Goal: Task Accomplishment & Management: Complete application form

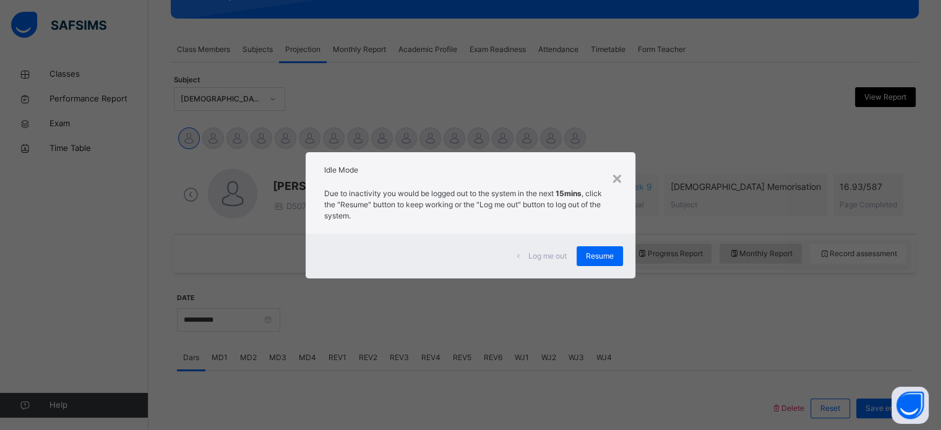
scroll to position [196, 0]
click at [611, 252] on span "Resume" at bounding box center [600, 256] width 28 height 11
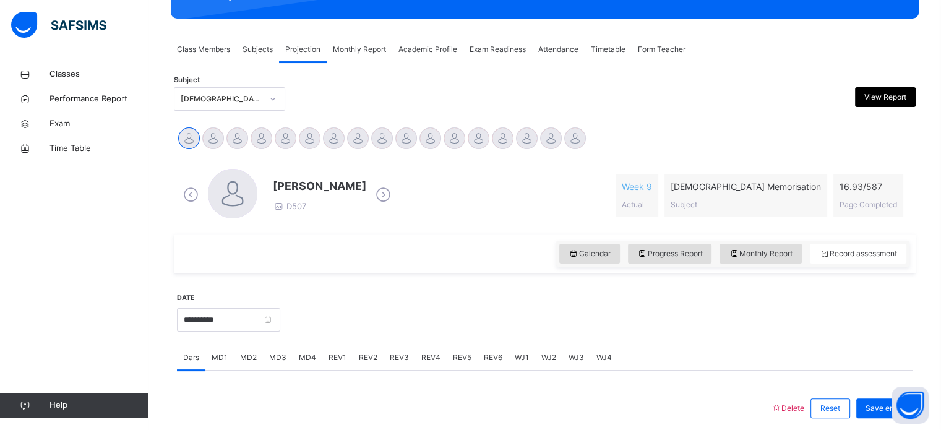
click at [504, 44] on span "Exam Readiness" at bounding box center [498, 49] width 56 height 11
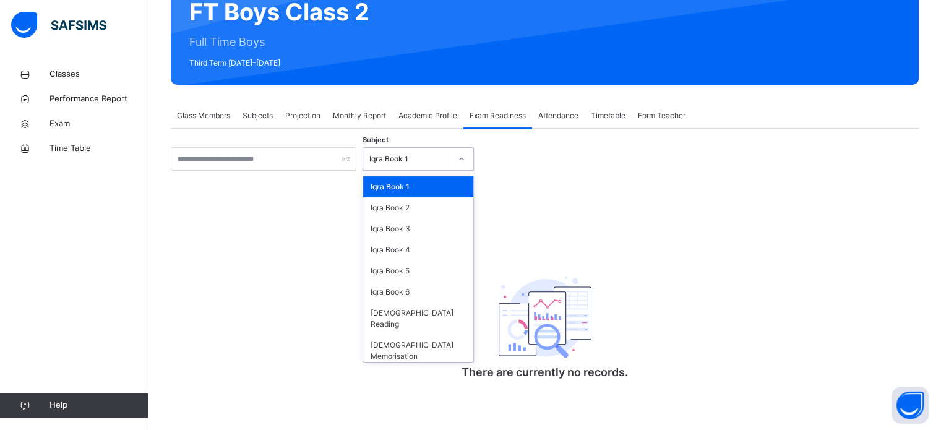
click at [392, 164] on div "Iqra Book 1" at bounding box center [406, 159] width 87 height 19
click at [410, 338] on div "[DEMOGRAPHIC_DATA] Memorisation" at bounding box center [418, 351] width 110 height 32
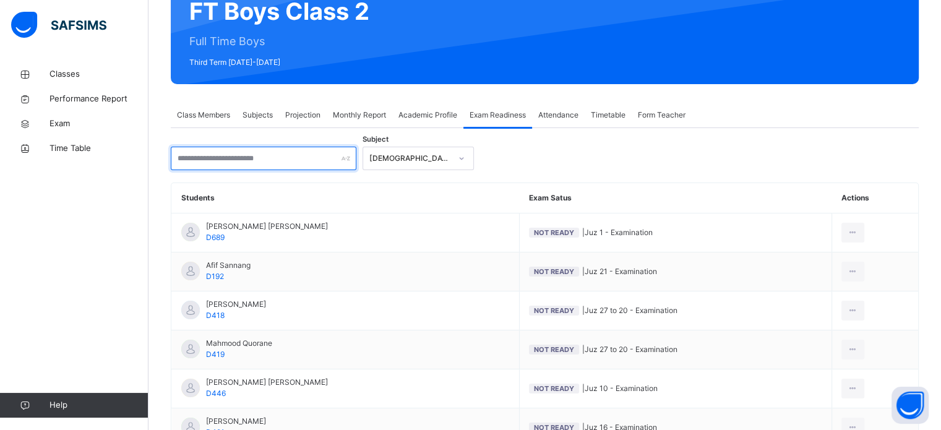
click at [246, 162] on input "text" at bounding box center [264, 159] width 186 height 24
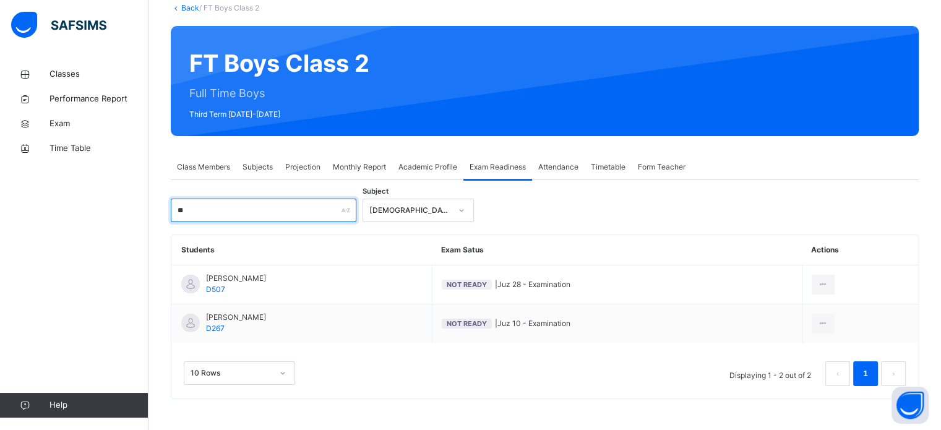
scroll to position [77, 0]
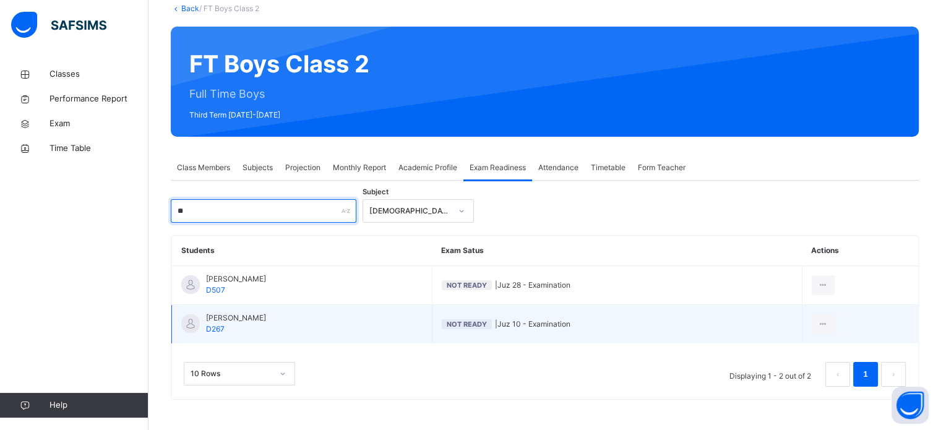
type input "**"
click at [228, 311] on td "[PERSON_NAME] D267" at bounding box center [302, 324] width 260 height 39
click at [691, 338] on td "Not Ready | Juz 10 - Examination" at bounding box center [617, 324] width 370 height 39
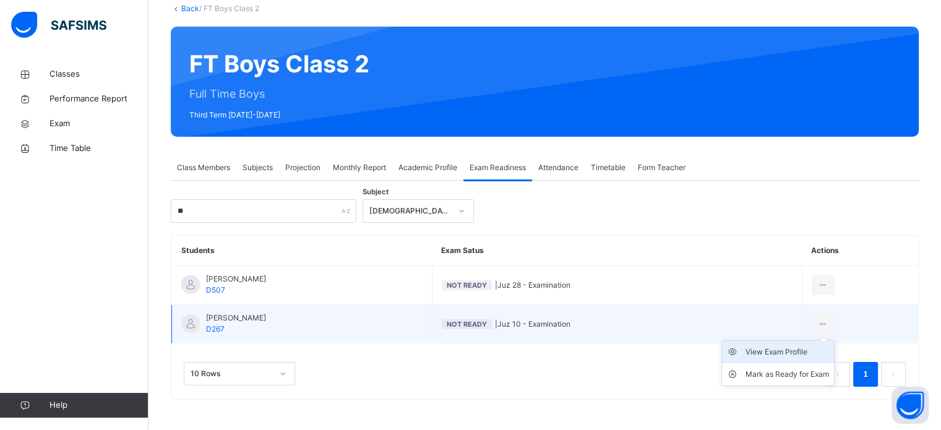
click at [814, 346] on ul "View Exam Profile [PERSON_NAME] as Ready for Exam" at bounding box center [777, 363] width 113 height 46
click at [797, 347] on div "View Exam Profile" at bounding box center [788, 352] width 84 height 12
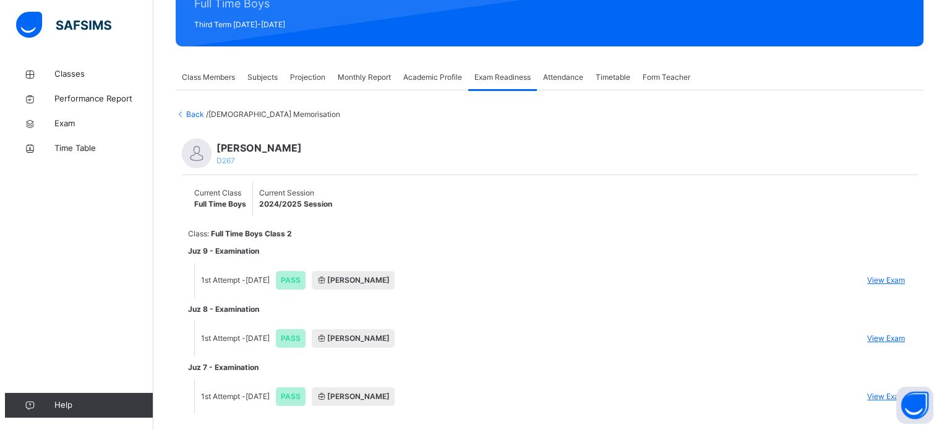
scroll to position [200, 0]
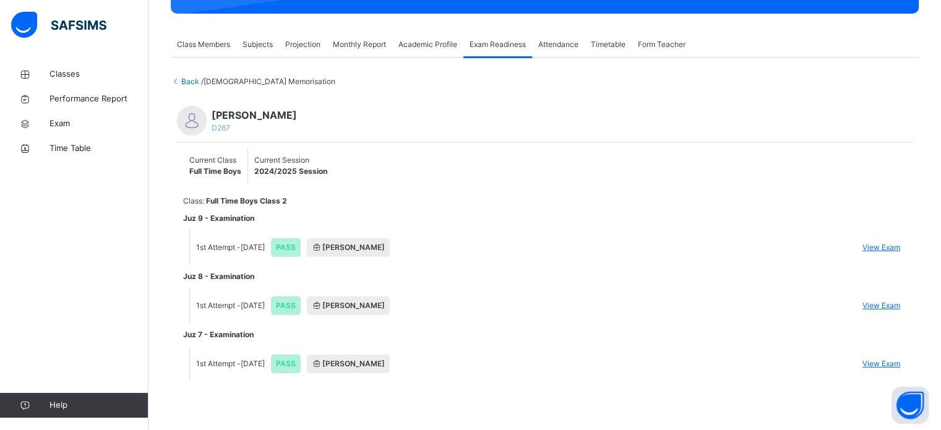
click at [891, 239] on li "1st Attempt - [DATE] PASS [PERSON_NAME] View Exam" at bounding box center [548, 247] width 716 height 35
click at [891, 243] on span "View Exam" at bounding box center [881, 247] width 38 height 11
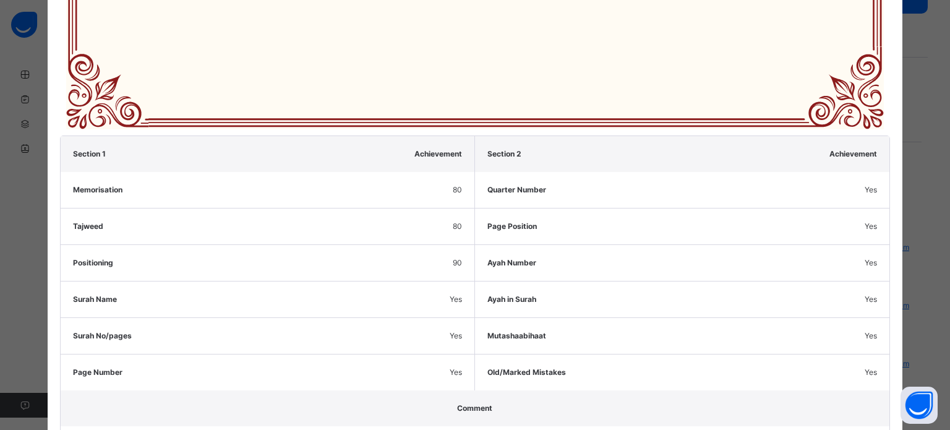
scroll to position [631, 0]
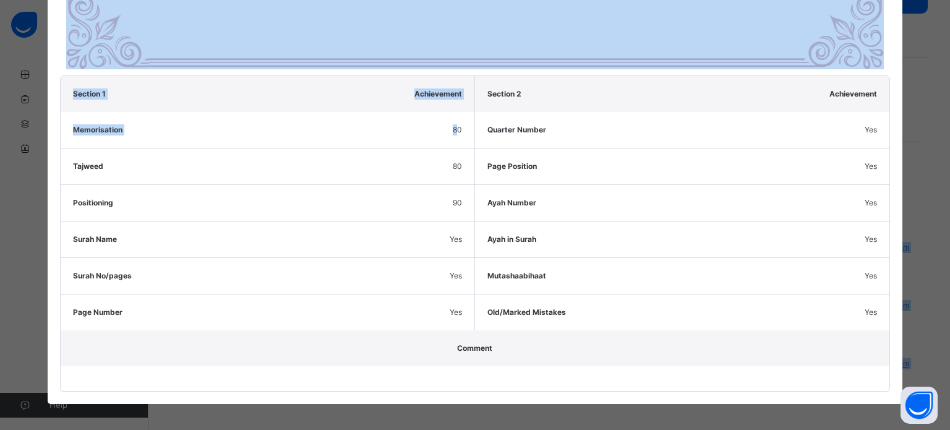
drag, startPoint x: 455, startPoint y: 128, endPoint x: 660, endPoint y: -64, distance: 281.0
click at [660, 0] on html "Class Arm Details Third Term / [DATE]-[DATE] Ifte Sha [EMAIL_ADDRESS][DOMAIN_NA…" at bounding box center [475, 115] width 950 height 631
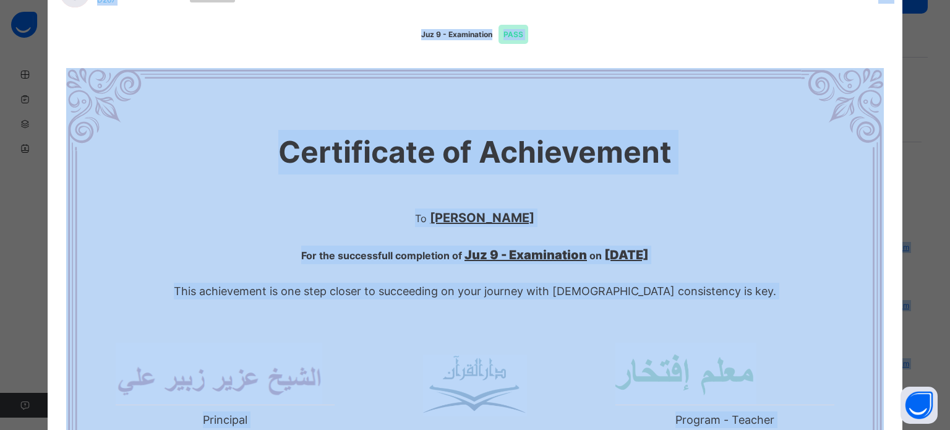
scroll to position [0, 0]
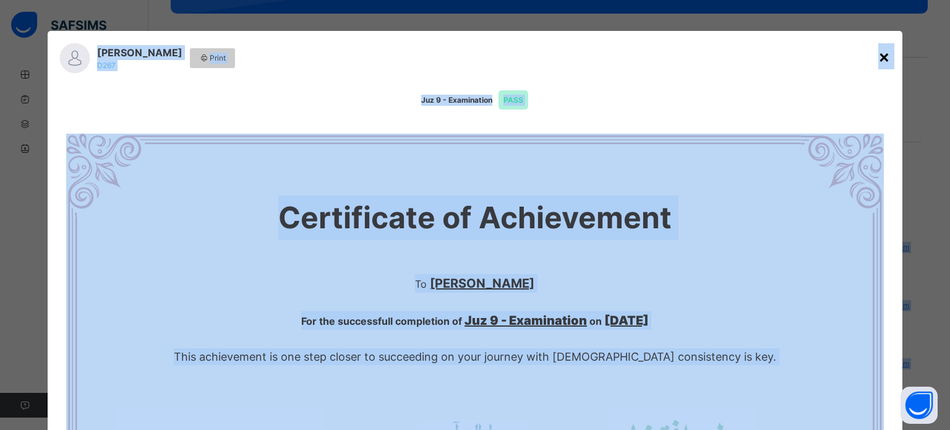
click at [879, 53] on div "×" at bounding box center [885, 56] width 12 height 26
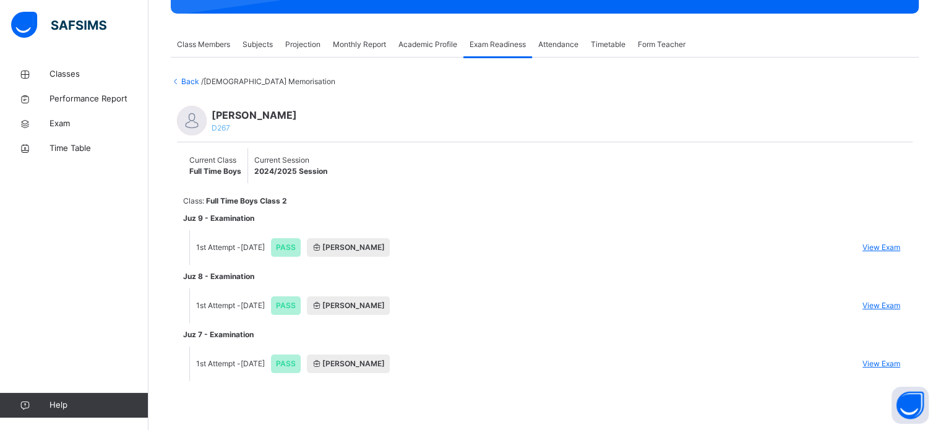
click at [891, 302] on span "View Exam" at bounding box center [881, 305] width 38 height 11
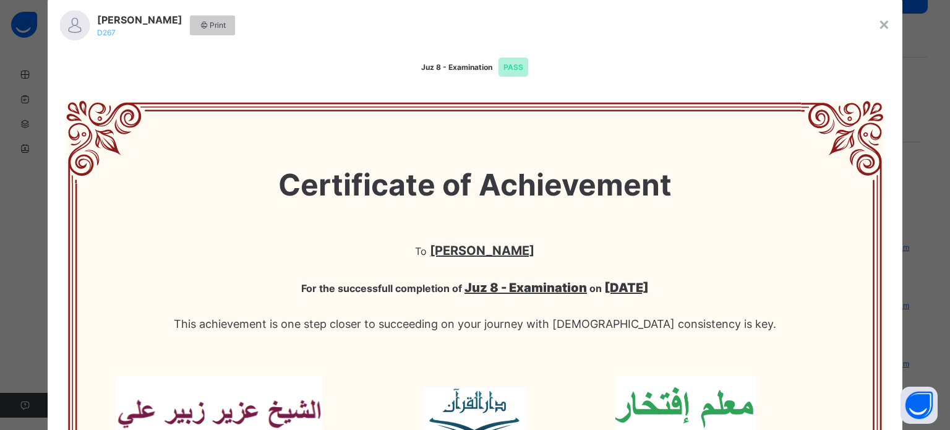
scroll to position [10, 0]
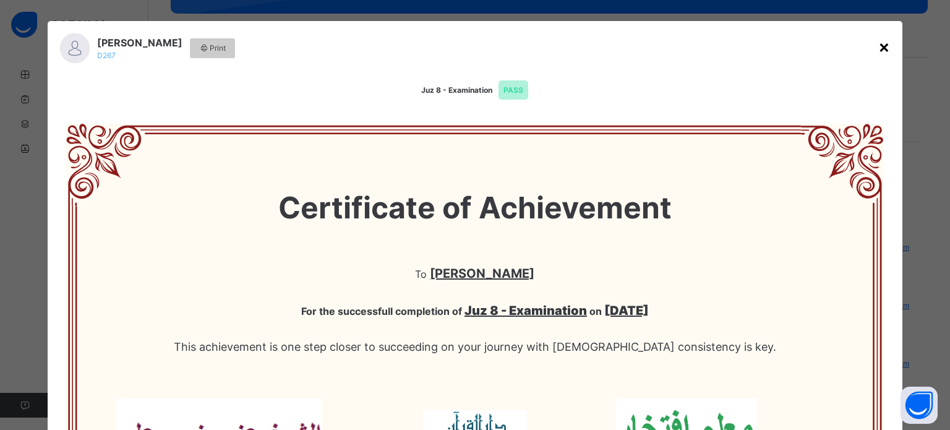
click at [879, 51] on div "×" at bounding box center [885, 46] width 12 height 26
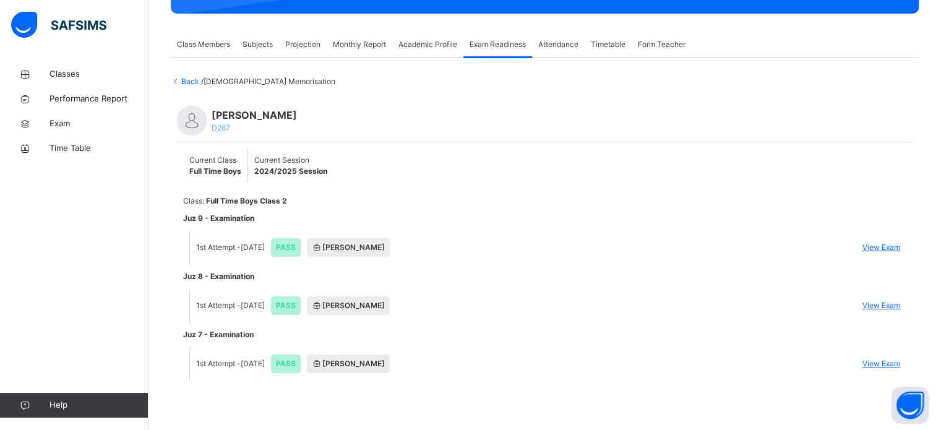
click at [897, 366] on span "View Exam" at bounding box center [881, 363] width 38 height 11
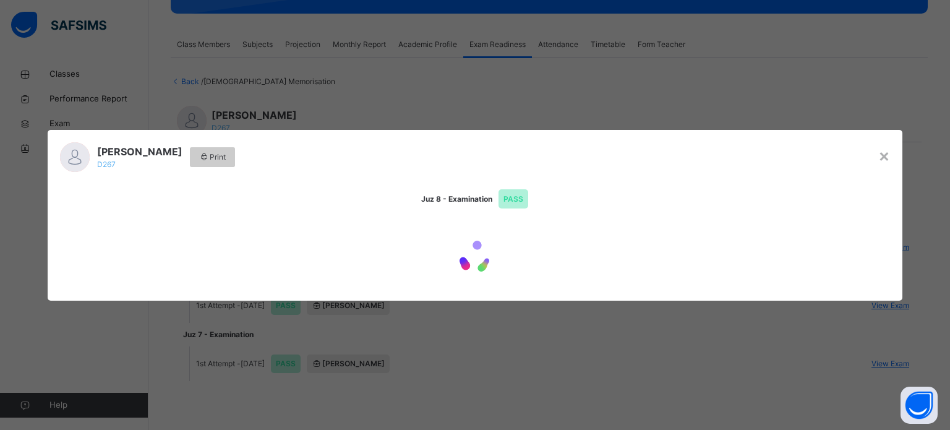
scroll to position [0, 0]
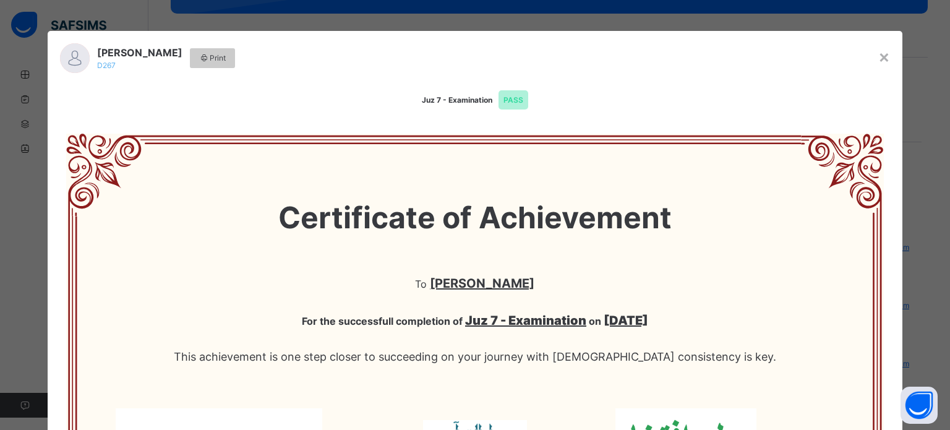
drag, startPoint x: 943, startPoint y: 116, endPoint x: 950, endPoint y: 97, distance: 19.8
click at [940, 97] on div "× [PERSON_NAME] D267 Print Juz 7 - Examination PASS Certificate of Achievement …" at bounding box center [475, 215] width 950 height 430
drag, startPoint x: 930, startPoint y: 142, endPoint x: 950, endPoint y: 90, distance: 55.6
click at [940, 90] on div "× [PERSON_NAME] D267 Print Juz 7 - Examination PASS Certificate of Achievement …" at bounding box center [475, 215] width 950 height 430
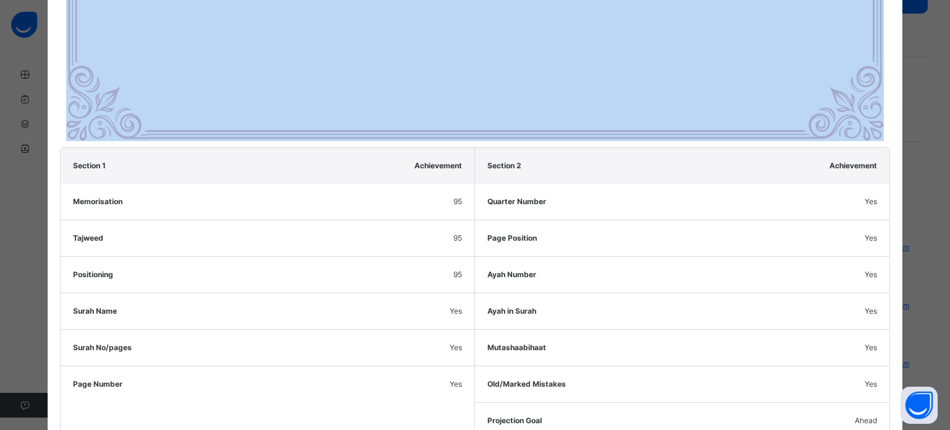
scroll to position [565, 0]
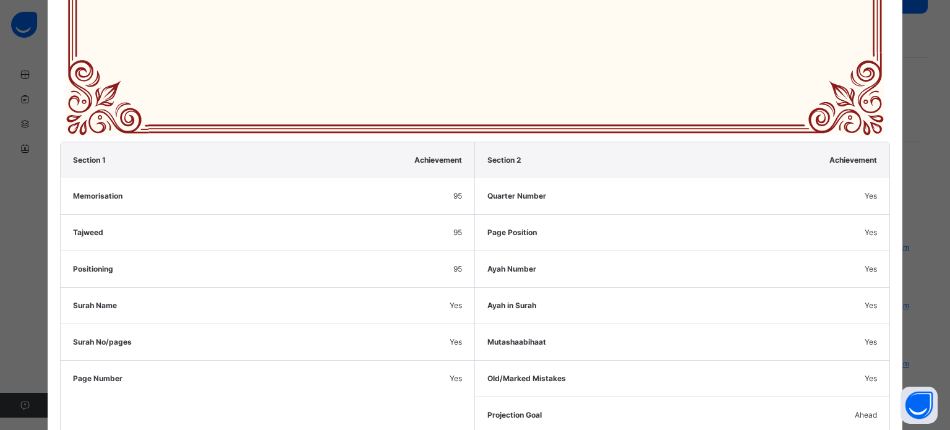
click at [830, 252] on div "Ayah Number Yes" at bounding box center [682, 269] width 415 height 37
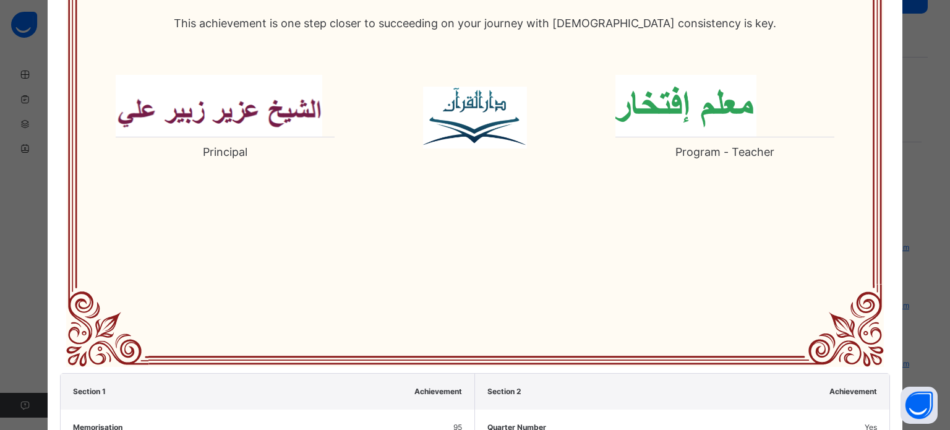
scroll to position [0, 0]
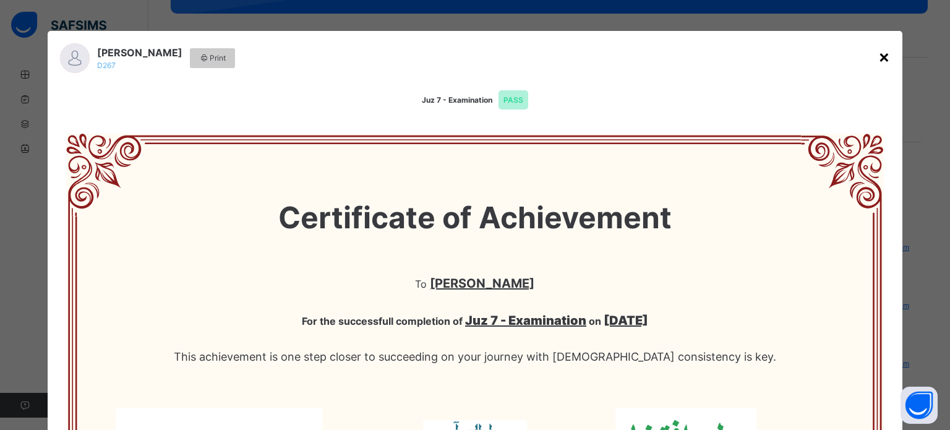
click at [879, 51] on div "×" at bounding box center [885, 56] width 12 height 26
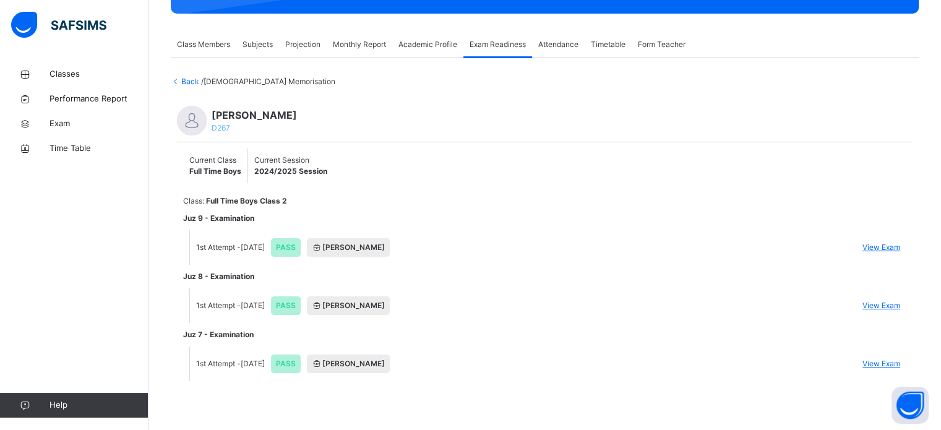
click at [880, 298] on li "1st Attempt - [DATE] PASS [PERSON_NAME] View Exam" at bounding box center [548, 305] width 716 height 35
click at [881, 304] on span "View Exam" at bounding box center [881, 305] width 38 height 11
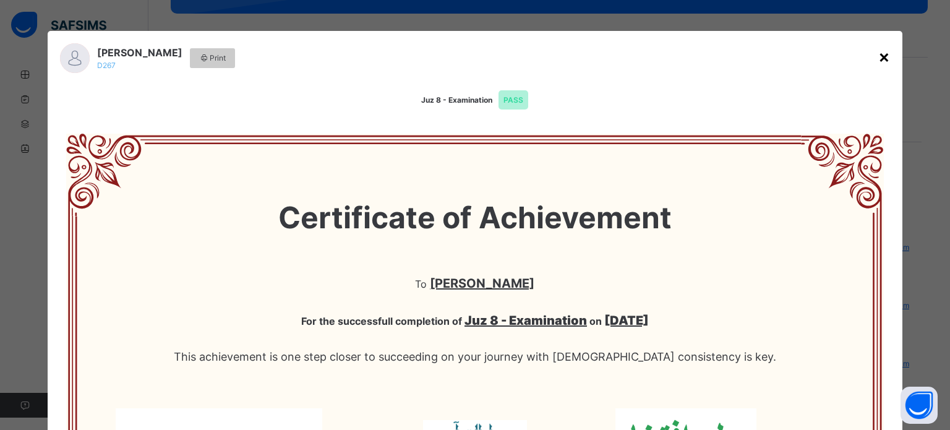
click at [880, 60] on div "×" at bounding box center [885, 56] width 12 height 26
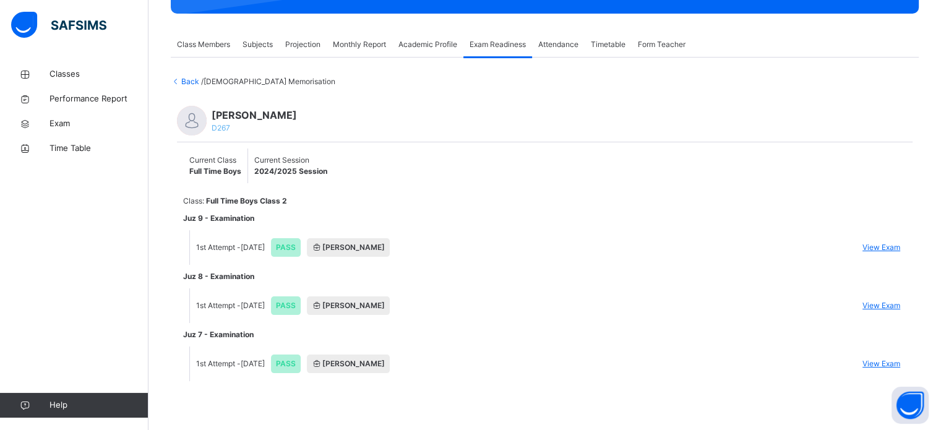
click at [900, 243] on span "View Exam" at bounding box center [881, 247] width 38 height 11
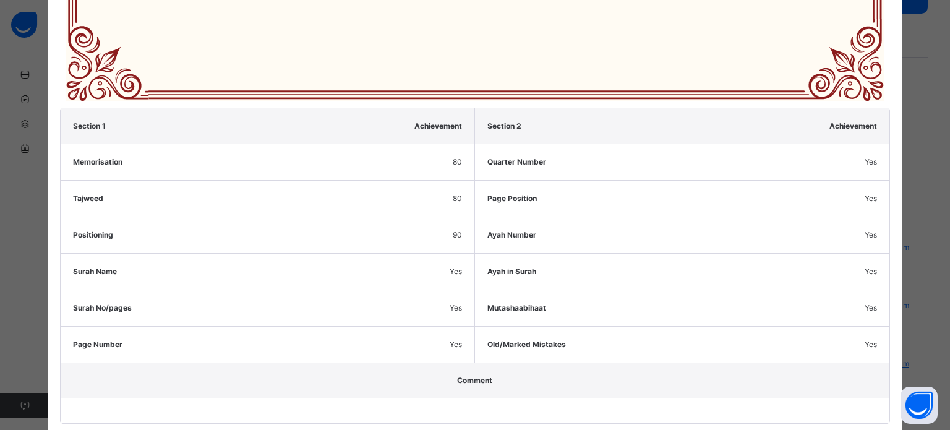
scroll to position [631, 0]
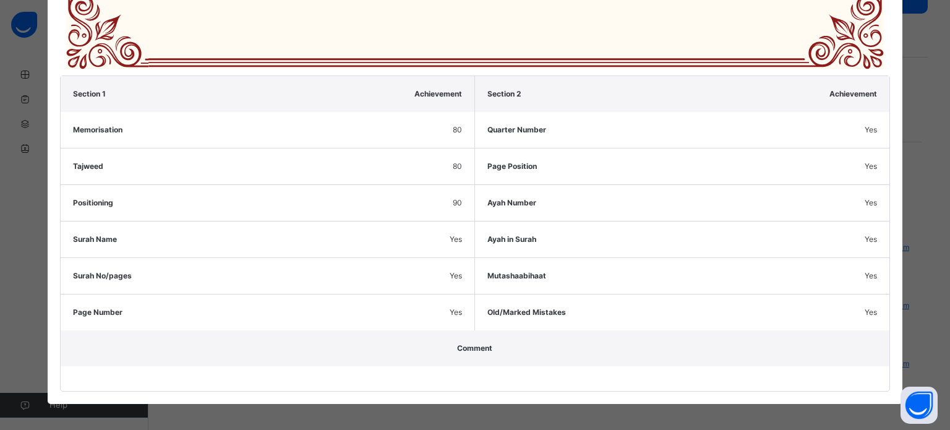
drag, startPoint x: 420, startPoint y: 303, endPoint x: 634, endPoint y: 325, distance: 215.2
click at [634, 325] on div "Old/Marked Mistakes Yes" at bounding box center [682, 312] width 415 height 37
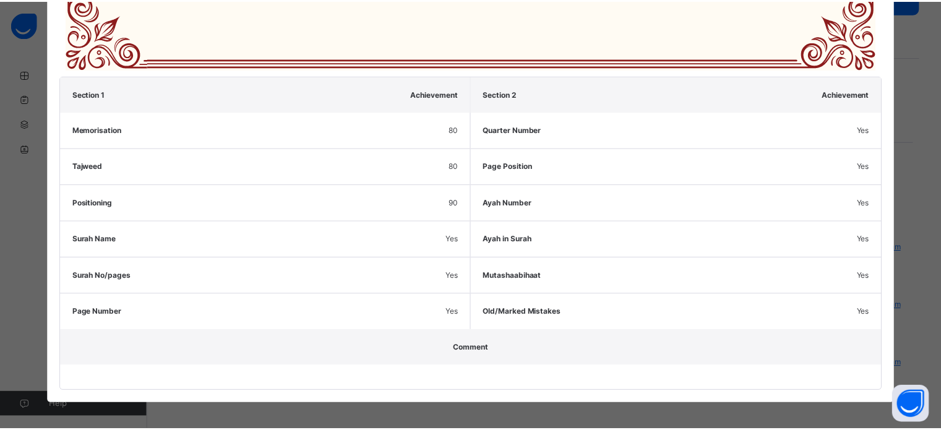
scroll to position [30, 0]
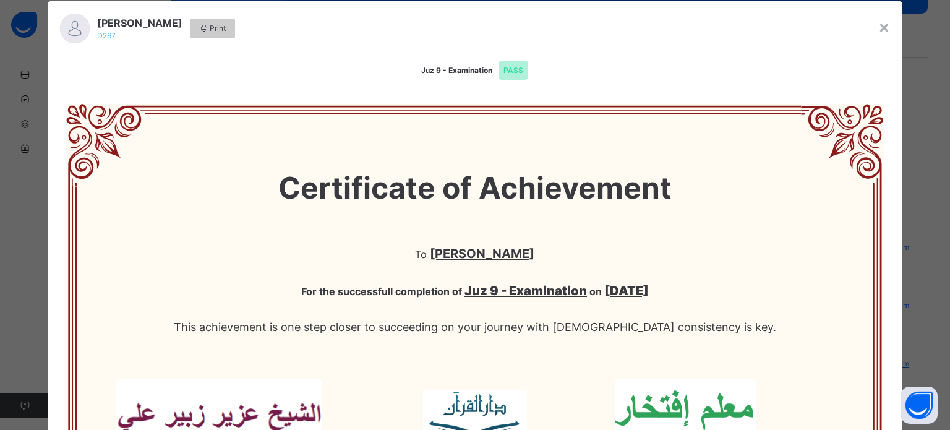
click at [884, 25] on div "×" at bounding box center [885, 27] width 12 height 26
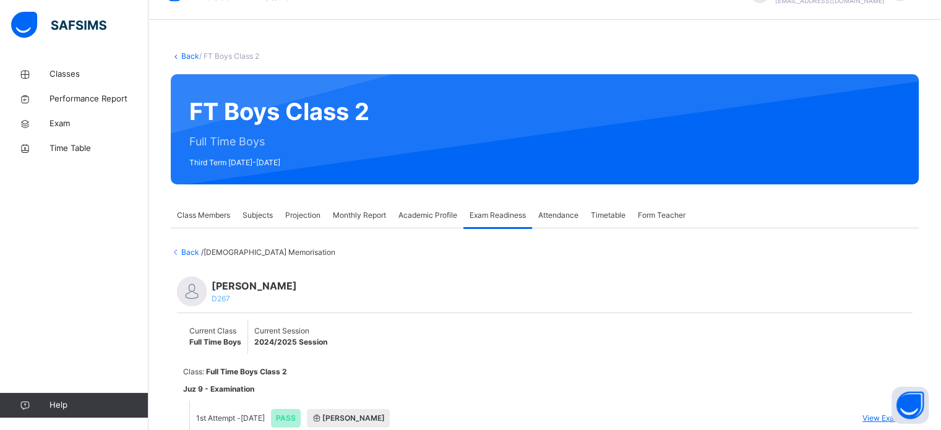
scroll to position [0, 0]
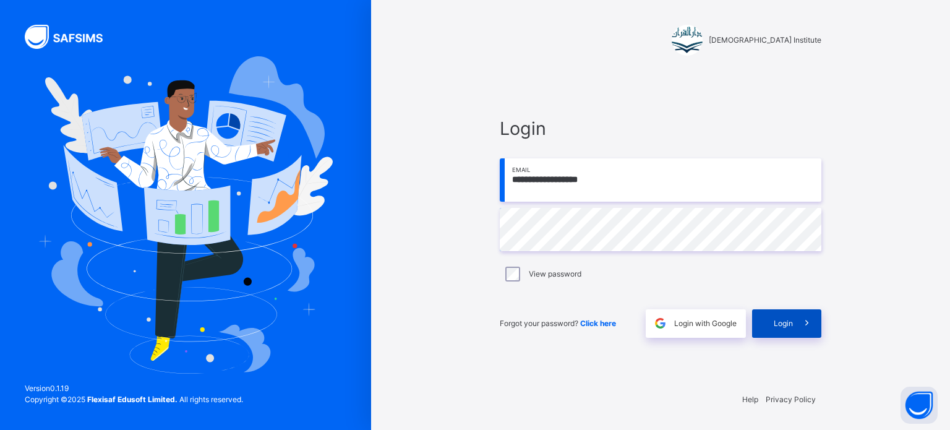
click at [793, 329] on span at bounding box center [807, 323] width 28 height 28
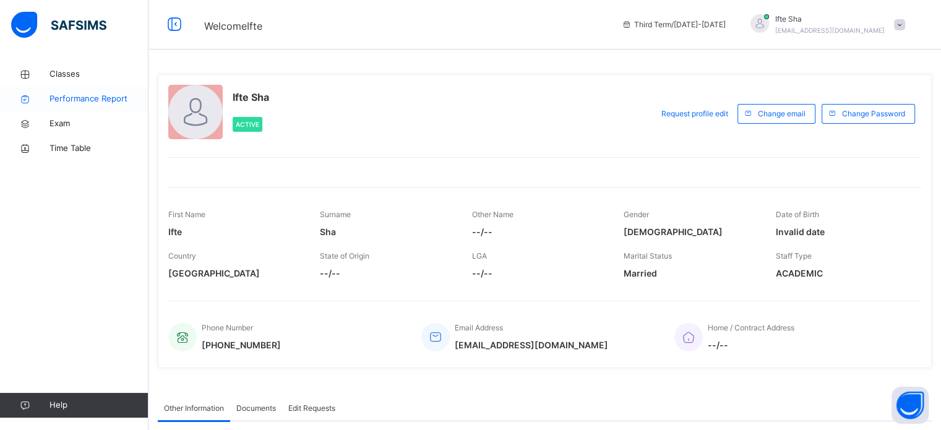
click at [117, 94] on span "Performance Report" at bounding box center [98, 99] width 99 height 12
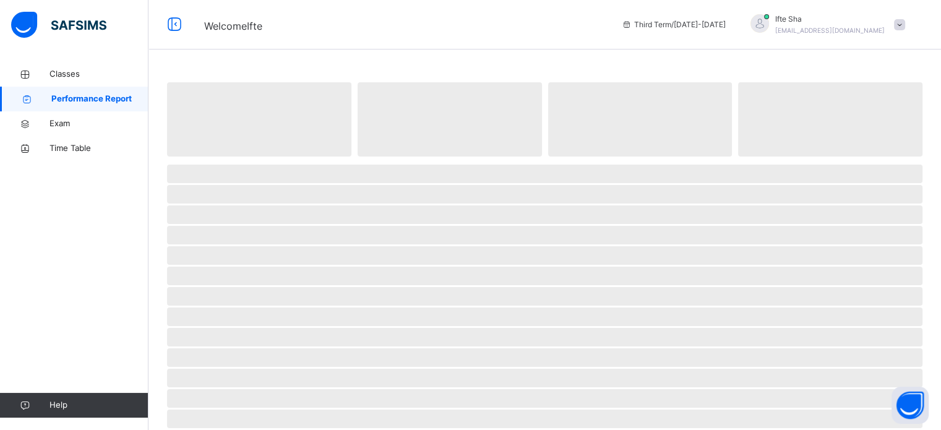
click at [117, 94] on span "Performance Report" at bounding box center [99, 99] width 97 height 12
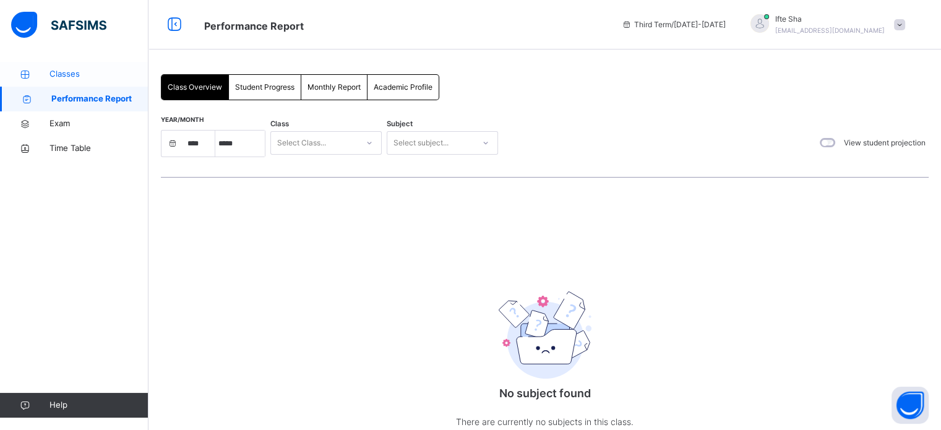
select select "****"
select select "*"
click at [106, 76] on span "Classes" at bounding box center [98, 74] width 99 height 12
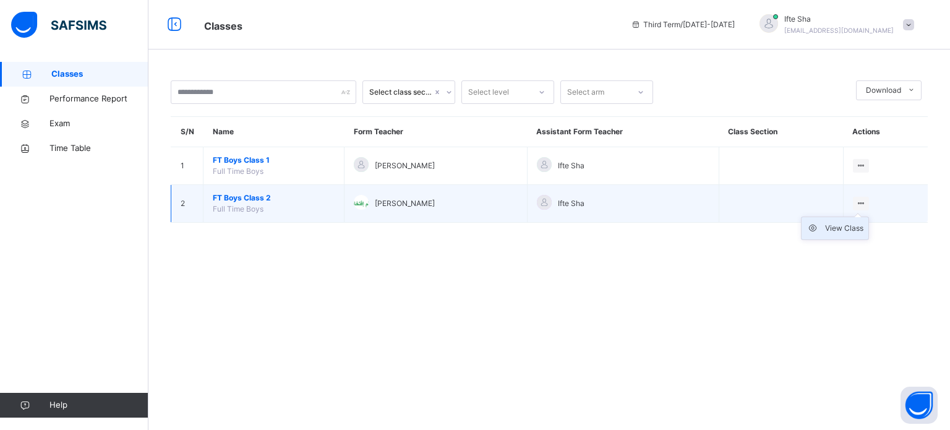
click at [850, 229] on div "View Class" at bounding box center [844, 228] width 38 height 12
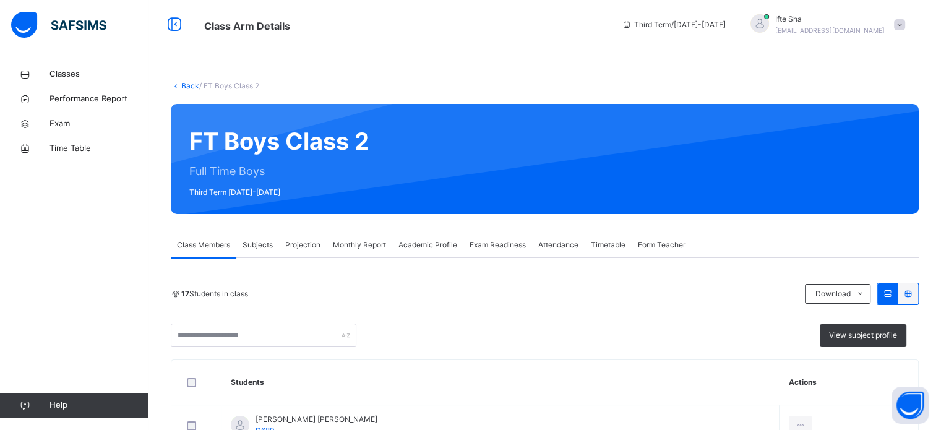
click at [290, 253] on div "Projection" at bounding box center [303, 245] width 48 height 25
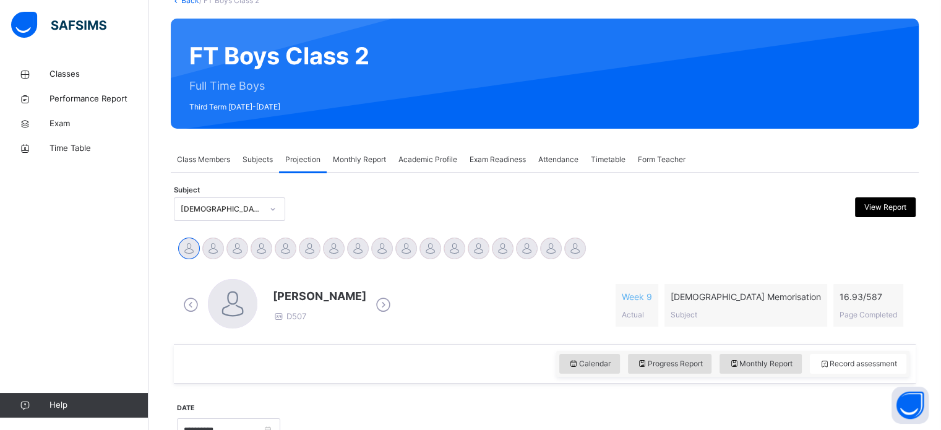
scroll to position [121, 0]
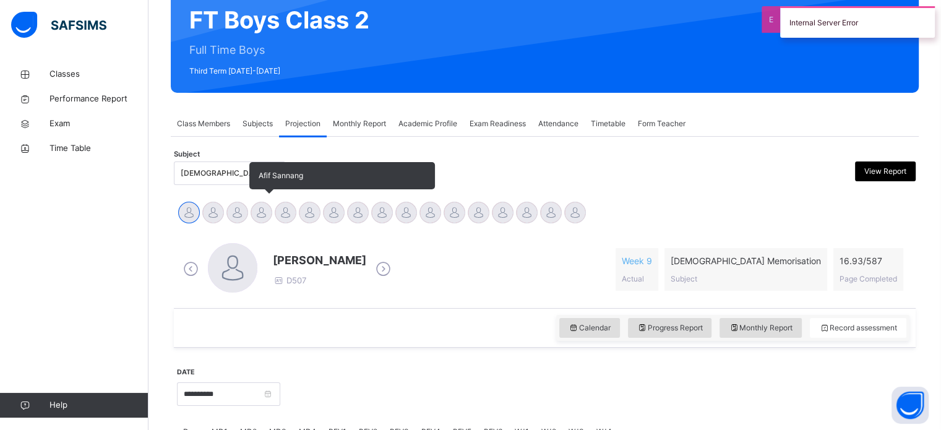
click at [258, 208] on div at bounding box center [262, 213] width 22 height 22
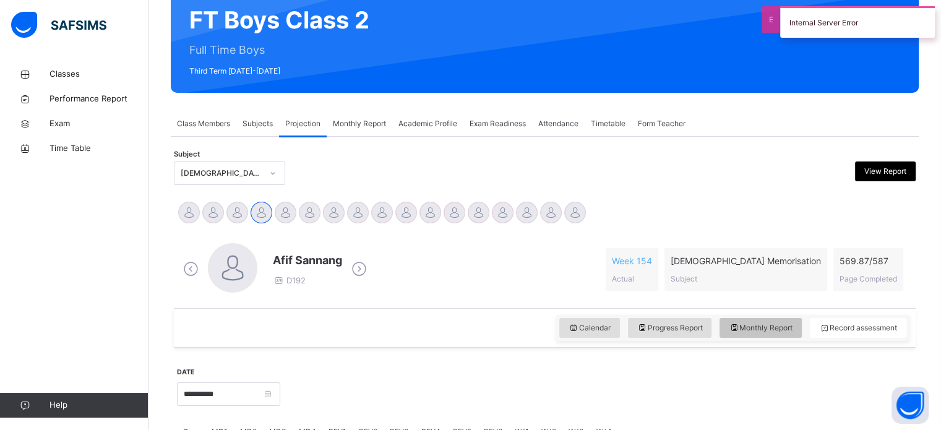
click at [781, 329] on span "Monthly Report" at bounding box center [761, 327] width 64 height 11
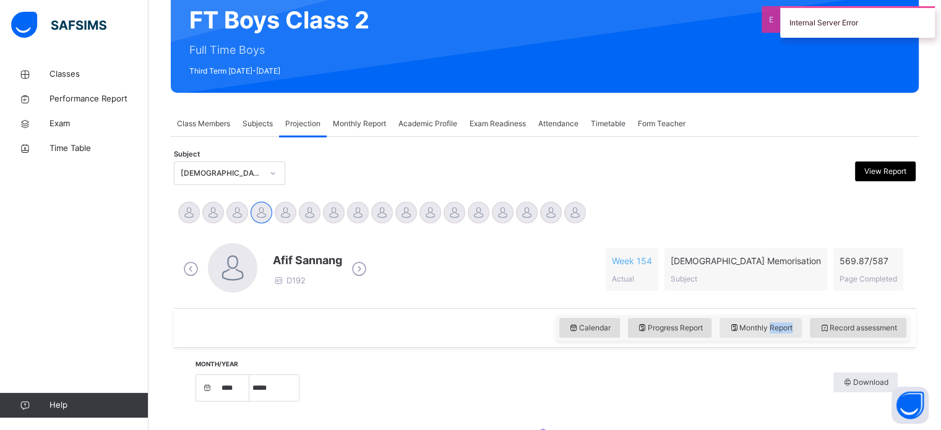
select select "****"
select select "*"
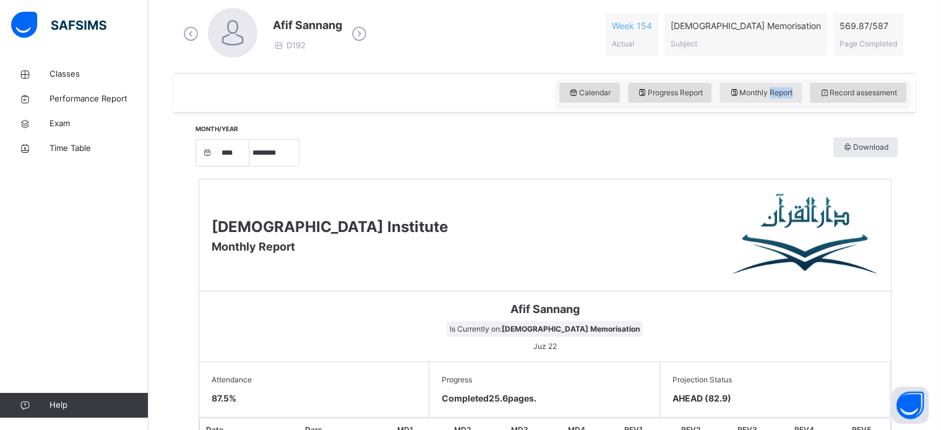
scroll to position [339, 0]
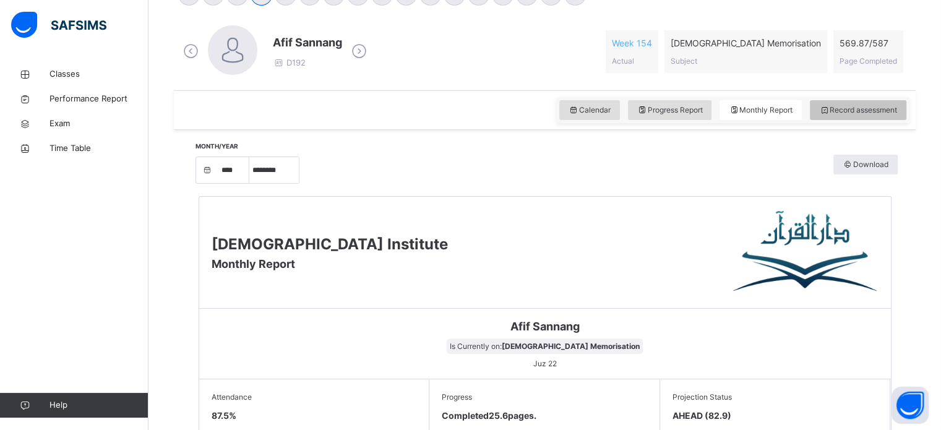
click at [861, 107] on span "Record assessment" at bounding box center [858, 110] width 78 height 11
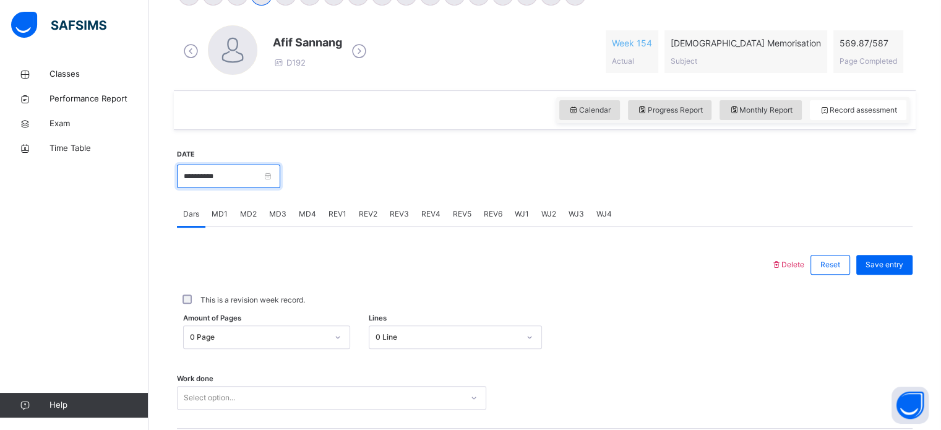
click at [215, 173] on input "**********" at bounding box center [228, 177] width 103 height 24
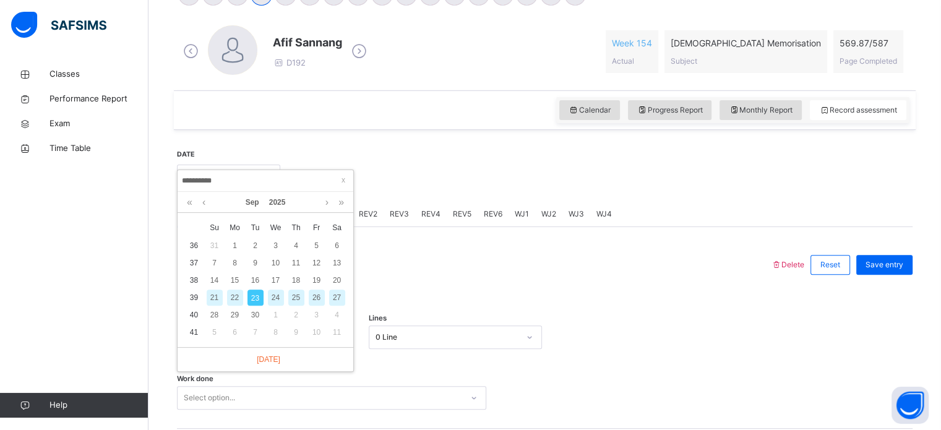
click at [232, 294] on div "22" at bounding box center [235, 298] width 16 height 16
type input "**********"
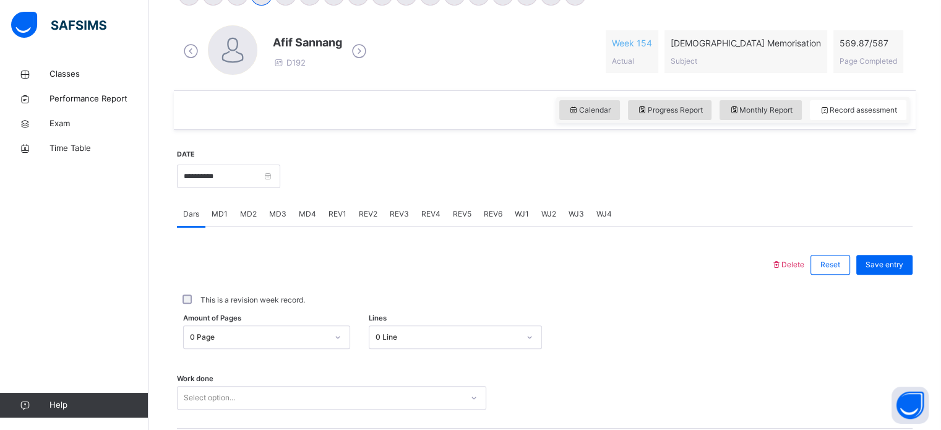
scroll to position [499, 0]
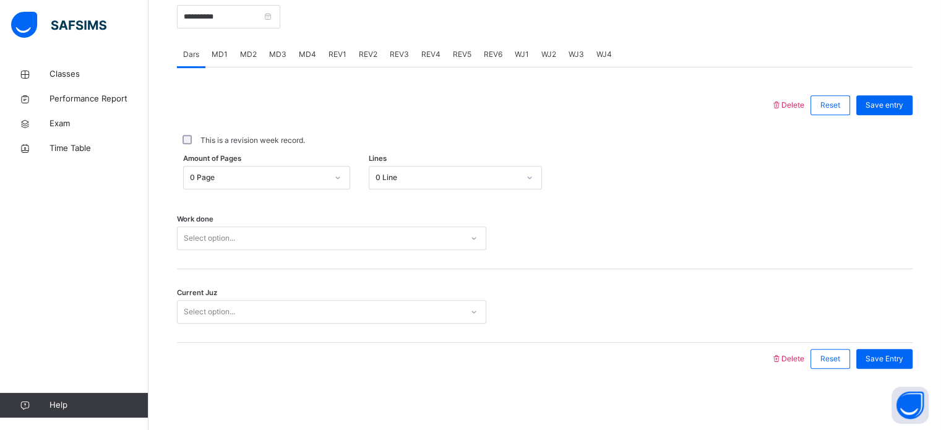
click at [285, 250] on div "Select option..." at bounding box center [331, 238] width 309 height 24
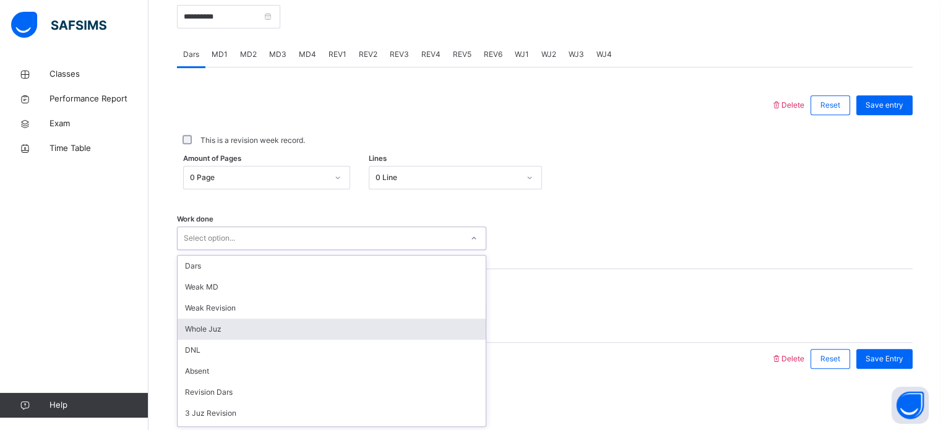
click at [213, 336] on div "Whole Juz" at bounding box center [332, 329] width 308 height 21
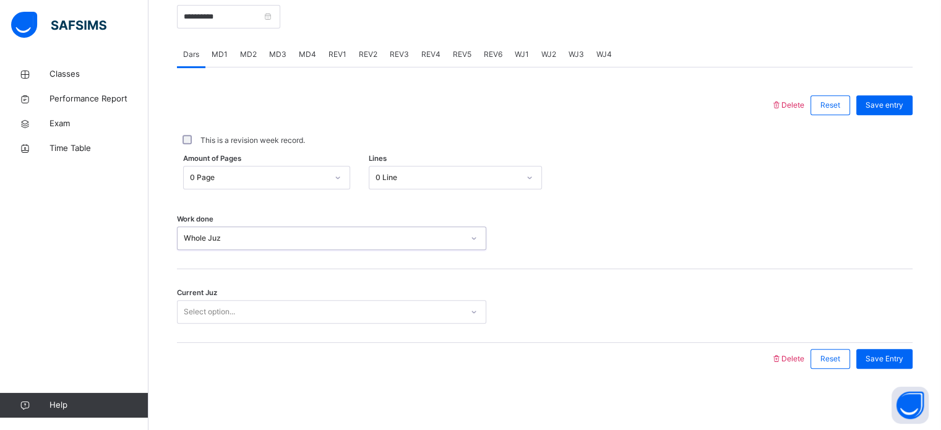
click at [203, 308] on div "Select option..." at bounding box center [209, 312] width 51 height 24
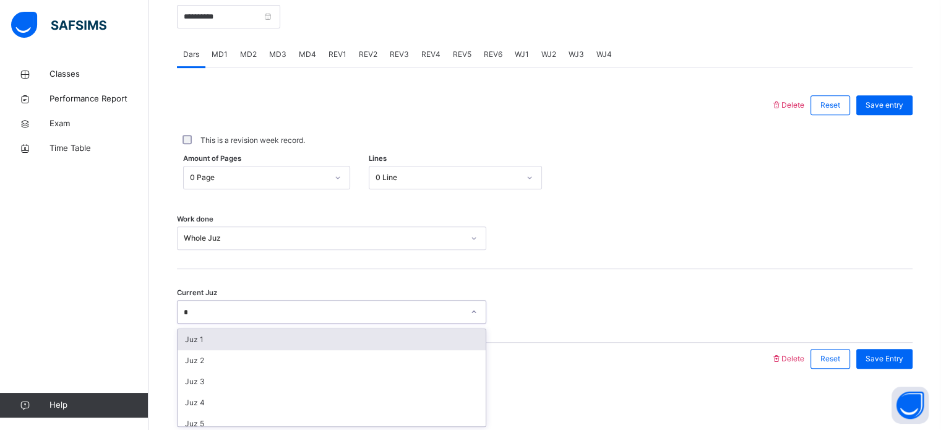
type input "**"
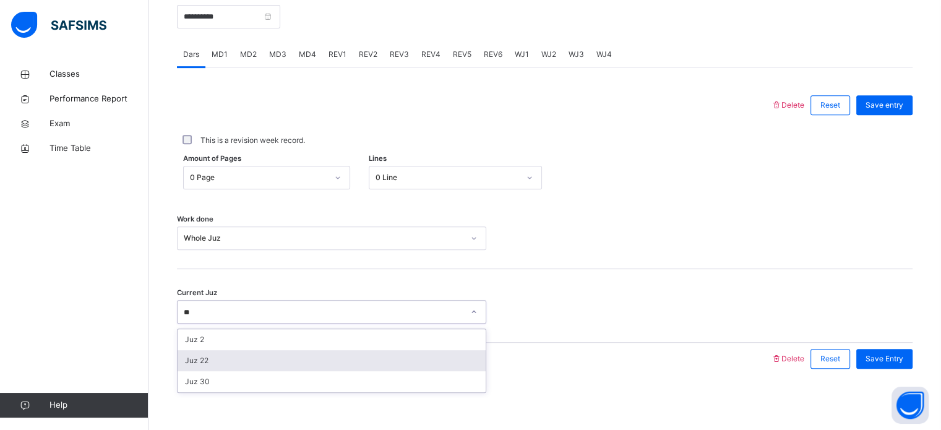
click at [244, 364] on div "Juz 22" at bounding box center [332, 360] width 308 height 21
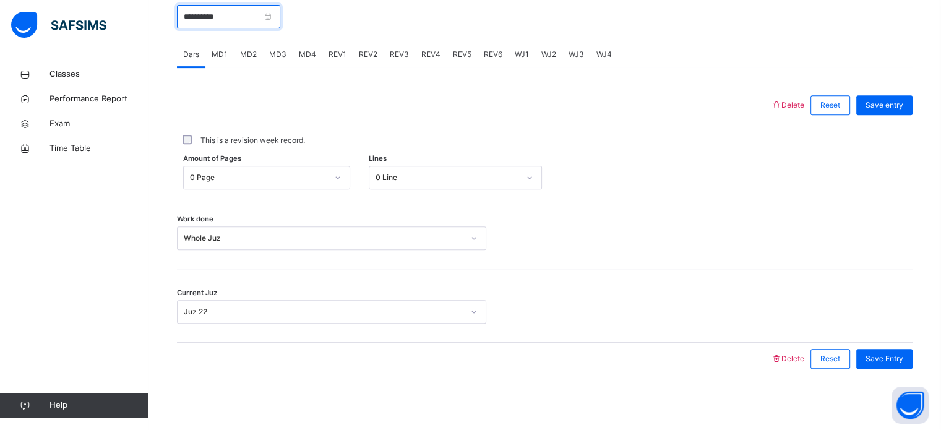
click at [228, 9] on input "**********" at bounding box center [228, 17] width 103 height 24
click at [452, 108] on div at bounding box center [474, 105] width 582 height 32
click at [224, 46] on div "MD1" at bounding box center [219, 54] width 28 height 25
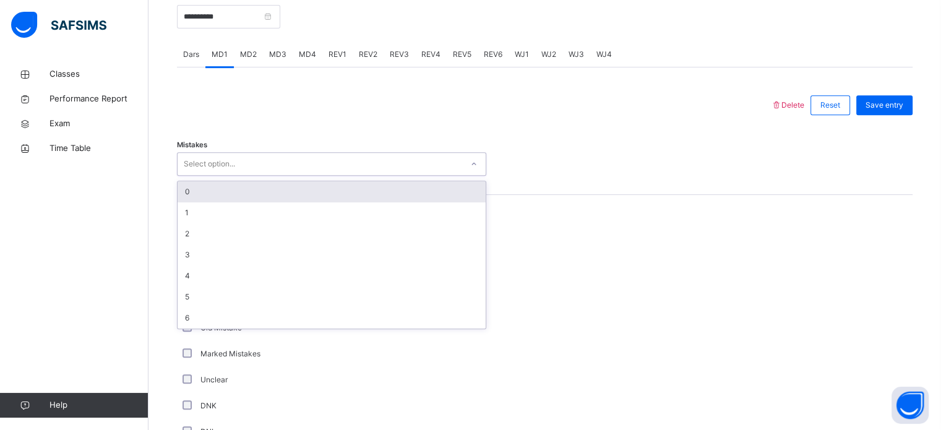
click at [315, 168] on div "Select option..." at bounding box center [320, 164] width 285 height 19
type input "*"
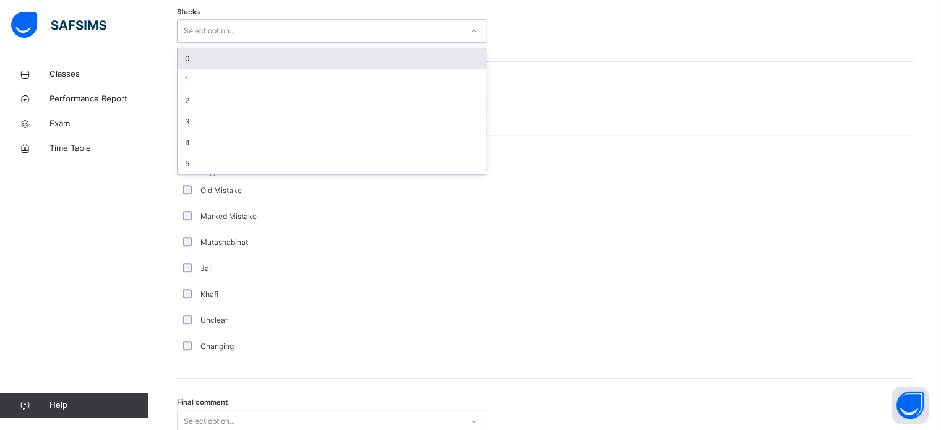
click at [238, 34] on div "Select option..." at bounding box center [320, 31] width 285 height 19
type input "*"
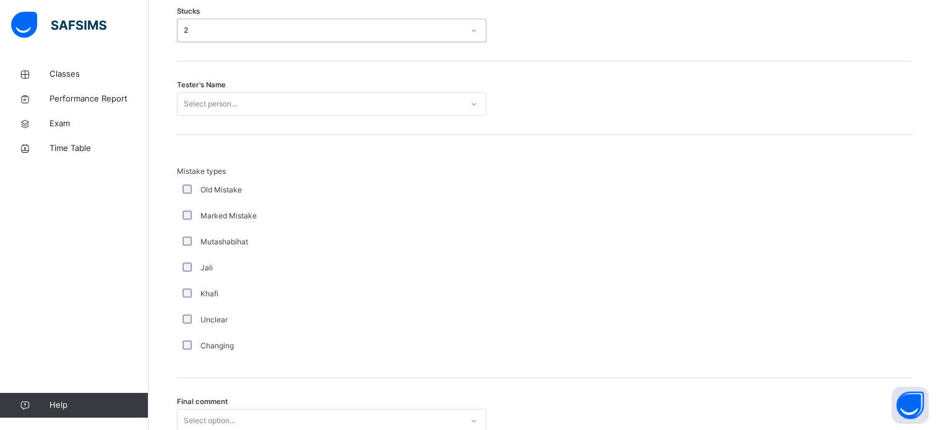
click at [269, 104] on div "Select person..." at bounding box center [320, 104] width 285 height 19
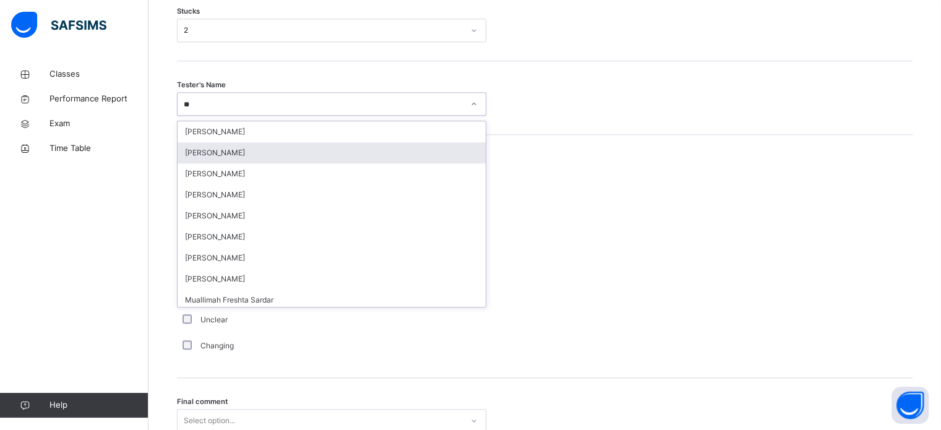
type input "*"
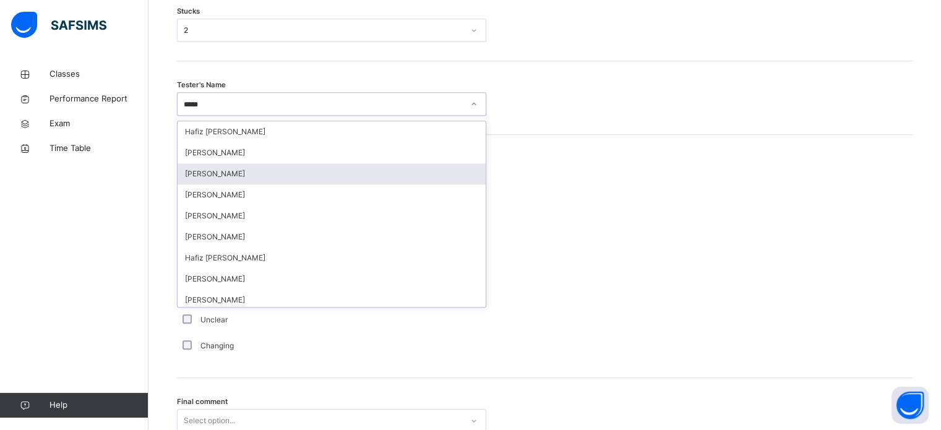
scroll to position [0, 0]
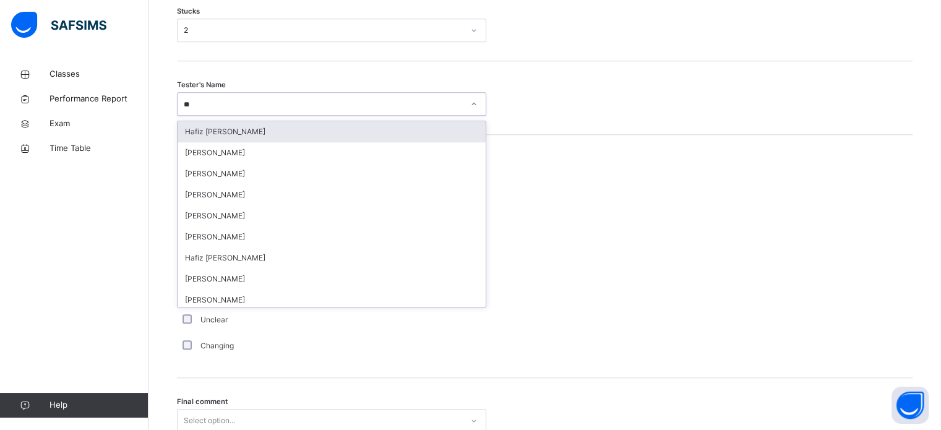
type input "*"
type input "***"
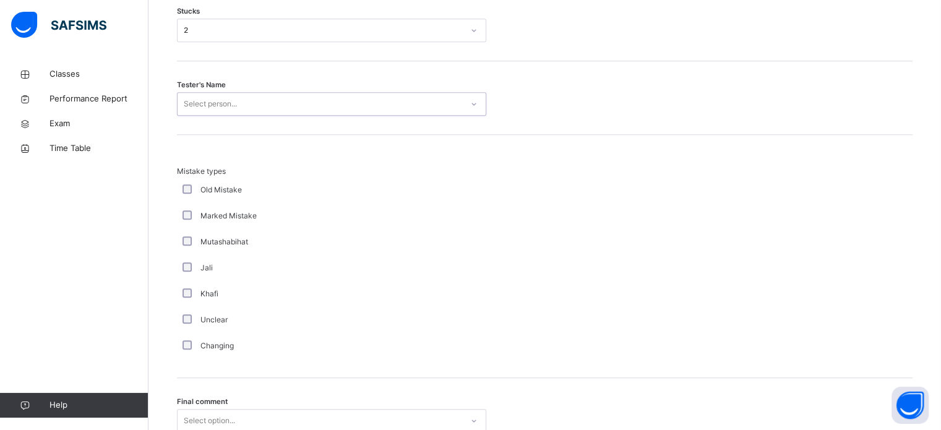
click at [270, 101] on div "Select person..." at bounding box center [320, 104] width 285 height 19
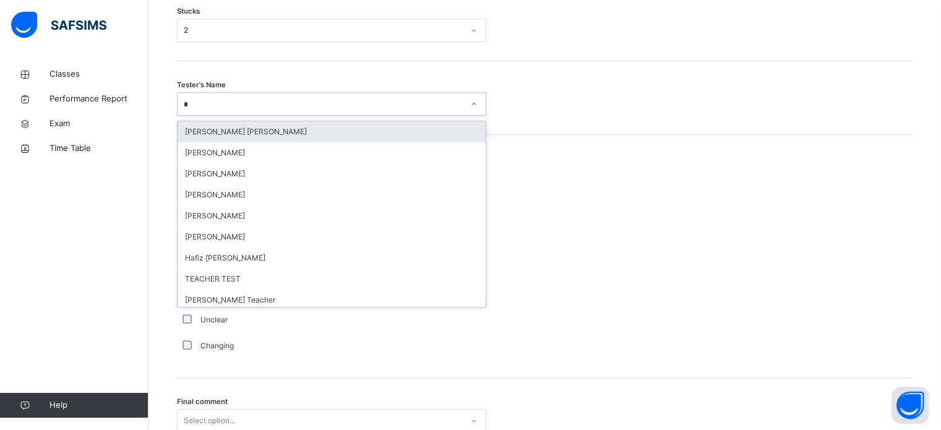
type input "**"
click at [277, 136] on div "TEACHER TEST" at bounding box center [332, 131] width 308 height 21
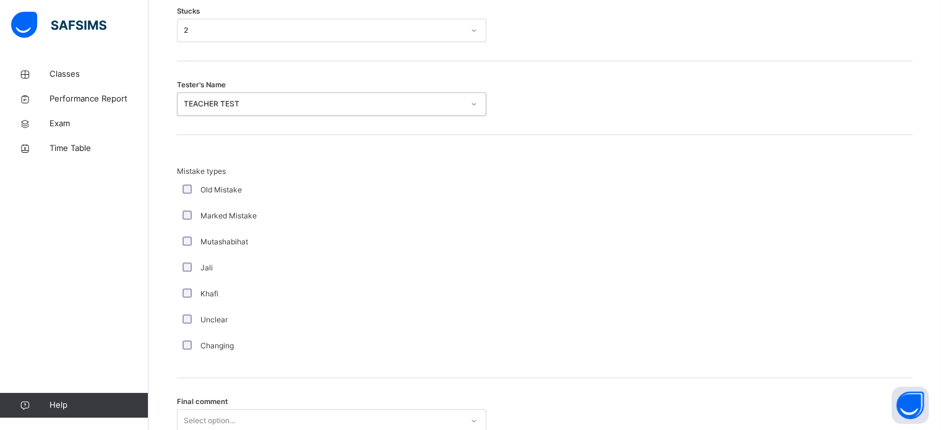
scroll to position [1213, 0]
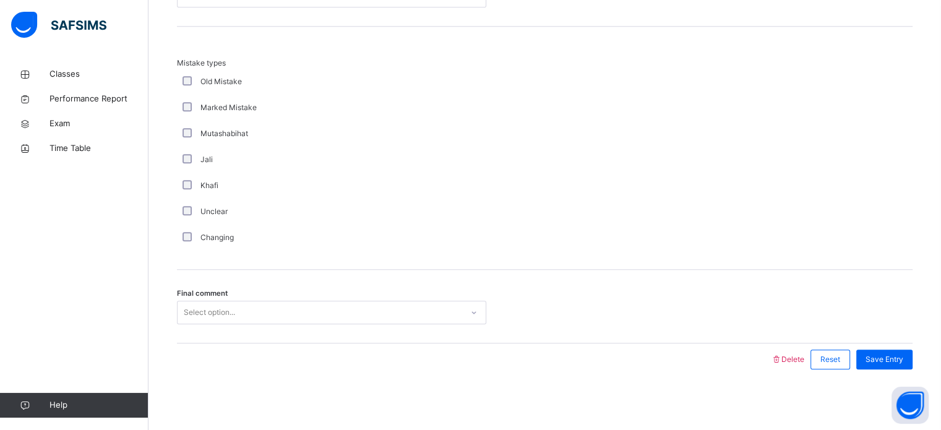
click at [303, 360] on div at bounding box center [474, 359] width 582 height 32
click at [344, 303] on div "Select option..." at bounding box center [320, 312] width 285 height 19
click at [911, 366] on div "Save Entry" at bounding box center [884, 360] width 56 height 20
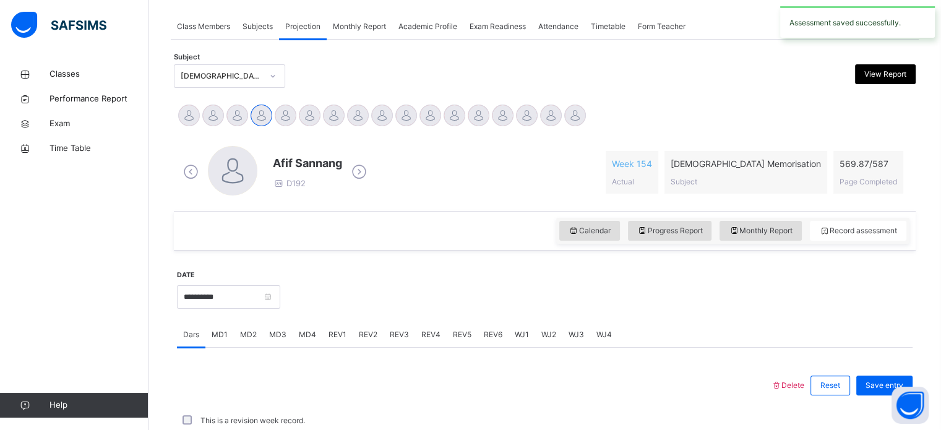
scroll to position [499, 0]
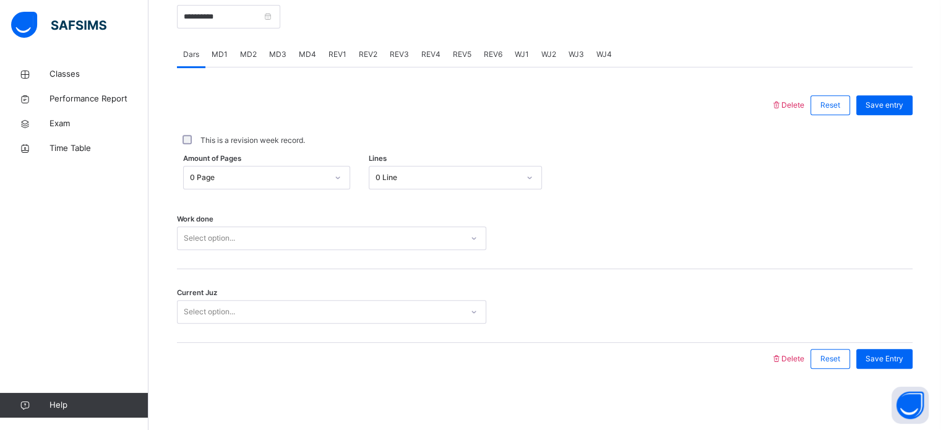
click at [251, 56] on span "MD2" at bounding box center [248, 54] width 17 height 11
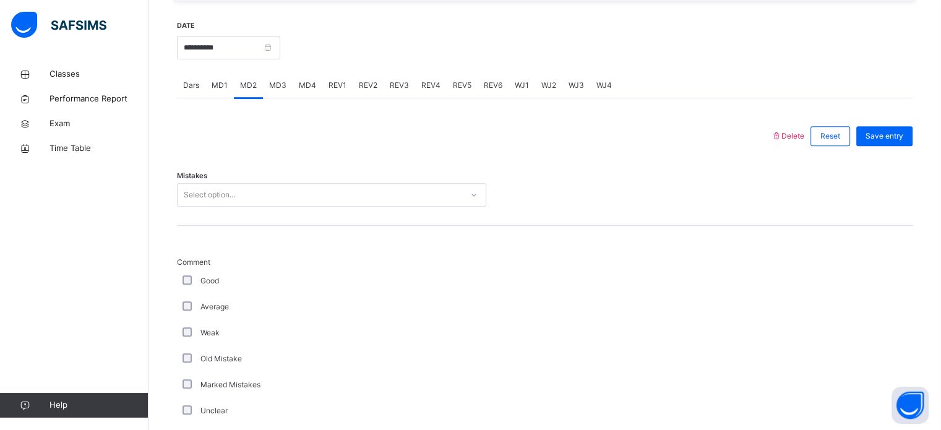
scroll to position [439, 0]
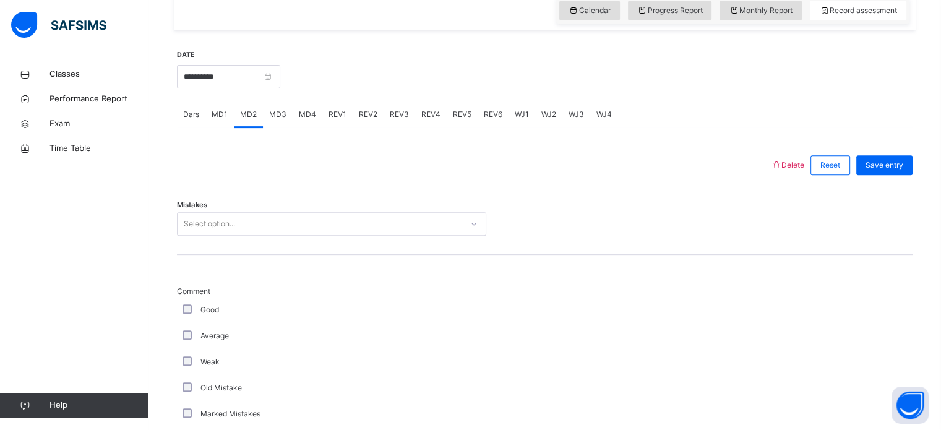
click at [267, 222] on div "Select option..." at bounding box center [320, 224] width 285 height 19
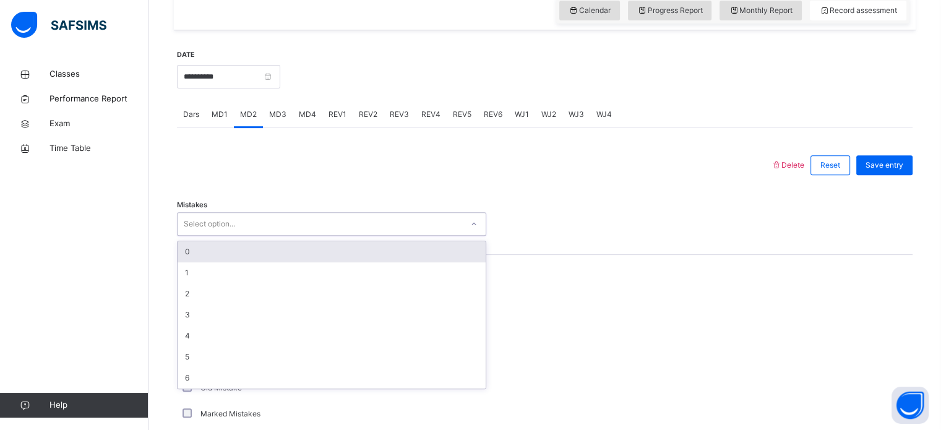
click at [272, 246] on div "0" at bounding box center [332, 251] width 308 height 21
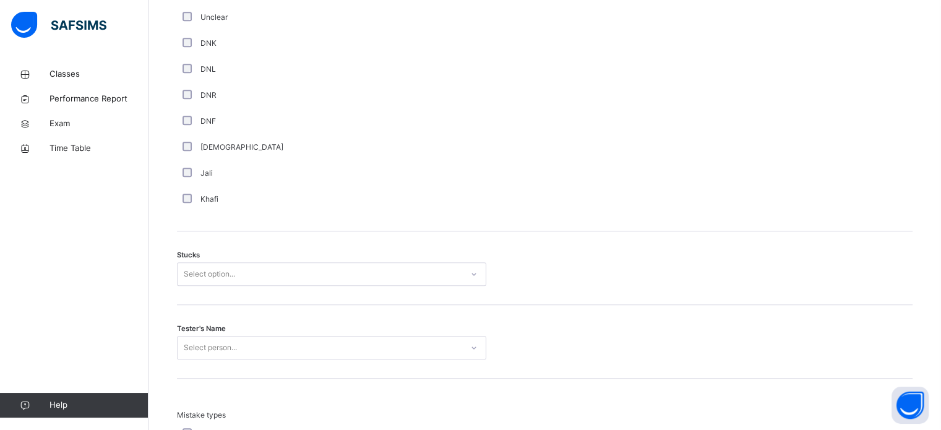
scroll to position [862, 0]
click at [275, 267] on div "Select option..." at bounding box center [320, 273] width 285 height 19
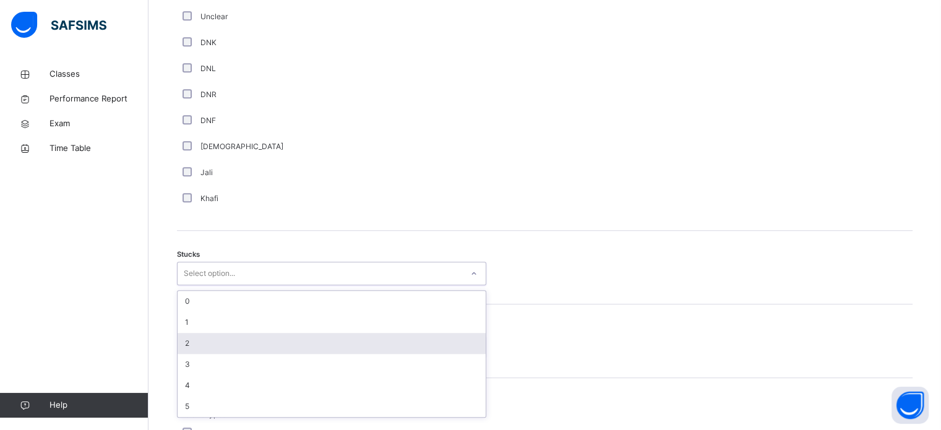
click at [290, 350] on div "2" at bounding box center [332, 343] width 308 height 21
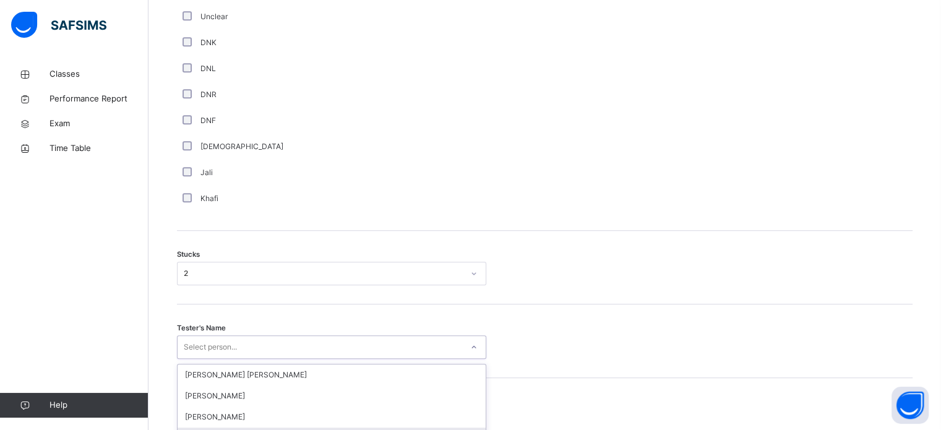
scroll to position [986, 0]
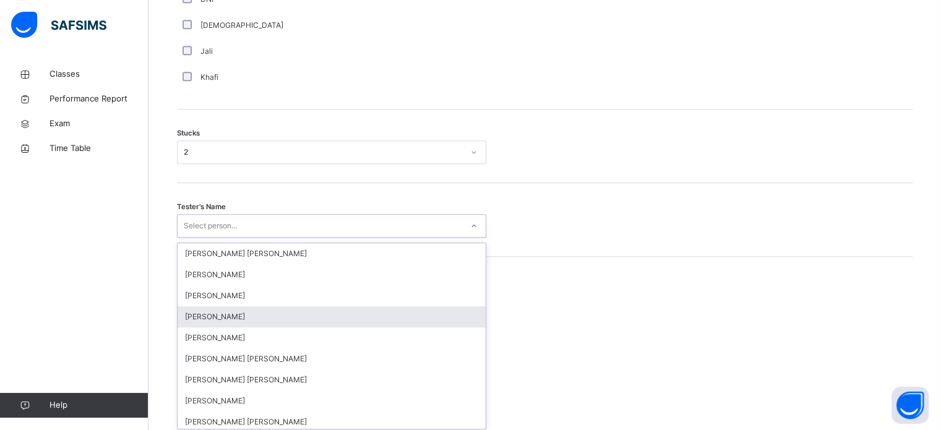
click at [291, 238] on div "option [PERSON_NAME] focused, 4 of 90. 90 results available. Use Up and Down to…" at bounding box center [331, 226] width 309 height 24
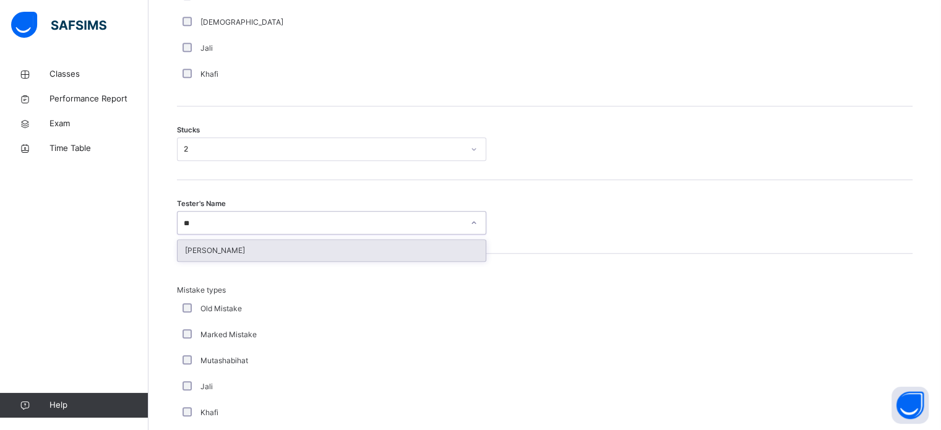
type input "***"
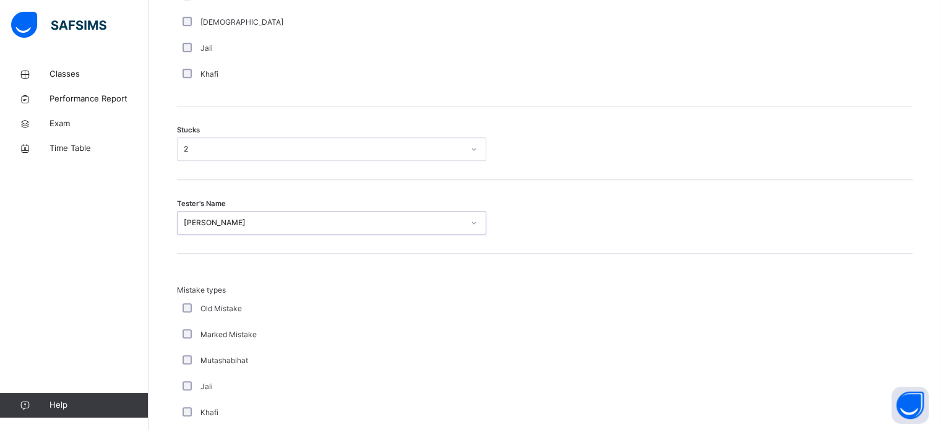
scroll to position [1213, 0]
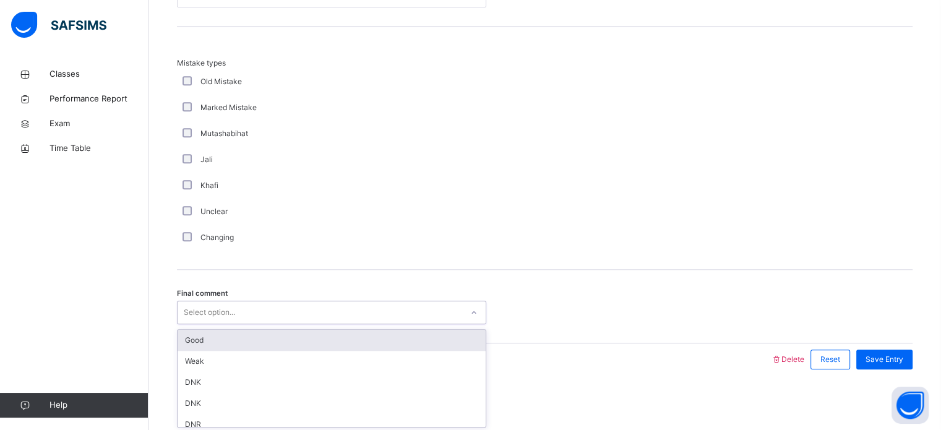
drag, startPoint x: 293, startPoint y: 311, endPoint x: 173, endPoint y: 400, distance: 149.9
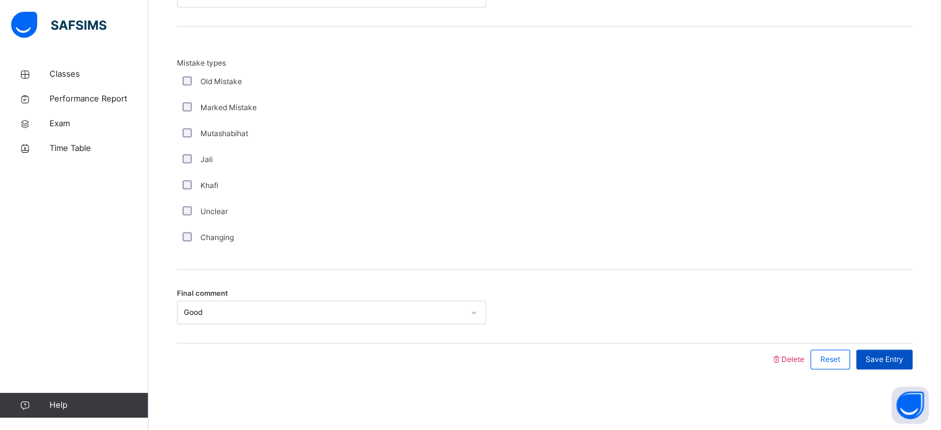
click at [876, 358] on span "Save Entry" at bounding box center [885, 359] width 38 height 11
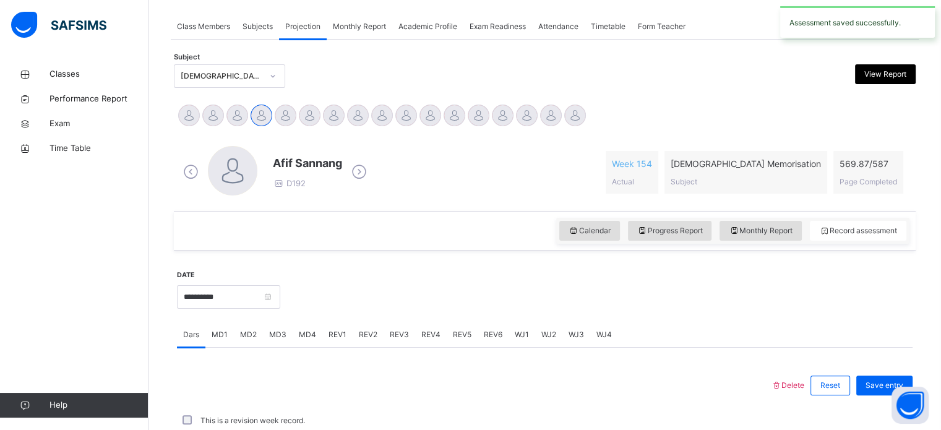
scroll to position [499, 0]
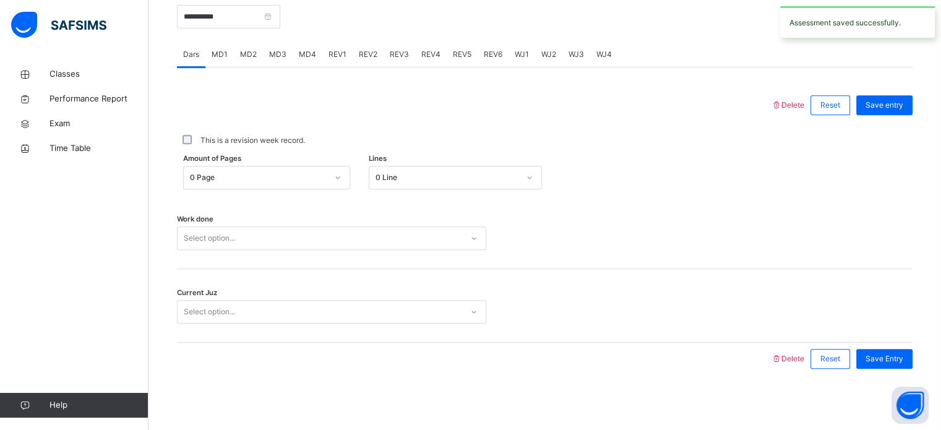
click at [283, 48] on div "MD3" at bounding box center [278, 54] width 30 height 25
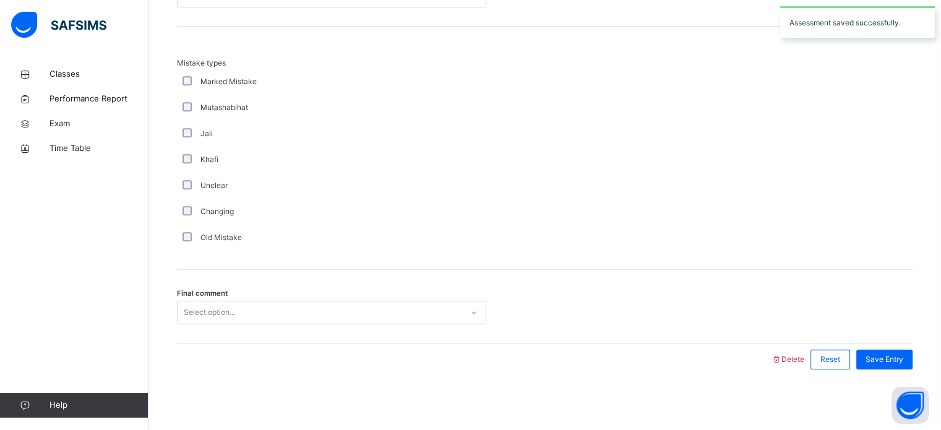
click at [283, 48] on div "Mistake types Marked Mistake Mutashabihat [PERSON_NAME] Unclear Changing Old Mi…" at bounding box center [545, 148] width 736 height 243
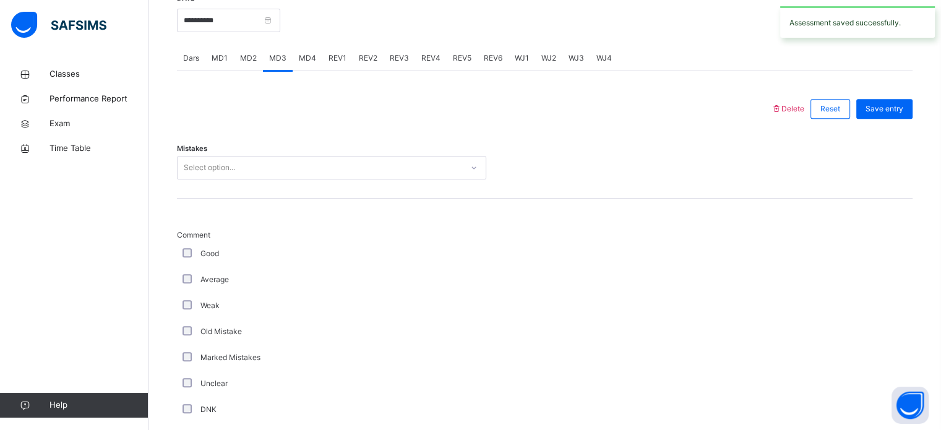
scroll to position [493, 0]
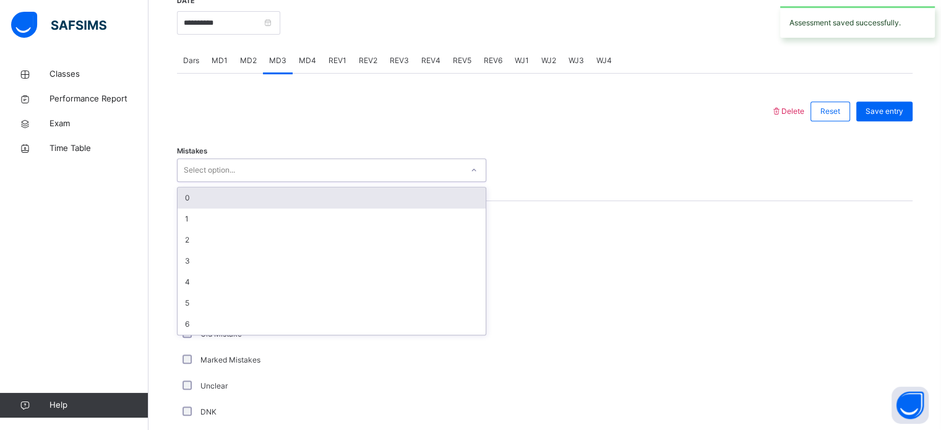
click at [301, 168] on div "Select option..." at bounding box center [320, 170] width 285 height 19
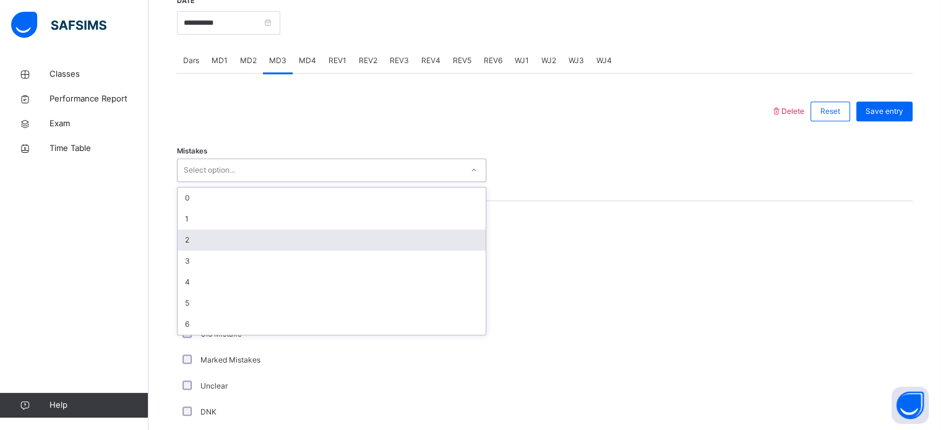
click at [312, 236] on div "2" at bounding box center [332, 240] width 308 height 21
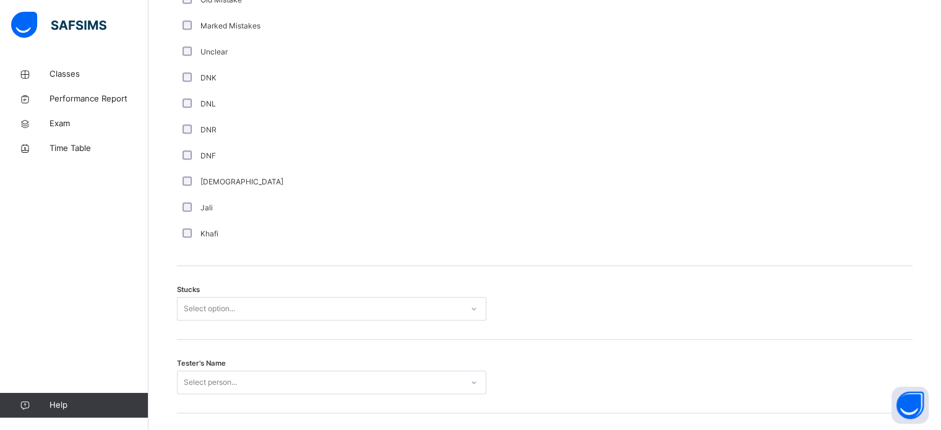
click at [337, 315] on div "Select option..." at bounding box center [331, 309] width 309 height 24
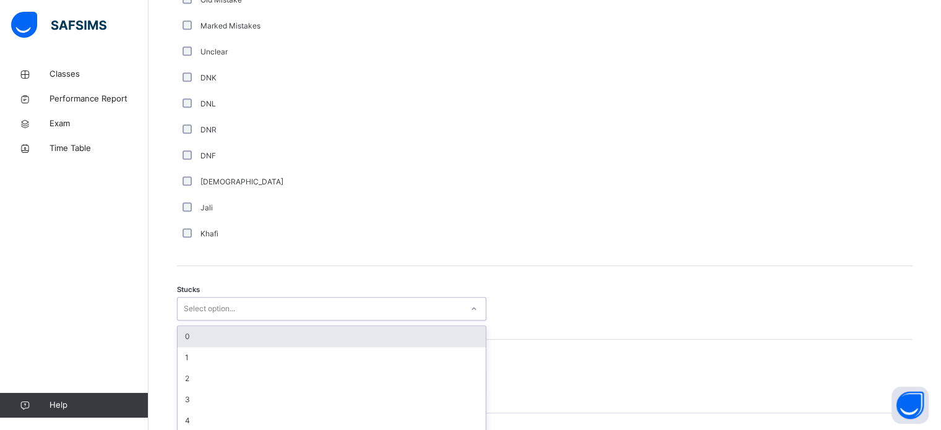
scroll to position [854, 0]
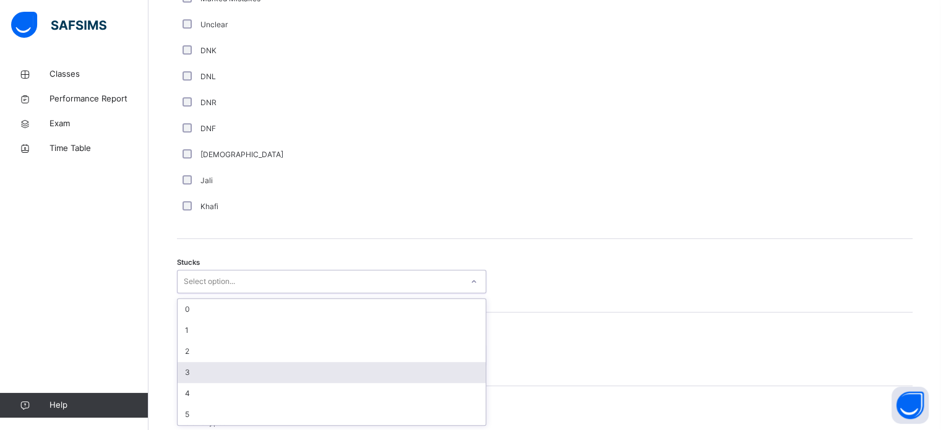
click at [337, 368] on div "3" at bounding box center [332, 372] width 308 height 21
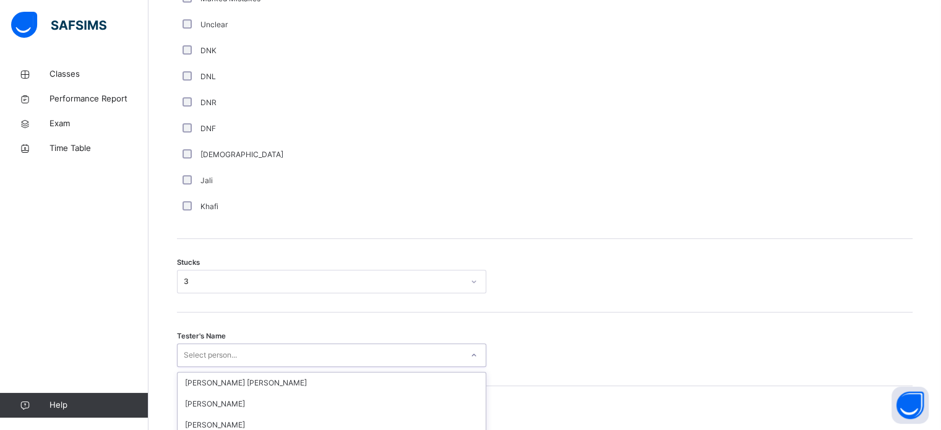
scroll to position [986, 0]
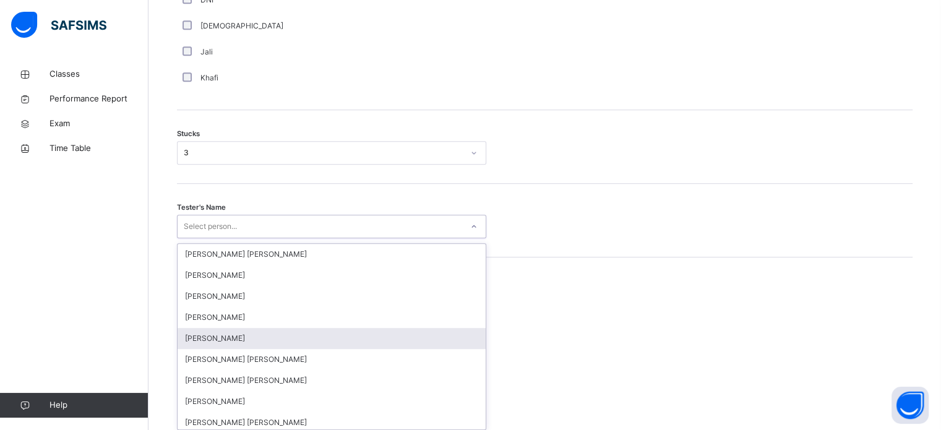
click at [327, 238] on div "option [PERSON_NAME] focused, 5 of 90. 90 results available. Use Up and Down to…" at bounding box center [331, 227] width 309 height 24
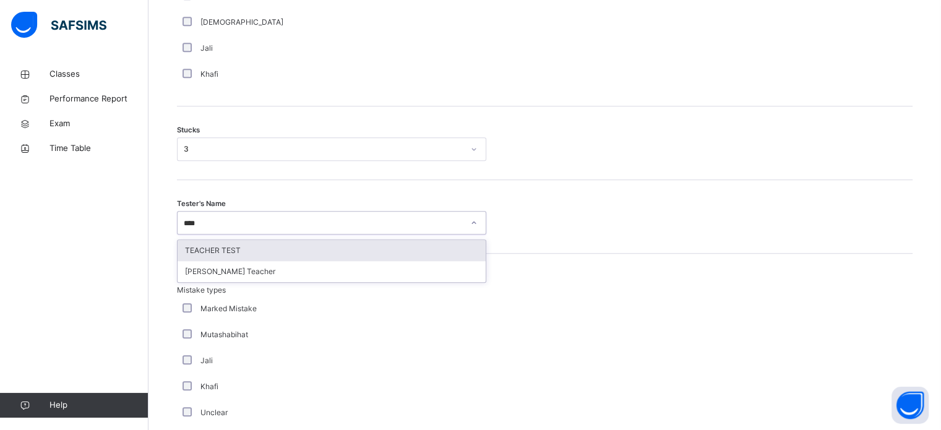
type input "*****"
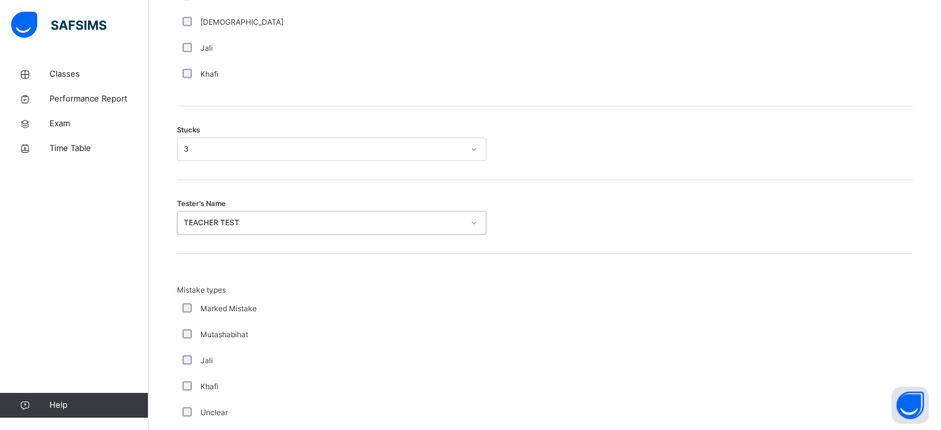
scroll to position [1213, 0]
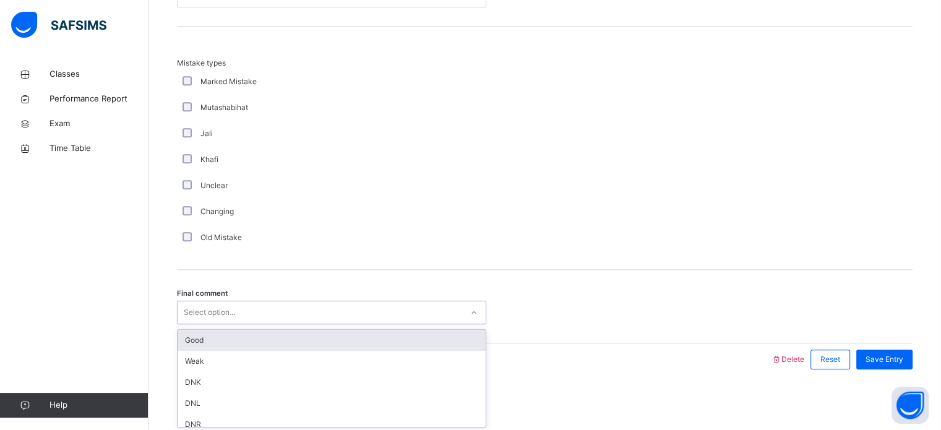
click at [252, 311] on div "Select option..." at bounding box center [320, 312] width 285 height 19
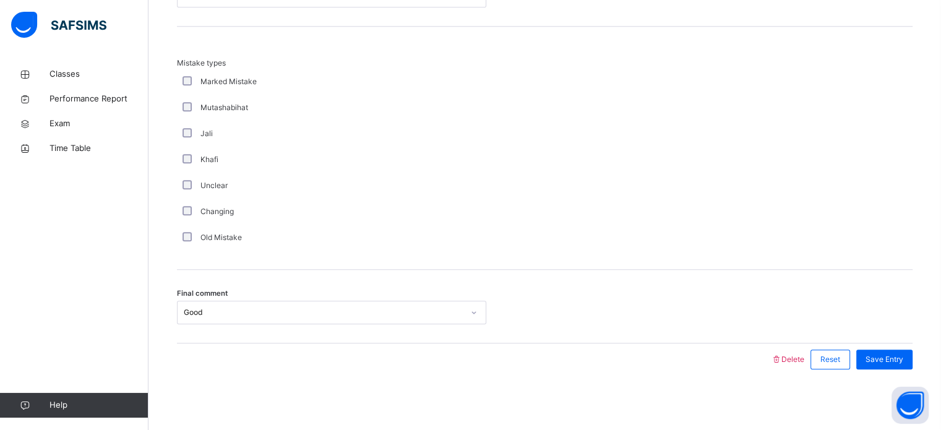
click at [379, 324] on div "Final comment Good" at bounding box center [545, 307] width 736 height 74
click at [359, 308] on div "Good" at bounding box center [324, 312] width 280 height 11
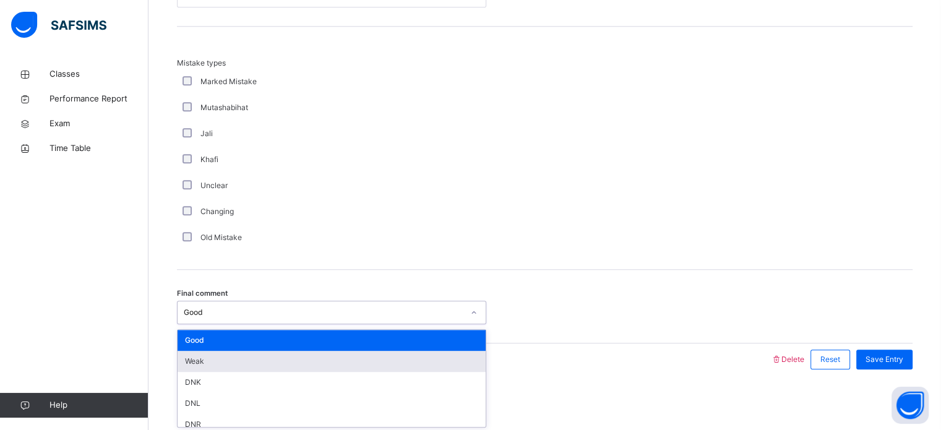
click at [349, 353] on div "Weak" at bounding box center [332, 361] width 308 height 21
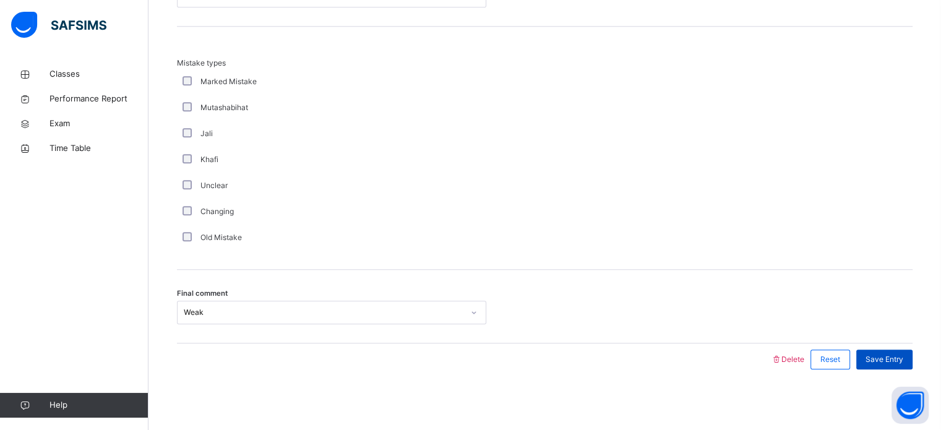
click at [899, 358] on span "Save Entry" at bounding box center [885, 359] width 38 height 11
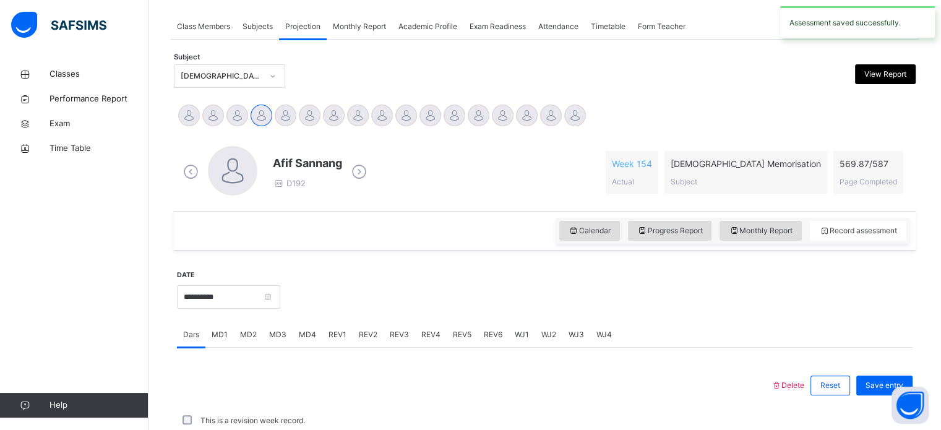
scroll to position [499, 0]
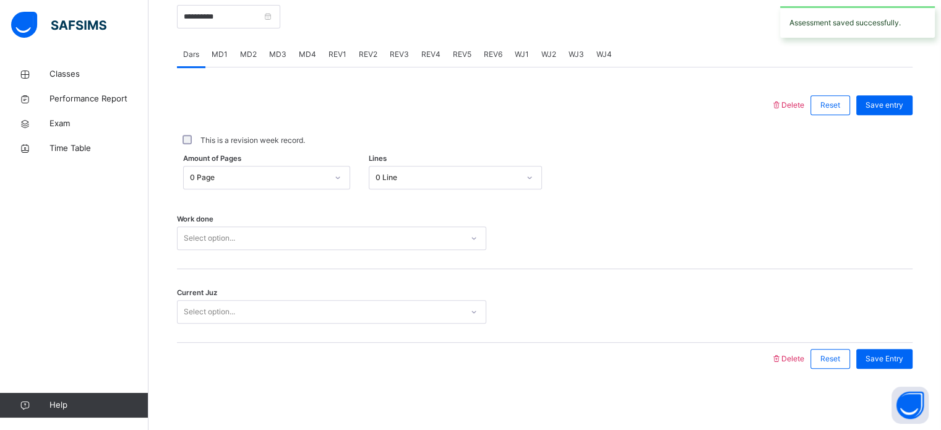
click at [337, 49] on span "REV1" at bounding box center [338, 54] width 18 height 11
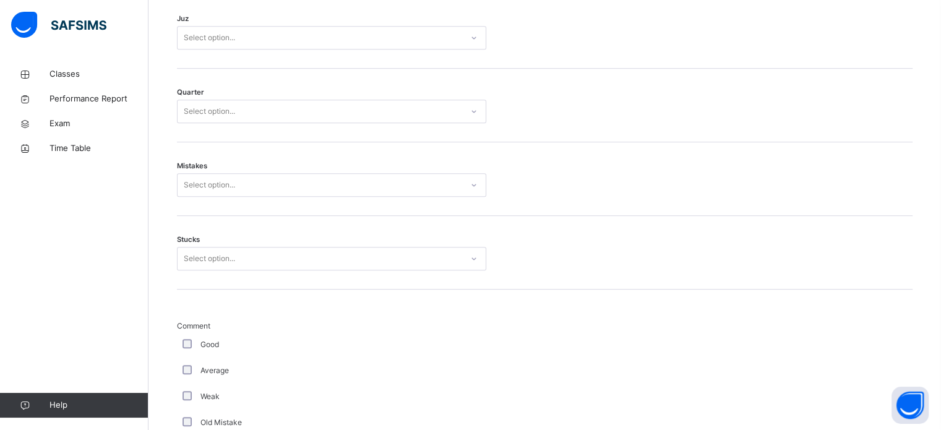
scroll to position [565, 0]
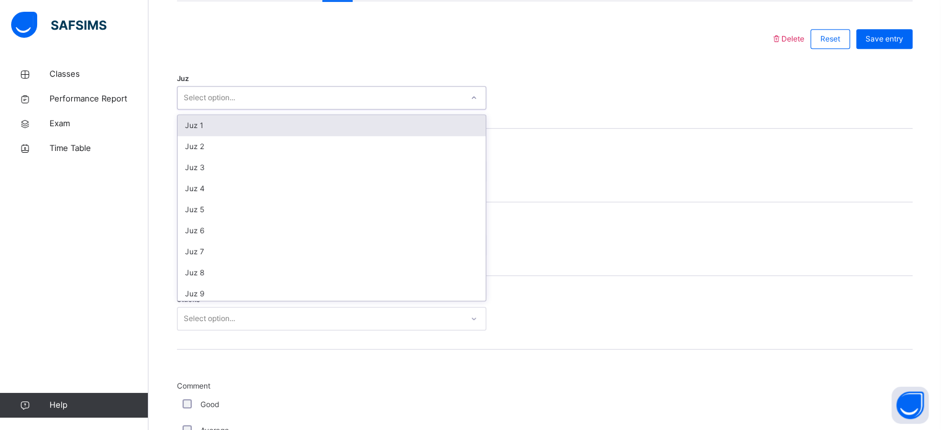
click at [337, 93] on div "Select option..." at bounding box center [320, 97] width 285 height 19
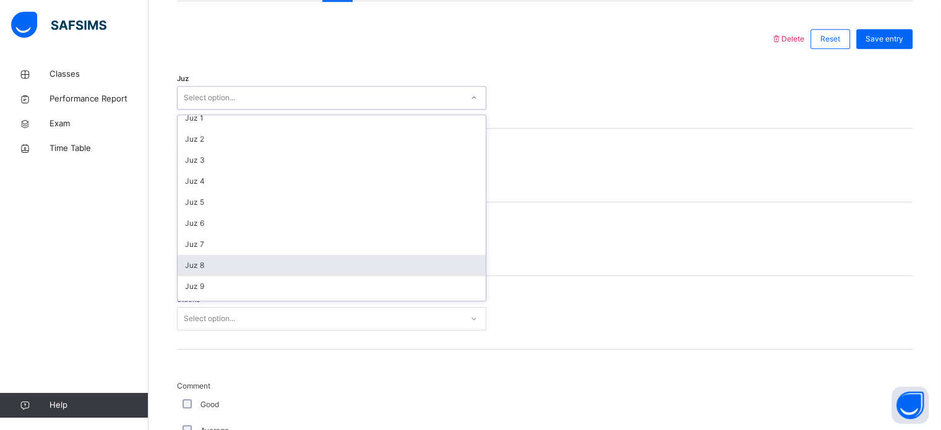
scroll to position [7, 0]
click at [309, 269] on div "Juz 8" at bounding box center [332, 266] width 308 height 21
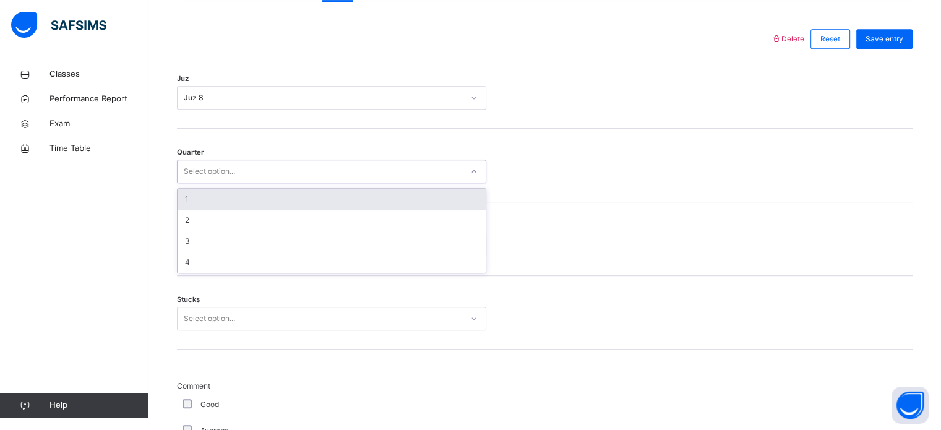
click at [275, 162] on div "Select option..." at bounding box center [320, 171] width 285 height 19
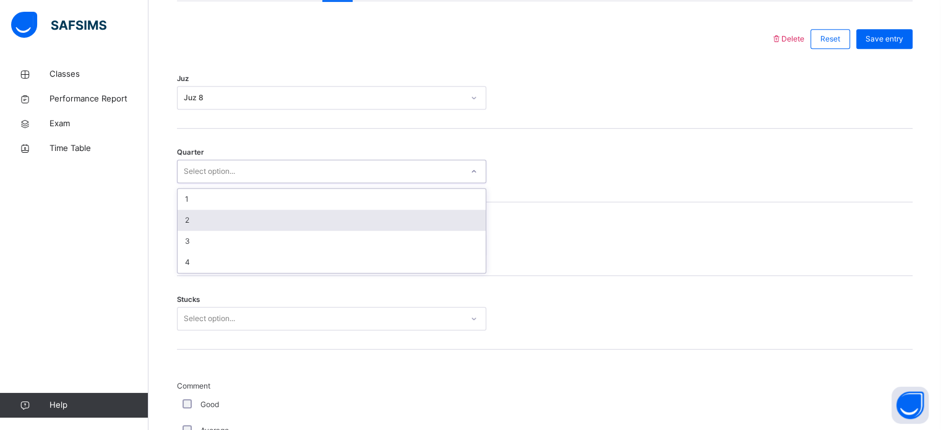
click at [267, 213] on div "2" at bounding box center [332, 220] width 308 height 21
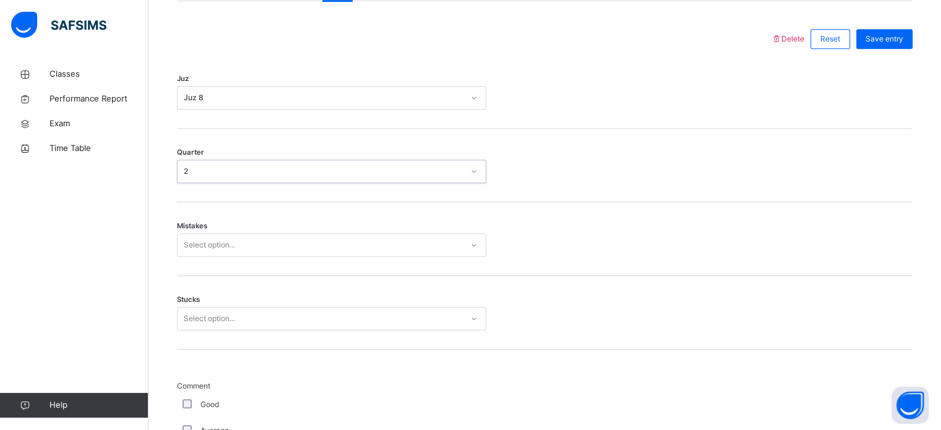
click at [215, 166] on div "2" at bounding box center [324, 171] width 280 height 11
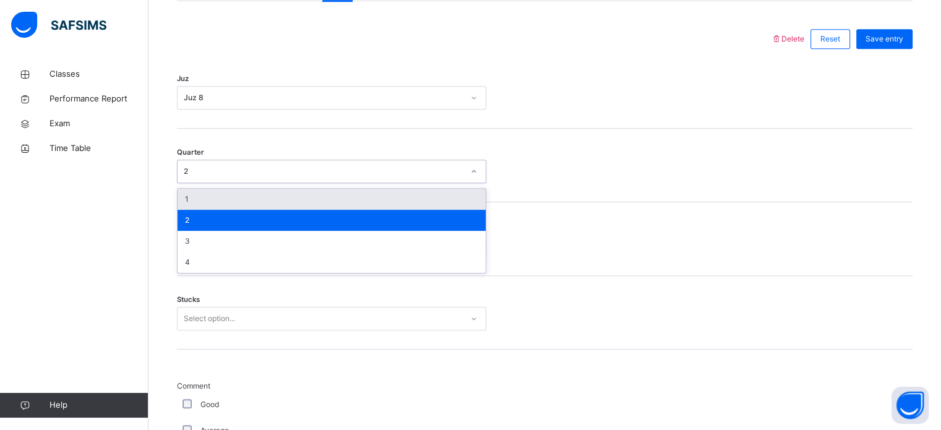
click at [215, 204] on div "1" at bounding box center [332, 199] width 308 height 21
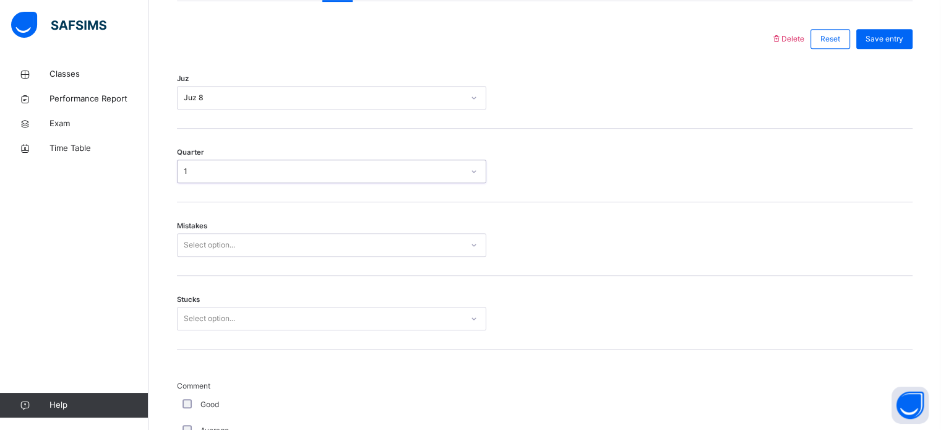
click at [217, 180] on div "1" at bounding box center [331, 172] width 309 height 24
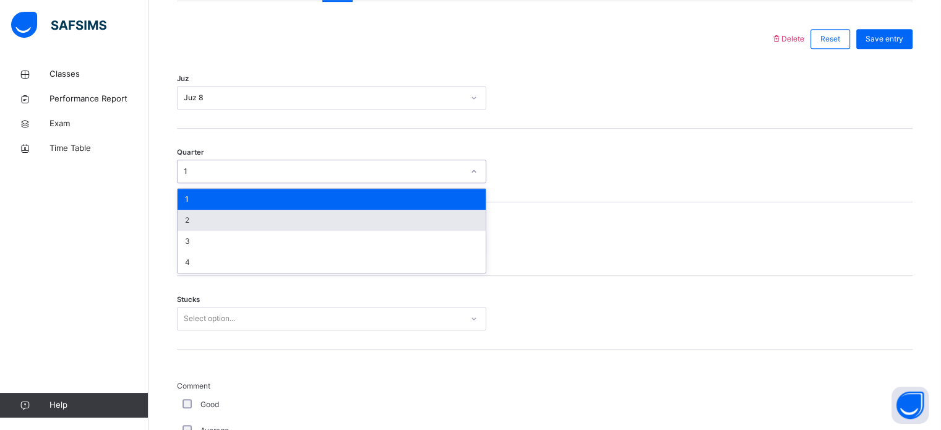
click at [214, 210] on div "2" at bounding box center [332, 220] width 308 height 21
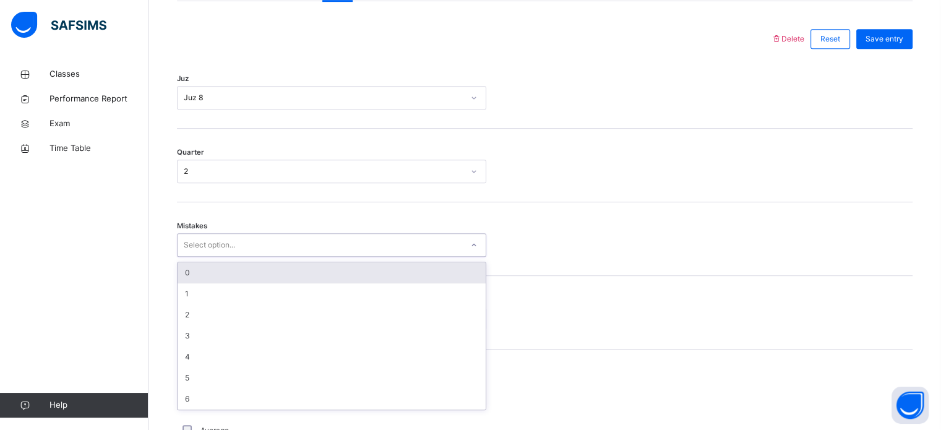
click at [220, 243] on div "Select option..." at bounding box center [209, 245] width 51 height 24
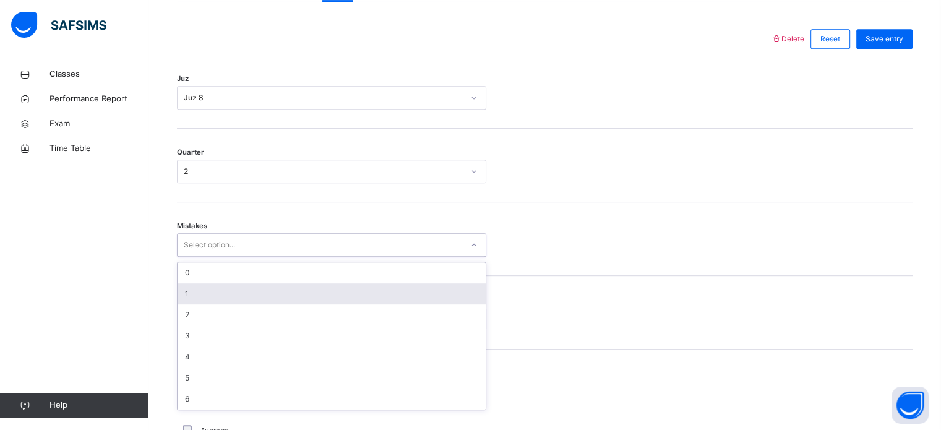
click at [223, 286] on div "1" at bounding box center [332, 293] width 308 height 21
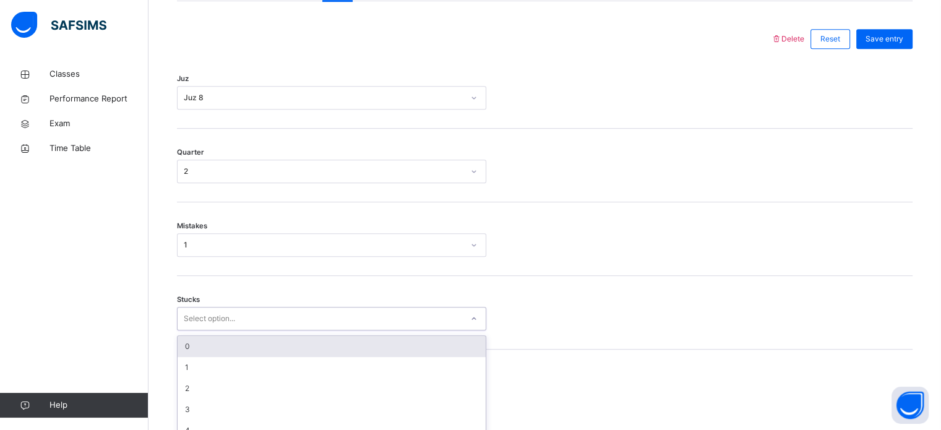
scroll to position [601, 0]
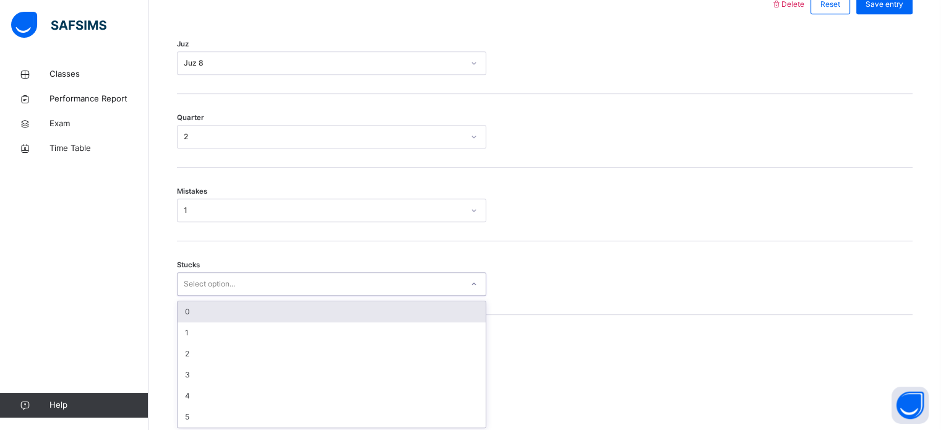
click at [253, 296] on div "option 0 focused, 1 of 6. 6 results available. Use Up and Down to choose option…" at bounding box center [331, 284] width 309 height 24
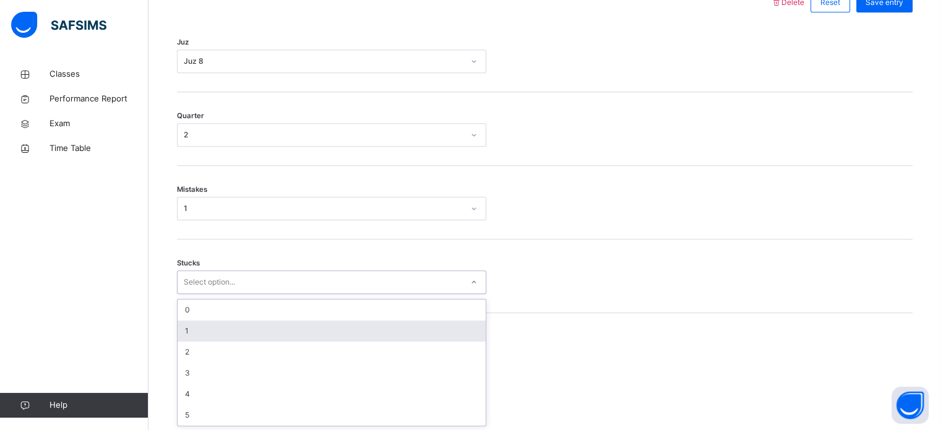
click at [243, 322] on div "1" at bounding box center [332, 330] width 308 height 21
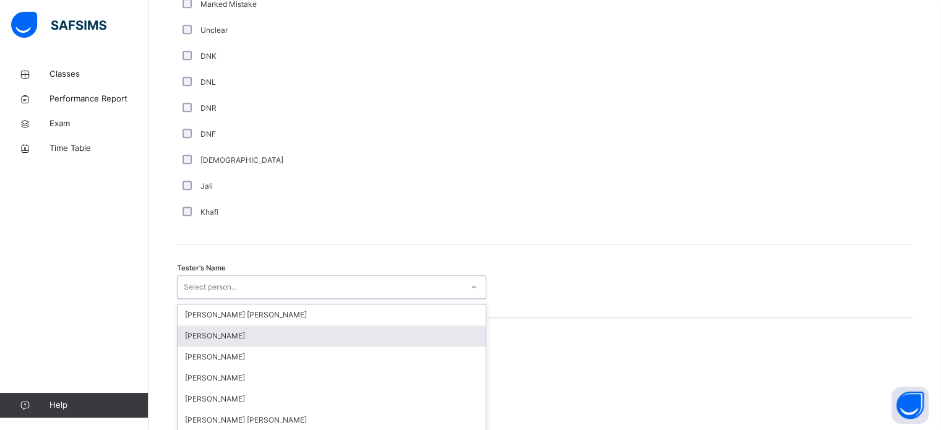
scroll to position [1133, 0]
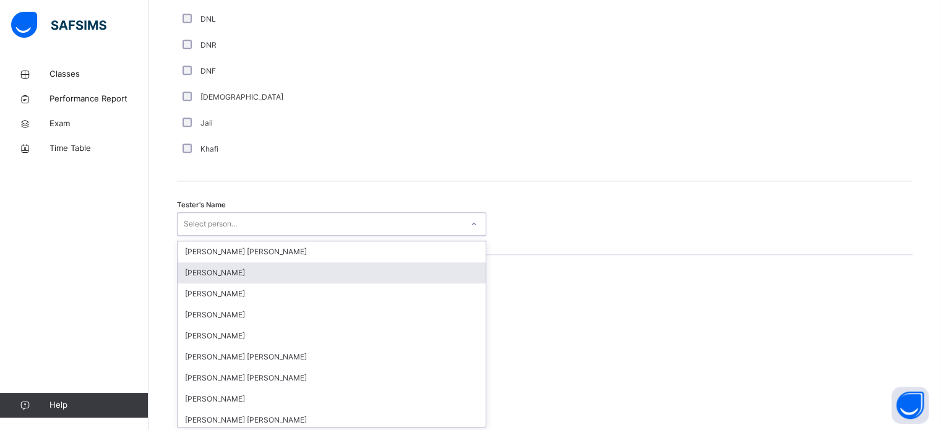
click at [240, 236] on div "option [PERSON_NAME] focused, 2 of 90. 90 results available. Use Up and Down to…" at bounding box center [331, 224] width 309 height 24
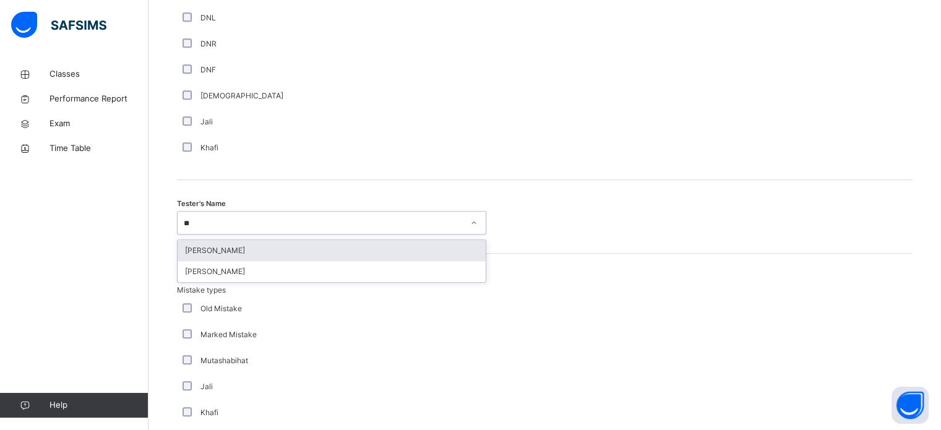
type input "*"
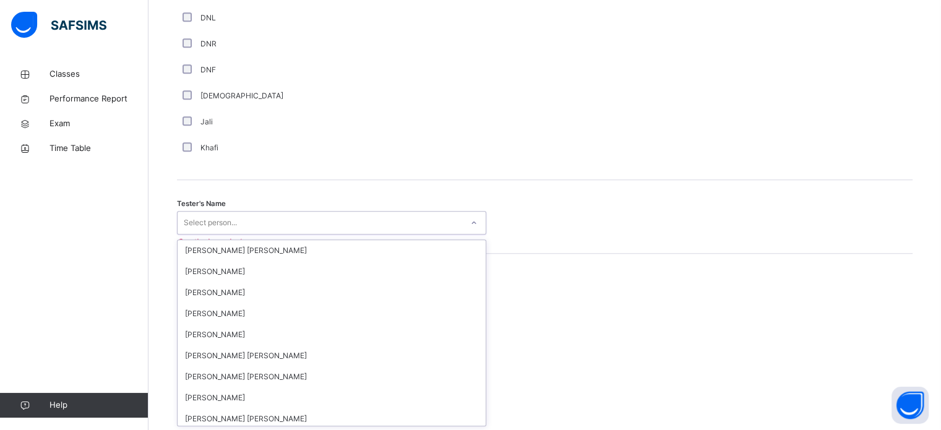
type input "*"
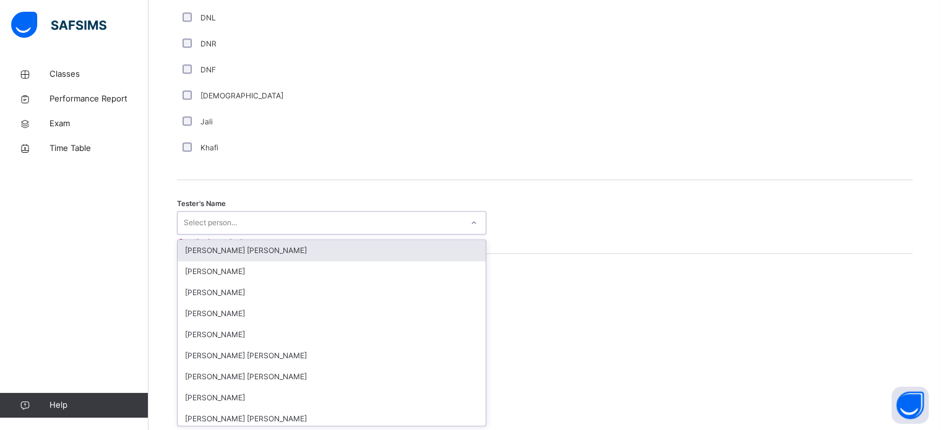
type input "*"
click at [536, 244] on div "Tester's Name option [PERSON_NAME] [PERSON_NAME] focused, 1 of 90. 90 results a…" at bounding box center [545, 217] width 736 height 74
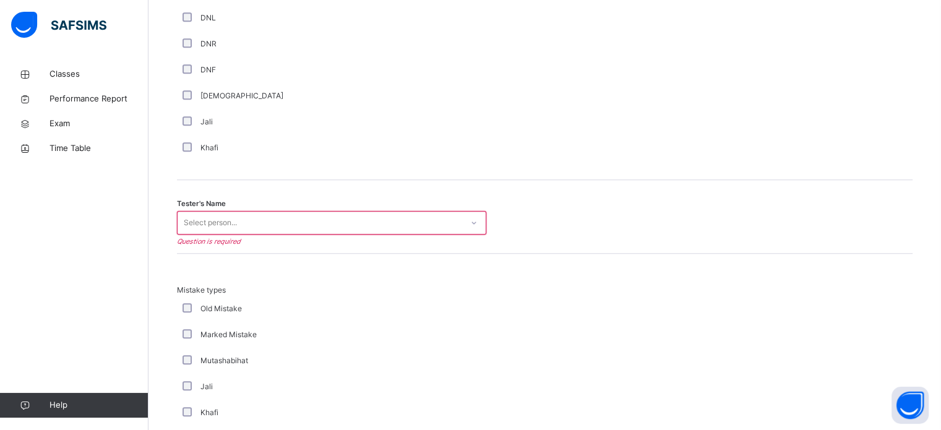
click at [411, 231] on div "Select person..." at bounding box center [331, 223] width 309 height 24
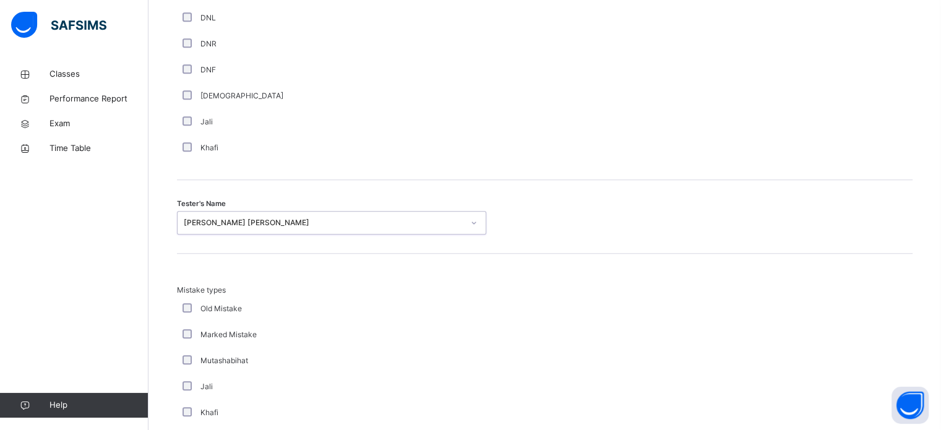
scroll to position [1361, 0]
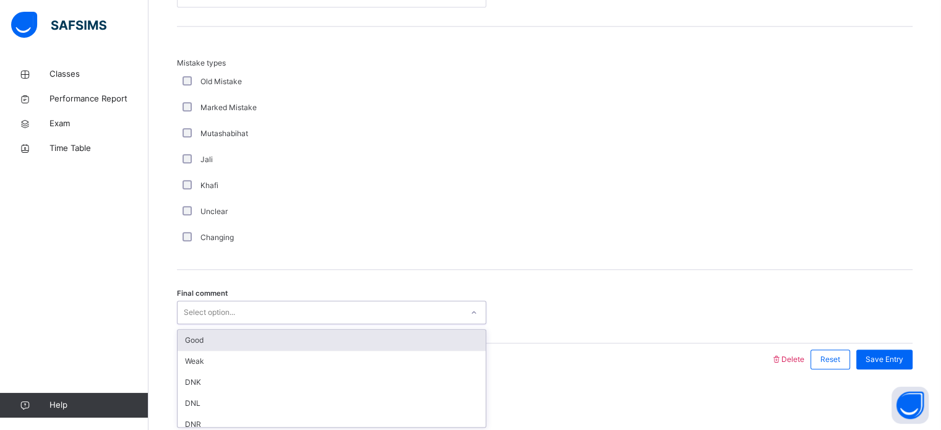
click at [346, 312] on div "Select option..." at bounding box center [320, 312] width 285 height 19
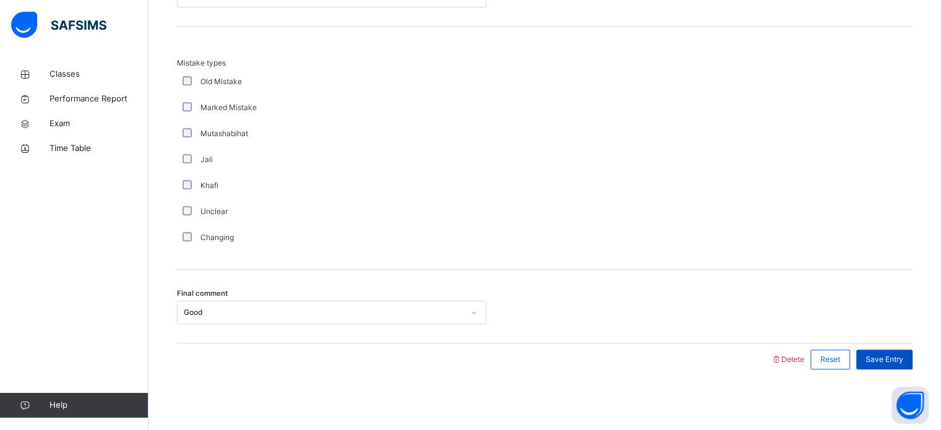
click at [903, 357] on span "Save Entry" at bounding box center [885, 359] width 38 height 11
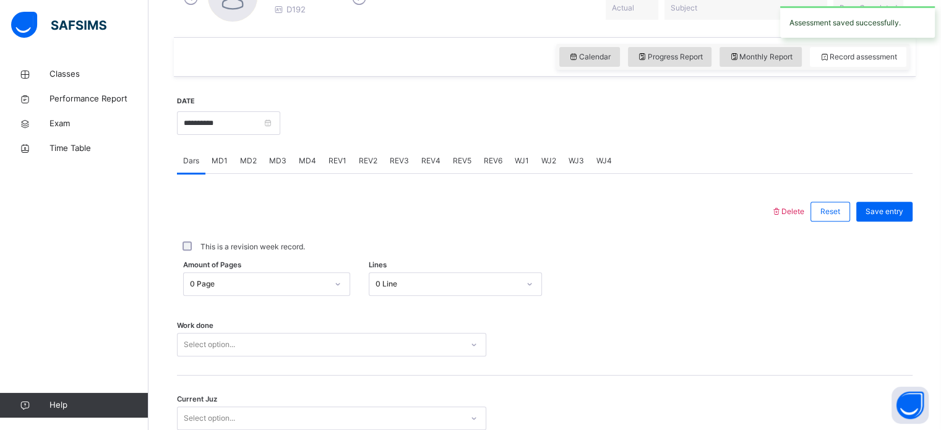
scroll to position [407, 0]
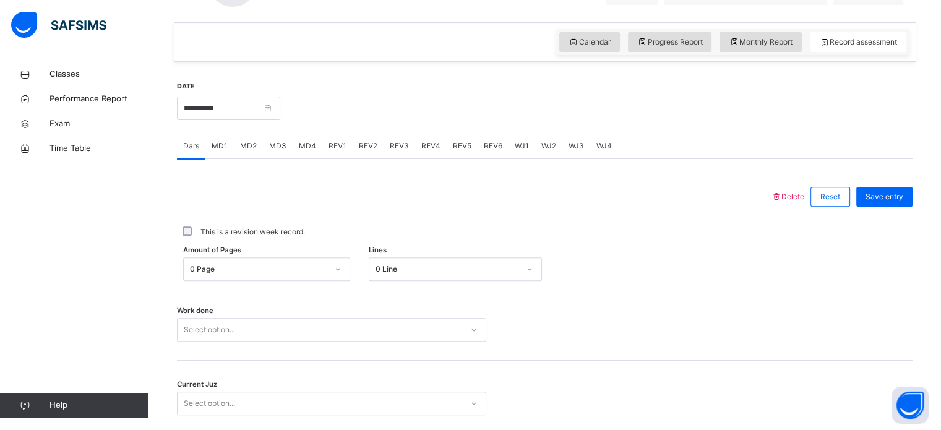
click at [360, 142] on span "REV2" at bounding box center [368, 145] width 19 height 11
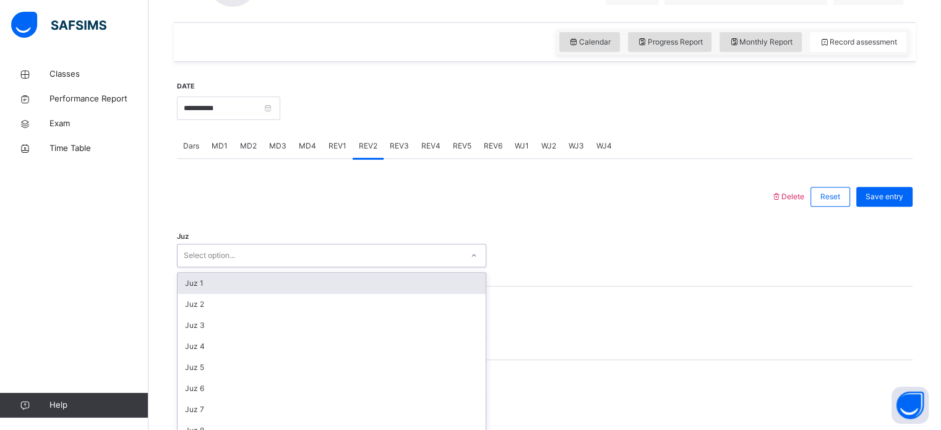
scroll to position [441, 0]
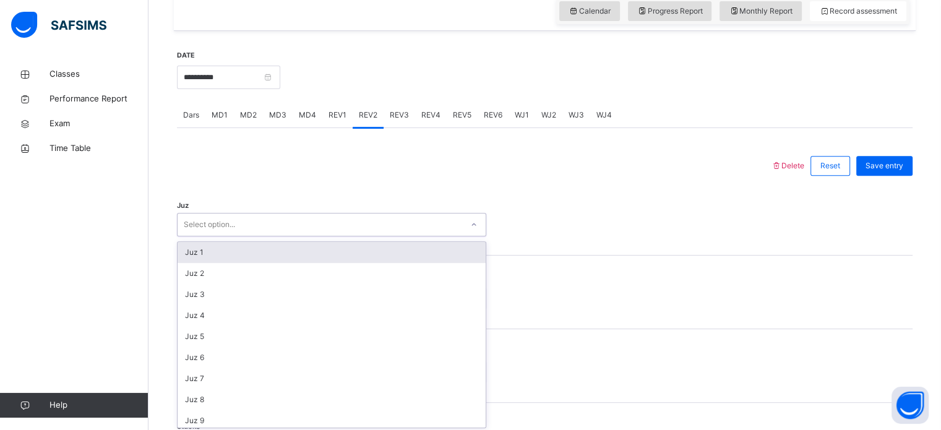
click at [319, 236] on div "option Juz 1 focused, 1 of 30. 30 results available. Use Up and Down to choose …" at bounding box center [331, 225] width 309 height 24
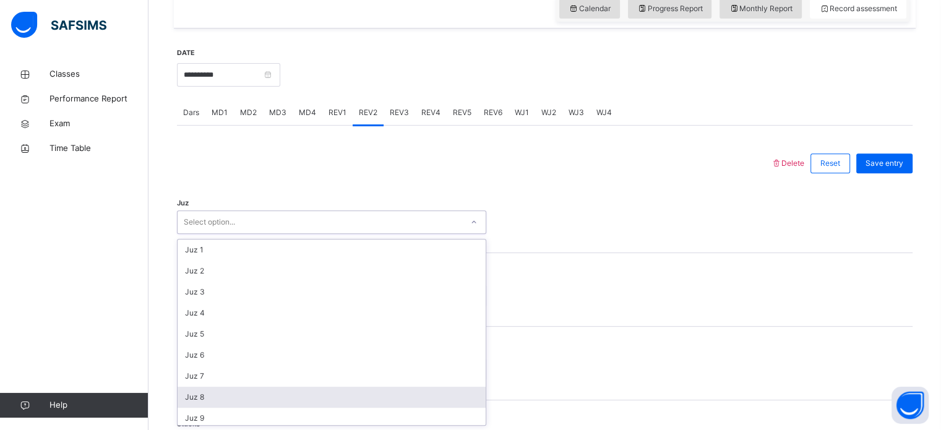
click at [281, 393] on div "Juz 8" at bounding box center [332, 397] width 308 height 21
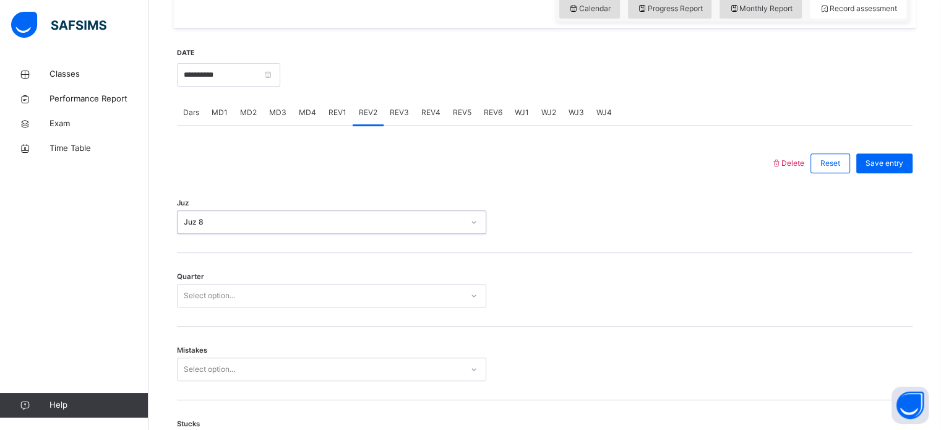
click at [267, 286] on div "Select option..." at bounding box center [320, 295] width 285 height 19
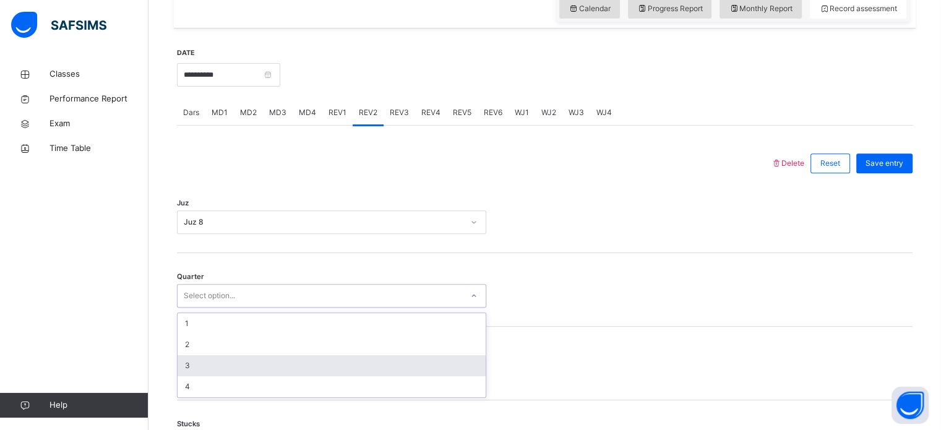
click at [254, 358] on div "3" at bounding box center [332, 365] width 308 height 21
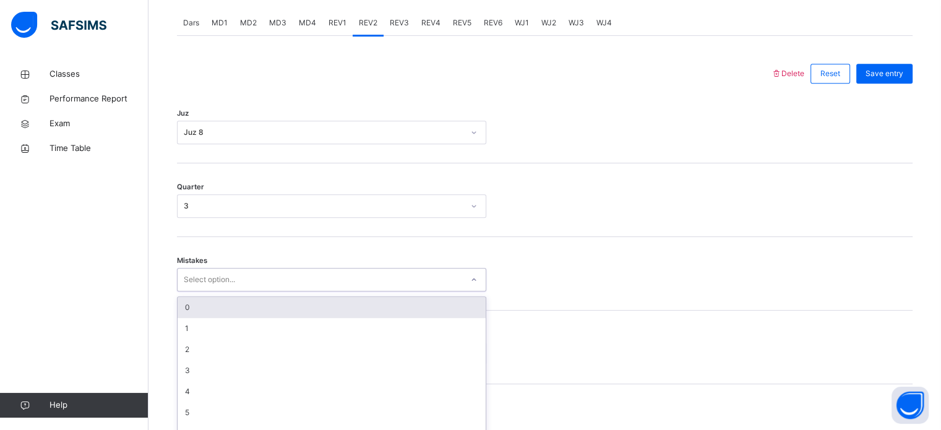
click at [254, 291] on div "option 0 focused, 1 of 7. 7 results available. Use Up and Down to choose option…" at bounding box center [331, 280] width 309 height 24
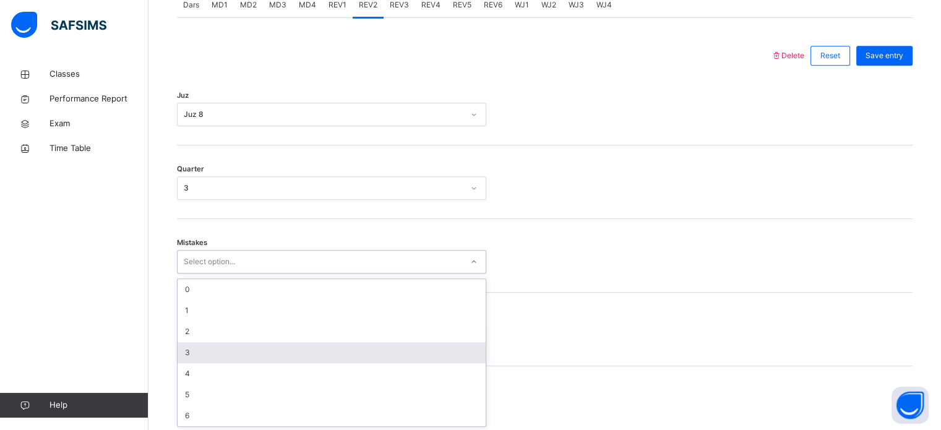
scroll to position [549, 0]
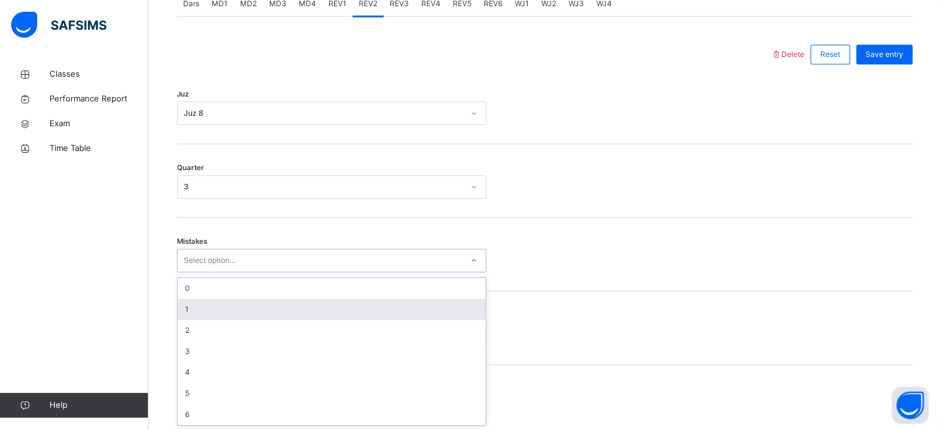
click at [238, 319] on div "1" at bounding box center [332, 309] width 308 height 21
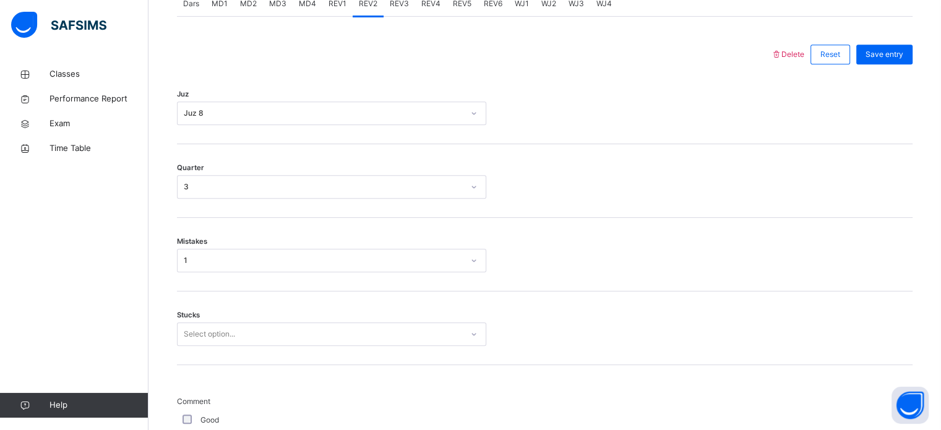
click at [238, 319] on div "Stucks Select option..." at bounding box center [545, 328] width 736 height 74
click at [210, 249] on div "1" at bounding box center [331, 261] width 309 height 24
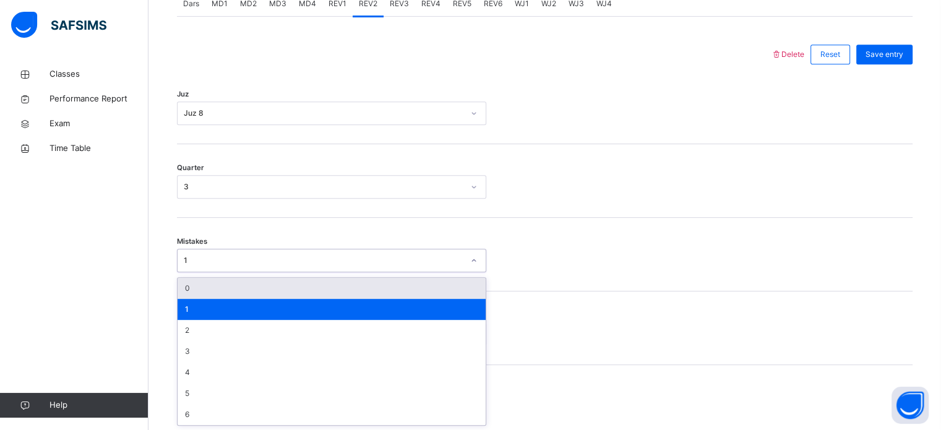
click at [223, 286] on div "0" at bounding box center [332, 288] width 308 height 21
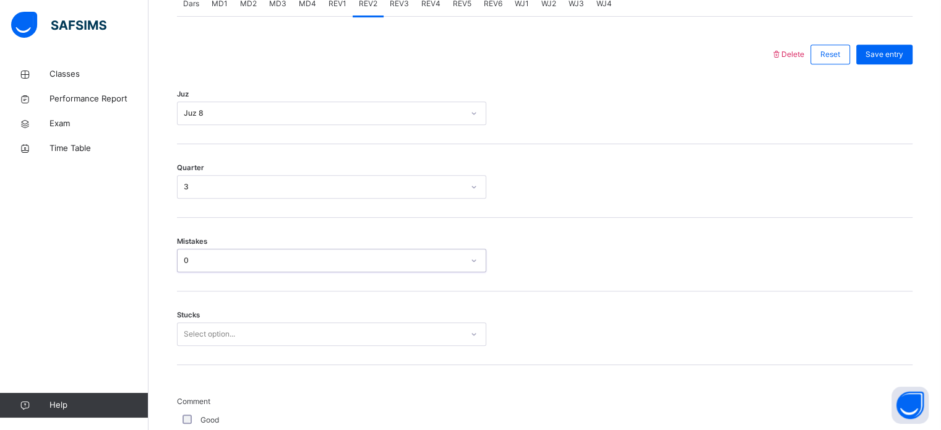
click at [228, 330] on div "Select option..." at bounding box center [331, 334] width 309 height 24
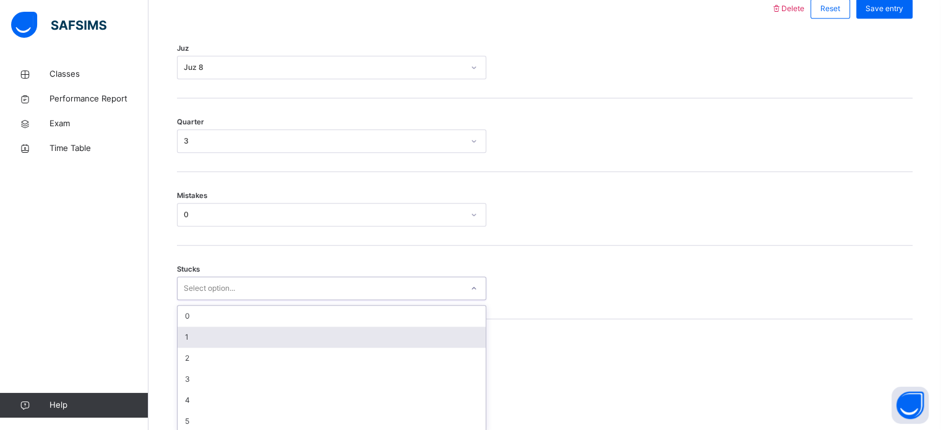
scroll to position [601, 0]
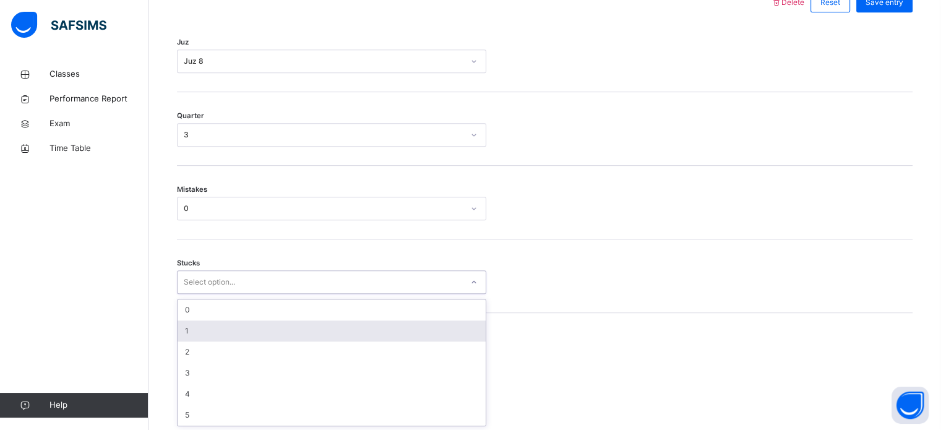
click at [228, 330] on div "1" at bounding box center [332, 330] width 308 height 21
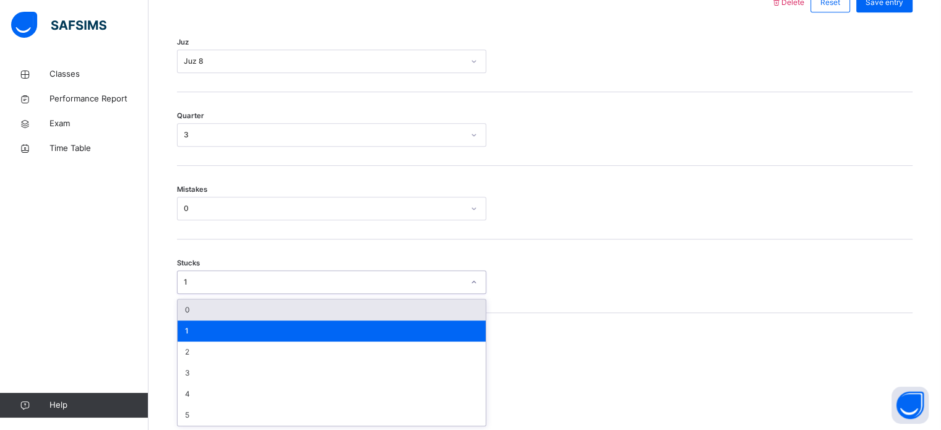
click at [222, 274] on div "1" at bounding box center [320, 282] width 285 height 19
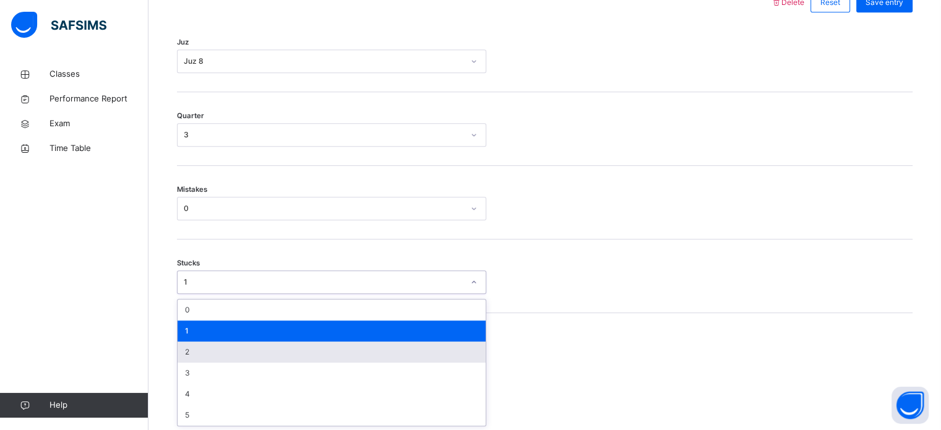
click at [226, 352] on div "2" at bounding box center [332, 352] width 308 height 21
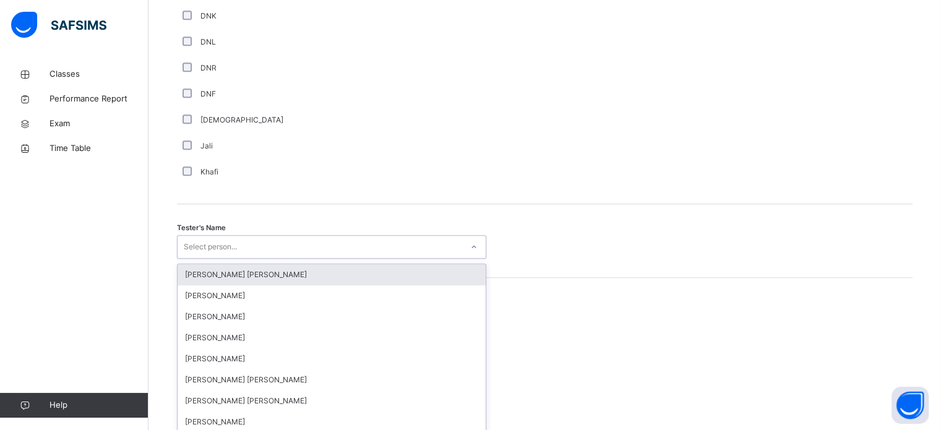
scroll to position [1133, 0]
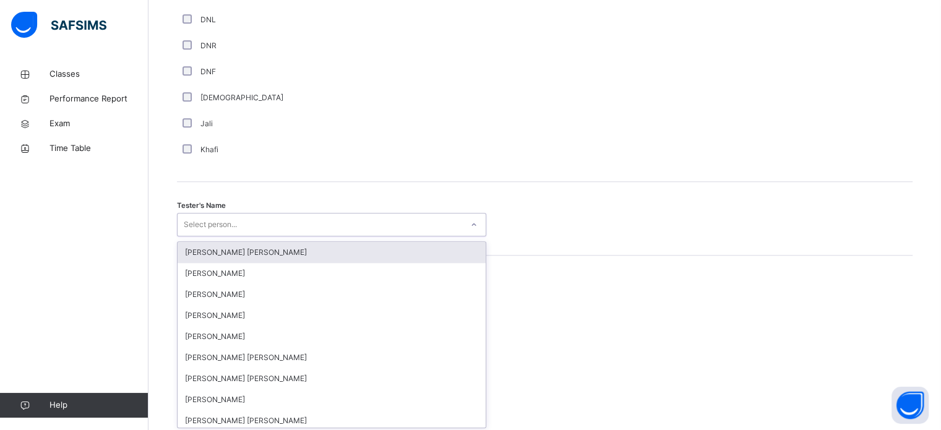
click at [316, 236] on div "option [PERSON_NAME] [PERSON_NAME] focused, 1 of 90. 90 results available. Use …" at bounding box center [331, 225] width 309 height 24
type input "***"
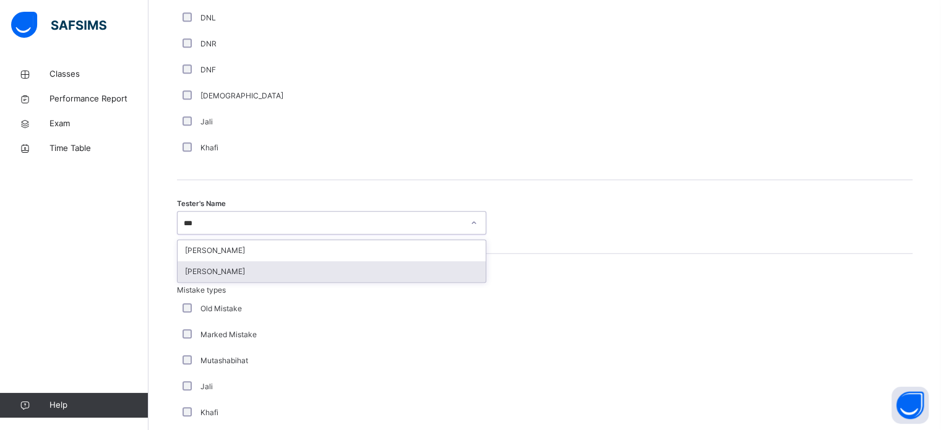
click at [328, 282] on div "[PERSON_NAME] [PERSON_NAME]" at bounding box center [331, 260] width 309 height 43
click at [317, 265] on div "[PERSON_NAME]" at bounding box center [332, 271] width 308 height 21
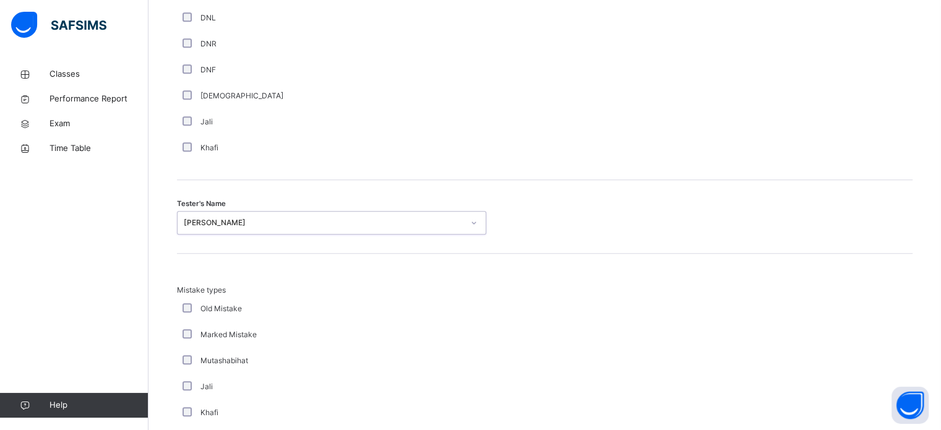
scroll to position [1361, 0]
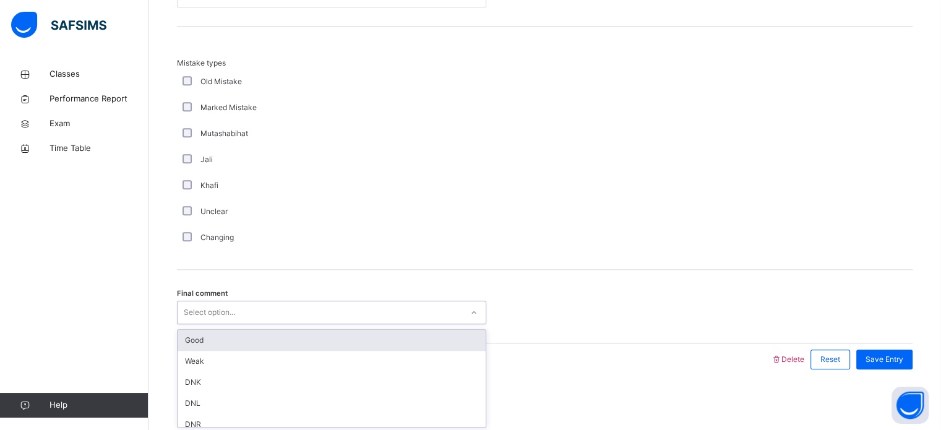
click at [290, 314] on div "Select option..." at bounding box center [320, 312] width 285 height 19
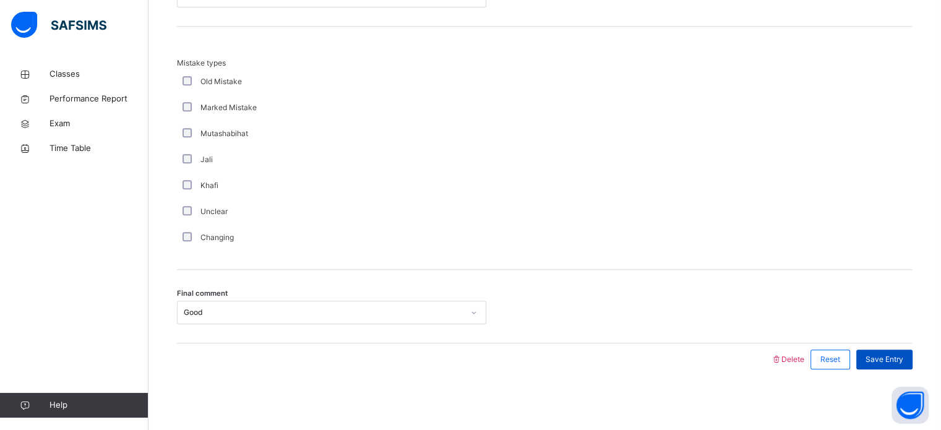
click at [913, 352] on div "Save Entry" at bounding box center [884, 360] width 56 height 20
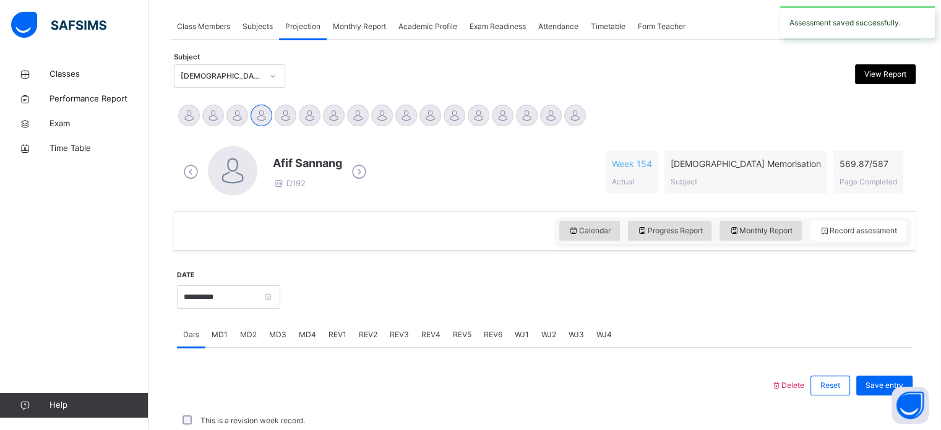
scroll to position [499, 0]
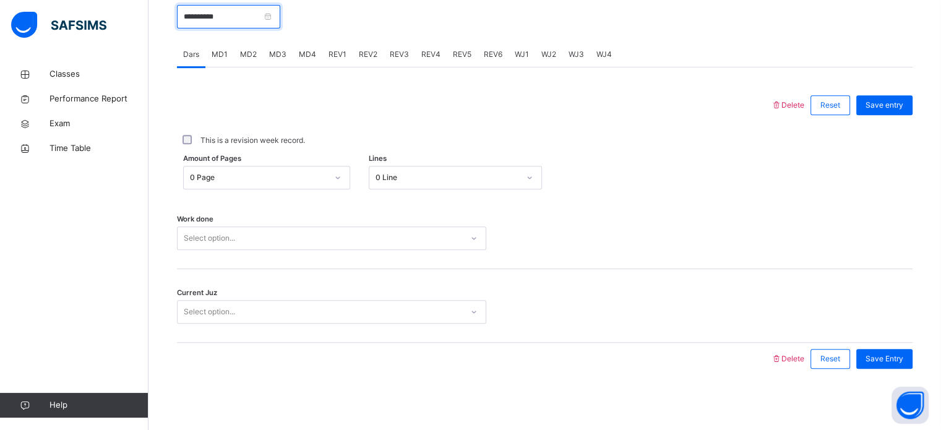
click at [228, 11] on input "**********" at bounding box center [228, 17] width 103 height 24
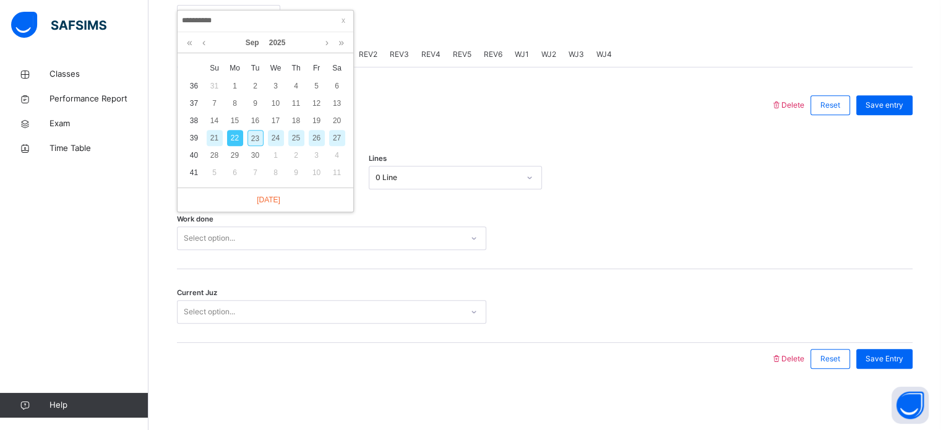
click at [256, 140] on div "23" at bounding box center [255, 138] width 16 height 16
type input "**********"
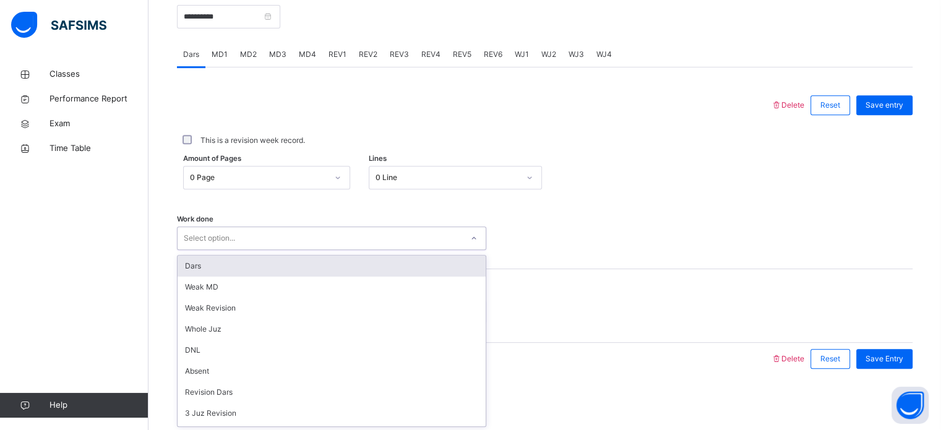
click at [309, 243] on div "Select option..." at bounding box center [320, 238] width 285 height 19
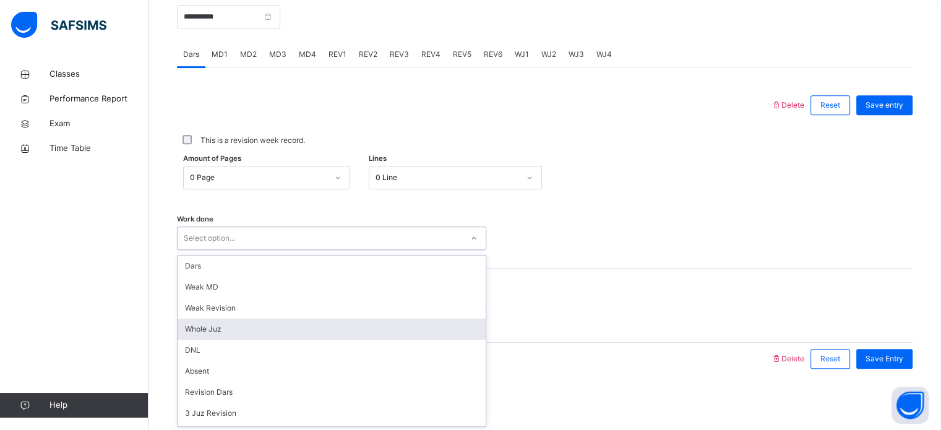
click at [316, 324] on div "Whole Juz" at bounding box center [332, 329] width 308 height 21
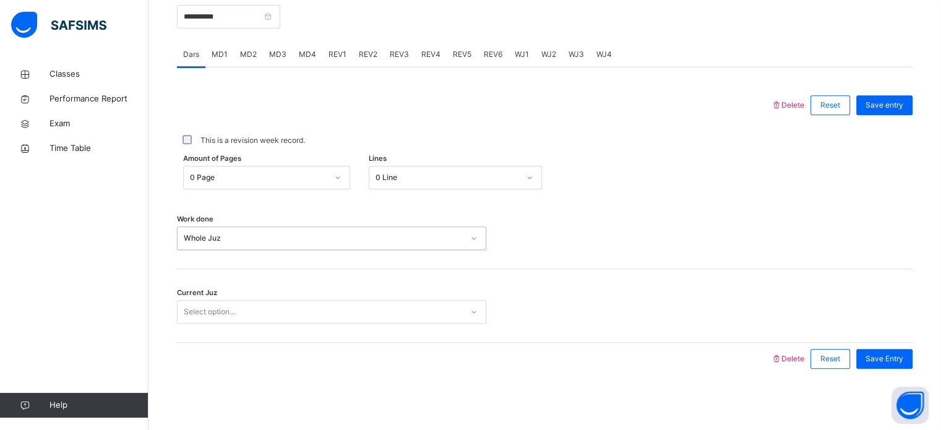
click at [316, 324] on div "Current Juz Select option..." at bounding box center [545, 306] width 736 height 74
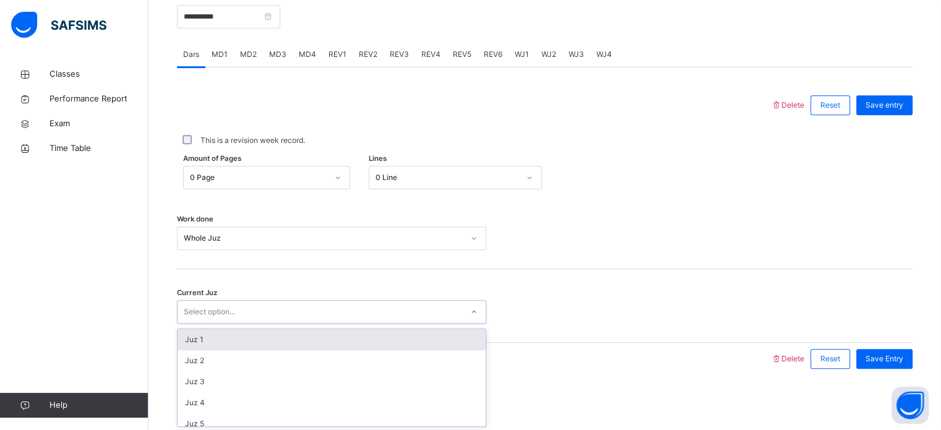
click at [306, 312] on div "Select option..." at bounding box center [320, 312] width 285 height 19
type input "**"
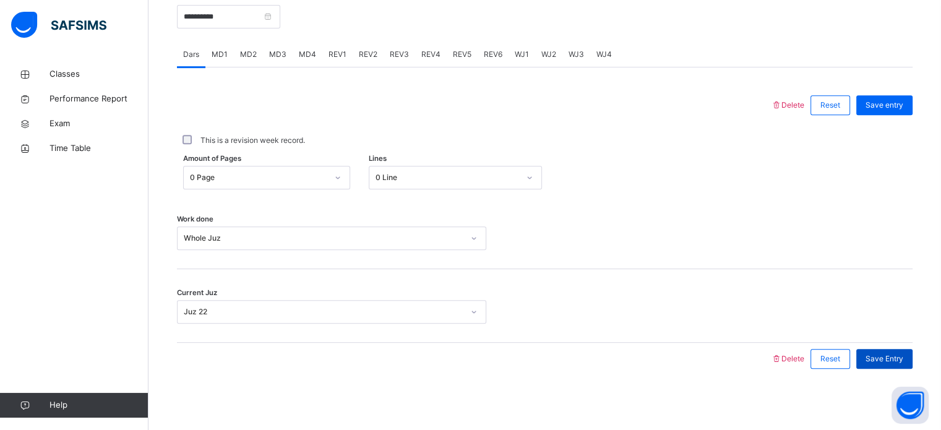
click at [887, 356] on span "Save Entry" at bounding box center [885, 358] width 38 height 11
click at [215, 65] on div "MD1" at bounding box center [219, 54] width 28 height 25
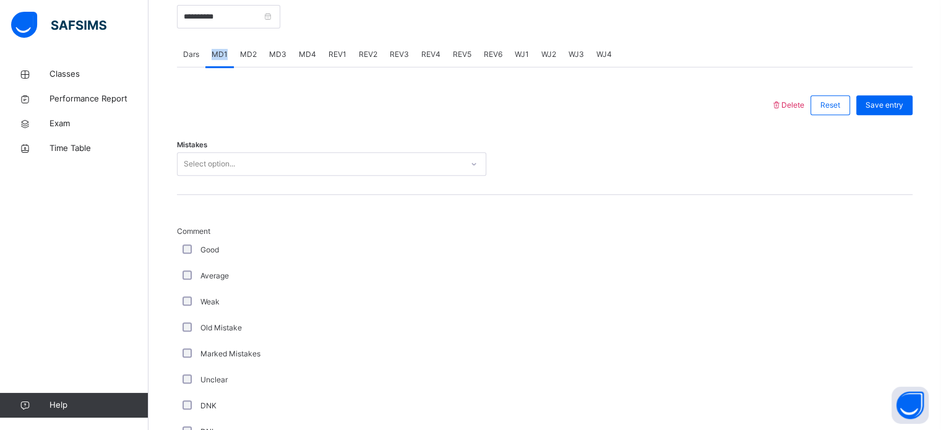
click at [215, 65] on div "MD1" at bounding box center [219, 54] width 28 height 25
click at [255, 166] on div "Select option..." at bounding box center [320, 164] width 285 height 19
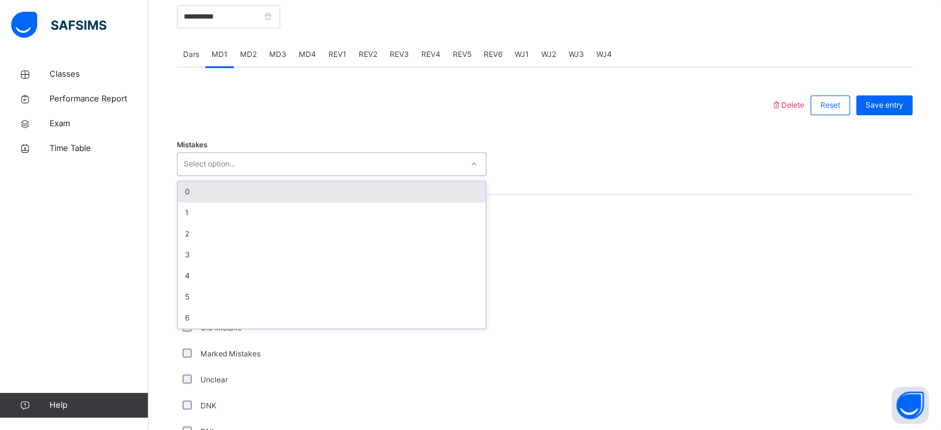
click at [266, 191] on div "0" at bounding box center [332, 191] width 308 height 21
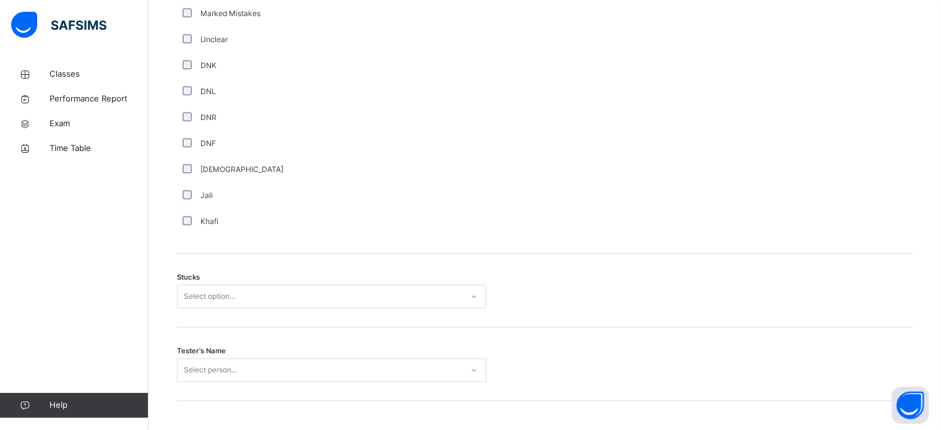
click at [295, 299] on div "Stucks Select option..." at bounding box center [545, 291] width 736 height 74
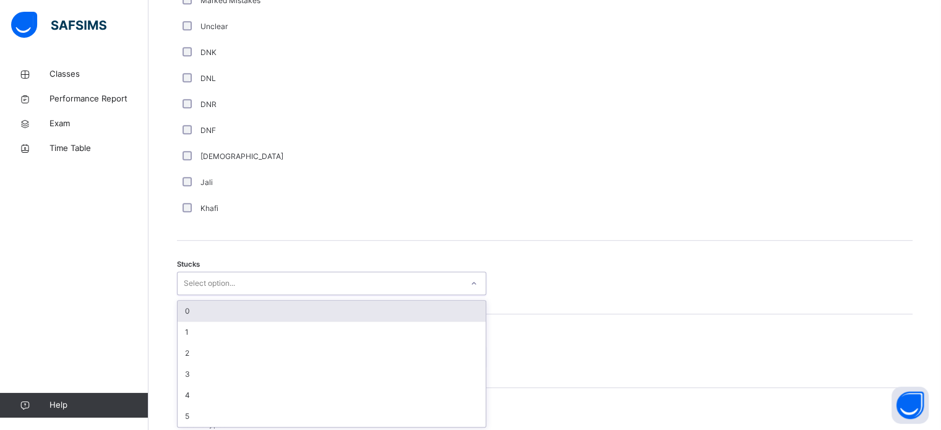
scroll to position [854, 0]
click at [295, 299] on div "0" at bounding box center [332, 309] width 308 height 21
click at [295, 299] on div "Stucks option 0 focused, 1 of 6. 6 results available. Use Up and Down to choose…" at bounding box center [545, 276] width 736 height 74
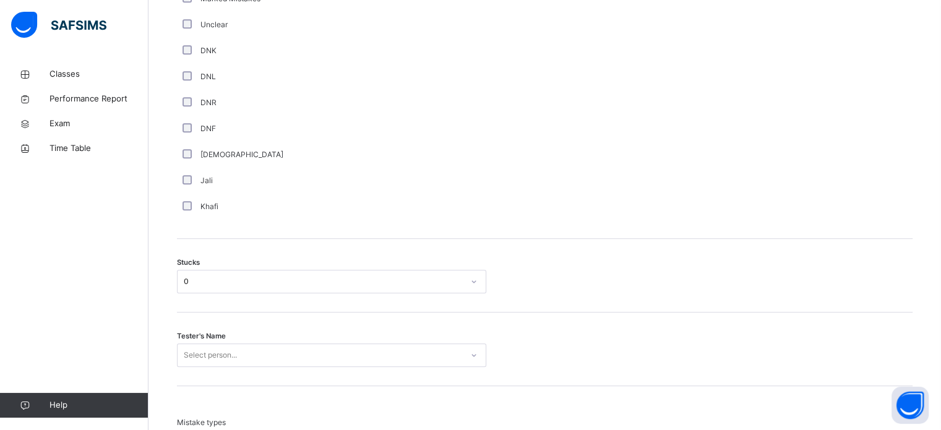
click at [298, 353] on div "Select person..." at bounding box center [331, 355] width 309 height 24
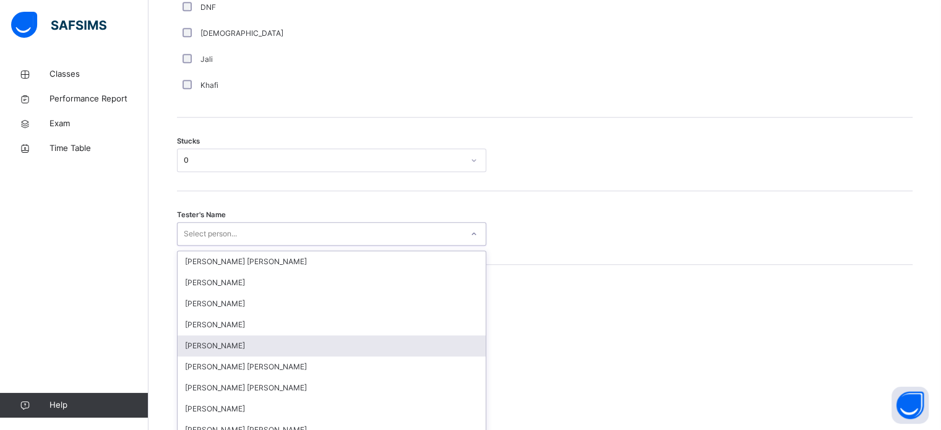
scroll to position [986, 0]
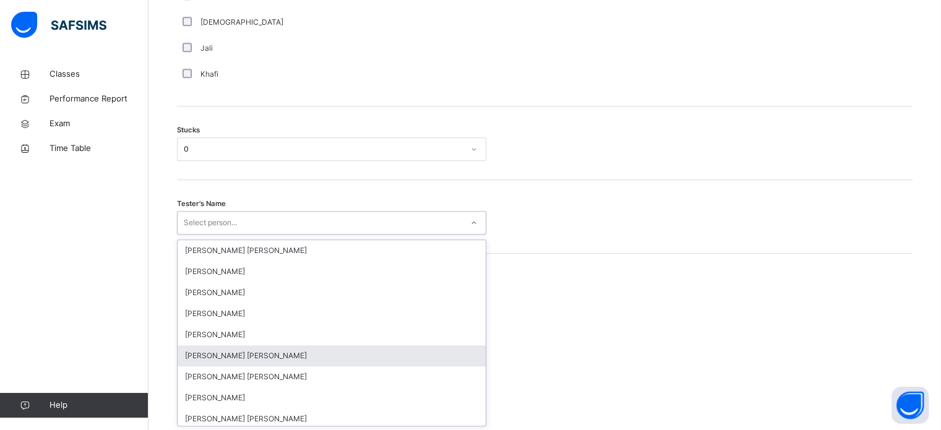
type input "*"
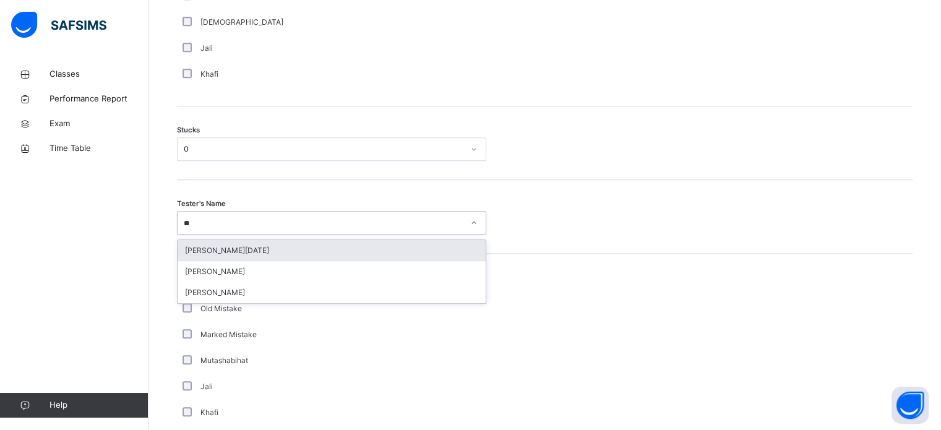
type input "***"
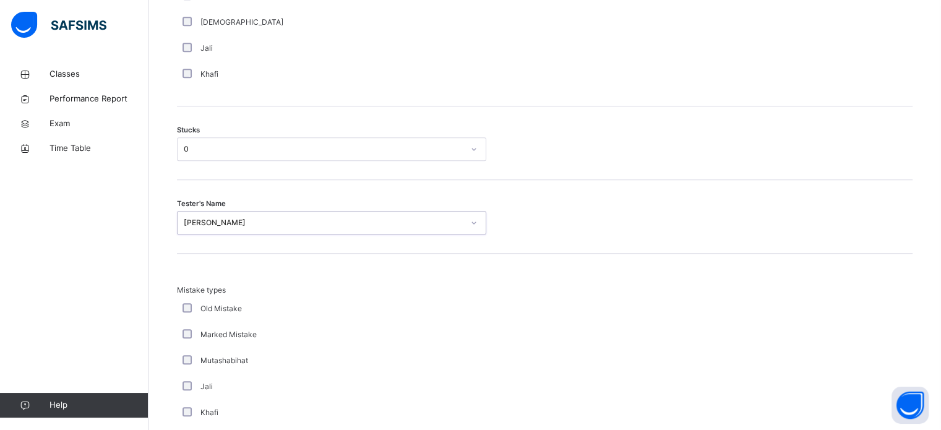
scroll to position [1213, 0]
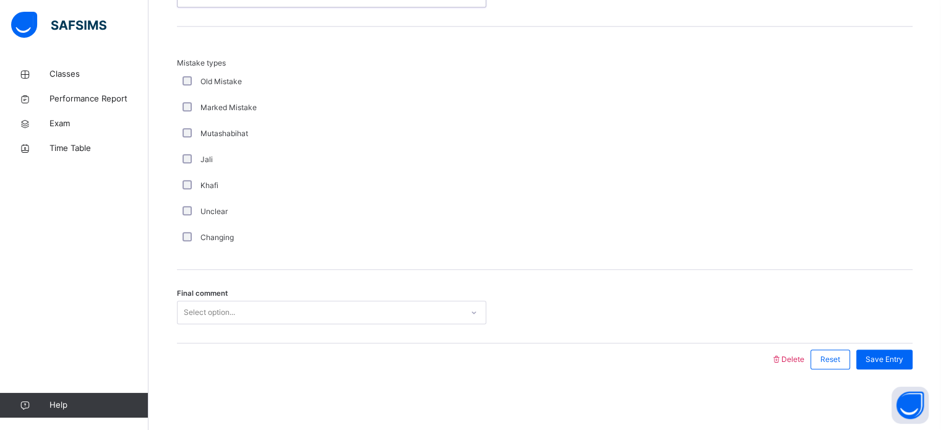
click at [286, 308] on div "Select option..." at bounding box center [320, 312] width 285 height 19
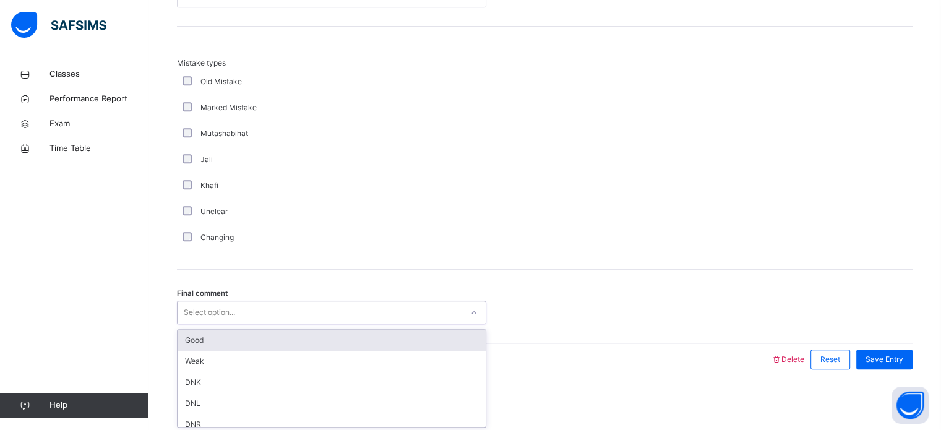
type input "*"
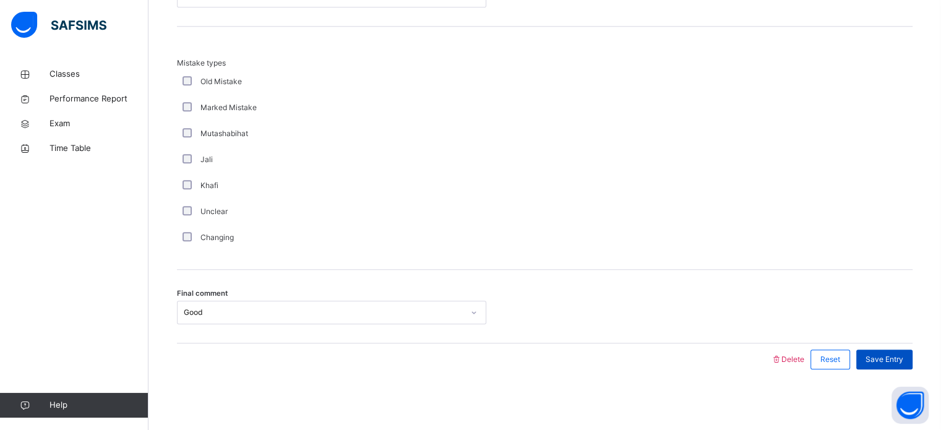
click at [886, 351] on div "Save Entry" at bounding box center [884, 360] width 56 height 20
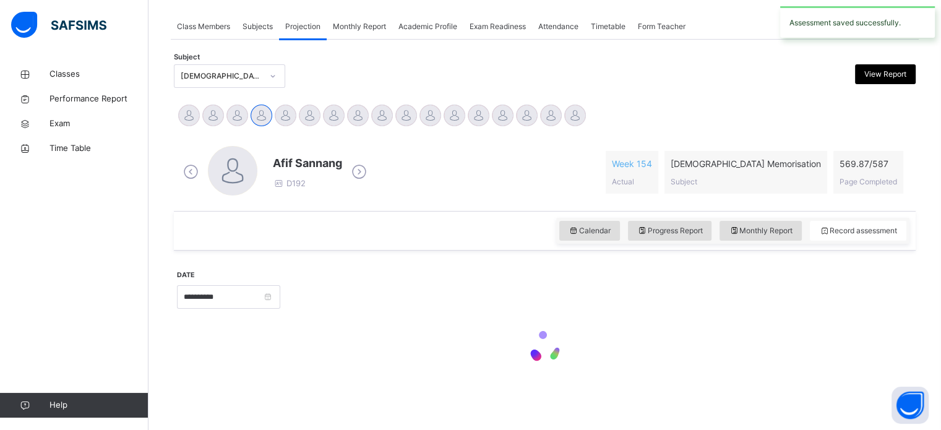
scroll to position [499, 0]
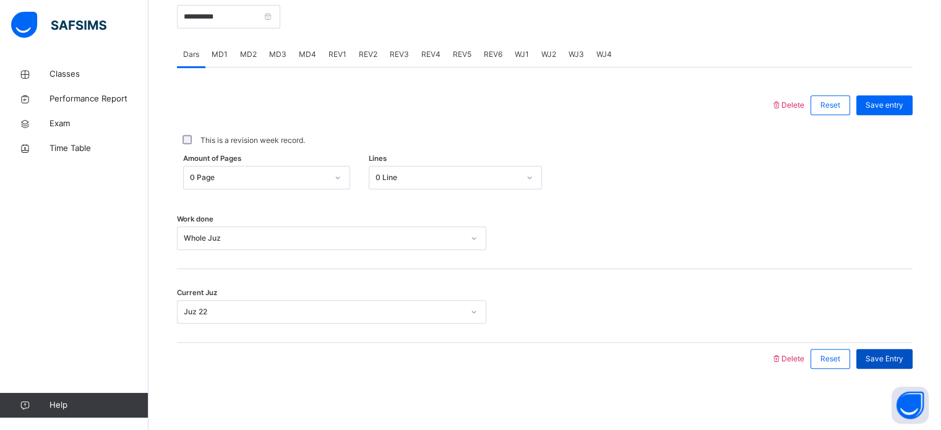
click at [888, 353] on span "Save Entry" at bounding box center [885, 358] width 38 height 11
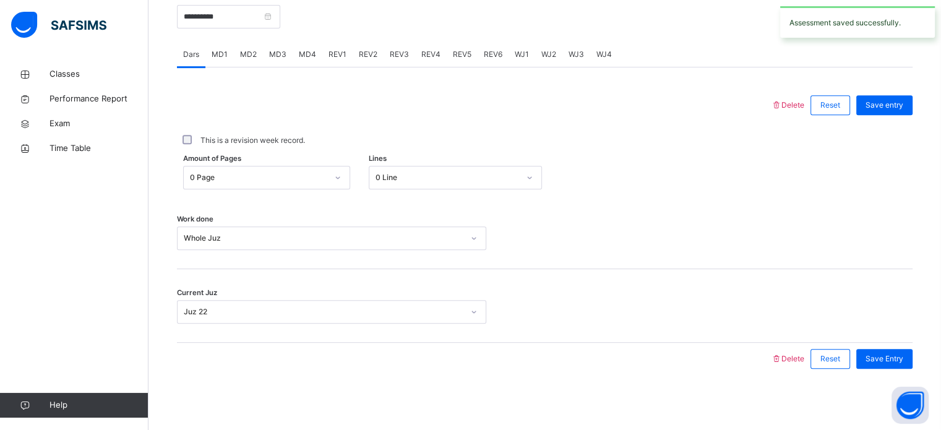
click at [238, 50] on div "MD2" at bounding box center [248, 54] width 29 height 25
click at [0, 0] on div "Mistake types Old Mistake Marked Mistake Mutashabihat [PERSON_NAME] Unclear Cha…" at bounding box center [0, 0] width 0 height 0
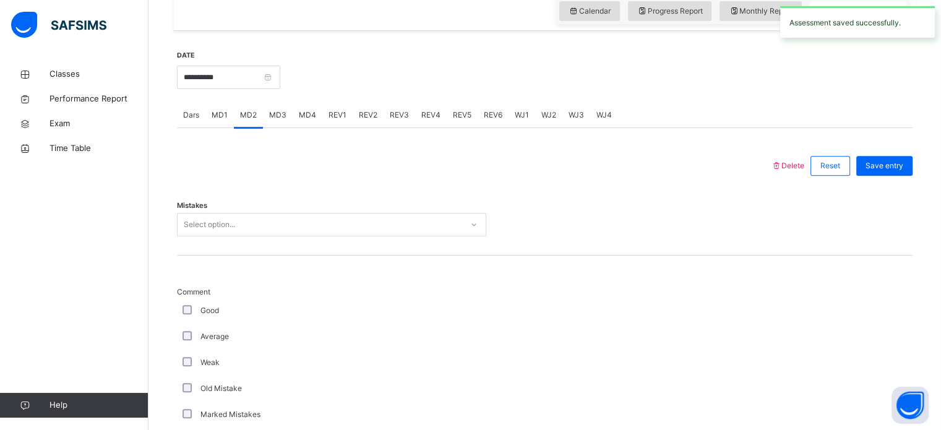
scroll to position [433, 0]
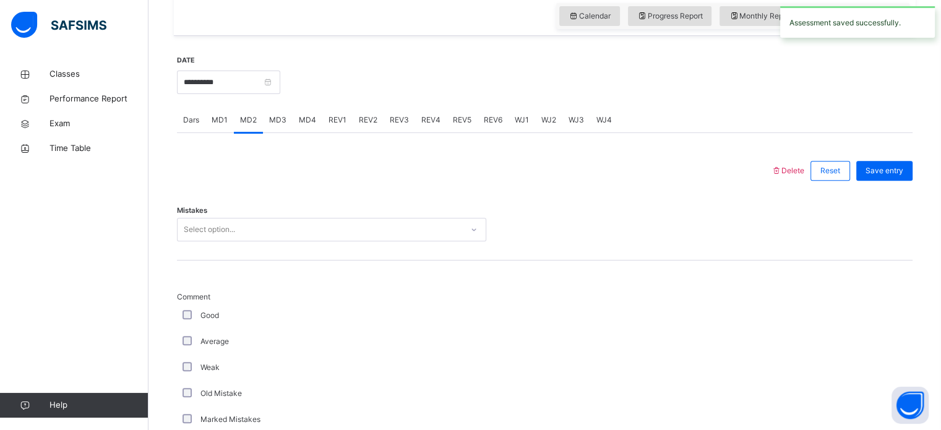
click at [229, 120] on div "MD1" at bounding box center [219, 120] width 28 height 25
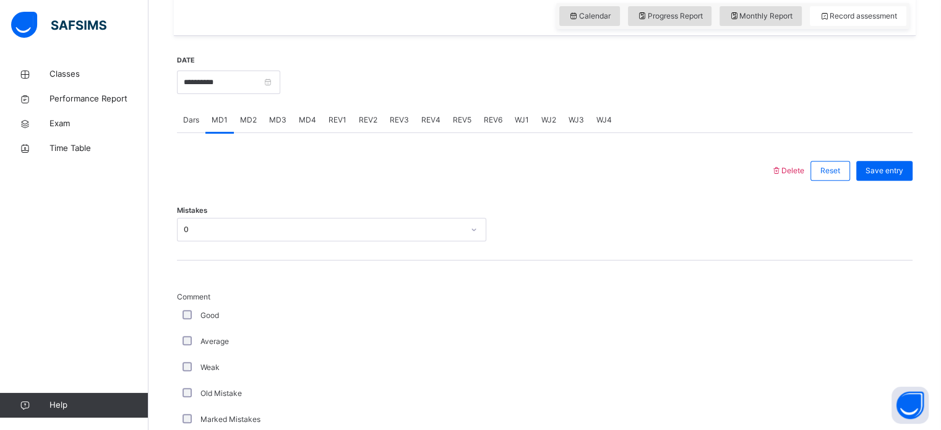
click at [243, 120] on span "MD2" at bounding box center [248, 119] width 17 height 11
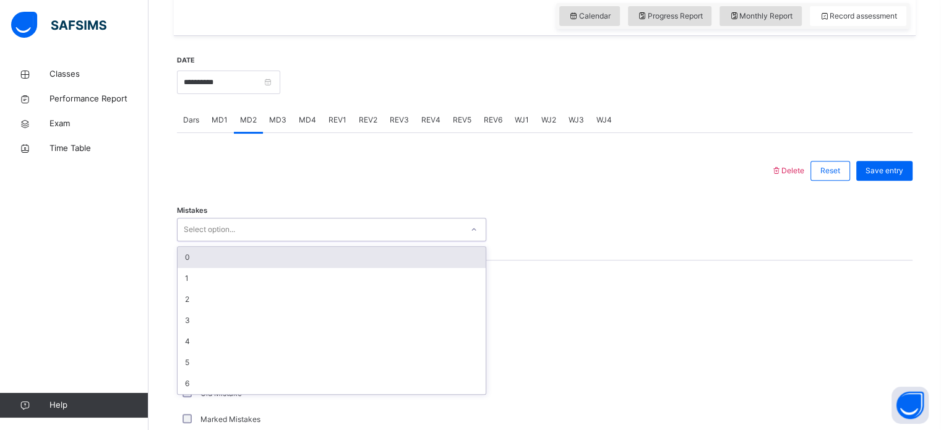
click at [276, 234] on div "Select option..." at bounding box center [320, 229] width 285 height 19
click at [275, 249] on div "0" at bounding box center [332, 257] width 308 height 21
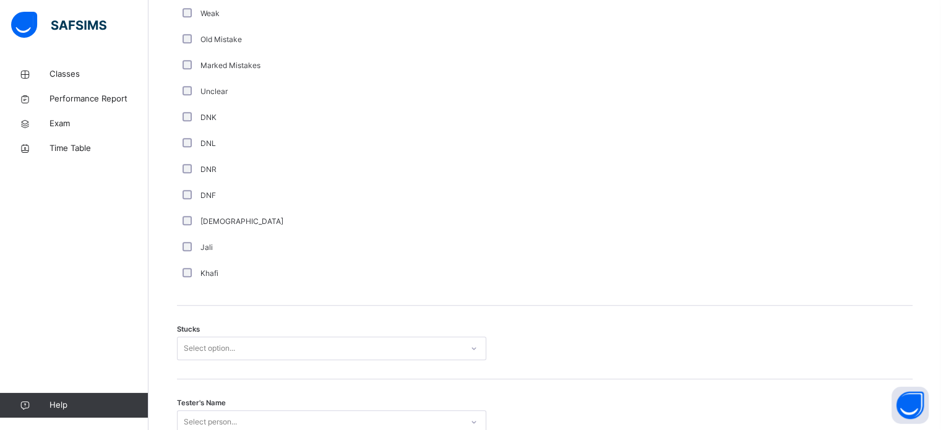
scroll to position [790, 0]
click at [260, 337] on div "Select option..." at bounding box center [331, 345] width 309 height 24
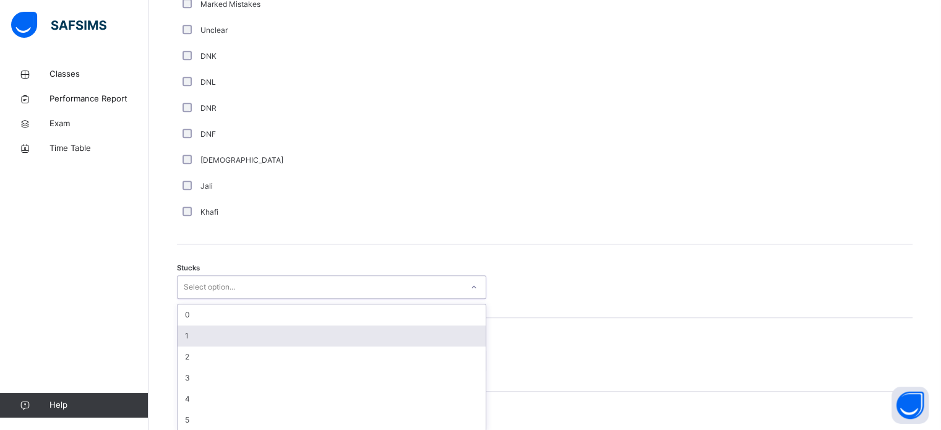
scroll to position [854, 0]
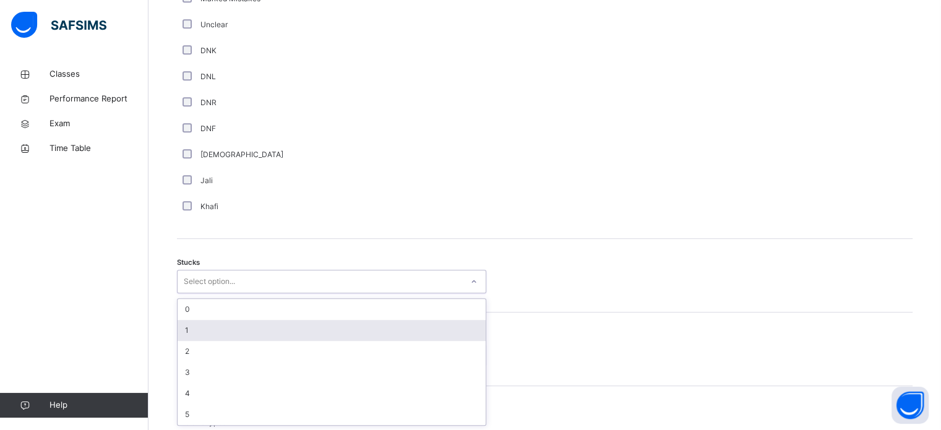
click at [260, 337] on div "1" at bounding box center [332, 330] width 308 height 21
click at [260, 337] on div "Tester's Name Select person..." at bounding box center [545, 349] width 736 height 74
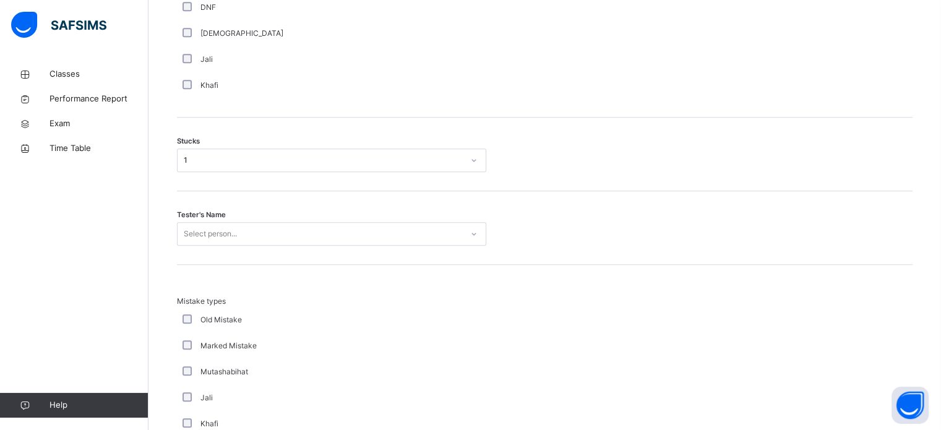
click at [262, 246] on div "Select person..." at bounding box center [331, 234] width 309 height 24
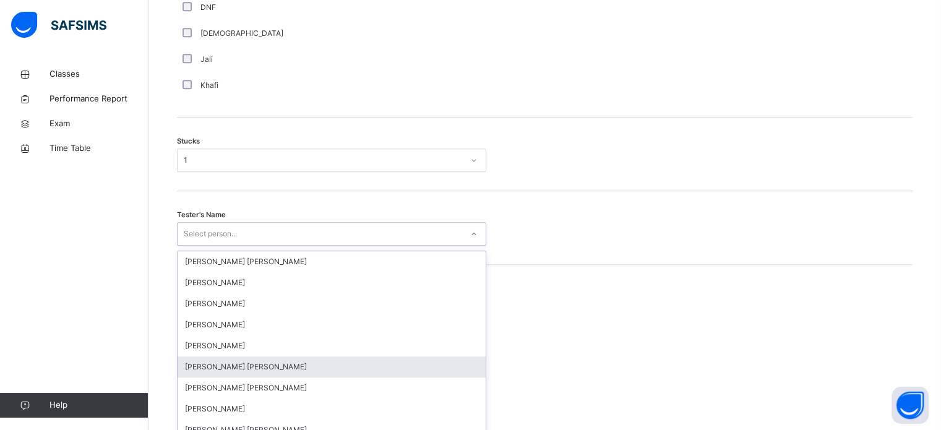
scroll to position [986, 0]
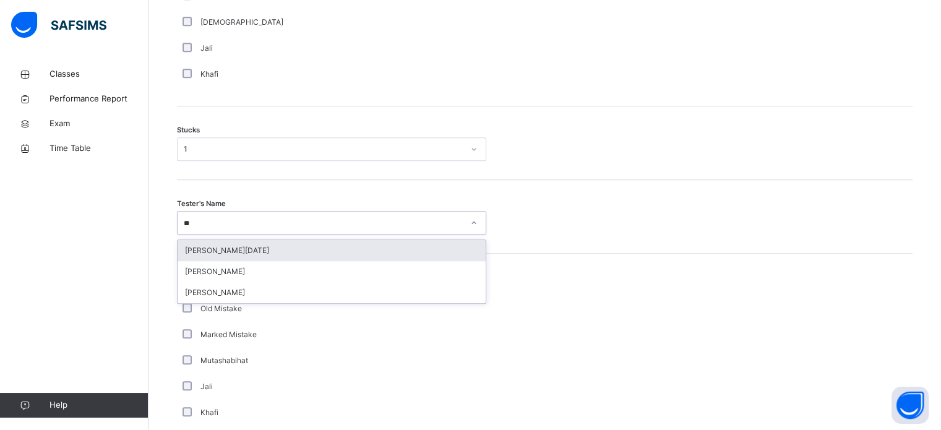
type input "***"
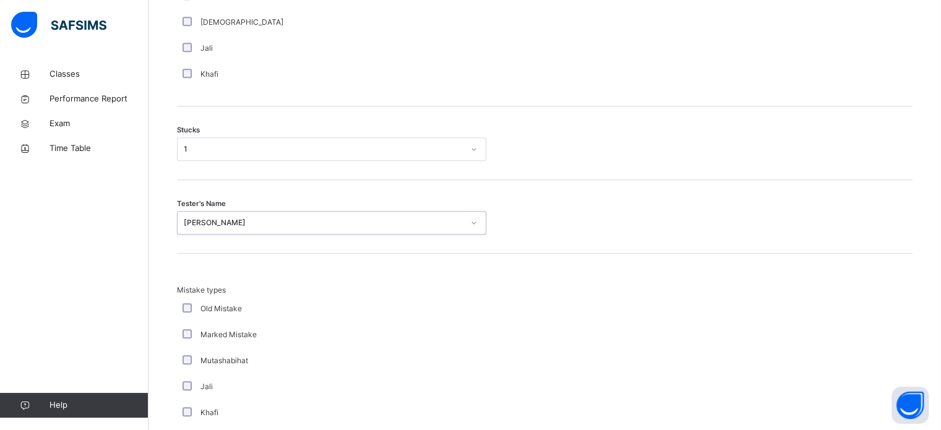
scroll to position [1213, 0]
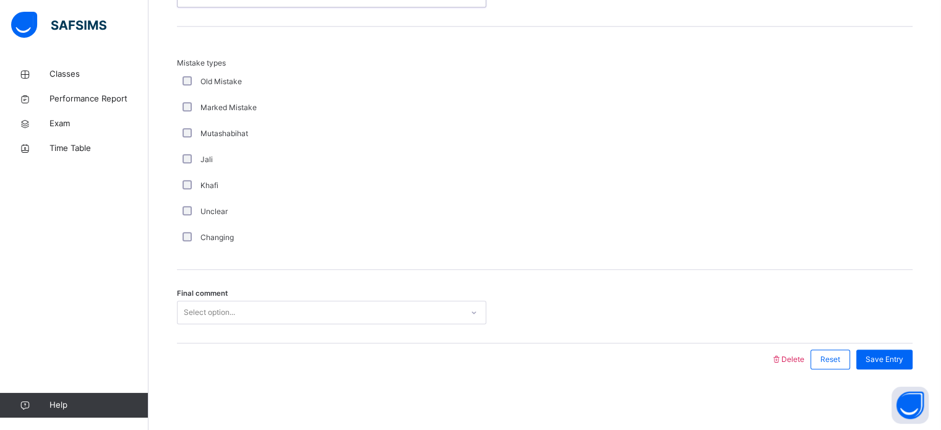
click at [252, 312] on div "Select option..." at bounding box center [320, 312] width 285 height 19
click at [892, 356] on span "Save Entry" at bounding box center [885, 359] width 38 height 11
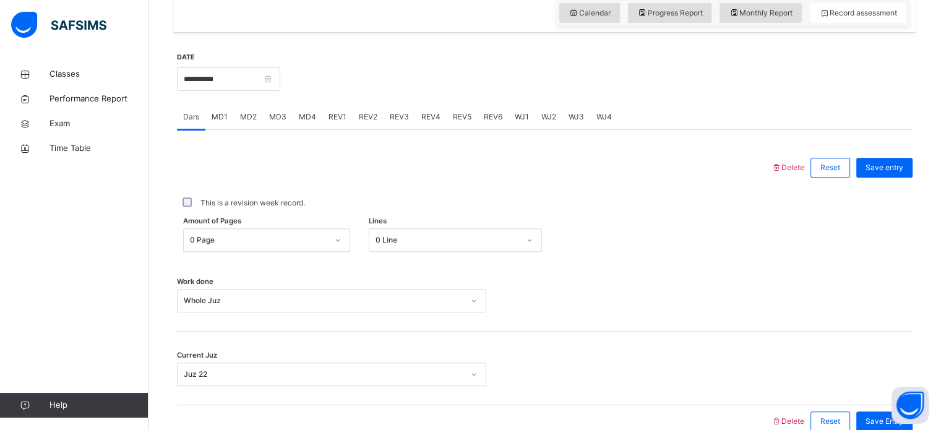
scroll to position [405, 0]
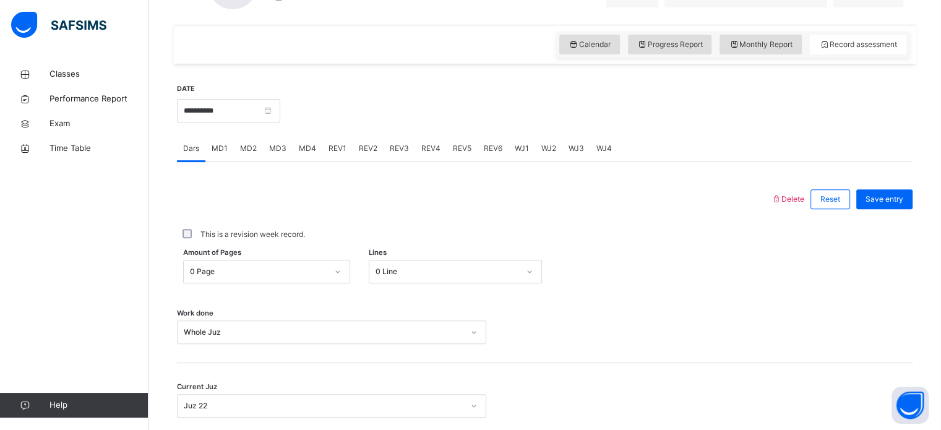
click at [269, 144] on span "MD3" at bounding box center [277, 148] width 17 height 11
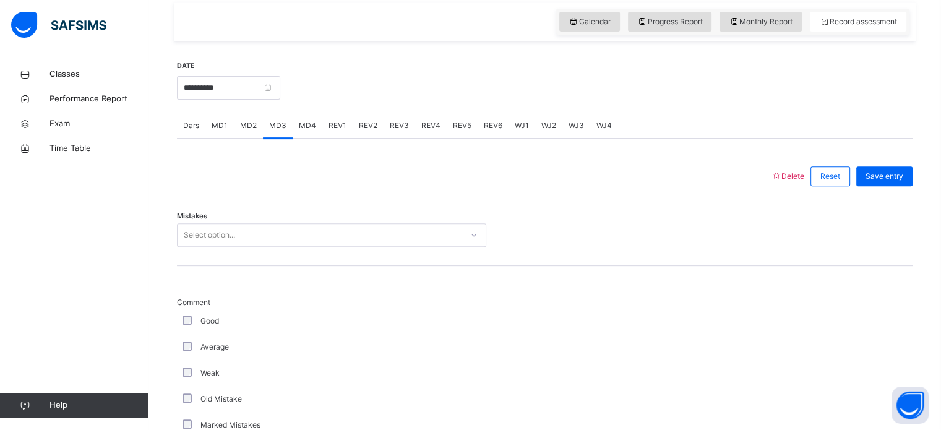
scroll to position [431, 0]
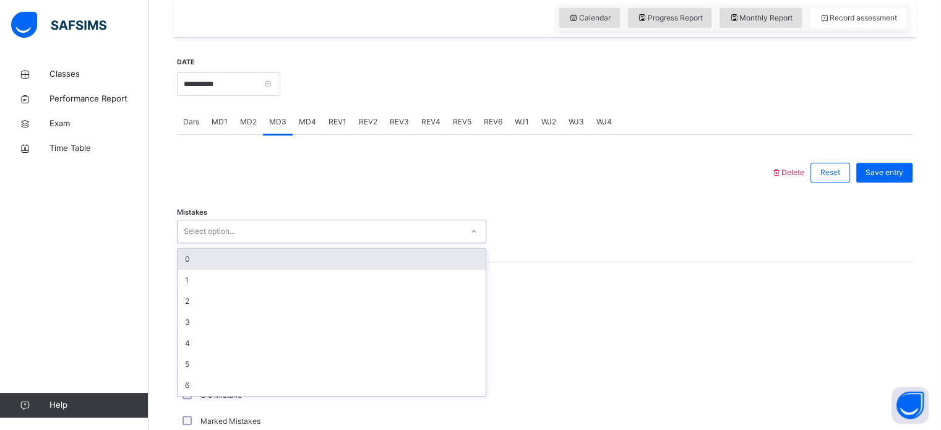
click at [299, 227] on div "Select option..." at bounding box center [320, 231] width 285 height 19
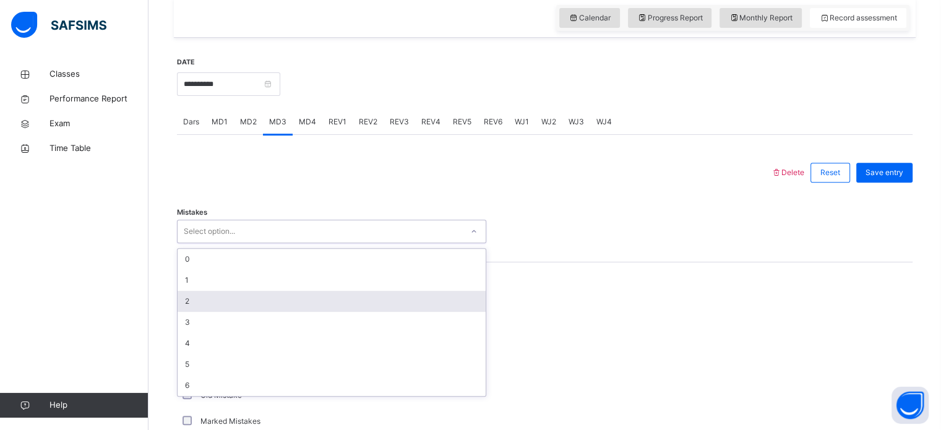
click at [297, 296] on div "2" at bounding box center [332, 301] width 308 height 21
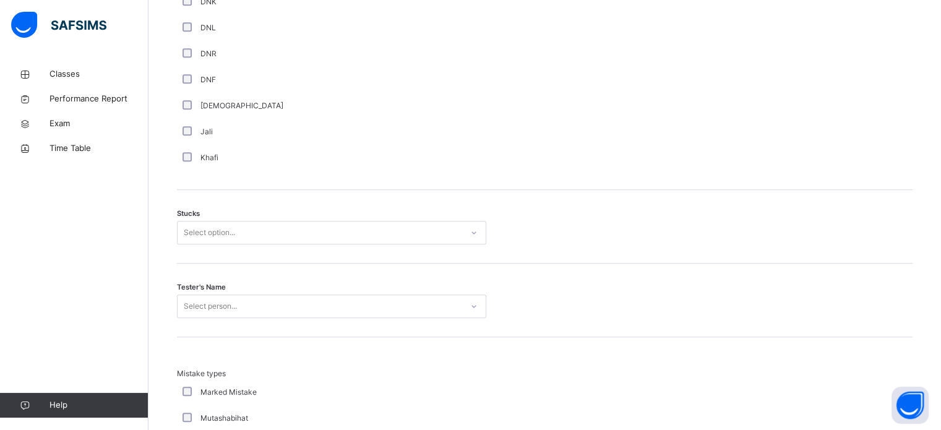
scroll to position [929, 0]
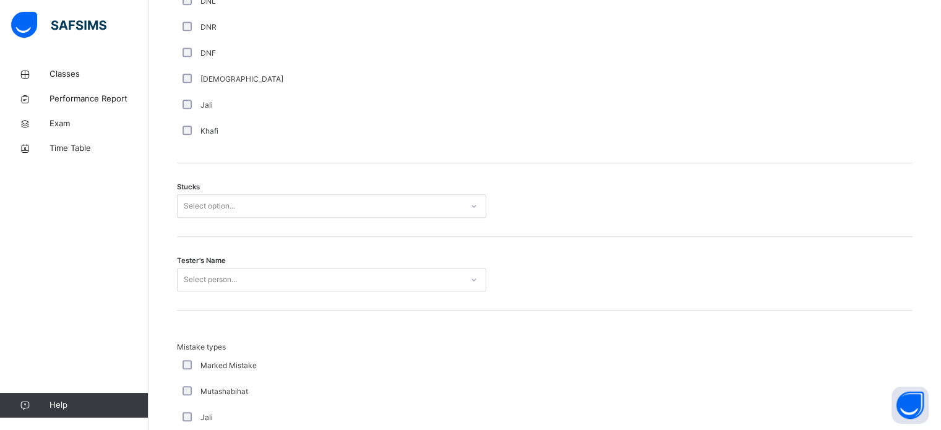
click at [252, 214] on div "Select option..." at bounding box center [320, 206] width 285 height 19
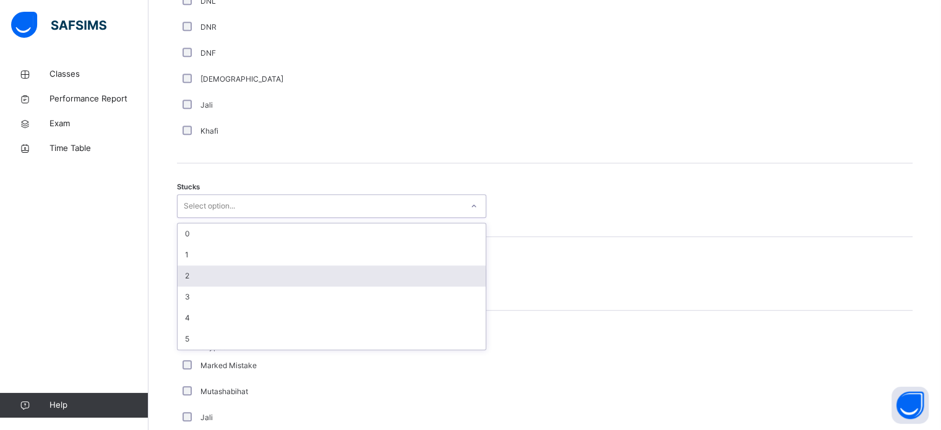
click at [256, 279] on div "2" at bounding box center [332, 275] width 308 height 21
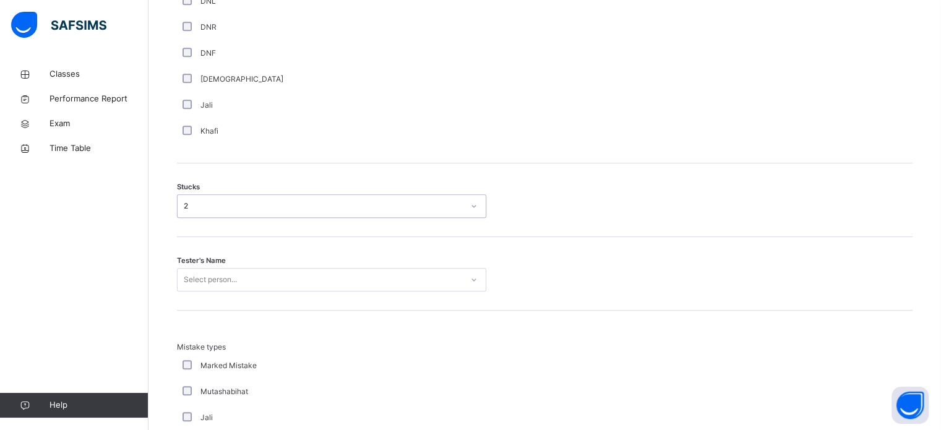
click at [256, 279] on div "Select person..." at bounding box center [331, 280] width 309 height 24
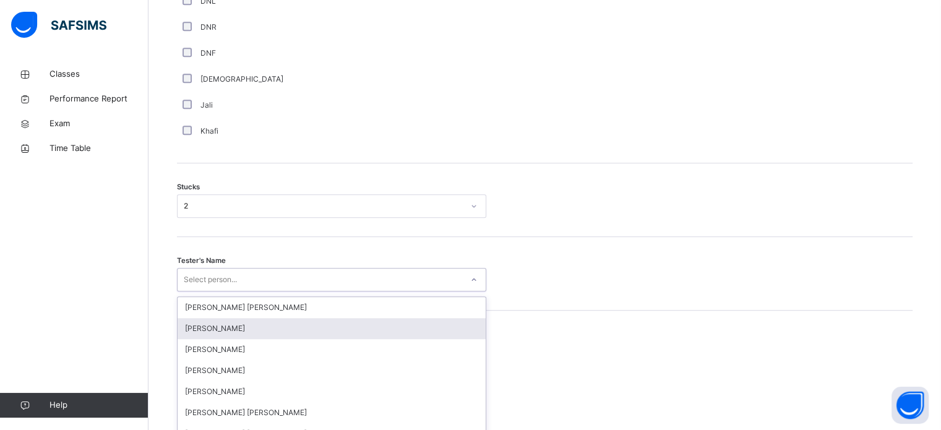
scroll to position [986, 0]
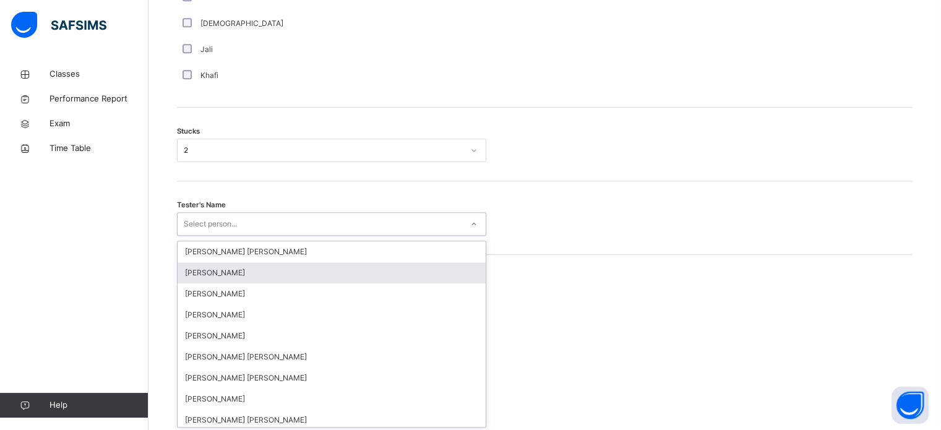
click at [256, 279] on div "[PERSON_NAME]" at bounding box center [332, 272] width 308 height 21
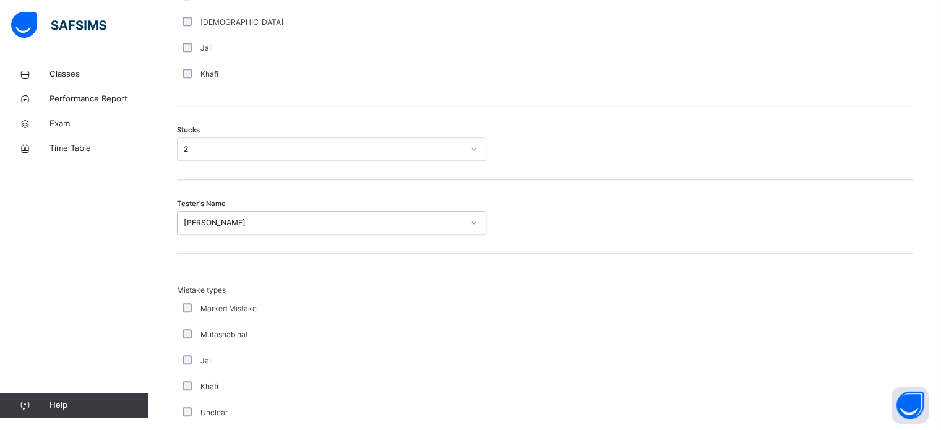
click at [256, 279] on div "Mistake types Marked Mistake Mutashabihat [PERSON_NAME] Unclear Changing Old Mi…" at bounding box center [545, 375] width 736 height 243
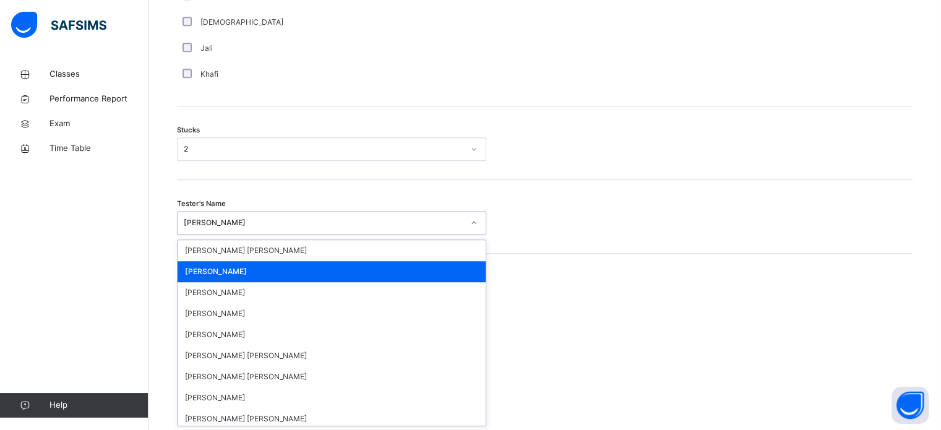
click at [242, 207] on div "Tester's Name option [PERSON_NAME], selected. option [PERSON_NAME] focused, 2 o…" at bounding box center [545, 217] width 736 height 74
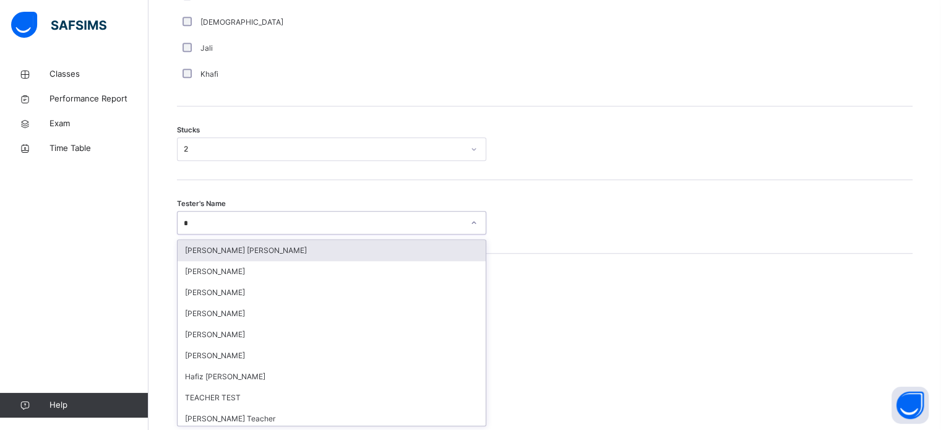
type input "**"
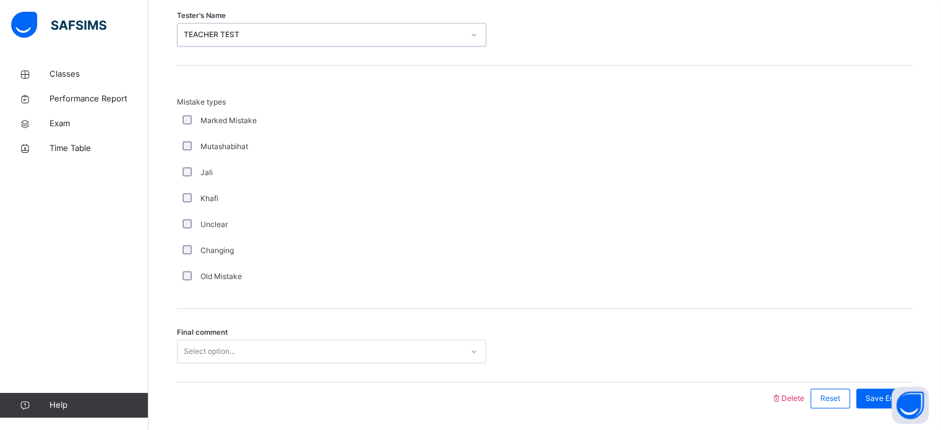
scroll to position [1213, 0]
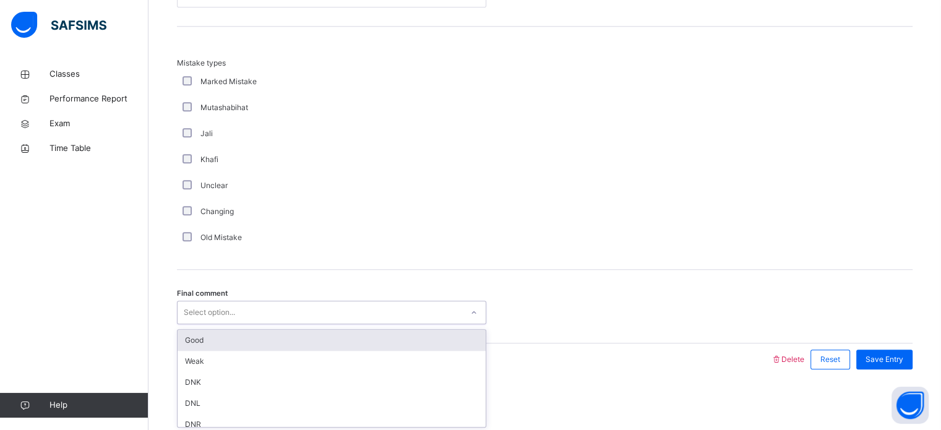
click at [316, 315] on div "Select option..." at bounding box center [320, 312] width 285 height 19
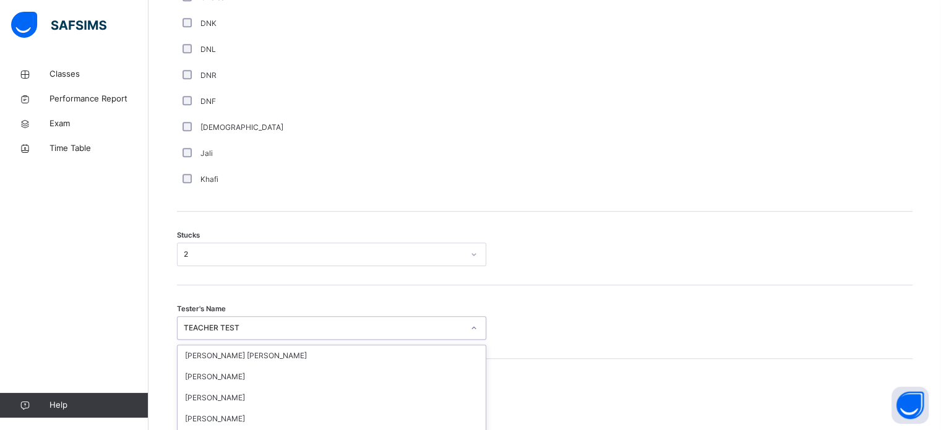
scroll to position [978, 0]
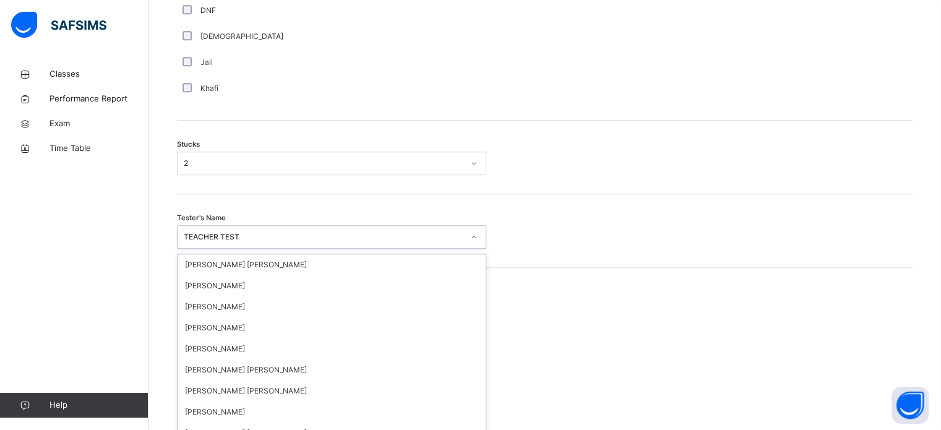
click at [316, 249] on div "option TEACHER TEST, selected. option TEACHER TEST focused, 62 of 90. 90 result…" at bounding box center [331, 237] width 309 height 24
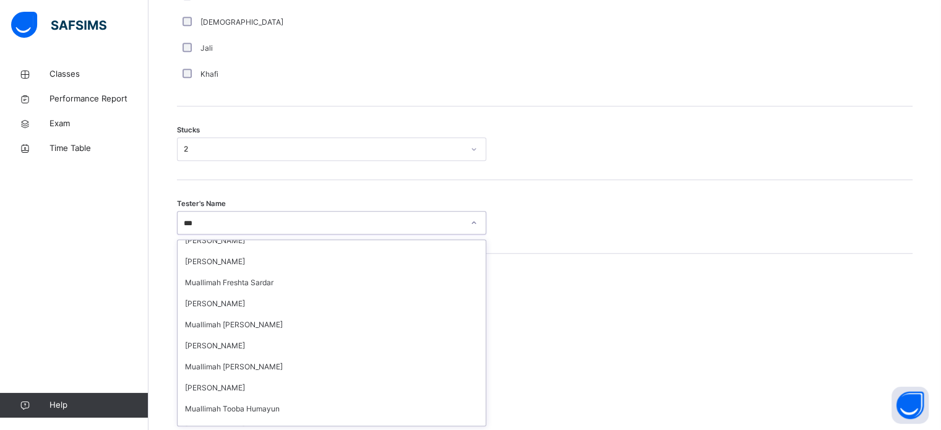
scroll to position [0, 0]
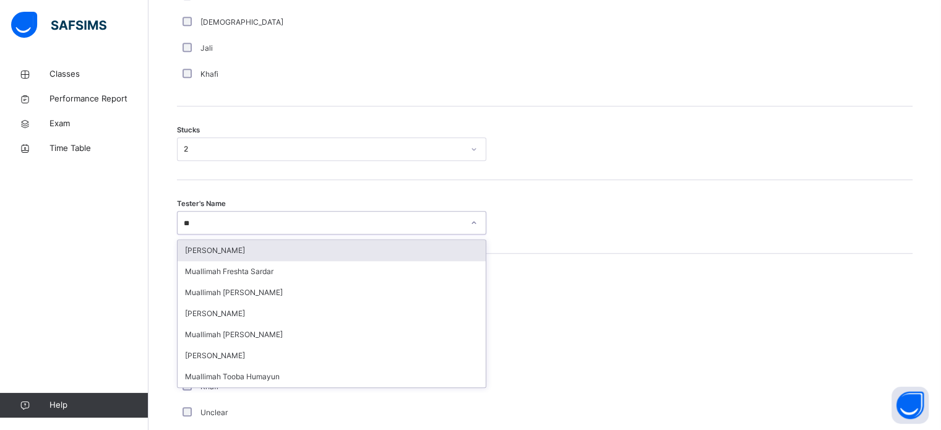
type input "*"
type input "***"
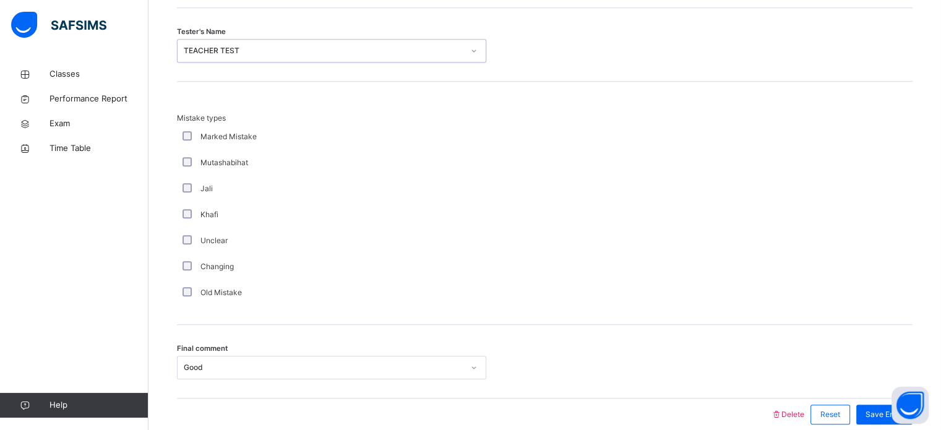
scroll to position [1213, 0]
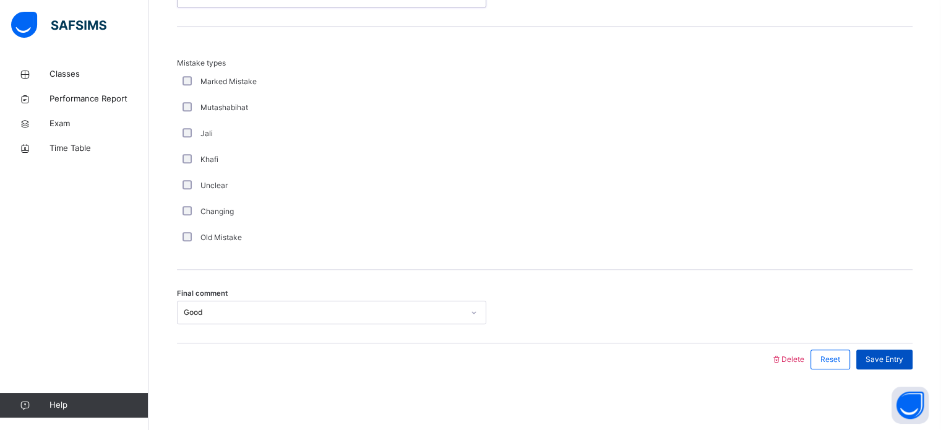
click at [892, 359] on span "Save Entry" at bounding box center [885, 359] width 38 height 11
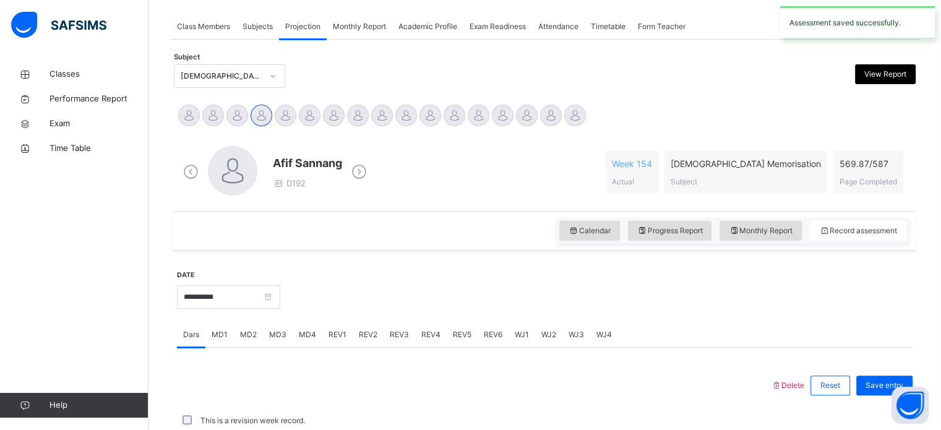
scroll to position [499, 0]
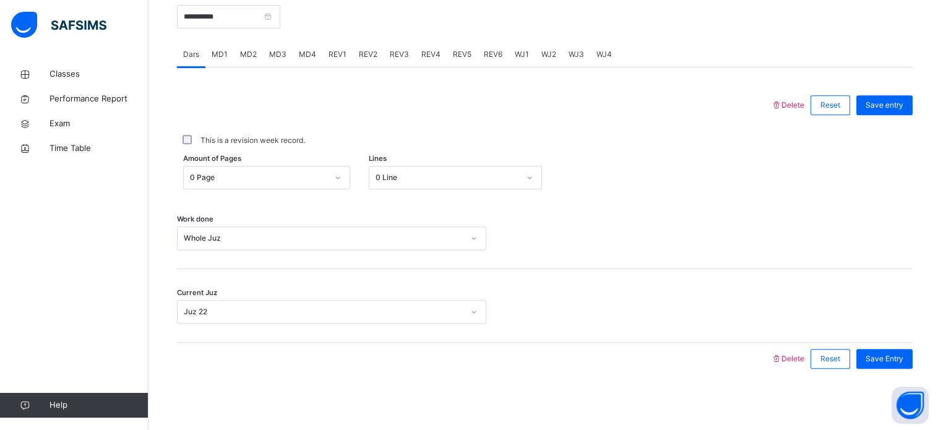
click at [313, 54] on span "MD4" at bounding box center [307, 54] width 17 height 11
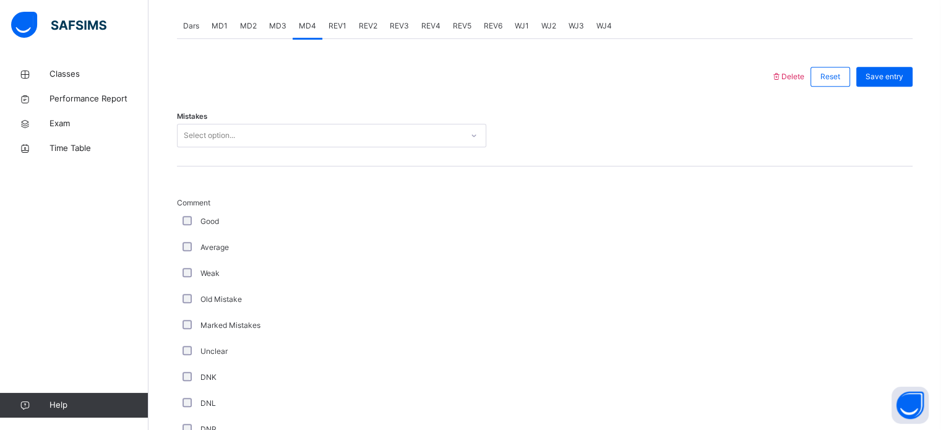
scroll to position [528, 0]
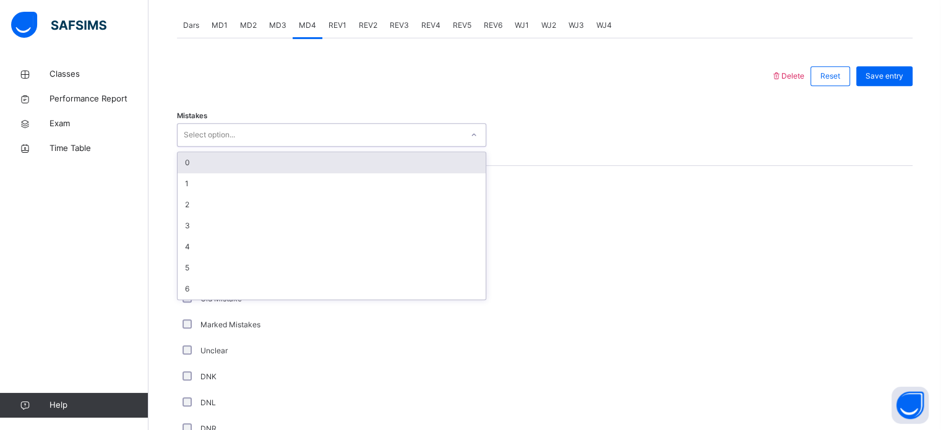
click at [317, 126] on div "Select option..." at bounding box center [320, 135] width 285 height 19
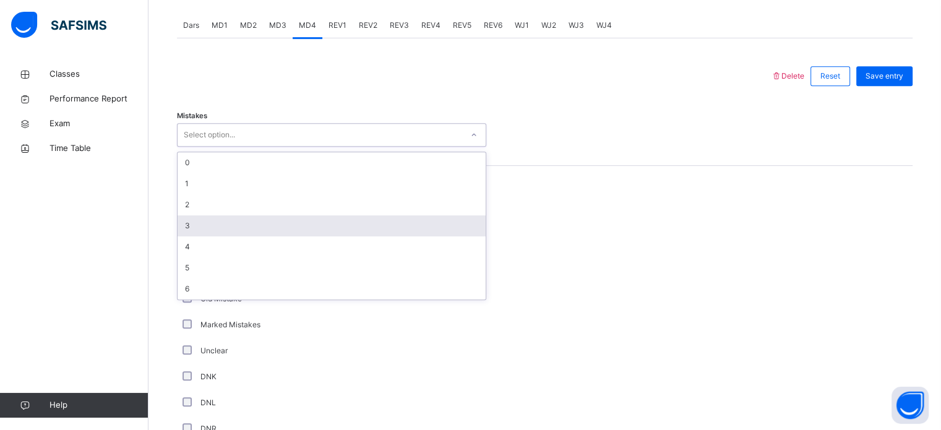
click at [303, 217] on div "3" at bounding box center [332, 225] width 308 height 21
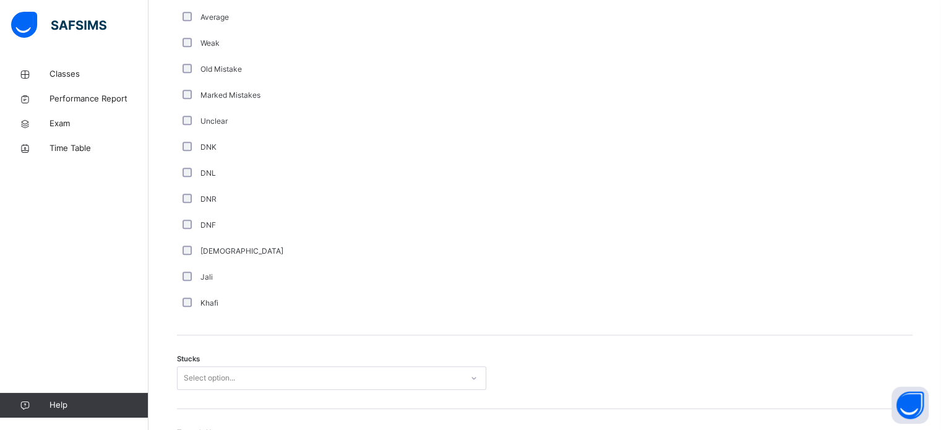
scroll to position [879, 0]
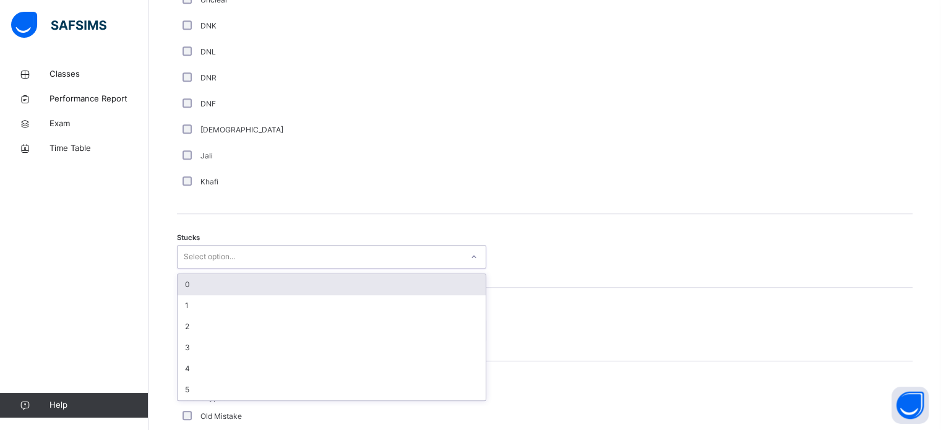
click at [296, 258] on div "Select option..." at bounding box center [320, 256] width 285 height 19
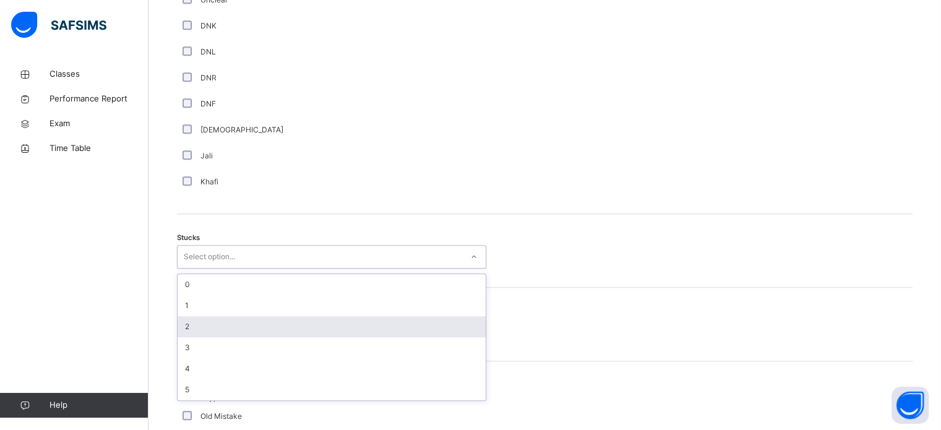
click at [289, 325] on div "2" at bounding box center [332, 326] width 308 height 21
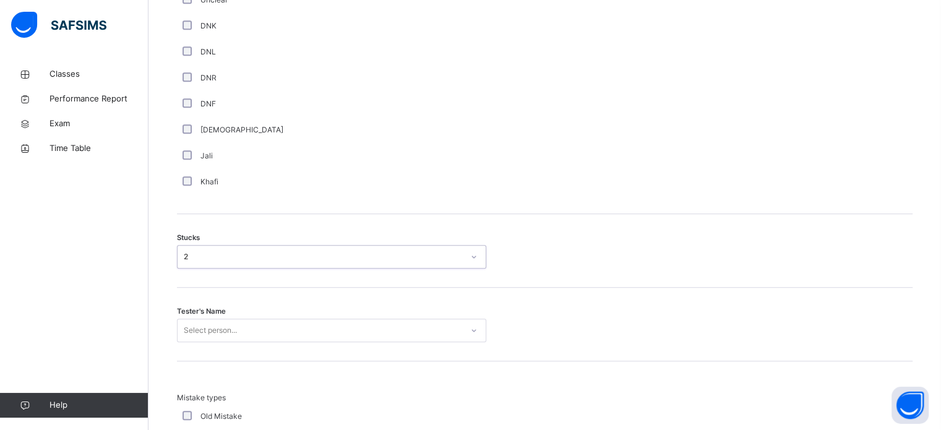
click at [287, 324] on div "Tester's Name Select person..." at bounding box center [545, 325] width 736 height 74
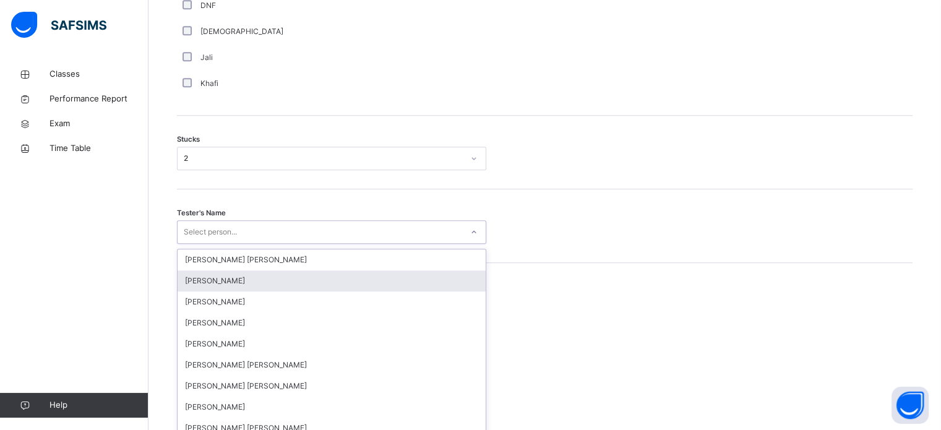
click at [287, 324] on div "[PERSON_NAME] [PERSON_NAME] [PERSON_NAME] [PERSON_NAME] [PERSON_NAME] [PERSON_N…" at bounding box center [332, 342] width 308 height 186
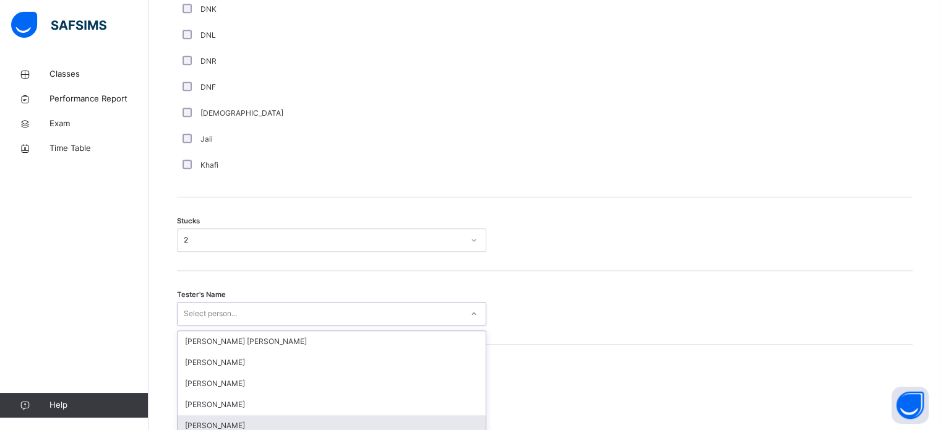
scroll to position [898, 0]
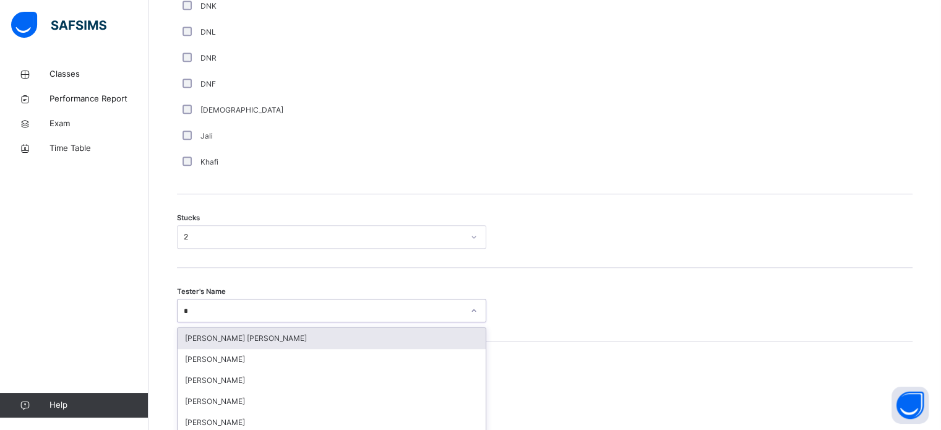
type input "**"
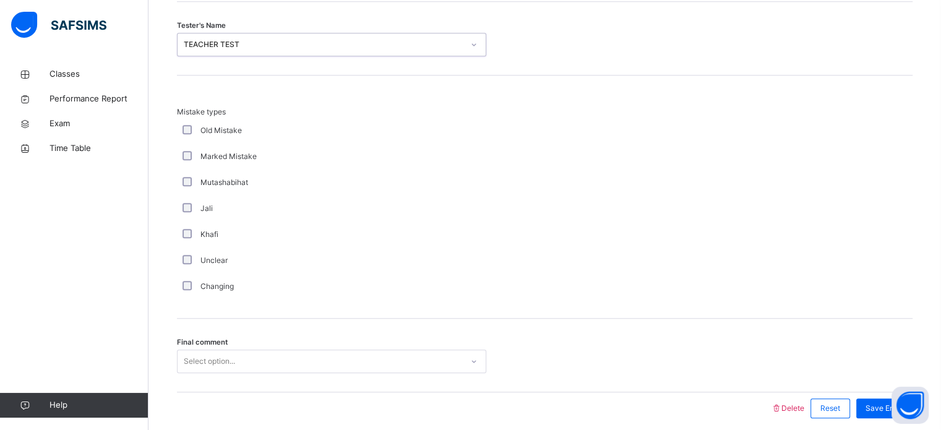
scroll to position [1213, 0]
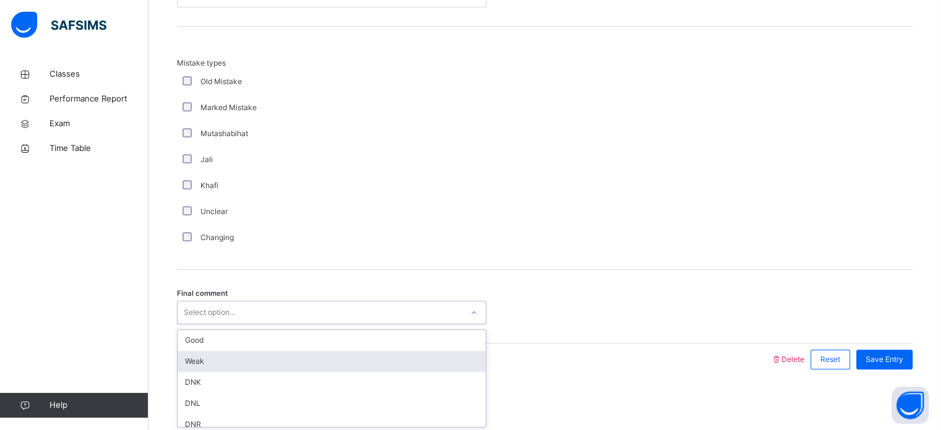
click at [335, 324] on div "option Weak focused, 2 of 6. 6 results available. Use Up and Down to choose opt…" at bounding box center [331, 313] width 309 height 24
click at [332, 355] on div "Weak" at bounding box center [332, 361] width 308 height 21
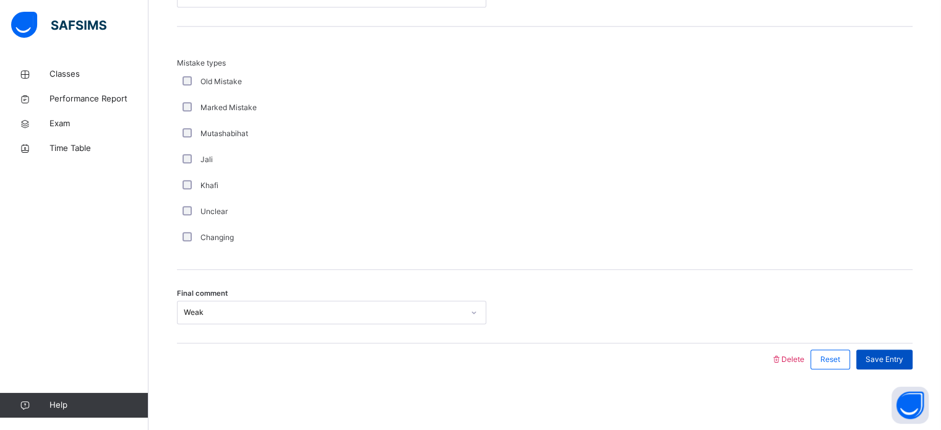
click at [882, 364] on div "Save Entry" at bounding box center [884, 360] width 56 height 20
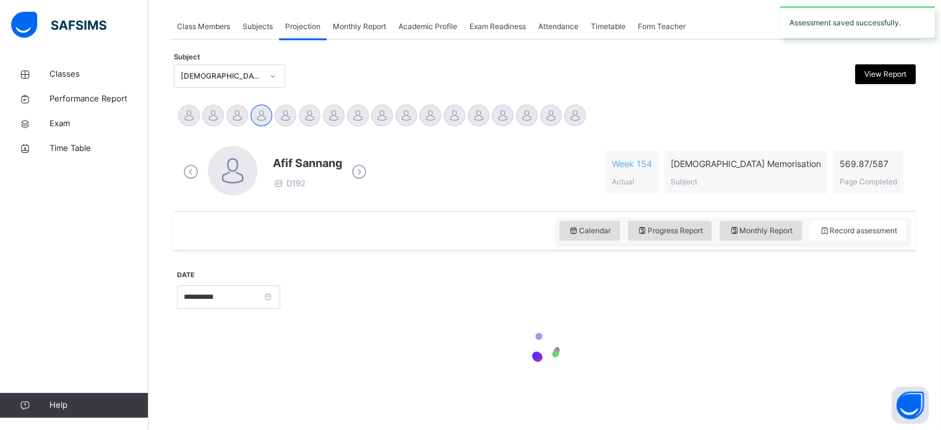
click at [882, 364] on div at bounding box center [545, 348] width 736 height 53
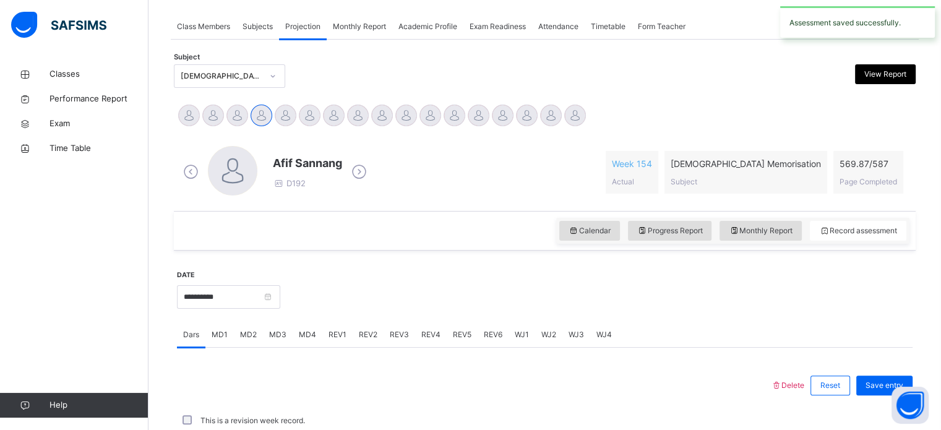
scroll to position [499, 0]
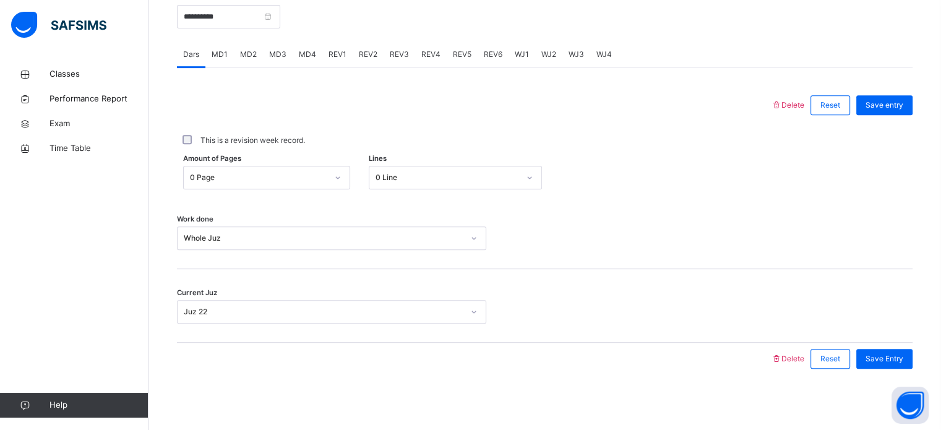
click at [287, 49] on div "MD3" at bounding box center [278, 54] width 30 height 25
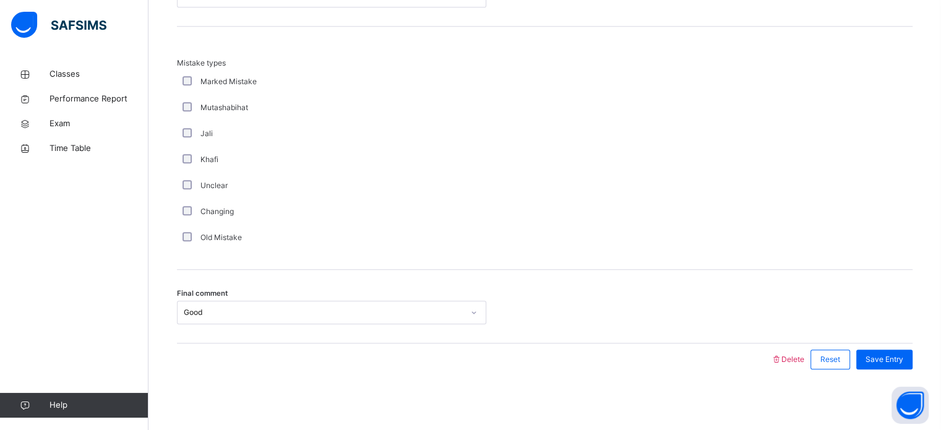
click at [348, 319] on div "Good" at bounding box center [320, 312] width 285 height 19
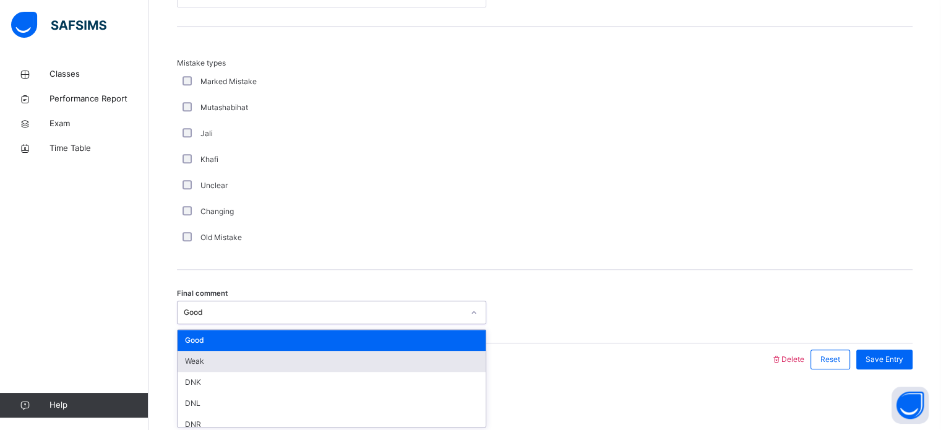
click at [350, 361] on div "Weak" at bounding box center [332, 361] width 308 height 21
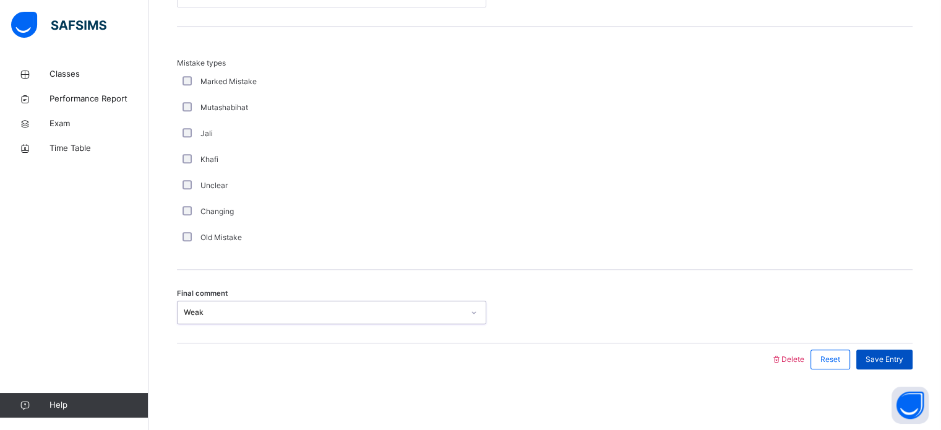
click at [899, 361] on span "Save Entry" at bounding box center [885, 359] width 38 height 11
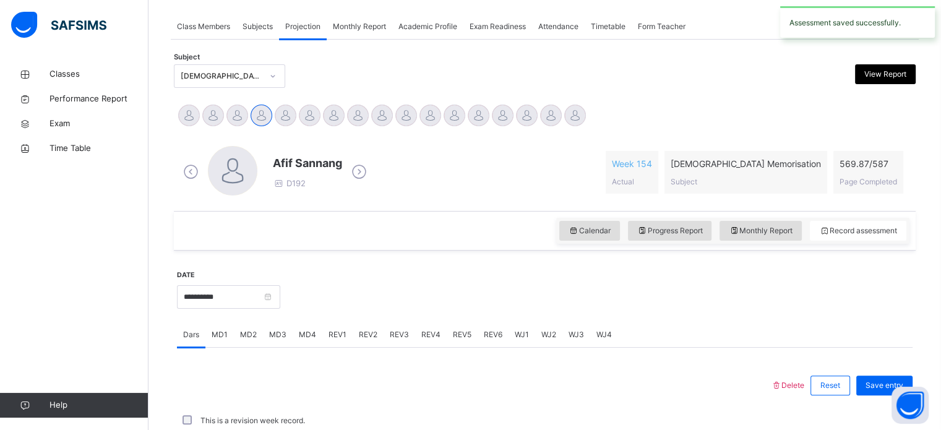
scroll to position [499, 0]
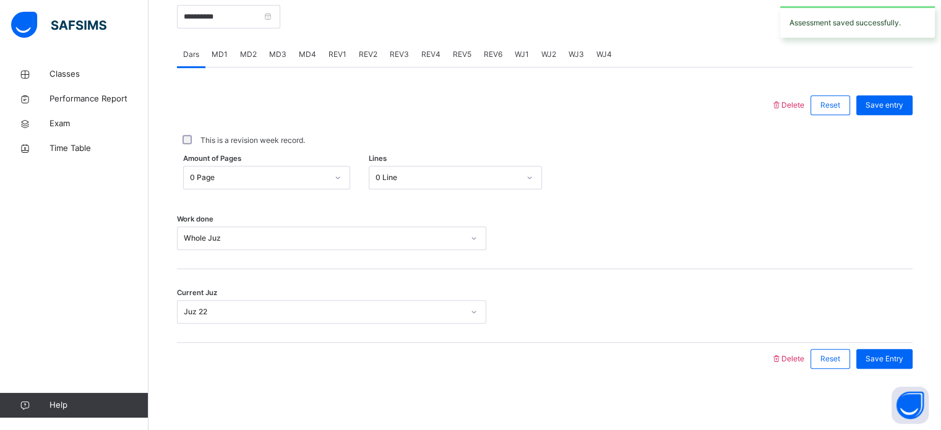
click at [345, 45] on div "REV1" at bounding box center [337, 54] width 30 height 25
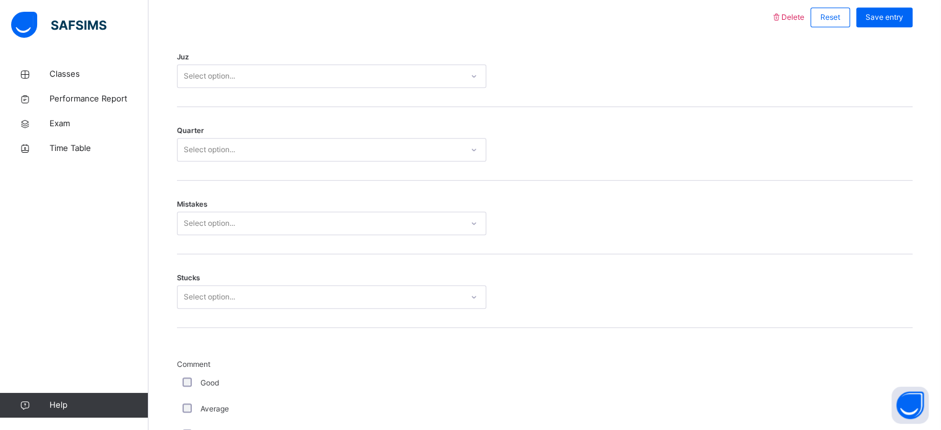
scroll to position [584, 0]
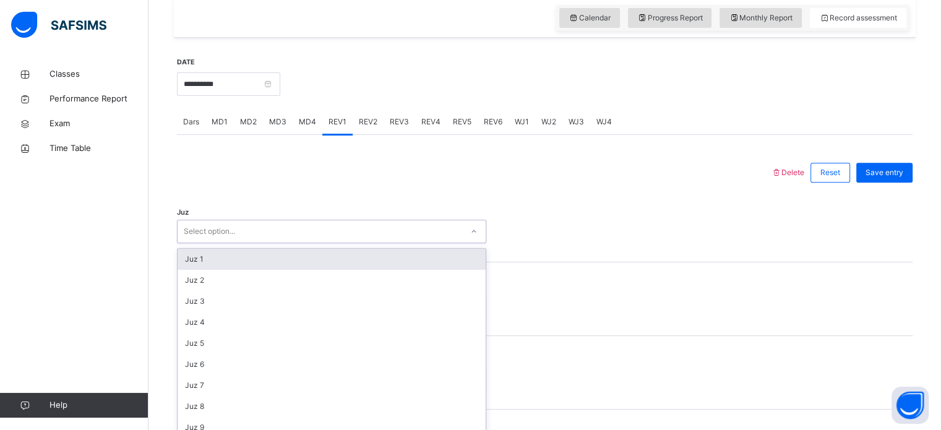
click at [340, 225] on div "Select option..." at bounding box center [320, 231] width 285 height 19
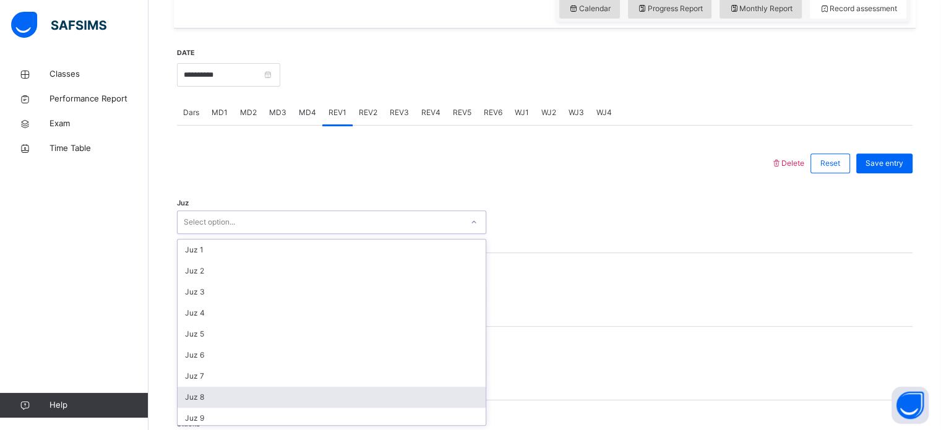
click at [346, 387] on div "Juz 8" at bounding box center [332, 397] width 308 height 21
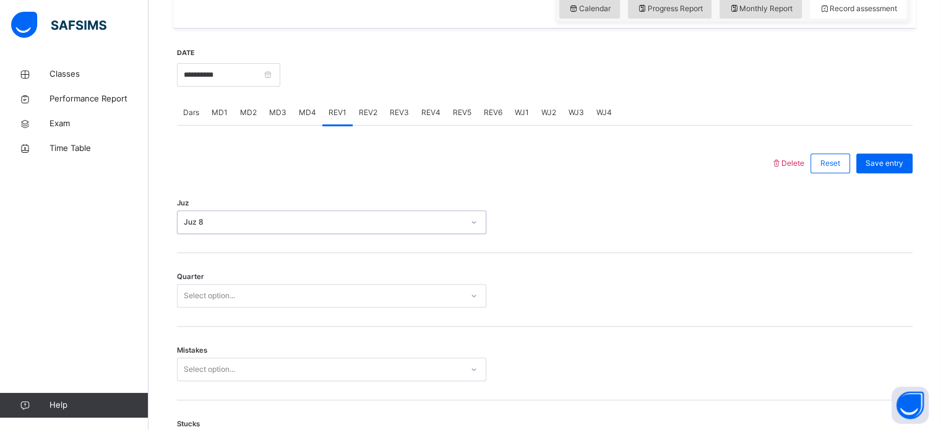
click at [287, 290] on div "Select option..." at bounding box center [320, 295] width 285 height 19
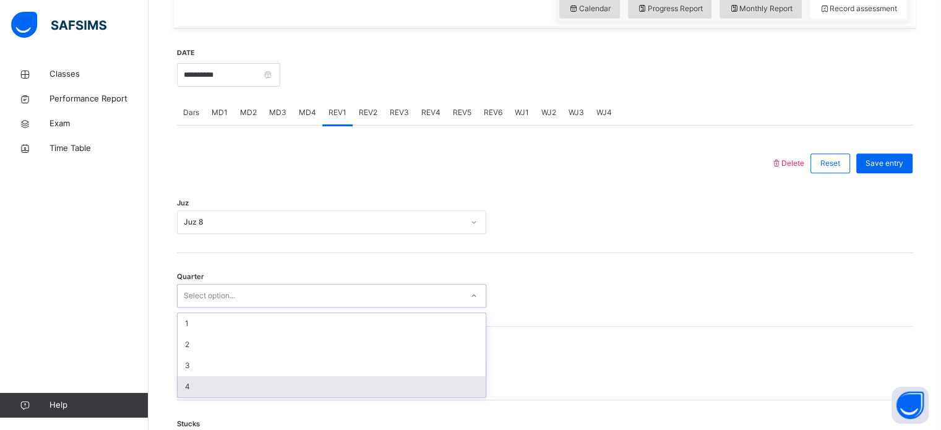
click at [298, 382] on div "4" at bounding box center [332, 386] width 308 height 21
click at [298, 382] on div "Mistakes Select option..." at bounding box center [545, 364] width 736 height 74
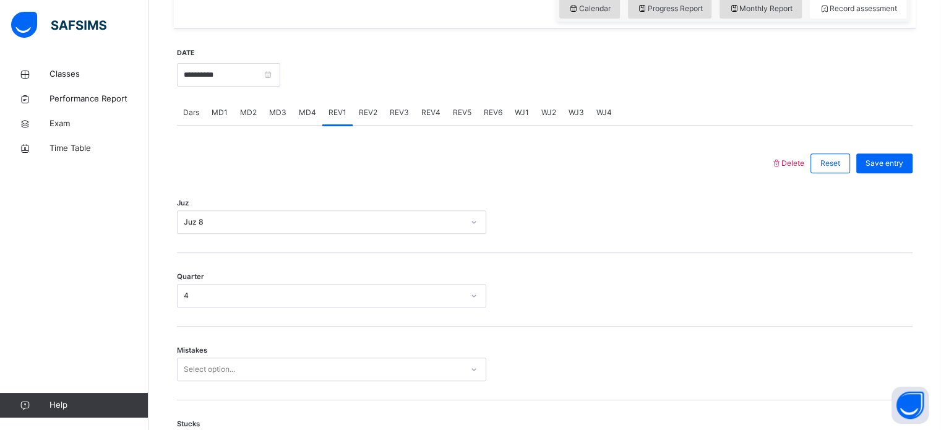
click at [286, 353] on div "Mistakes Select option..." at bounding box center [545, 364] width 736 height 74
click at [286, 356] on div "Mistakes Select option..." at bounding box center [545, 364] width 736 height 74
click at [286, 361] on div "Select option..." at bounding box center [331, 370] width 309 height 24
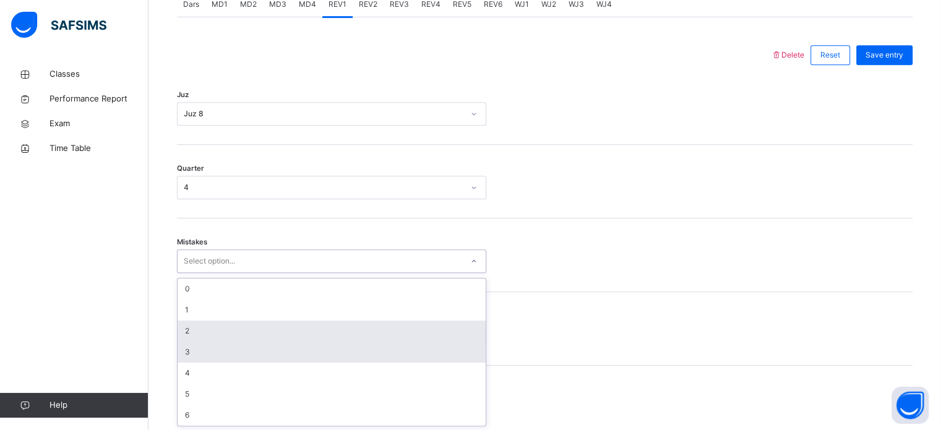
scroll to position [549, 0]
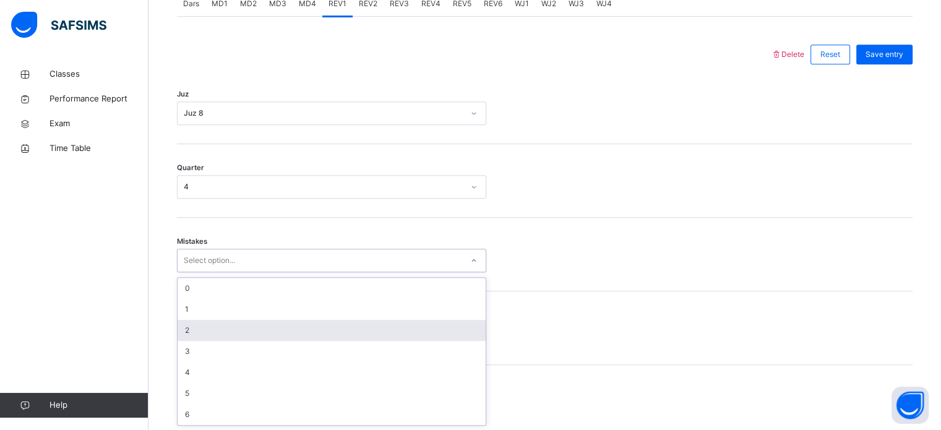
click at [262, 328] on div "2" at bounding box center [332, 330] width 308 height 21
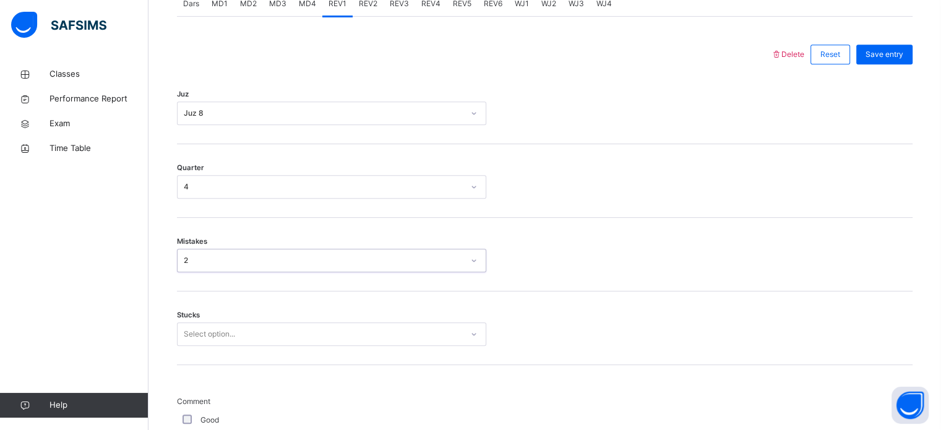
click at [265, 333] on div "Select option..." at bounding box center [331, 334] width 309 height 24
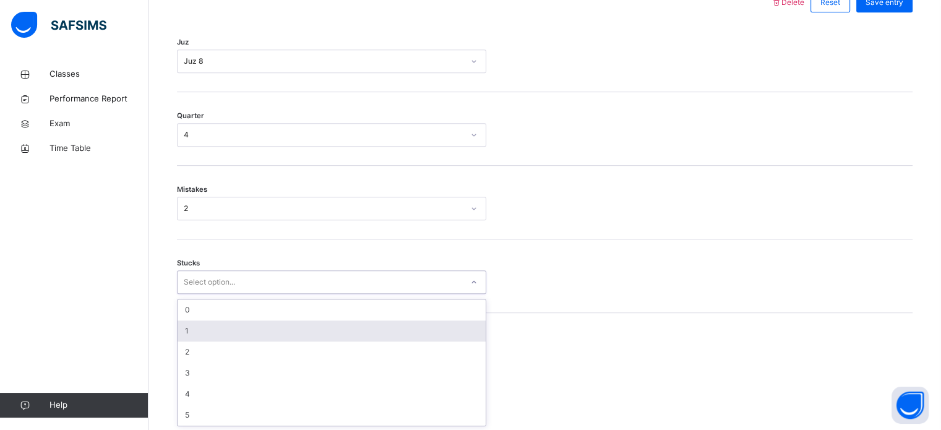
click at [265, 333] on div "1" at bounding box center [332, 330] width 308 height 21
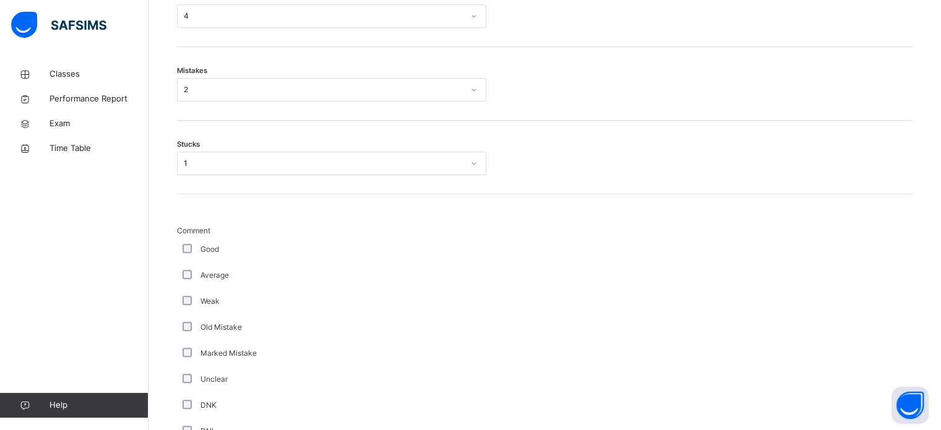
click at [265, 333] on div "Old Mistake" at bounding box center [331, 327] width 309 height 26
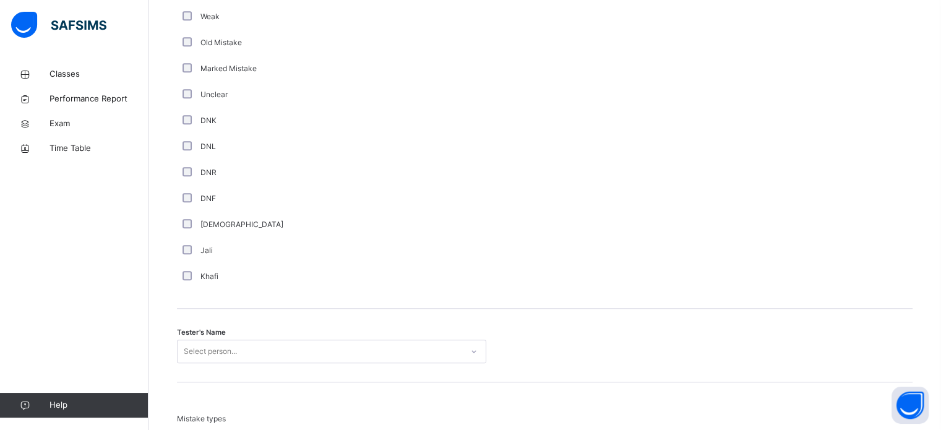
scroll to position [1013, 0]
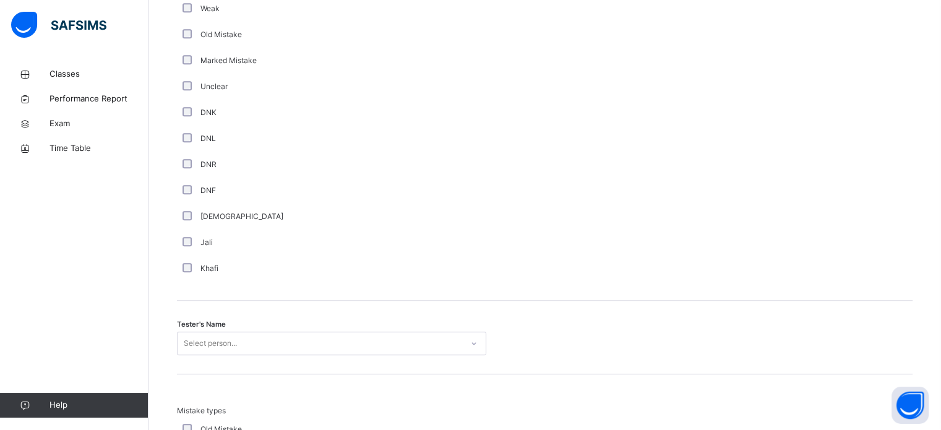
click at [265, 317] on div "Tester's Name Select person..." at bounding box center [545, 338] width 736 height 74
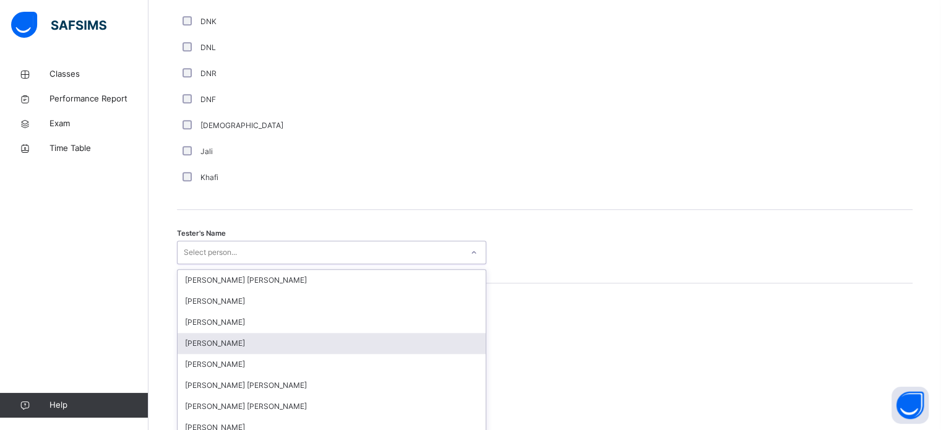
scroll to position [1133, 0]
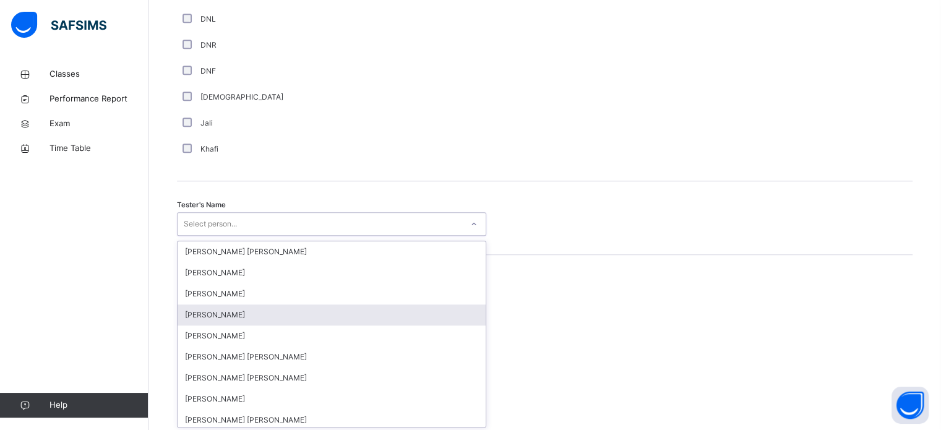
click at [273, 236] on div "option [PERSON_NAME] focused, 4 of 90. 90 results available. Use Up and Down to…" at bounding box center [331, 224] width 309 height 24
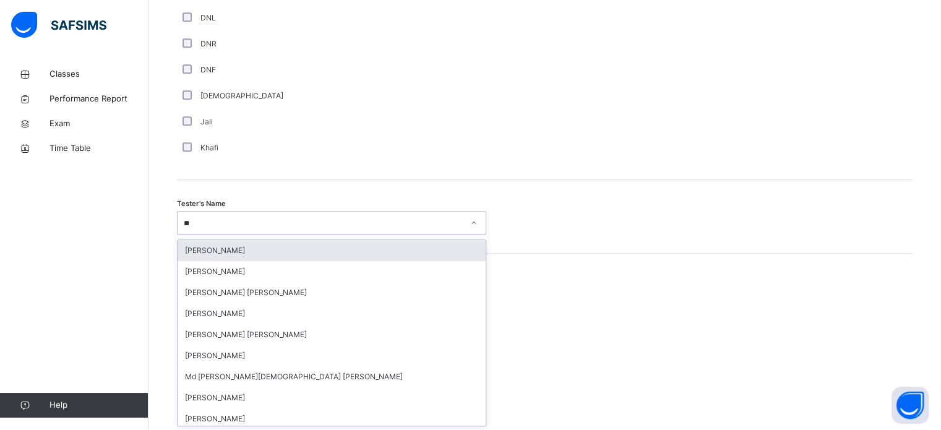
type input "***"
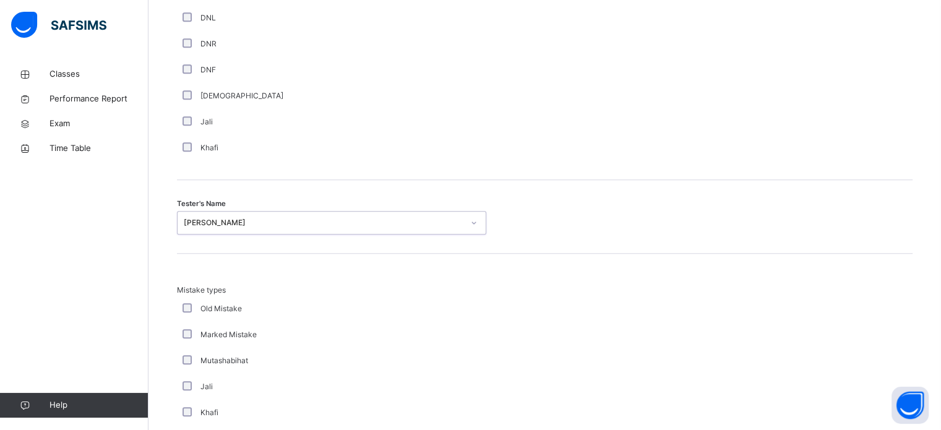
scroll to position [1361, 0]
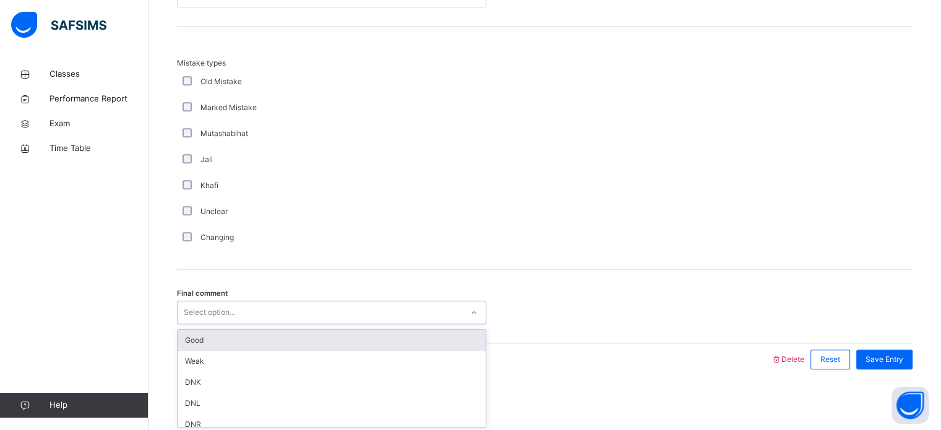
click at [232, 303] on div "Select option..." at bounding box center [209, 313] width 51 height 24
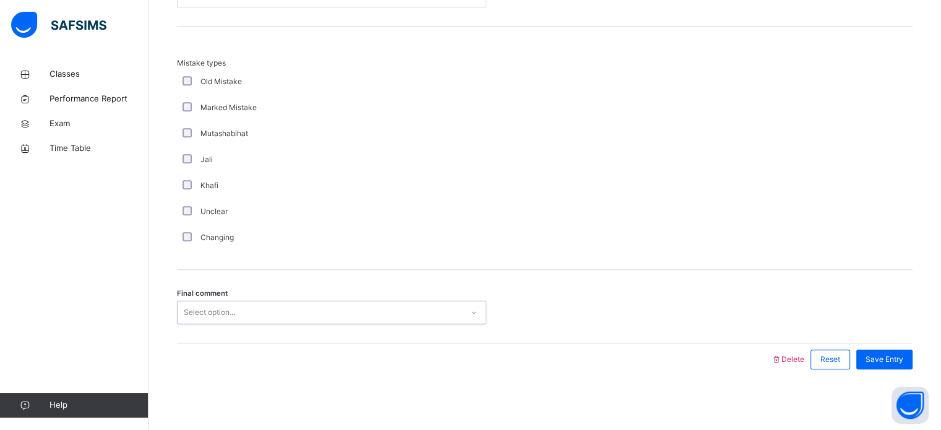
click at [232, 303] on div "Select option..." at bounding box center [209, 313] width 51 height 24
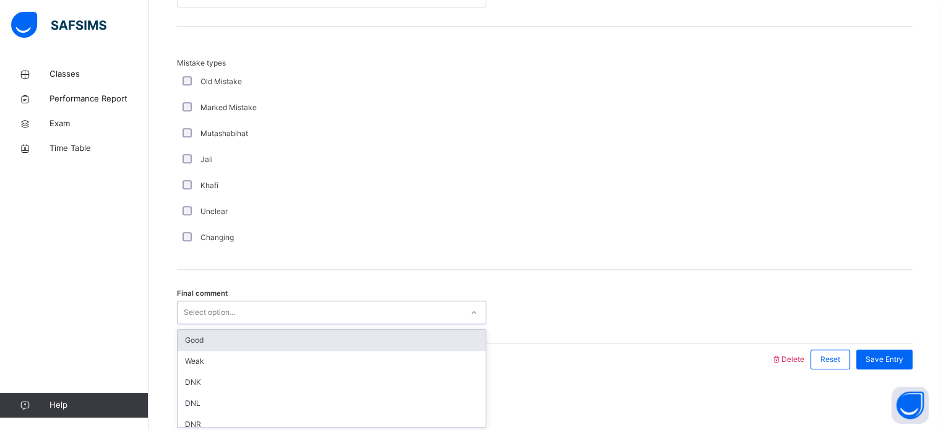
click at [232, 303] on div "Select option..." at bounding box center [209, 313] width 51 height 24
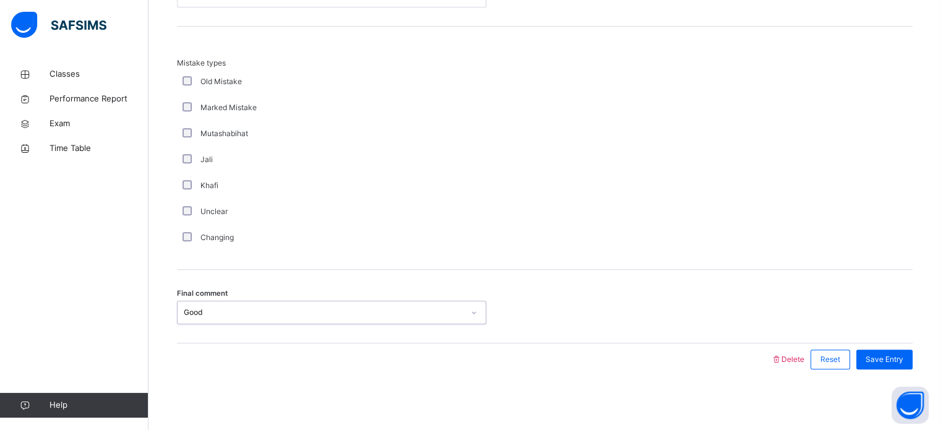
click at [447, 312] on div "Good" at bounding box center [324, 312] width 280 height 11
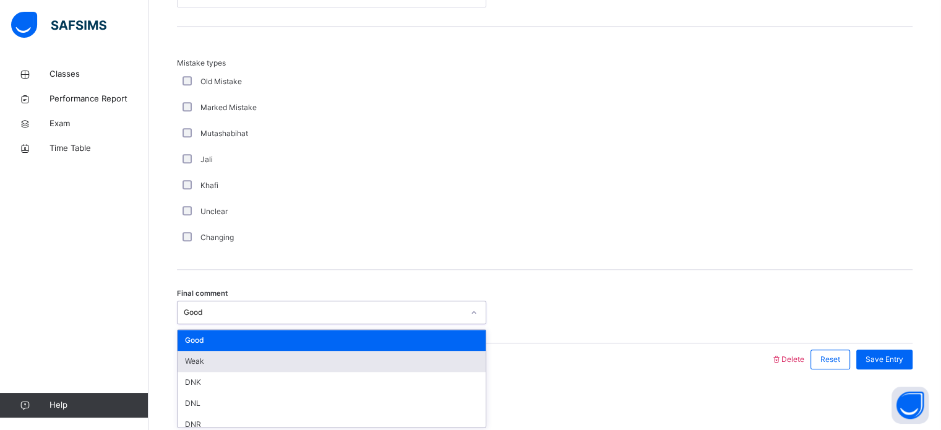
click at [445, 355] on div "Weak" at bounding box center [332, 361] width 308 height 21
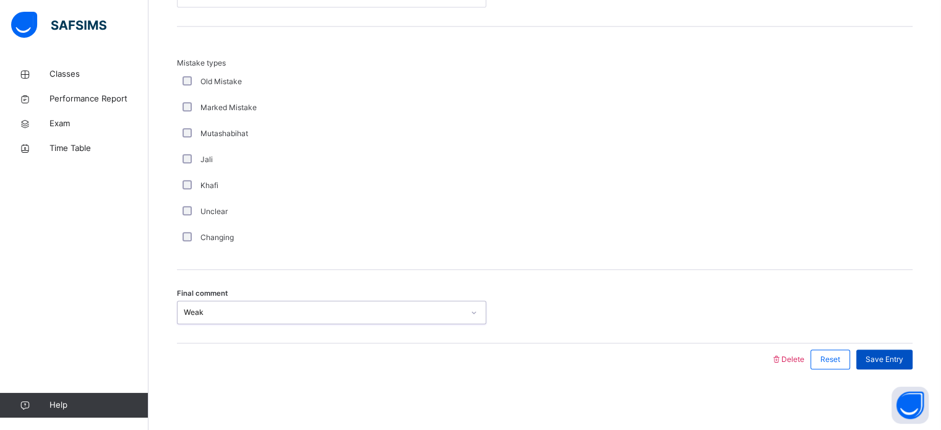
click at [913, 363] on div "Save Entry" at bounding box center [884, 360] width 56 height 20
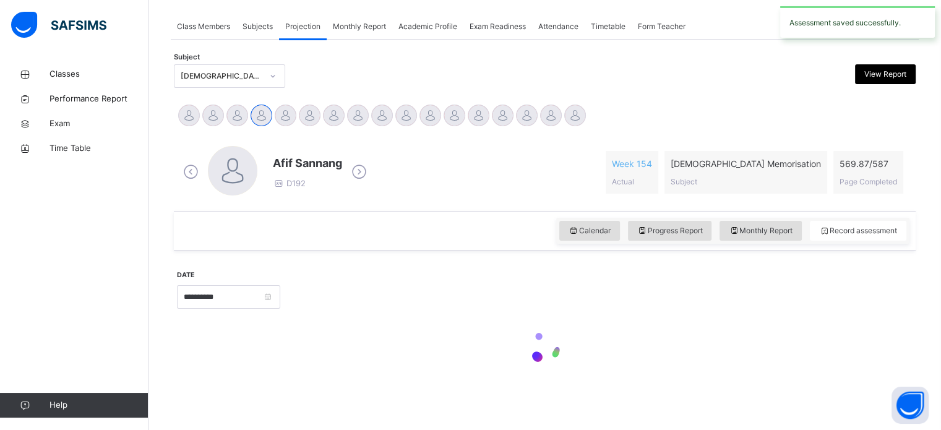
scroll to position [499, 0]
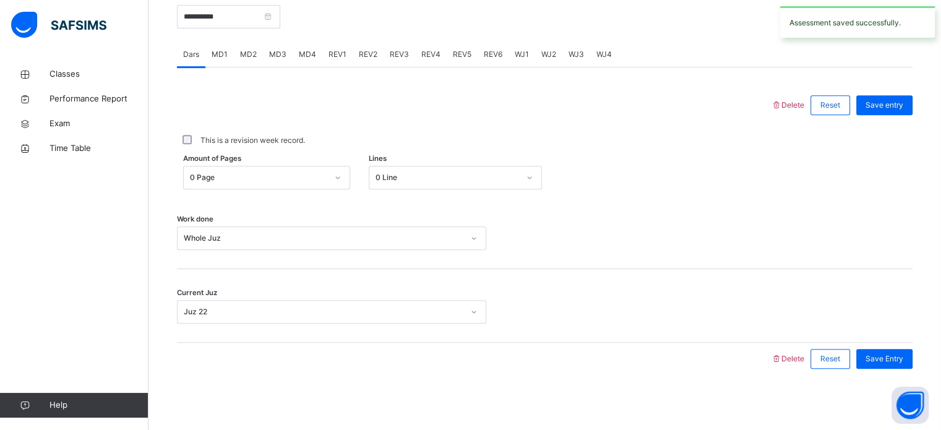
click at [370, 51] on span "REV2" at bounding box center [368, 54] width 19 height 11
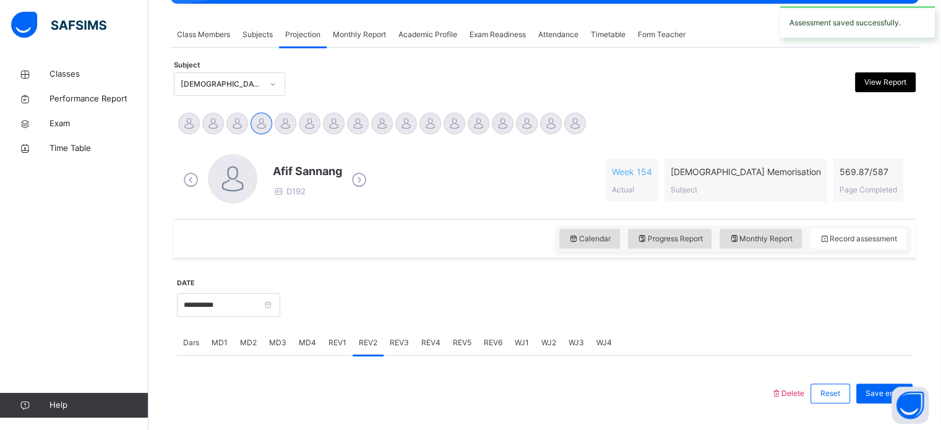
scroll to position [212, 0]
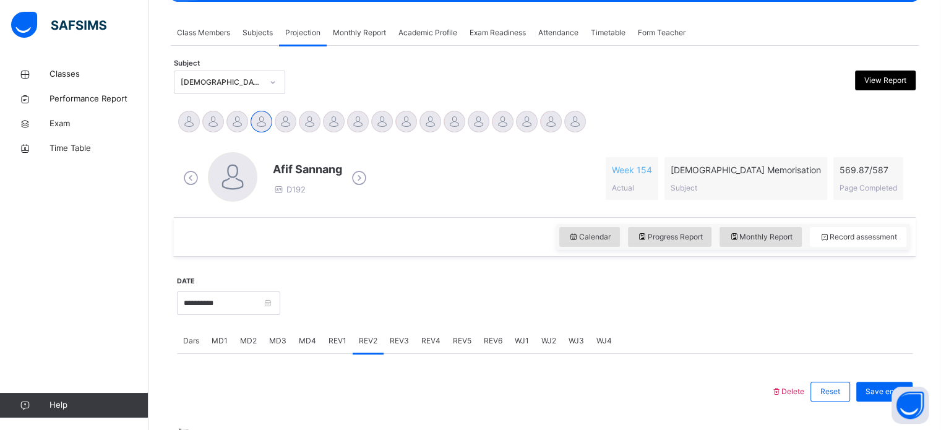
click at [348, 334] on div "REV1" at bounding box center [337, 341] width 30 height 25
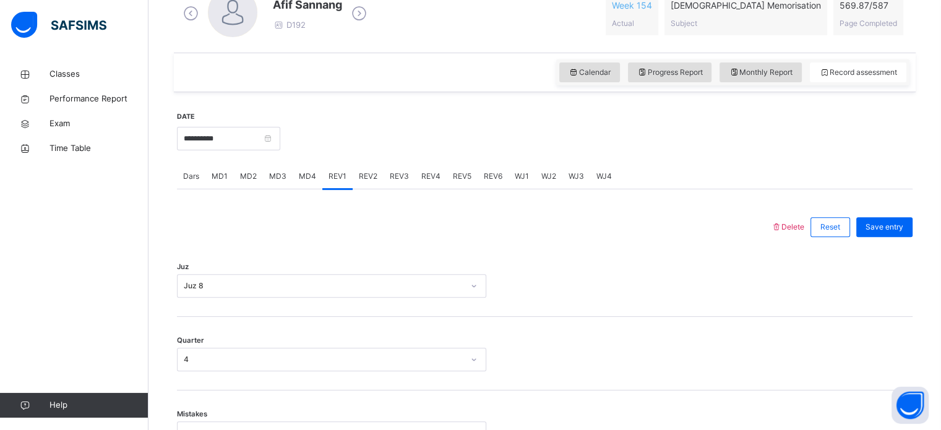
scroll to position [386, 0]
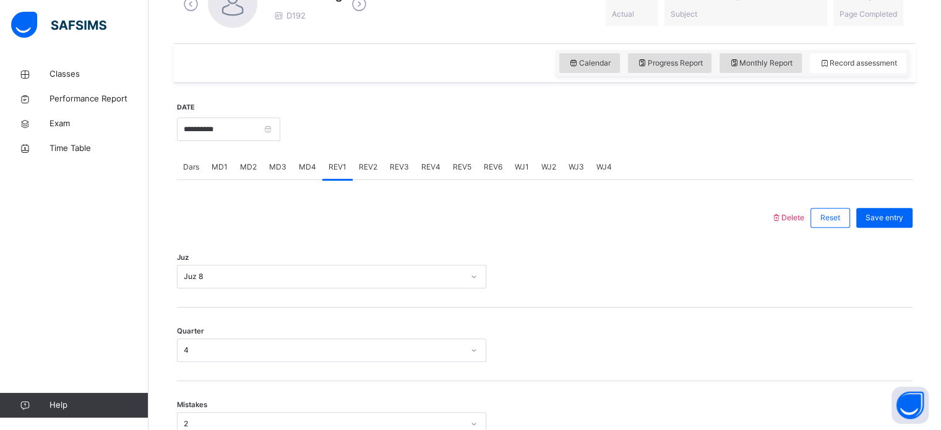
click at [363, 163] on span "REV2" at bounding box center [368, 166] width 19 height 11
click at [360, 267] on div "Select option..." at bounding box center [331, 277] width 309 height 24
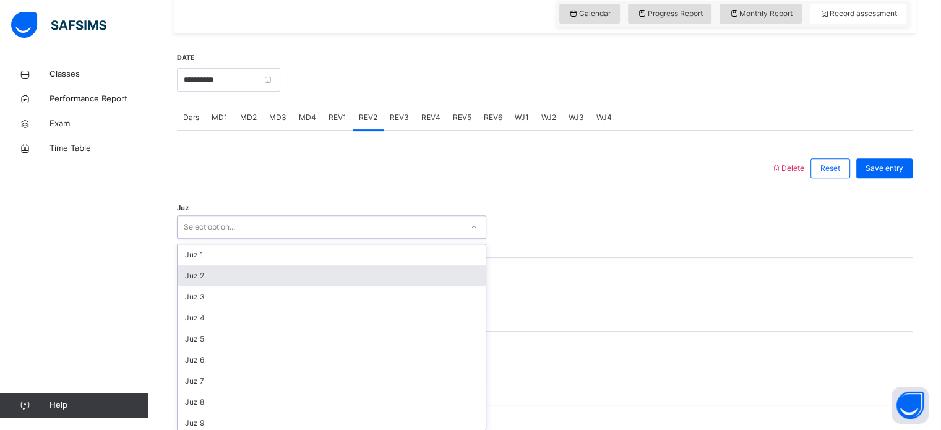
scroll to position [441, 0]
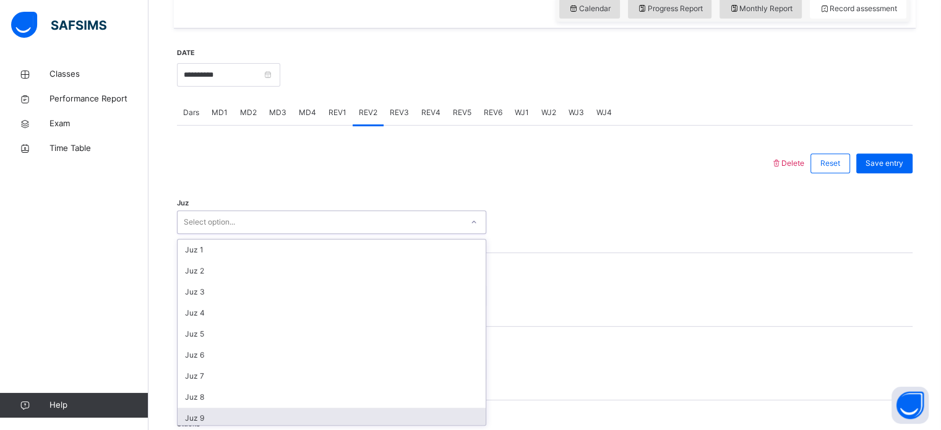
click at [329, 411] on div "Juz 9" at bounding box center [332, 418] width 308 height 21
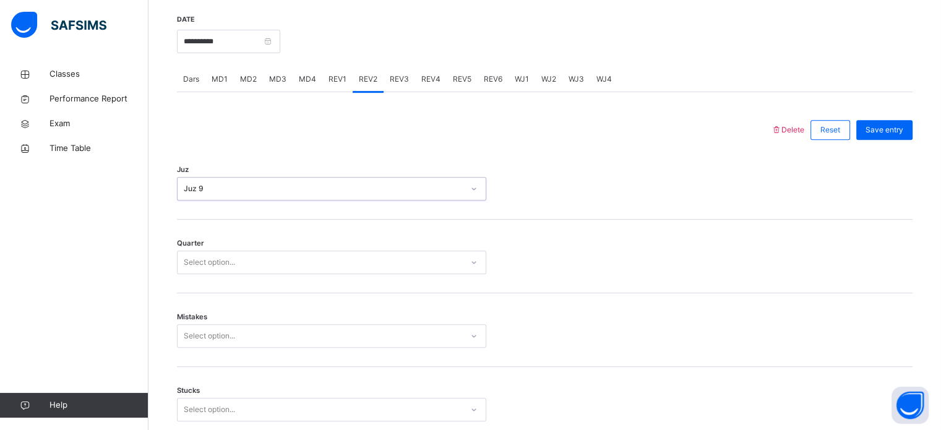
scroll to position [475, 0]
click at [293, 259] on div "Select option..." at bounding box center [320, 261] width 285 height 19
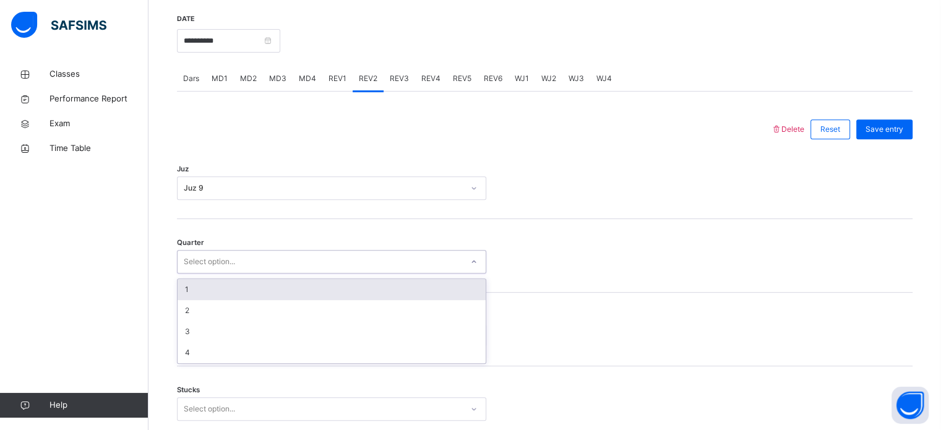
click at [297, 293] on div "1" at bounding box center [332, 289] width 308 height 21
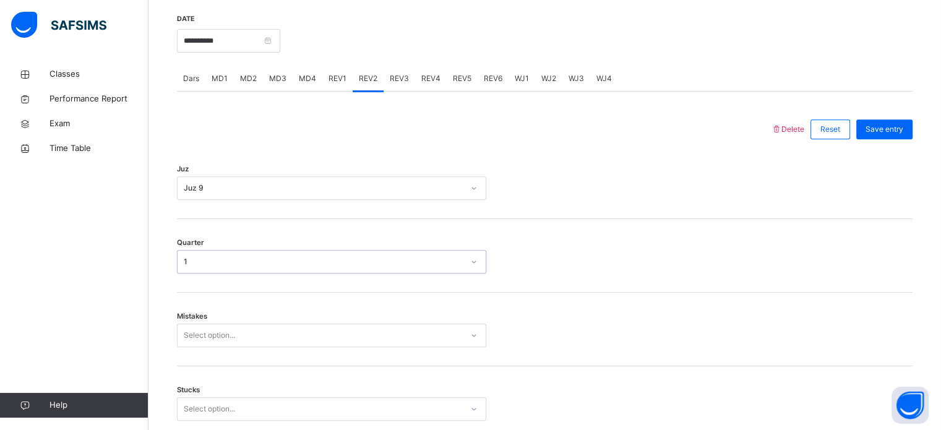
click at [299, 340] on div "Select option..." at bounding box center [331, 336] width 309 height 24
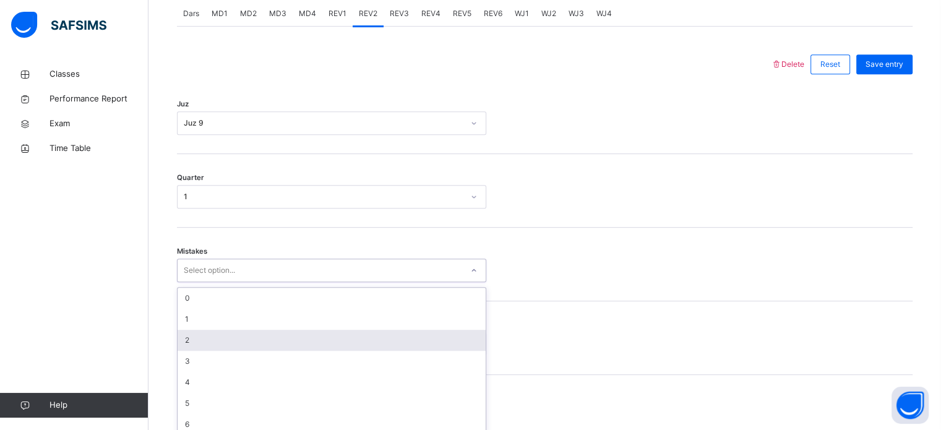
scroll to position [549, 0]
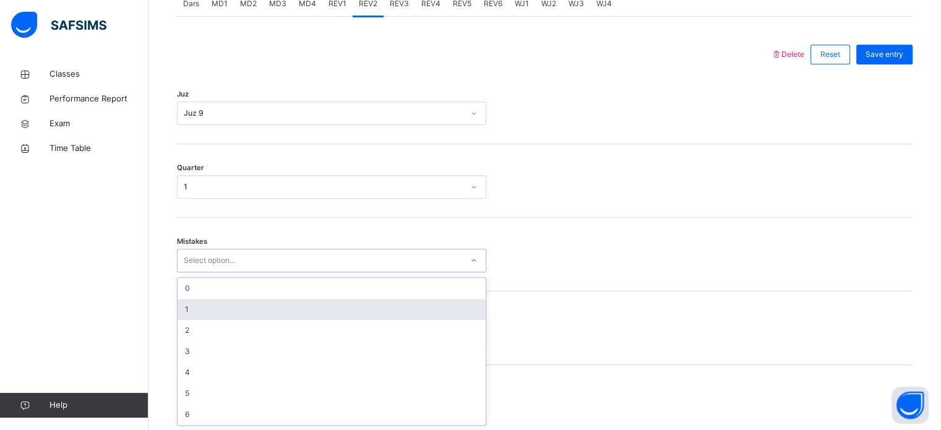
click at [290, 318] on div "1" at bounding box center [332, 309] width 308 height 21
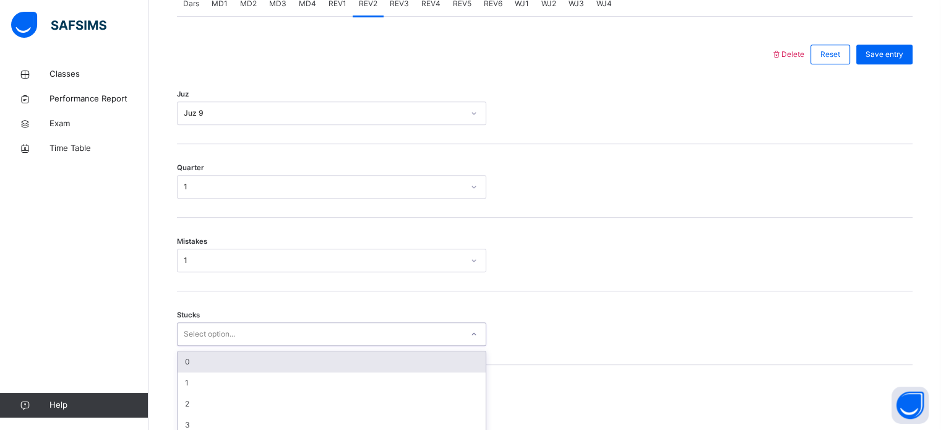
click at [295, 331] on div "option 0 focused, 1 of 6. 6 results available. Use Up and Down to choose option…" at bounding box center [331, 334] width 309 height 24
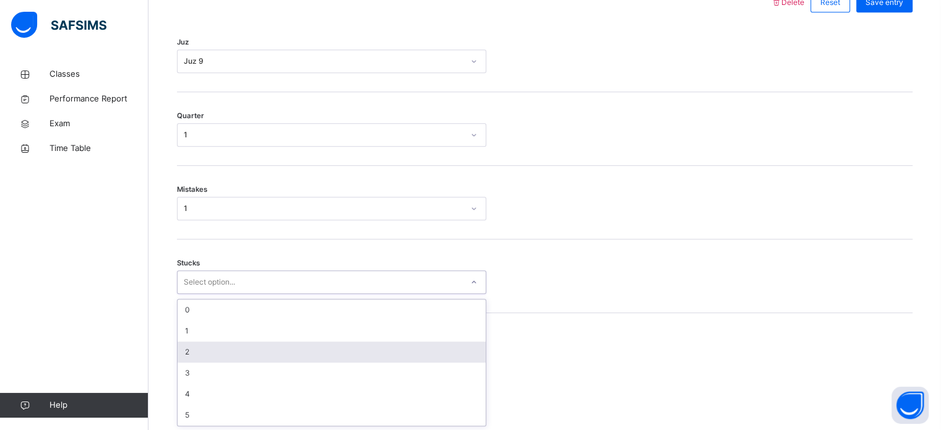
click at [298, 342] on div "2" at bounding box center [332, 352] width 308 height 21
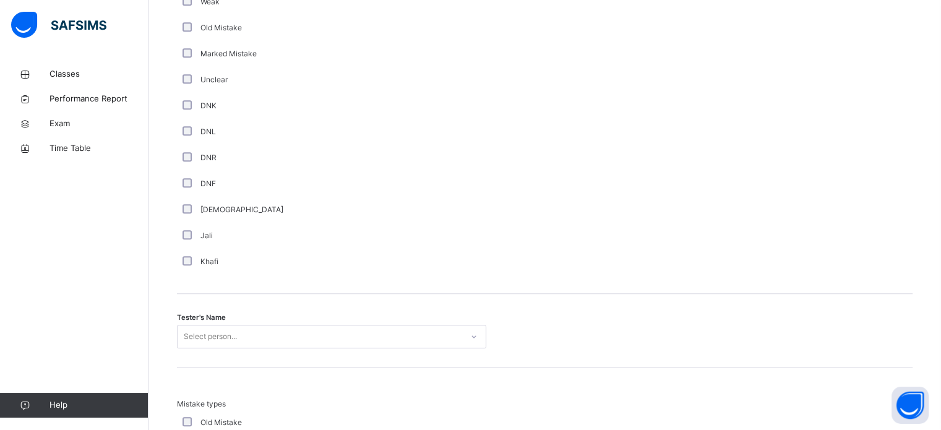
scroll to position [1102, 0]
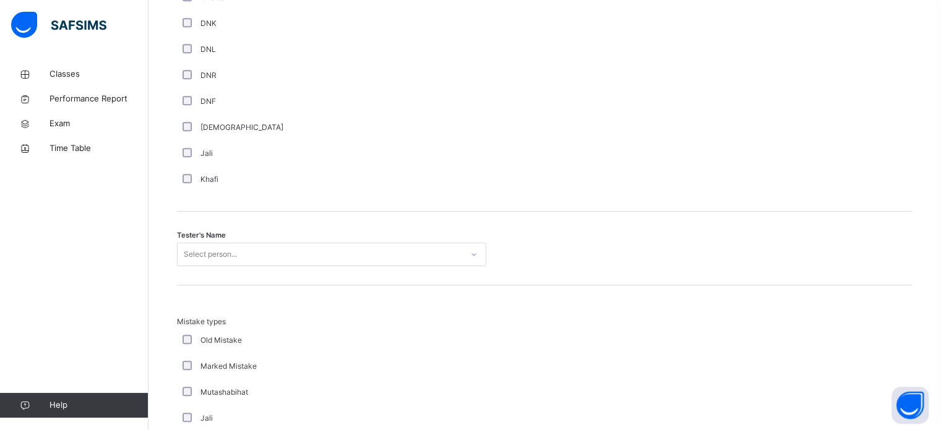
click at [360, 257] on div "Select person..." at bounding box center [331, 255] width 309 height 24
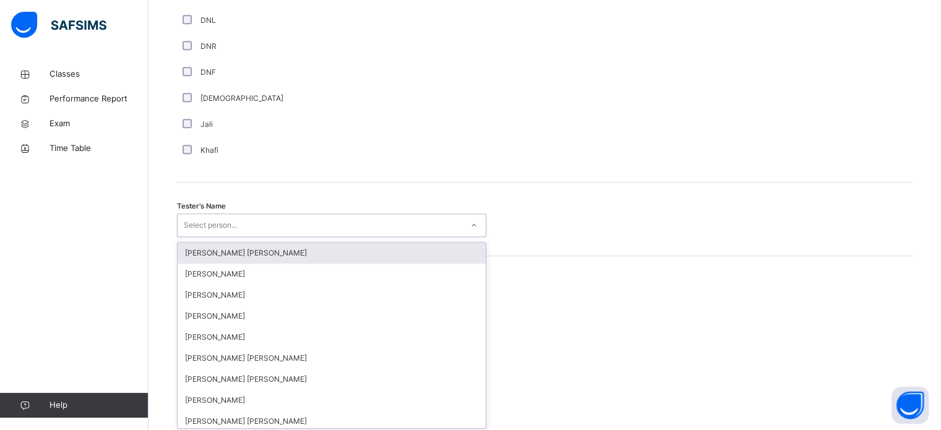
scroll to position [1133, 0]
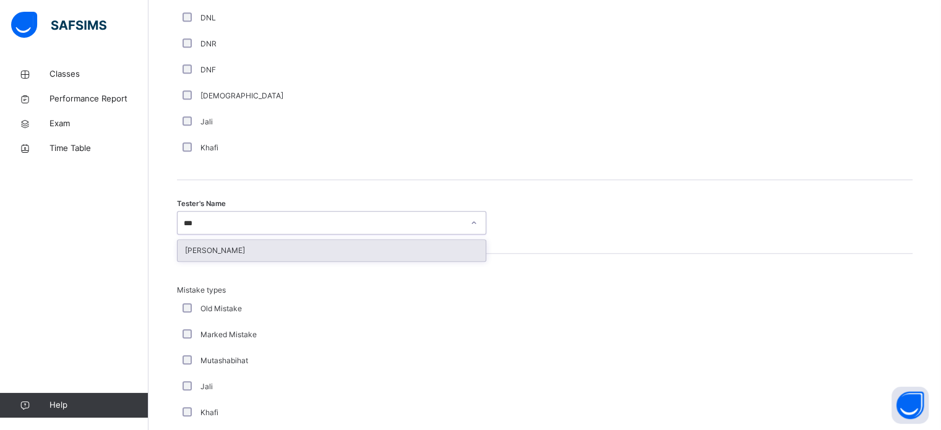
type input "****"
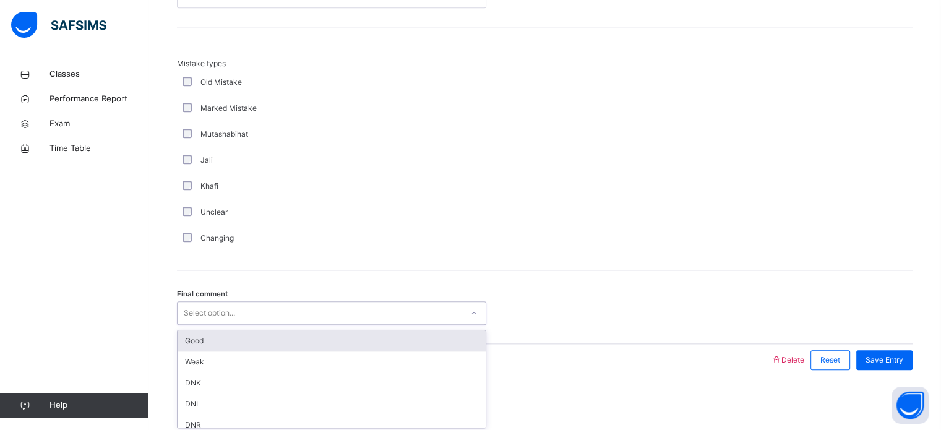
scroll to position [1361, 0]
click at [371, 306] on div "Select option..." at bounding box center [320, 312] width 285 height 19
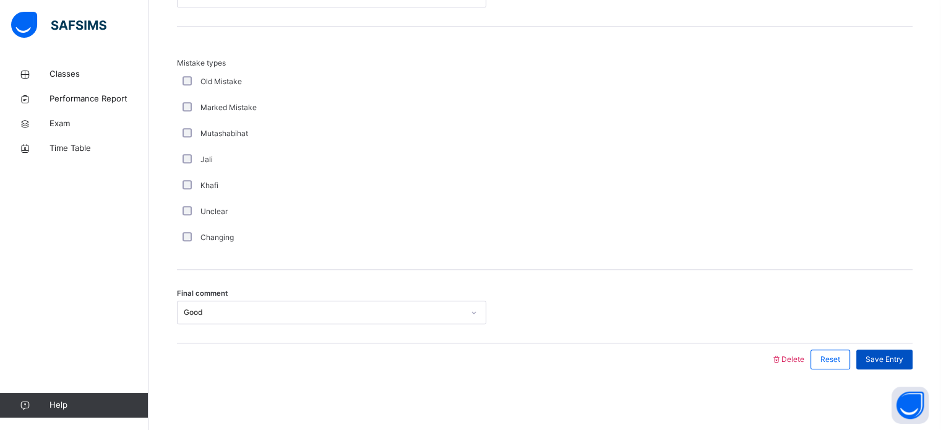
click at [890, 354] on span "Save Entry" at bounding box center [885, 359] width 38 height 11
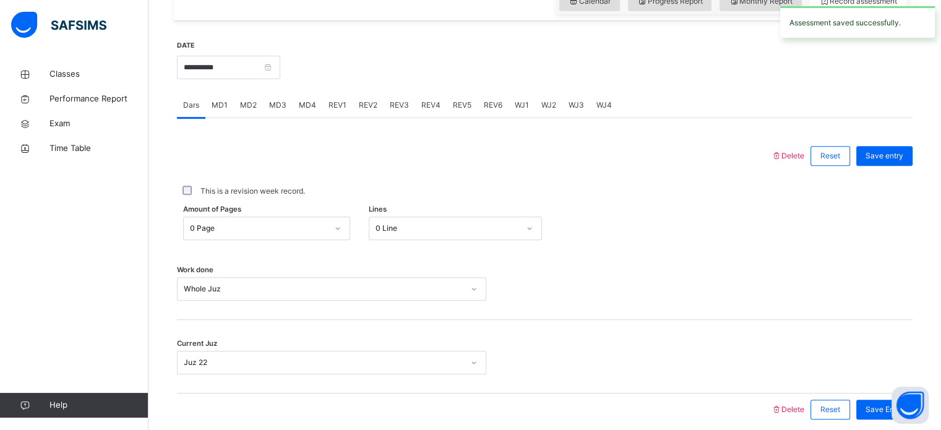
scroll to position [445, 0]
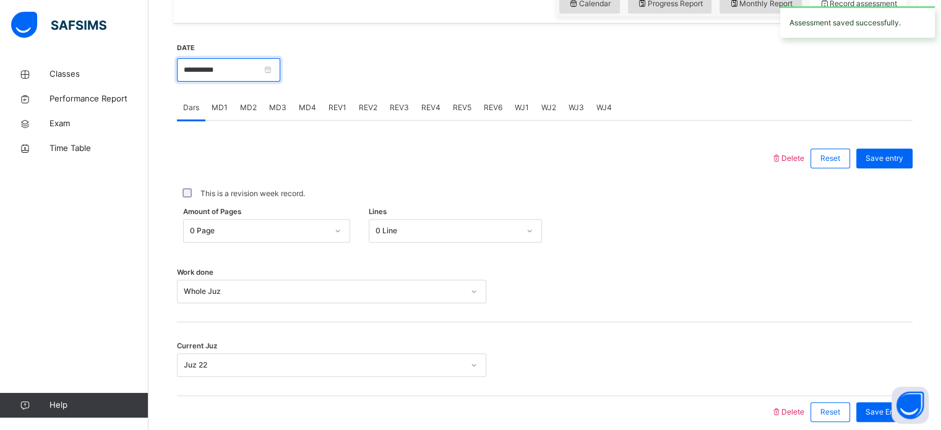
click at [280, 70] on input "**********" at bounding box center [228, 70] width 103 height 24
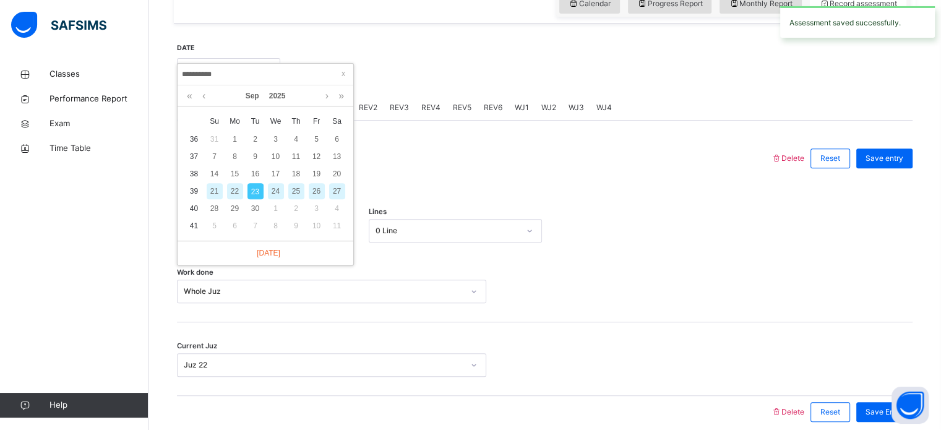
click at [419, 91] on div at bounding box center [596, 68] width 620 height 53
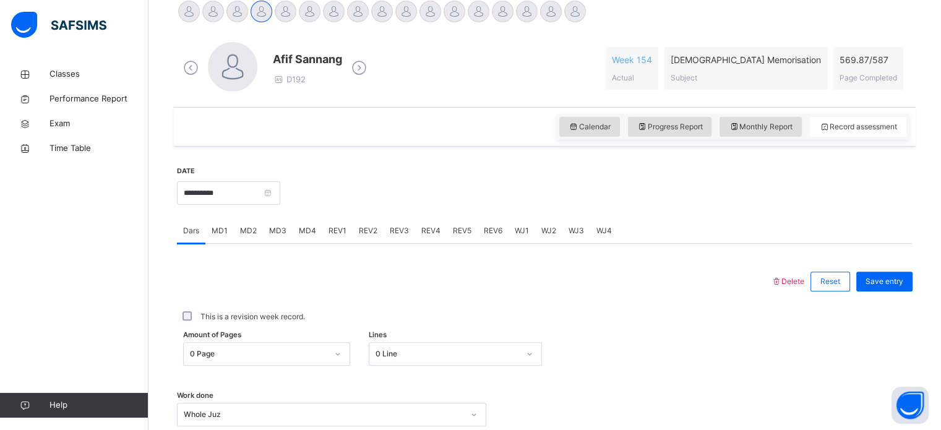
scroll to position [319, 0]
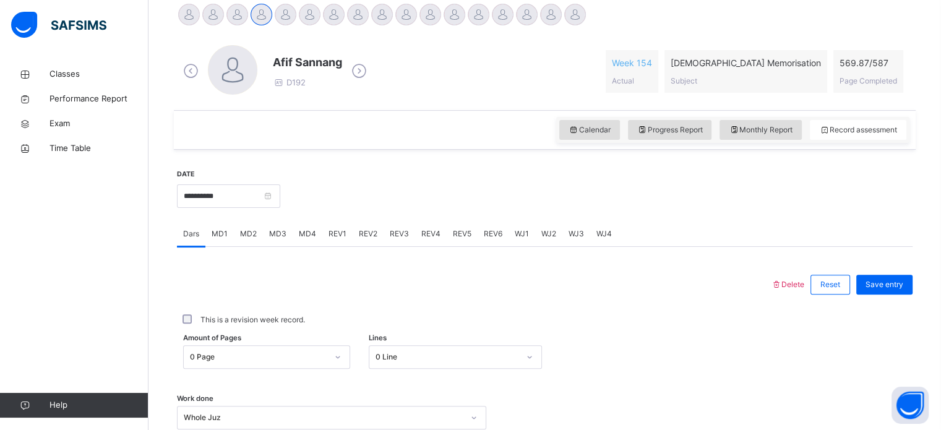
click at [479, 10] on div at bounding box center [479, 15] width 22 height 22
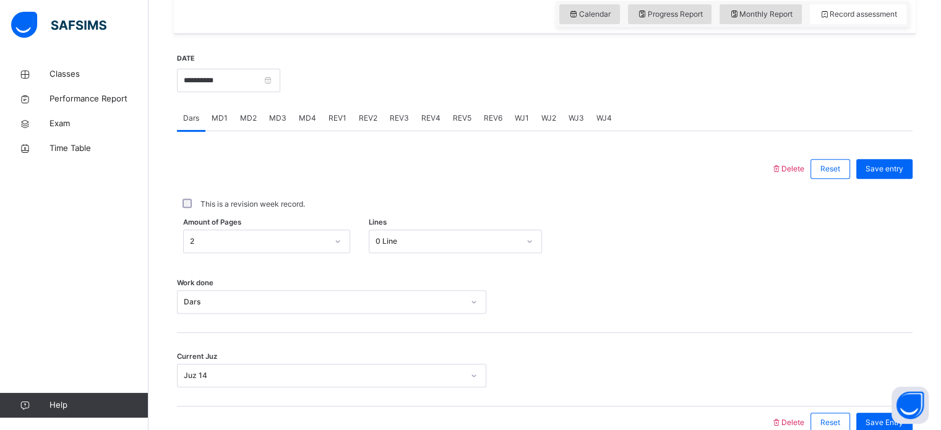
scroll to position [428, 0]
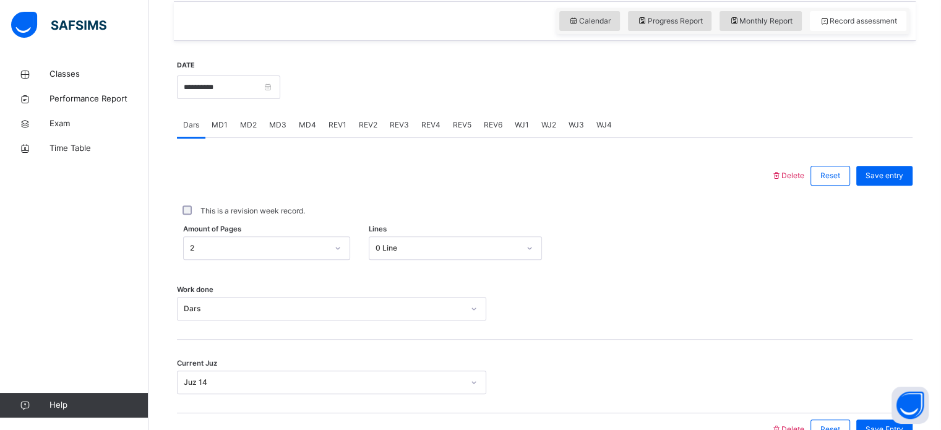
click at [426, 127] on span "REV4" at bounding box center [430, 124] width 19 height 11
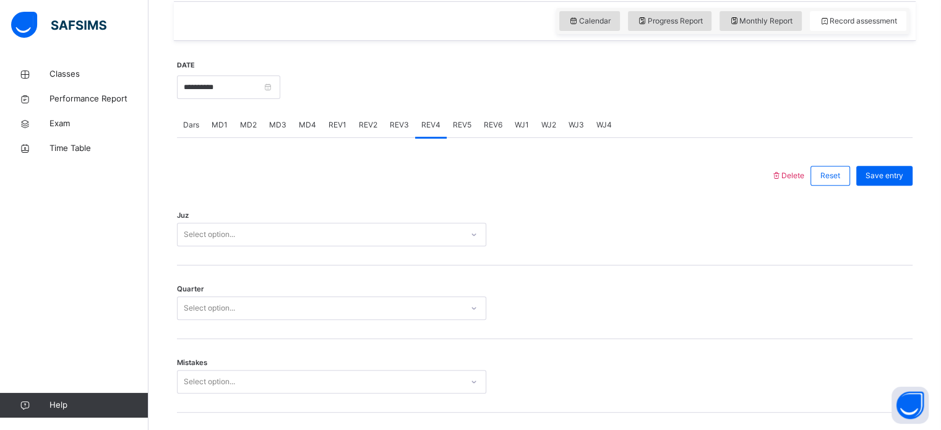
click at [273, 232] on div "Juz Select option..." at bounding box center [545, 229] width 736 height 74
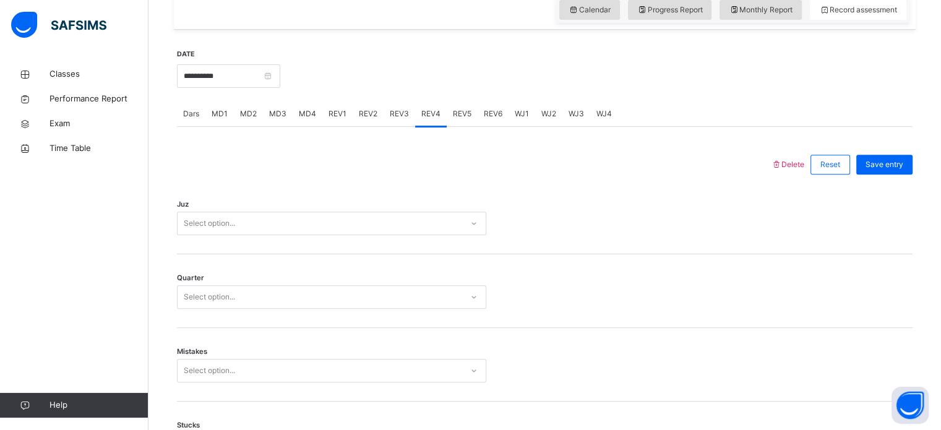
click at [273, 232] on div "Select option..." at bounding box center [320, 223] width 285 height 19
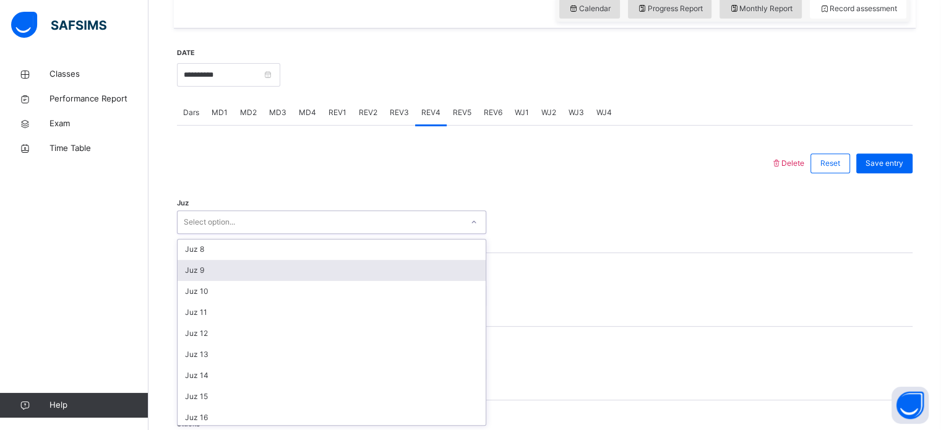
scroll to position [148, 0]
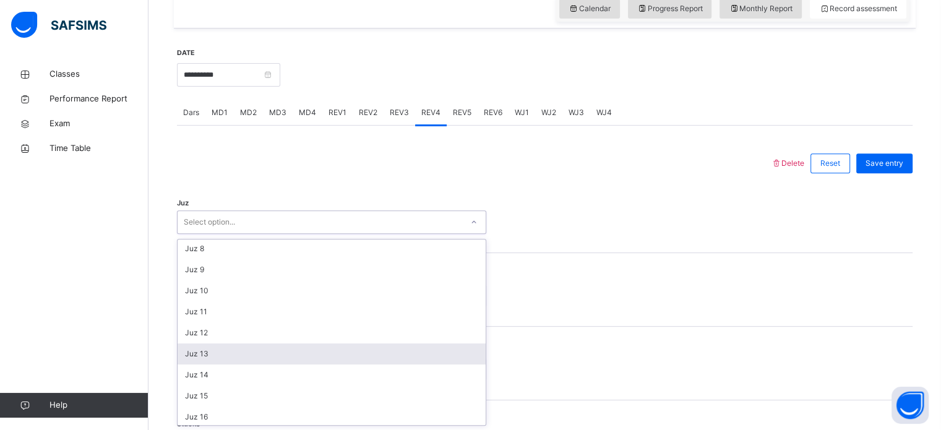
click at [215, 348] on div "Juz 13" at bounding box center [332, 353] width 308 height 21
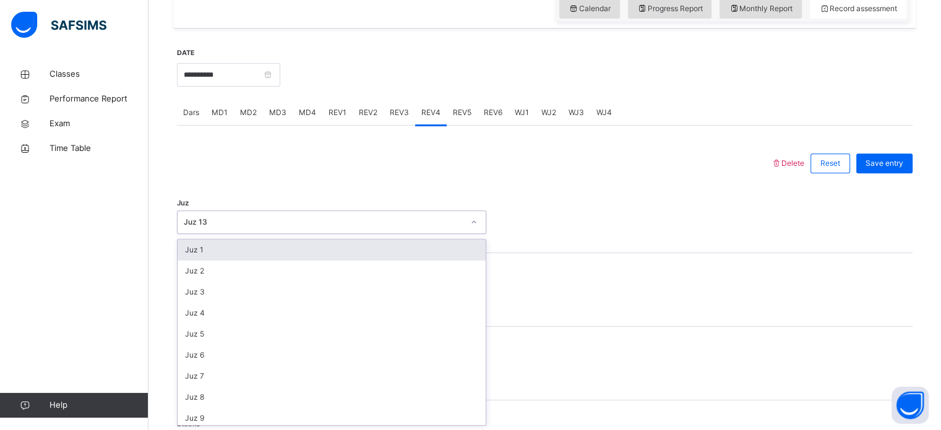
click at [200, 226] on div "Juz 13" at bounding box center [324, 222] width 280 height 11
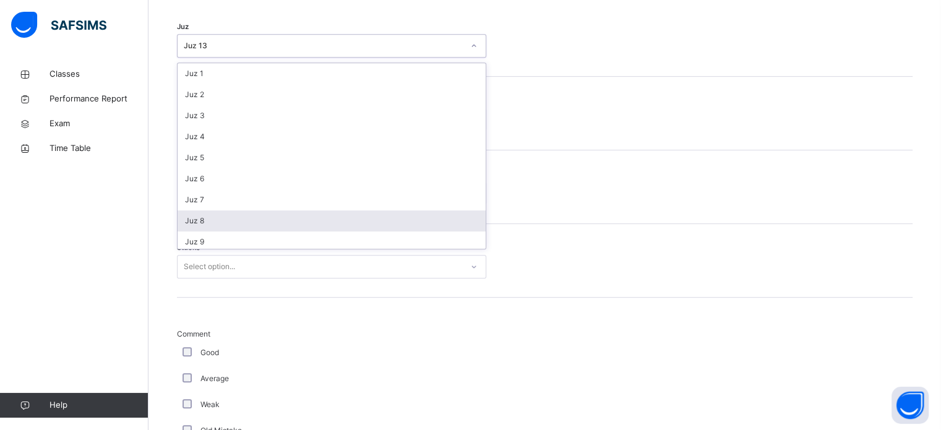
scroll to position [618, 0]
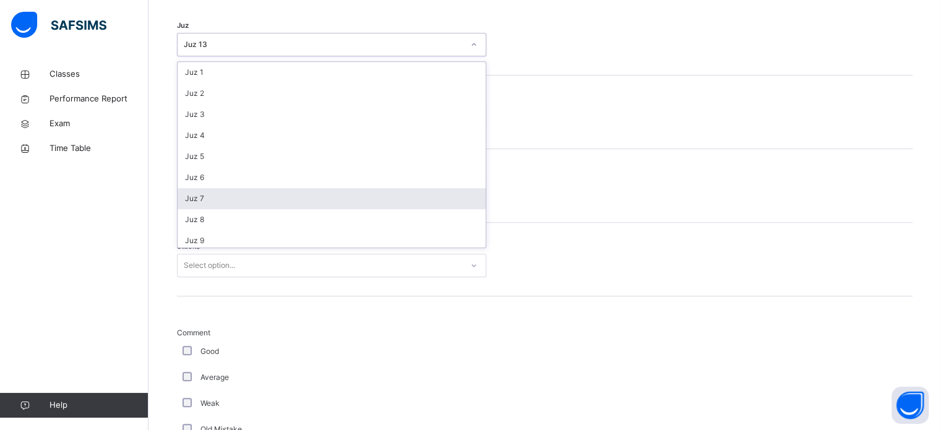
click at [209, 202] on div "Juz 7" at bounding box center [332, 198] width 308 height 21
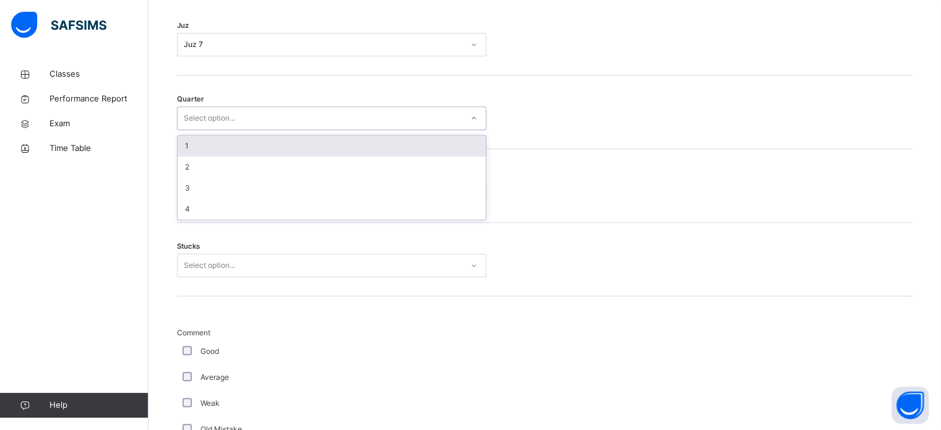
drag, startPoint x: 235, startPoint y: 116, endPoint x: 228, endPoint y: 150, distance: 34.1
click at [234, 119] on div "Select option..." at bounding box center [209, 118] width 51 height 24
drag, startPoint x: 225, startPoint y: 140, endPoint x: 226, endPoint y: 148, distance: 7.5
click at [226, 142] on div "1" at bounding box center [332, 146] width 308 height 21
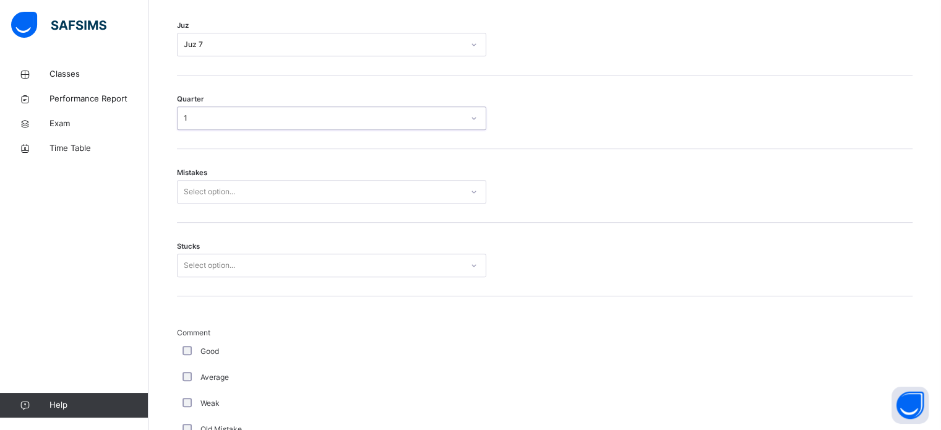
click at [228, 188] on div "Select option..." at bounding box center [209, 192] width 51 height 24
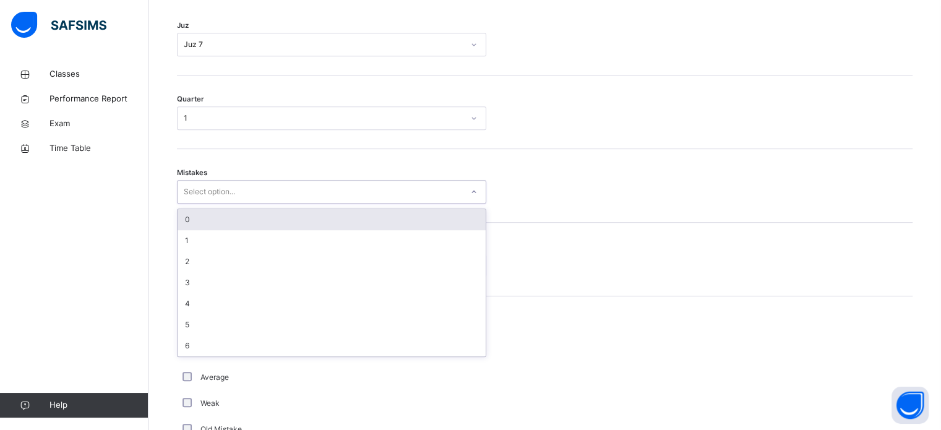
click at [213, 217] on div "0" at bounding box center [332, 219] width 308 height 21
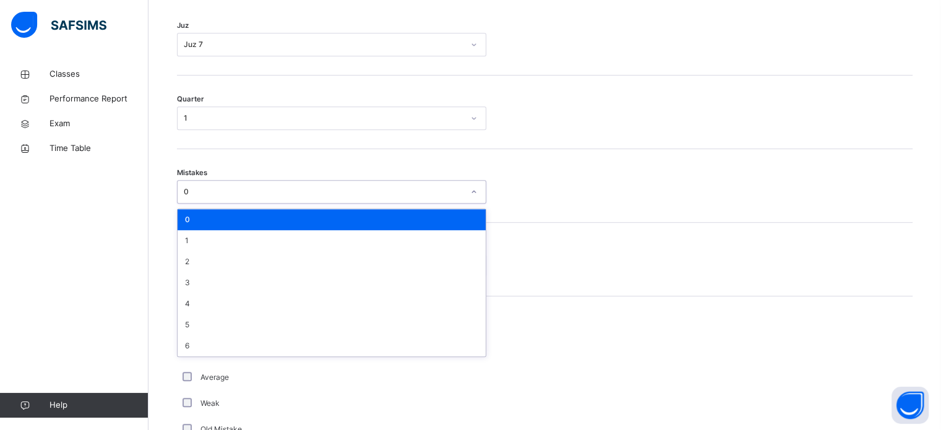
drag, startPoint x: 209, startPoint y: 185, endPoint x: 212, endPoint y: 210, distance: 24.9
click at [210, 188] on div "0" at bounding box center [324, 191] width 280 height 11
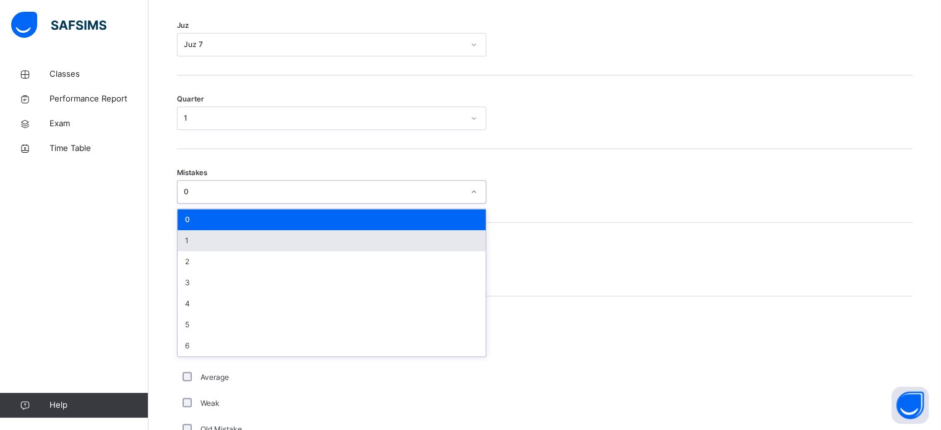
click at [213, 234] on div "1" at bounding box center [332, 240] width 308 height 21
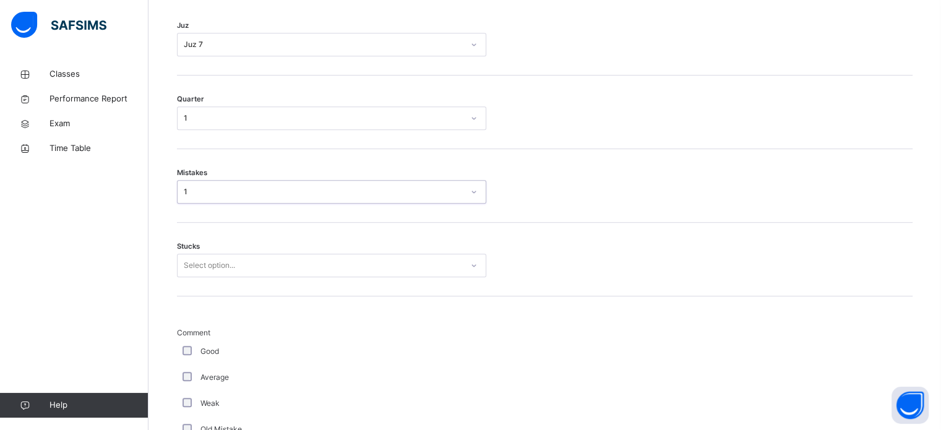
click at [218, 197] on div "1" at bounding box center [320, 192] width 285 height 19
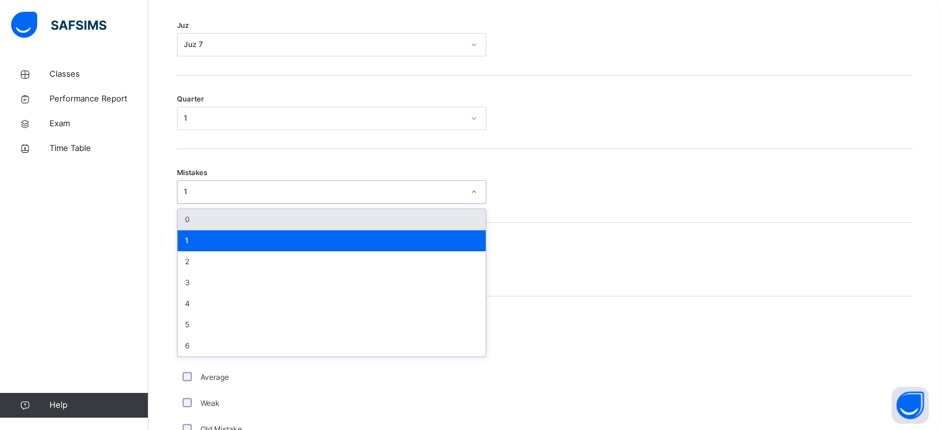
click at [217, 215] on div "0" at bounding box center [332, 219] width 308 height 21
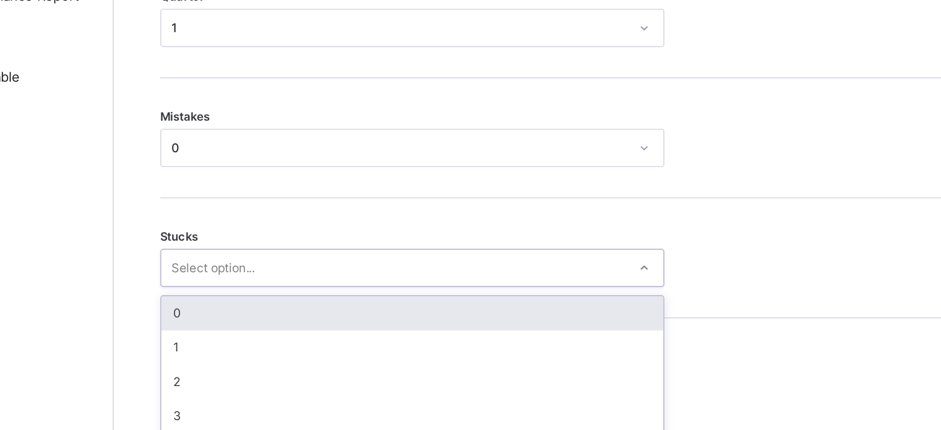
click at [203, 261] on div "Select option..." at bounding box center [209, 266] width 51 height 24
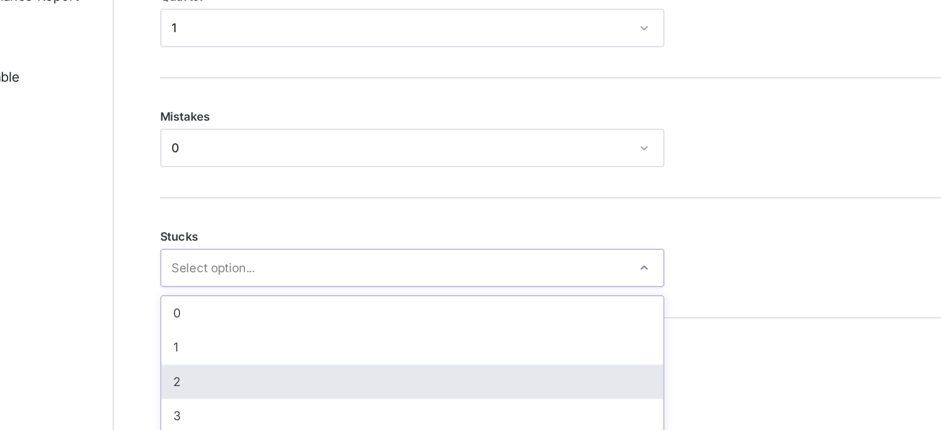
click at [183, 327] on div "2" at bounding box center [332, 335] width 308 height 21
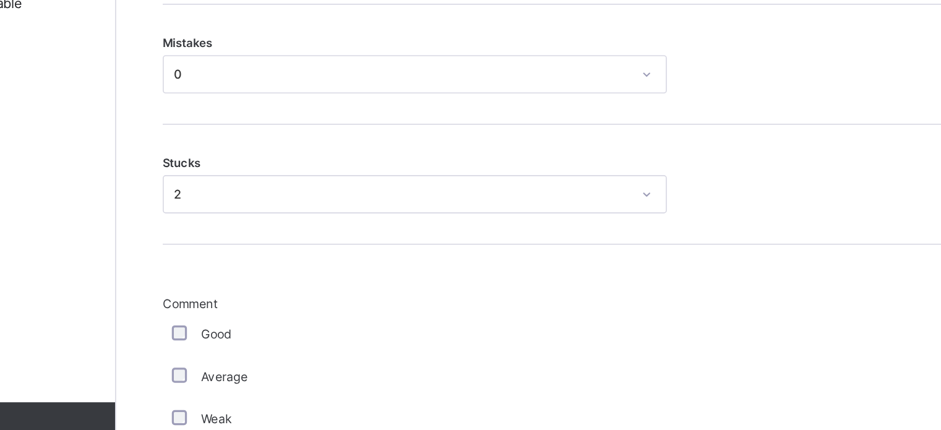
click at [192, 351] on div "Good" at bounding box center [331, 351] width 303 height 11
click at [188, 349] on div "Good" at bounding box center [331, 351] width 303 height 11
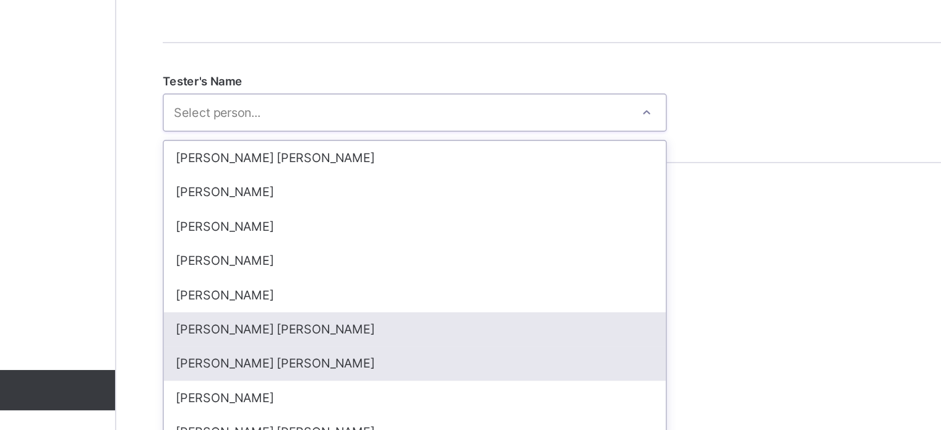
click at [191, 247] on div "option [PERSON_NAME] [PERSON_NAME] focused, 6 of 90. 90 results available. Use …" at bounding box center [331, 235] width 309 height 24
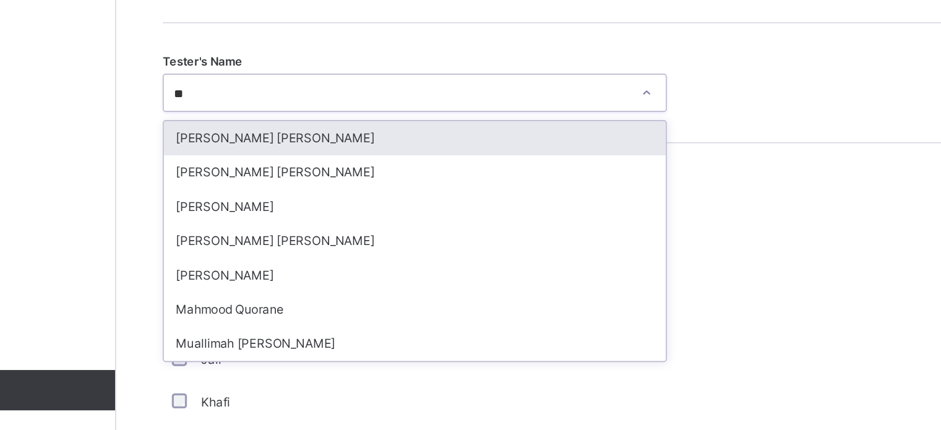
type input "*"
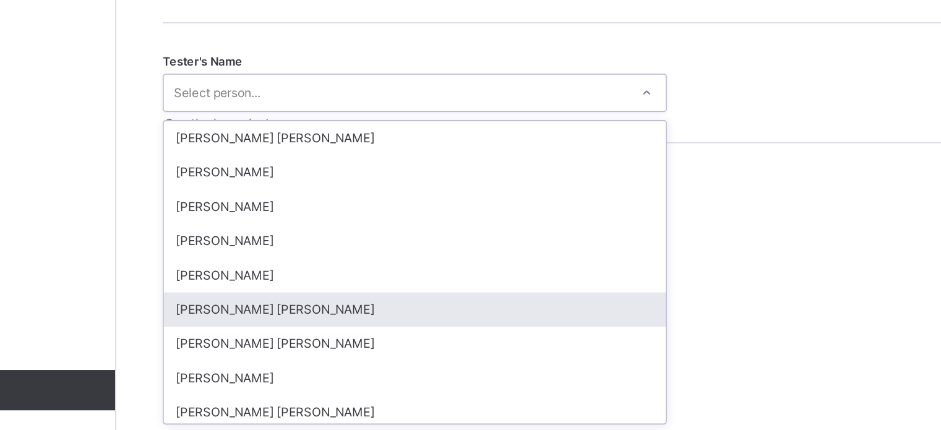
type input "*"
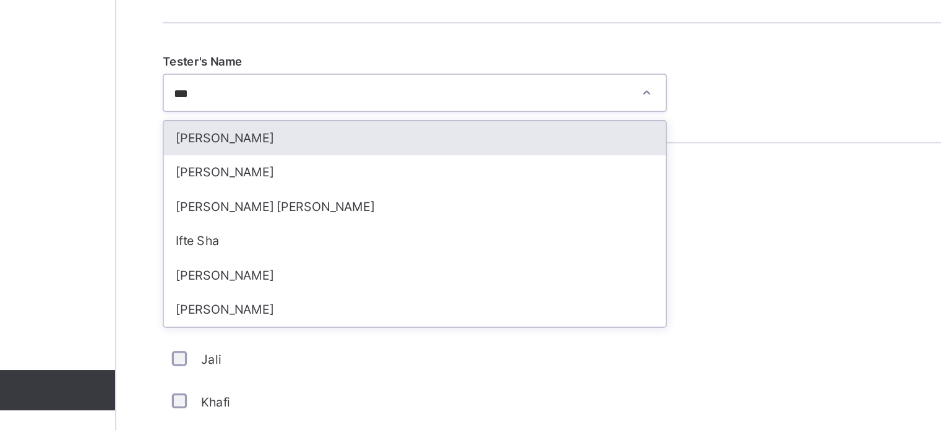
type input "****"
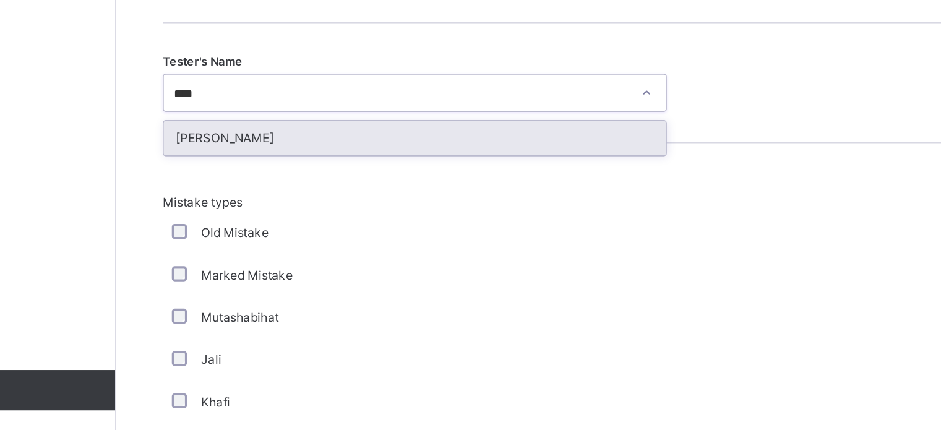
click at [241, 246] on div "[PERSON_NAME]" at bounding box center [332, 250] width 308 height 21
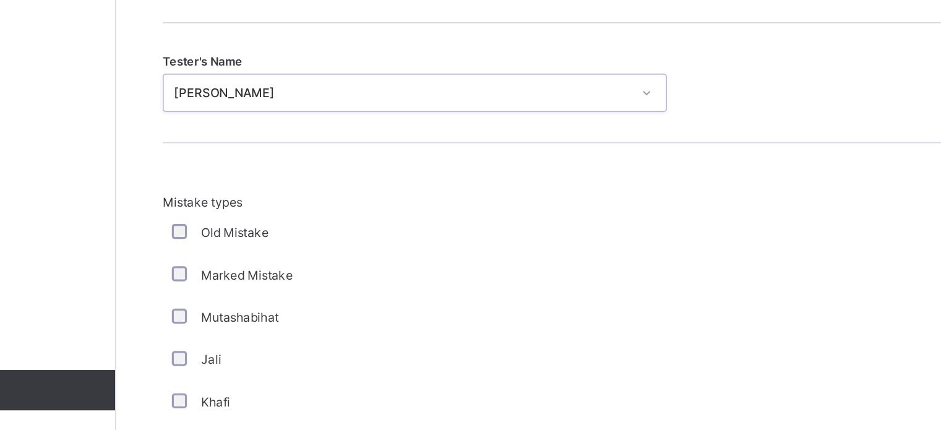
scroll to position [1133, 0]
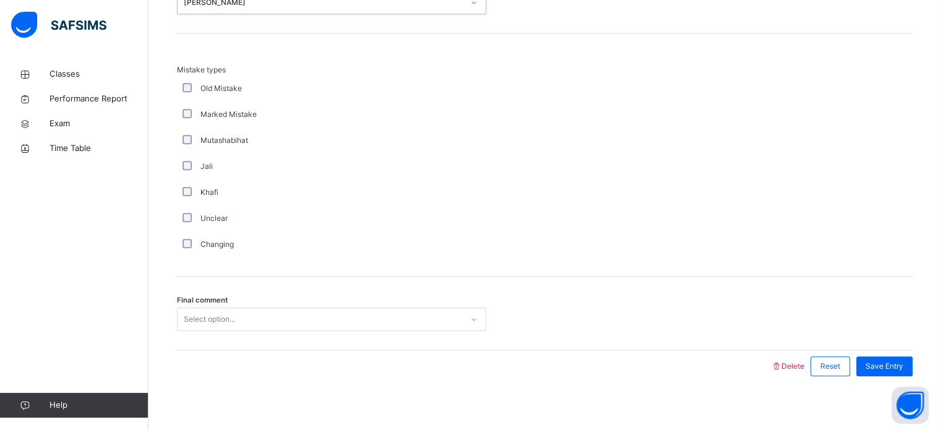
click at [220, 297] on span "Final comment" at bounding box center [202, 300] width 51 height 11
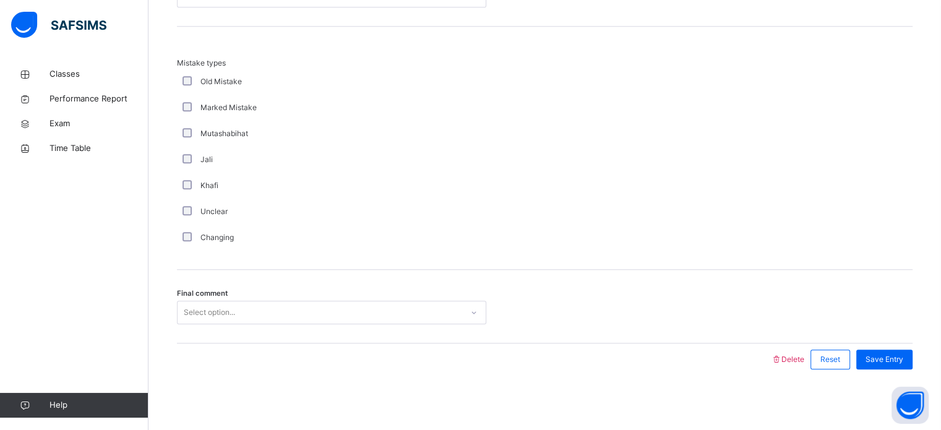
click at [222, 320] on div "Select option..." at bounding box center [209, 313] width 51 height 24
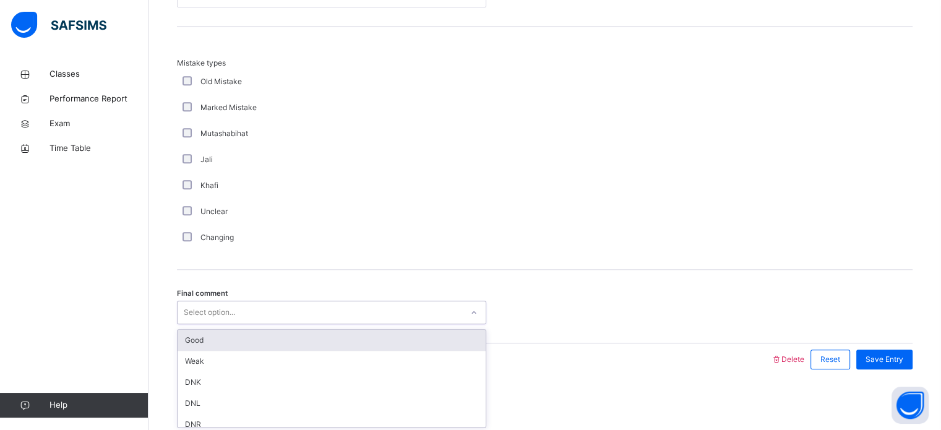
click at [213, 336] on div "Good" at bounding box center [332, 340] width 308 height 21
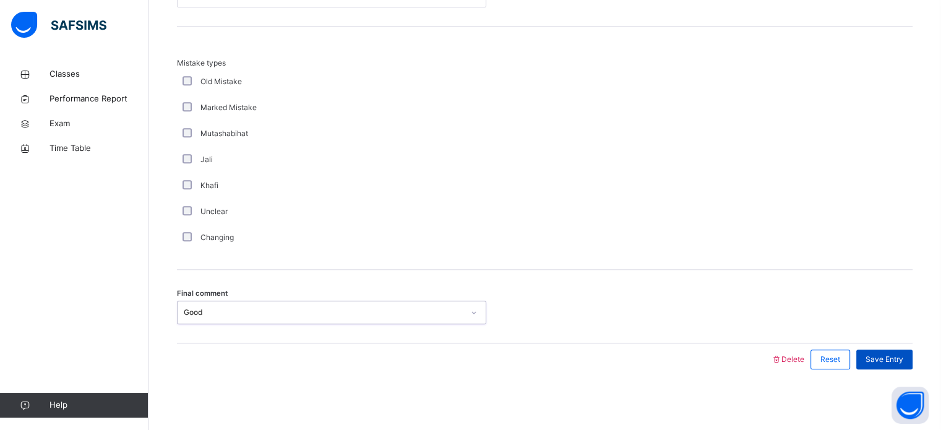
click at [871, 357] on div "Save Entry" at bounding box center [884, 360] width 56 height 20
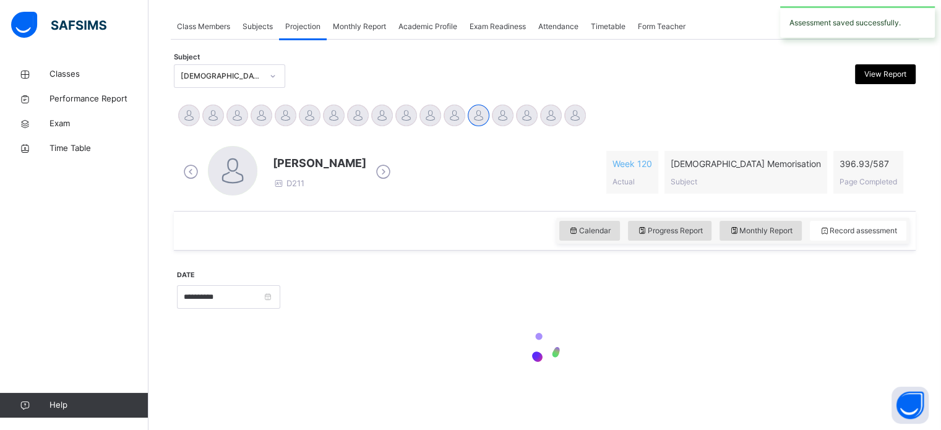
click at [674, 218] on div "Calendar Progress Report Monthly Report Record assessment" at bounding box center [732, 231] width 353 height 26
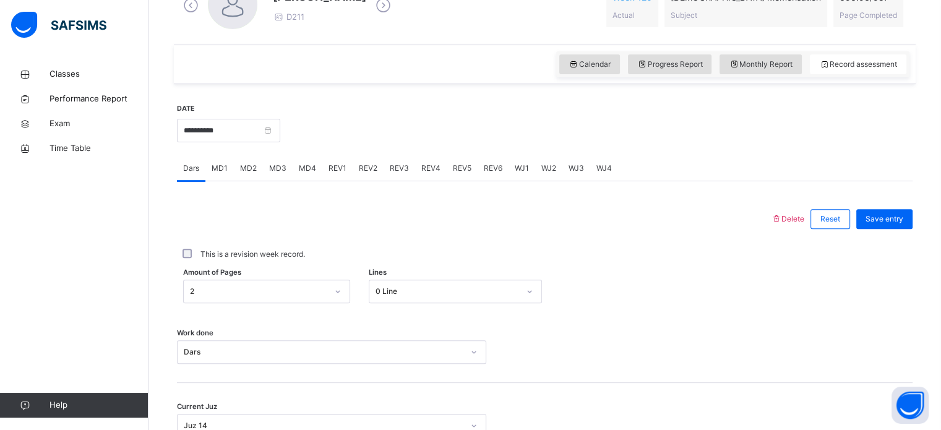
scroll to position [386, 0]
click at [754, 66] on span "Monthly Report" at bounding box center [761, 63] width 64 height 11
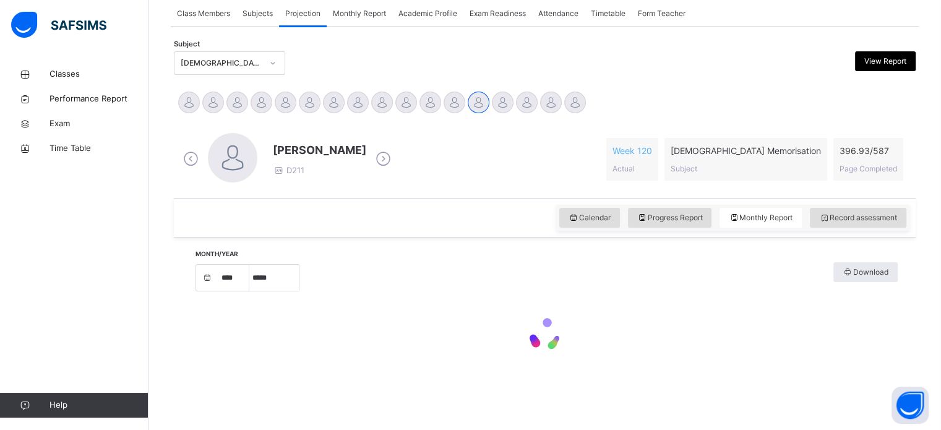
select select "****"
select select "*"
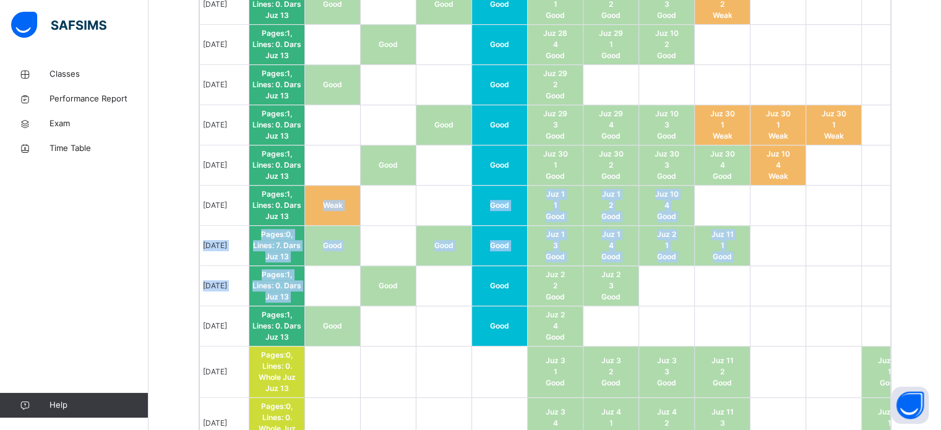
scroll to position [1030, 0]
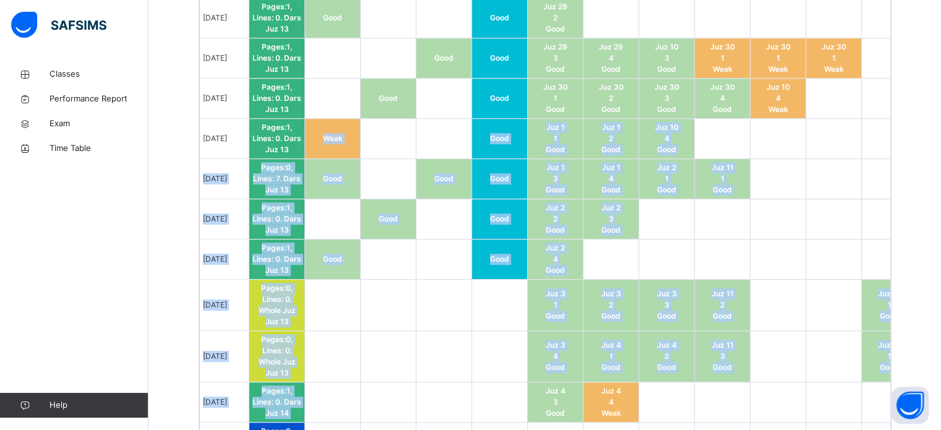
drag, startPoint x: 354, startPoint y: 201, endPoint x: 381, endPoint y: 459, distance: 259.4
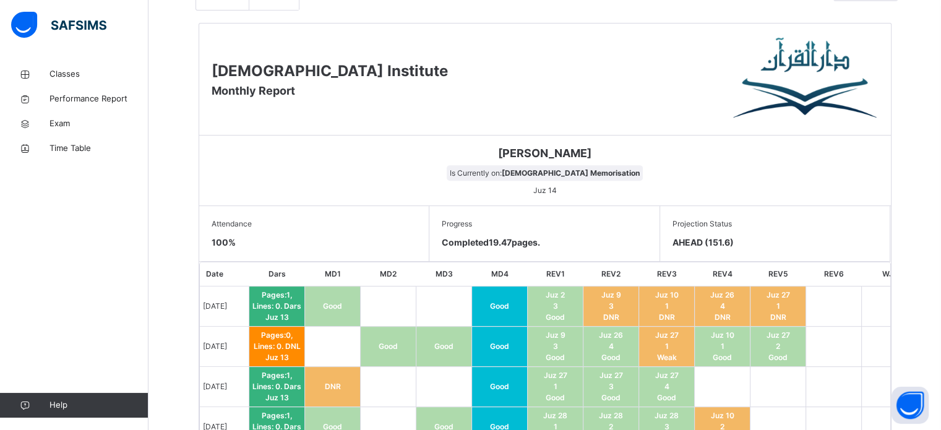
scroll to position [505, 0]
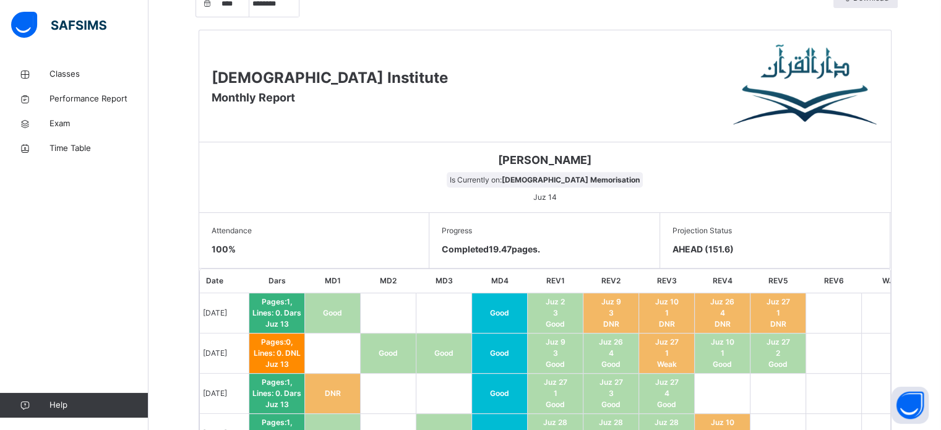
click at [811, 103] on img at bounding box center [805, 86] width 145 height 87
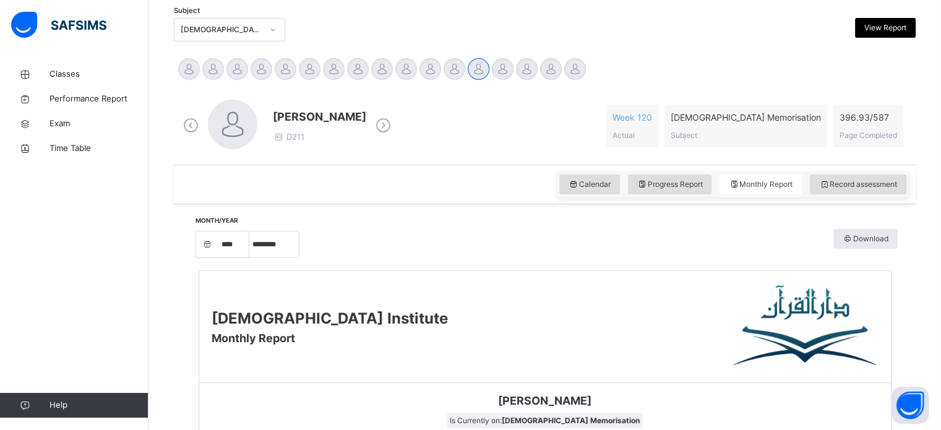
scroll to position [254, 0]
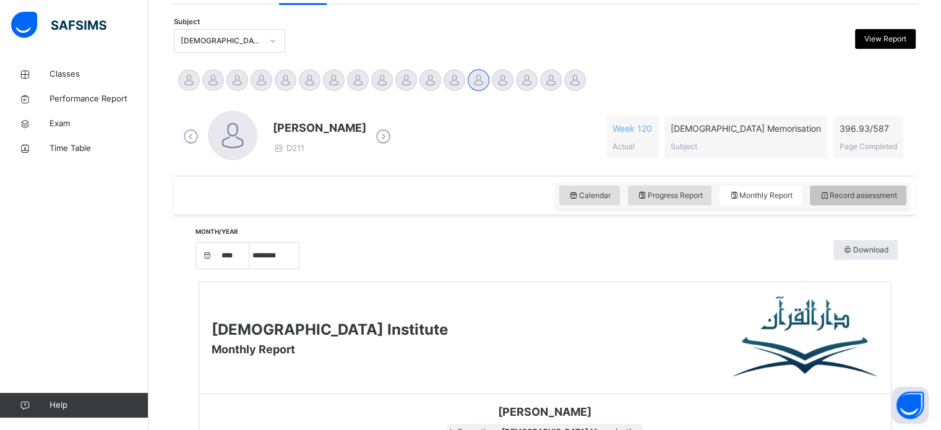
click at [860, 192] on span "Record assessment" at bounding box center [858, 195] width 78 height 11
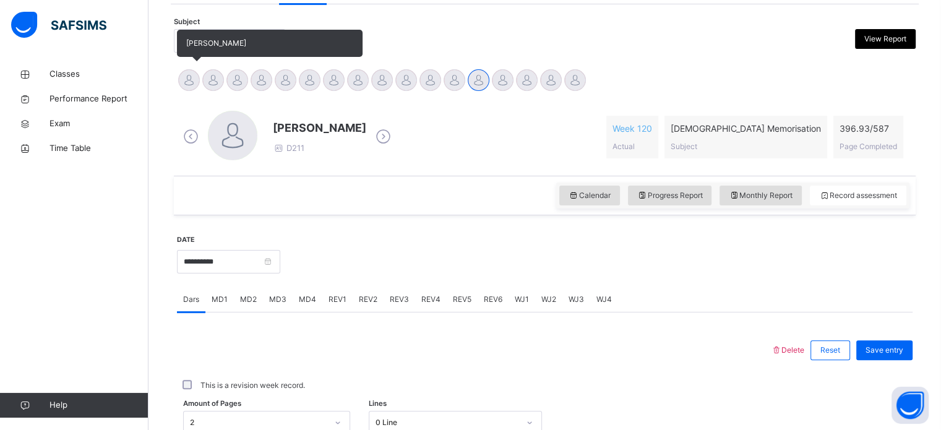
click at [189, 71] on div at bounding box center [189, 80] width 22 height 22
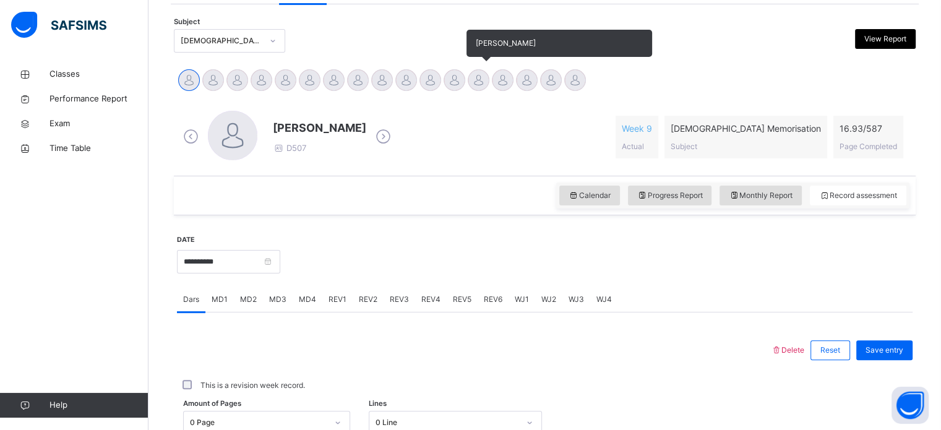
click at [478, 80] on div at bounding box center [479, 80] width 22 height 22
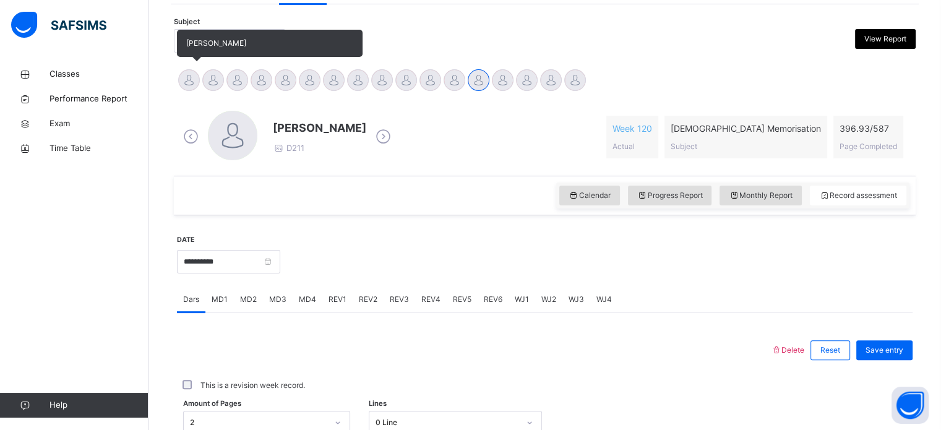
click at [187, 71] on div at bounding box center [189, 80] width 22 height 22
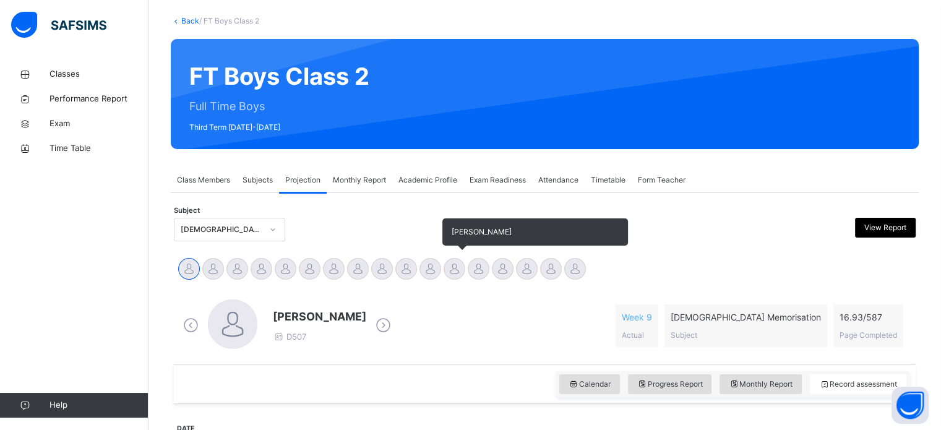
scroll to position [61, 0]
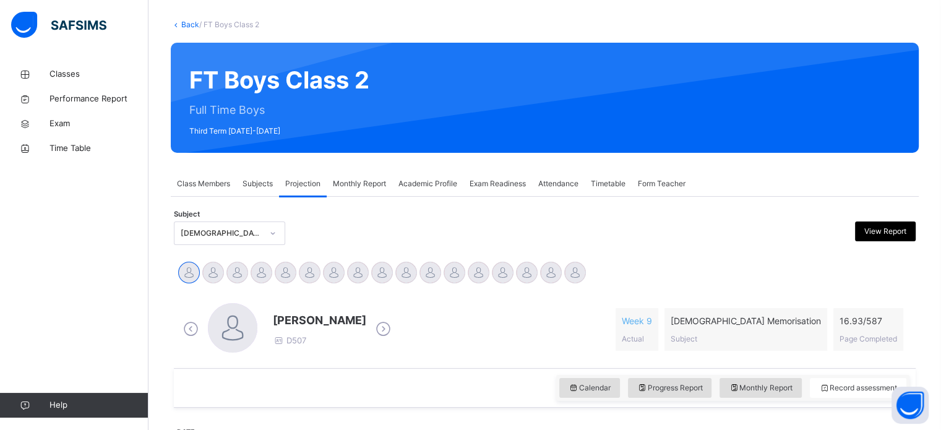
click at [515, 189] on div "Exam Readiness" at bounding box center [497, 183] width 69 height 25
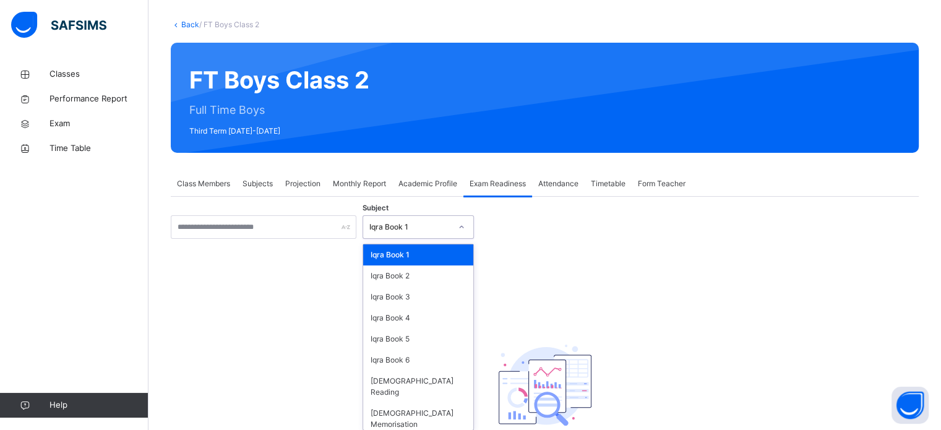
click at [397, 228] on div "Iqra Book 1" at bounding box center [410, 227] width 82 height 11
click at [408, 405] on div "[DEMOGRAPHIC_DATA] Memorisation" at bounding box center [418, 419] width 110 height 32
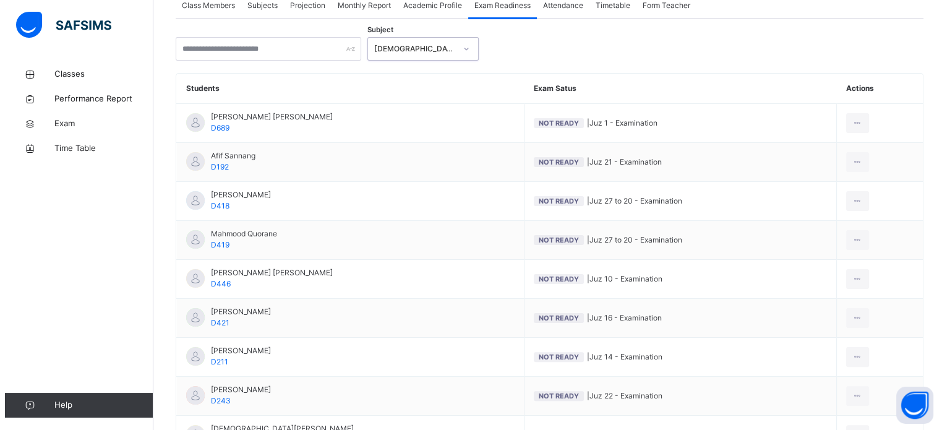
scroll to position [242, 0]
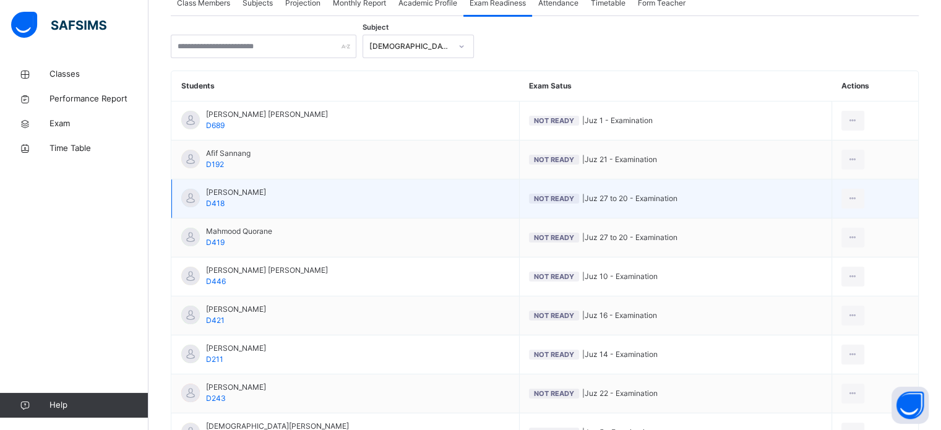
click at [262, 196] on span "[PERSON_NAME]" at bounding box center [236, 192] width 60 height 11
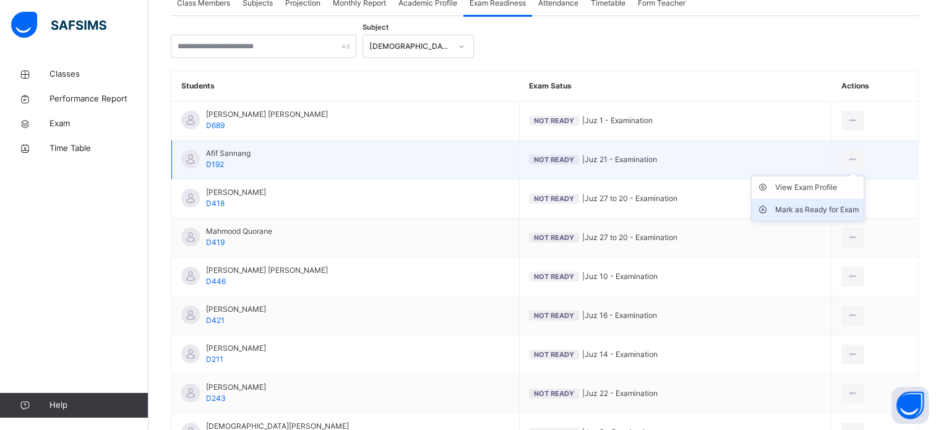
click at [837, 210] on div "Mark as Ready for Exam" at bounding box center [817, 210] width 84 height 12
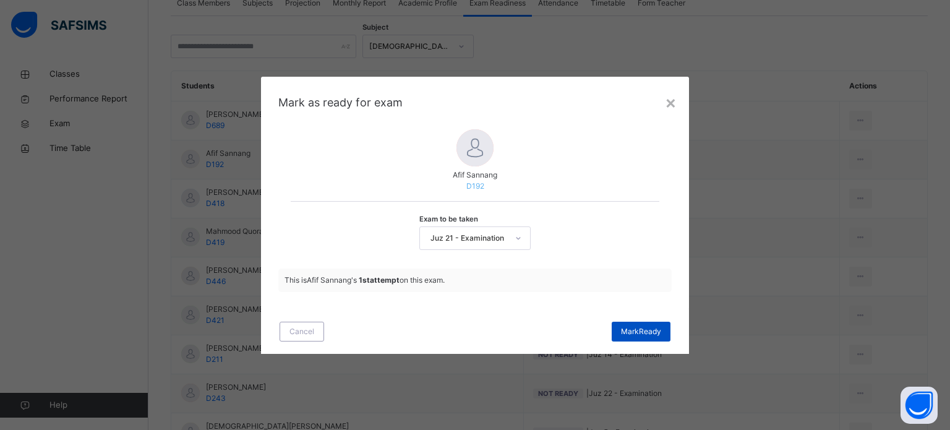
click at [654, 329] on span "[PERSON_NAME]" at bounding box center [641, 331] width 40 height 11
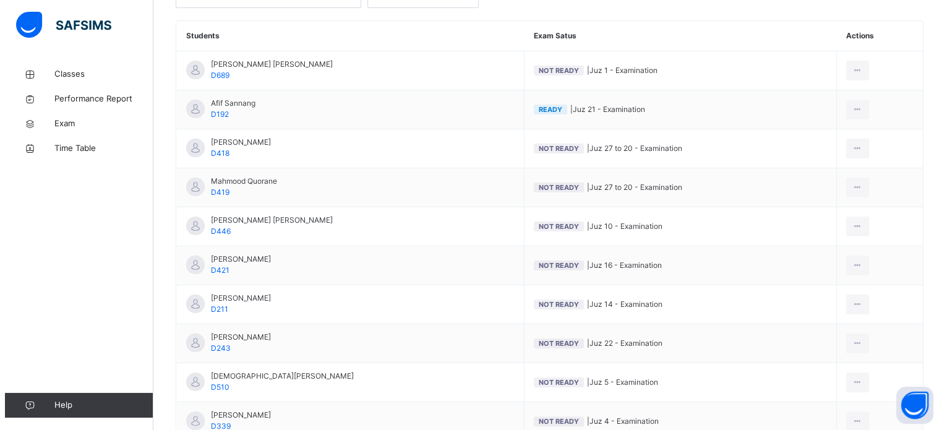
scroll to position [293, 0]
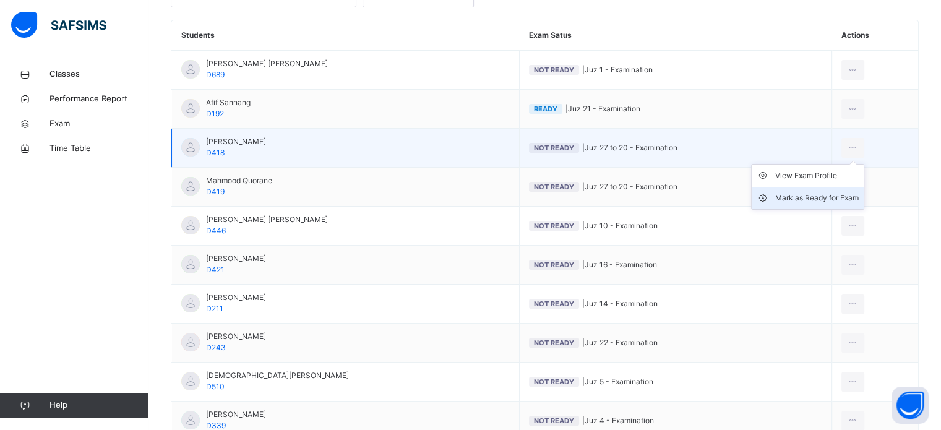
click at [825, 200] on div "Mark as Ready for Exam" at bounding box center [817, 198] width 84 height 12
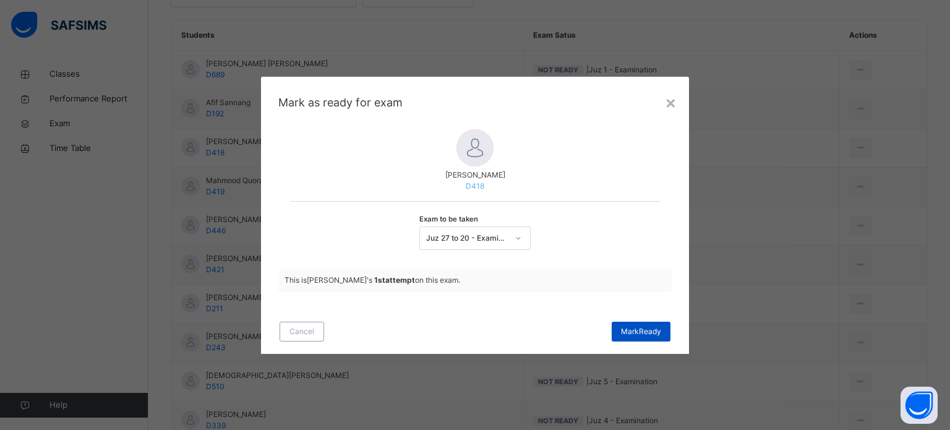
click at [637, 331] on span "[PERSON_NAME]" at bounding box center [641, 331] width 40 height 11
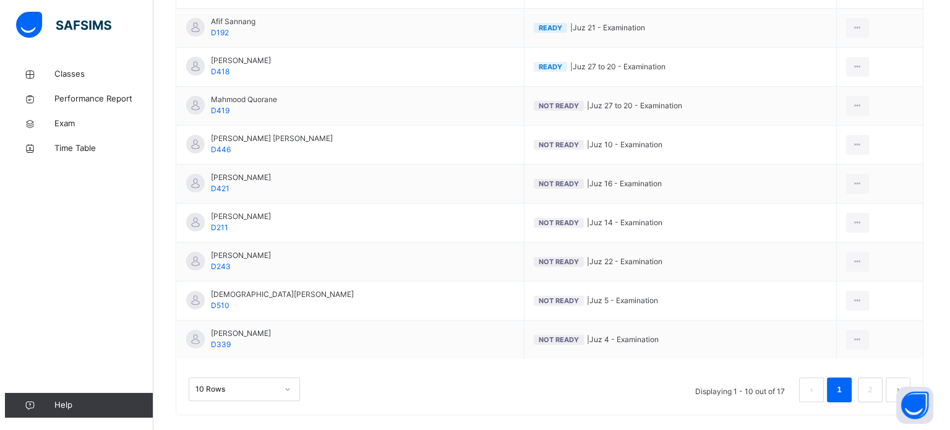
scroll to position [374, 0]
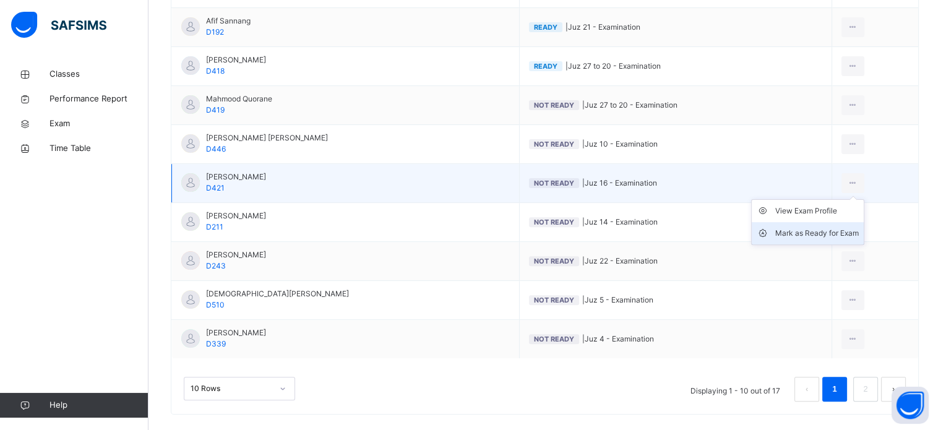
click at [827, 227] on div "Mark as Ready for Exam" at bounding box center [817, 233] width 84 height 12
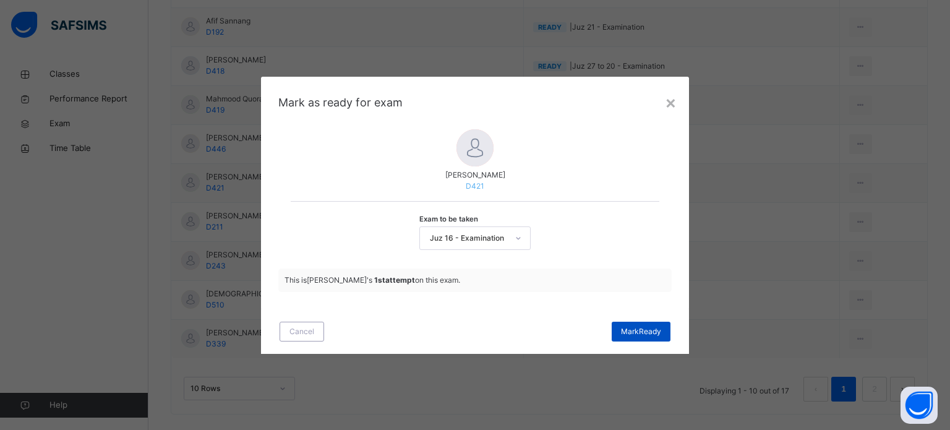
click at [641, 329] on span "[PERSON_NAME]" at bounding box center [641, 331] width 40 height 11
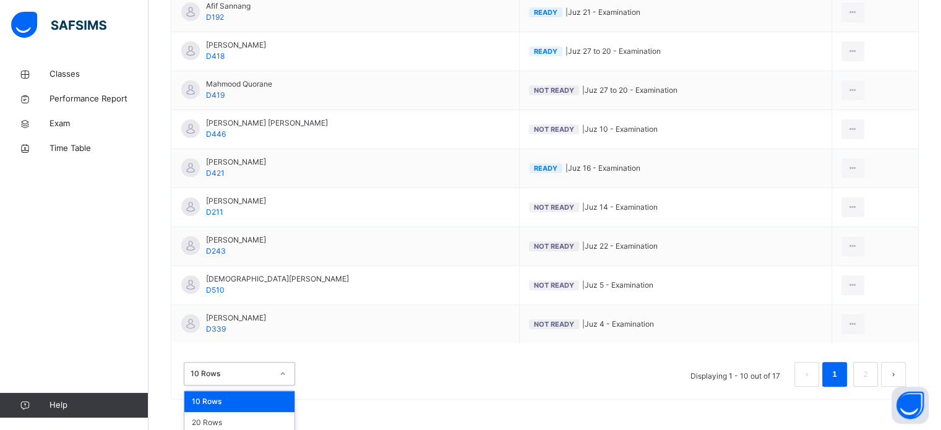
scroll to position [413, 0]
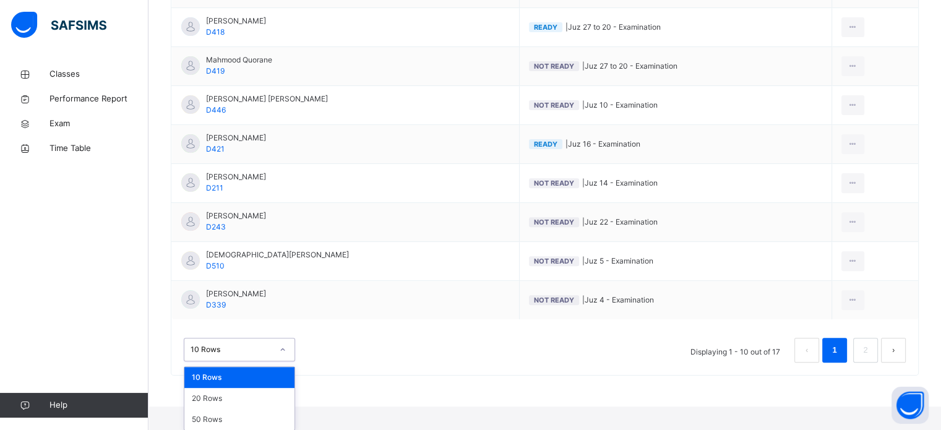
click at [284, 361] on div "option 10 Rows focused, 1 of 3. 3 results available. Use Up and Down to choose …" at bounding box center [239, 350] width 111 height 24
click at [257, 400] on div "20 Rows" at bounding box center [239, 398] width 110 height 21
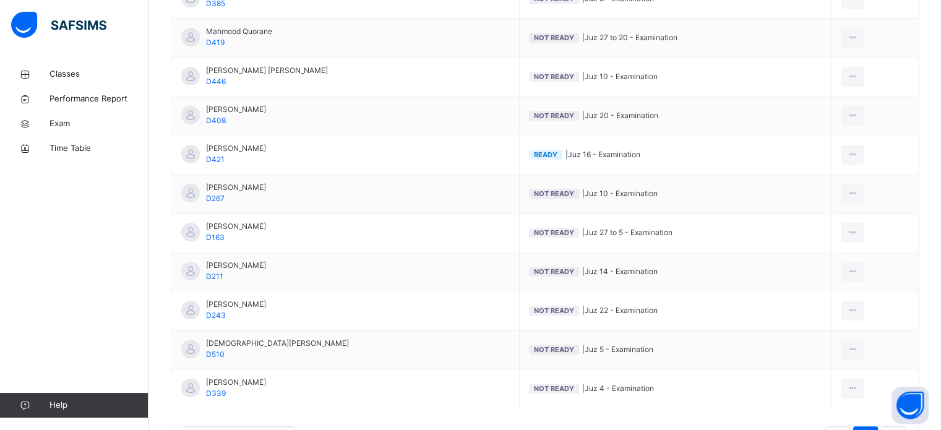
scroll to position [662, 0]
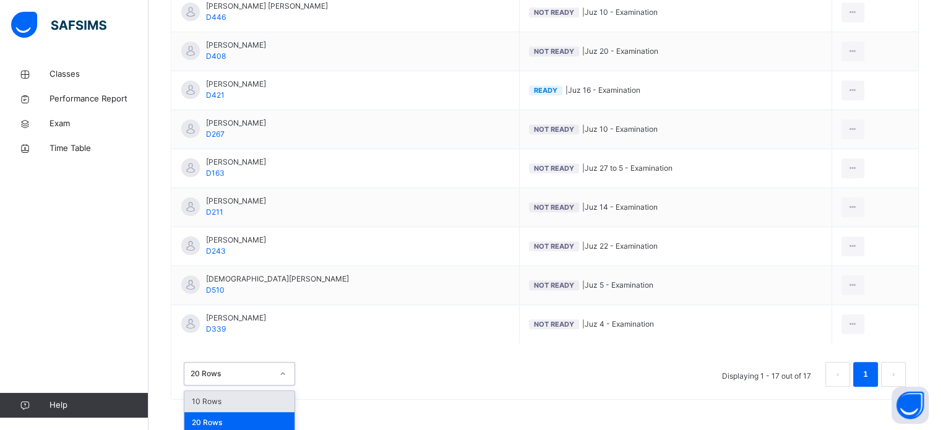
click at [272, 368] on div "option 10 Rows focused, 1 of 3. 3 results available. Use Up and Down to choose …" at bounding box center [239, 374] width 111 height 24
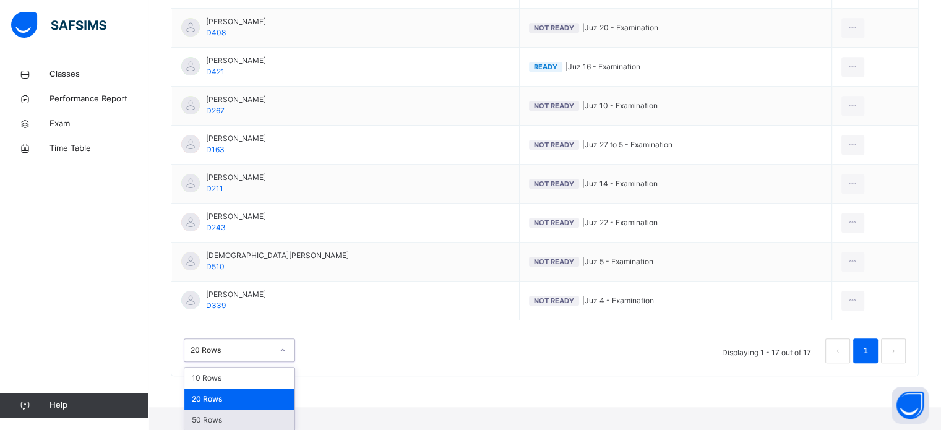
click at [242, 427] on div "50 Rows" at bounding box center [239, 420] width 110 height 21
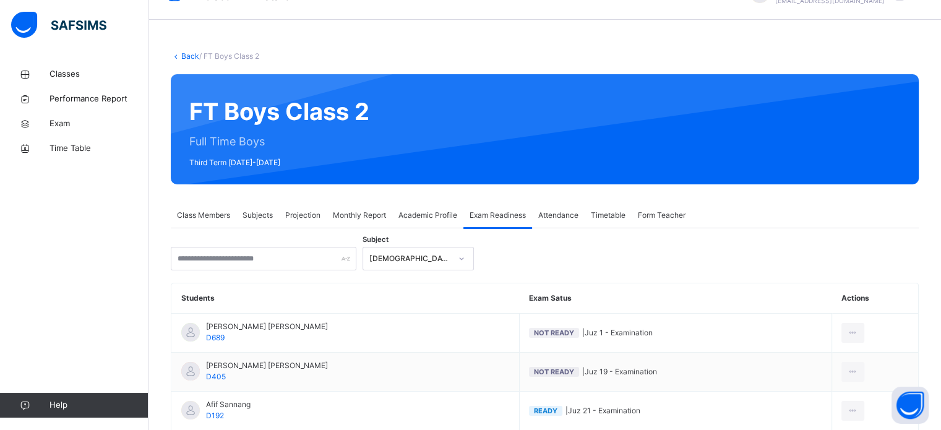
scroll to position [29, 0]
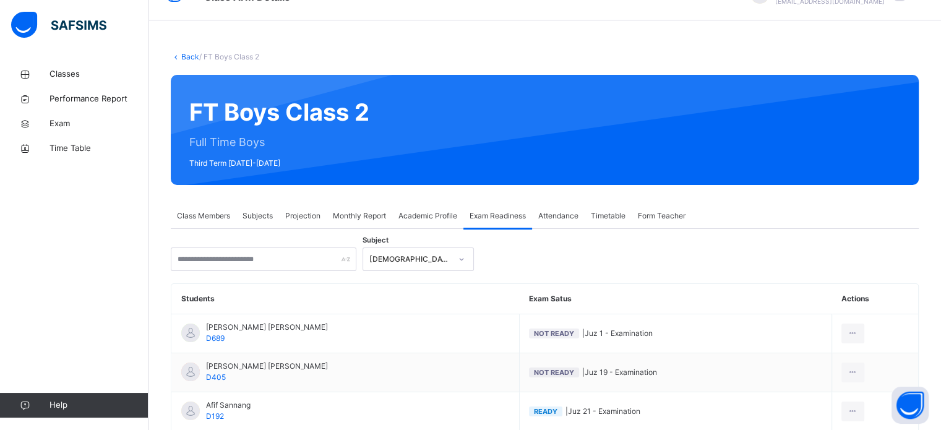
click at [285, 216] on div "Projection" at bounding box center [303, 216] width 48 height 25
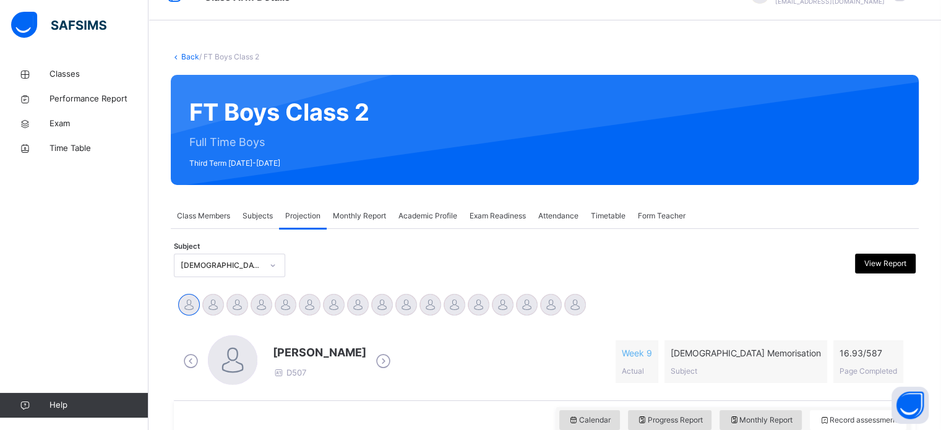
scroll to position [0, 0]
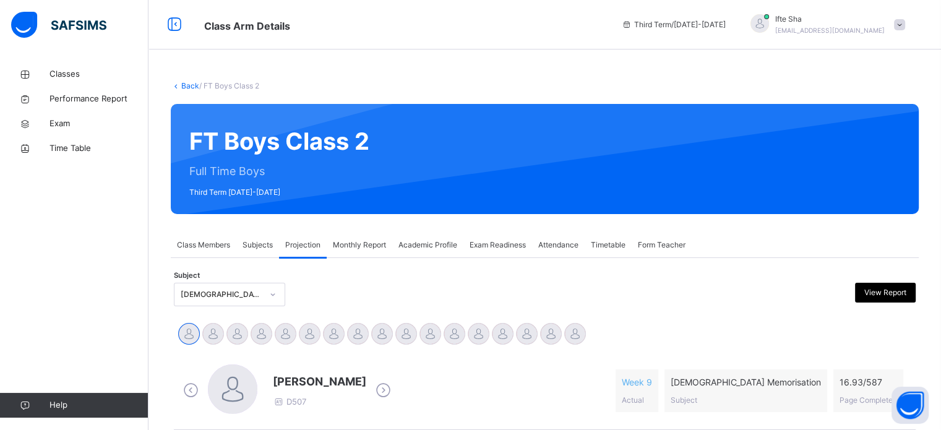
click at [911, 24] on div "Ifte Sha [EMAIL_ADDRESS][DOMAIN_NAME]" at bounding box center [824, 25] width 173 height 22
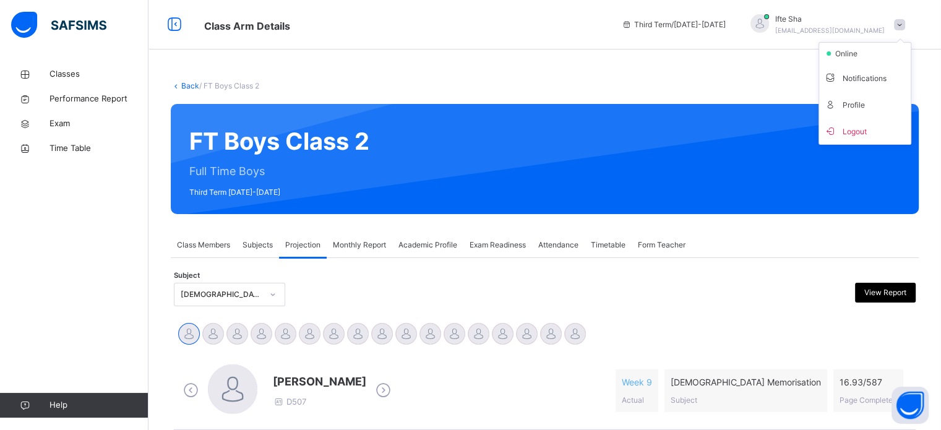
click at [848, 134] on span "Logout" at bounding box center [865, 131] width 82 height 17
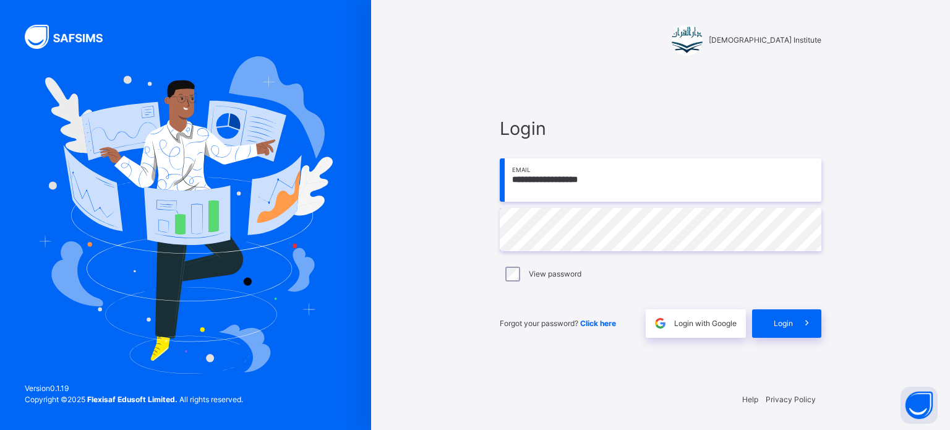
click at [741, 187] on input "**********" at bounding box center [661, 179] width 322 height 43
type input "**********"
click at [804, 319] on icon at bounding box center [807, 323] width 13 height 14
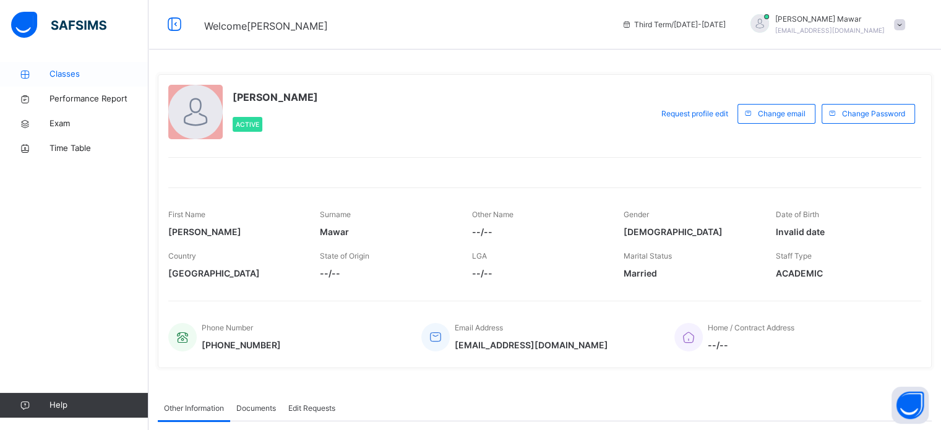
click at [138, 76] on span "Classes" at bounding box center [98, 74] width 99 height 12
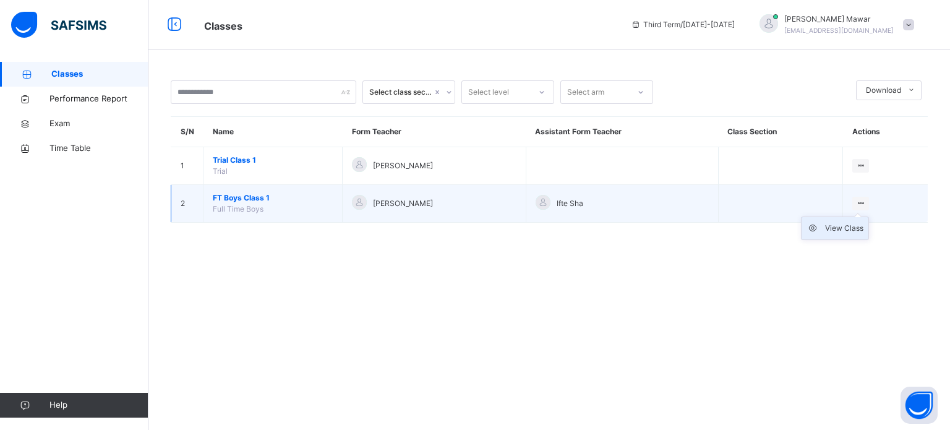
click at [851, 232] on div "View Class" at bounding box center [844, 228] width 38 height 12
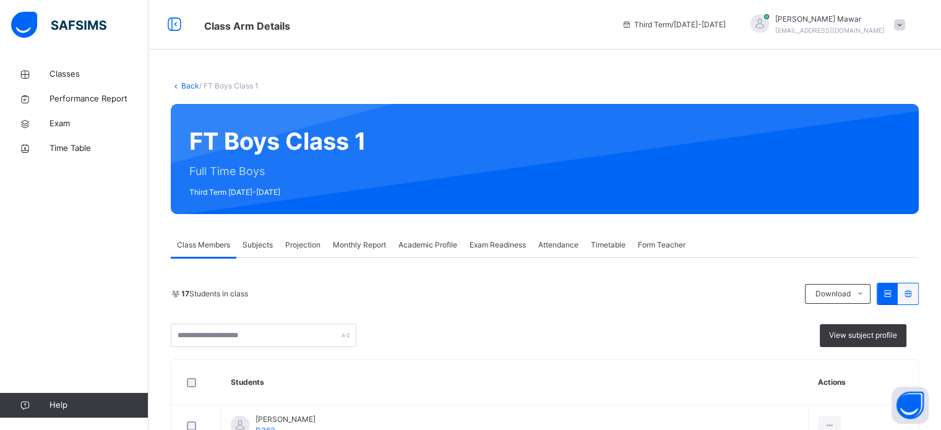
click at [489, 239] on div "Exam Readiness" at bounding box center [497, 245] width 69 height 25
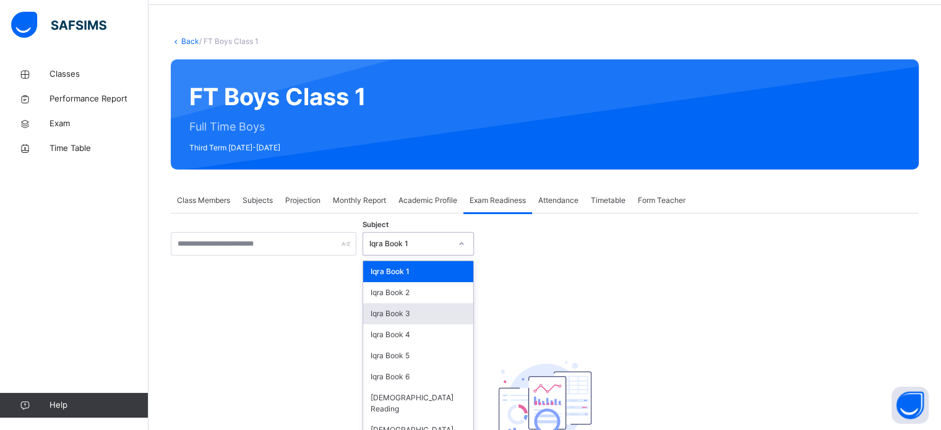
drag, startPoint x: 397, startPoint y: 286, endPoint x: 395, endPoint y: 311, distance: 24.9
click at [396, 256] on div "option Iqra Book 1 focused, 1 of 8. 8 results available. Use Up and Down to cho…" at bounding box center [418, 244] width 111 height 24
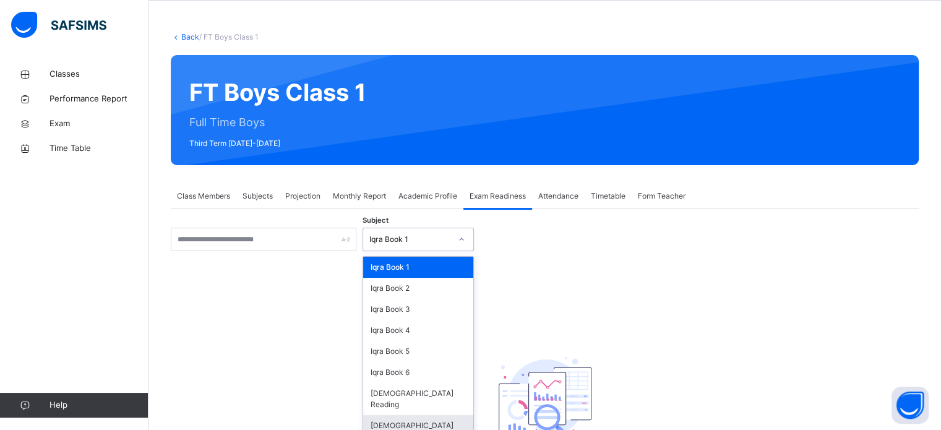
click at [423, 415] on div "[DEMOGRAPHIC_DATA] Memorisation" at bounding box center [418, 431] width 110 height 32
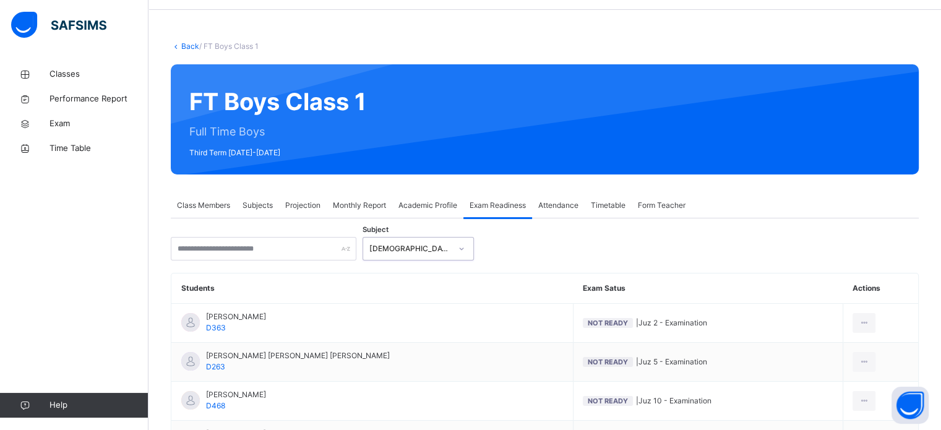
scroll to position [47, 0]
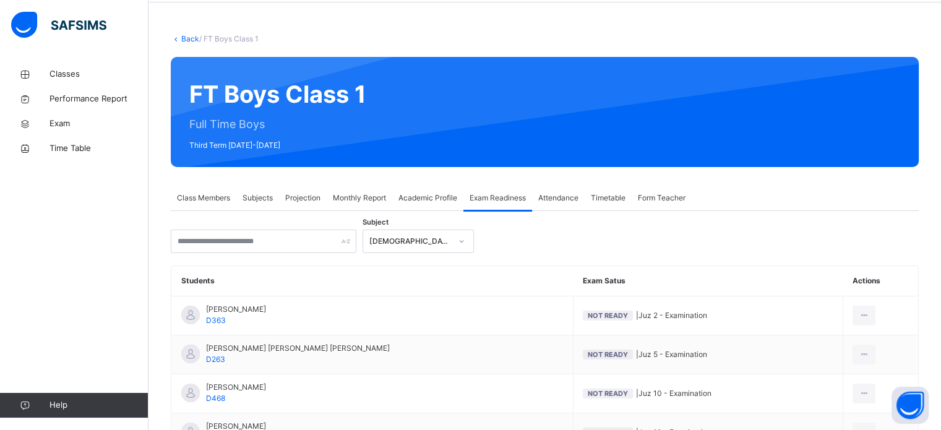
click at [371, 196] on span "Monthly Report" at bounding box center [359, 197] width 53 height 11
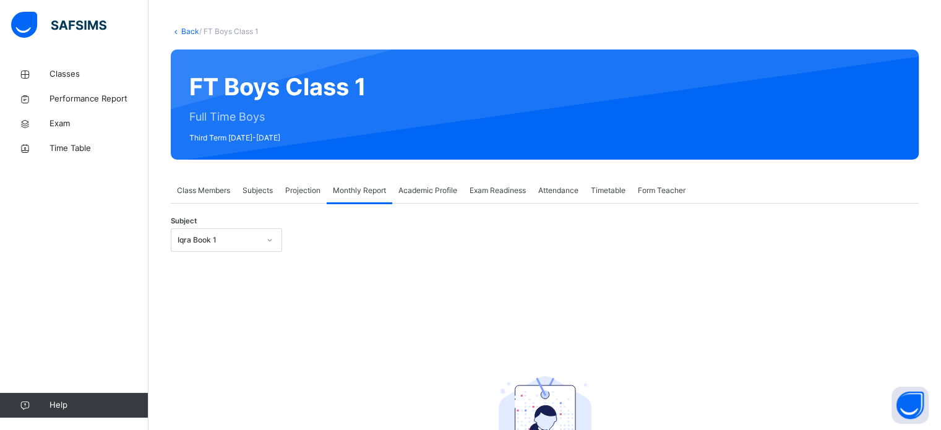
click at [250, 250] on div "Iqra Book 1" at bounding box center [226, 240] width 111 height 24
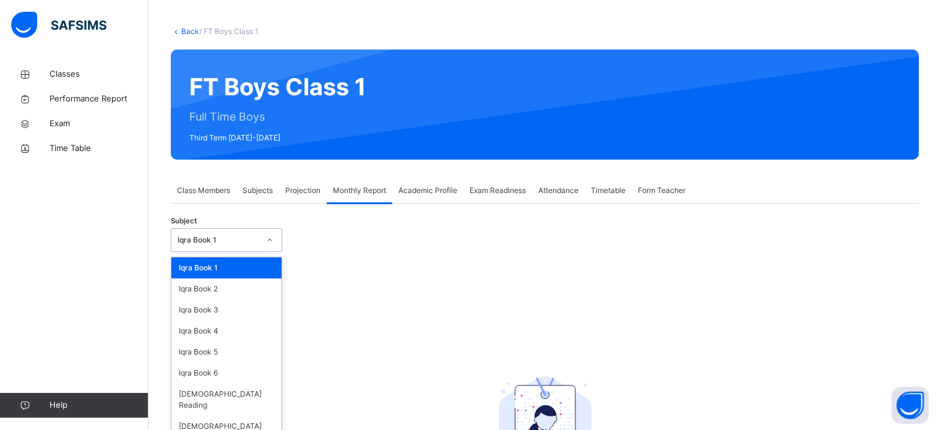
scroll to position [55, 0]
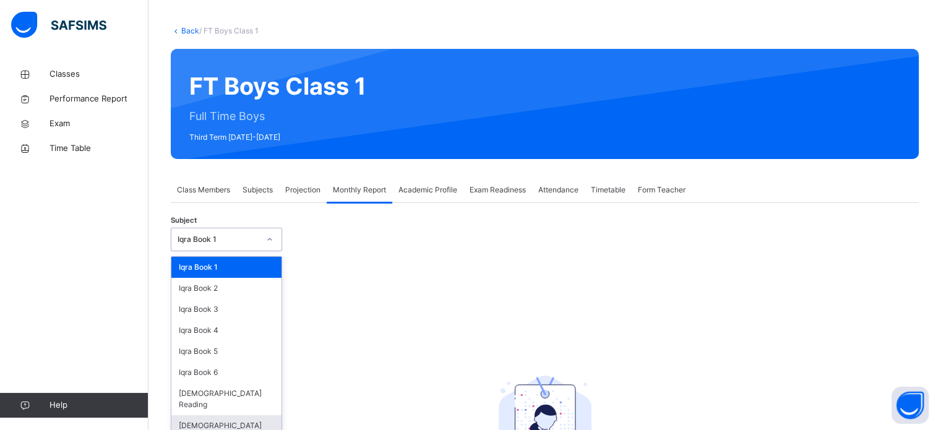
click at [260, 415] on div "[DEMOGRAPHIC_DATA] Memorisation" at bounding box center [226, 431] width 110 height 32
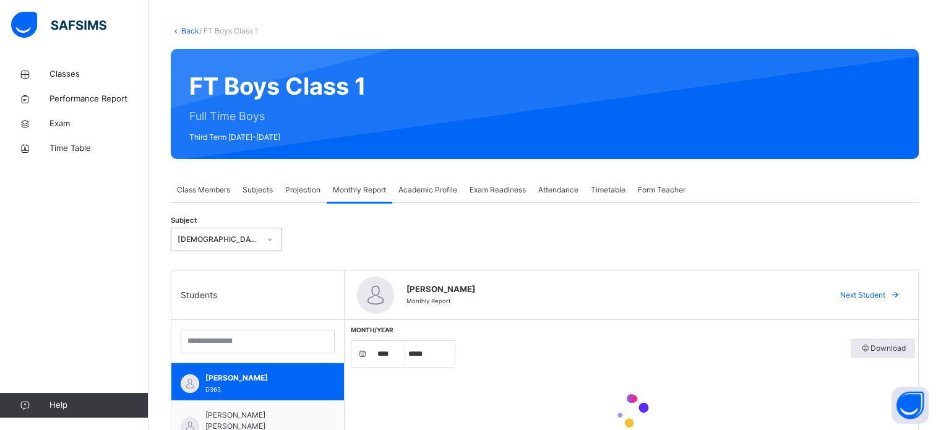
select select "****"
select select "*"
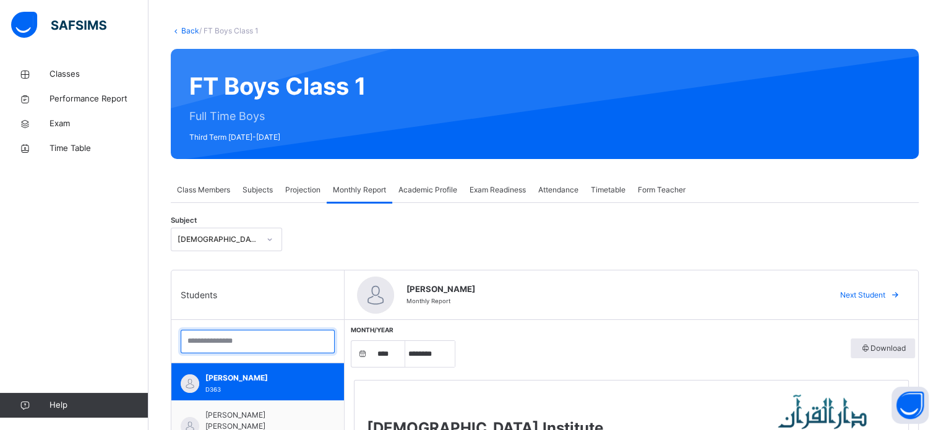
drag, startPoint x: 270, startPoint y: 345, endPoint x: 268, endPoint y: 338, distance: 7.1
click at [270, 345] on input "search" at bounding box center [258, 342] width 154 height 24
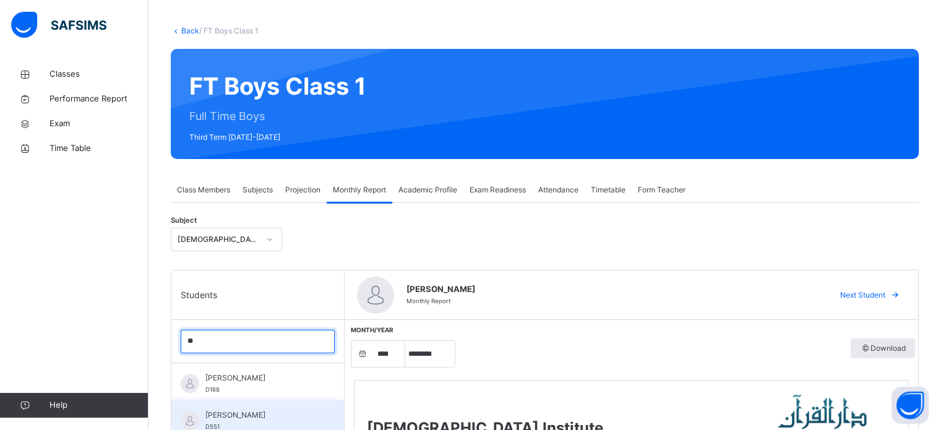
type input "**"
click at [270, 406] on div "[PERSON_NAME] D551" at bounding box center [257, 418] width 173 height 37
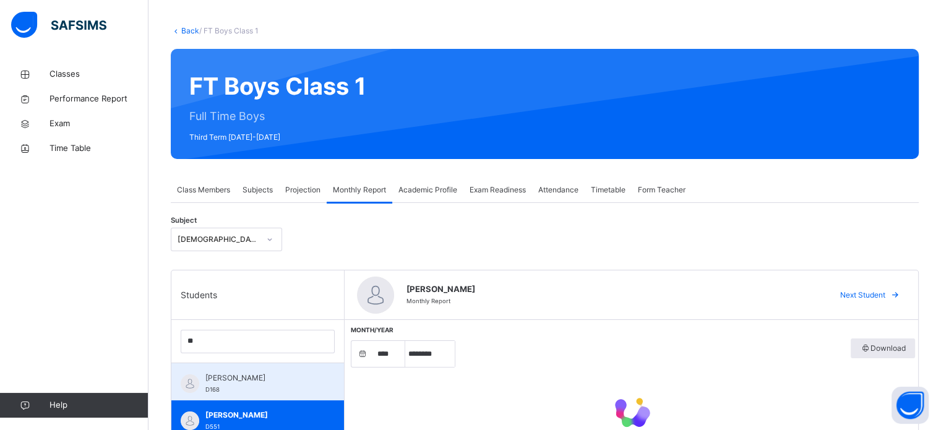
click at [270, 394] on div "Musab Sheikh D168" at bounding box center [257, 381] width 173 height 37
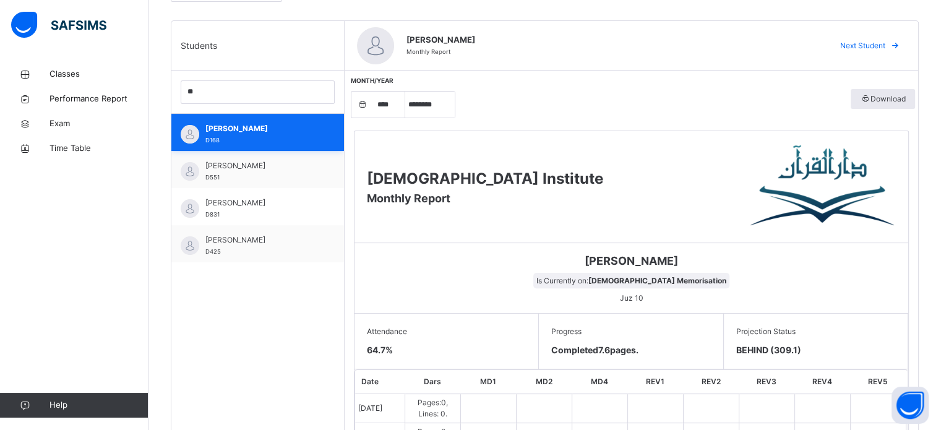
scroll to position [303, 0]
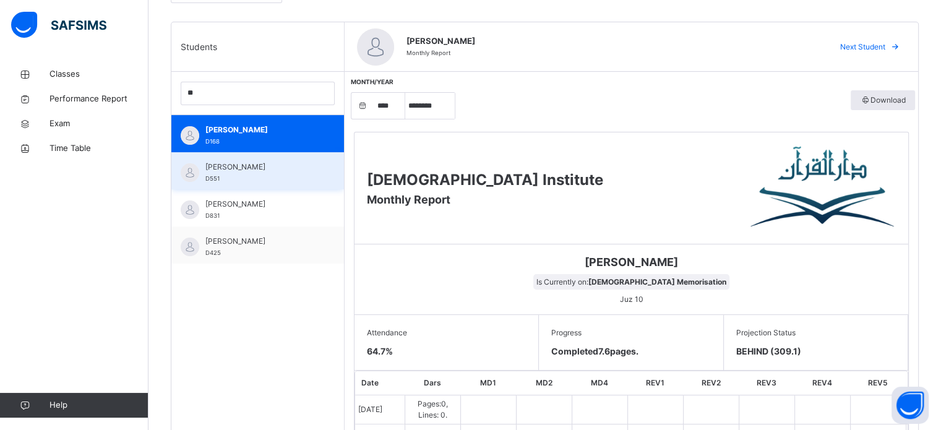
click at [226, 171] on span "[PERSON_NAME]" at bounding box center [260, 166] width 111 height 11
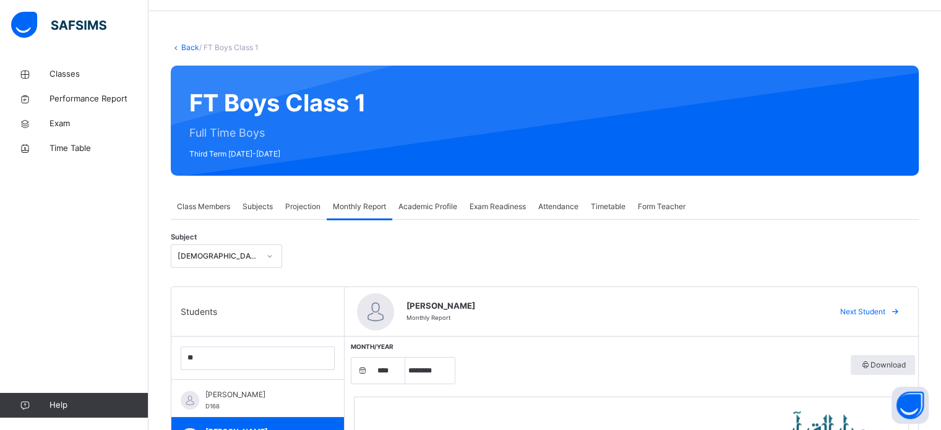
scroll to position [35, 0]
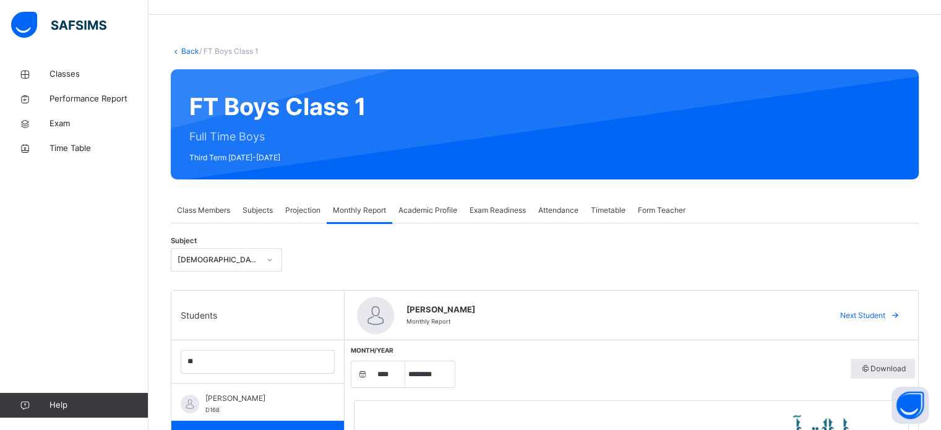
click at [493, 207] on span "Exam Readiness" at bounding box center [498, 210] width 56 height 11
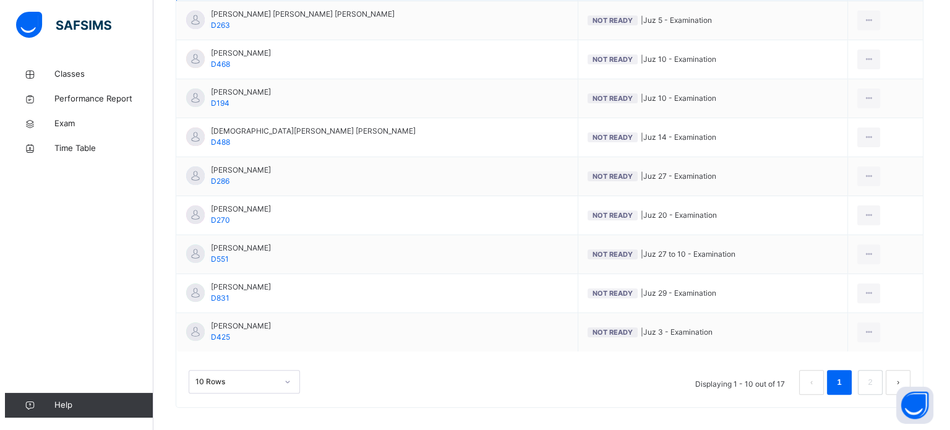
scroll to position [381, 0]
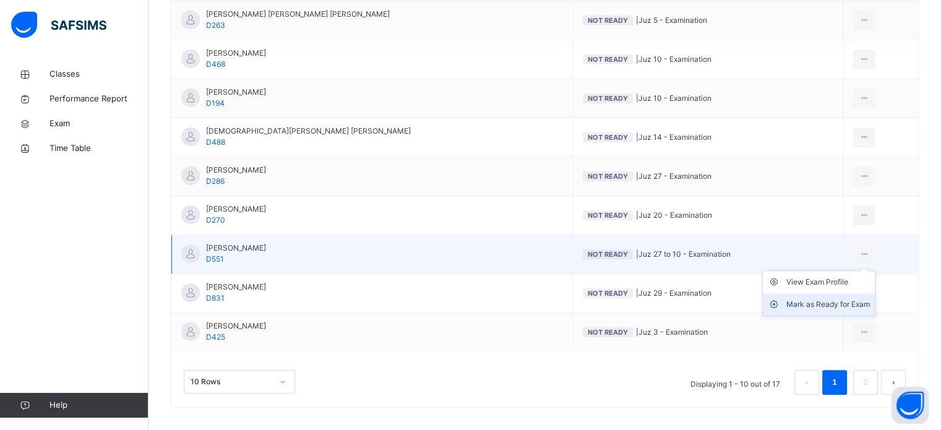
click at [817, 298] on div "Mark as Ready for Exam" at bounding box center [828, 304] width 84 height 12
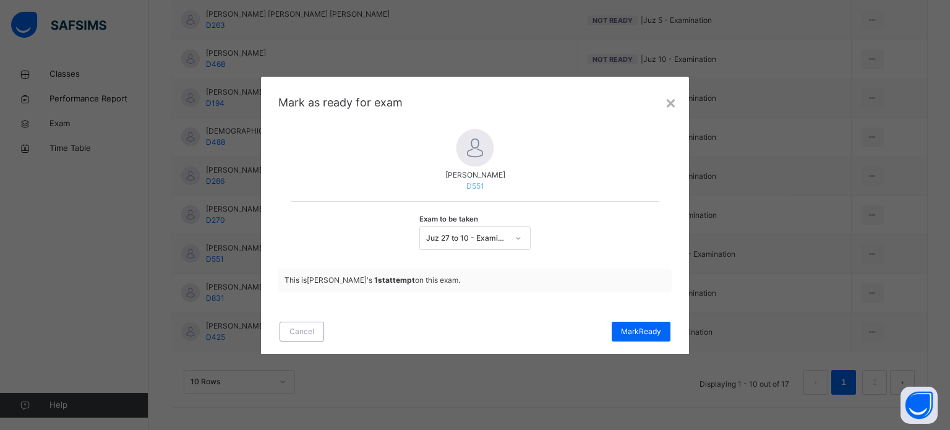
click at [641, 319] on div "Cancel [PERSON_NAME]" at bounding box center [475, 331] width 428 height 45
click at [641, 332] on span "[PERSON_NAME]" at bounding box center [641, 331] width 40 height 11
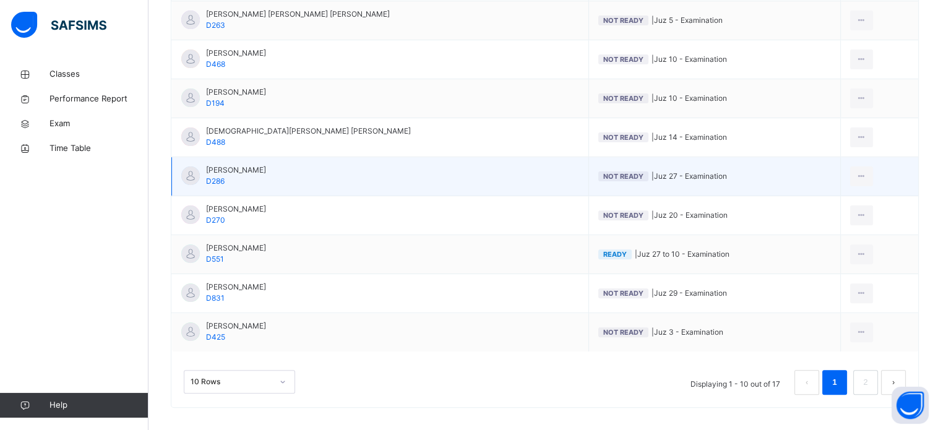
scroll to position [389, 0]
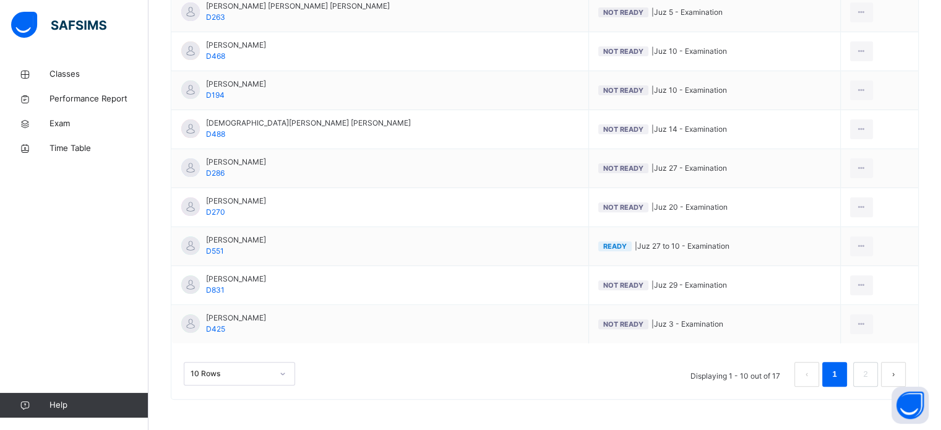
click at [239, 373] on div "10 Rows" at bounding box center [239, 374] width 111 height 24
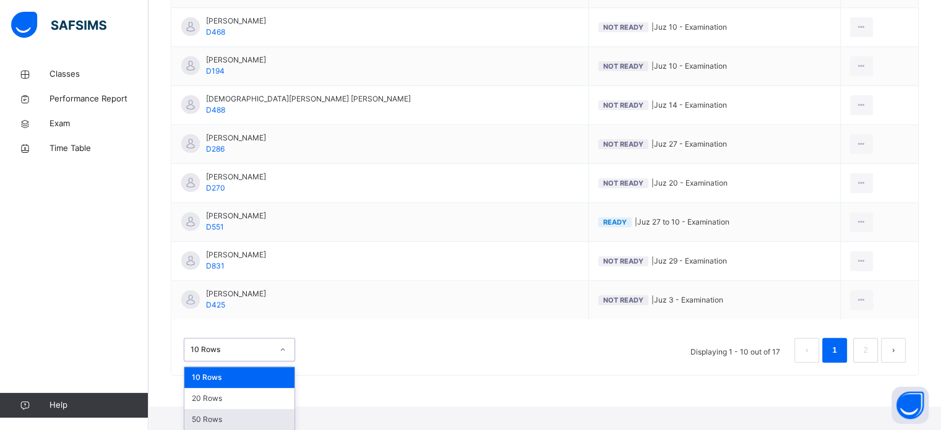
click at [217, 419] on div "50 Rows" at bounding box center [239, 419] width 110 height 21
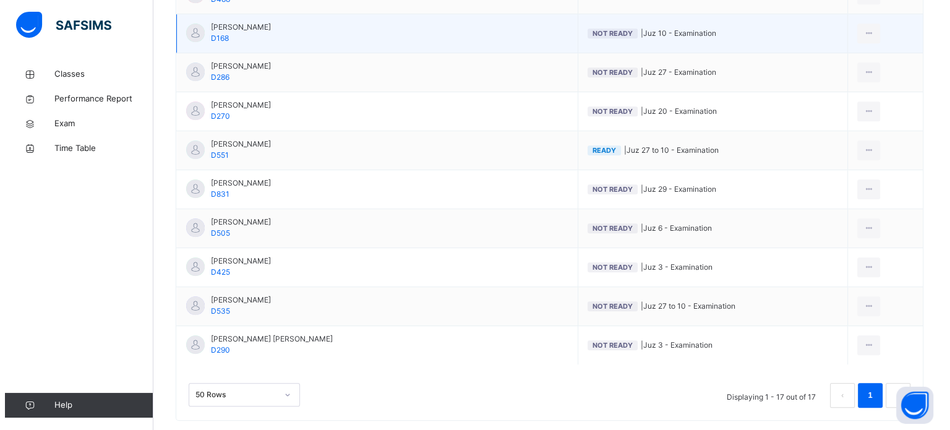
scroll to position [642, 0]
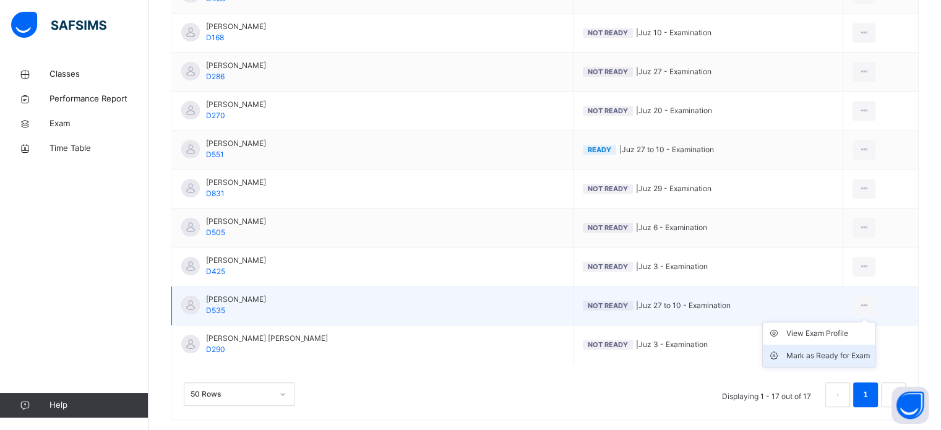
click at [854, 350] on div "Mark as Ready for Exam" at bounding box center [828, 356] width 84 height 12
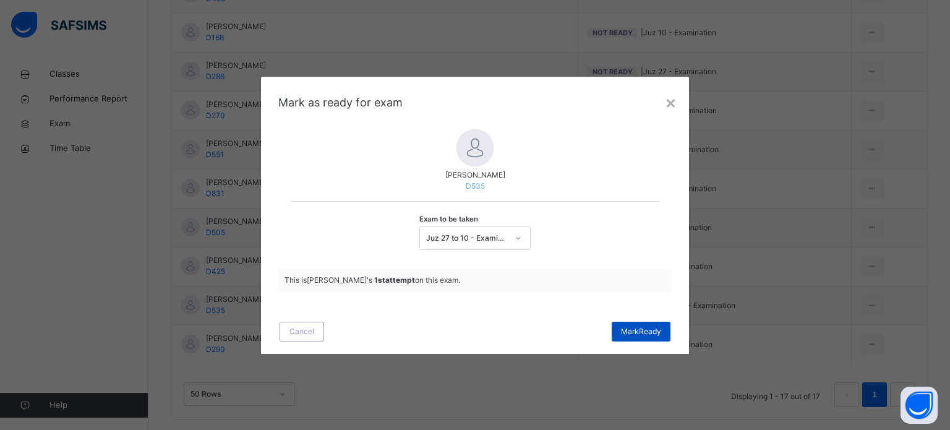
click at [631, 327] on span "[PERSON_NAME]" at bounding box center [641, 331] width 40 height 11
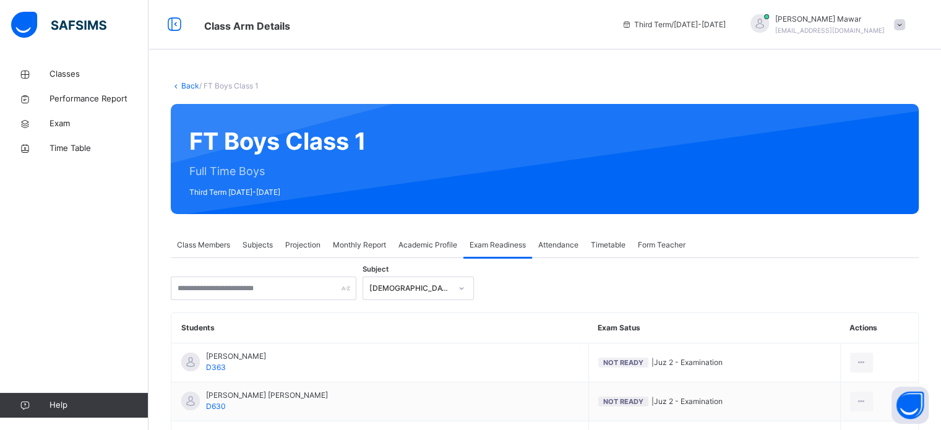
scroll to position [0, 0]
click at [910, 27] on div "[PERSON_NAME] Mawar [EMAIL_ADDRESS][DOMAIN_NAME]" at bounding box center [824, 25] width 173 height 22
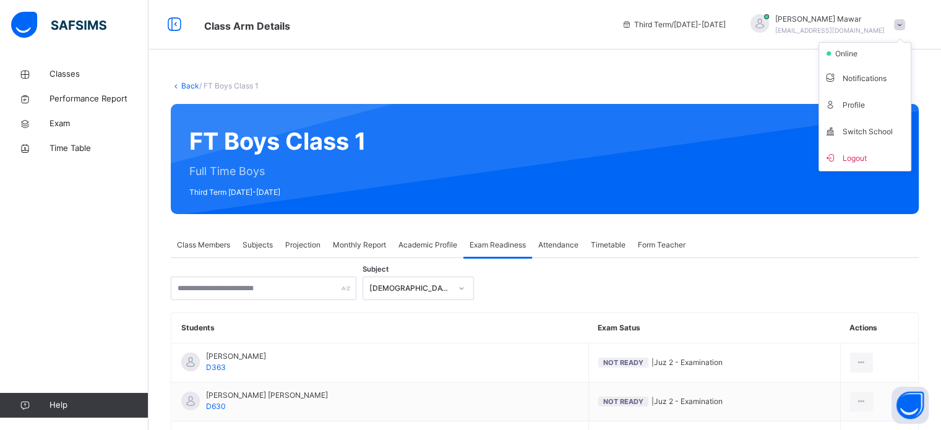
click at [851, 150] on span "Logout" at bounding box center [865, 157] width 82 height 17
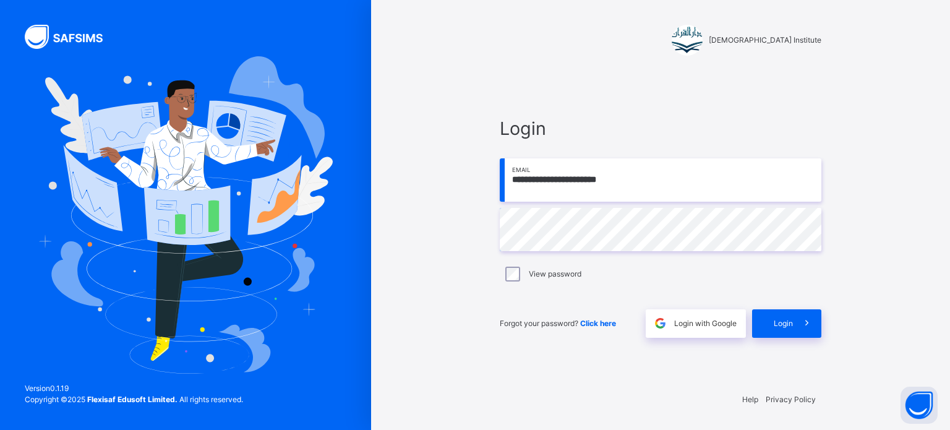
click at [556, 188] on input "**********" at bounding box center [661, 179] width 322 height 43
click at [634, 190] on input "**********" at bounding box center [661, 179] width 322 height 43
drag, startPoint x: 425, startPoint y: 277, endPoint x: 430, endPoint y: 271, distance: 7.9
click at [428, 271] on div "**********" at bounding box center [660, 215] width 579 height 430
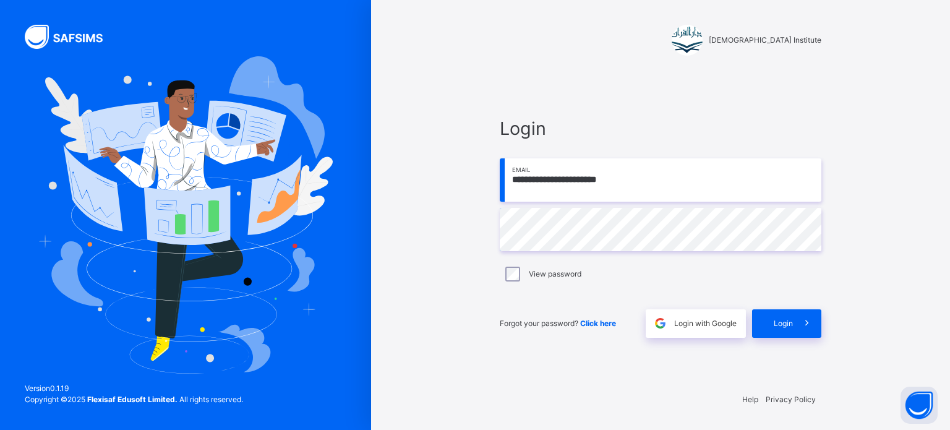
click at [509, 191] on input "**********" at bounding box center [661, 179] width 322 height 43
type input "**********"
click at [783, 342] on div "**********" at bounding box center [661, 226] width 346 height 311
click at [780, 322] on span "Login" at bounding box center [783, 323] width 19 height 11
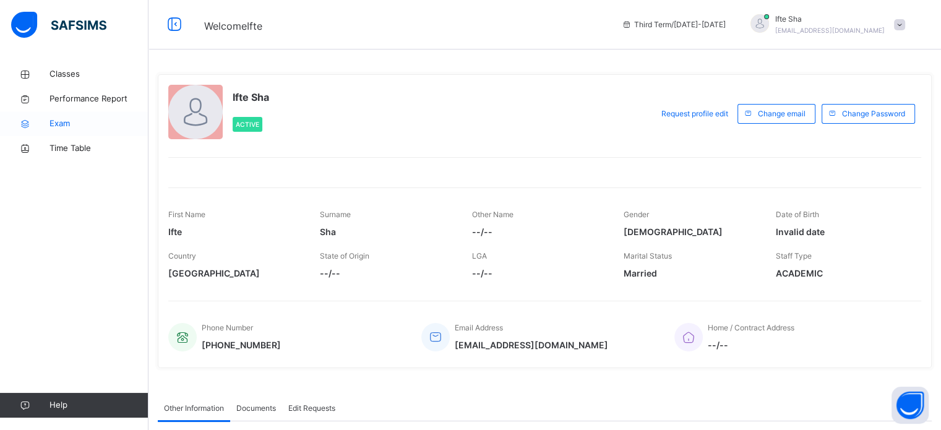
click at [79, 118] on span "Exam" at bounding box center [98, 124] width 99 height 12
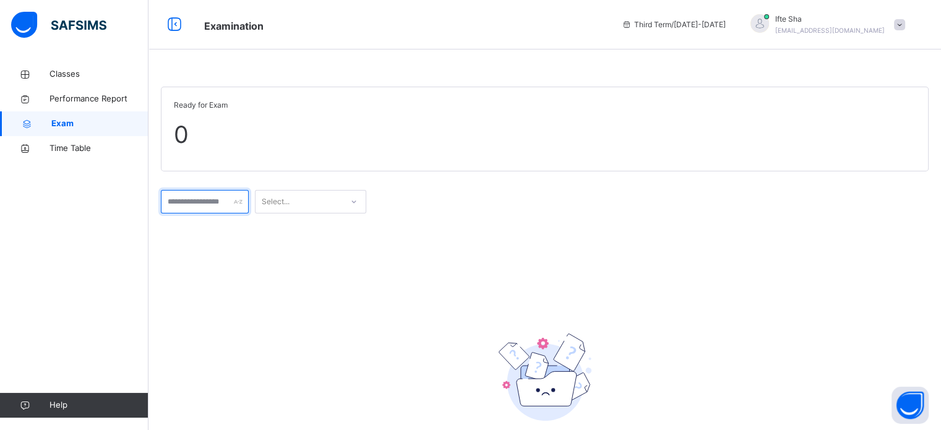
click at [233, 210] on input "text" at bounding box center [205, 202] width 88 height 24
type input "*****"
drag, startPoint x: 202, startPoint y: 209, endPoint x: 106, endPoint y: 197, distance: 96.0
click at [106, 197] on div "Examination Third Term / [DATE]-[DATE] Ifte Sha [EMAIL_ADDRESS][DOMAIN_NAME] Cl…" at bounding box center [470, 282] width 941 height 564
click at [71, 72] on span "Classes" at bounding box center [98, 74] width 99 height 12
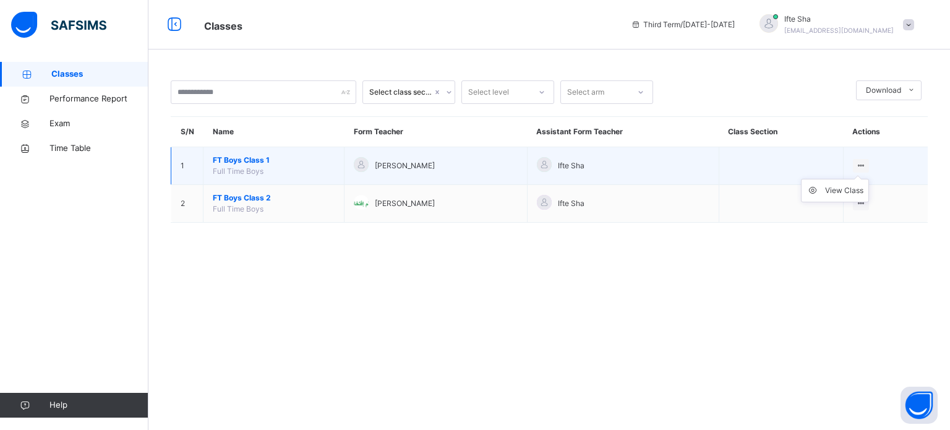
click at [855, 184] on ul "View Class" at bounding box center [835, 191] width 68 height 24
click at [850, 195] on div "View Class" at bounding box center [844, 190] width 38 height 12
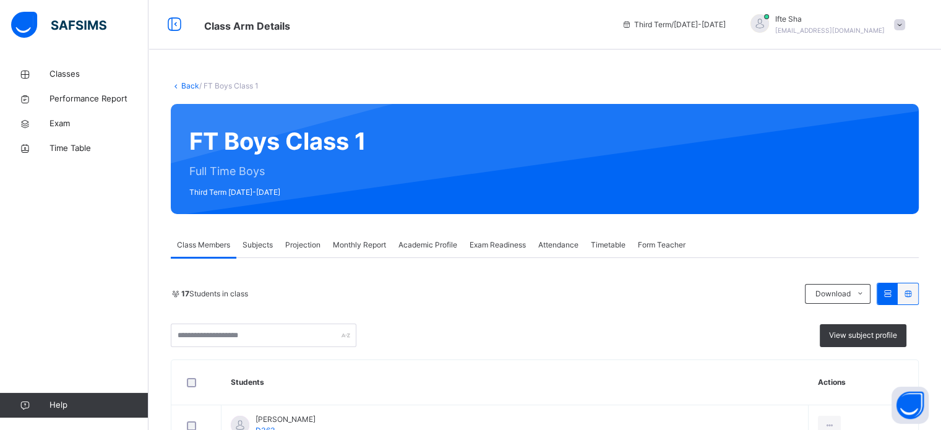
click at [306, 250] on span "Projection" at bounding box center [302, 244] width 35 height 11
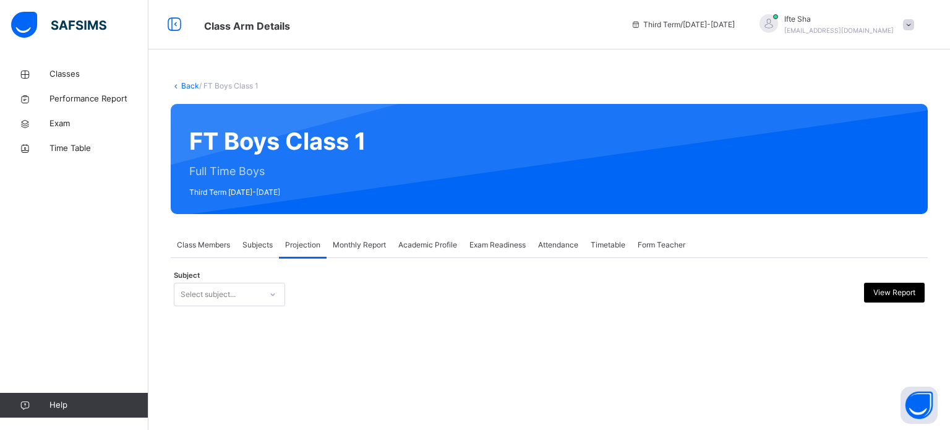
click at [324, 250] on div "Projection" at bounding box center [303, 245] width 48 height 25
click at [72, 76] on span "Classes" at bounding box center [98, 74] width 99 height 12
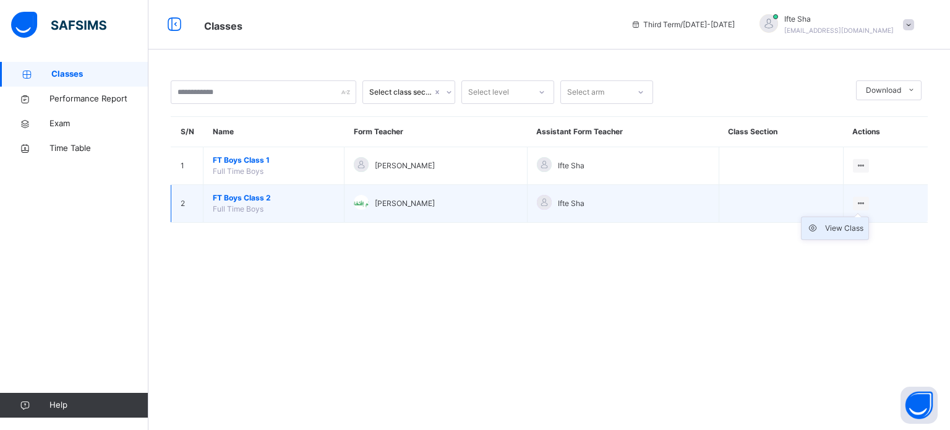
click at [848, 230] on div "View Class" at bounding box center [844, 228] width 38 height 12
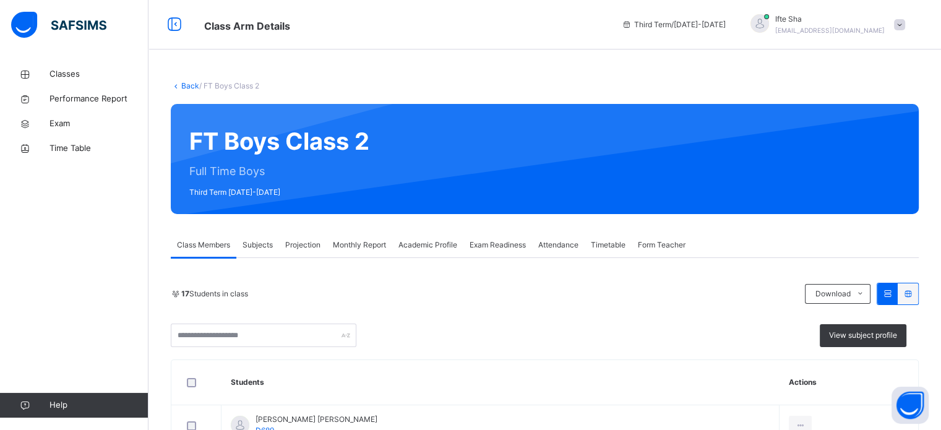
click at [309, 251] on div "Projection" at bounding box center [303, 245] width 48 height 25
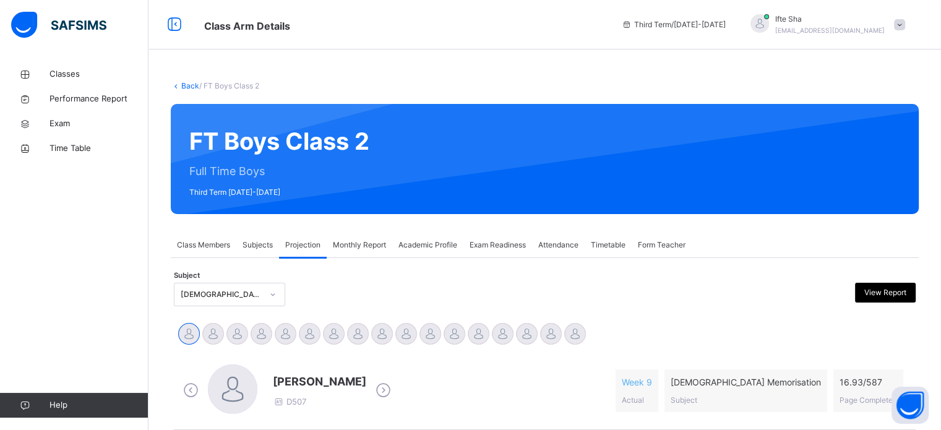
click at [389, 248] on div "Monthly Report" at bounding box center [360, 245] width 66 height 25
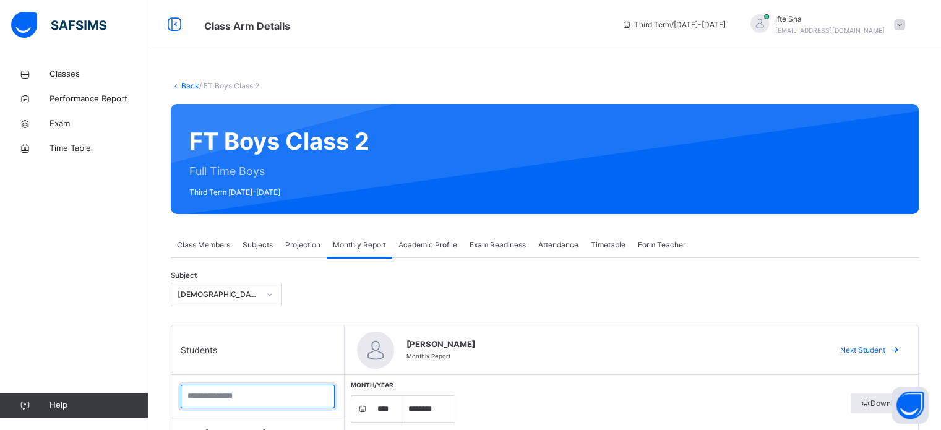
click at [265, 400] on input "search" at bounding box center [258, 397] width 154 height 24
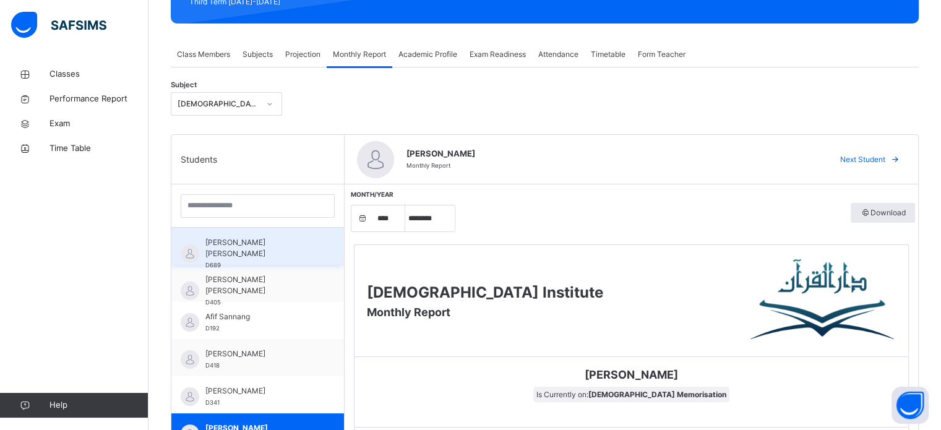
click at [239, 239] on span "[PERSON_NAME] [PERSON_NAME]" at bounding box center [260, 248] width 111 height 22
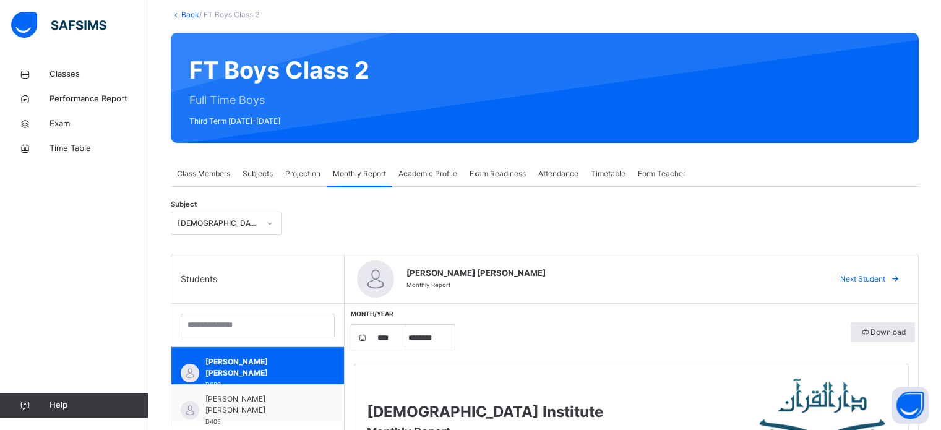
scroll to position [64, 0]
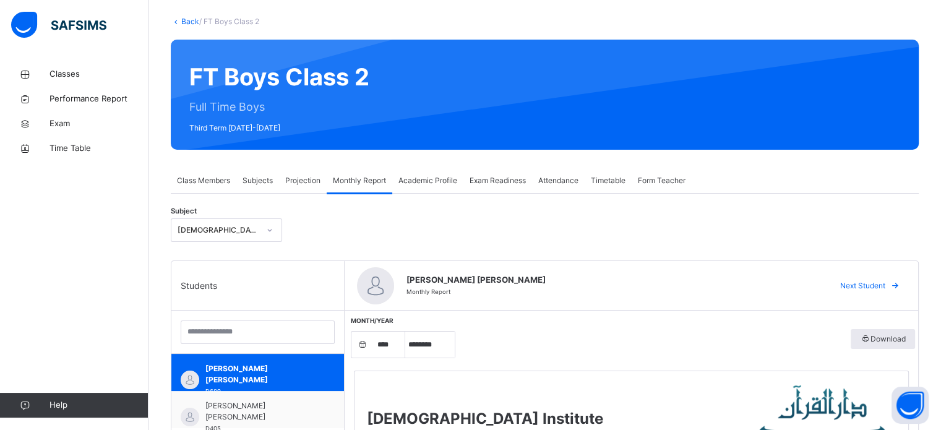
click at [510, 185] on div "Exam Readiness" at bounding box center [497, 180] width 69 height 25
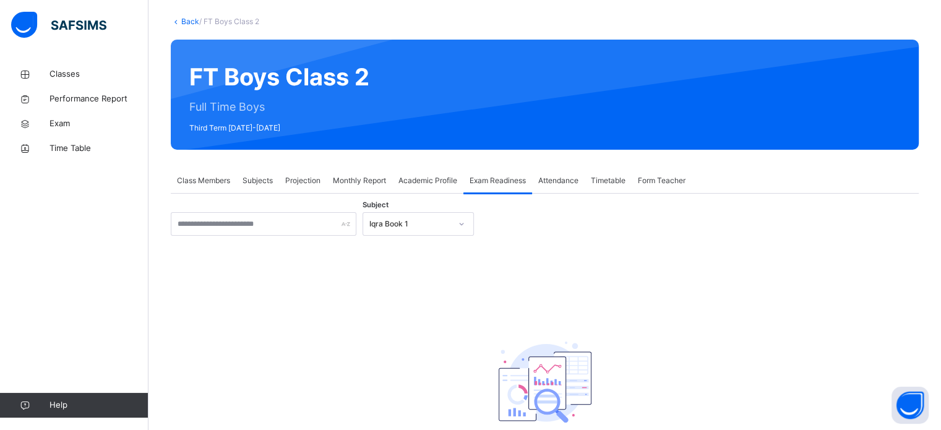
click at [397, 230] on div "Iqra Book 1" at bounding box center [406, 224] width 87 height 19
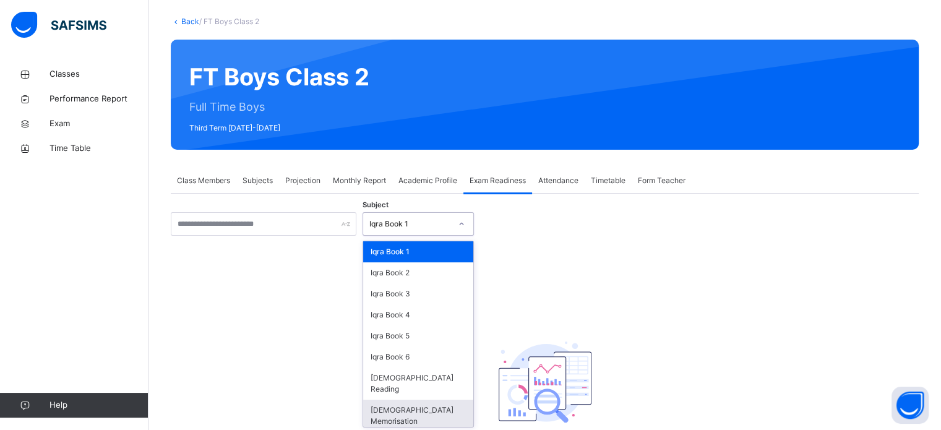
click at [386, 400] on div "[DEMOGRAPHIC_DATA] Memorisation" at bounding box center [418, 416] width 110 height 32
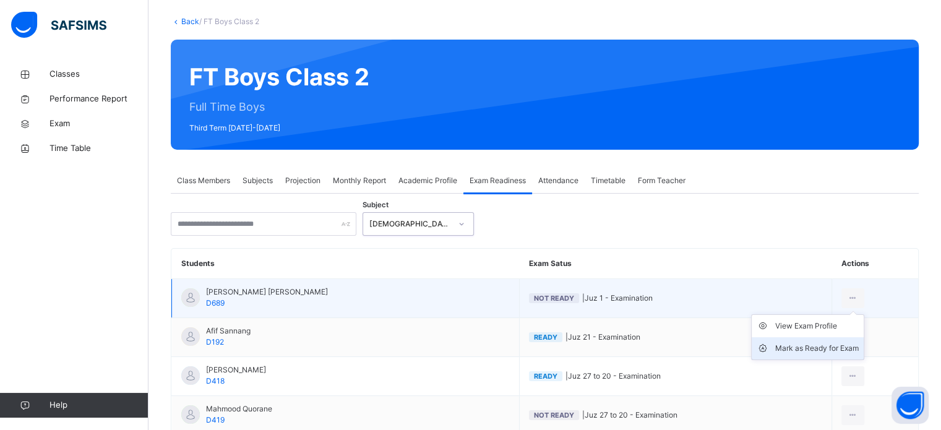
click at [827, 343] on div "Mark as Ready for Exam" at bounding box center [817, 348] width 84 height 12
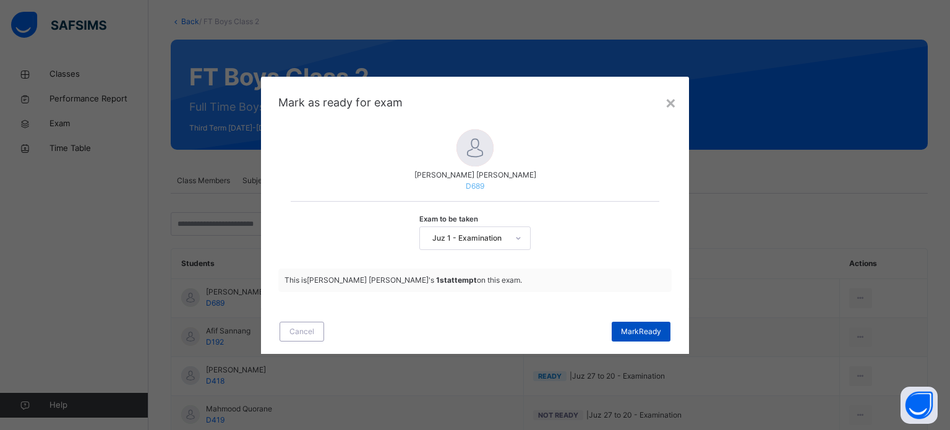
click at [624, 332] on span "[PERSON_NAME]" at bounding box center [641, 331] width 40 height 11
click at [623, 332] on div "[PERSON_NAME]" at bounding box center [641, 332] width 59 height 20
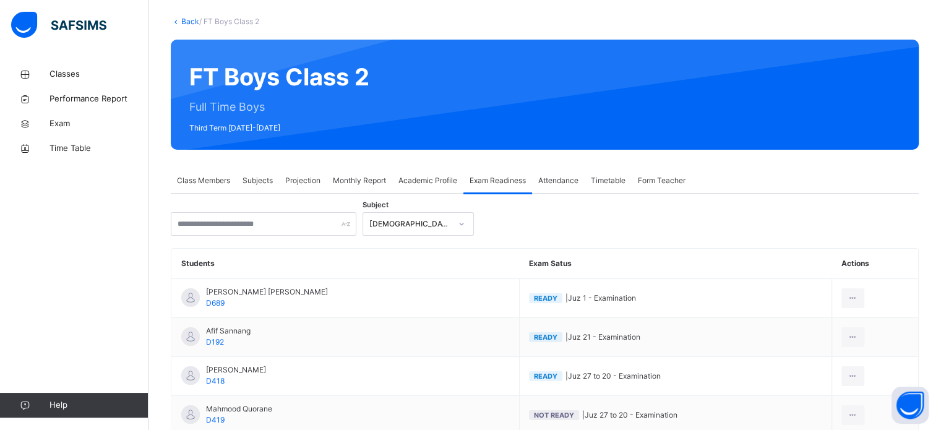
click at [377, 181] on span "Monthly Report" at bounding box center [359, 180] width 53 height 11
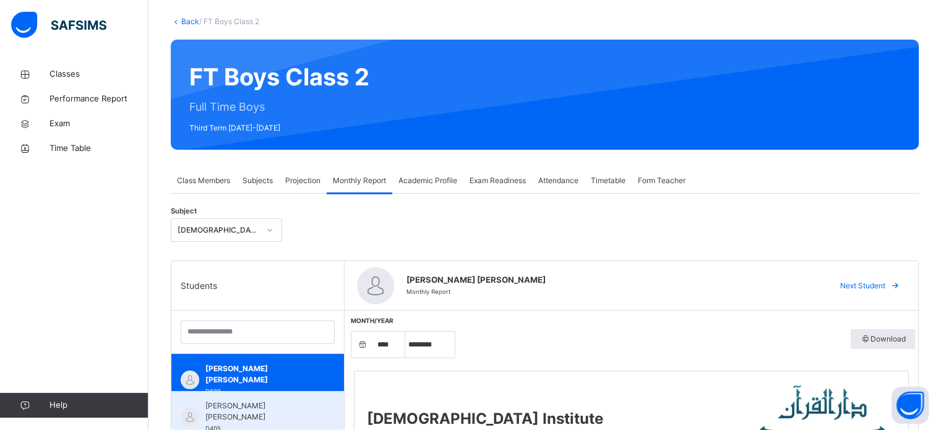
click at [290, 405] on span "[PERSON_NAME] [PERSON_NAME]" at bounding box center [260, 411] width 111 height 22
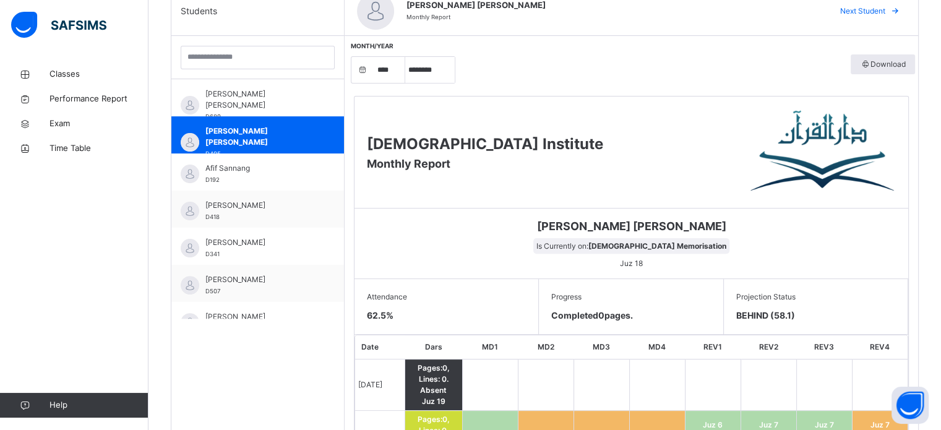
scroll to position [349, 0]
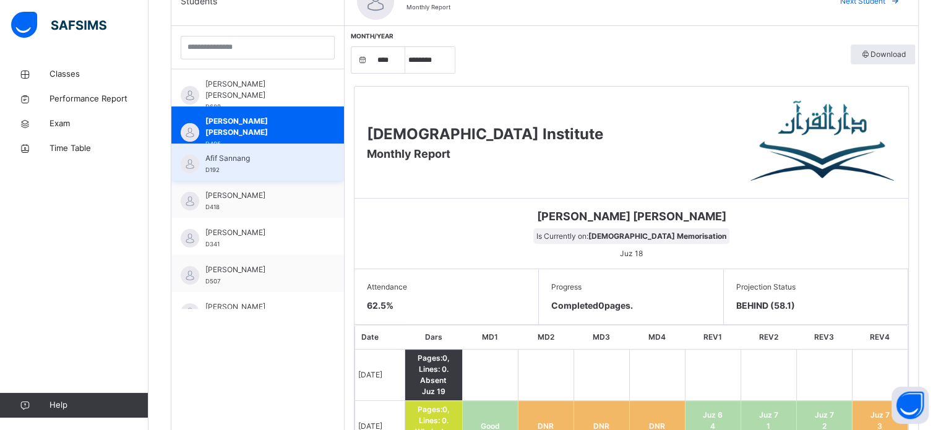
click at [207, 179] on div "Afif Sannang D192" at bounding box center [257, 162] width 173 height 37
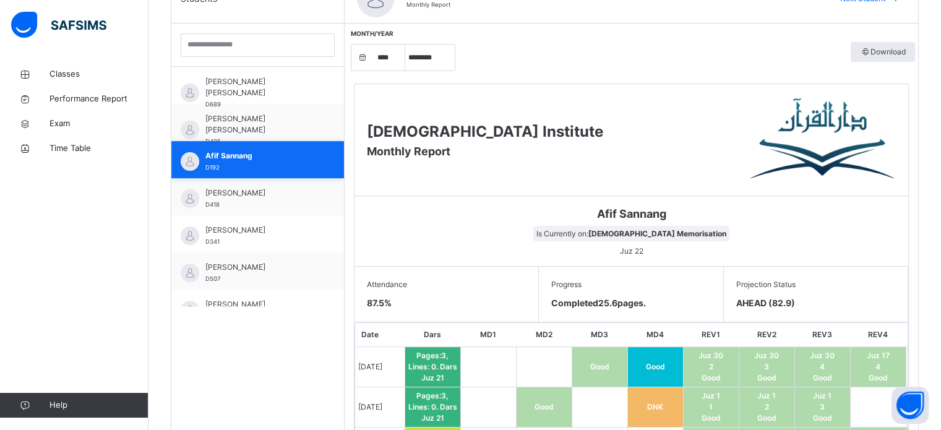
scroll to position [342, 0]
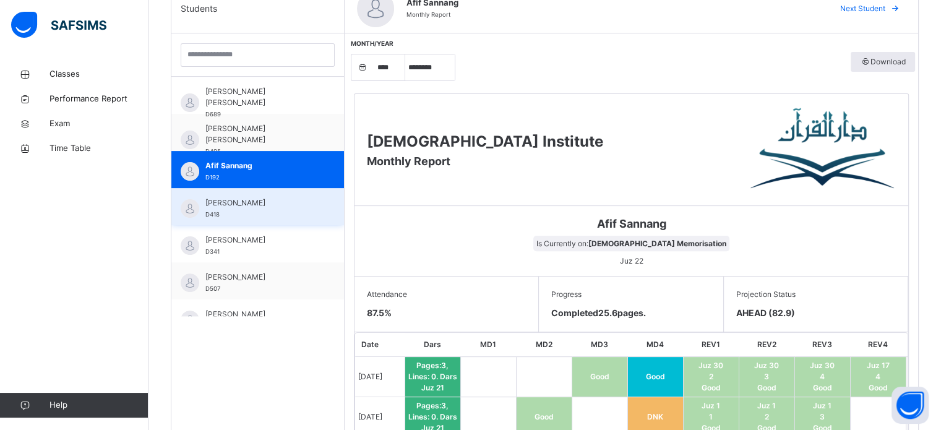
click at [310, 200] on div "[PERSON_NAME] Asmi D418" at bounding box center [257, 206] width 173 height 37
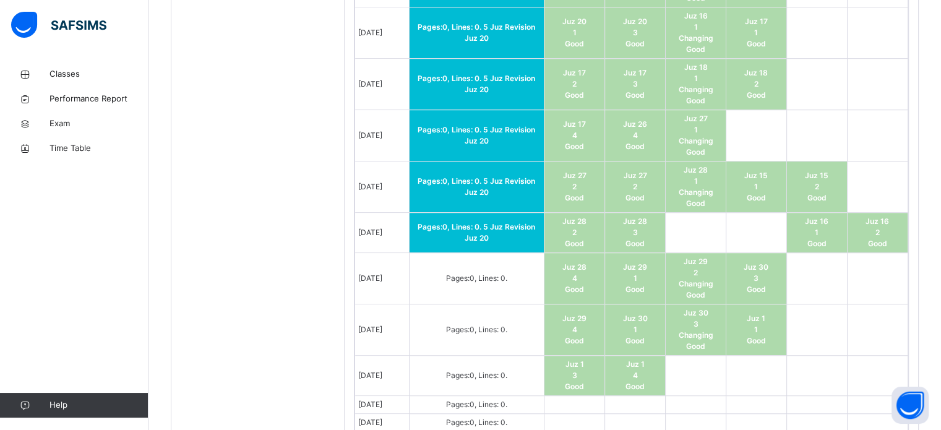
scroll to position [846, 0]
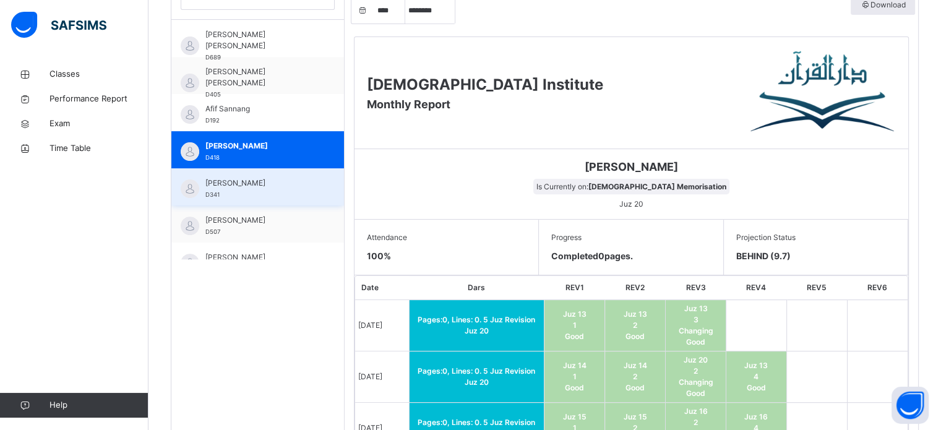
click at [297, 191] on div "[PERSON_NAME] D341" at bounding box center [260, 189] width 111 height 22
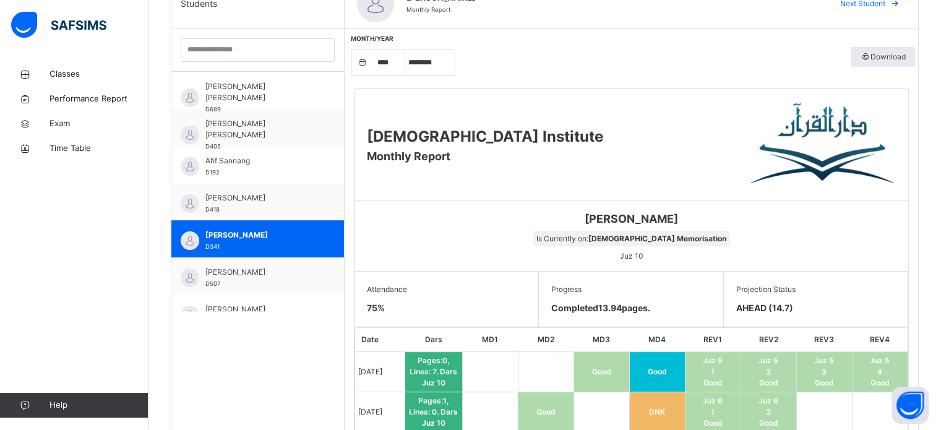
scroll to position [313, 0]
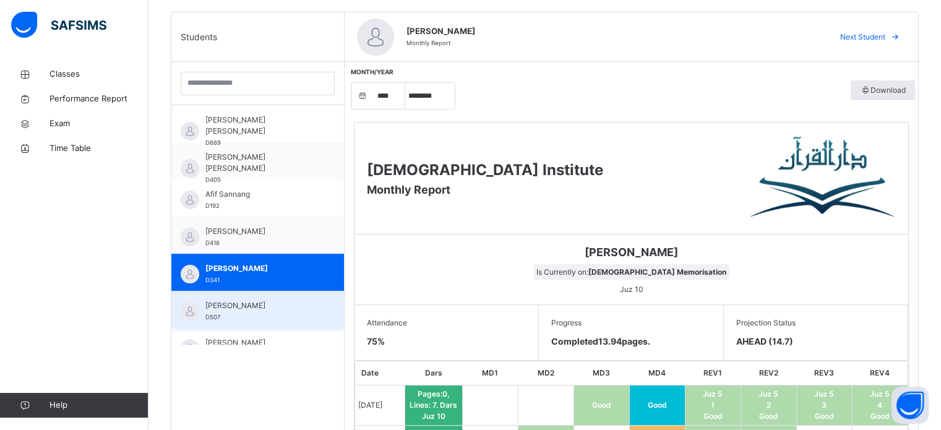
click at [205, 301] on span "[PERSON_NAME]" at bounding box center [260, 305] width 111 height 11
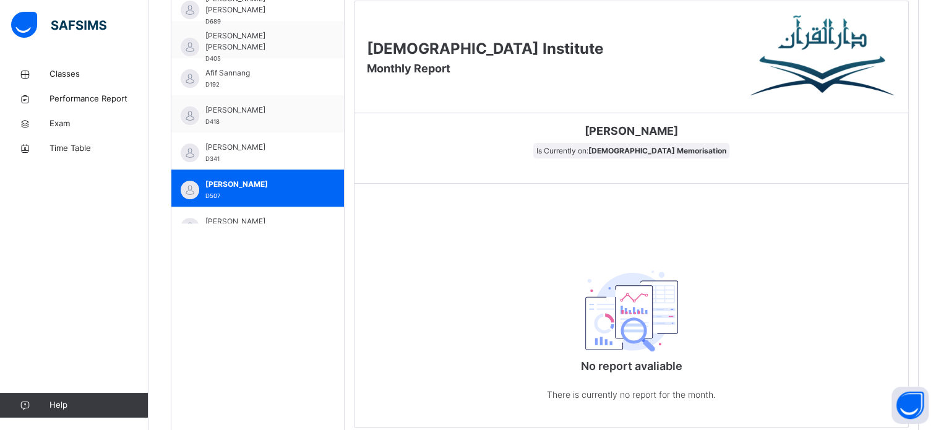
scroll to position [432, 0]
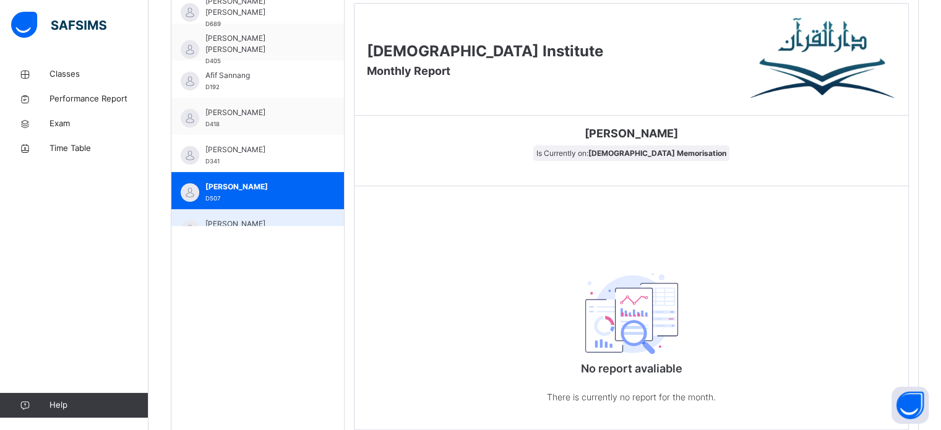
click at [291, 214] on div "[PERSON_NAME] D385" at bounding box center [257, 227] width 173 height 37
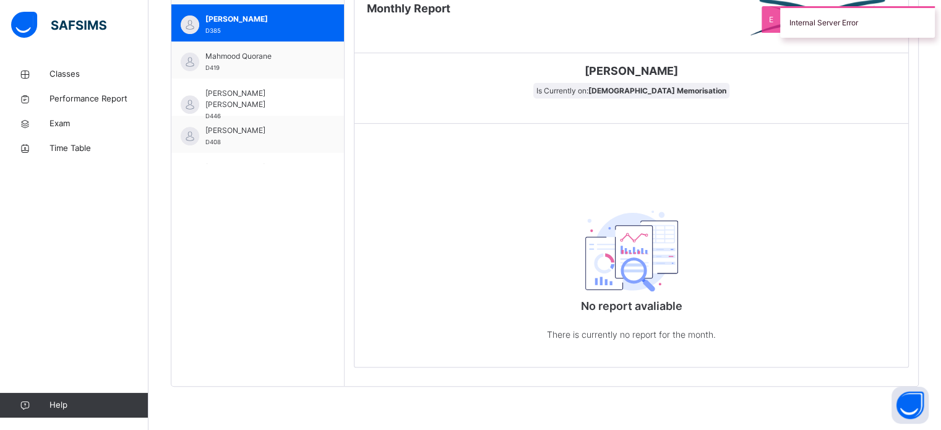
scroll to position [144, 0]
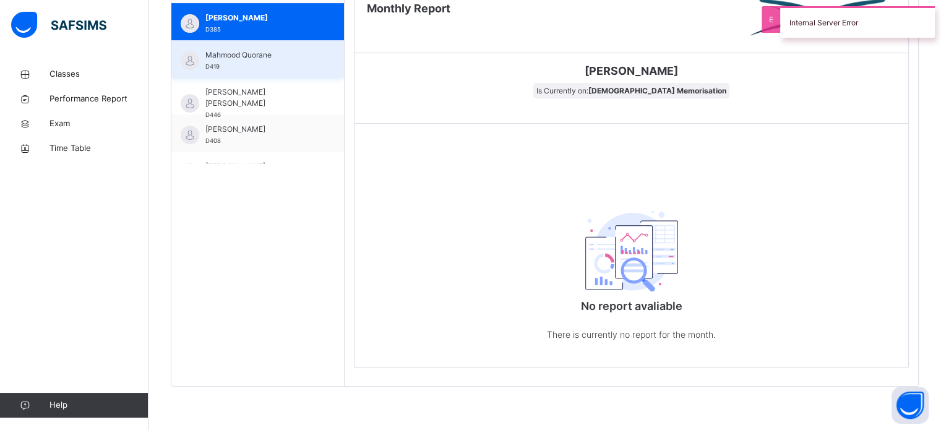
click at [235, 51] on div "Mahmood Quorane D419" at bounding box center [260, 60] width 111 height 22
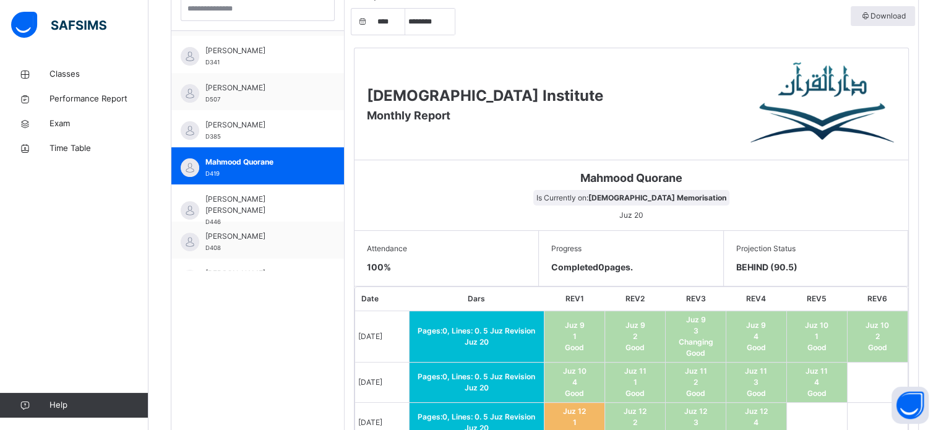
scroll to position [389, 0]
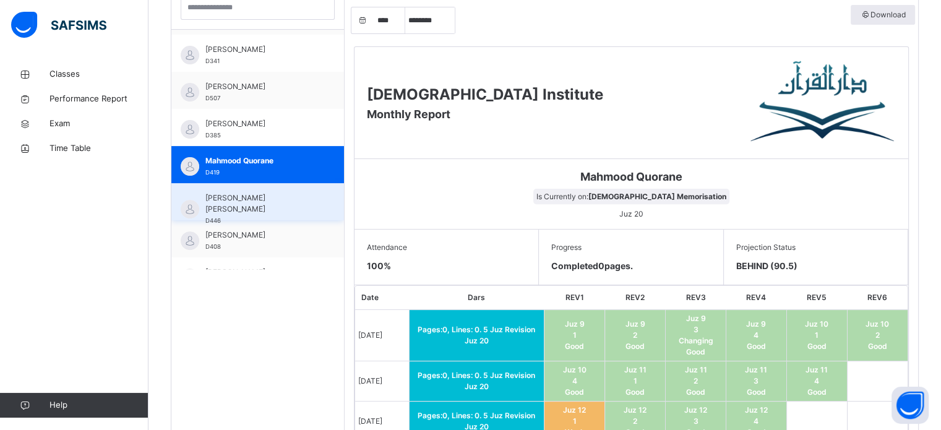
click at [264, 200] on span "[PERSON_NAME] [PERSON_NAME]" at bounding box center [260, 203] width 111 height 22
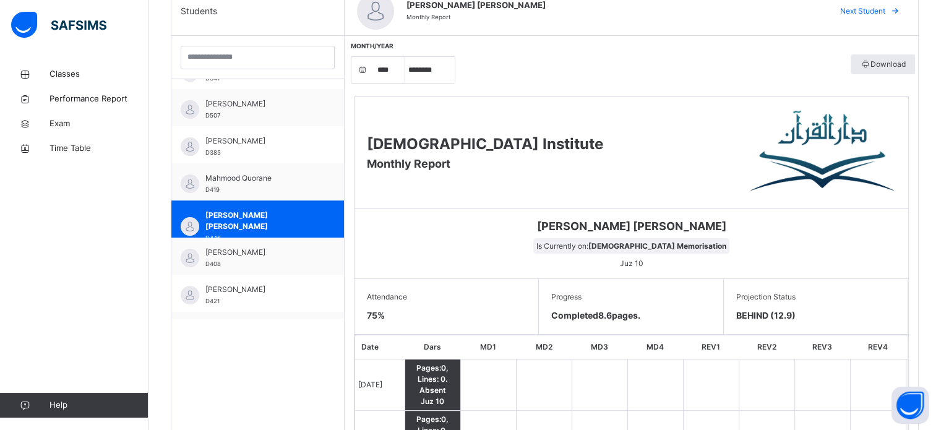
scroll to position [283, 0]
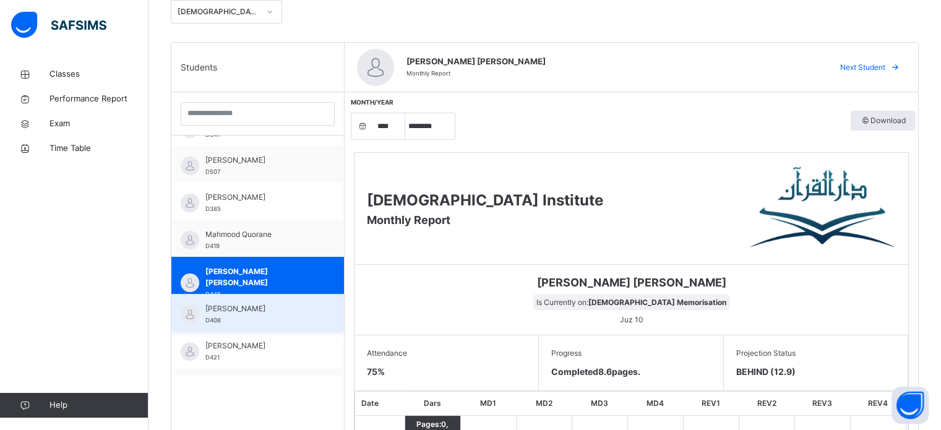
click at [324, 304] on div "[PERSON_NAME] D408" at bounding box center [257, 312] width 173 height 37
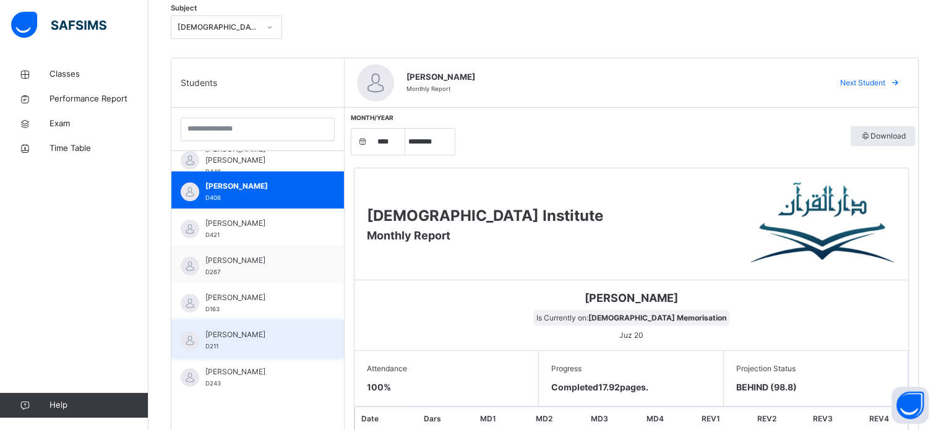
scroll to position [312, 0]
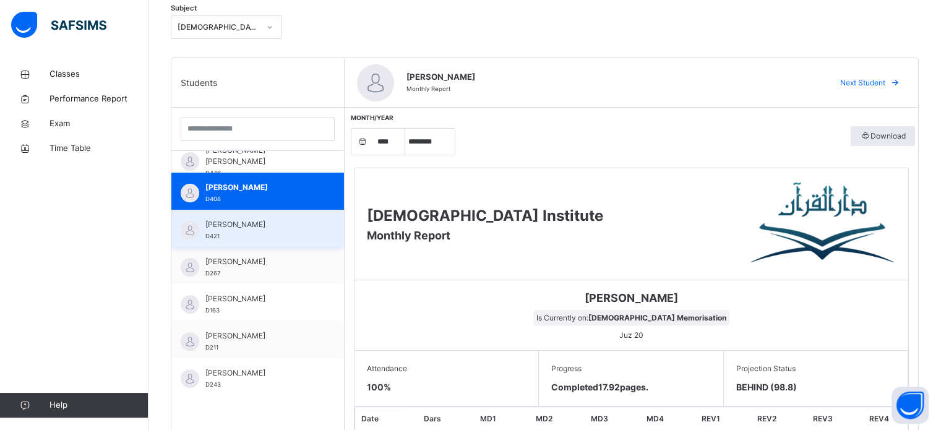
click at [272, 239] on div "[PERSON_NAME] D421" at bounding box center [260, 230] width 111 height 22
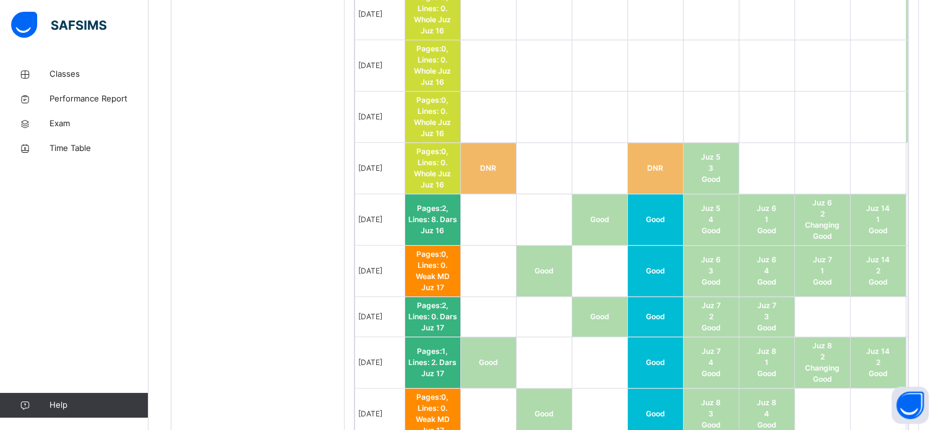
click at [636, 257] on td "Good" at bounding box center [655, 271] width 56 height 51
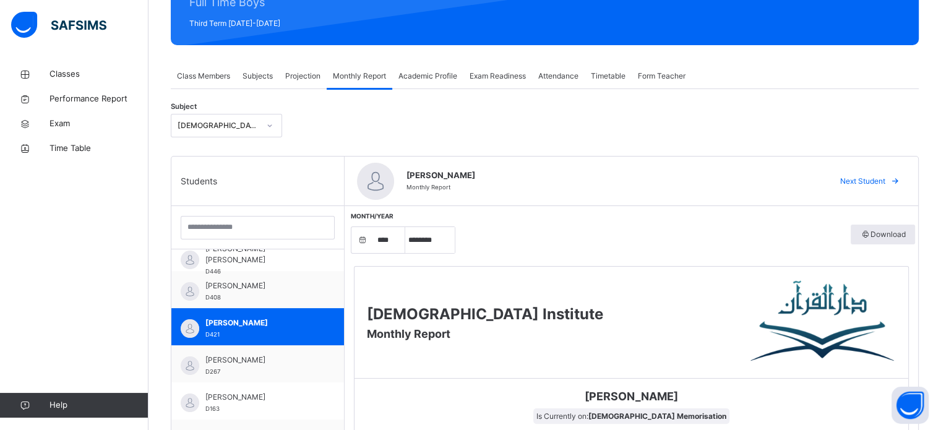
scroll to position [168, 0]
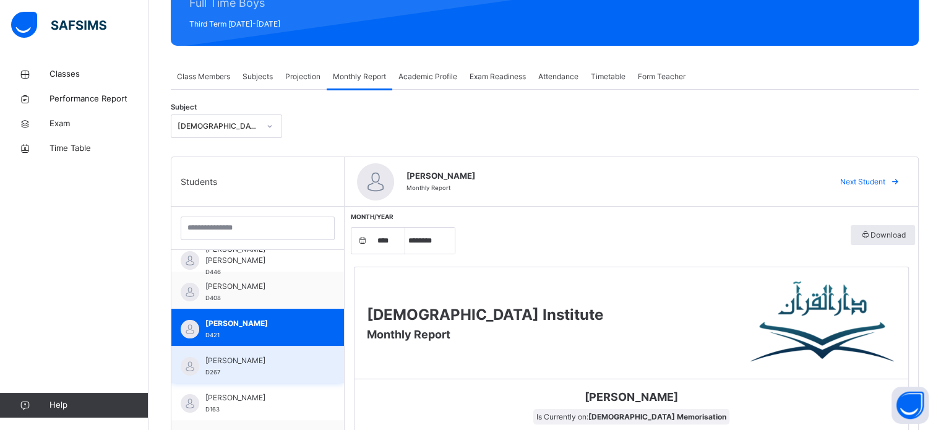
click at [265, 358] on span "[PERSON_NAME]" at bounding box center [260, 360] width 111 height 11
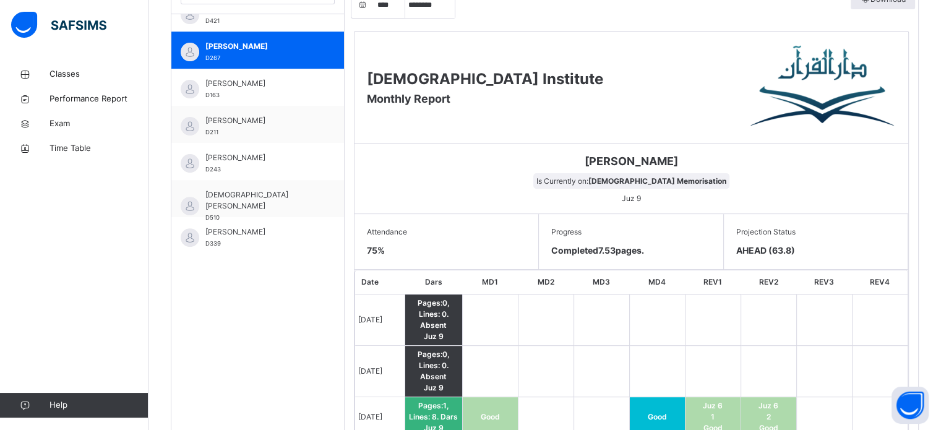
scroll to position [406, 0]
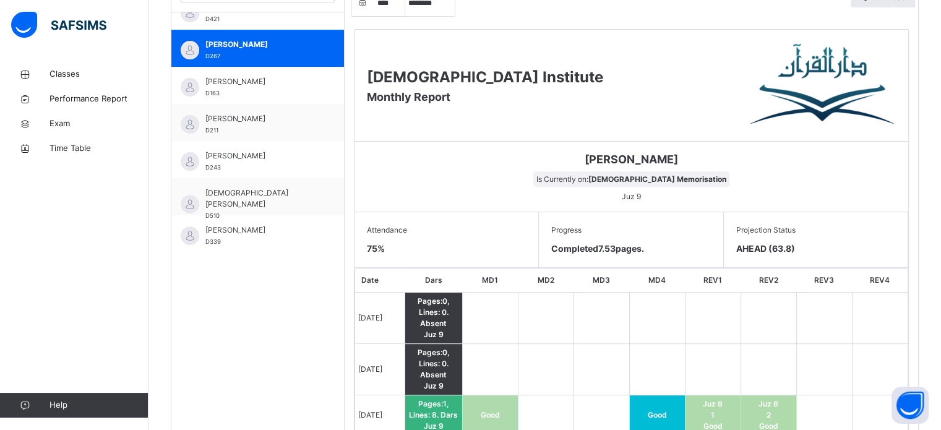
click at [631, 355] on td at bounding box center [657, 369] width 56 height 51
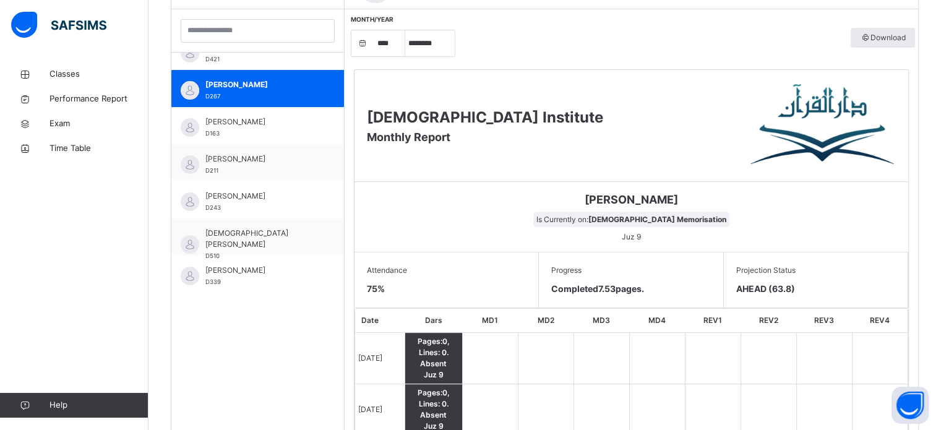
scroll to position [382, 0]
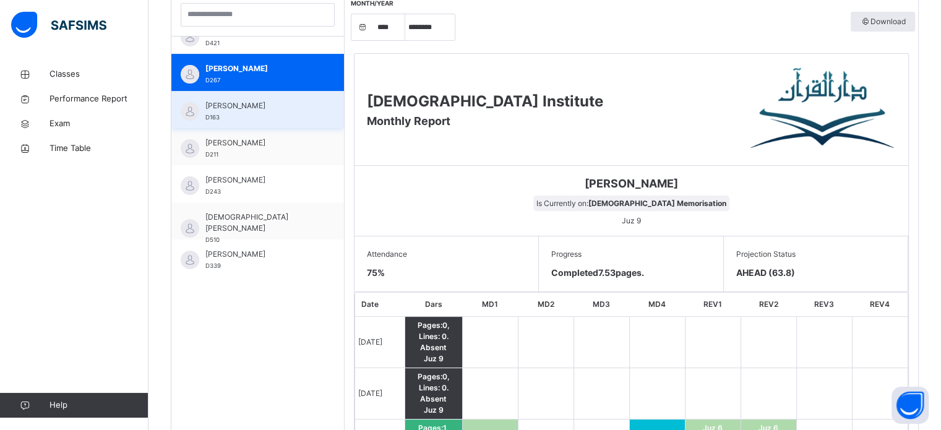
click at [275, 106] on span "[PERSON_NAME]" at bounding box center [260, 105] width 111 height 11
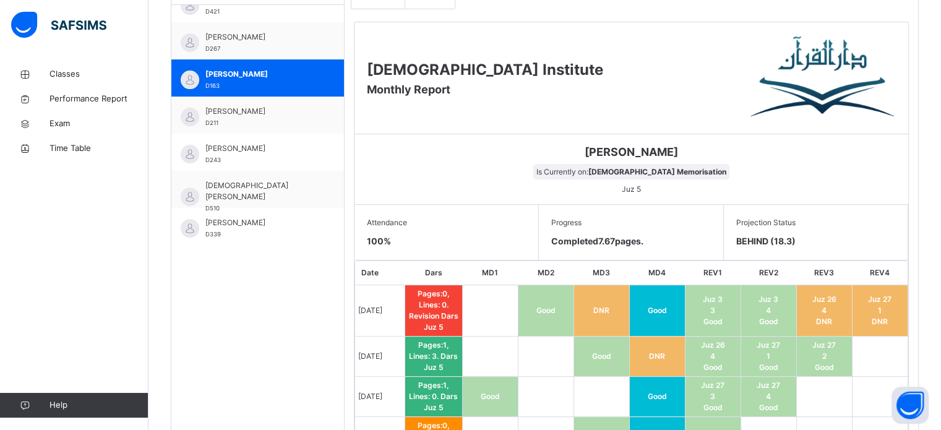
scroll to position [429, 0]
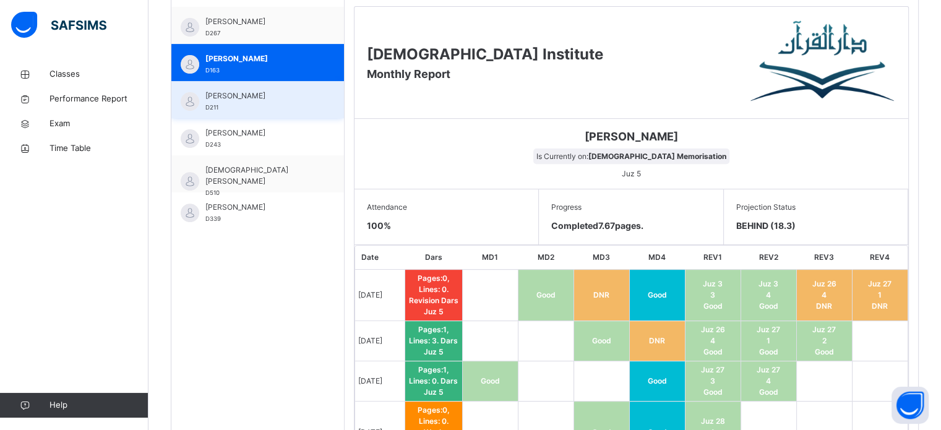
click at [250, 90] on span "[PERSON_NAME]" at bounding box center [260, 95] width 111 height 11
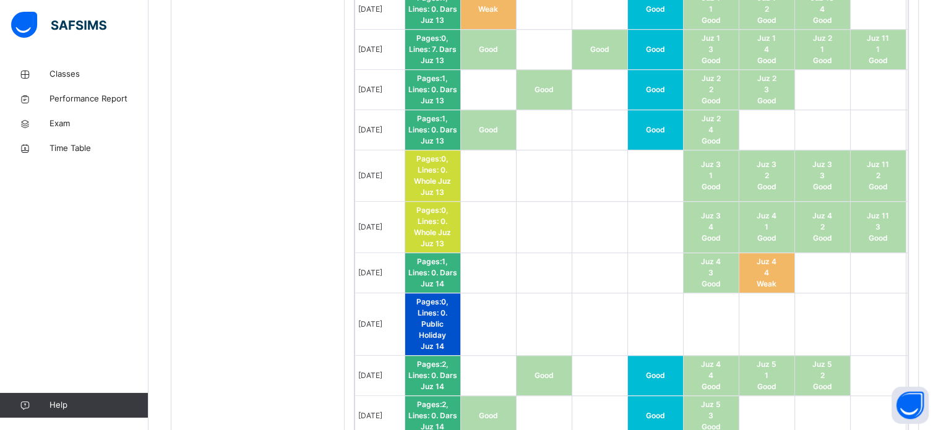
scroll to position [1077, 0]
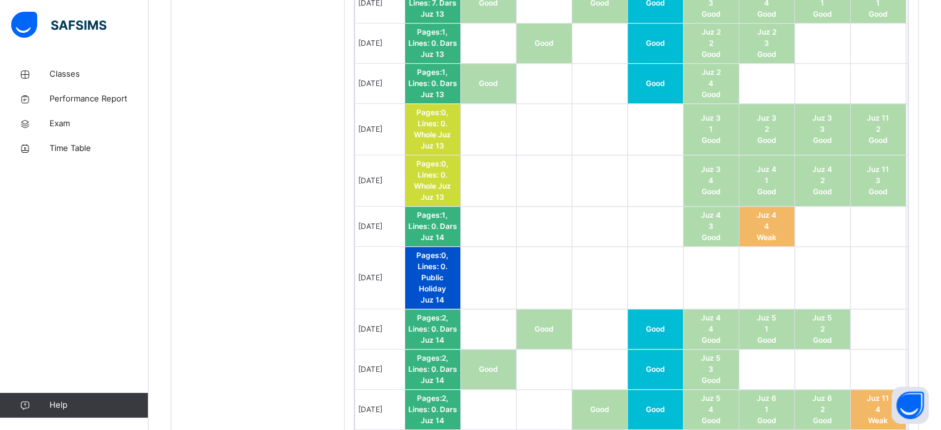
click at [426, 225] on span "Pages: 1 , Lines: 0 ." at bounding box center [428, 220] width 40 height 20
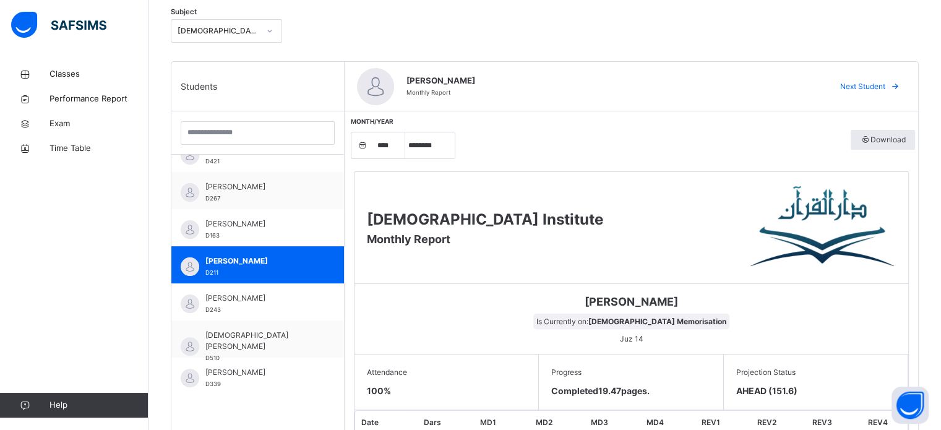
scroll to position [264, 0]
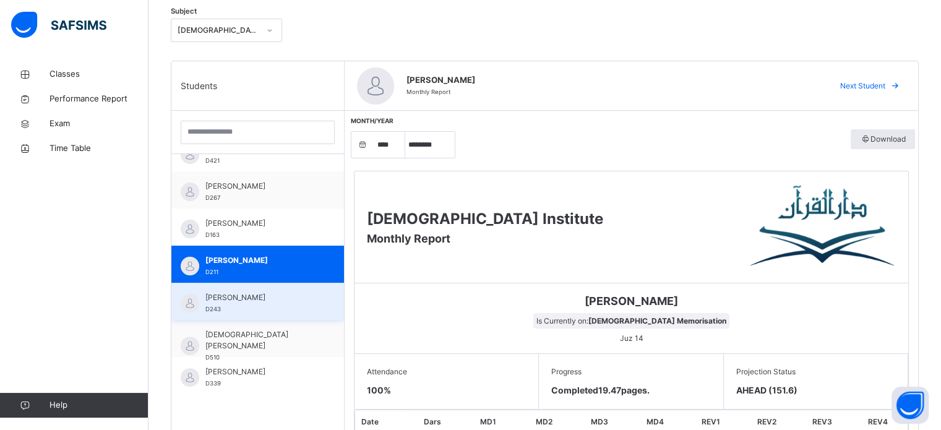
click at [194, 295] on img at bounding box center [190, 303] width 19 height 19
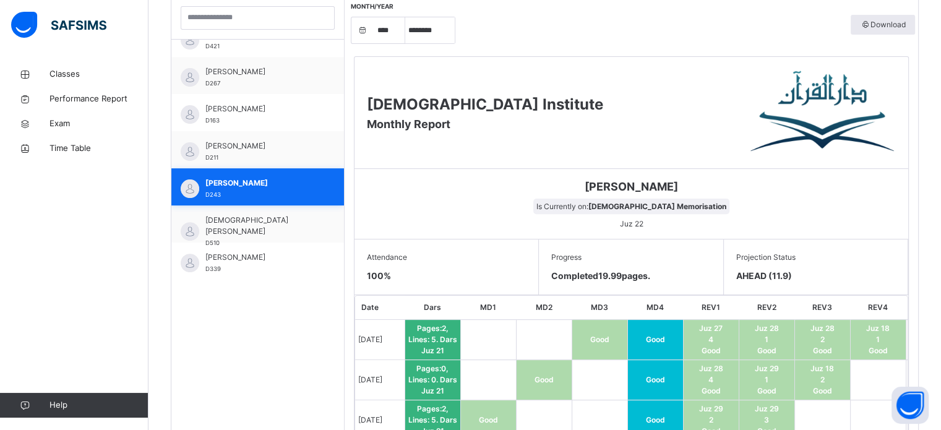
scroll to position [381, 0]
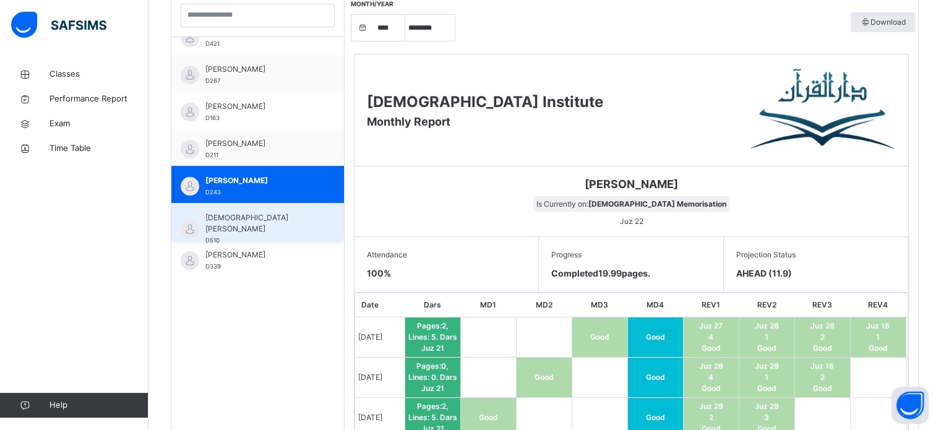
click at [217, 237] on span "D510" at bounding box center [212, 240] width 14 height 7
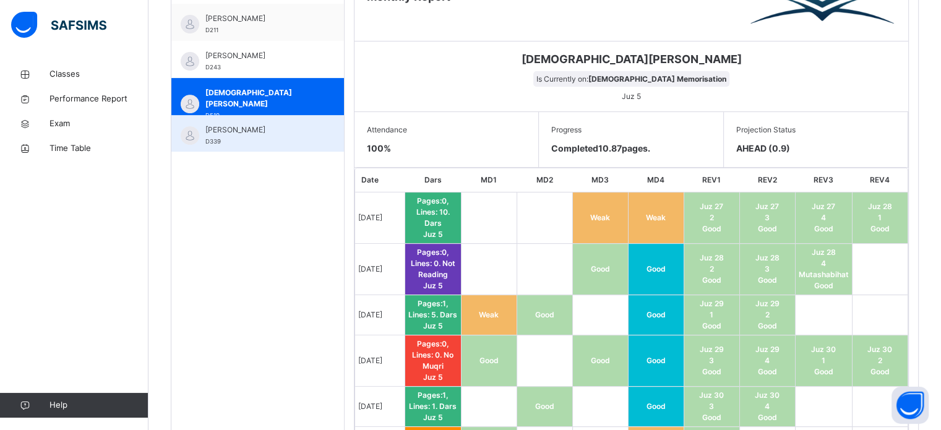
scroll to position [501, 0]
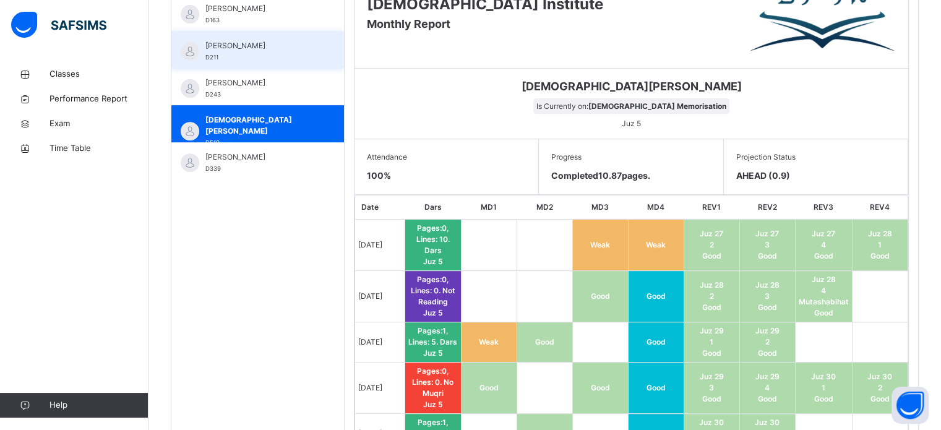
click at [245, 156] on span "[PERSON_NAME]" at bounding box center [260, 157] width 111 height 11
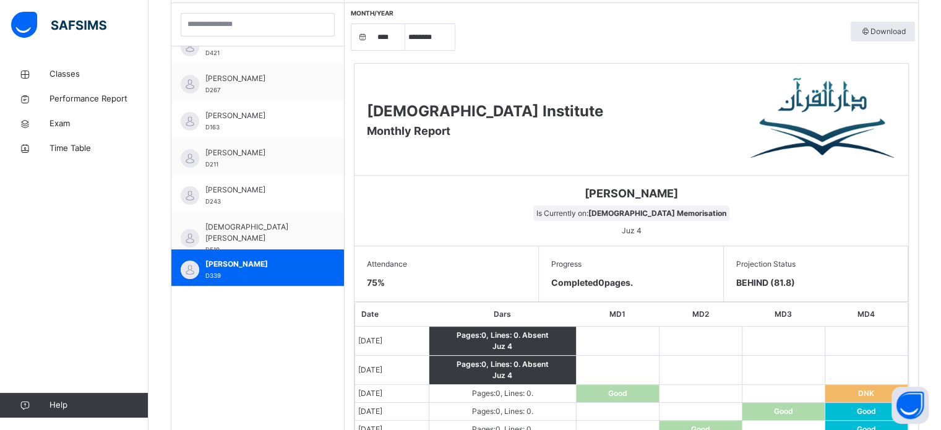
scroll to position [371, 0]
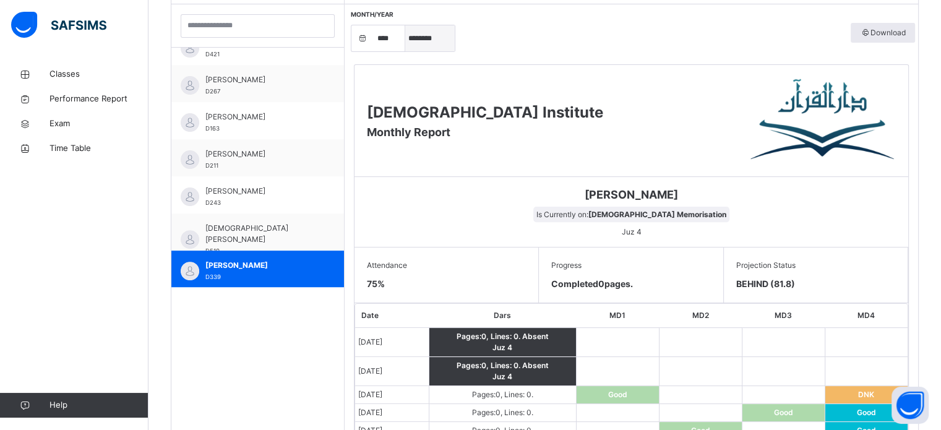
click at [431, 37] on select "***** ******** ***** ***** *** **** **** ****** ********* ******* ******** ****…" at bounding box center [429, 38] width 49 height 26
click at [405, 26] on select "***** ******** ***** ***** *** **** **** ****** ********* ******* ******** ****…" at bounding box center [429, 38] width 49 height 26
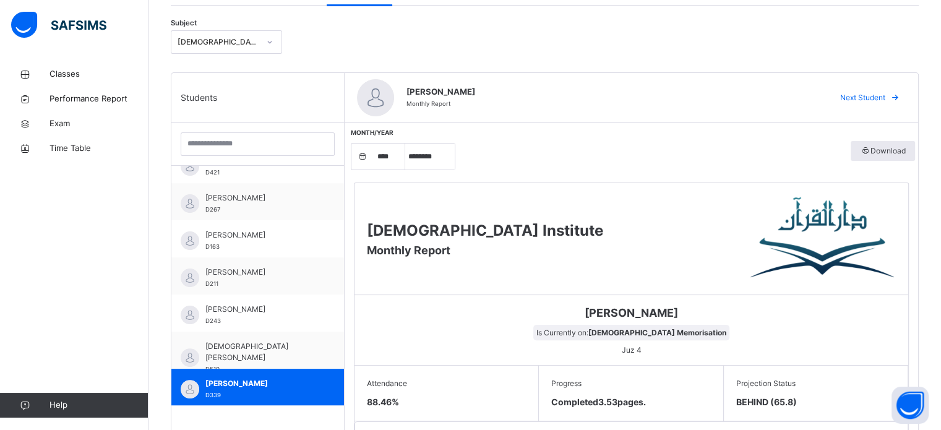
scroll to position [240, 0]
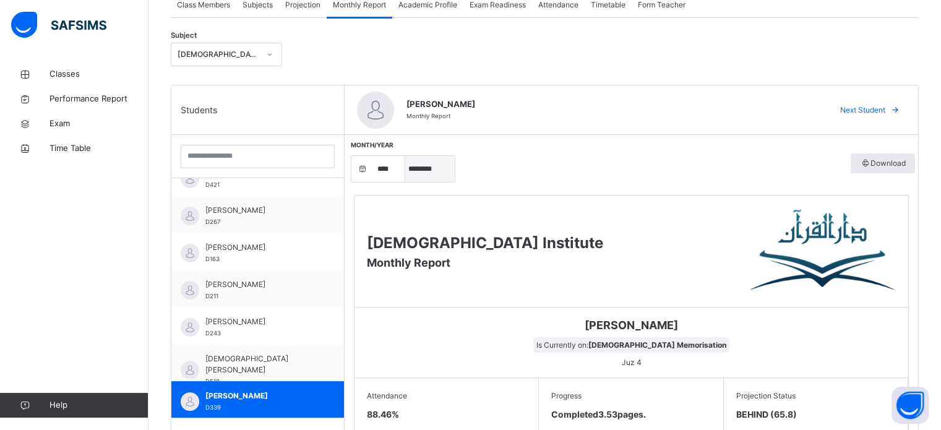
click at [443, 178] on select "***** ******** ***** ***** *** **** **** ****** ********* ******* ******** ****…" at bounding box center [429, 169] width 49 height 26
select select "*"
click at [405, 156] on select "***** ******** ***** ***** *** **** **** ****** ********* ******* ******** ****…" at bounding box center [429, 169] width 49 height 26
click at [421, 168] on select "***** ******** ***** ***** *** **** **** ****** ********* ******* ******** ****…" at bounding box center [429, 169] width 49 height 26
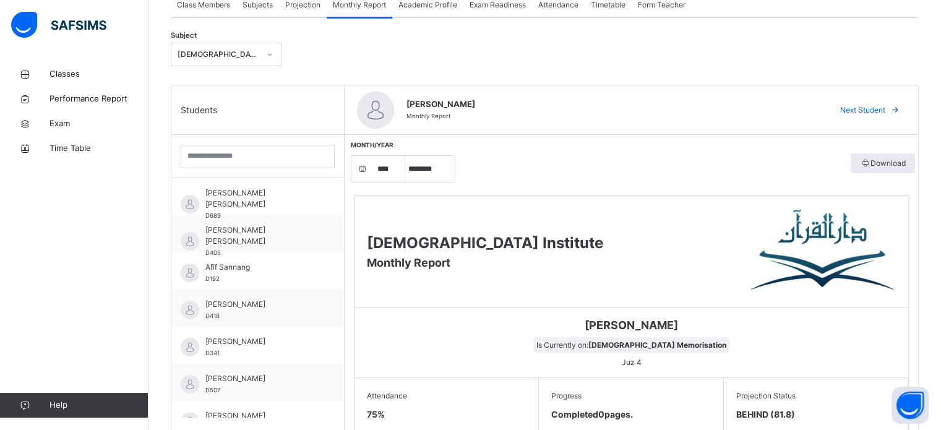
scroll to position [0, 0]
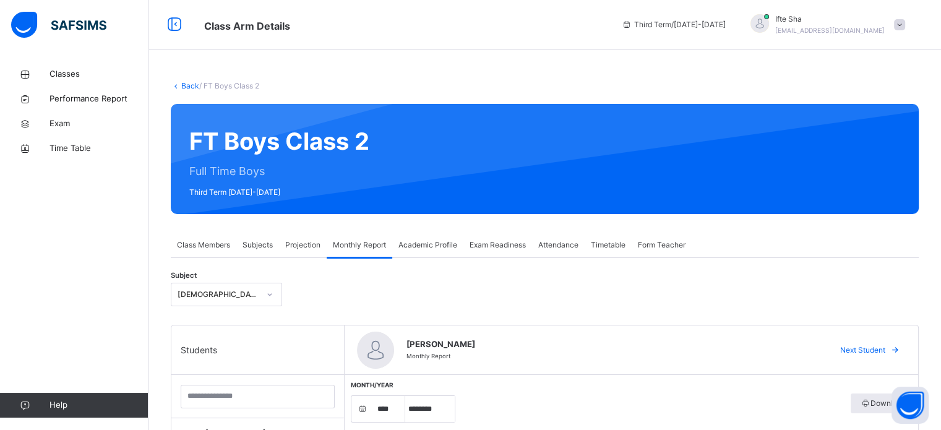
click at [317, 247] on span "Projection" at bounding box center [302, 244] width 35 height 11
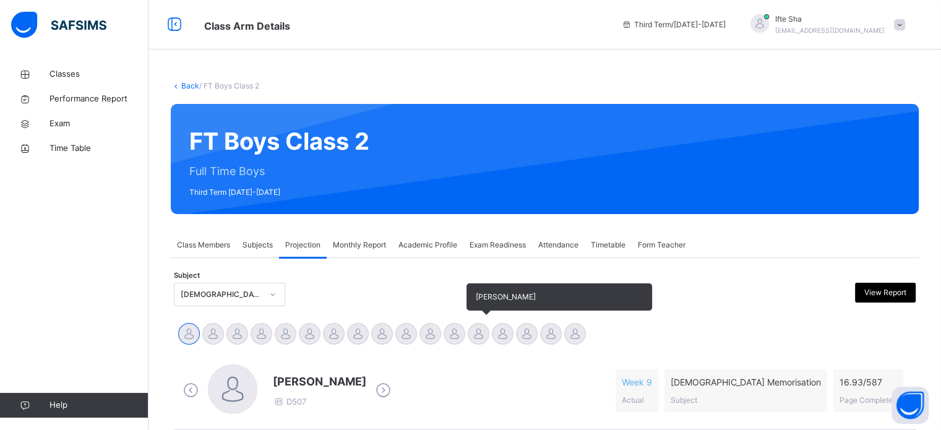
click at [484, 333] on div at bounding box center [479, 334] width 22 height 22
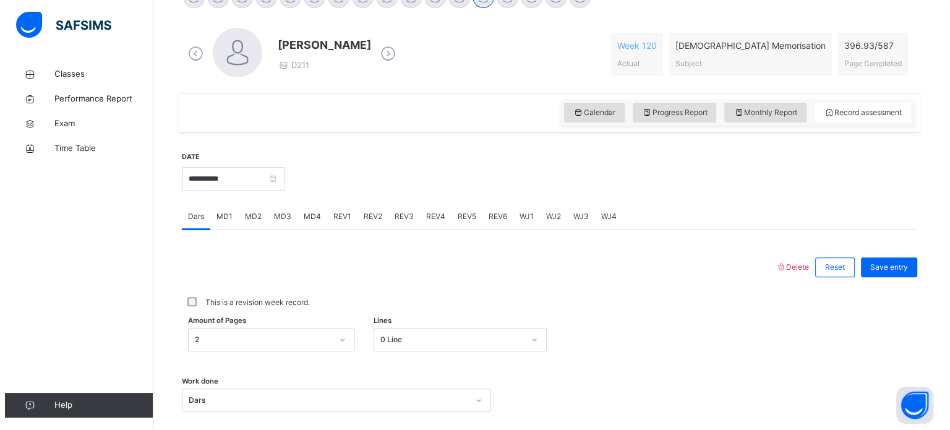
scroll to position [256, 0]
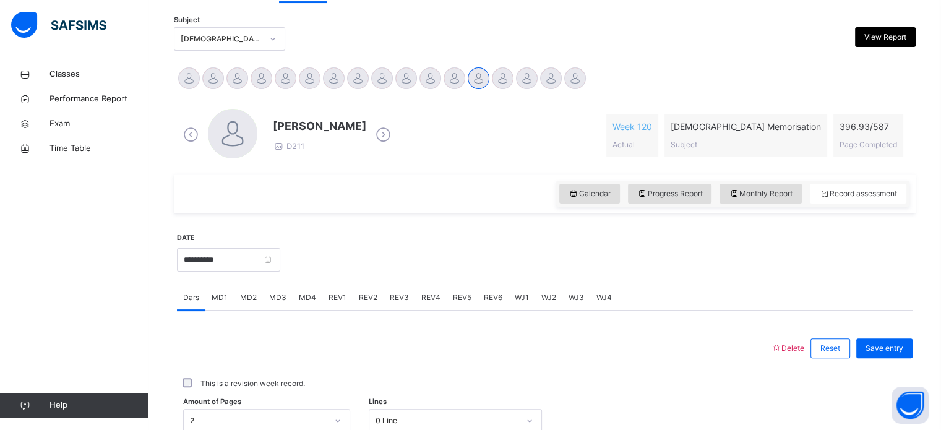
click at [891, 33] on span "View Report" at bounding box center [885, 37] width 42 height 11
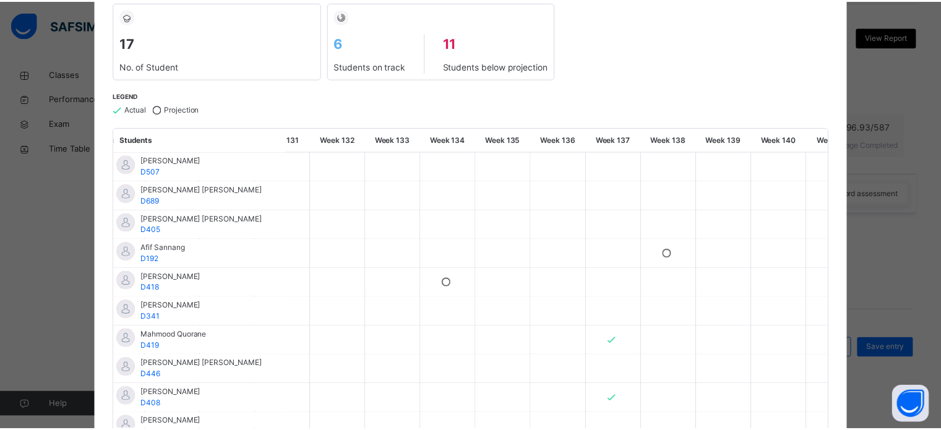
scroll to position [0, 0]
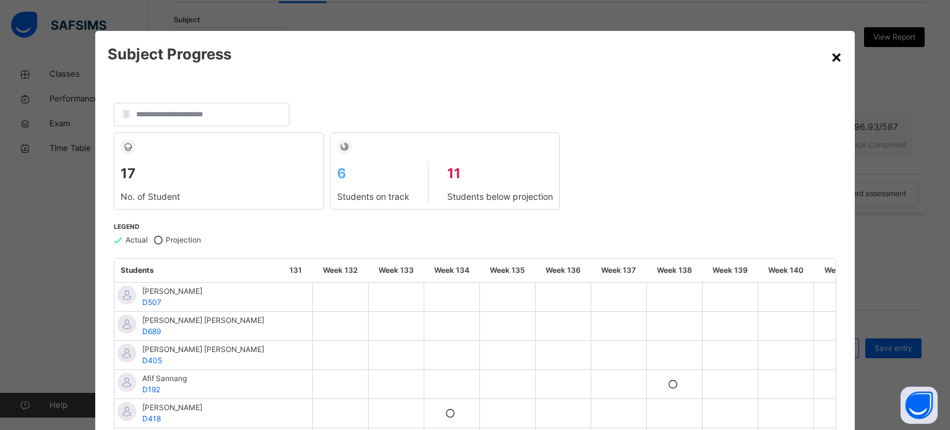
click at [834, 56] on div "×" at bounding box center [837, 56] width 12 height 26
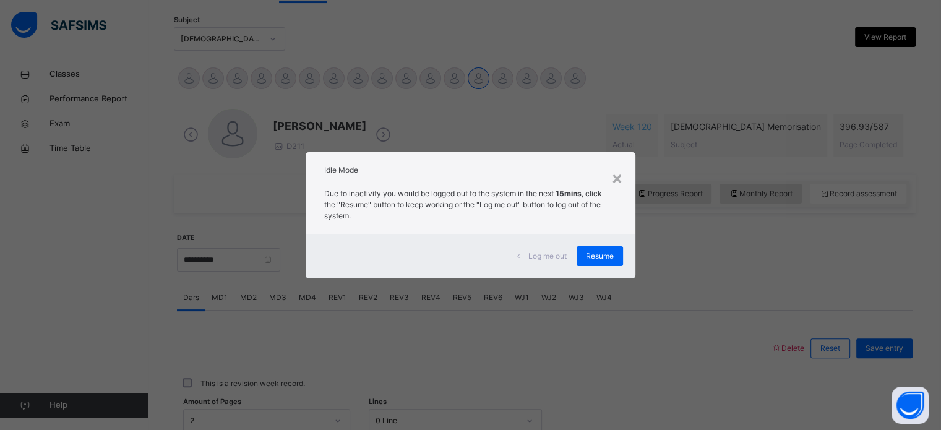
scroll to position [251, 0]
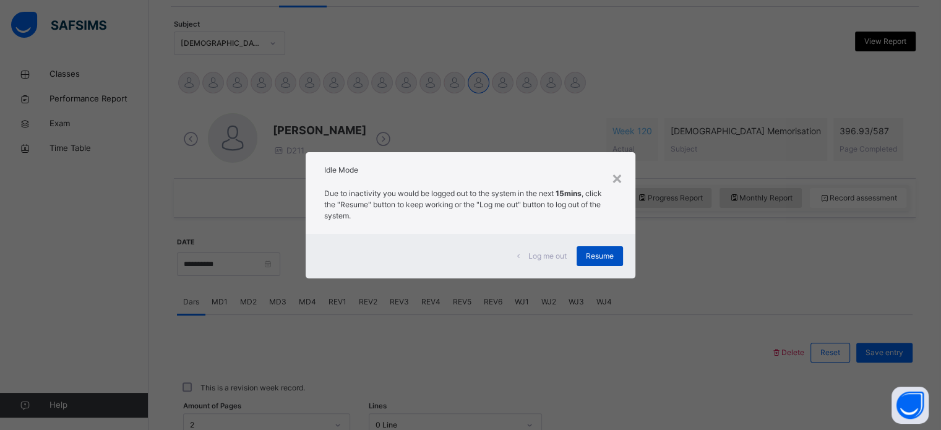
click at [594, 264] on div "Resume" at bounding box center [600, 256] width 46 height 20
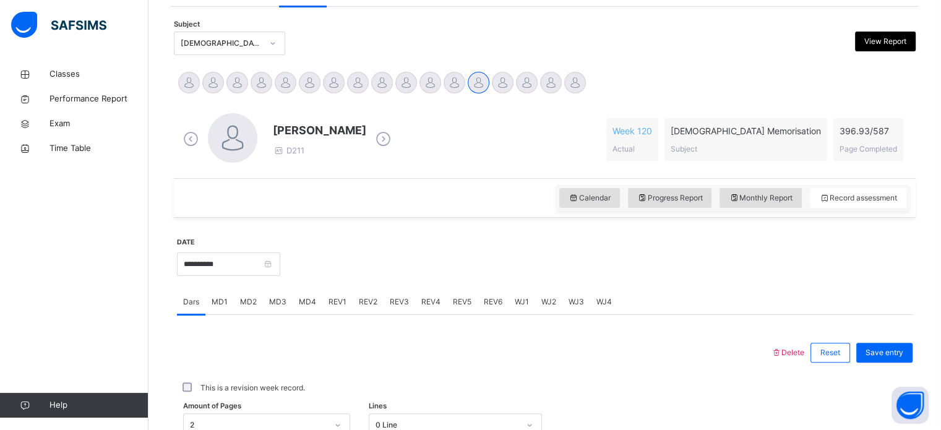
scroll to position [239, 0]
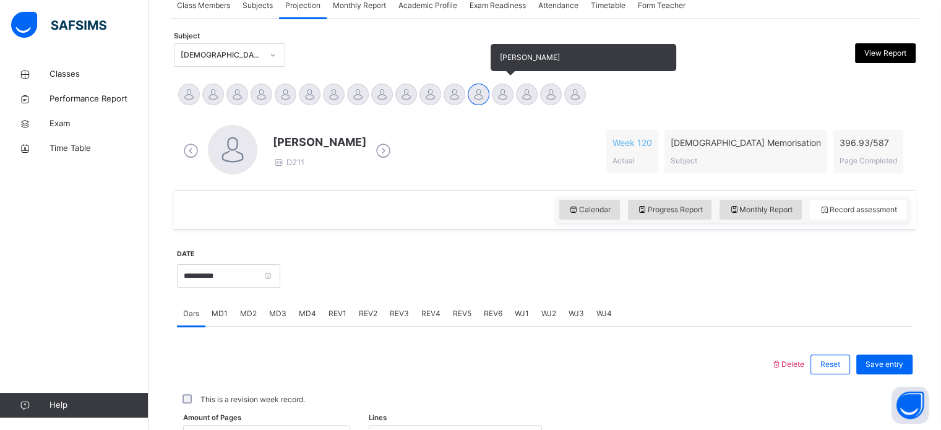
click at [506, 86] on div at bounding box center [503, 95] width 22 height 22
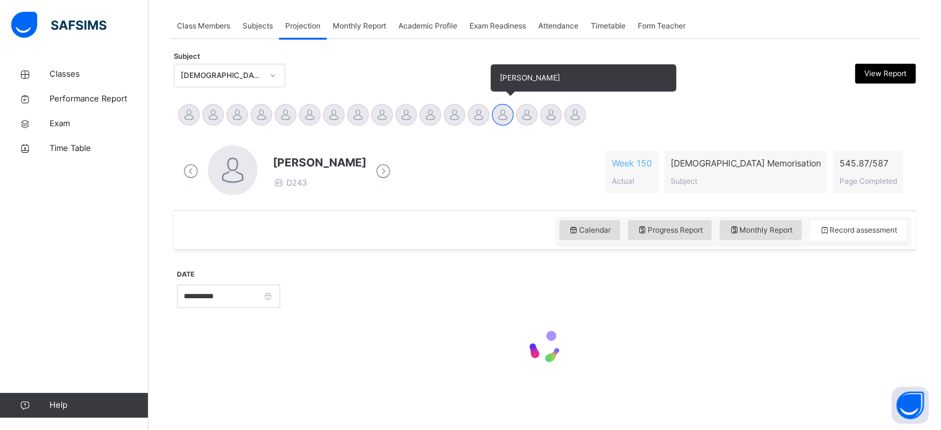
scroll to position [218, 0]
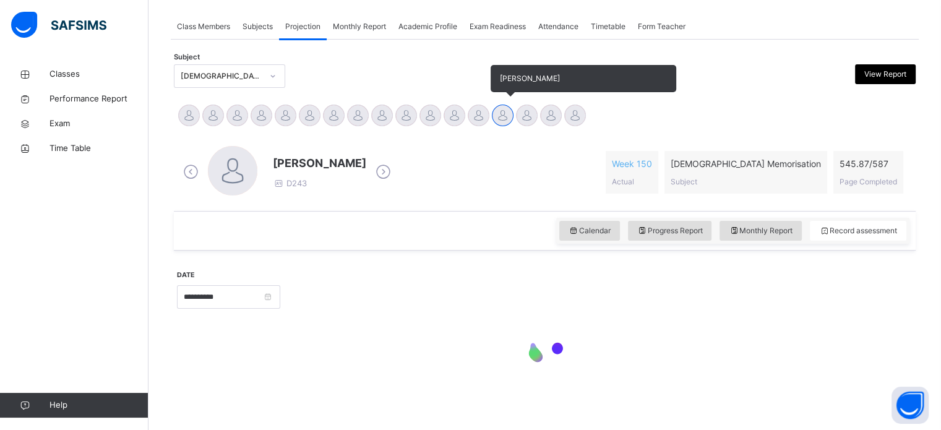
click at [506, 86] on span "[PERSON_NAME]" at bounding box center [584, 78] width 186 height 27
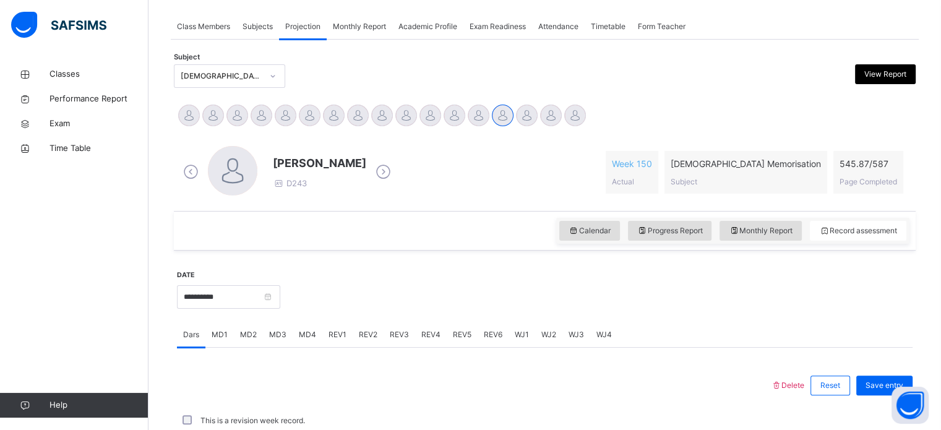
scroll to position [239, 0]
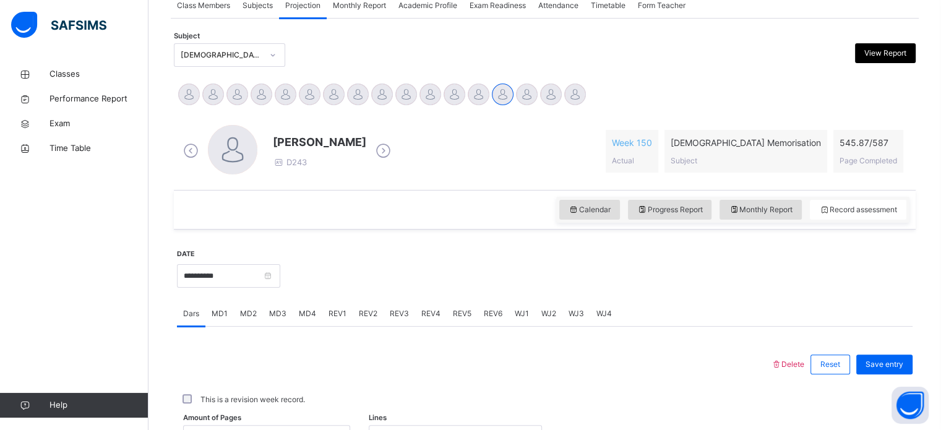
drag, startPoint x: 562, startPoint y: 249, endPoint x: 782, endPoint y: 345, distance: 240.0
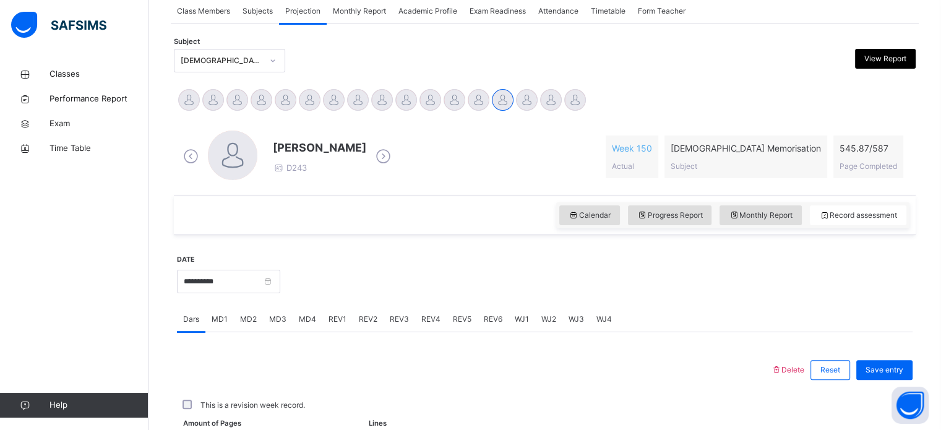
scroll to position [233, 0]
click at [652, 144] on span "Week 150" at bounding box center [632, 148] width 40 height 13
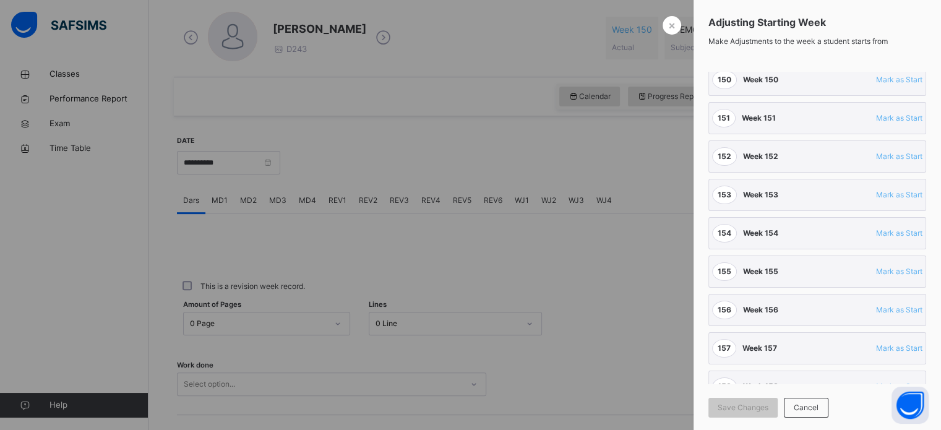
scroll to position [5752, 0]
click at [676, 22] on div "×" at bounding box center [672, 25] width 19 height 19
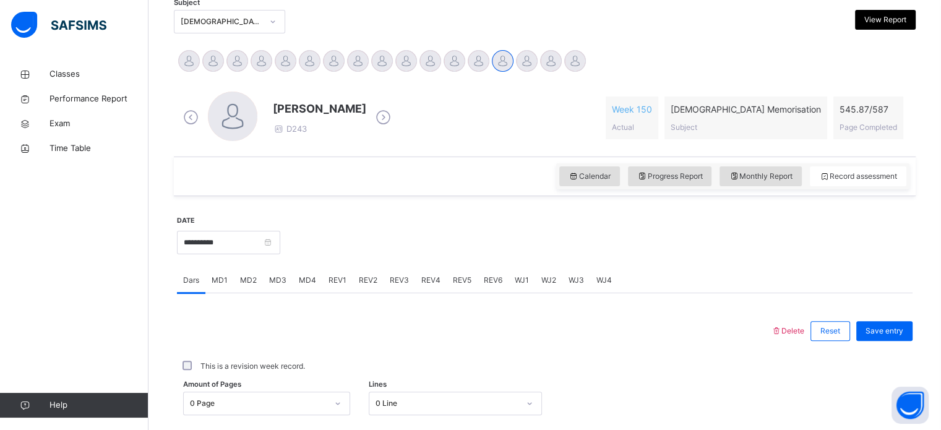
scroll to position [270, 0]
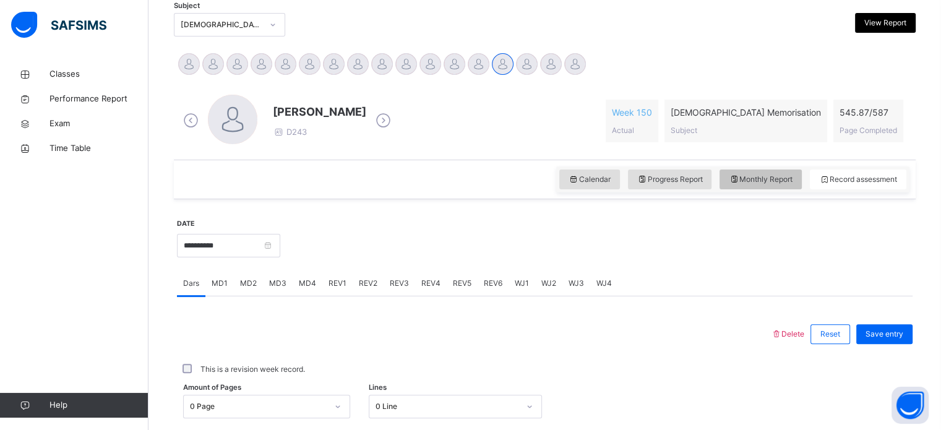
click at [757, 174] on span "Monthly Report" at bounding box center [761, 179] width 64 height 11
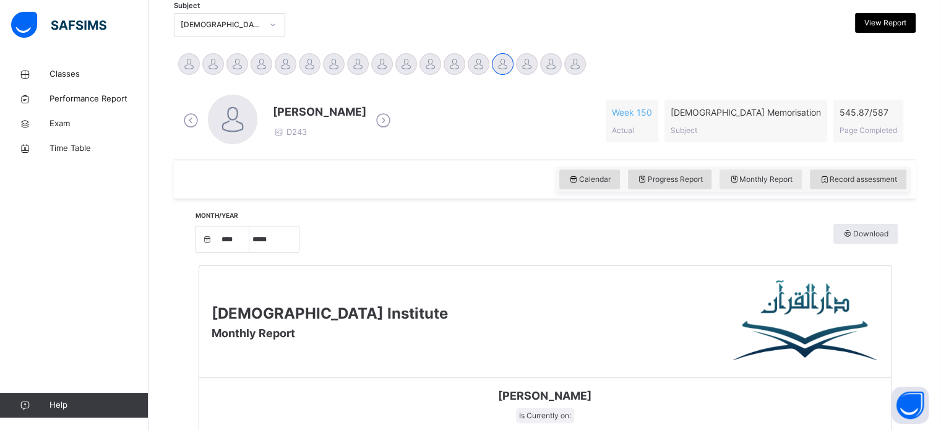
select select "****"
select select "*"
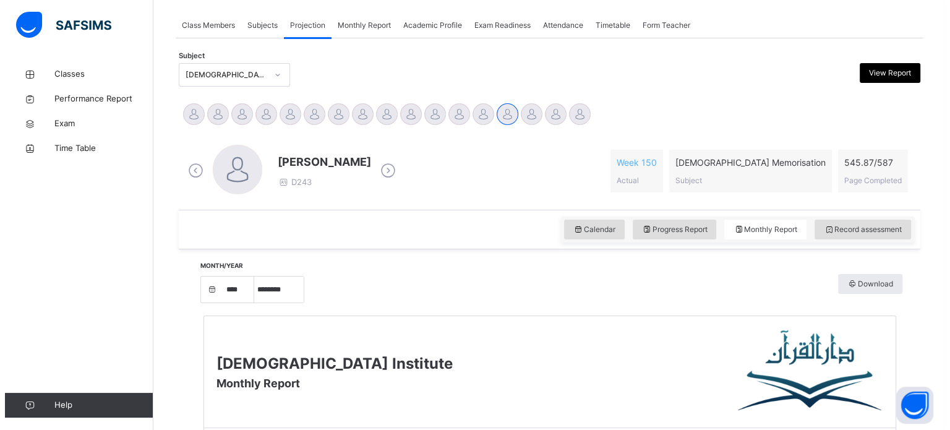
scroll to position [215, 0]
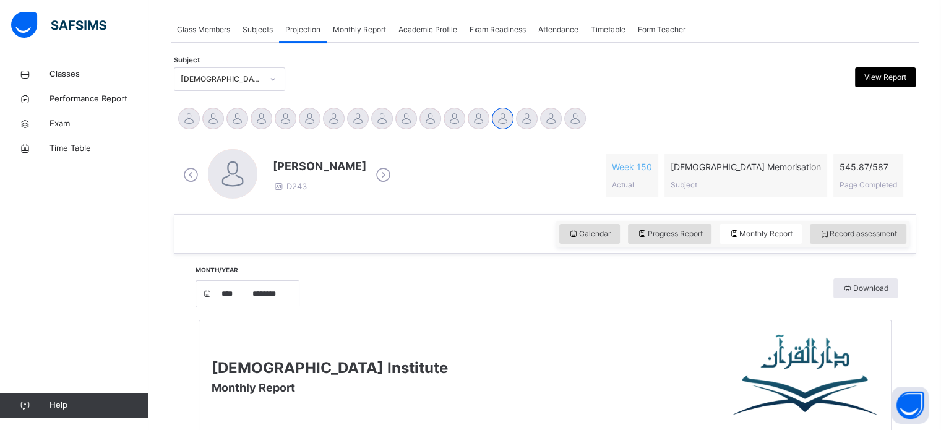
click at [765, 165] on span "[DEMOGRAPHIC_DATA] Memorisation" at bounding box center [746, 166] width 150 height 13
drag, startPoint x: 796, startPoint y: 121, endPoint x: 916, endPoint y: 64, distance: 132.3
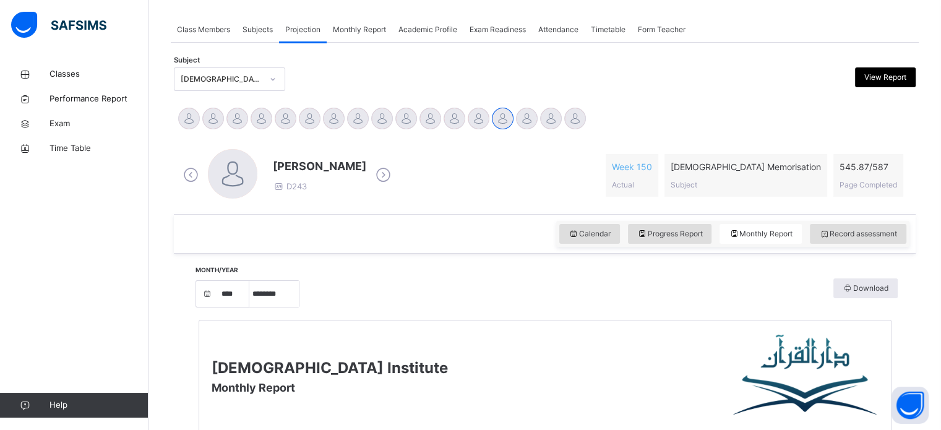
click at [908, 83] on div "View Report" at bounding box center [885, 77] width 61 height 20
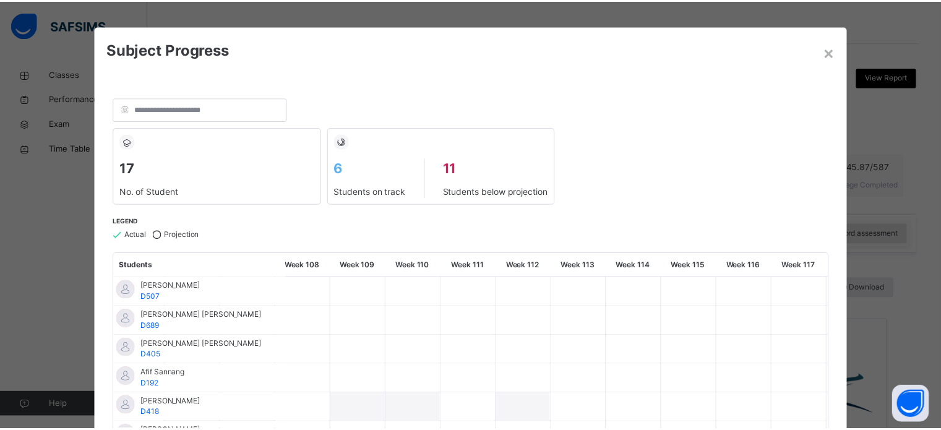
scroll to position [0, 0]
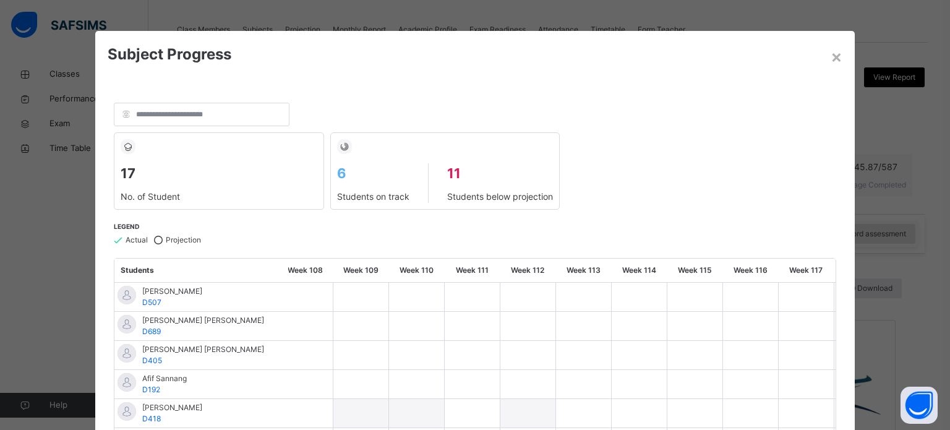
click at [825, 56] on span "Subject Progress" at bounding box center [476, 54] width 736 height 22
click at [831, 52] on div "×" at bounding box center [837, 56] width 12 height 26
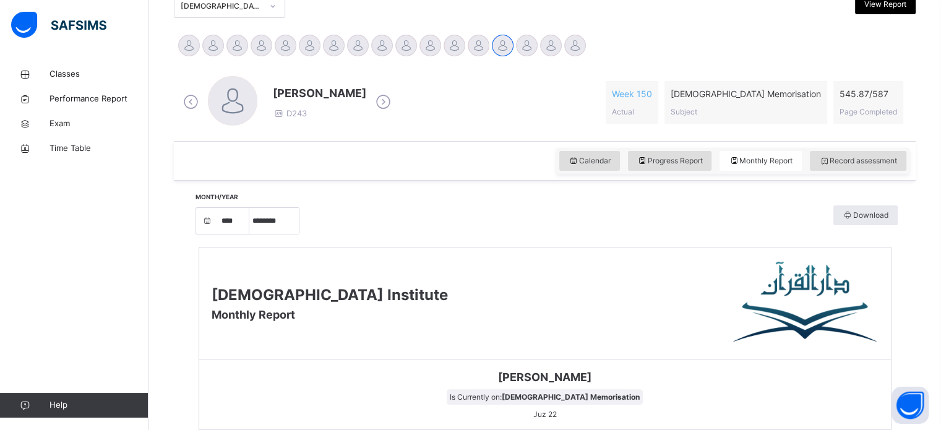
scroll to position [289, 0]
click at [827, 165] on div "Record assessment" at bounding box center [858, 160] width 97 height 20
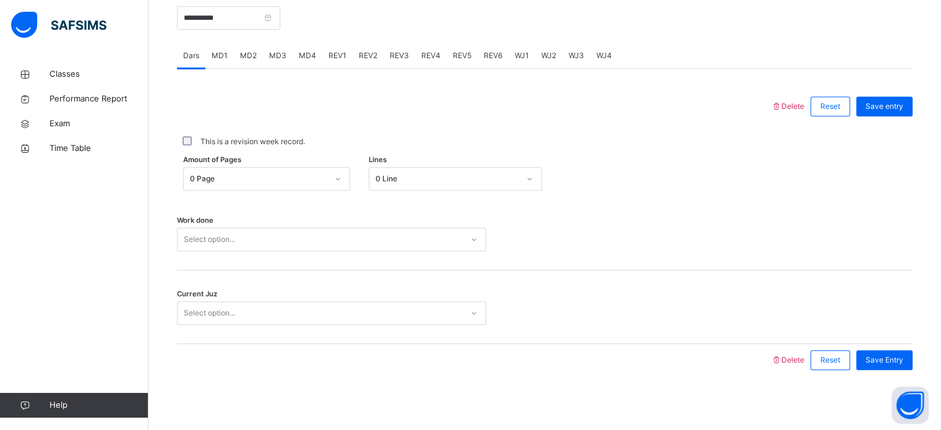
scroll to position [499, 0]
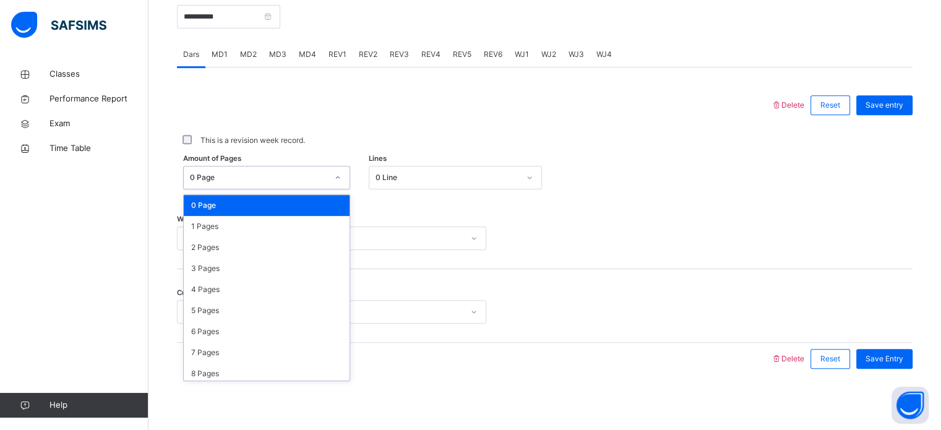
click at [285, 174] on div "0 Page" at bounding box center [258, 177] width 137 height 11
click at [306, 225] on div "1 Pages" at bounding box center [267, 226] width 166 height 21
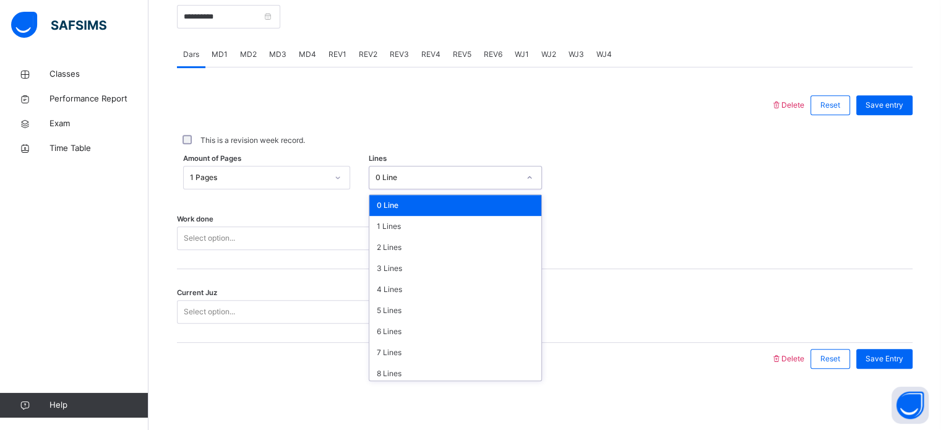
click at [403, 181] on div "0 Line" at bounding box center [448, 177] width 144 height 11
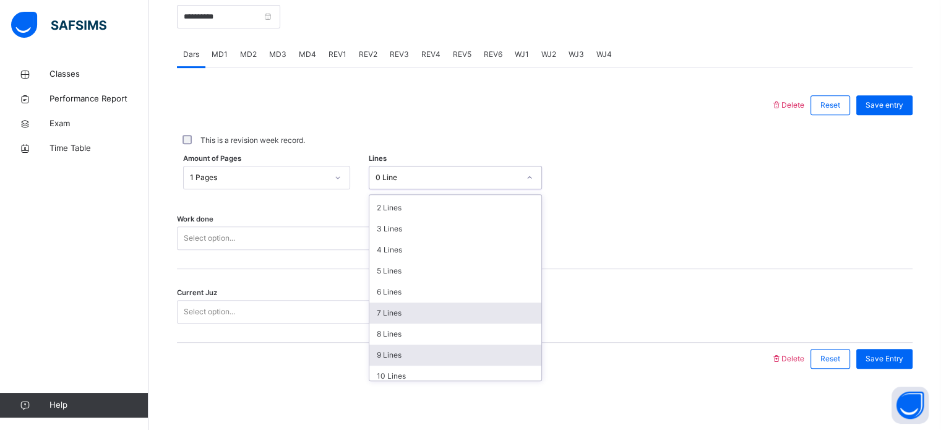
click at [429, 348] on div "9 Lines" at bounding box center [455, 355] width 172 height 21
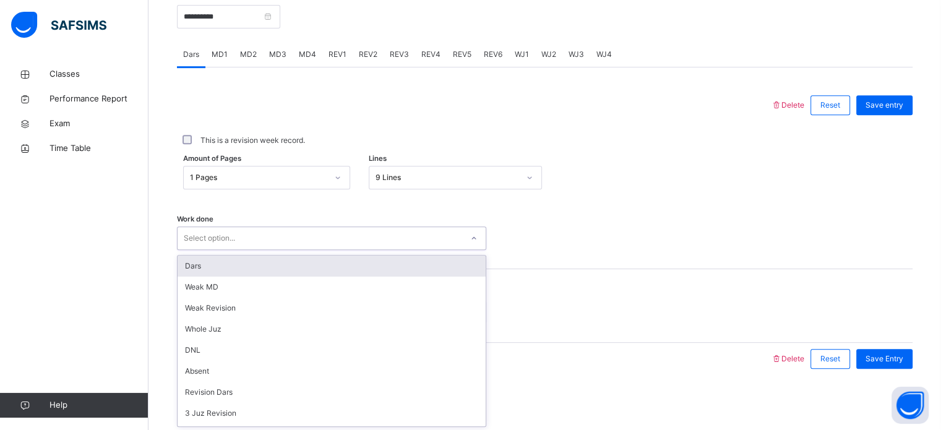
click at [382, 231] on div "Select option..." at bounding box center [320, 238] width 285 height 19
click at [360, 260] on div "Dars" at bounding box center [332, 266] width 308 height 21
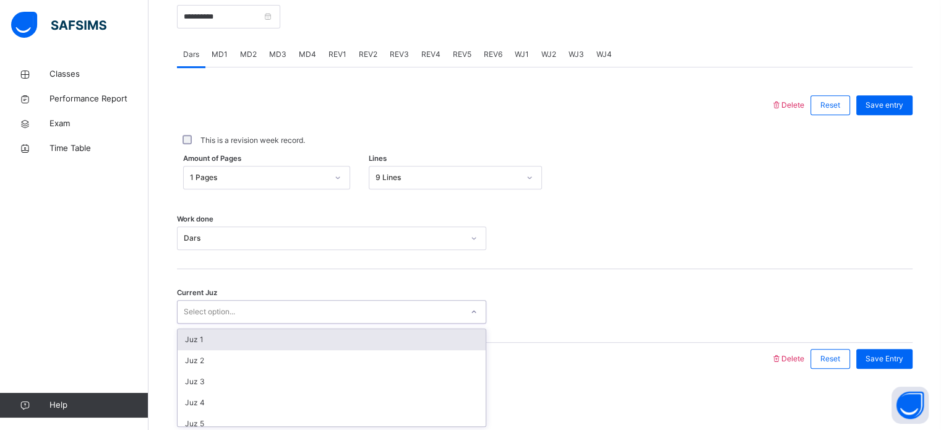
click at [302, 314] on div "Select option..." at bounding box center [320, 312] width 285 height 19
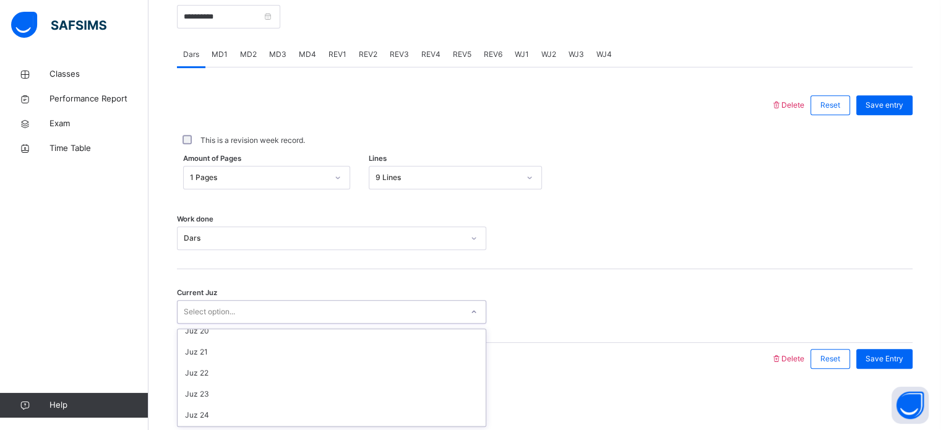
scroll to position [408, 0]
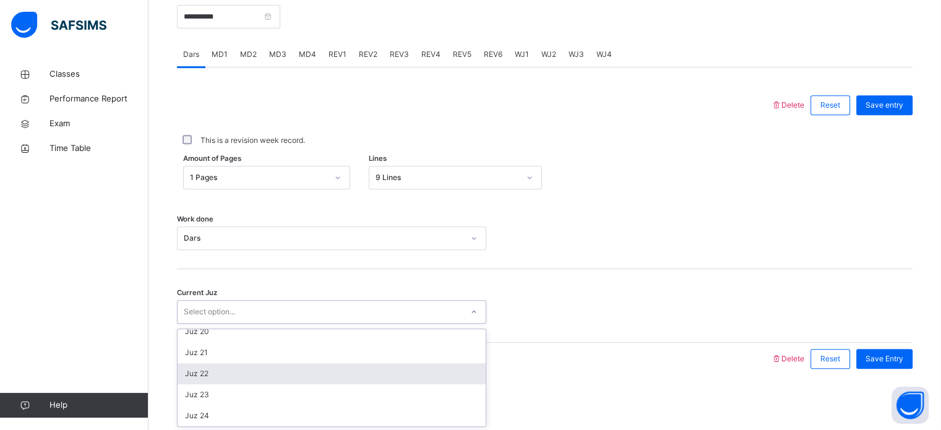
click at [299, 369] on div "Juz 22" at bounding box center [332, 373] width 308 height 21
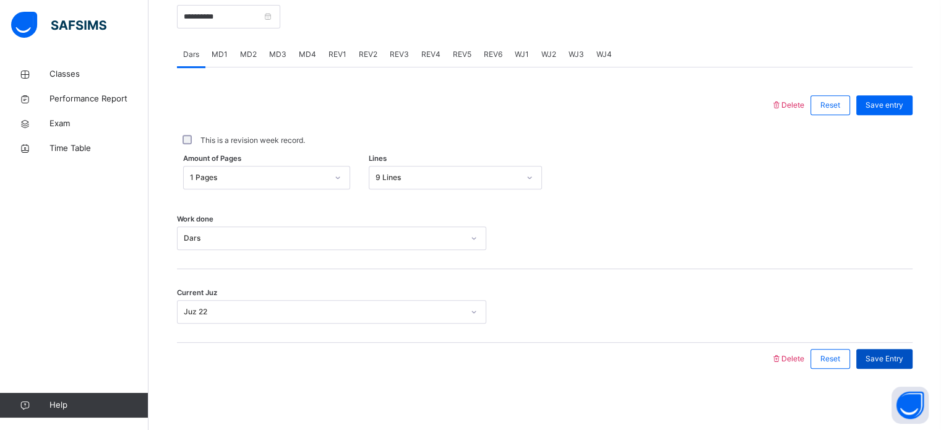
click at [893, 362] on span "Save Entry" at bounding box center [885, 358] width 38 height 11
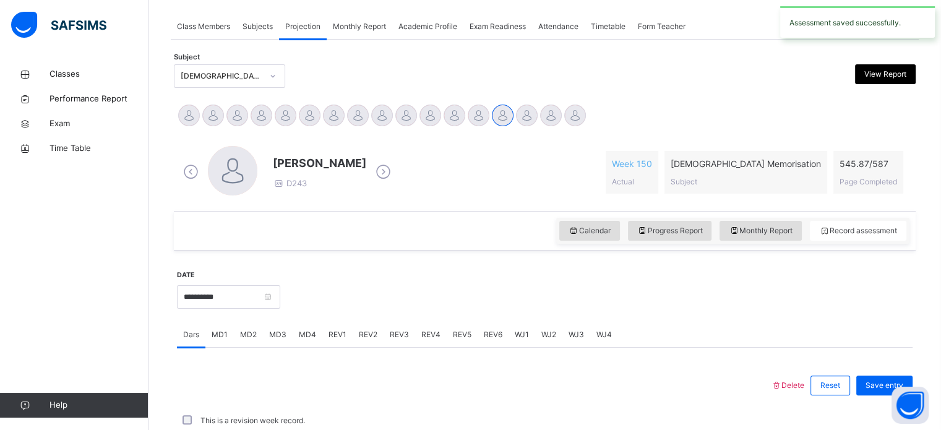
scroll to position [499, 0]
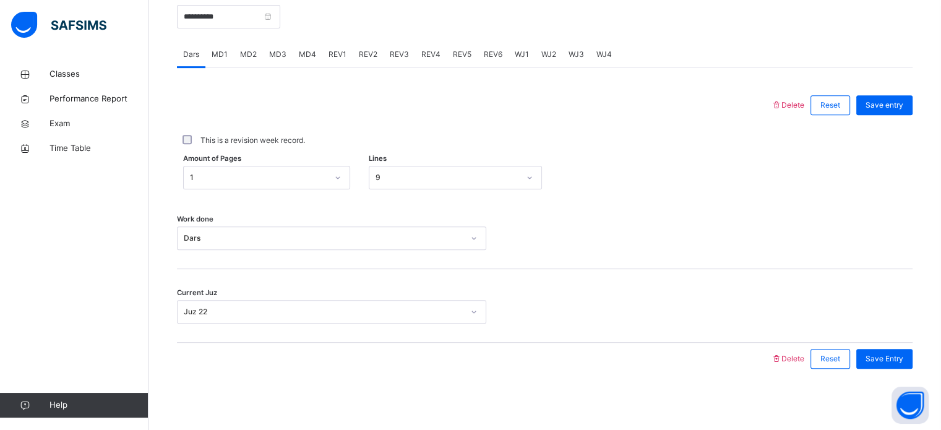
click at [248, 58] on span "MD2" at bounding box center [248, 54] width 17 height 11
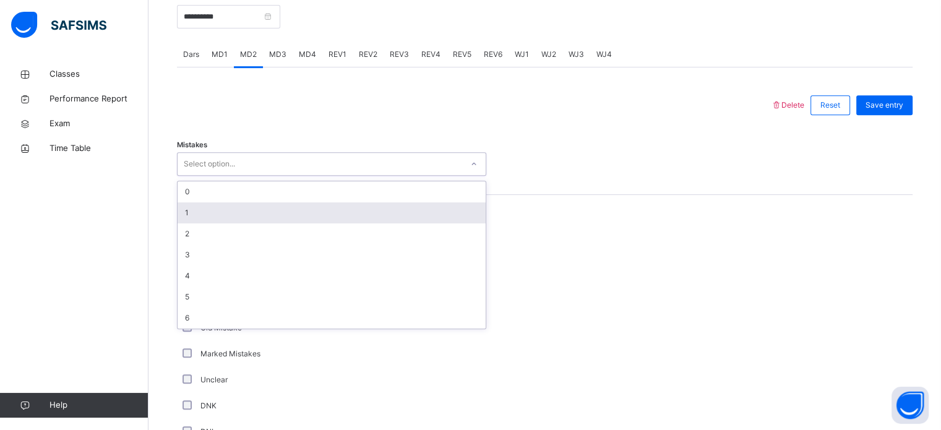
drag, startPoint x: 265, startPoint y: 154, endPoint x: 225, endPoint y: 212, distance: 71.1
click at [225, 176] on div "option 1 focused, 2 of 7. 7 results available. Use Up and Down to choose option…" at bounding box center [331, 164] width 309 height 24
click at [225, 212] on div "1" at bounding box center [332, 212] width 308 height 21
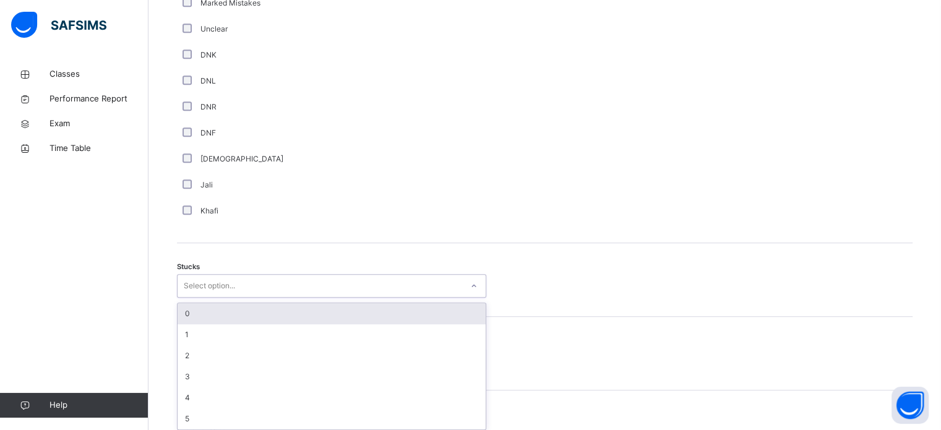
click at [265, 298] on div "option 0 focused, 1 of 6. 6 results available. Use Up and Down to choose option…" at bounding box center [331, 286] width 309 height 24
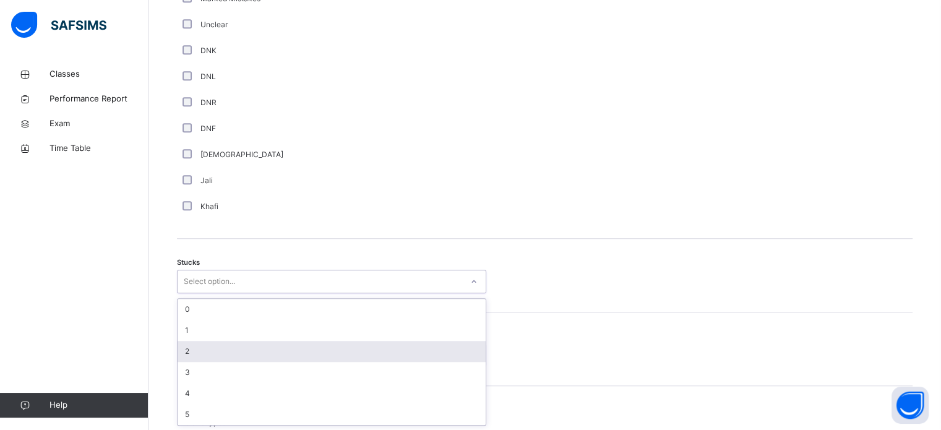
click at [265, 341] on div "2" at bounding box center [332, 351] width 308 height 21
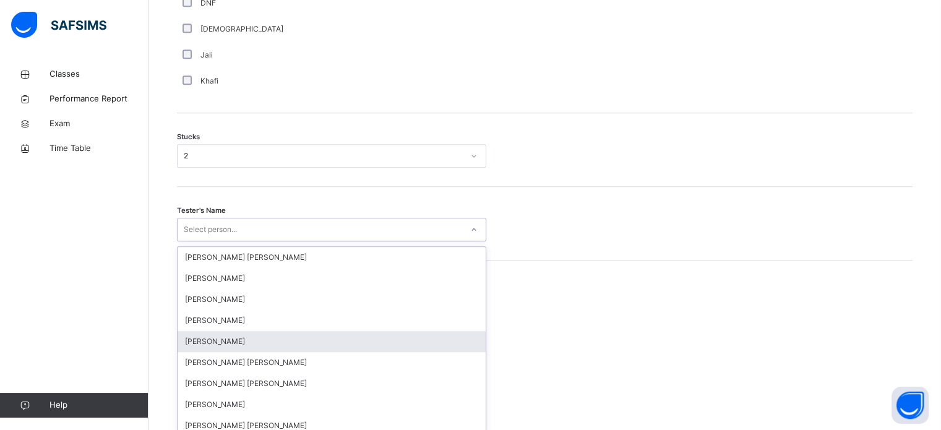
click at [267, 241] on div "option [PERSON_NAME] focused, 5 of 90. 90 results available. Use Up and Down to…" at bounding box center [331, 230] width 309 height 24
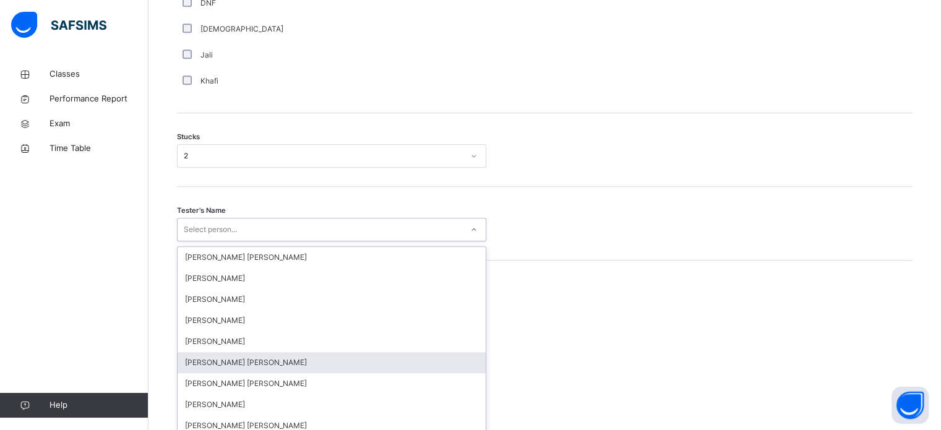
scroll to position [986, 0]
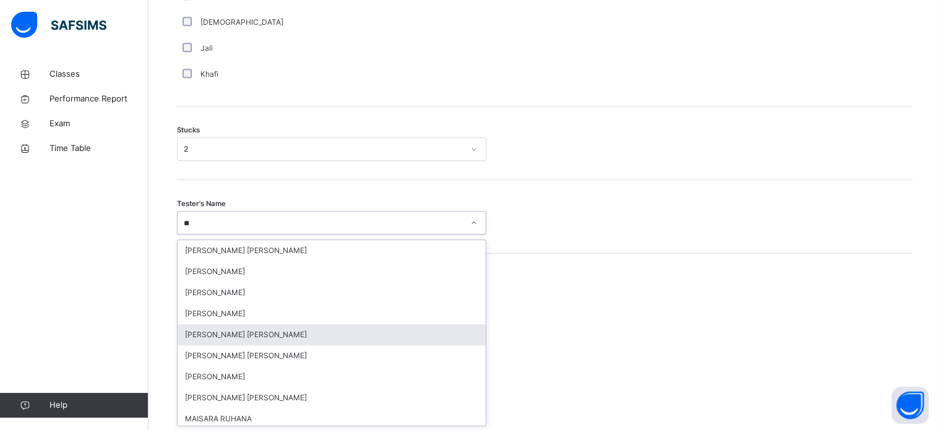
type input "***"
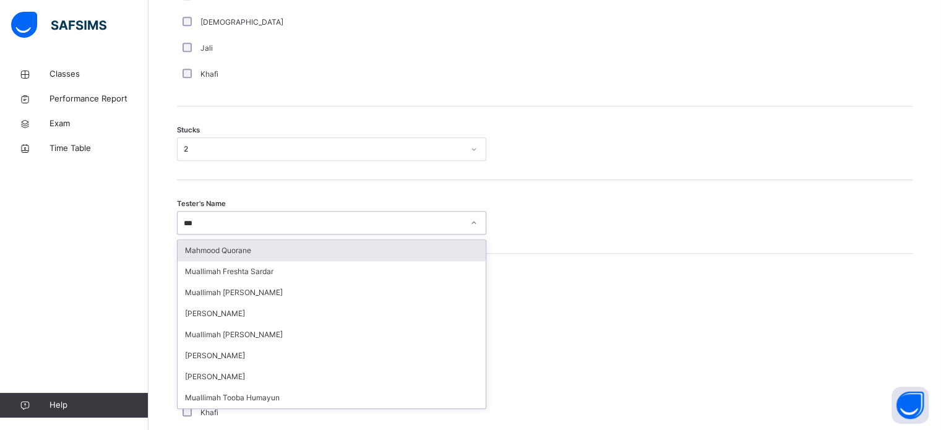
click at [302, 256] on div "Mahmood Quorane" at bounding box center [332, 250] width 308 height 21
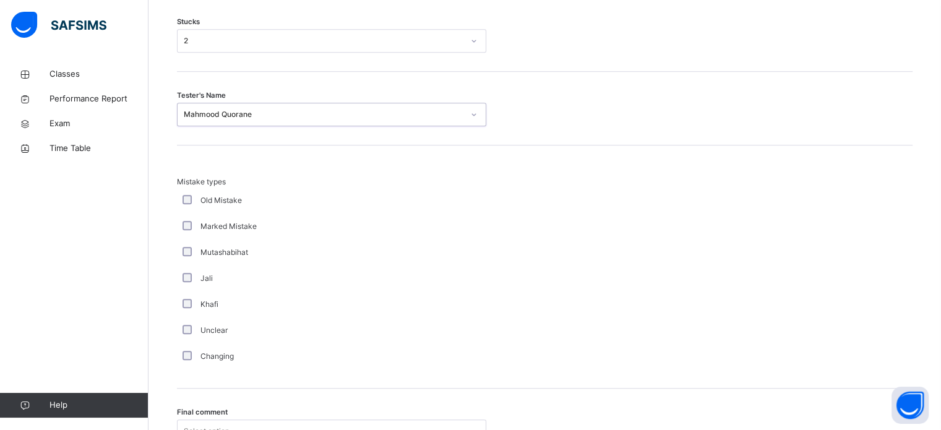
scroll to position [1213, 0]
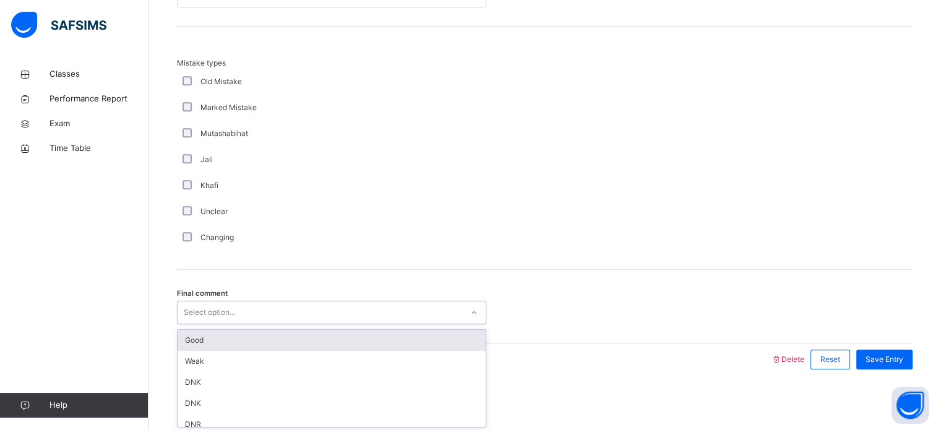
click at [312, 303] on div "Select option..." at bounding box center [320, 312] width 285 height 19
click at [360, 334] on div "Good" at bounding box center [332, 340] width 308 height 21
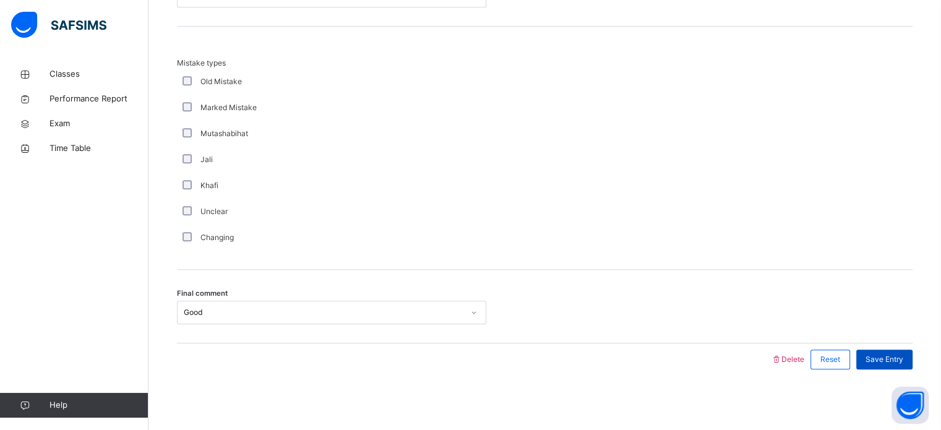
click at [894, 354] on span "Save Entry" at bounding box center [885, 359] width 38 height 11
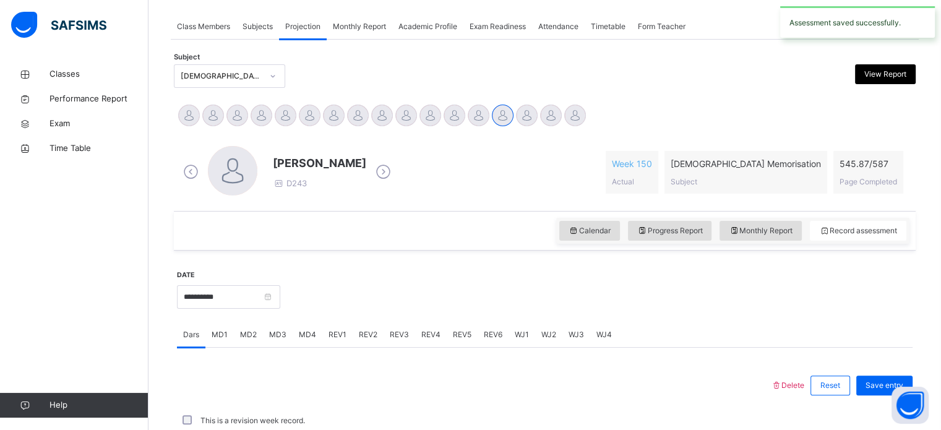
scroll to position [499, 0]
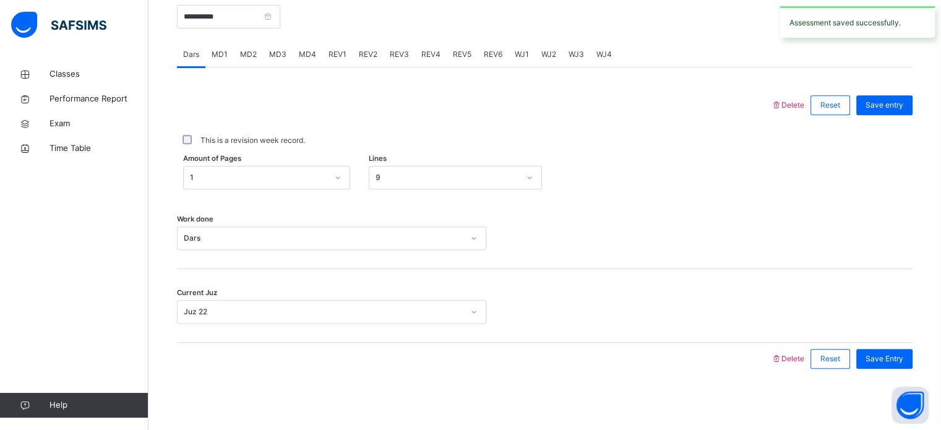
click at [299, 54] on span "MD4" at bounding box center [307, 54] width 17 height 11
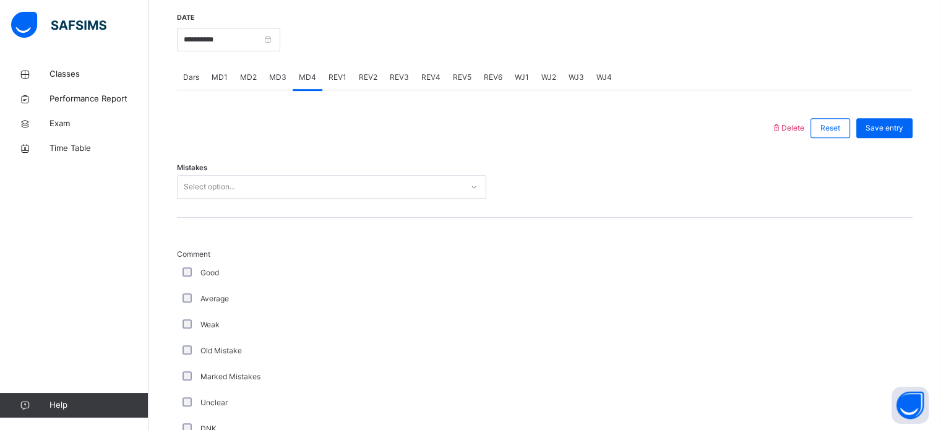
scroll to position [483, 0]
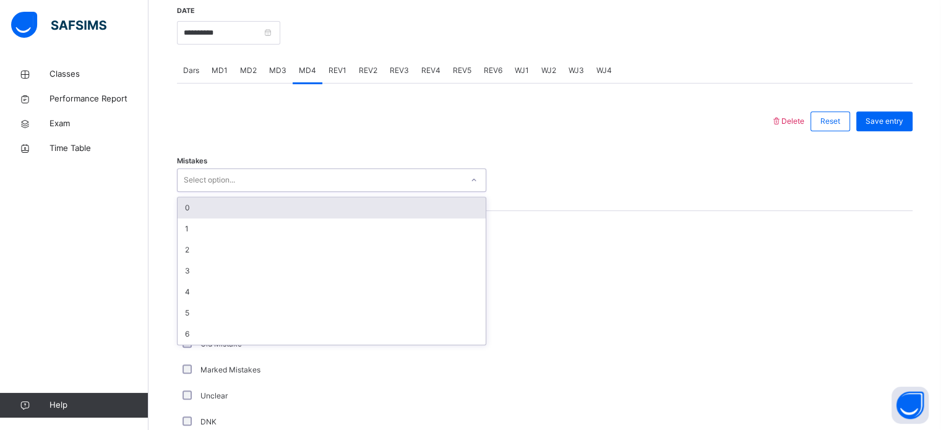
click at [309, 182] on div "Select option..." at bounding box center [320, 180] width 285 height 19
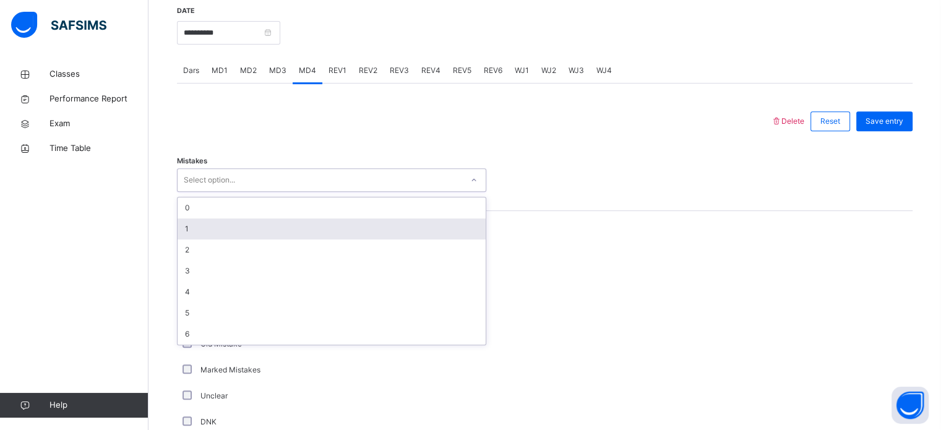
click at [303, 231] on div "1" at bounding box center [332, 228] width 308 height 21
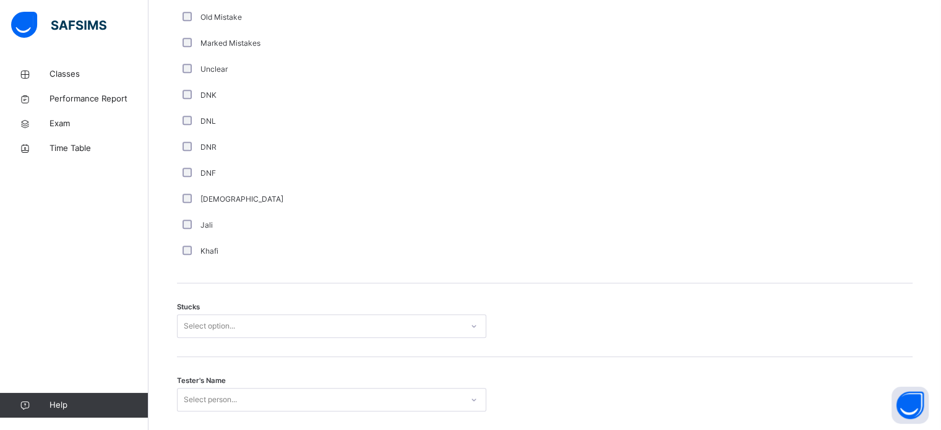
scroll to position [931, 0]
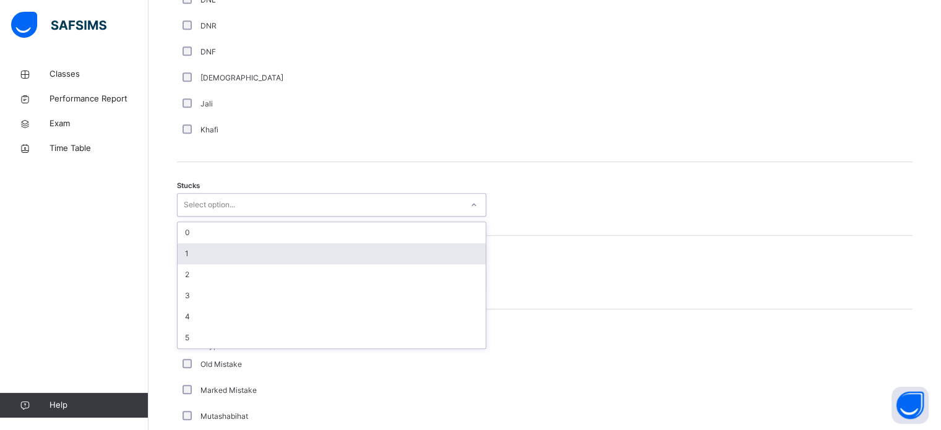
drag, startPoint x: 257, startPoint y: 197, endPoint x: 237, endPoint y: 257, distance: 62.8
click at [237, 217] on div "option 1 focused, 2 of 6. 6 results available. Use Up and Down to choose option…" at bounding box center [331, 205] width 309 height 24
click at [237, 257] on div "1" at bounding box center [332, 253] width 308 height 21
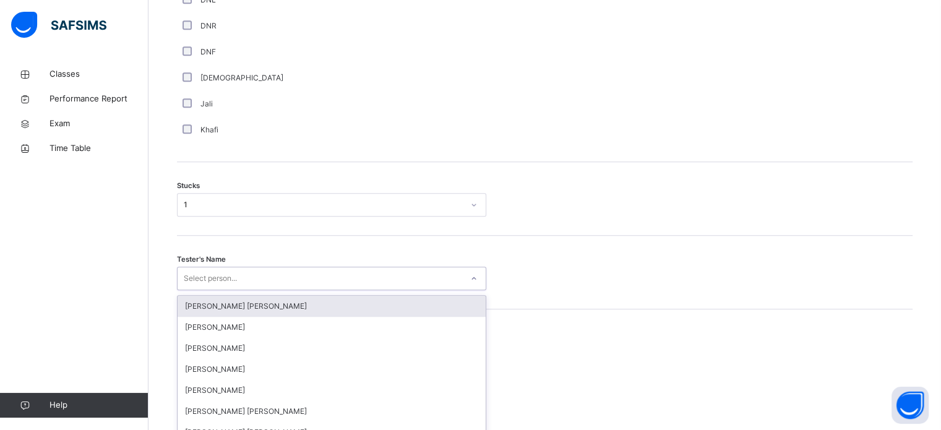
scroll to position [986, 0]
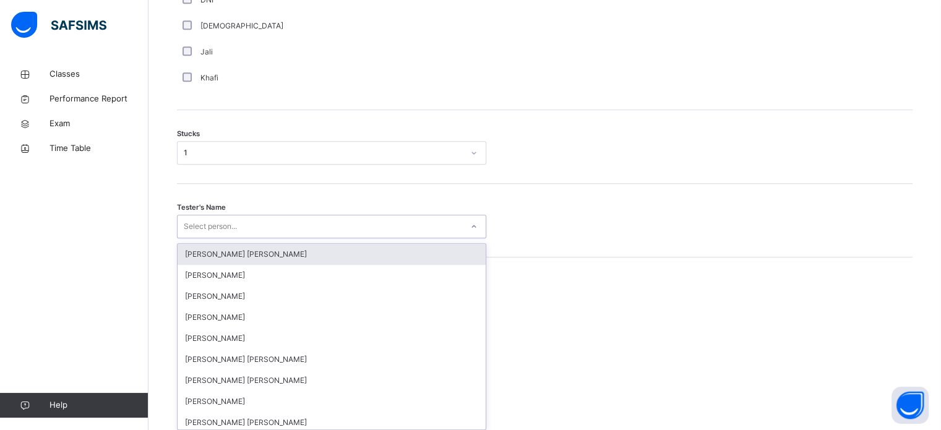
click at [234, 238] on div "option [PERSON_NAME] [PERSON_NAME] focused, 1 of 90. 90 results available. Use …" at bounding box center [331, 227] width 309 height 24
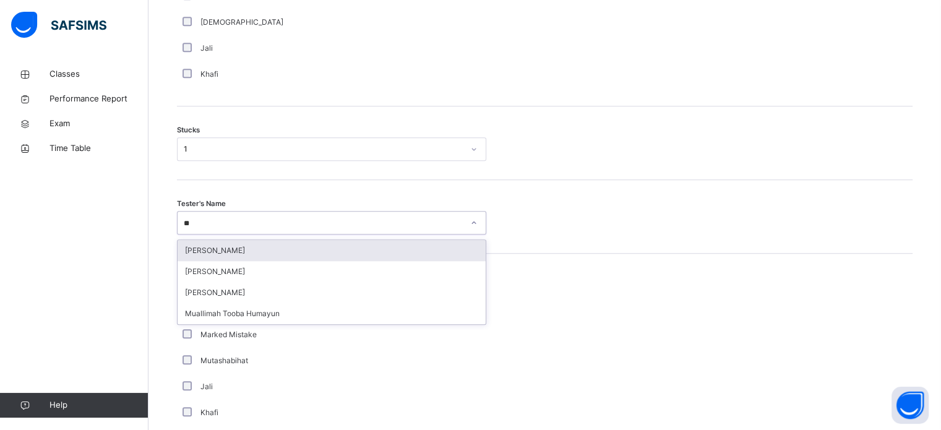
type input "*"
type input "****"
click at [386, 256] on div "[PERSON_NAME]" at bounding box center [332, 250] width 308 height 21
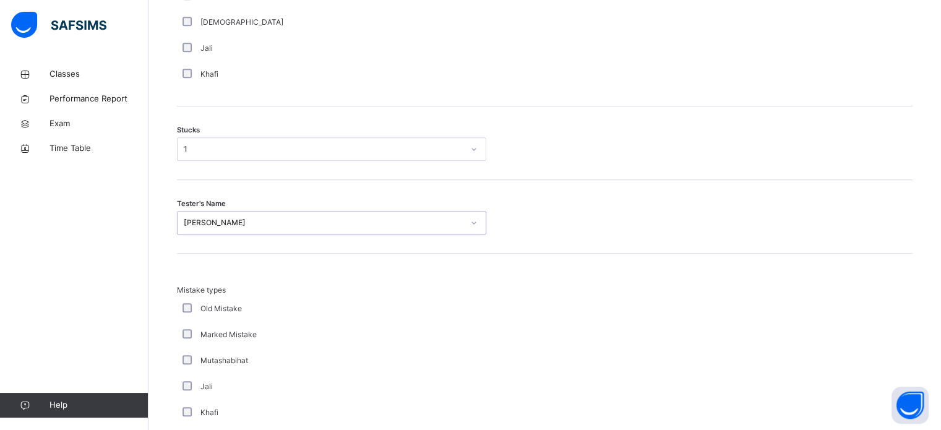
scroll to position [1213, 0]
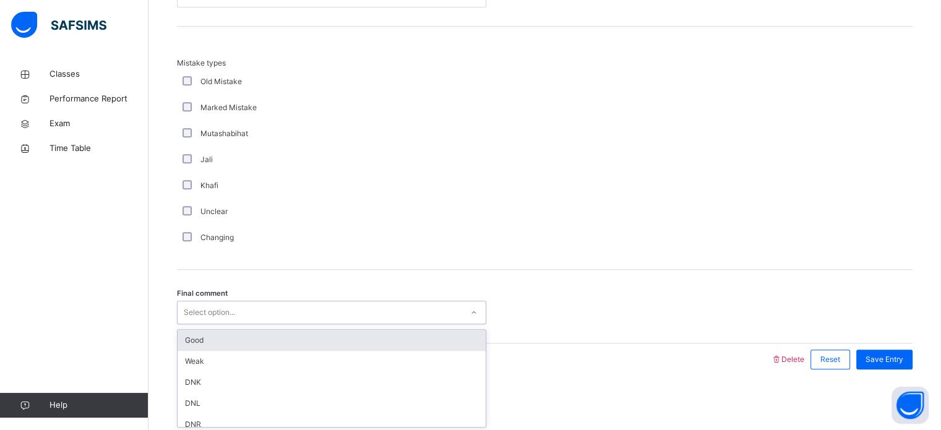
click at [326, 311] on div "Select option..." at bounding box center [320, 312] width 285 height 19
click at [339, 340] on div "Good" at bounding box center [332, 340] width 308 height 21
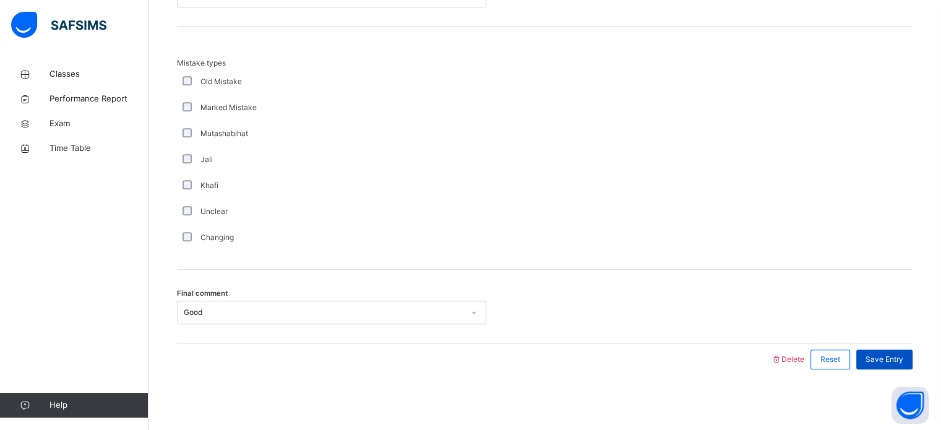
click at [874, 353] on div "Save Entry" at bounding box center [884, 360] width 56 height 20
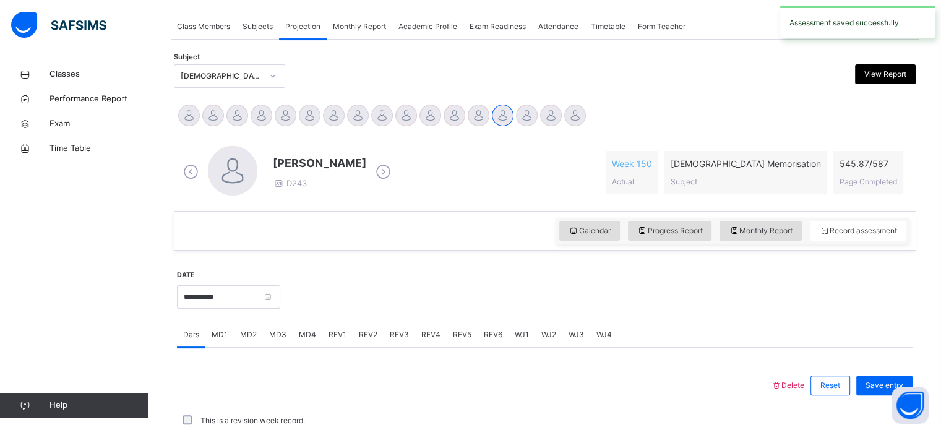
scroll to position [499, 0]
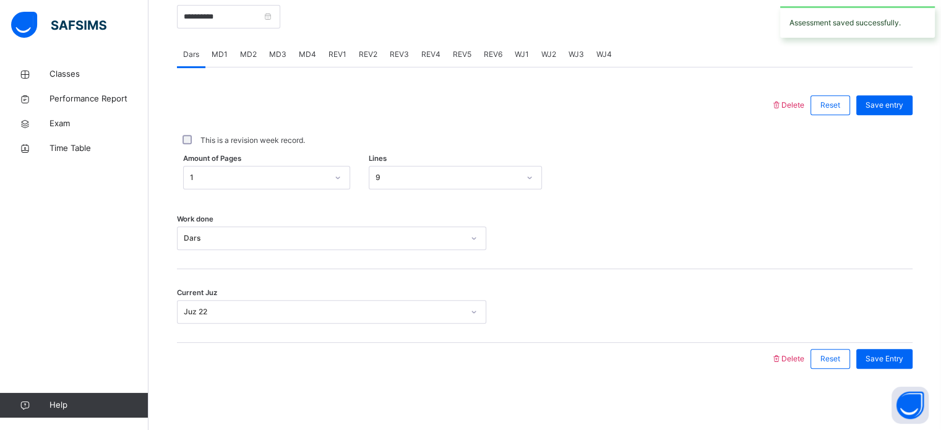
click at [337, 54] on span "REV1" at bounding box center [338, 54] width 18 height 11
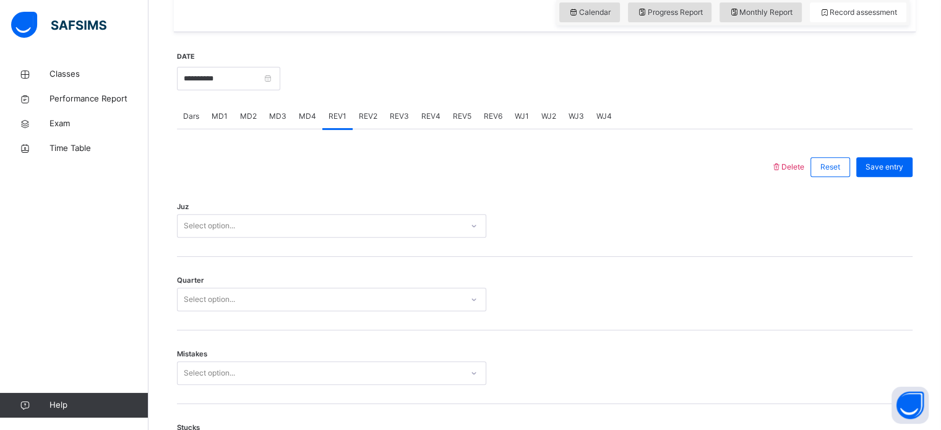
scroll to position [442, 0]
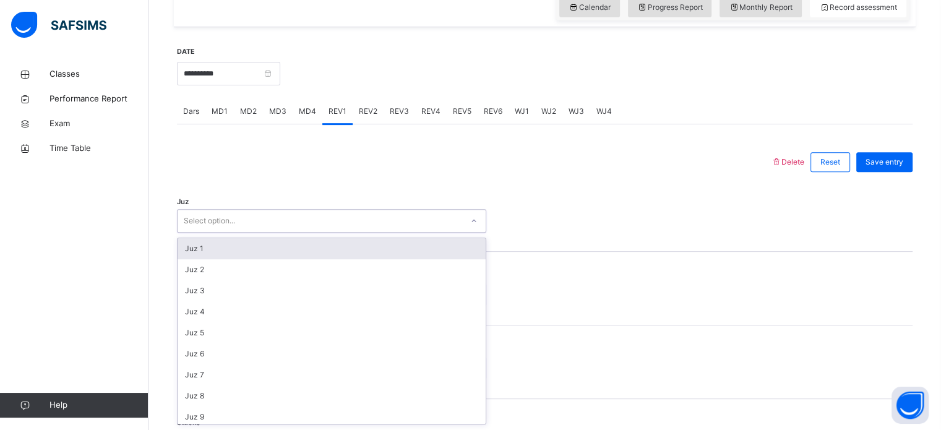
click at [279, 212] on div "Select option..." at bounding box center [320, 221] width 285 height 19
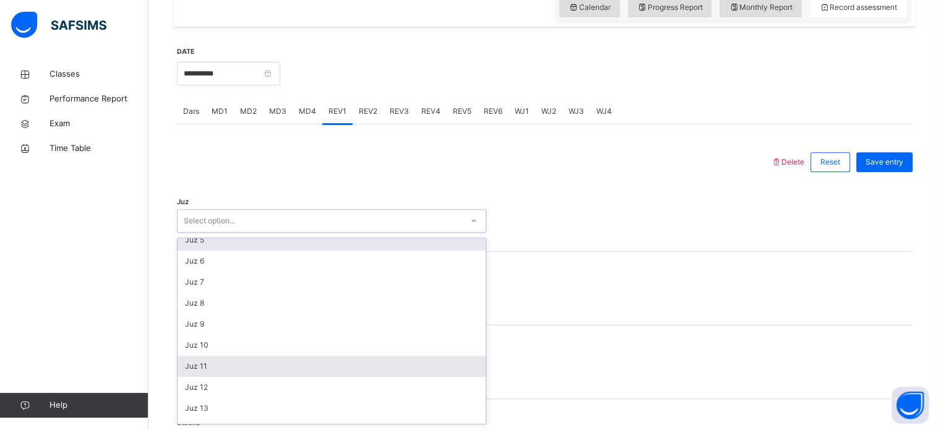
scroll to position [90, 0]
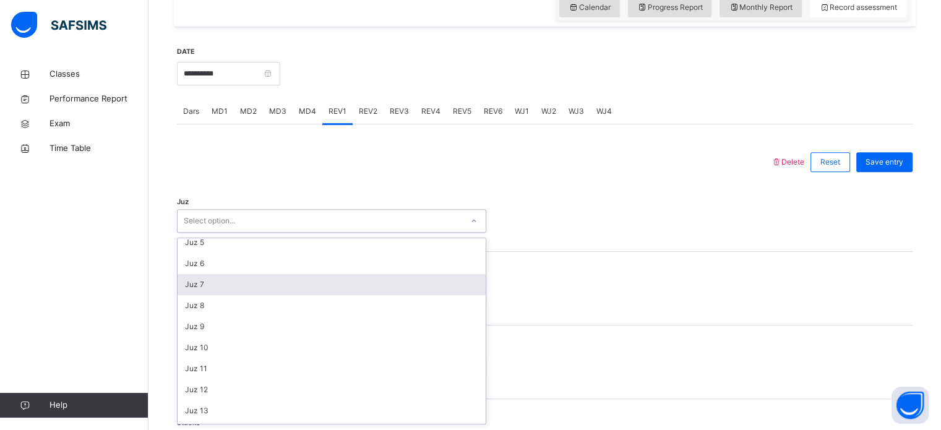
click at [247, 285] on div "Juz 7" at bounding box center [332, 284] width 308 height 21
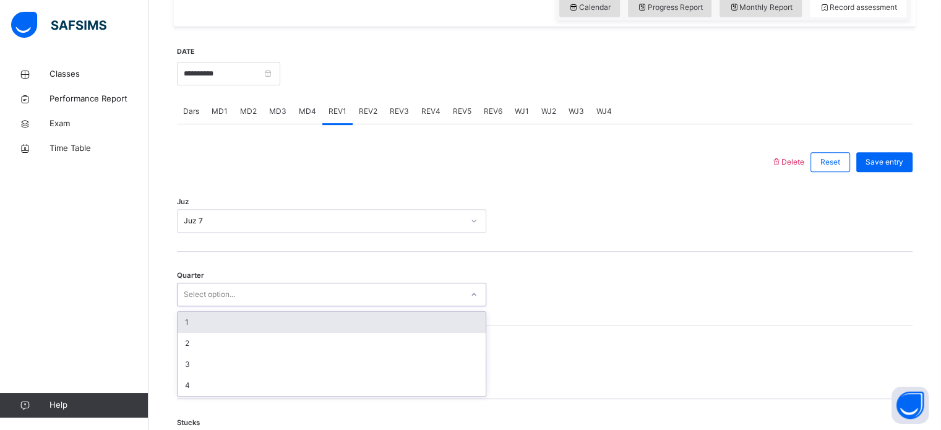
click at [204, 283] on div "Select option..." at bounding box center [331, 295] width 309 height 24
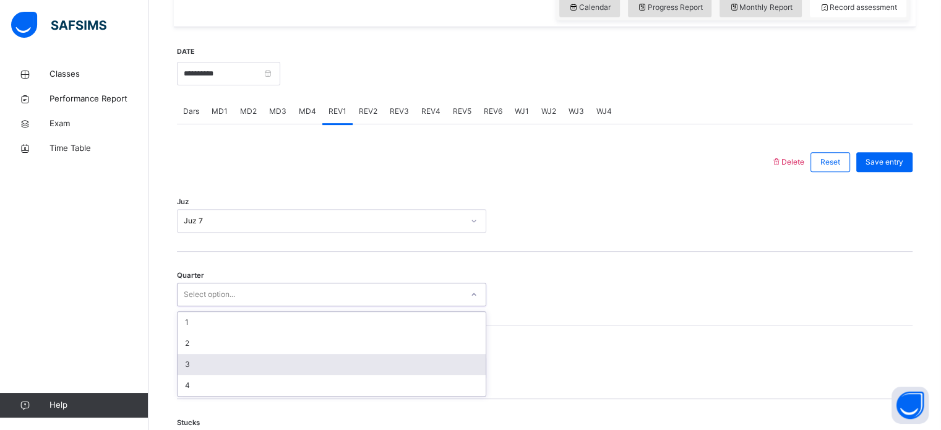
click at [269, 354] on div "3" at bounding box center [332, 364] width 308 height 21
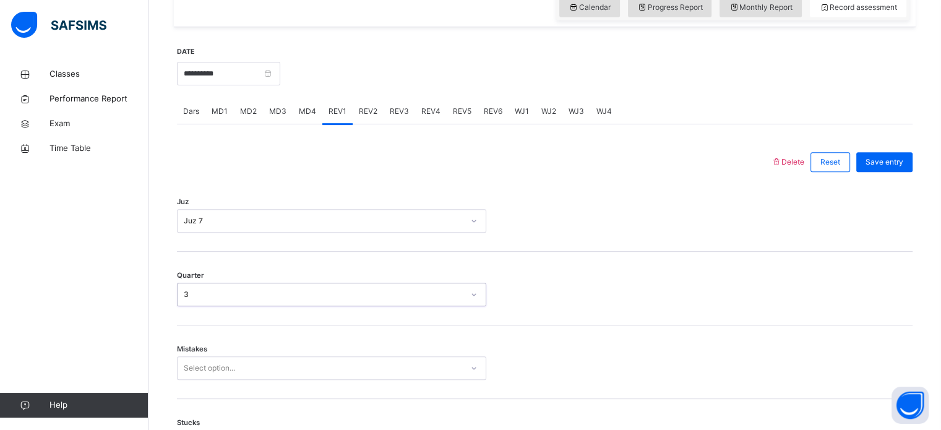
click at [269, 353] on div "Mistakes Select option..." at bounding box center [545, 362] width 736 height 74
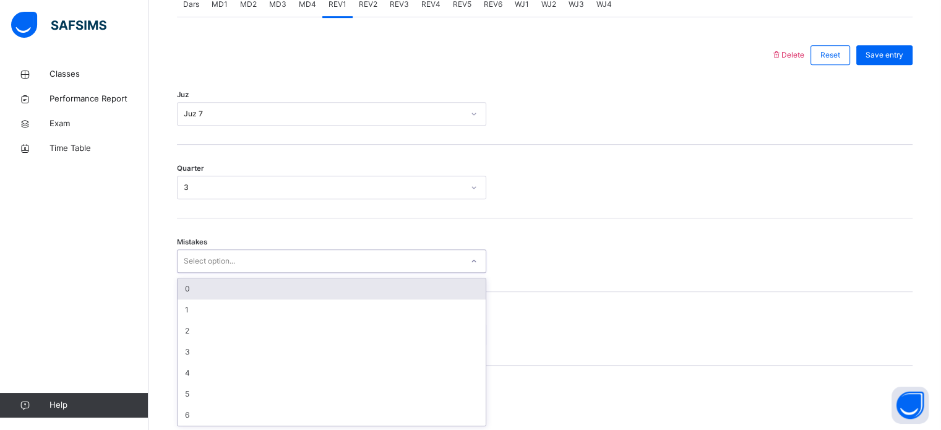
click at [267, 273] on div "option 0 focused, 1 of 7. 7 results available. Use Up and Down to choose option…" at bounding box center [331, 261] width 309 height 24
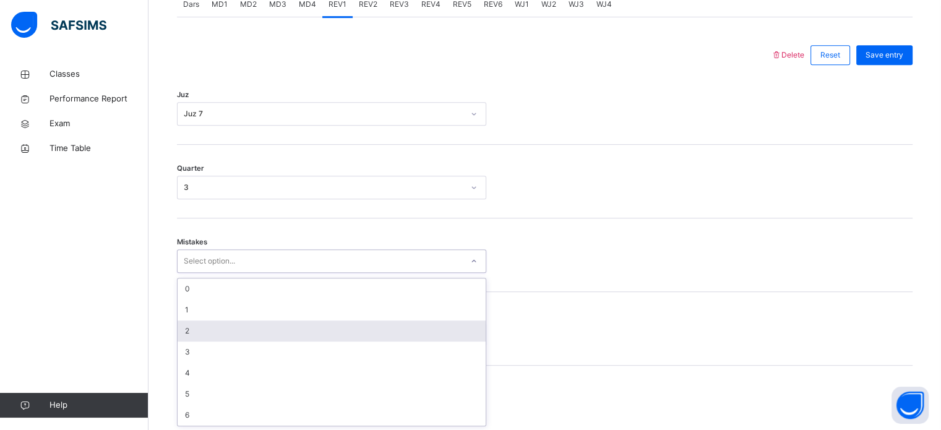
scroll to position [549, 0]
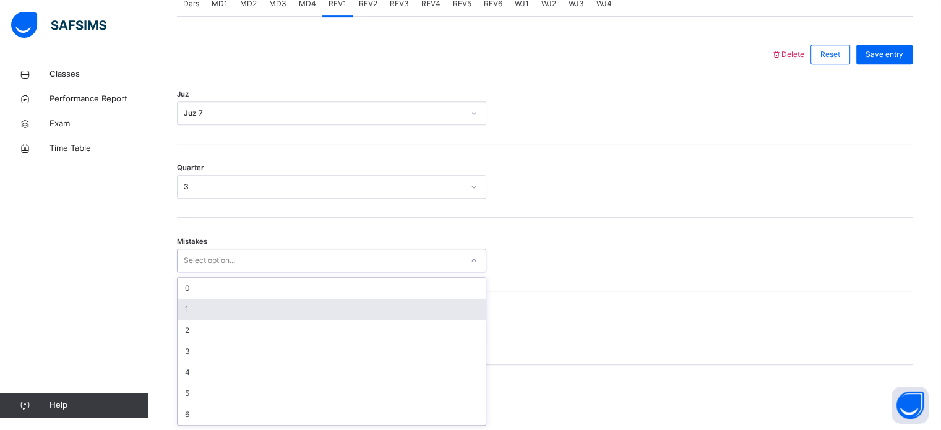
click at [266, 313] on div "1" at bounding box center [332, 309] width 308 height 21
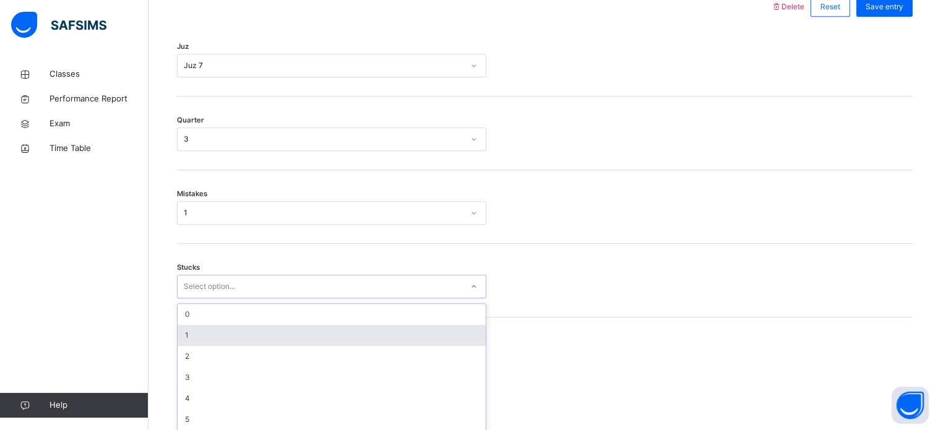
click at [240, 298] on div "option 1 focused, 2 of 6. 6 results available. Use Up and Down to choose option…" at bounding box center [331, 287] width 309 height 24
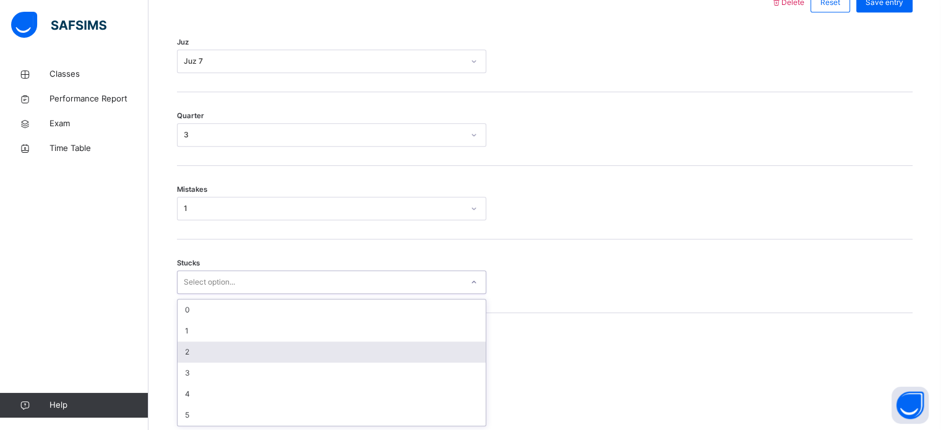
click at [239, 354] on div "2" at bounding box center [332, 352] width 308 height 21
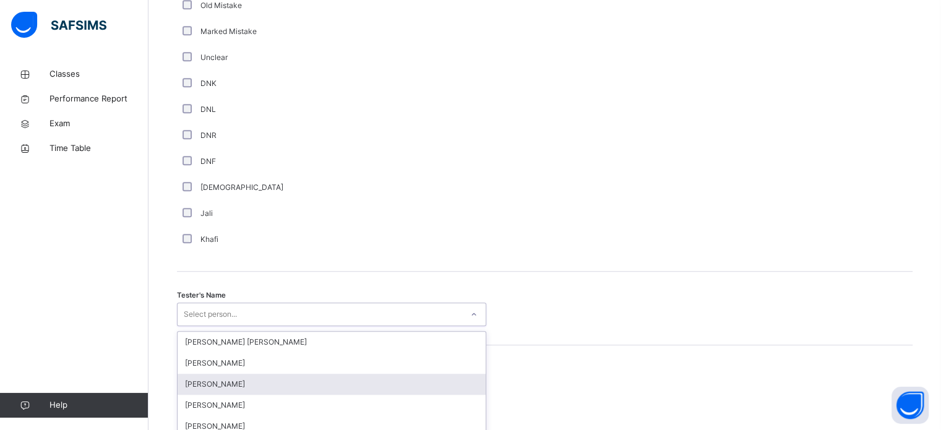
click at [230, 322] on div "option [PERSON_NAME] focused, 3 of 90. 90 results available. Use Up and Down to…" at bounding box center [331, 315] width 309 height 24
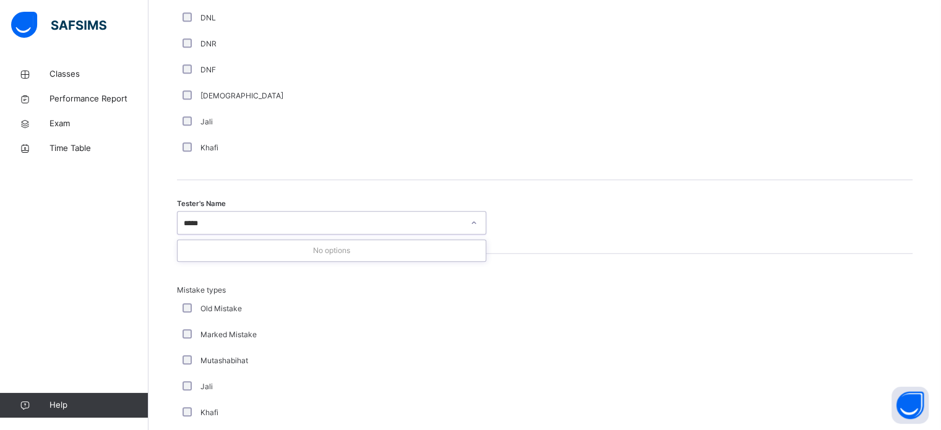
type input "****"
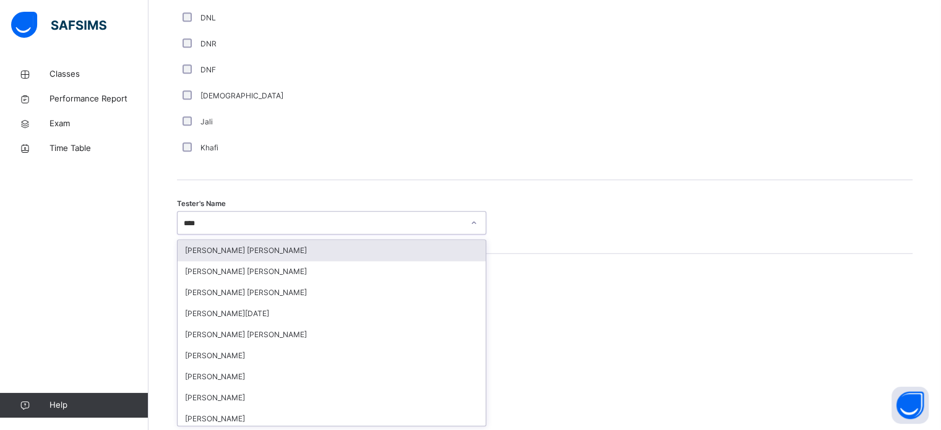
click at [314, 255] on div "[PERSON_NAME] [PERSON_NAME]" at bounding box center [332, 250] width 308 height 21
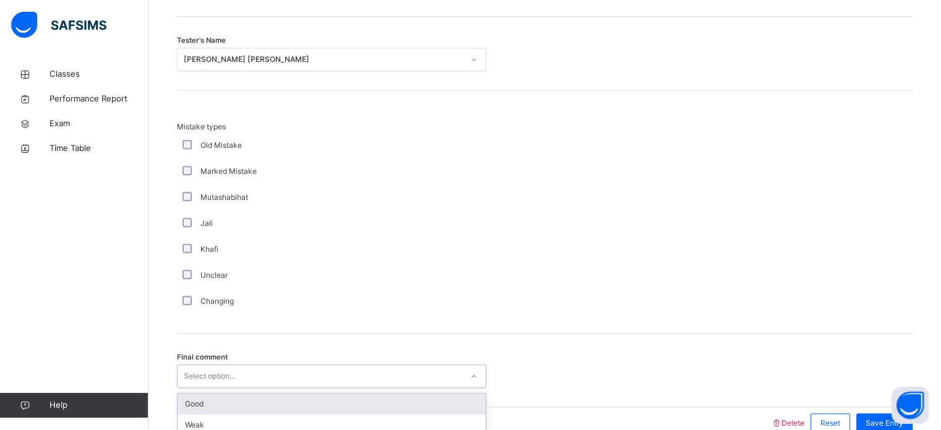
scroll to position [1361, 0]
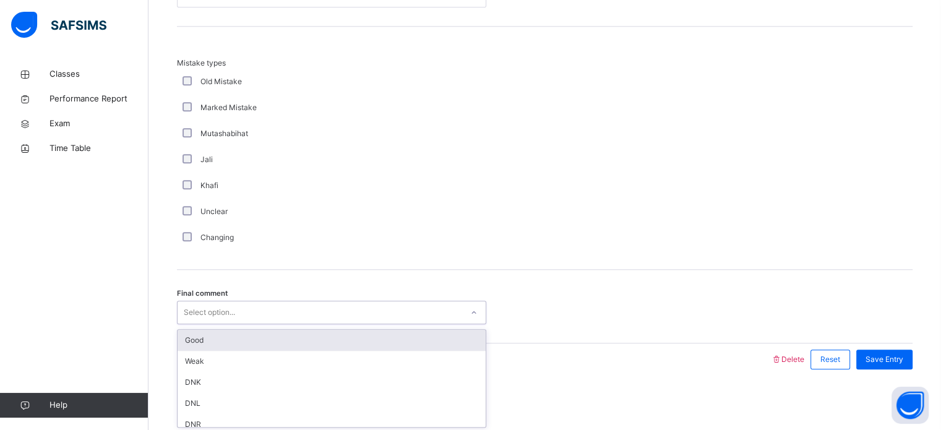
click at [384, 324] on div "option Good focused, 1 of 6. 6 results available. Use Up and Down to choose opt…" at bounding box center [331, 313] width 309 height 24
type input "****"
click at [390, 337] on div "Good" at bounding box center [332, 340] width 308 height 21
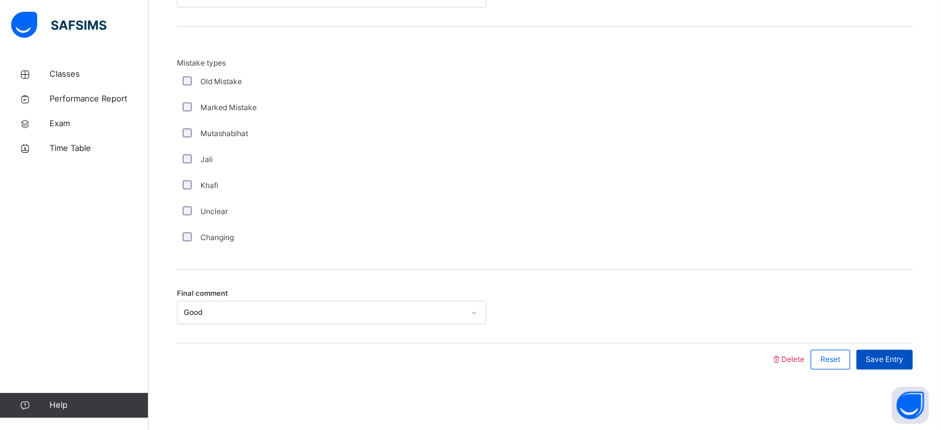
click at [893, 358] on span "Save Entry" at bounding box center [885, 359] width 38 height 11
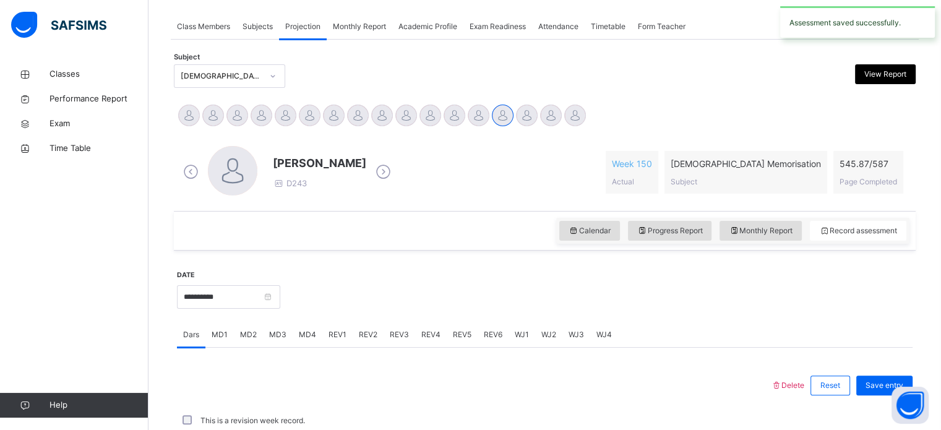
scroll to position [499, 0]
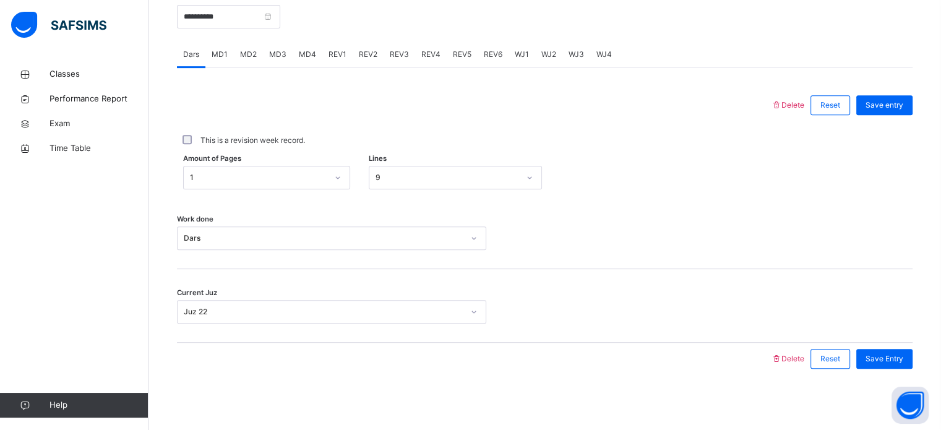
click at [374, 56] on span "REV2" at bounding box center [368, 54] width 19 height 11
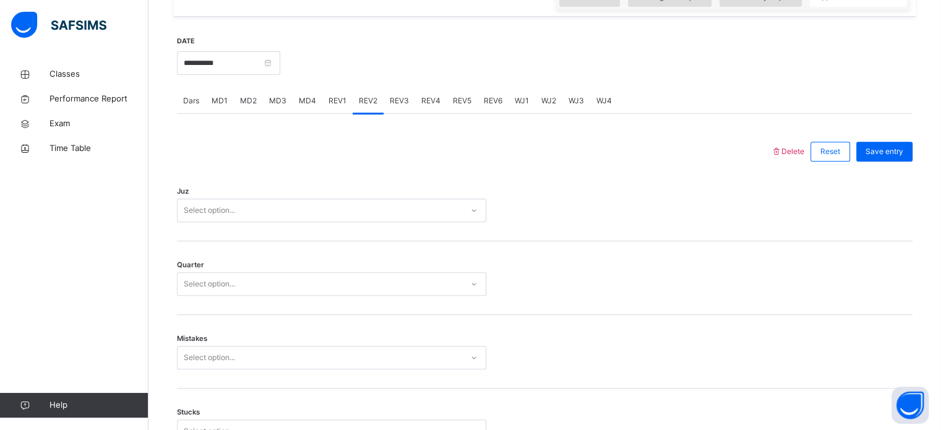
scroll to position [455, 0]
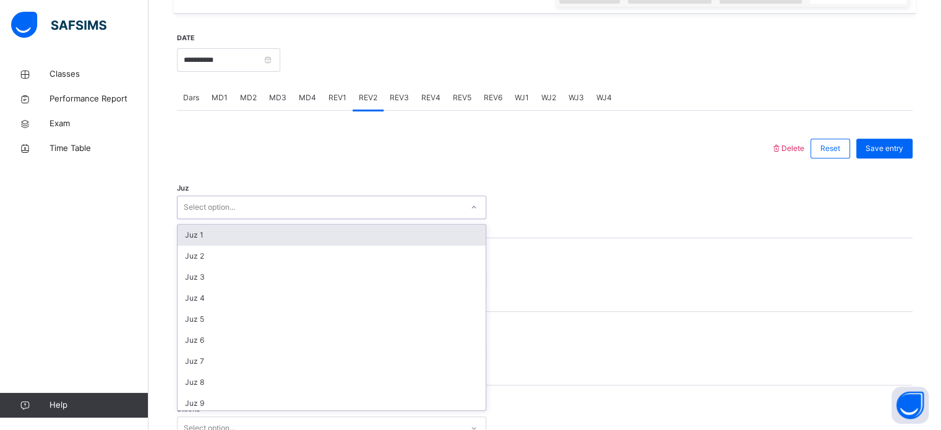
click at [402, 204] on div "Select option..." at bounding box center [320, 207] width 285 height 19
type input "*****"
click at [396, 239] on div "Juz 7" at bounding box center [332, 235] width 308 height 21
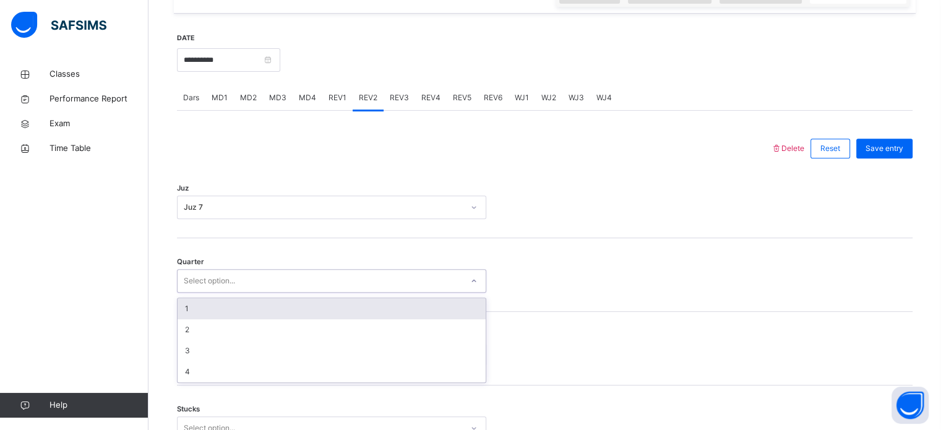
click at [366, 286] on div "Select option..." at bounding box center [320, 281] width 285 height 19
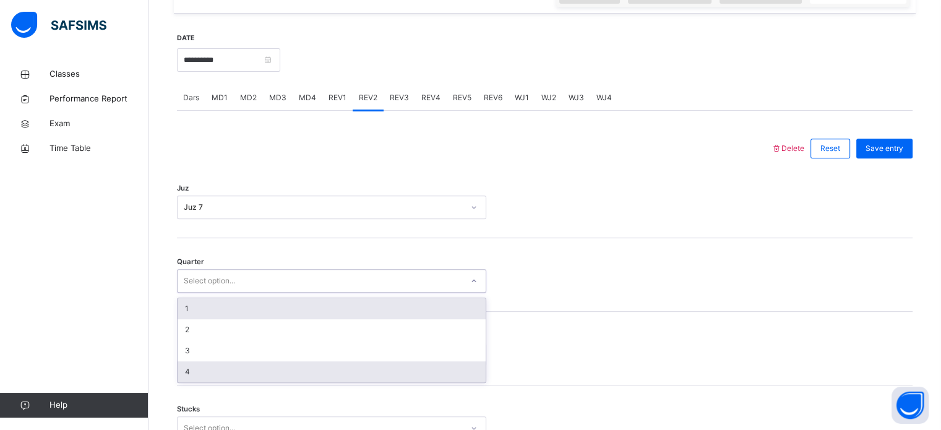
type input "*"
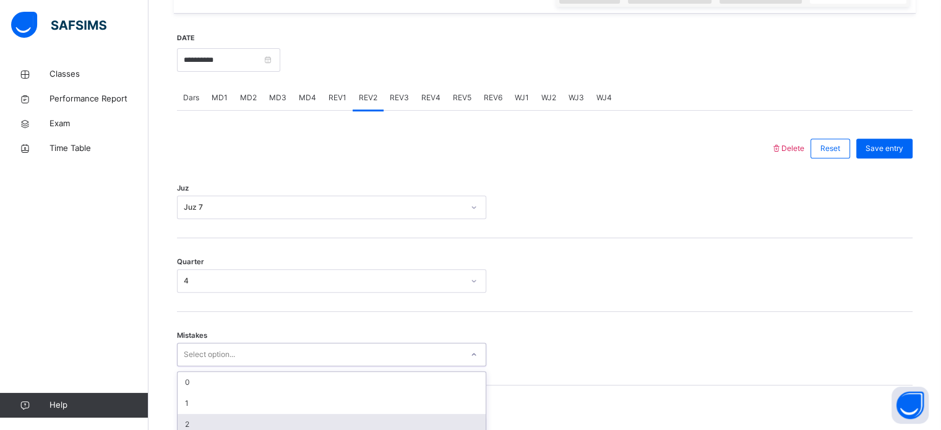
scroll to position [549, 0]
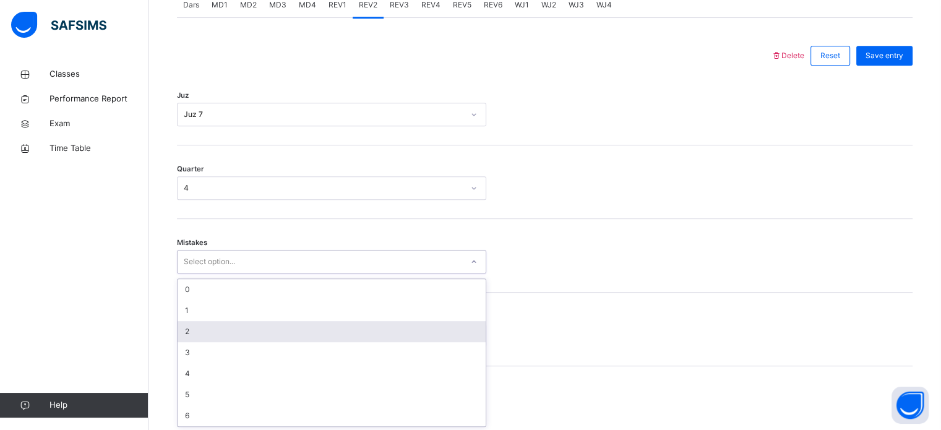
click at [397, 273] on div "option 2 focused, 3 of 7. 7 results available. Use Up and Down to choose option…" at bounding box center [331, 262] width 309 height 24
type input "*"
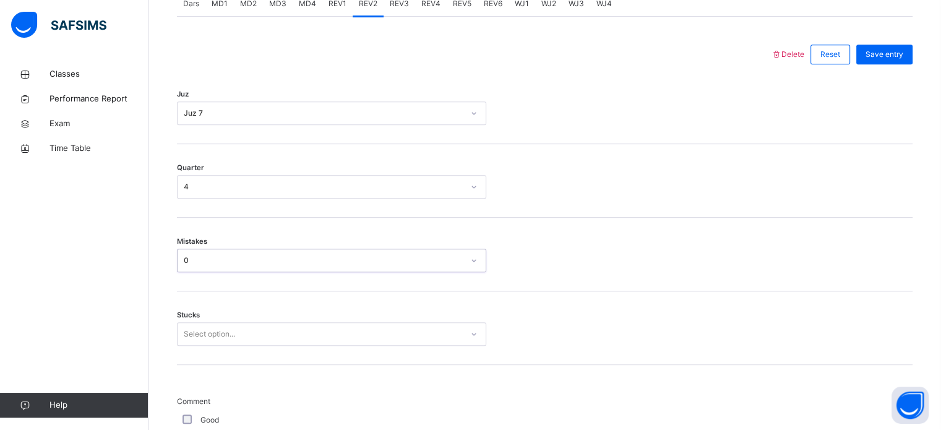
click at [408, 253] on div "0" at bounding box center [320, 260] width 285 height 19
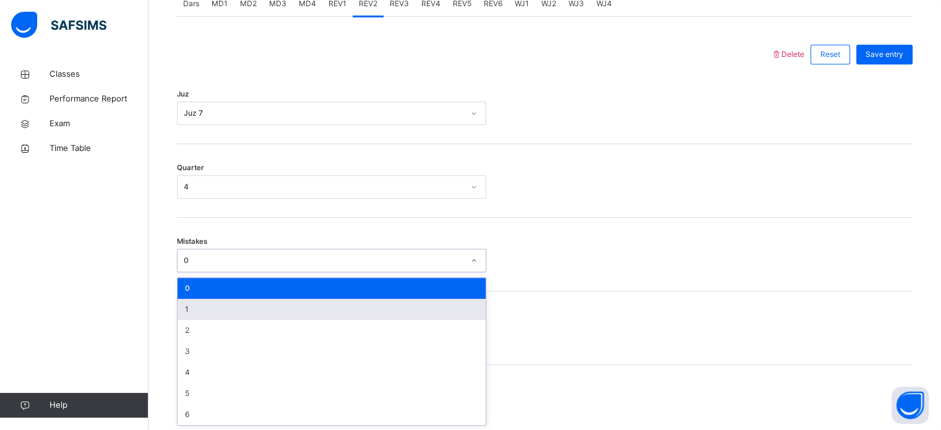
click at [417, 303] on div "1" at bounding box center [332, 309] width 308 height 21
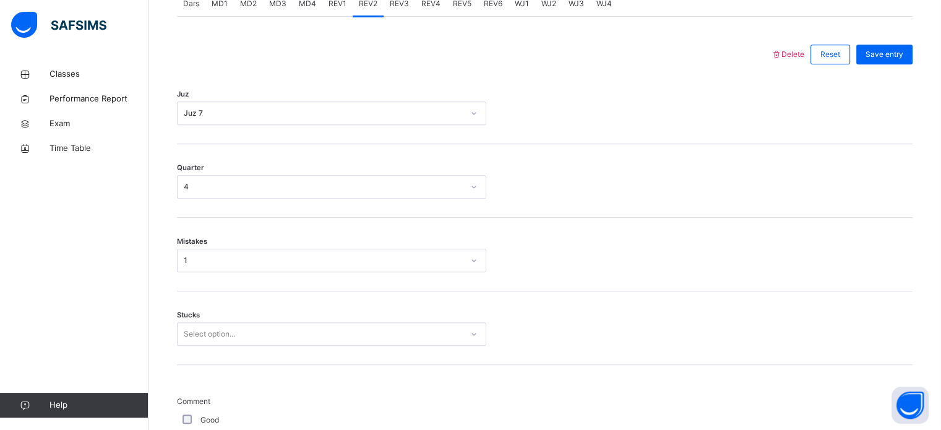
click at [432, 346] on div "Stucks Select option..." at bounding box center [545, 328] width 736 height 74
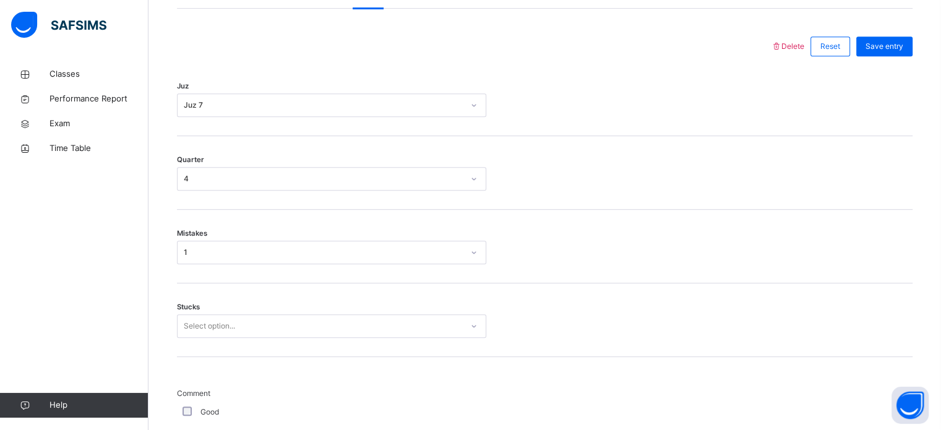
click at [432, 346] on div "Stucks Select option..." at bounding box center [545, 320] width 736 height 74
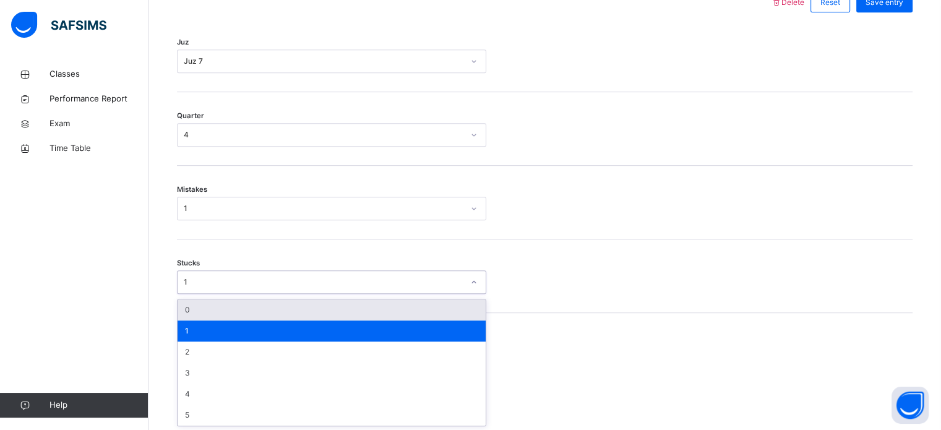
click at [320, 282] on div "1" at bounding box center [324, 282] width 280 height 11
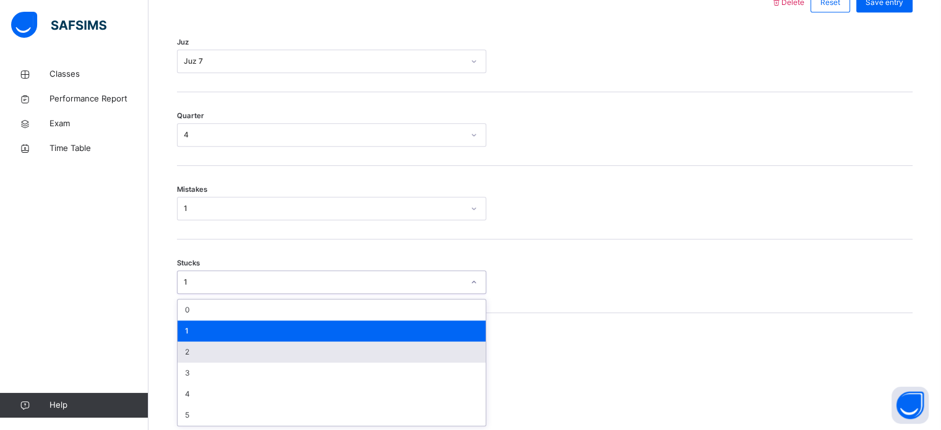
click at [303, 348] on div "2" at bounding box center [332, 352] width 308 height 21
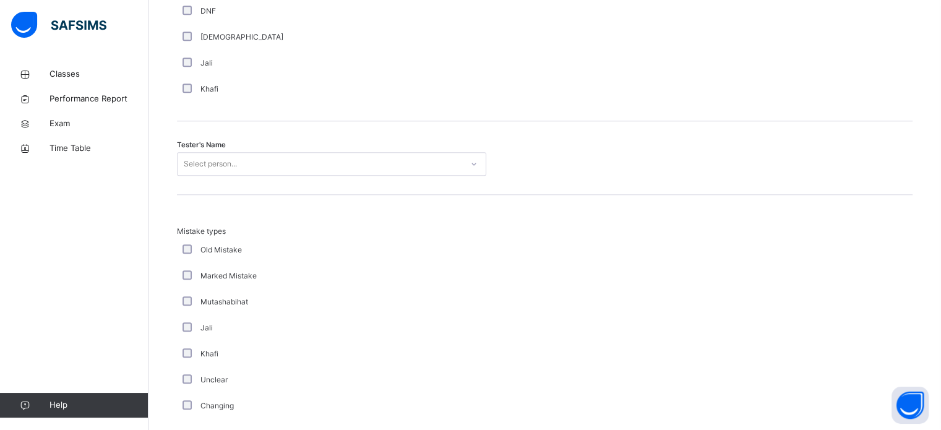
scroll to position [1192, 0]
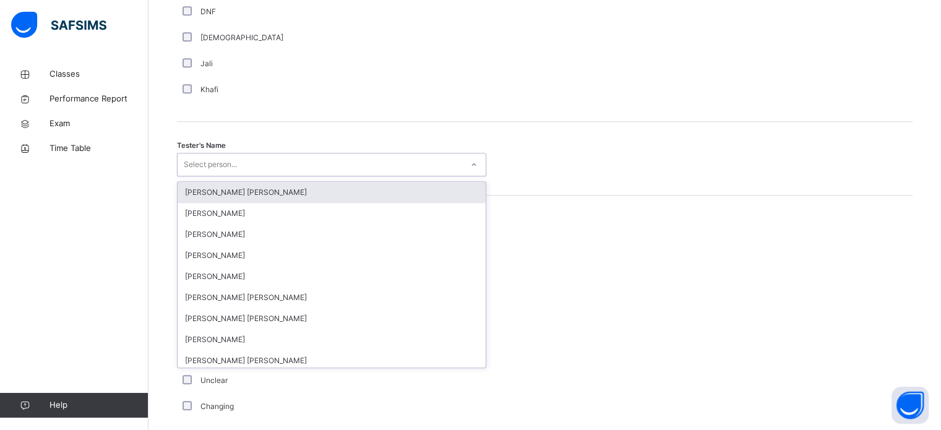
click at [240, 168] on div "Select person..." at bounding box center [320, 164] width 285 height 19
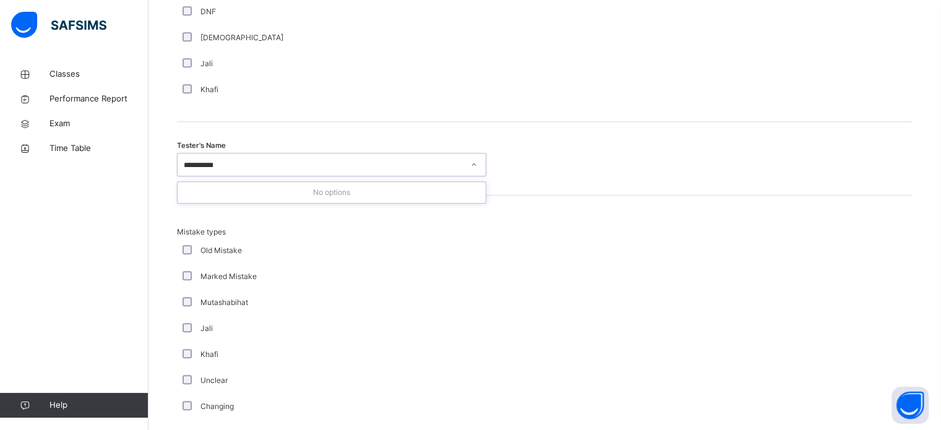
type input "********"
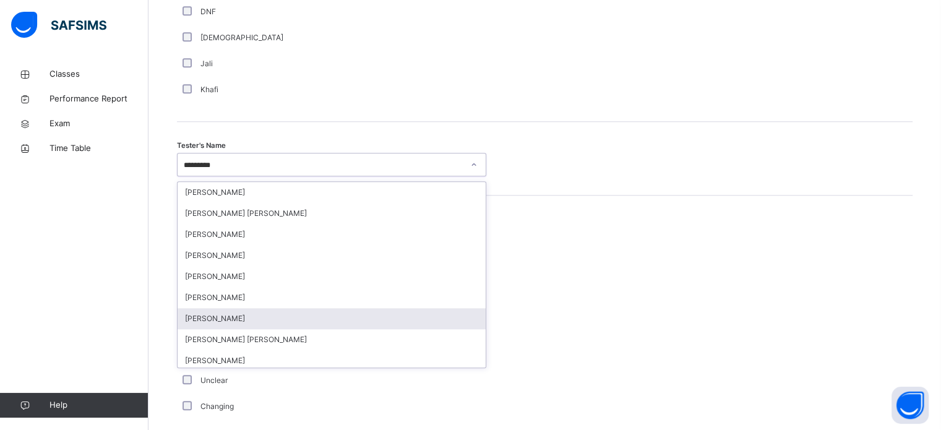
click at [299, 315] on div "[PERSON_NAME]" at bounding box center [332, 318] width 308 height 21
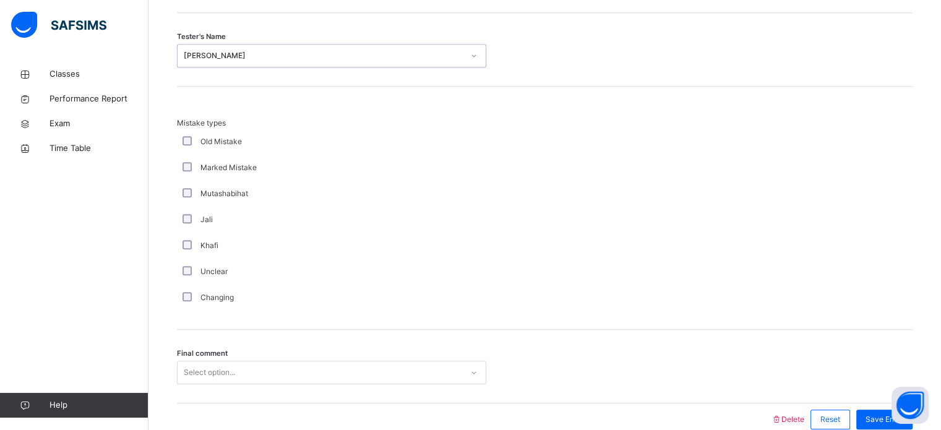
scroll to position [1304, 0]
click at [359, 380] on div "Final comment Select option..." at bounding box center [545, 363] width 736 height 74
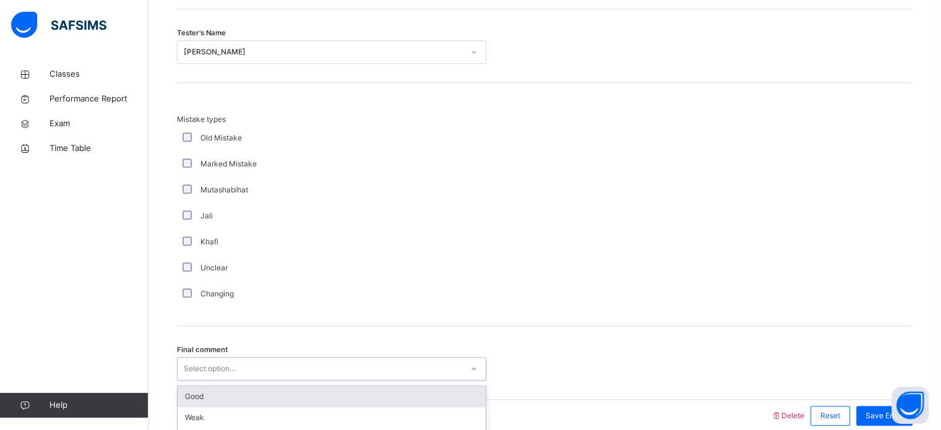
scroll to position [1361, 0]
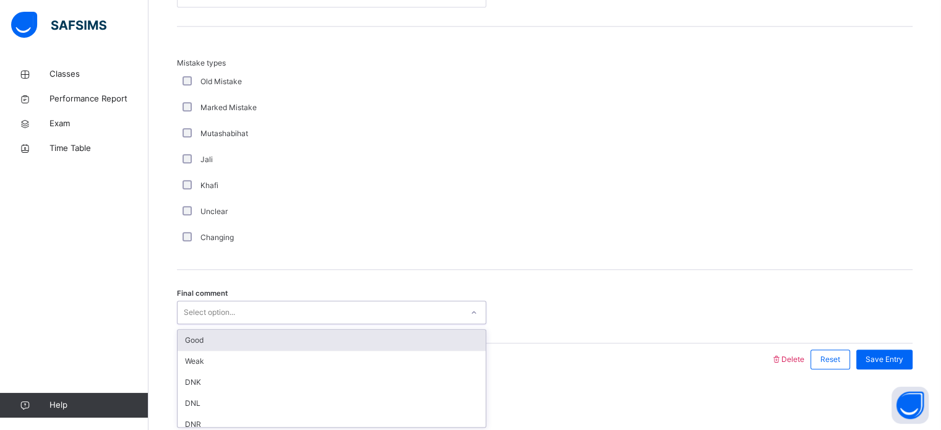
click at [382, 324] on div "option Good focused, 1 of 6. 6 results available. Use Up and Down to choose opt…" at bounding box center [331, 313] width 309 height 24
click at [427, 345] on div "Good" at bounding box center [332, 340] width 308 height 21
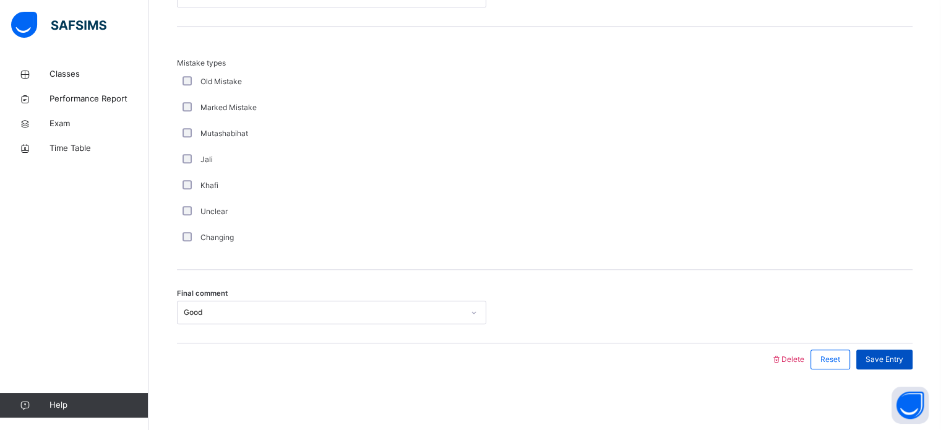
click at [888, 364] on div "Save Entry" at bounding box center [884, 360] width 56 height 20
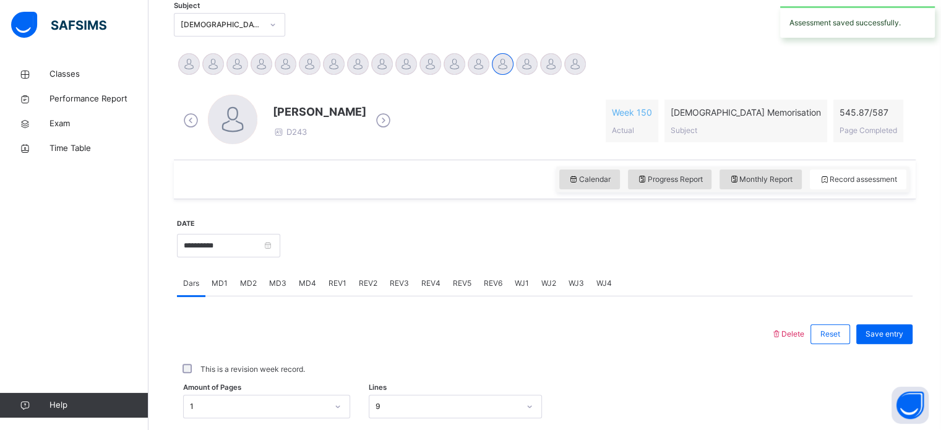
scroll to position [264, 0]
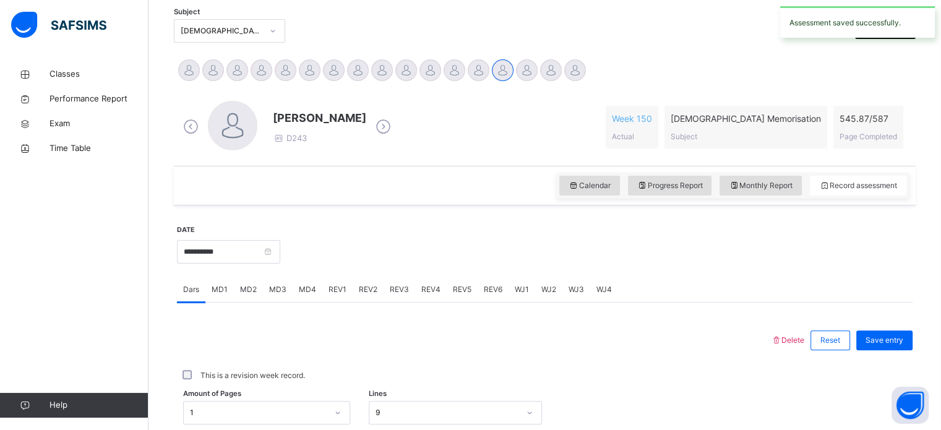
click at [394, 296] on div "REV3" at bounding box center [400, 289] width 32 height 25
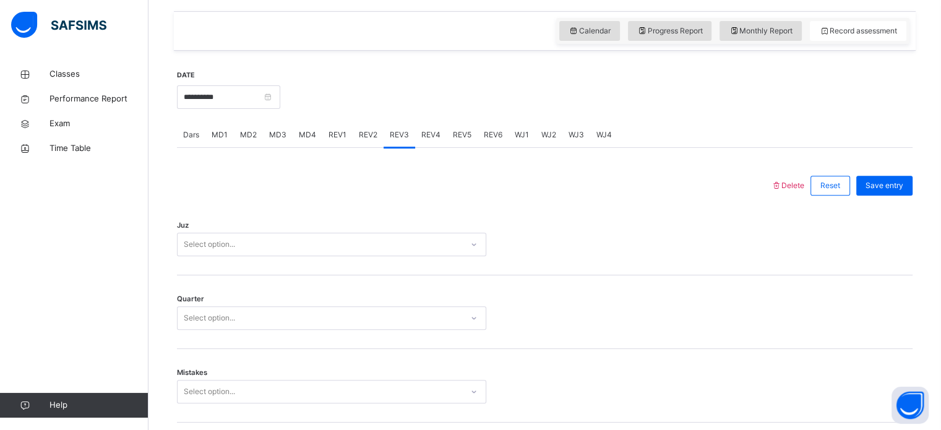
click at [374, 256] on div "Select option..." at bounding box center [331, 245] width 309 height 24
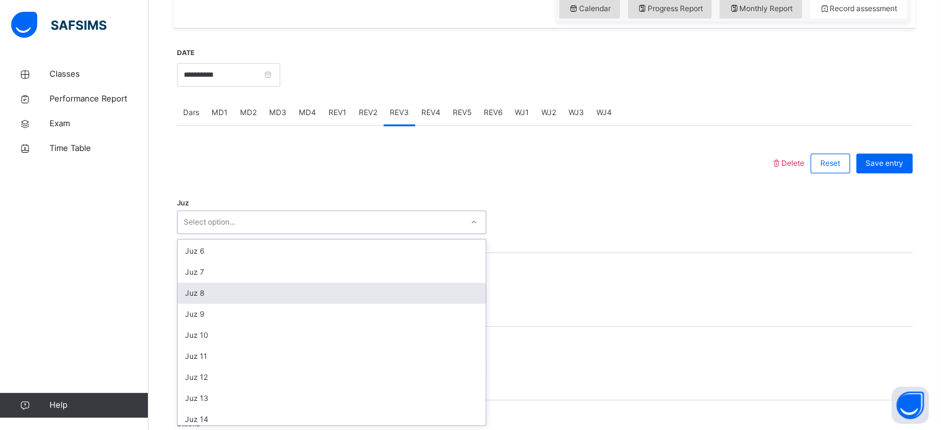
scroll to position [84, 0]
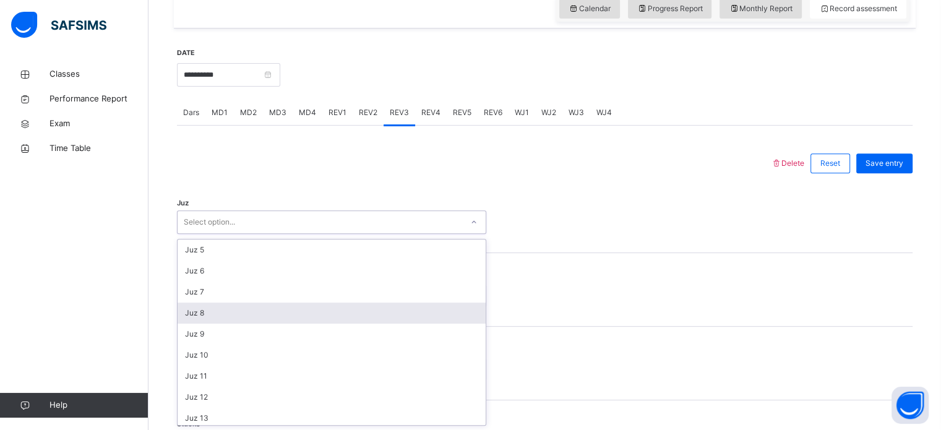
click at [336, 318] on div "Juz 8" at bounding box center [332, 313] width 308 height 21
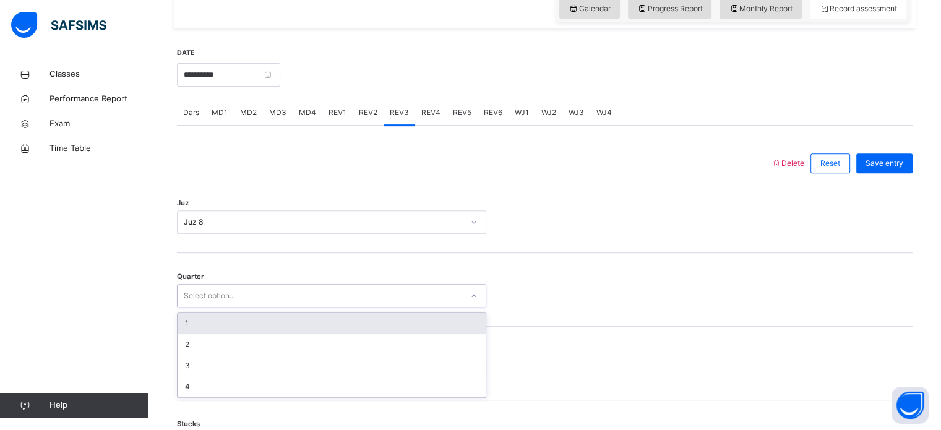
click at [257, 289] on div "Select option..." at bounding box center [320, 295] width 285 height 19
click at [247, 325] on div "1" at bounding box center [332, 323] width 308 height 21
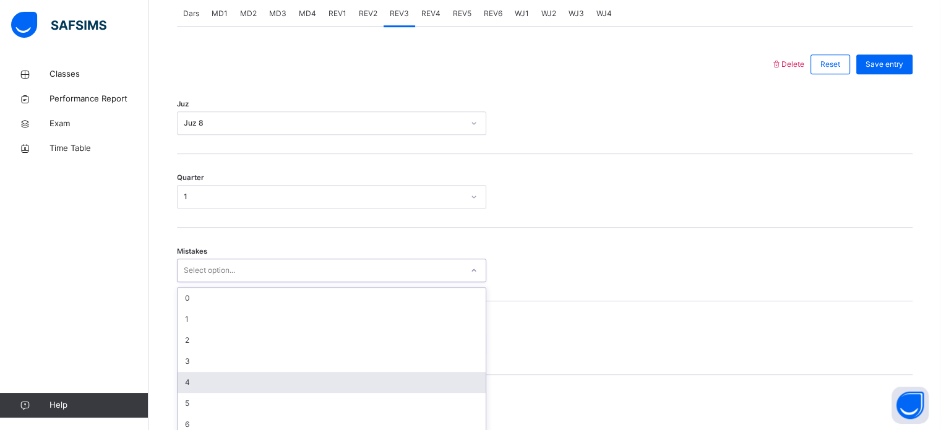
scroll to position [549, 0]
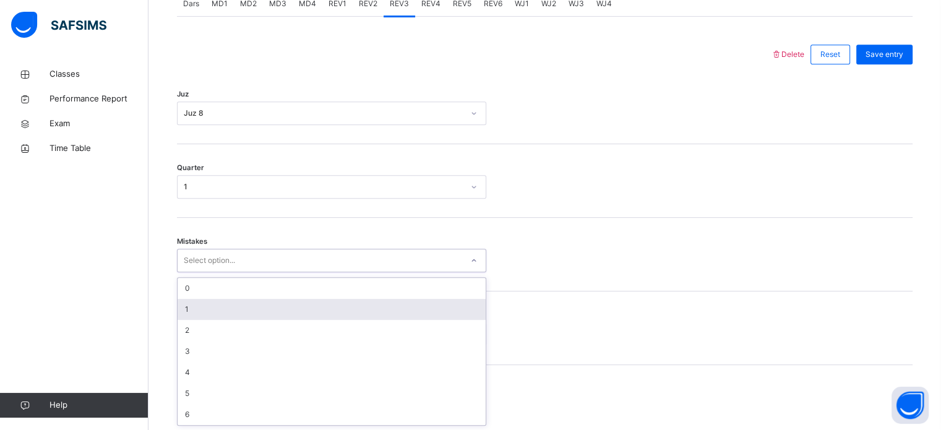
drag, startPoint x: 216, startPoint y: 369, endPoint x: 225, endPoint y: 311, distance: 58.8
click at [225, 272] on div "option 1 focused, 2 of 7. 7 results available. Use Up and Down to choose option…" at bounding box center [331, 261] width 309 height 24
click at [225, 311] on div "1" at bounding box center [332, 309] width 308 height 21
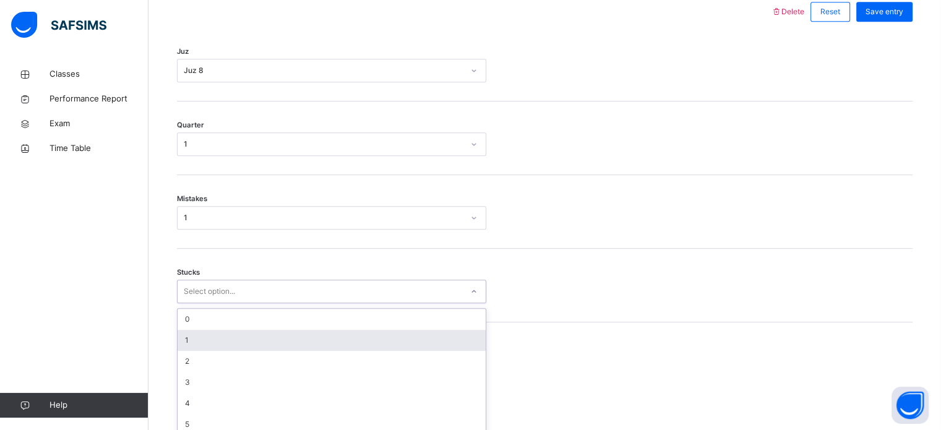
scroll to position [601, 0]
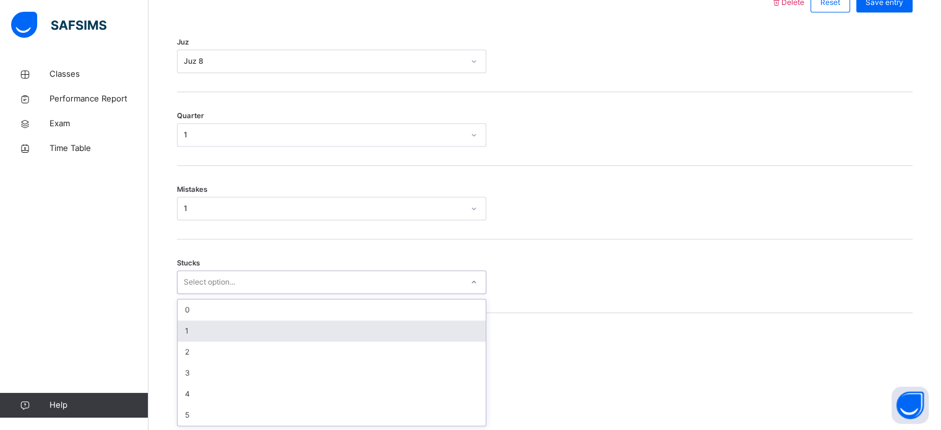
click at [220, 294] on div "option 1 focused, 2 of 6. 6 results available. Use Up and Down to choose option…" at bounding box center [331, 282] width 309 height 24
click at [220, 336] on div "1" at bounding box center [332, 330] width 308 height 21
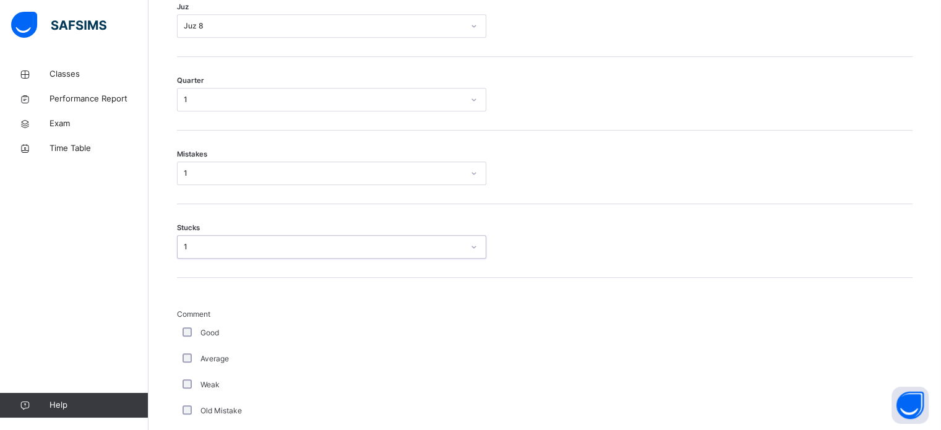
scroll to position [644, 0]
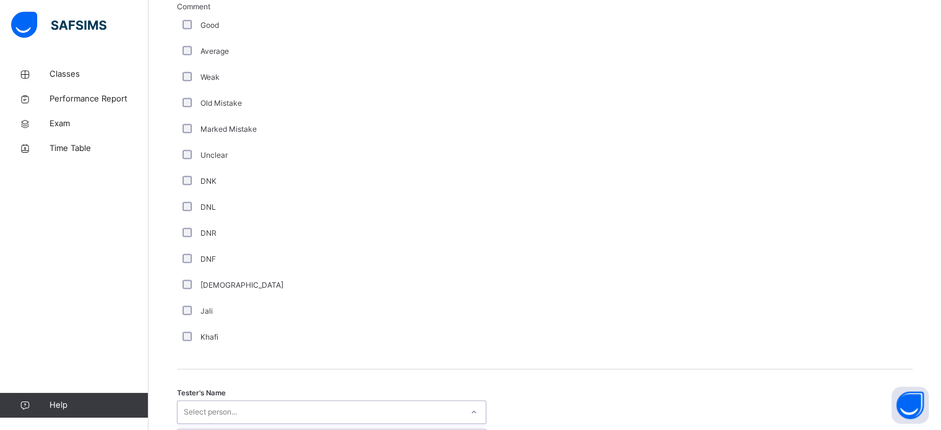
click at [282, 415] on div "option [PERSON_NAME] [PERSON_NAME] focused, 7 of 90. 90 results available. Use …" at bounding box center [331, 412] width 309 height 24
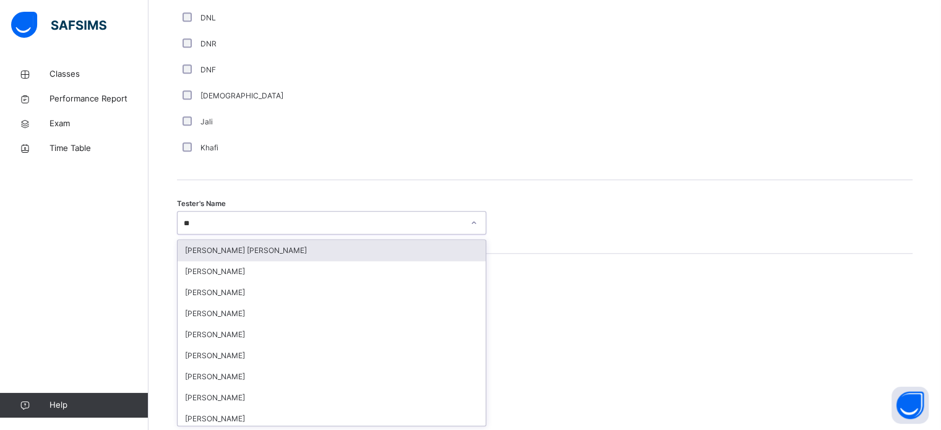
type input "*"
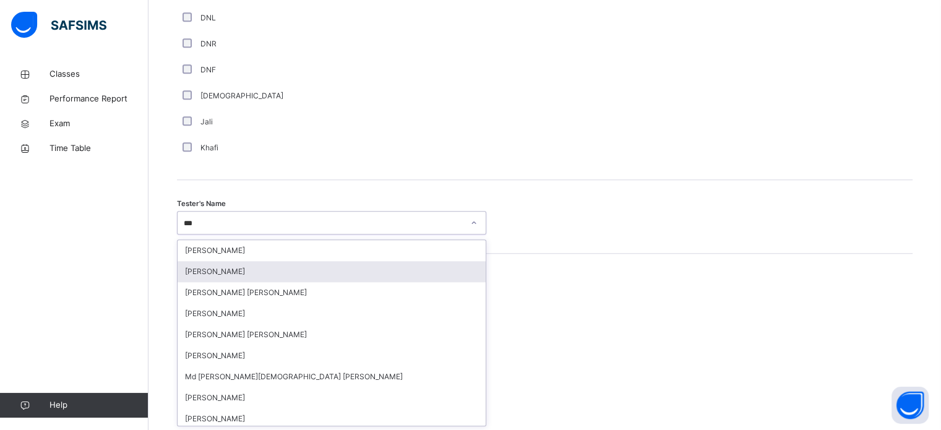
type input "****"
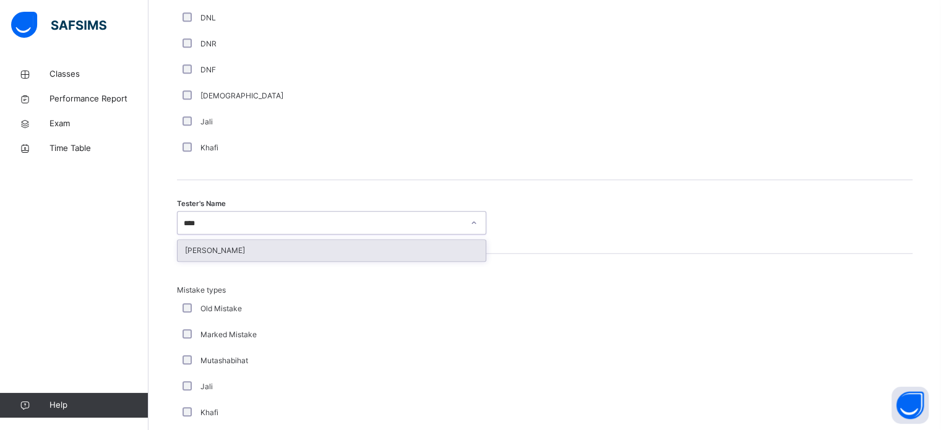
click at [385, 249] on div "[PERSON_NAME]" at bounding box center [332, 250] width 308 height 21
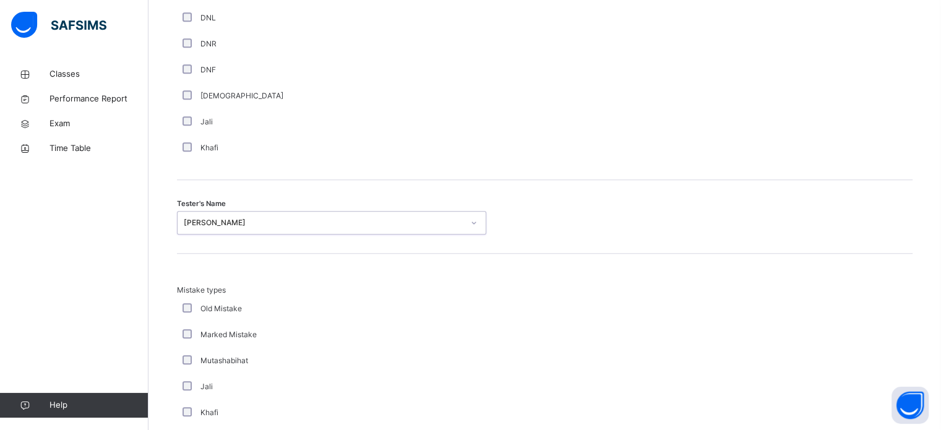
scroll to position [1361, 0]
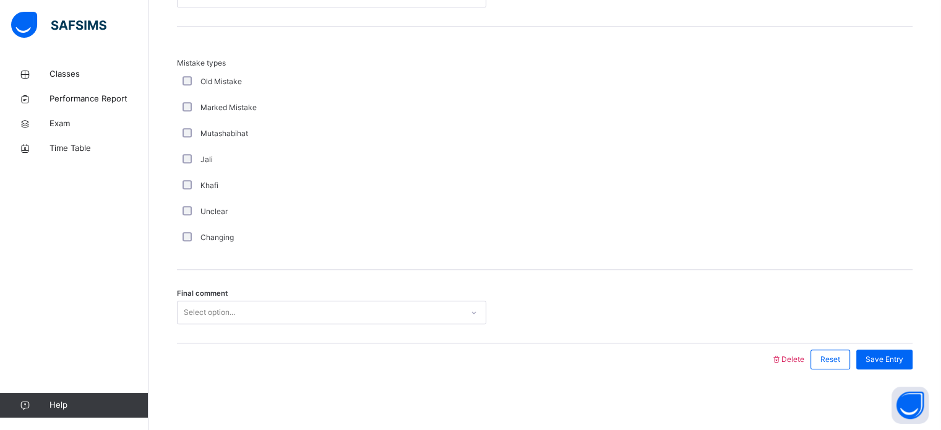
drag, startPoint x: 369, startPoint y: 324, endPoint x: 372, endPoint y: 317, distance: 6.7
click at [372, 317] on div "Final comment Select option..." at bounding box center [545, 307] width 736 height 74
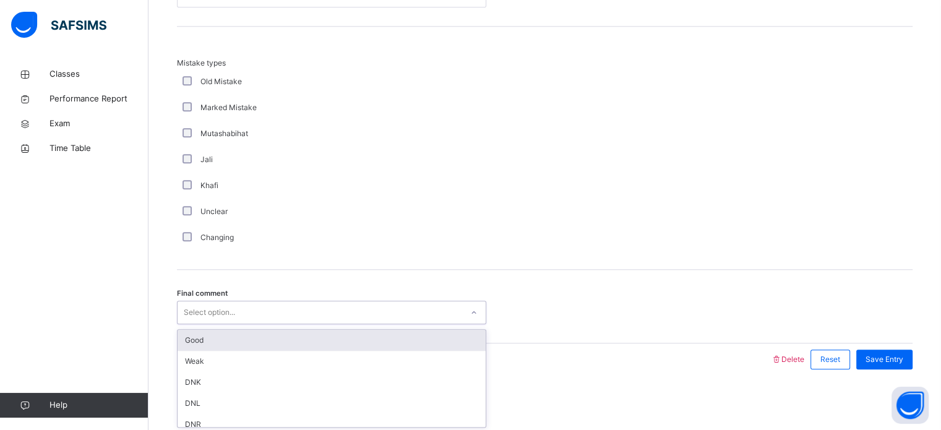
click at [372, 317] on div "Select option..." at bounding box center [320, 312] width 285 height 19
click at [416, 344] on div "Good" at bounding box center [332, 340] width 308 height 21
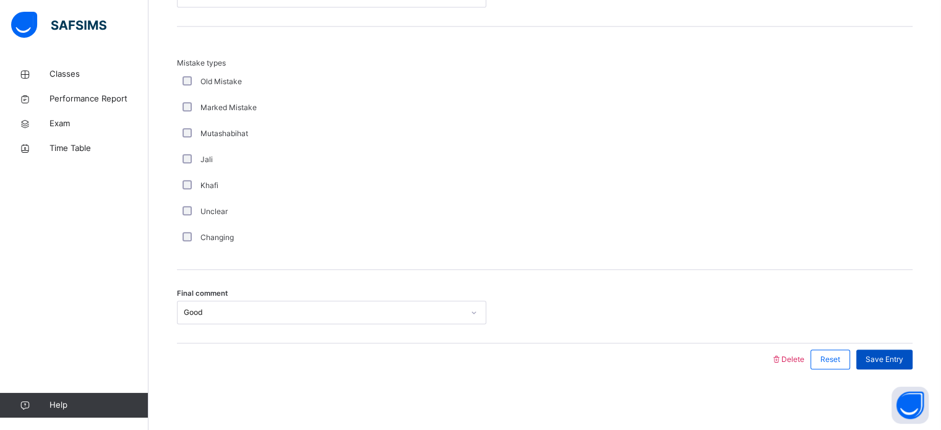
click at [884, 350] on div "Save Entry" at bounding box center [884, 360] width 56 height 20
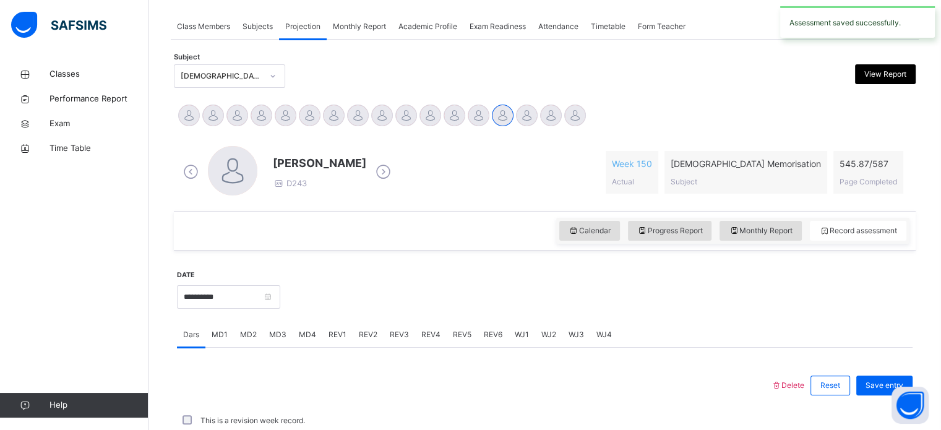
scroll to position [499, 0]
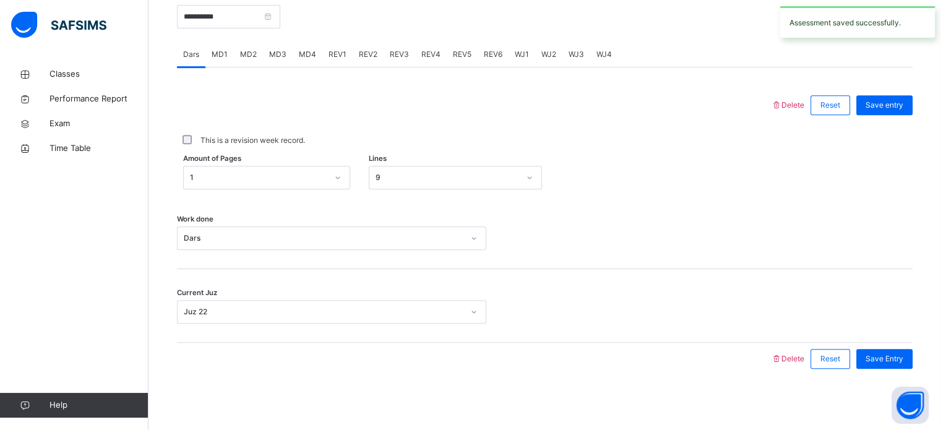
click at [431, 54] on span "REV4" at bounding box center [430, 54] width 19 height 11
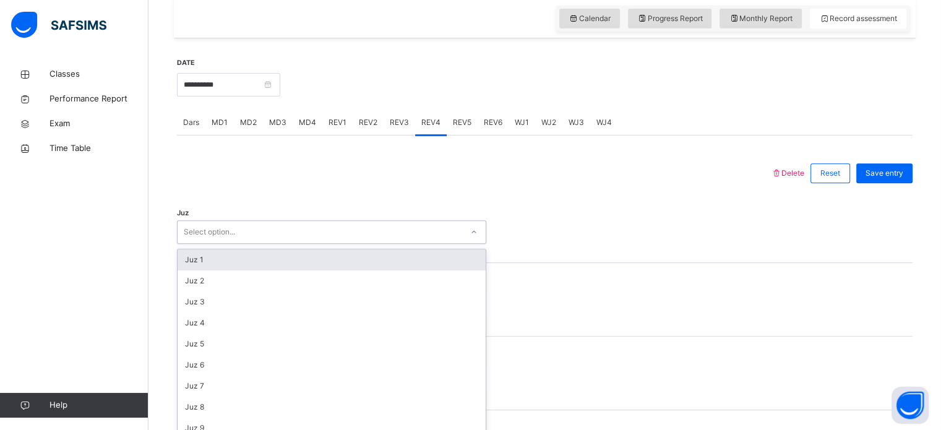
click at [272, 244] on div "option Juz 1 focused, 1 of 30. 30 results available. Use Up and Down to choose …" at bounding box center [331, 232] width 309 height 24
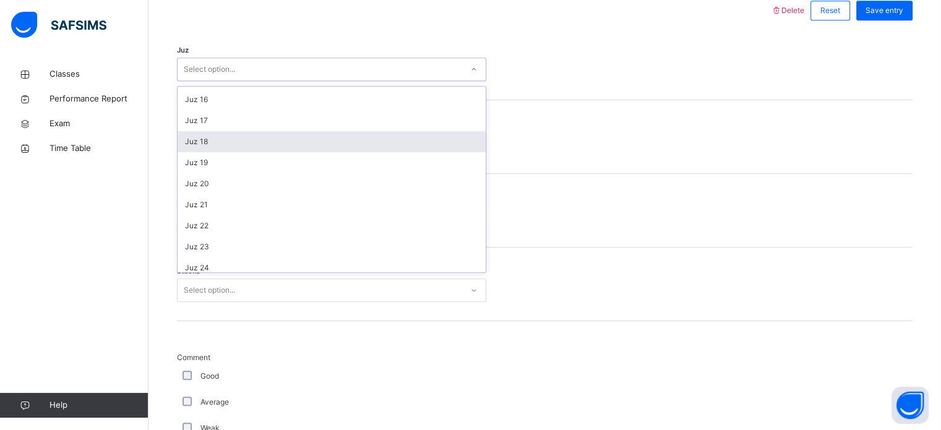
scroll to position [311, 0]
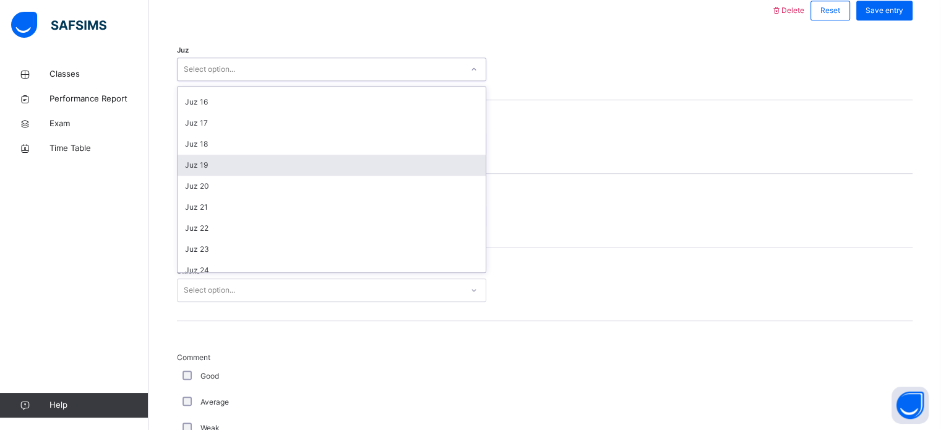
click at [259, 156] on div "Juz 19" at bounding box center [332, 165] width 308 height 21
click at [262, 134] on div "Select option..." at bounding box center [320, 143] width 285 height 19
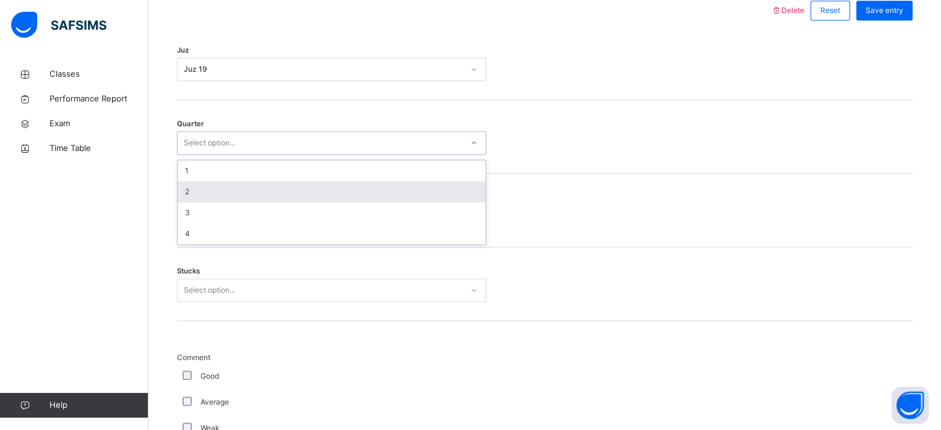
click at [243, 185] on div "2" at bounding box center [332, 191] width 308 height 21
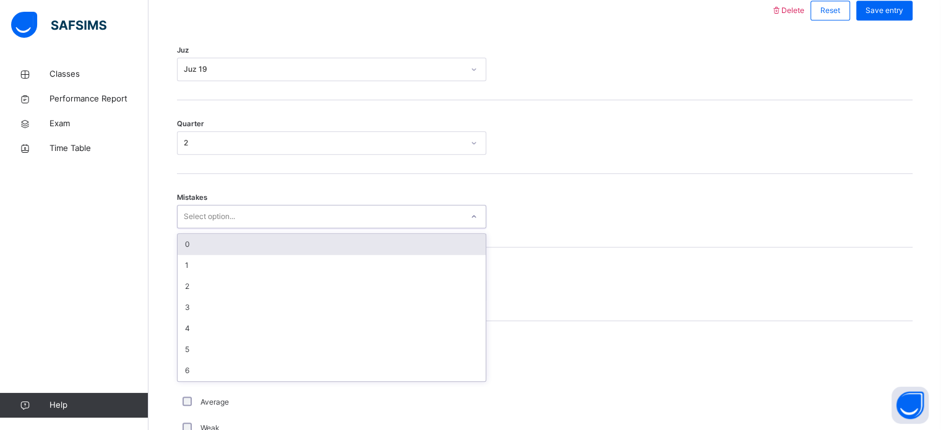
click at [233, 209] on div "Select option..." at bounding box center [209, 217] width 51 height 24
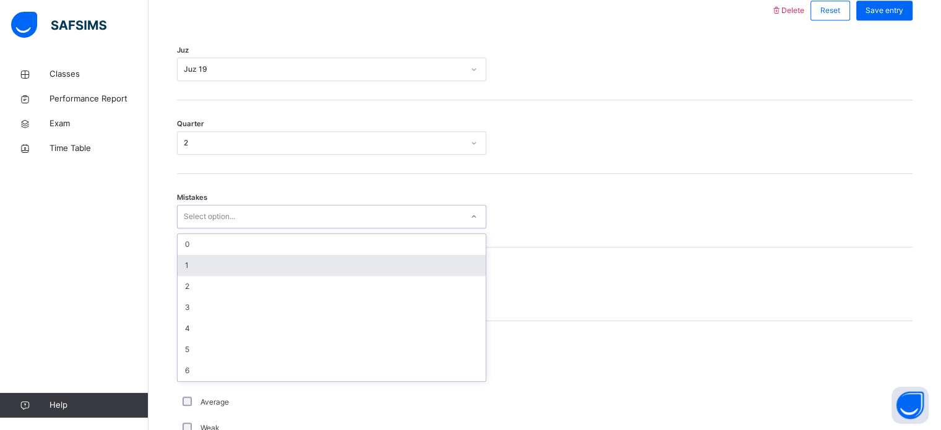
click at [224, 260] on div "1" at bounding box center [332, 265] width 308 height 21
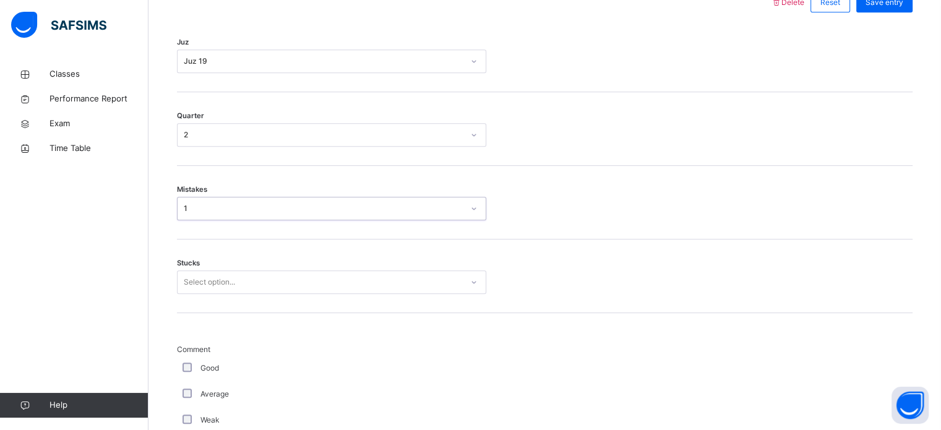
click at [218, 286] on div "Select option..." at bounding box center [209, 282] width 51 height 24
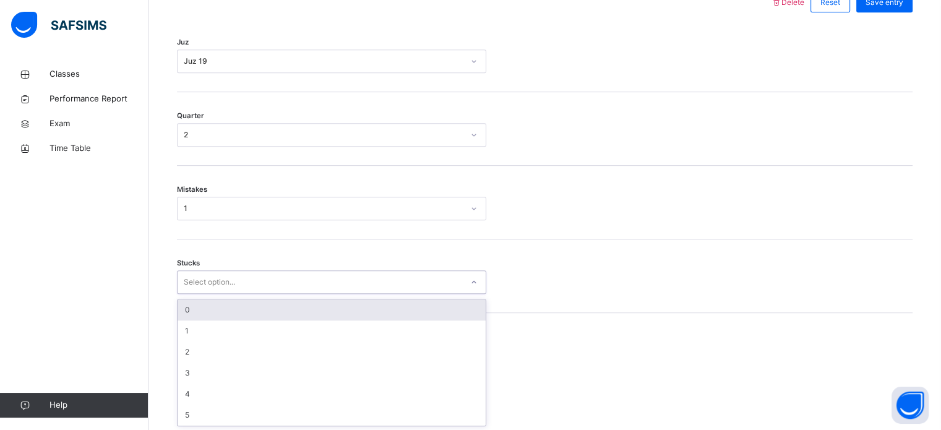
scroll to position [601, 0]
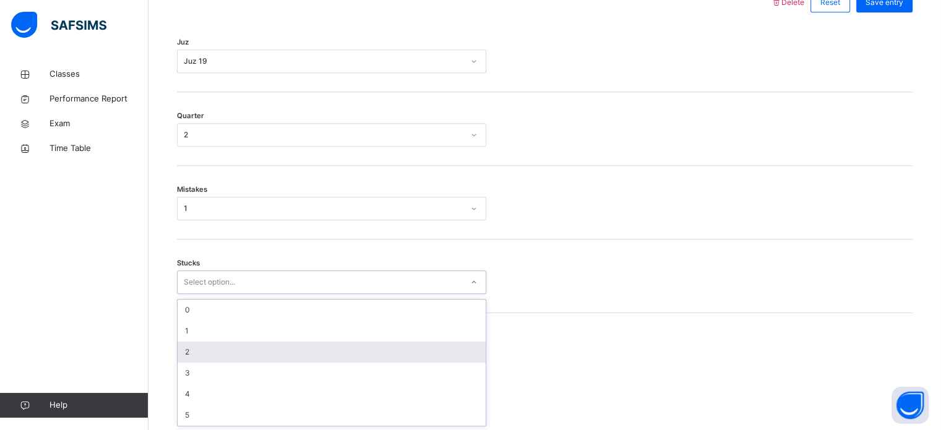
click at [215, 354] on div "2" at bounding box center [332, 352] width 308 height 21
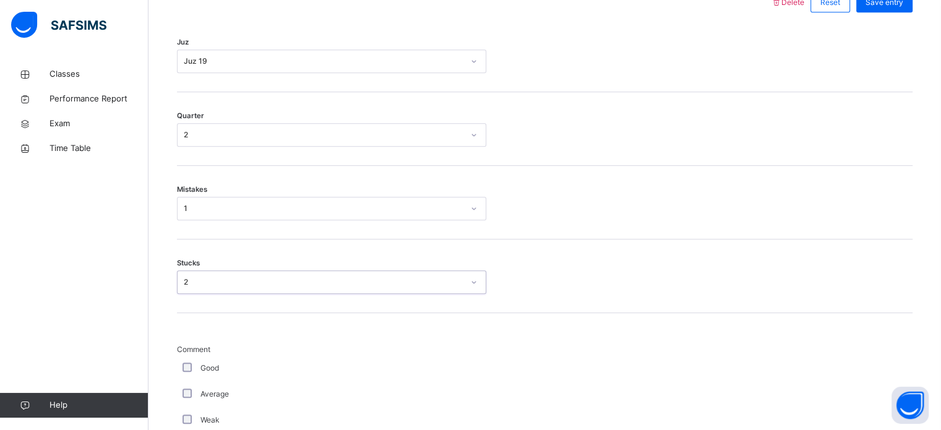
scroll to position [673, 0]
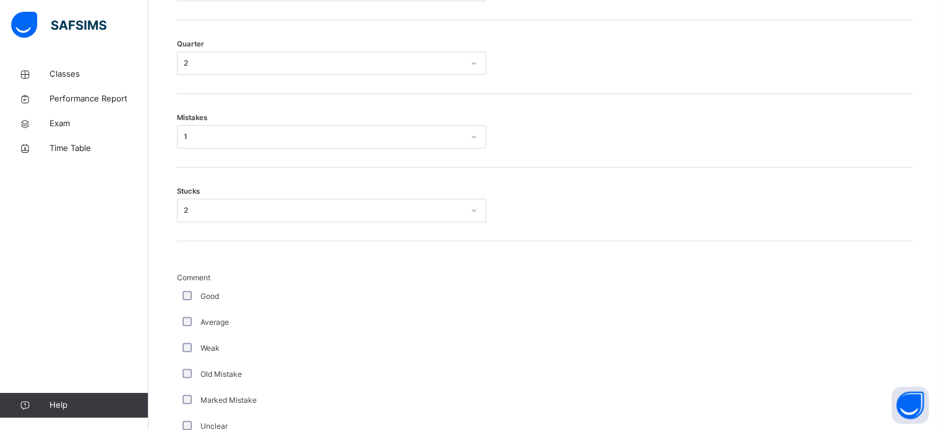
click at [188, 296] on div "Good" at bounding box center [331, 296] width 309 height 26
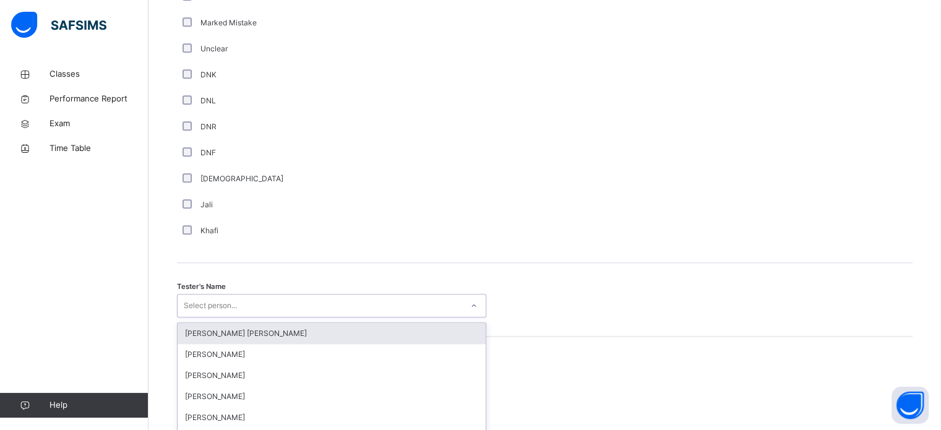
scroll to position [1133, 0]
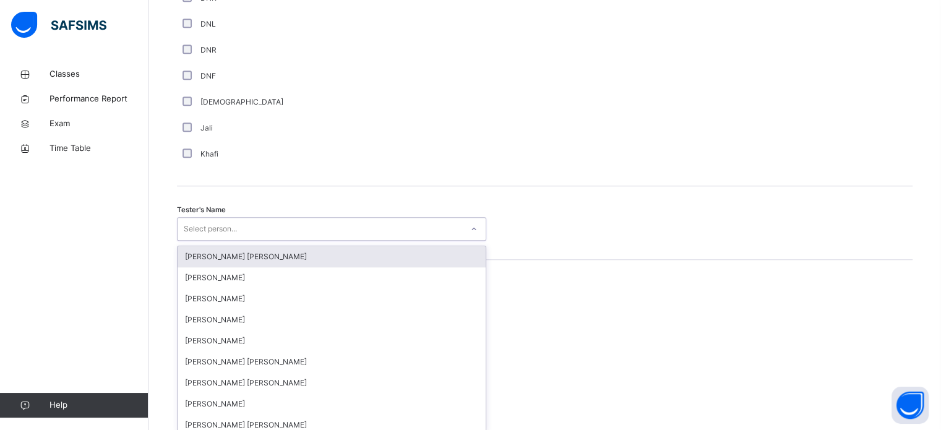
click at [347, 241] on div "option [PERSON_NAME] [PERSON_NAME] focused, 1 of 90. 90 results available. Use …" at bounding box center [331, 229] width 309 height 24
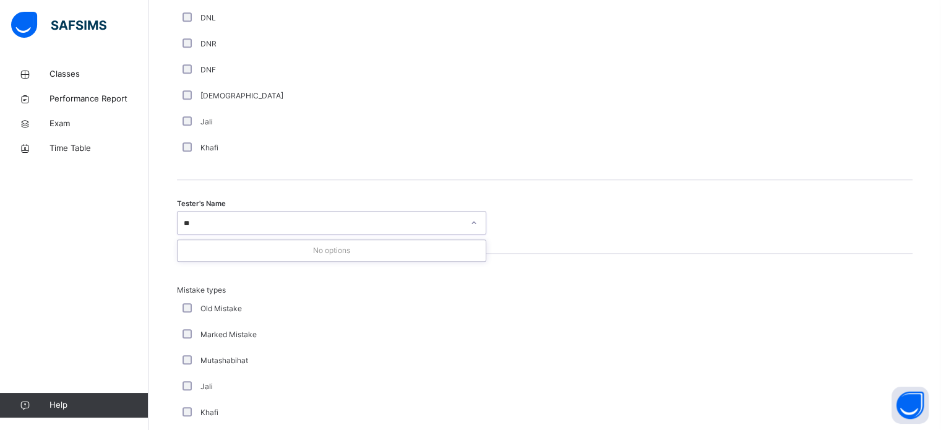
type input "*"
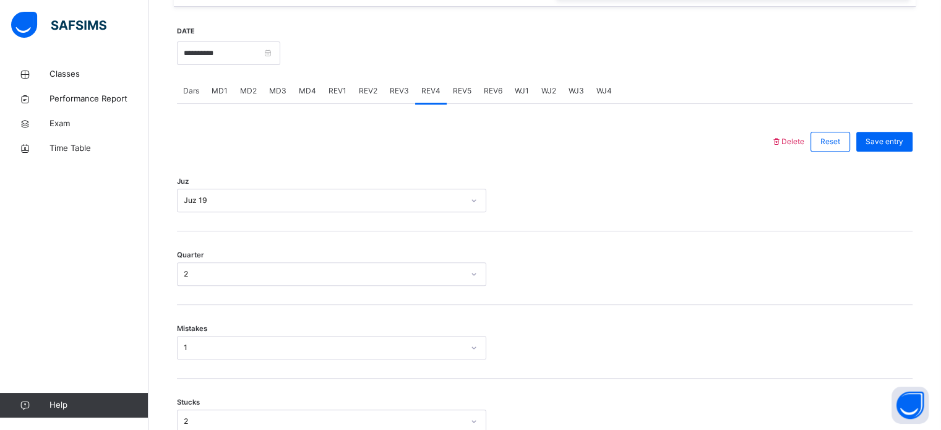
scroll to position [460, 0]
click at [398, 84] on div "REV3" at bounding box center [400, 92] width 32 height 25
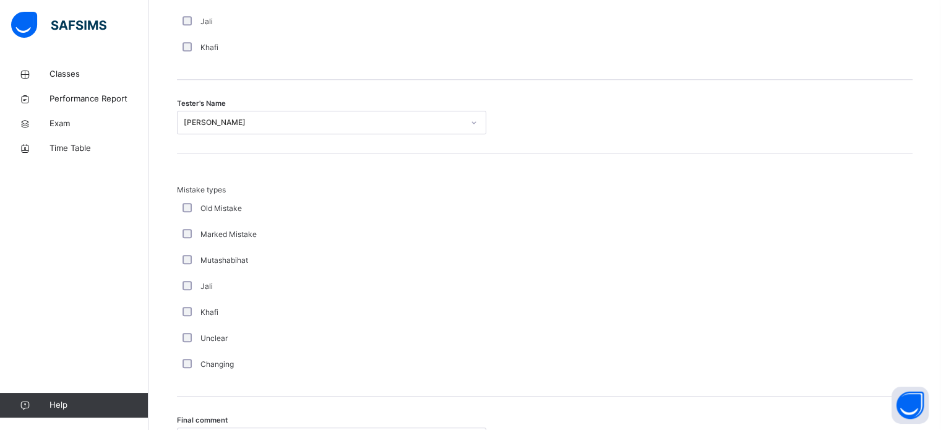
scroll to position [1244, 0]
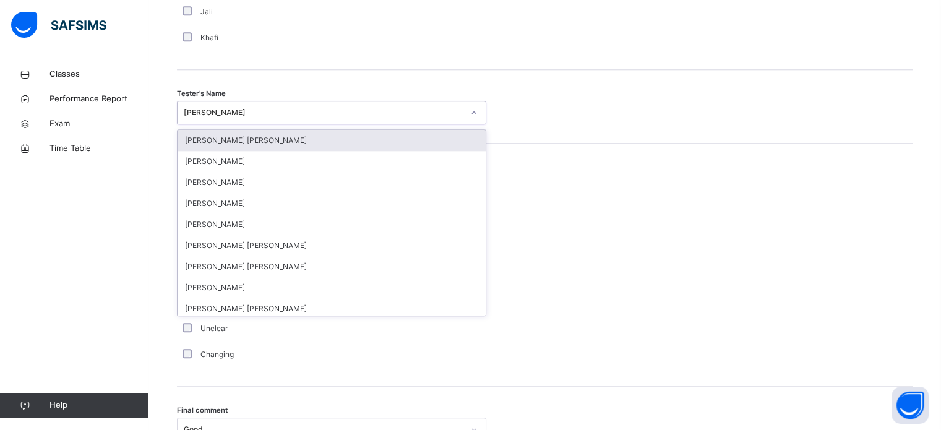
click at [382, 118] on div "[PERSON_NAME]" at bounding box center [320, 112] width 285 height 19
type input "********"
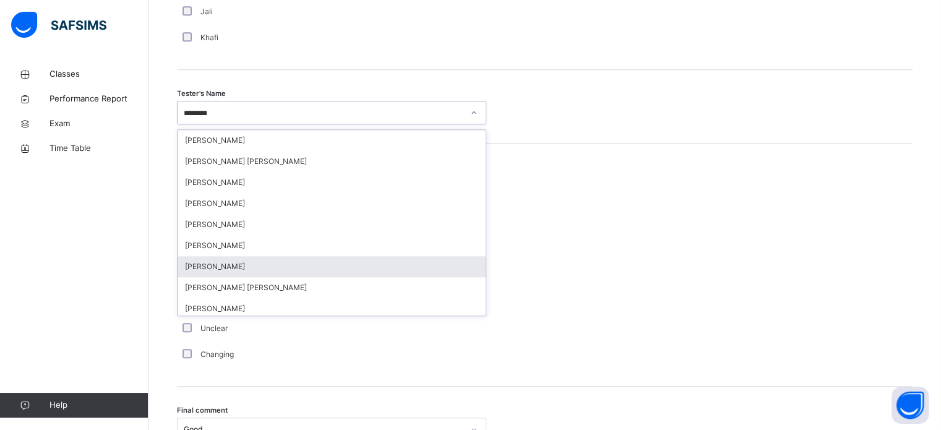
click at [339, 259] on div "[PERSON_NAME]" at bounding box center [332, 266] width 308 height 21
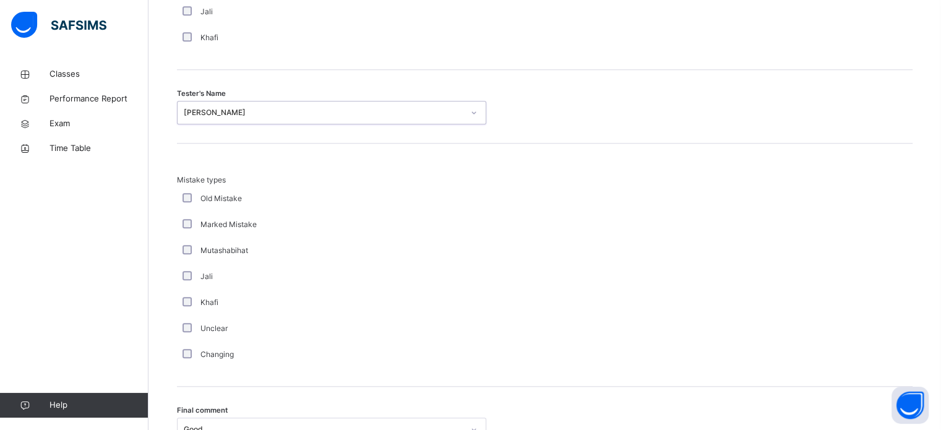
scroll to position [1361, 0]
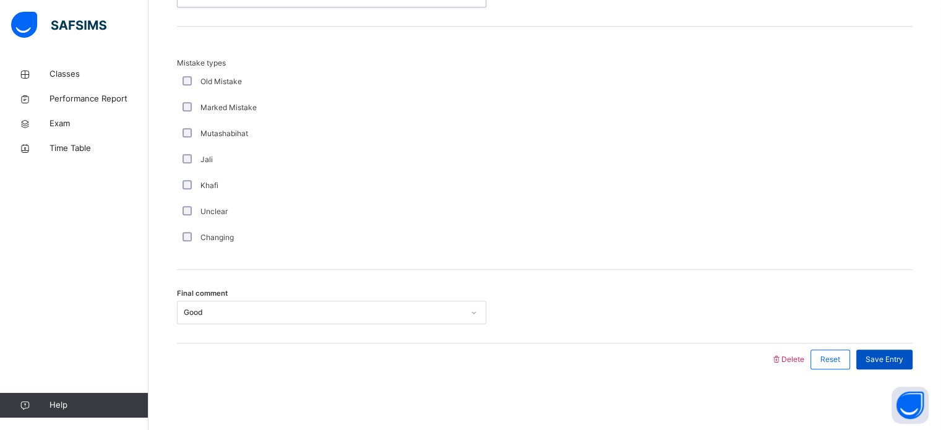
click at [890, 358] on span "Save Entry" at bounding box center [885, 359] width 38 height 11
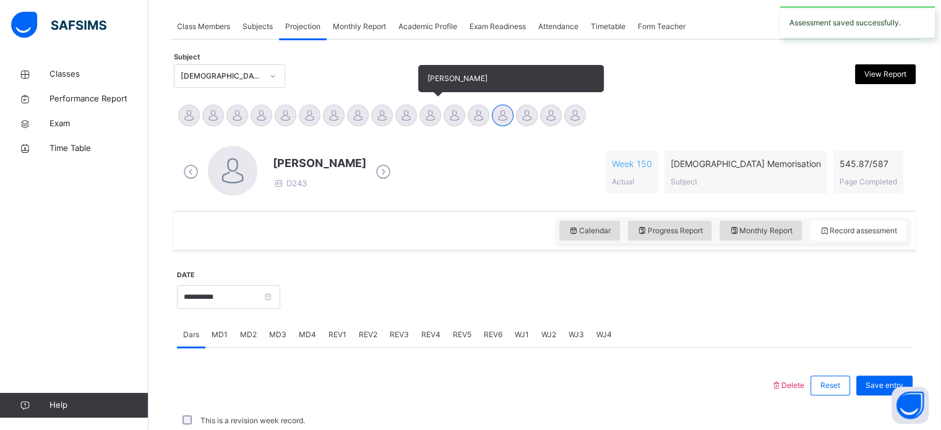
scroll to position [499, 0]
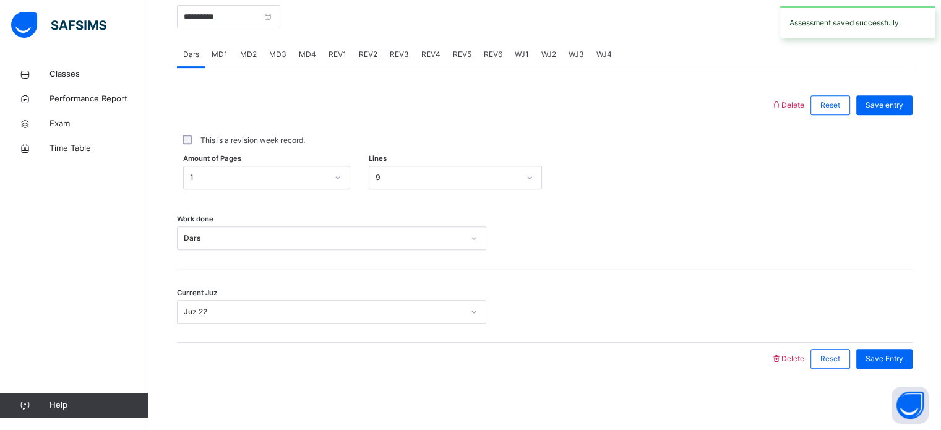
click at [369, 49] on span "REV2" at bounding box center [368, 54] width 19 height 11
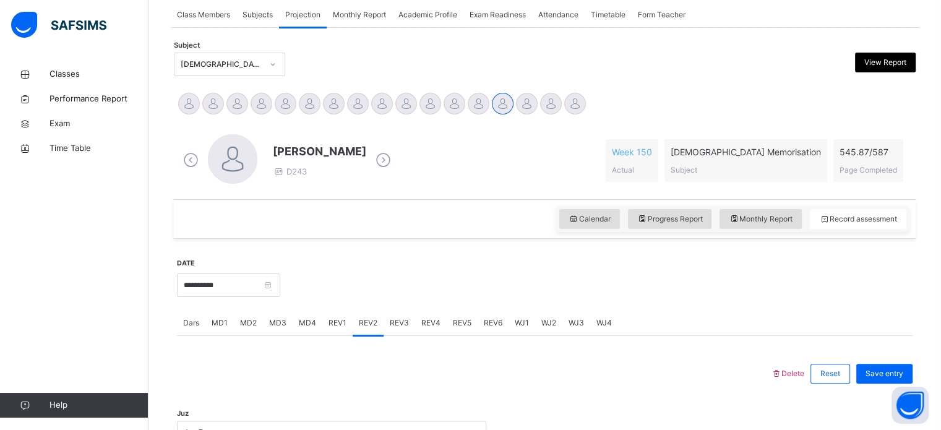
scroll to position [231, 0]
click at [409, 327] on div "REV3" at bounding box center [400, 321] width 32 height 25
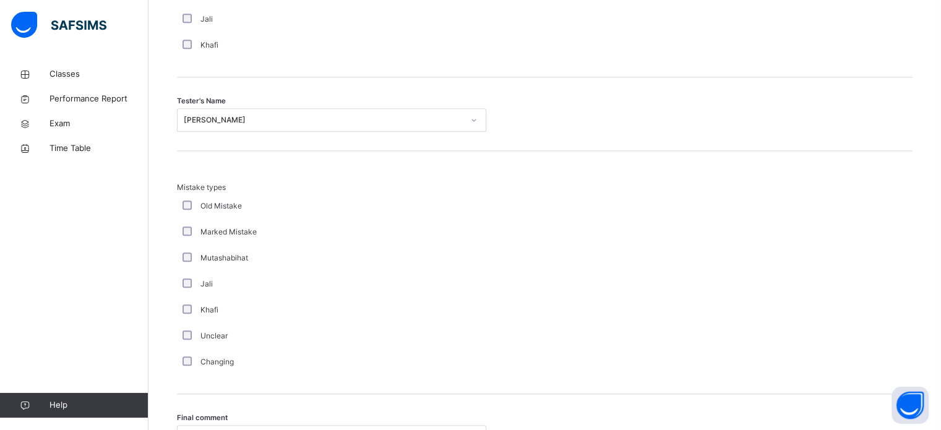
scroll to position [1265, 0]
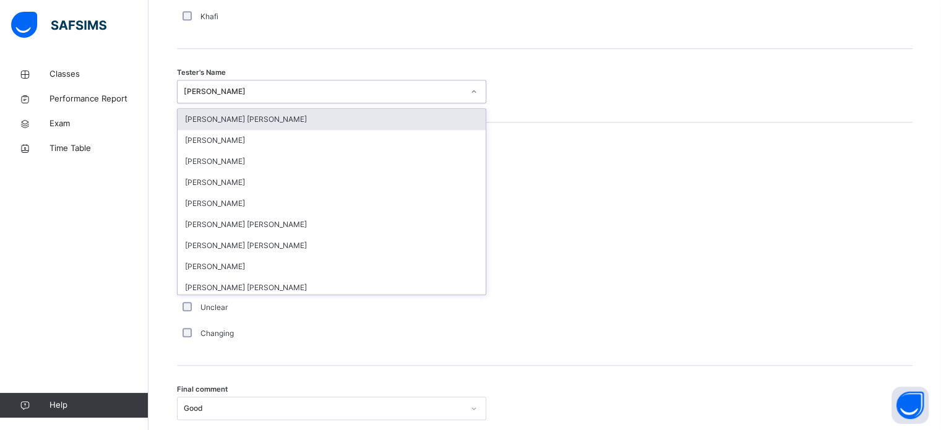
click at [296, 87] on div "[PERSON_NAME]" at bounding box center [324, 91] width 280 height 11
type input "***"
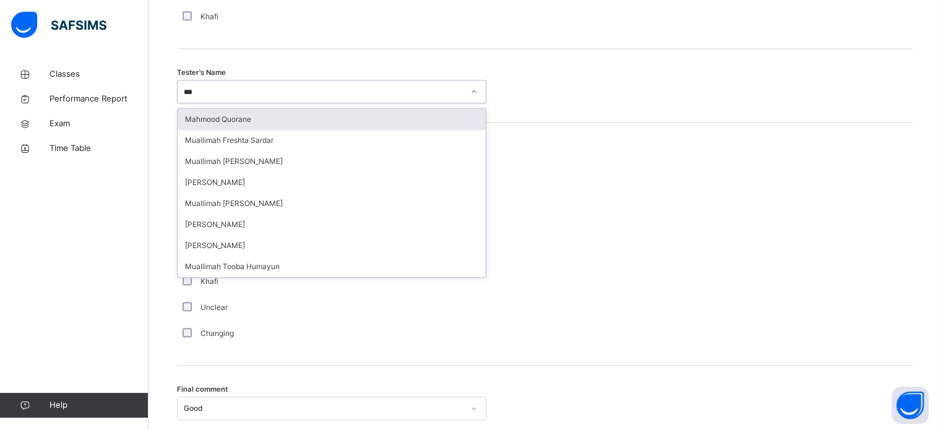
click at [347, 118] on div "Mahmood Quorane" at bounding box center [332, 119] width 308 height 21
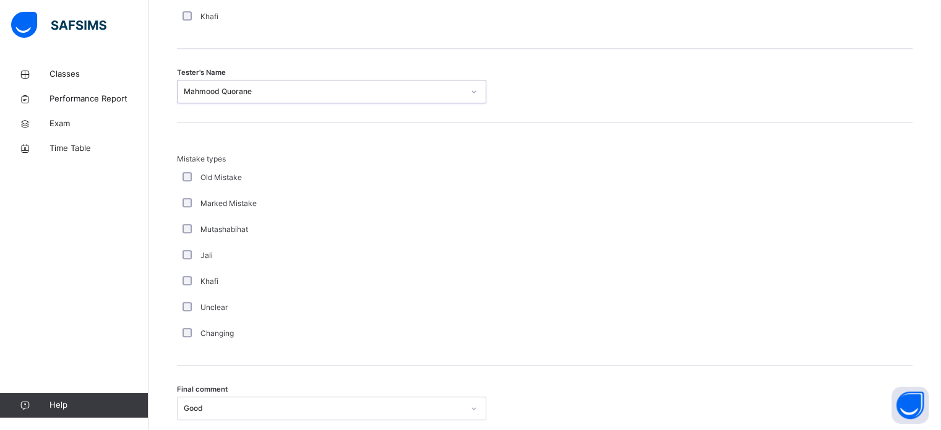
scroll to position [1361, 0]
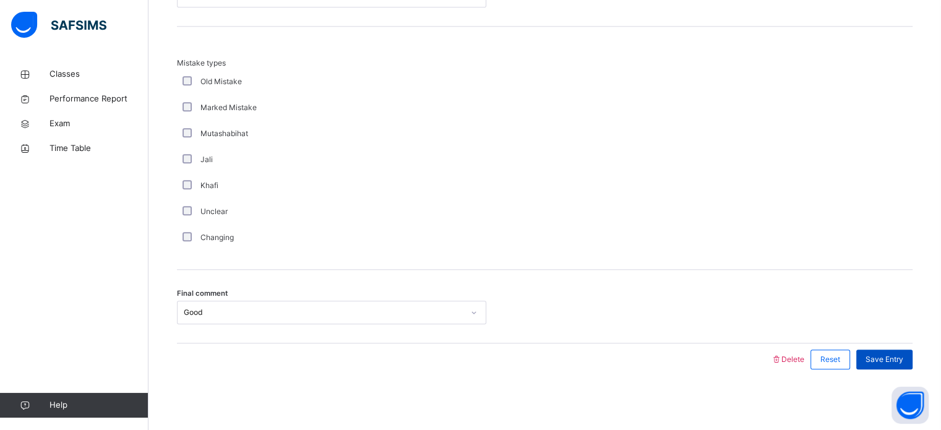
click at [903, 357] on span "Save Entry" at bounding box center [885, 359] width 38 height 11
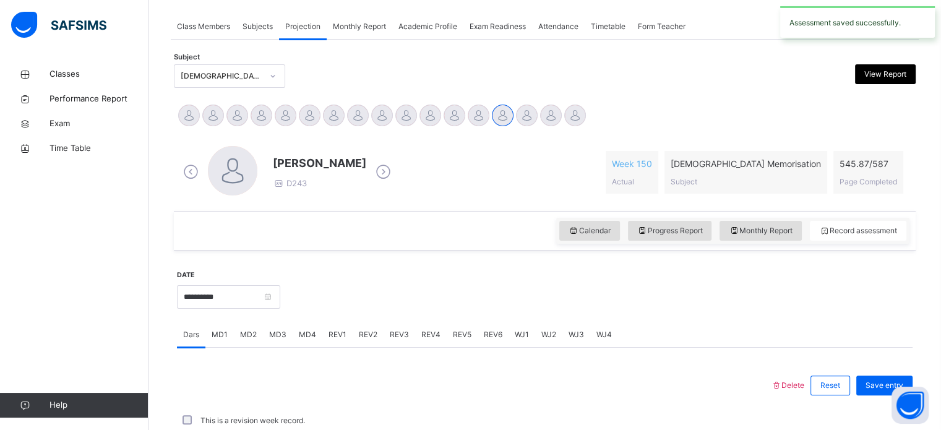
scroll to position [499, 0]
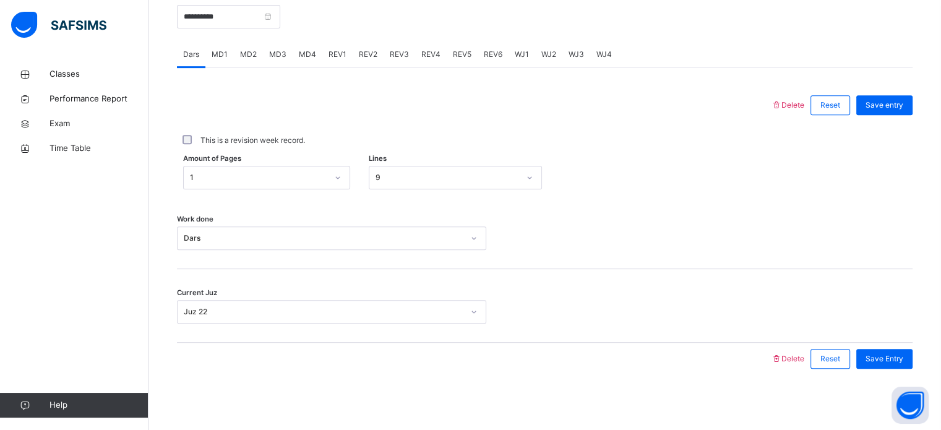
click at [424, 54] on span "REV4" at bounding box center [430, 54] width 19 height 11
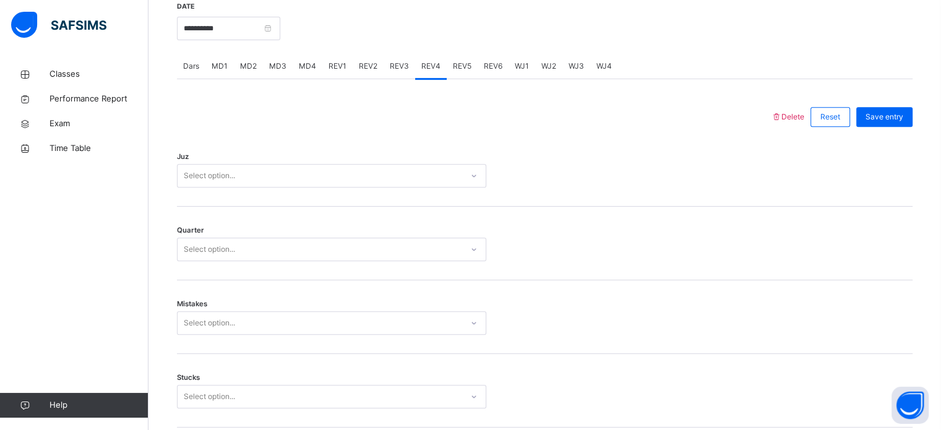
scroll to position [450, 0]
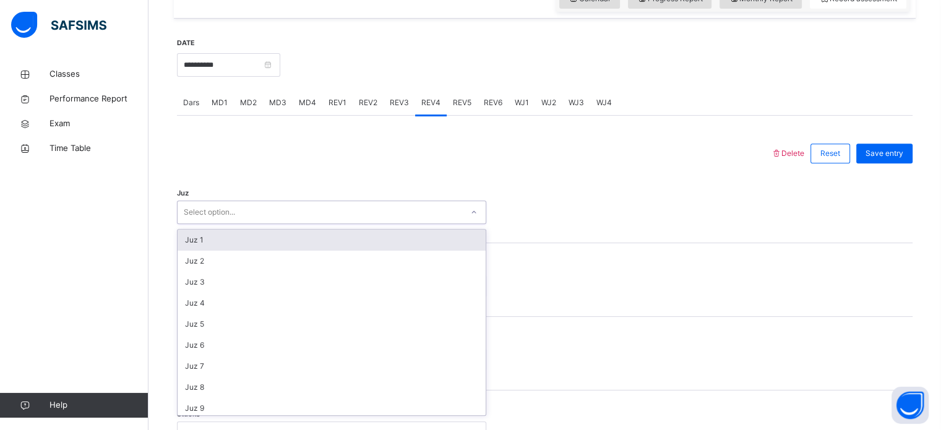
click at [364, 207] on div "Select option..." at bounding box center [320, 212] width 285 height 19
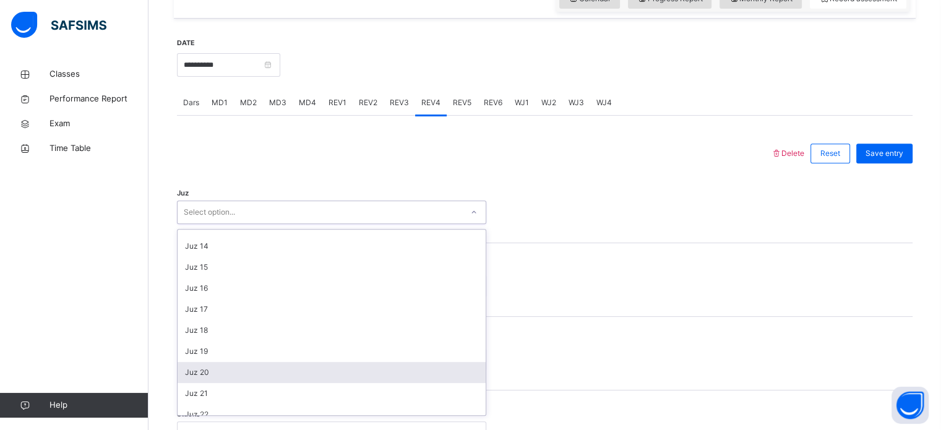
scroll to position [269, 0]
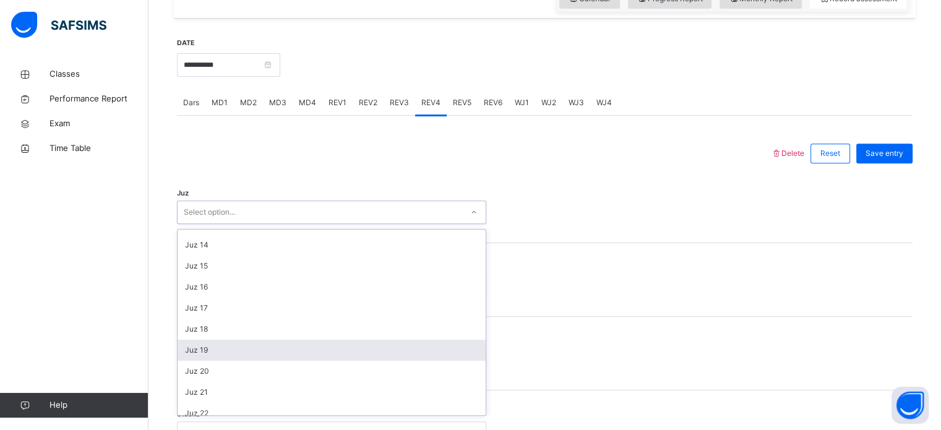
click at [324, 355] on div "Juz 19" at bounding box center [332, 350] width 308 height 21
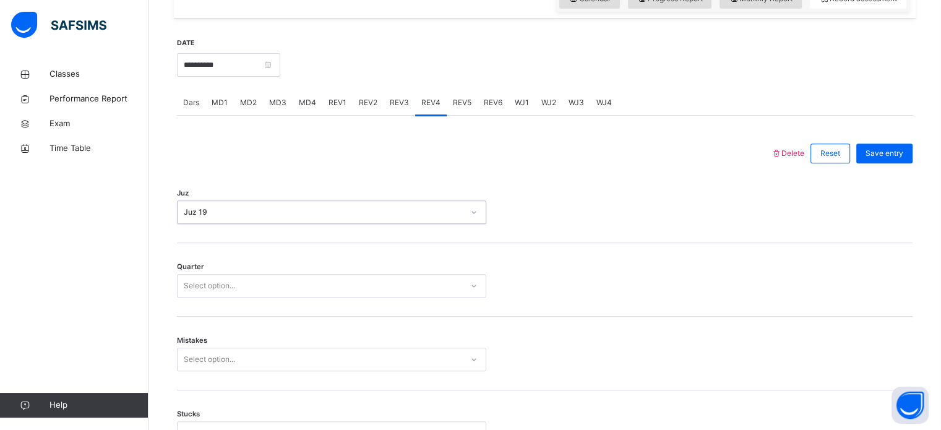
click at [291, 293] on div "Select option..." at bounding box center [320, 286] width 285 height 19
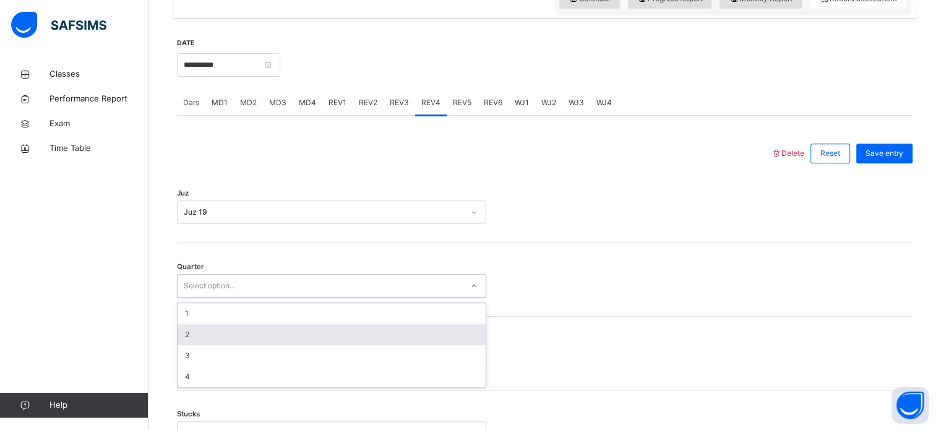
click at [320, 328] on div "2" at bounding box center [332, 334] width 308 height 21
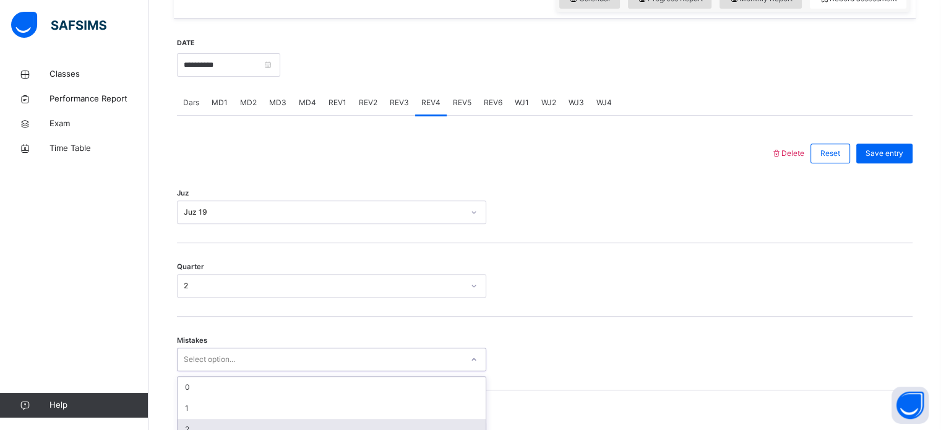
scroll to position [549, 0]
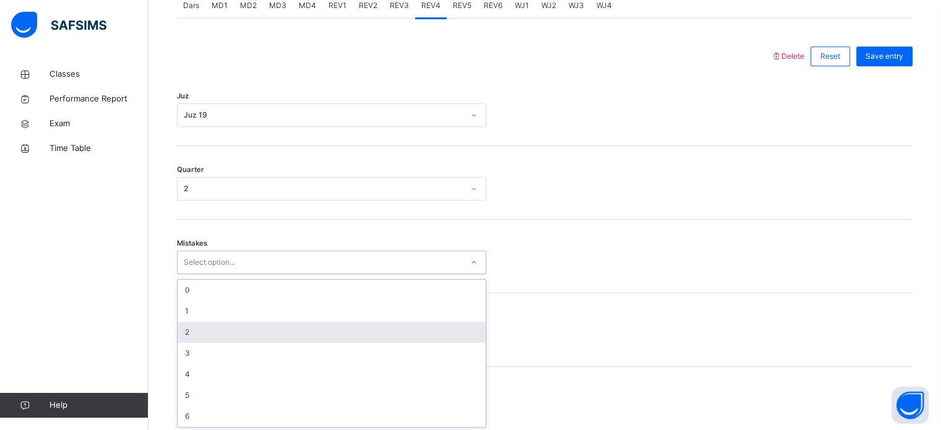
click at [319, 274] on div "option 2 focused, 3 of 7. 7 results available. Use Up and Down to choose option…" at bounding box center [331, 263] width 309 height 24
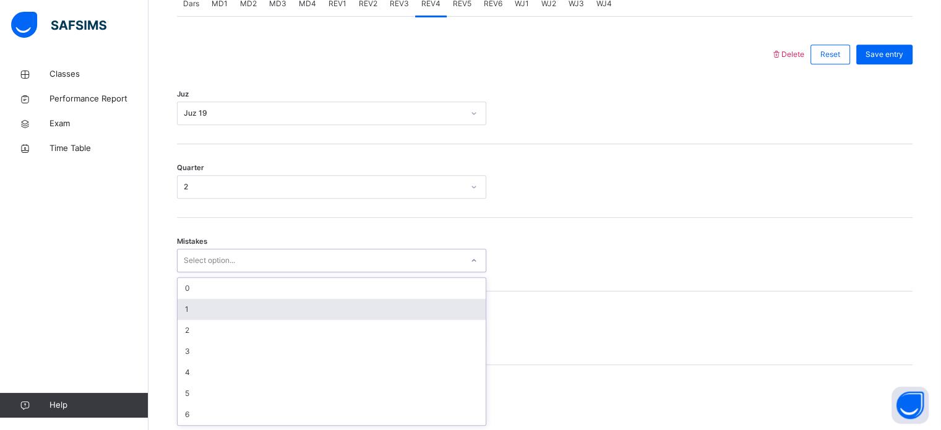
click at [356, 308] on div "1" at bounding box center [332, 309] width 308 height 21
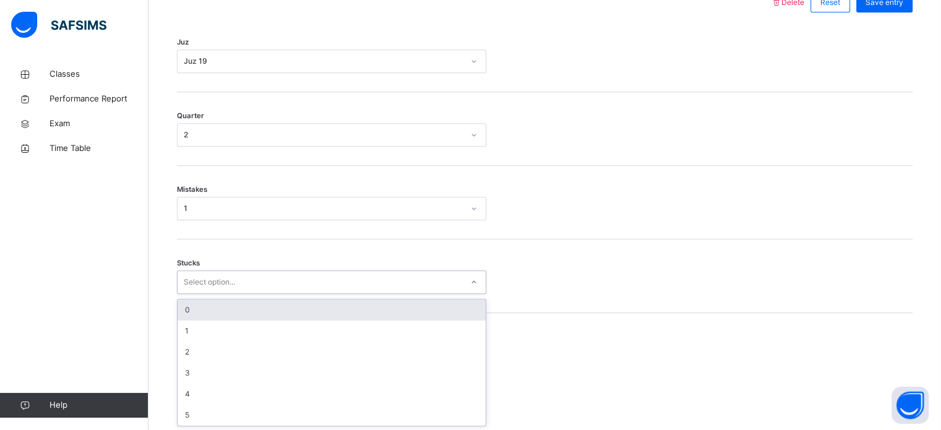
click at [332, 294] on div "option 0 focused, 1 of 6. 6 results available. Use Up and Down to choose option…" at bounding box center [331, 282] width 309 height 24
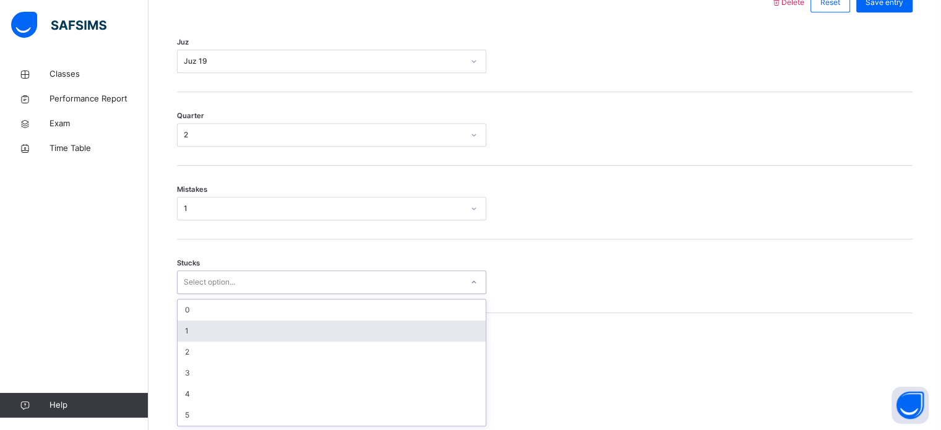
scroll to position [601, 0]
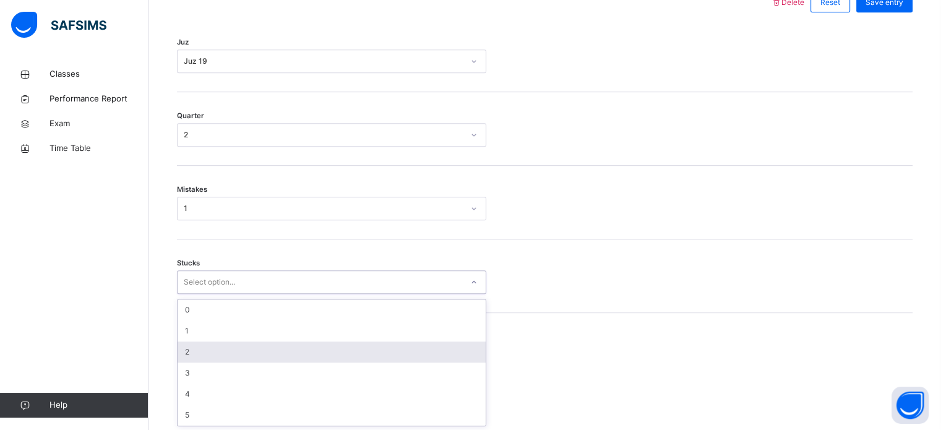
click at [329, 358] on div "2" at bounding box center [332, 352] width 308 height 21
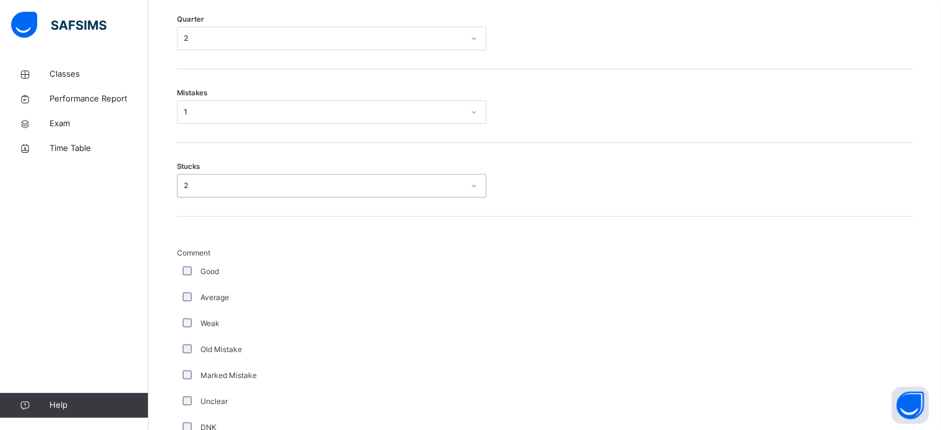
scroll to position [717, 0]
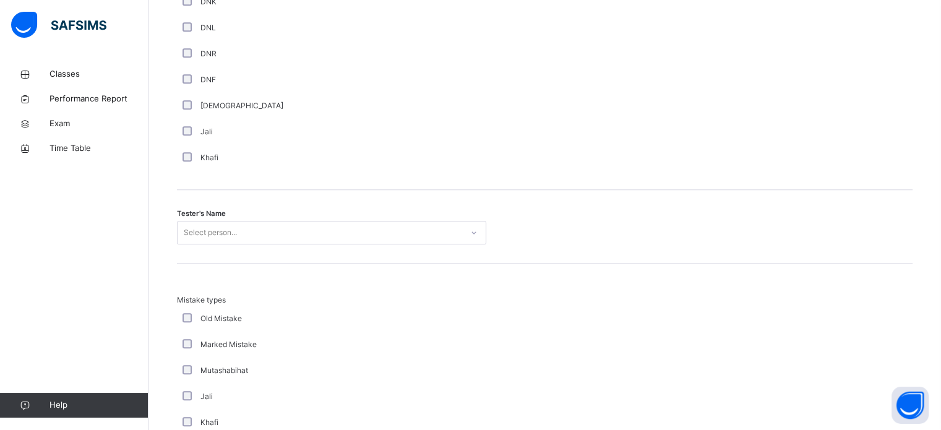
click at [262, 244] on div "Select person..." at bounding box center [331, 233] width 309 height 24
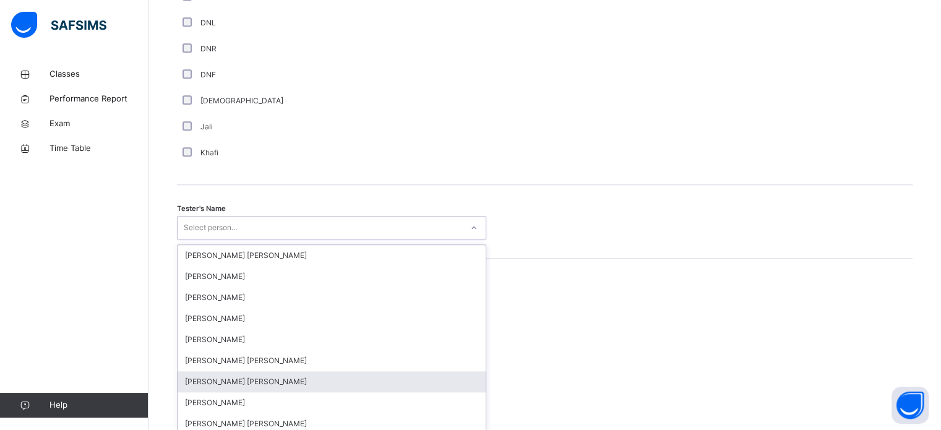
scroll to position [1133, 0]
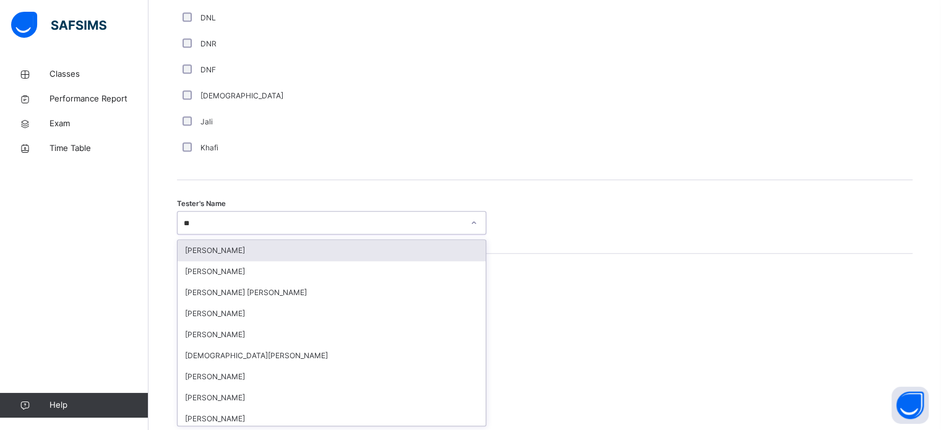
type input "*"
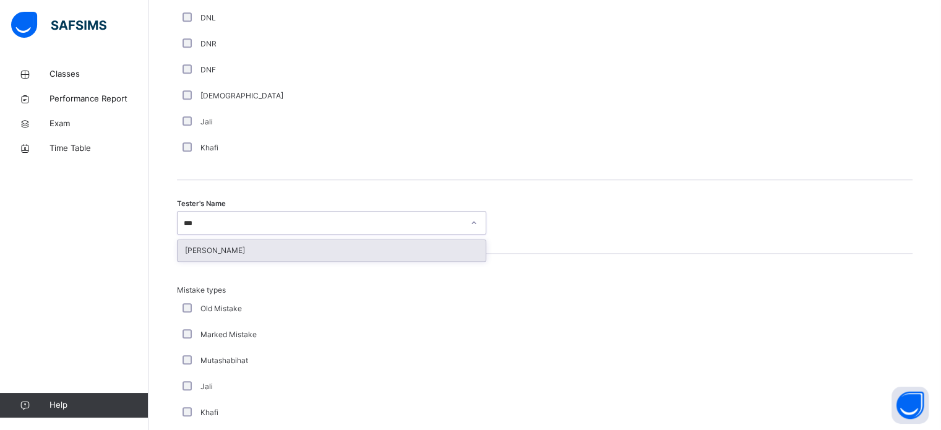
type input "****"
click at [367, 244] on div "[PERSON_NAME]" at bounding box center [332, 250] width 308 height 21
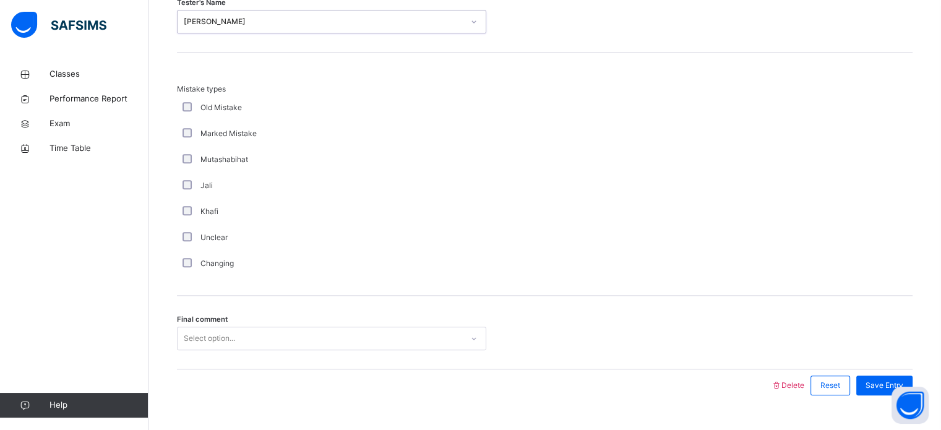
scroll to position [1361, 0]
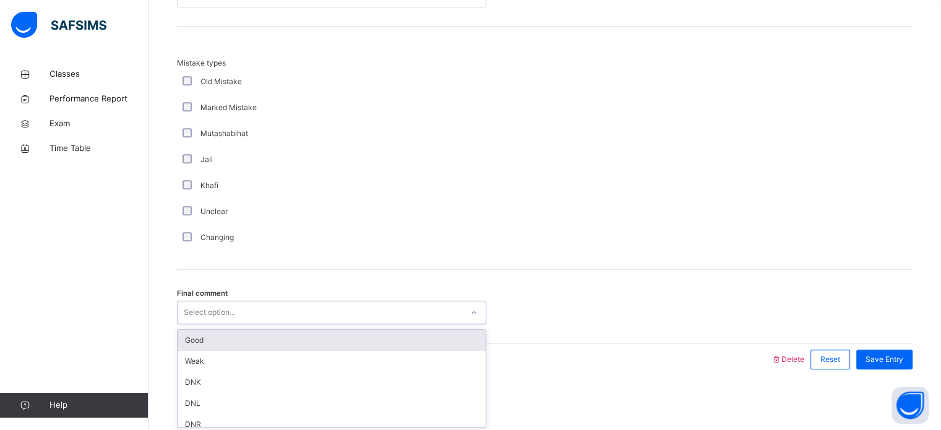
click at [448, 324] on div "option Good focused, 1 of 6. 6 results available. Use Up and Down to choose opt…" at bounding box center [331, 313] width 309 height 24
click at [442, 343] on div "Good" at bounding box center [332, 340] width 308 height 21
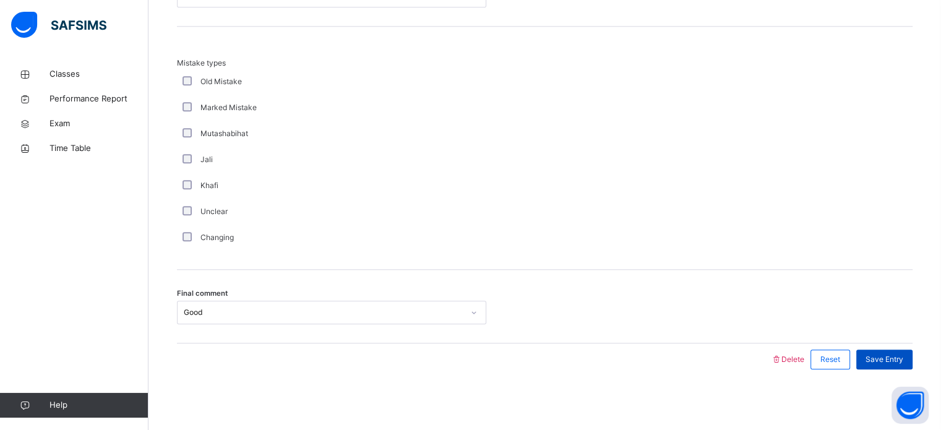
click at [903, 359] on span "Save Entry" at bounding box center [885, 359] width 38 height 11
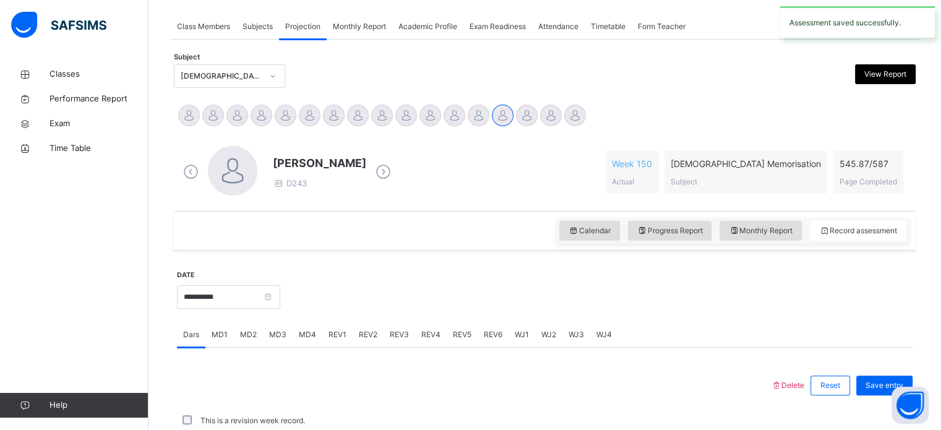
scroll to position [499, 0]
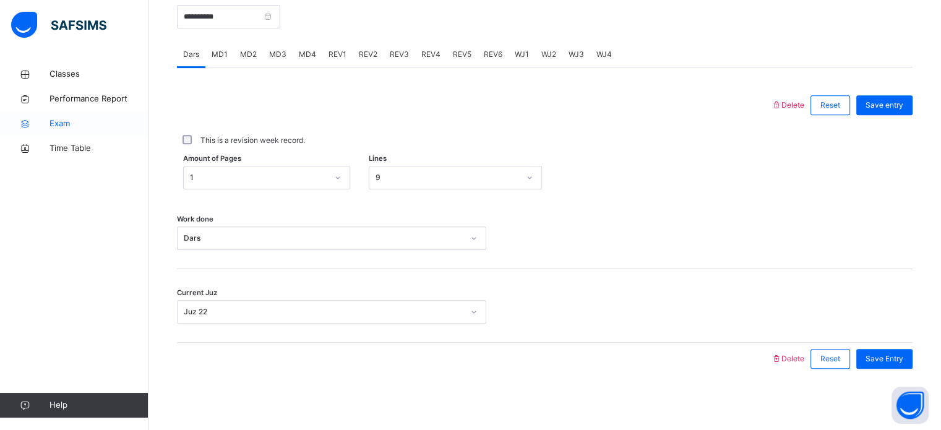
click at [35, 126] on icon at bounding box center [24, 123] width 49 height 9
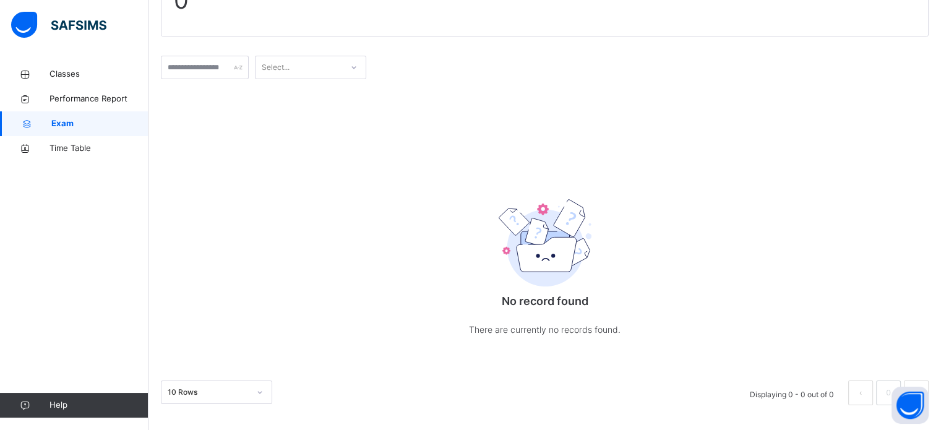
scroll to position [135, 0]
click at [97, 62] on link "Classes" at bounding box center [74, 74] width 148 height 25
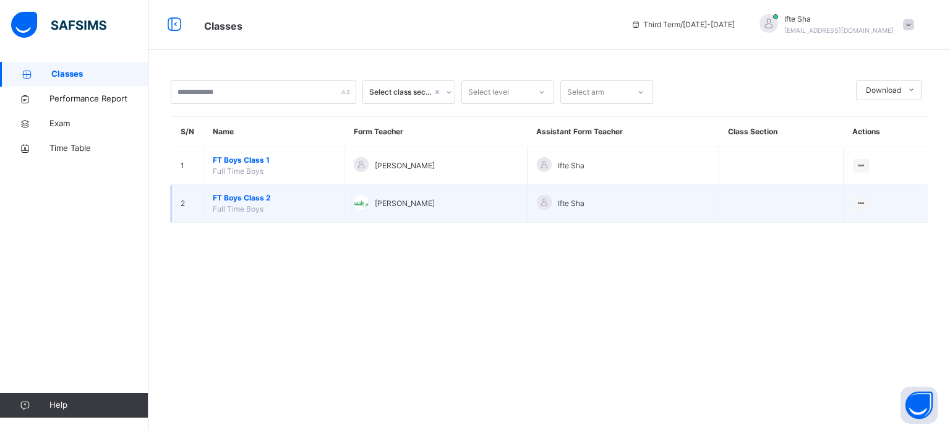
click at [260, 196] on span "FT Boys Class 2" at bounding box center [274, 197] width 122 height 11
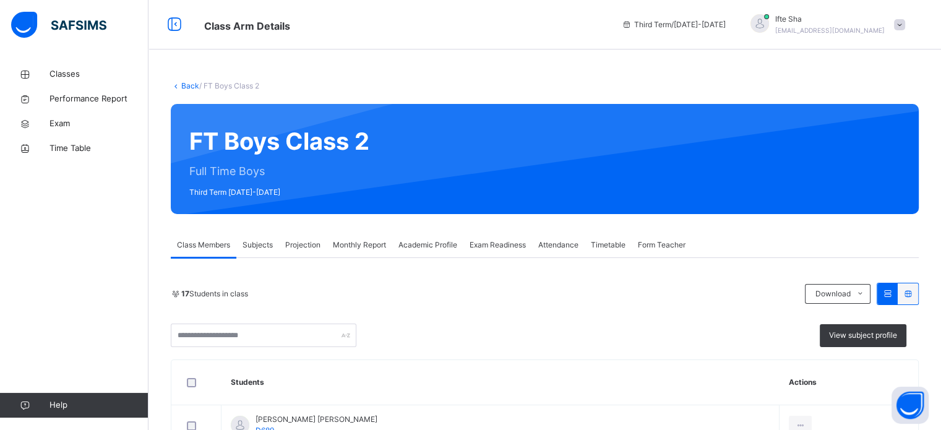
click at [486, 243] on span "Exam Readiness" at bounding box center [498, 244] width 56 height 11
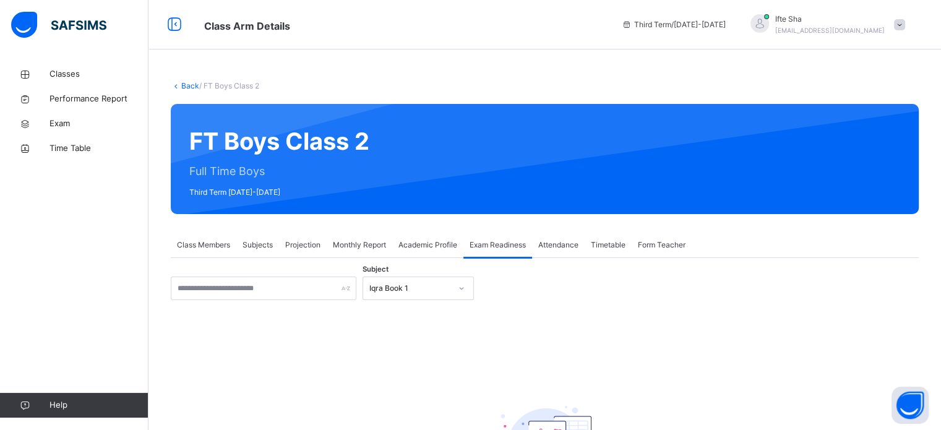
scroll to position [130, 0]
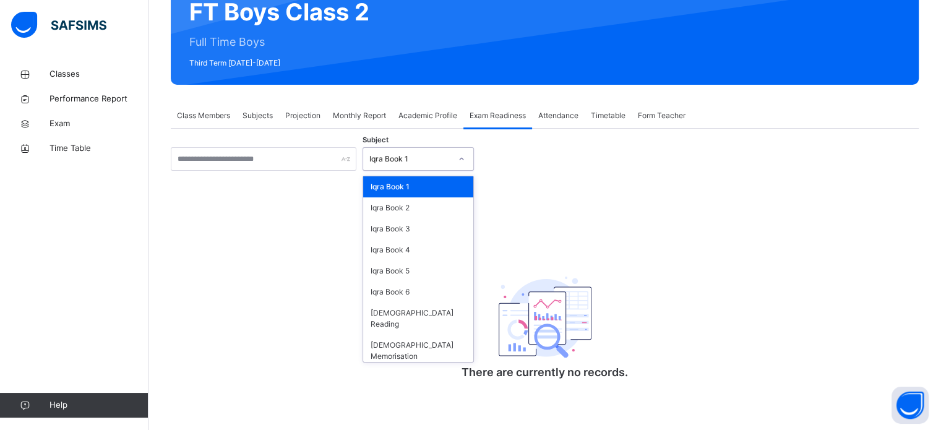
click at [401, 155] on div "Iqra Book 1" at bounding box center [410, 158] width 82 height 11
click at [392, 335] on div "[DEMOGRAPHIC_DATA] Memorisation" at bounding box center [418, 351] width 110 height 32
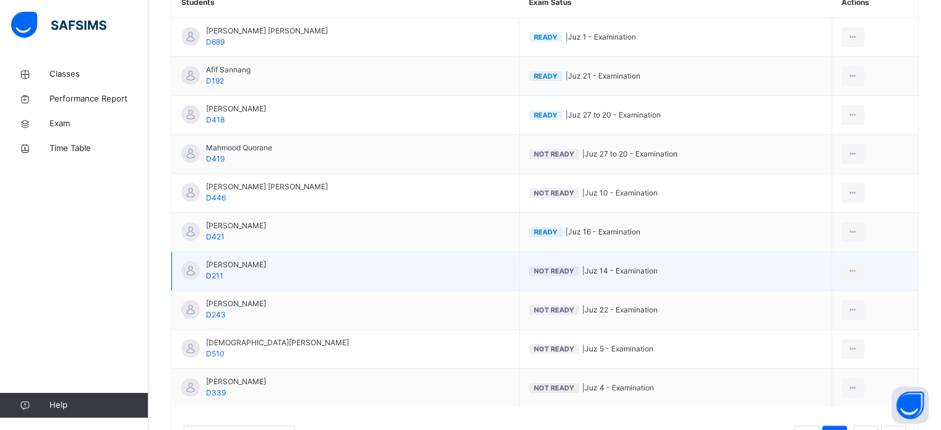
scroll to position [326, 0]
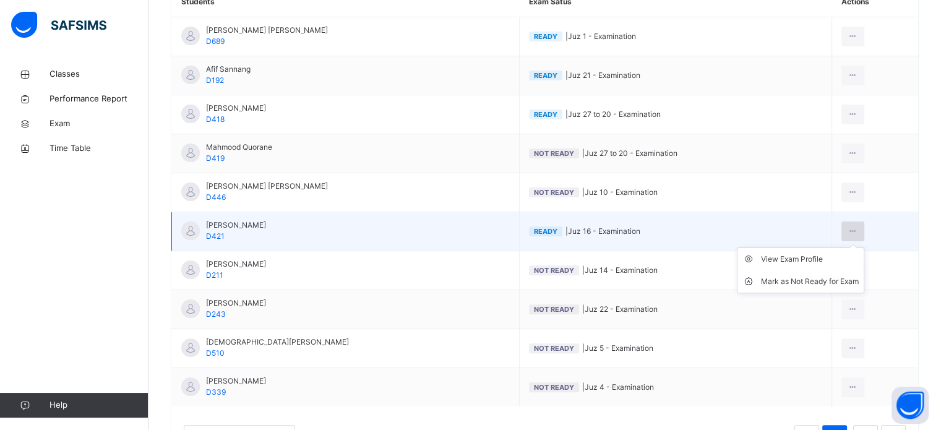
click at [854, 224] on div at bounding box center [852, 232] width 23 height 20
click at [824, 257] on div "View Exam Profile" at bounding box center [810, 259] width 98 height 12
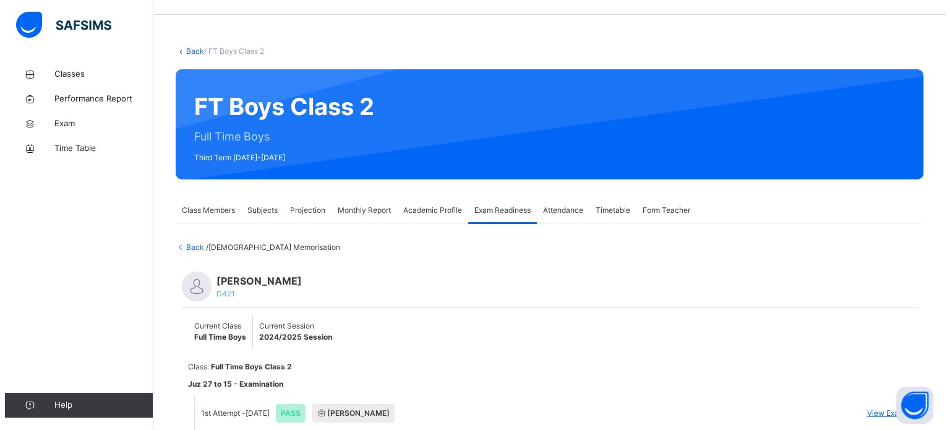
scroll to position [84, 0]
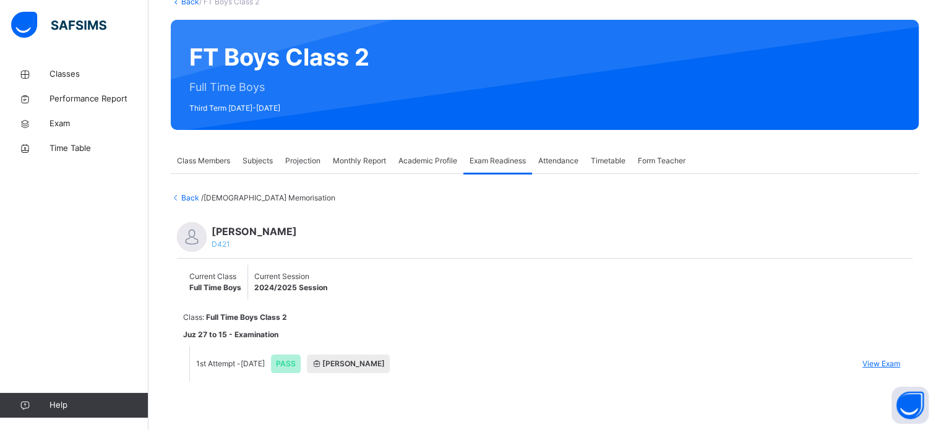
click at [877, 368] on li "1st Attempt - [DATE] PASS Shaykh Uzayr View Exam" at bounding box center [548, 363] width 716 height 35
click at [888, 361] on span "View Exam" at bounding box center [881, 363] width 38 height 11
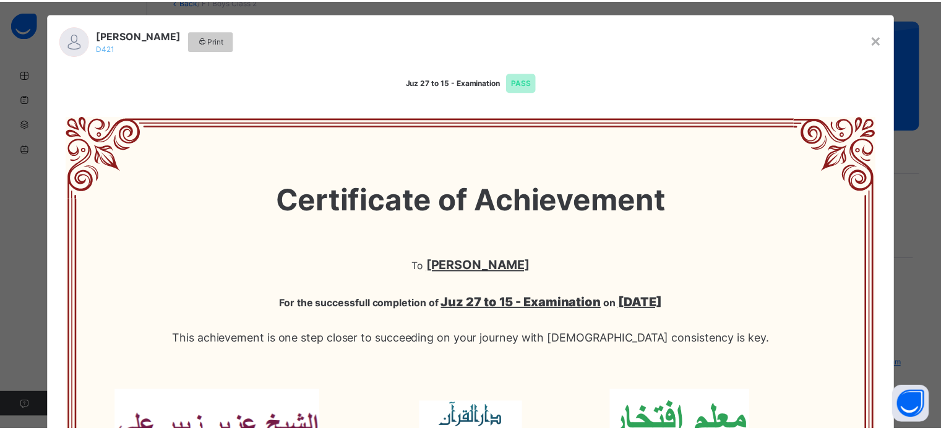
scroll to position [0, 0]
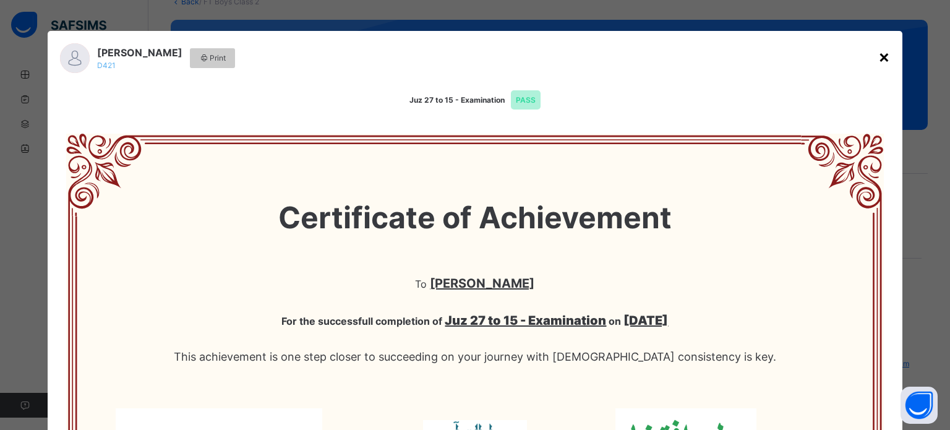
click at [882, 59] on div "×" at bounding box center [885, 56] width 12 height 26
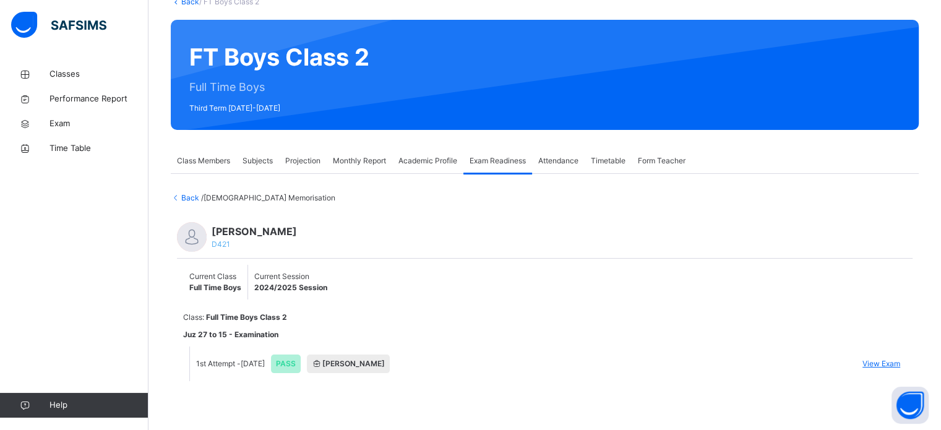
click at [354, 358] on span "[PERSON_NAME]" at bounding box center [348, 364] width 83 height 19
click at [329, 317] on div "Class: Full Time Boys Class 2 Juz 27 to 15 - Examination 1st Attempt - [DATE] P…" at bounding box center [544, 346] width 723 height 69
click at [209, 158] on span "Class Members" at bounding box center [203, 160] width 53 height 11
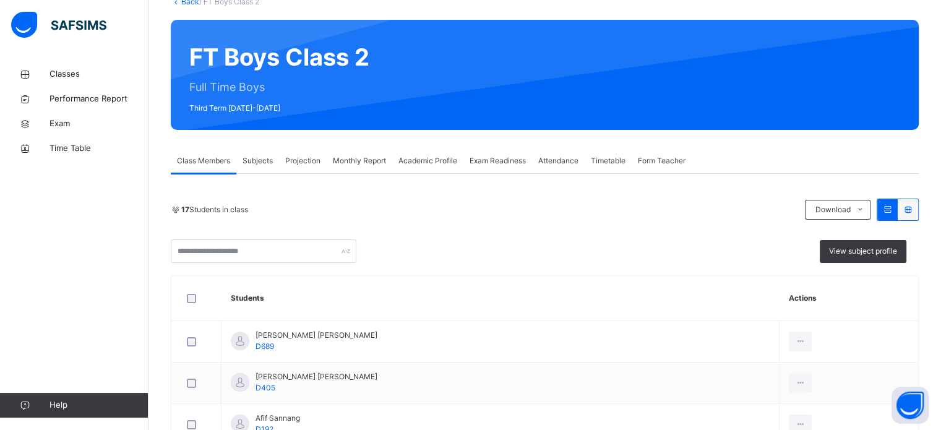
click at [236, 173] on div "Class Members" at bounding box center [204, 160] width 66 height 25
click at [259, 173] on div "Subjects" at bounding box center [257, 160] width 43 height 25
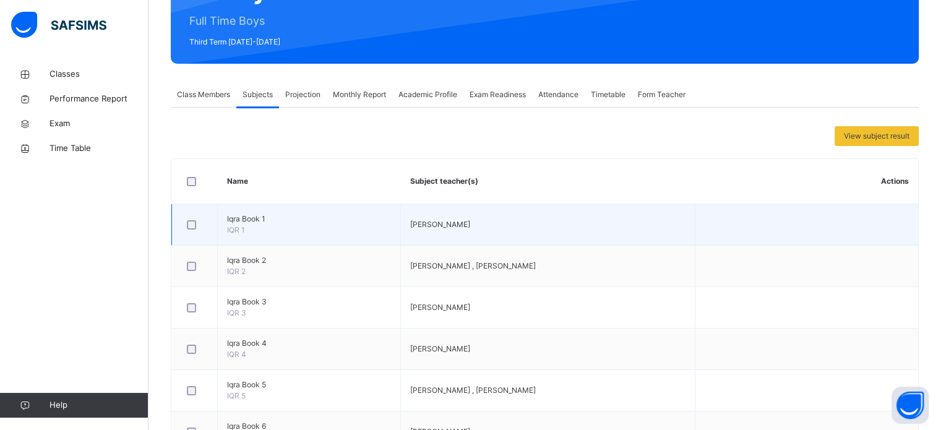
scroll to position [151, 0]
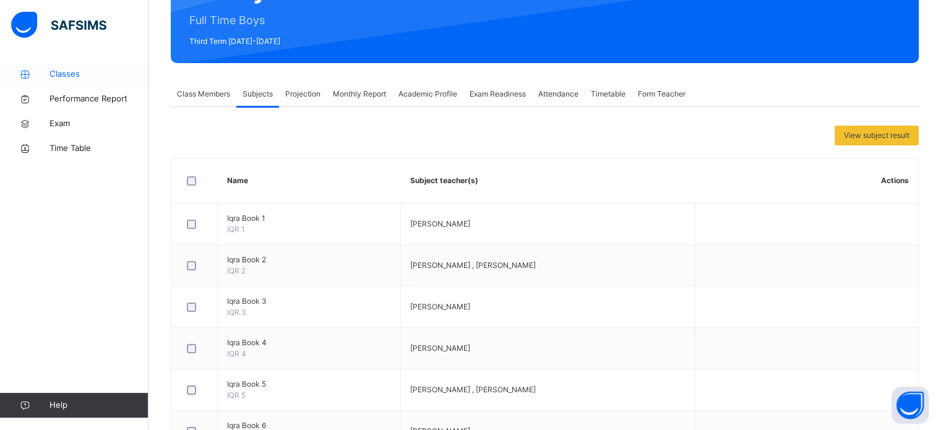
click at [110, 66] on link "Classes" at bounding box center [74, 74] width 148 height 25
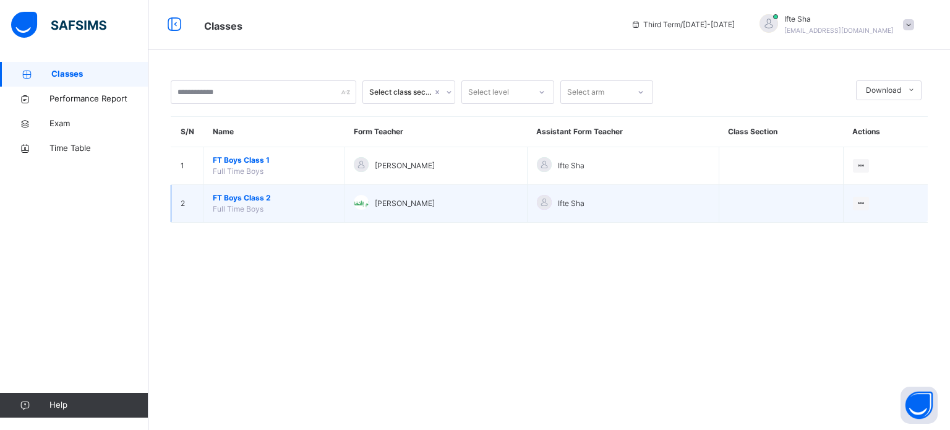
click at [246, 197] on span "FT Boys Class 2" at bounding box center [274, 197] width 122 height 11
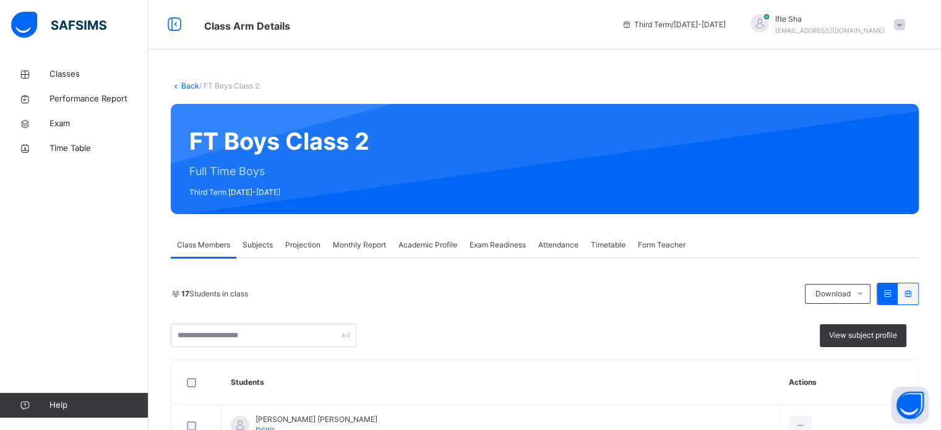
click at [423, 249] on span "Academic Profile" at bounding box center [427, 244] width 59 height 11
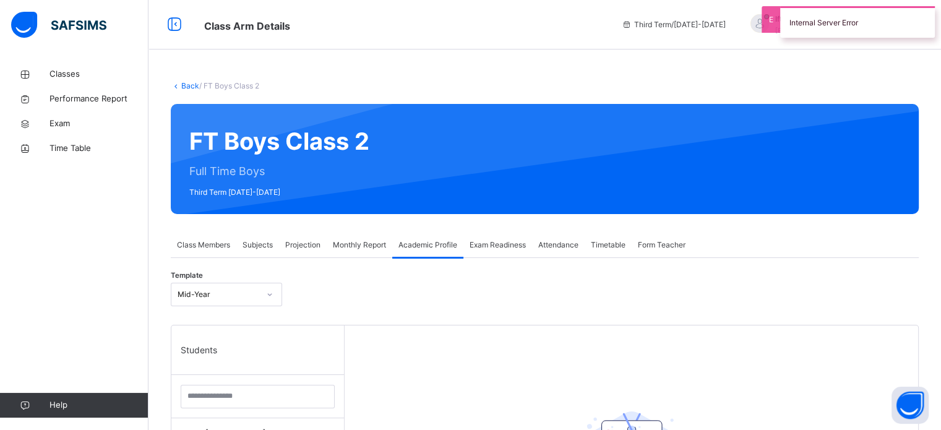
click at [302, 252] on div "Projection" at bounding box center [303, 245] width 48 height 25
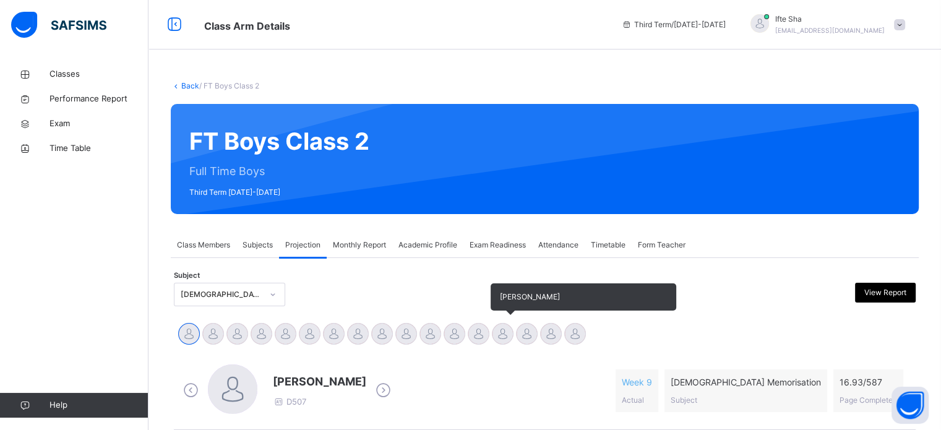
click at [501, 335] on div at bounding box center [503, 334] width 22 height 22
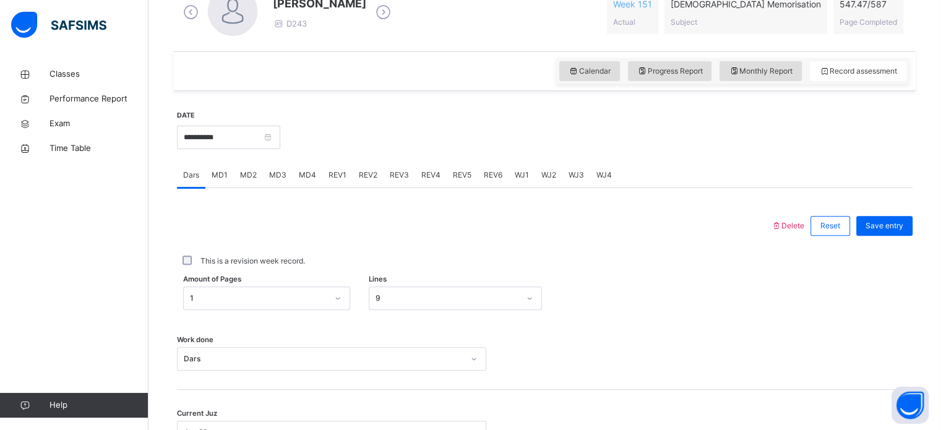
scroll to position [499, 0]
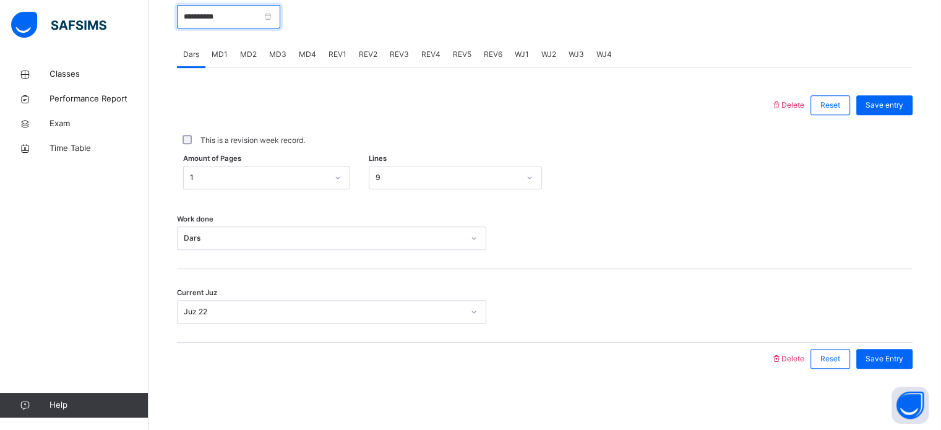
click at [276, 25] on input "**********" at bounding box center [228, 17] width 103 height 24
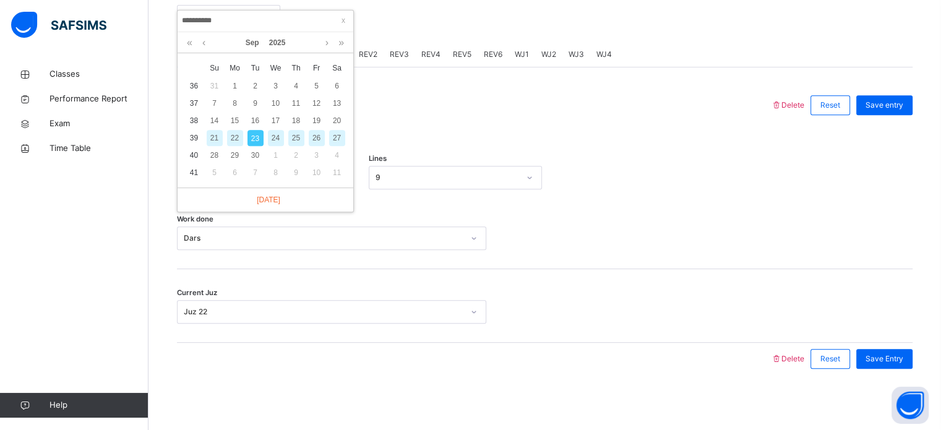
click at [233, 140] on div "22" at bounding box center [235, 138] width 16 height 16
type input "**********"
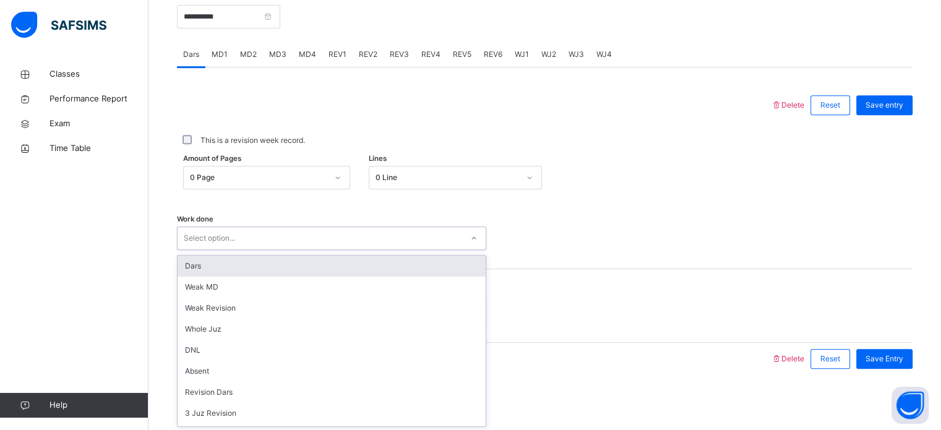
click at [287, 246] on div "Select option..." at bounding box center [320, 238] width 285 height 19
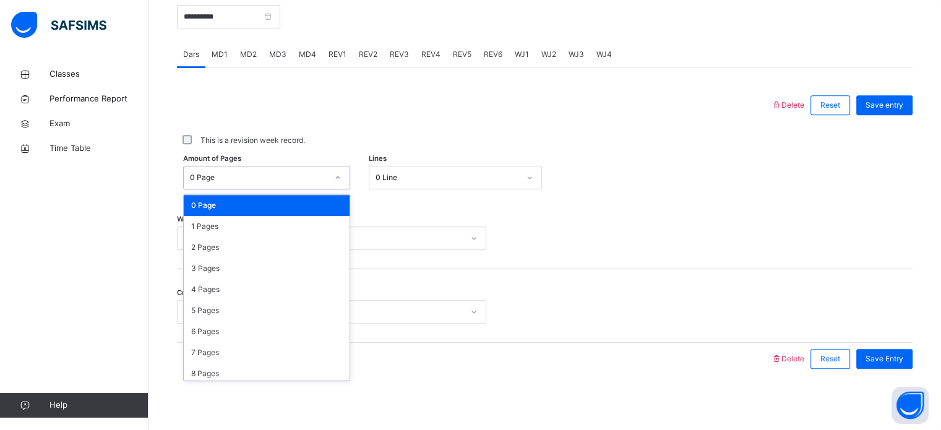
click at [311, 178] on div "0 Page" at bounding box center [258, 177] width 137 height 11
click at [256, 231] on div "1 Pages" at bounding box center [267, 226] width 166 height 21
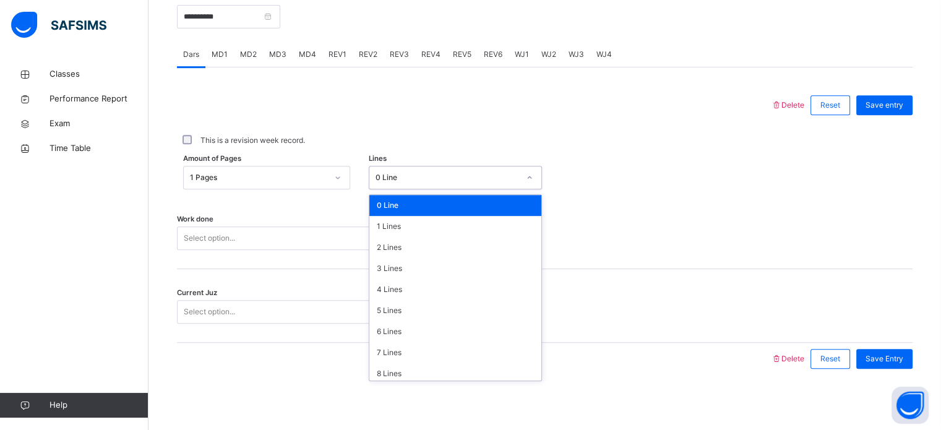
click at [405, 179] on div "0 Line" at bounding box center [448, 177] width 144 height 11
click at [436, 348] on div "7 Lines" at bounding box center [455, 352] width 172 height 21
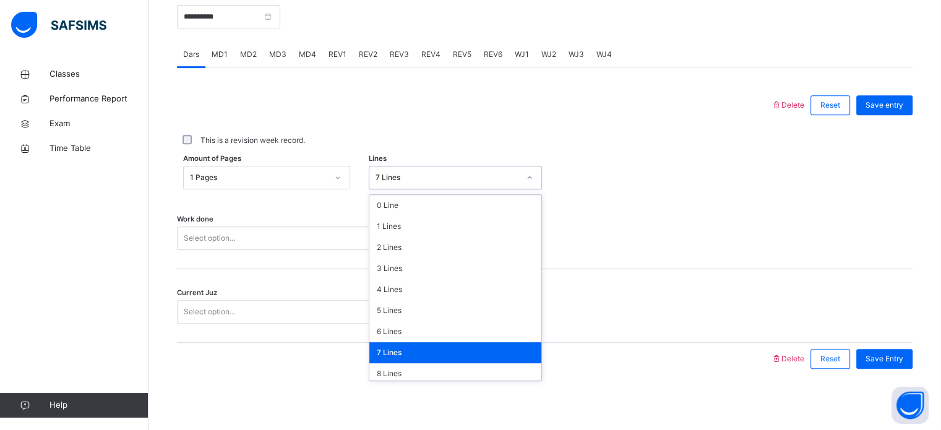
click at [408, 174] on div "7 Lines" at bounding box center [448, 177] width 144 height 11
click at [397, 379] on div "8 Lines" at bounding box center [455, 373] width 172 height 21
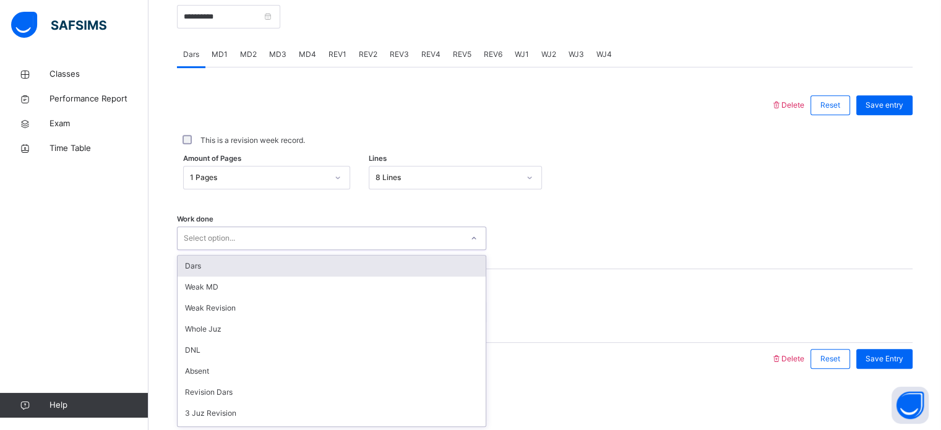
click at [480, 238] on div at bounding box center [473, 238] width 21 height 20
click at [458, 258] on div "Dars" at bounding box center [332, 266] width 308 height 21
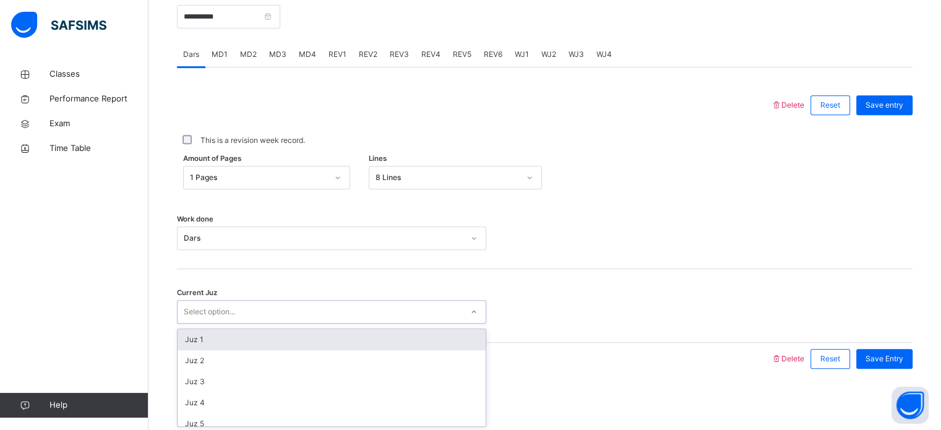
click at [361, 312] on div "Select option..." at bounding box center [320, 312] width 285 height 19
click at [323, 309] on div "Select option..." at bounding box center [320, 312] width 285 height 19
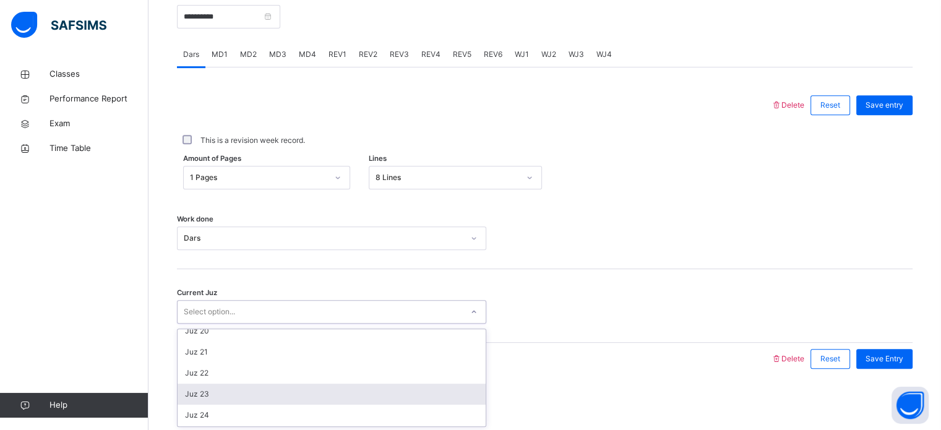
scroll to position [385, 0]
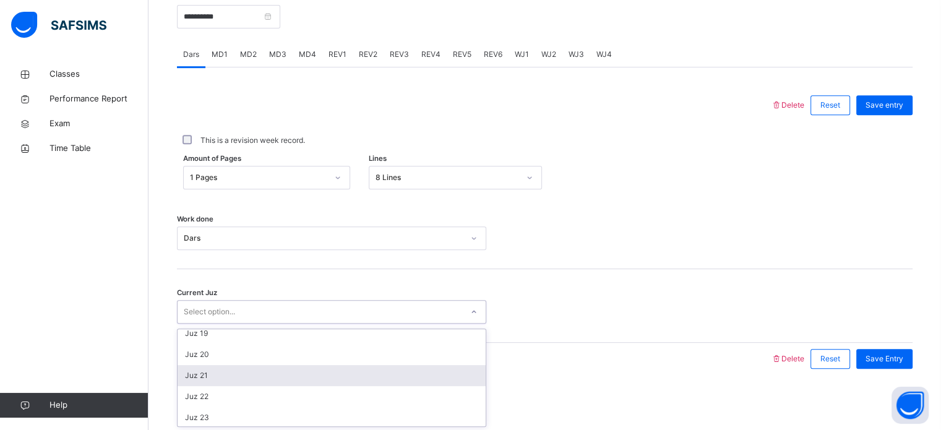
click at [301, 377] on div "Juz 21" at bounding box center [332, 375] width 308 height 21
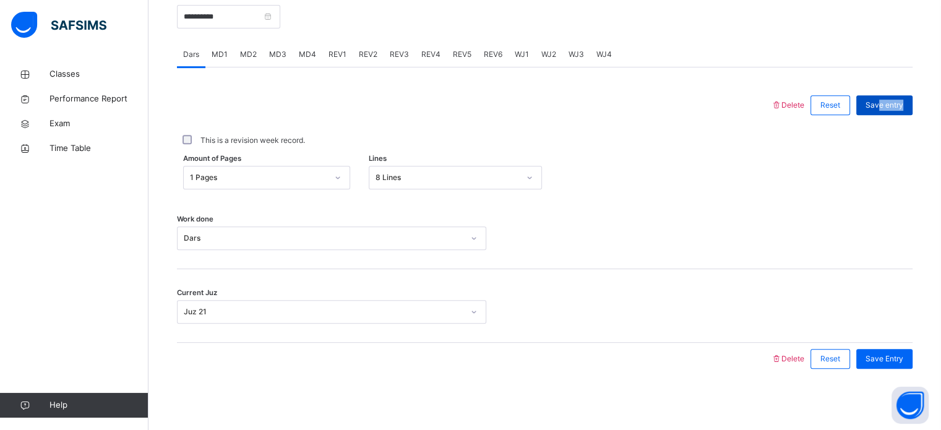
drag, startPoint x: 893, startPoint y: 115, endPoint x: 886, endPoint y: 105, distance: 12.9
click at [886, 105] on div "Save entry" at bounding box center [881, 105] width 62 height 32
click at [886, 105] on span "Save entry" at bounding box center [885, 105] width 38 height 11
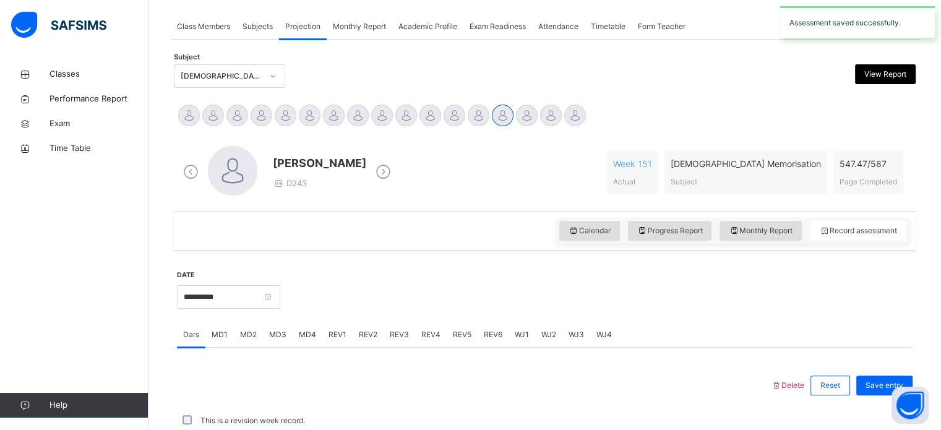
scroll to position [499, 0]
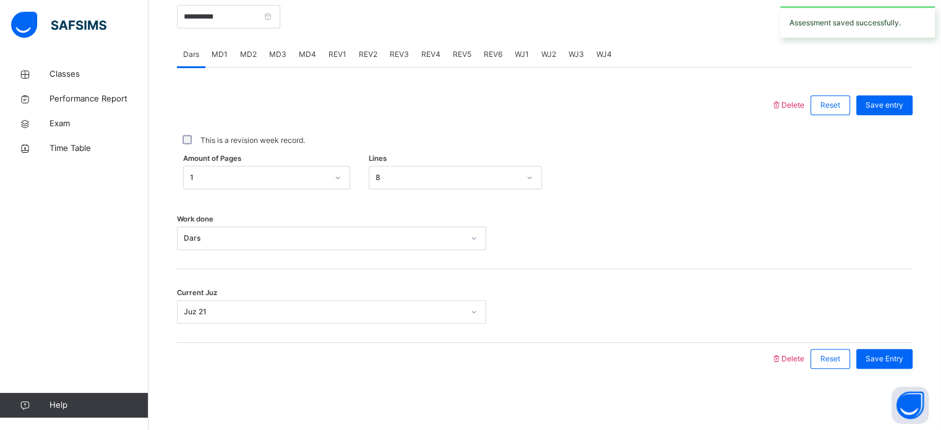
click at [223, 54] on span "MD1" at bounding box center [220, 54] width 16 height 11
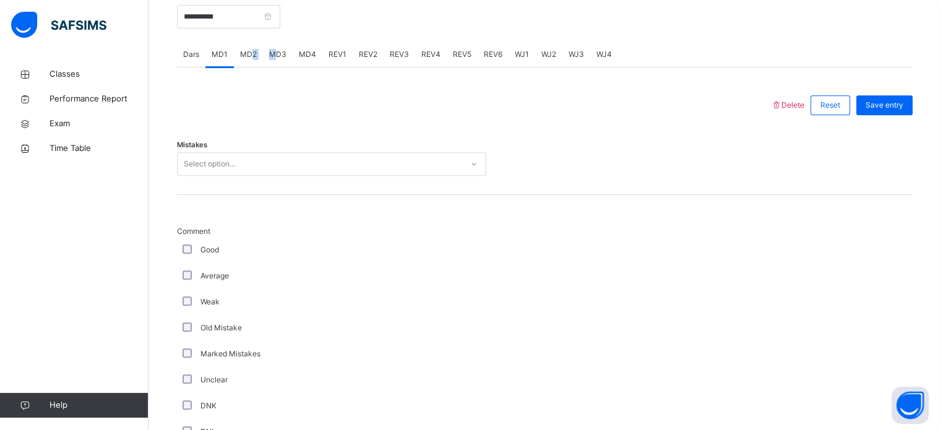
drag, startPoint x: 252, startPoint y: 54, endPoint x: 286, endPoint y: 51, distance: 33.6
click at [286, 51] on div "Dars MD1 MD2 MD3 MD4 REV1 REV2 REV3 REV4 REV5 REV6 WJ1 WJ2 WJ3 WJ4" at bounding box center [545, 54] width 736 height 25
click at [286, 51] on div "MD3" at bounding box center [278, 54] width 30 height 25
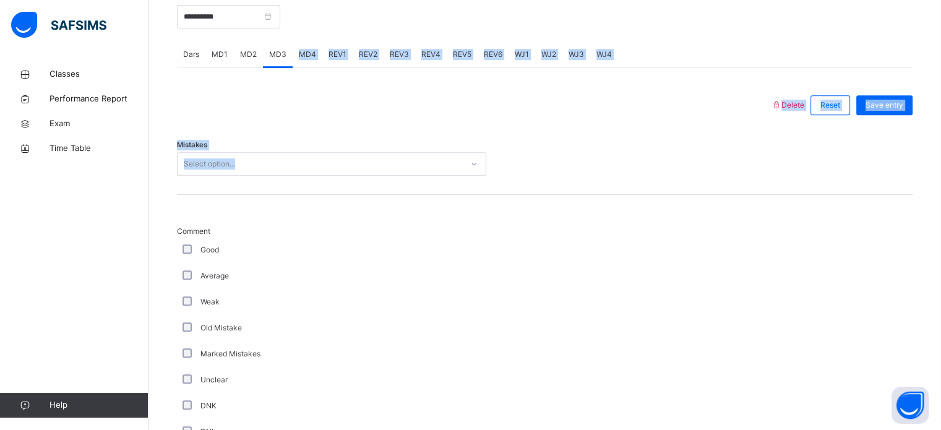
drag, startPoint x: 286, startPoint y: 51, endPoint x: 265, endPoint y: 181, distance: 131.5
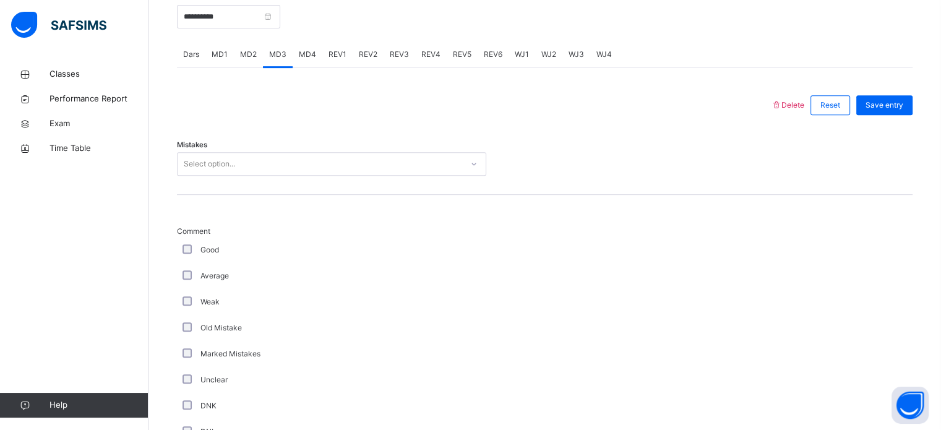
click at [265, 175] on div "Select option..." at bounding box center [331, 164] width 309 height 24
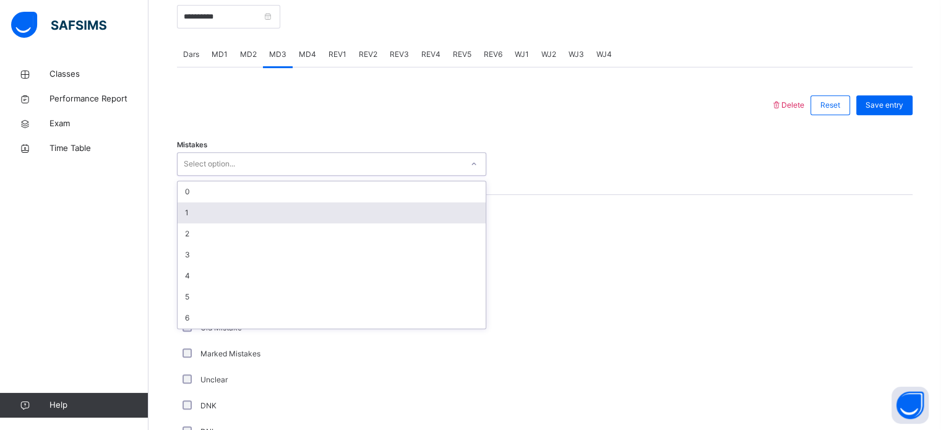
click at [273, 216] on div "1" at bounding box center [332, 212] width 308 height 21
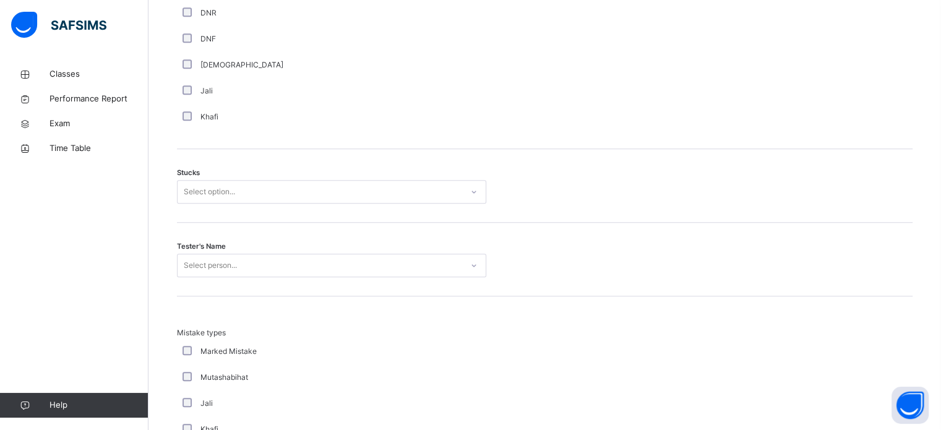
scroll to position [945, 0]
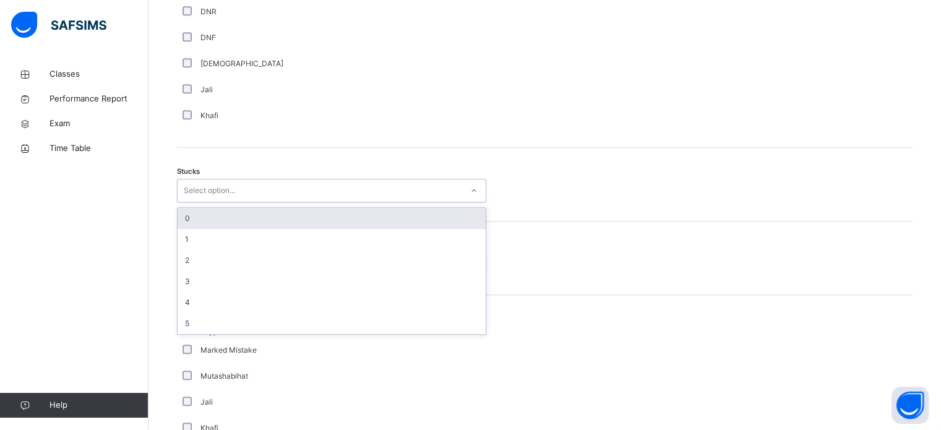
click at [194, 197] on div "Select option..." at bounding box center [209, 191] width 51 height 24
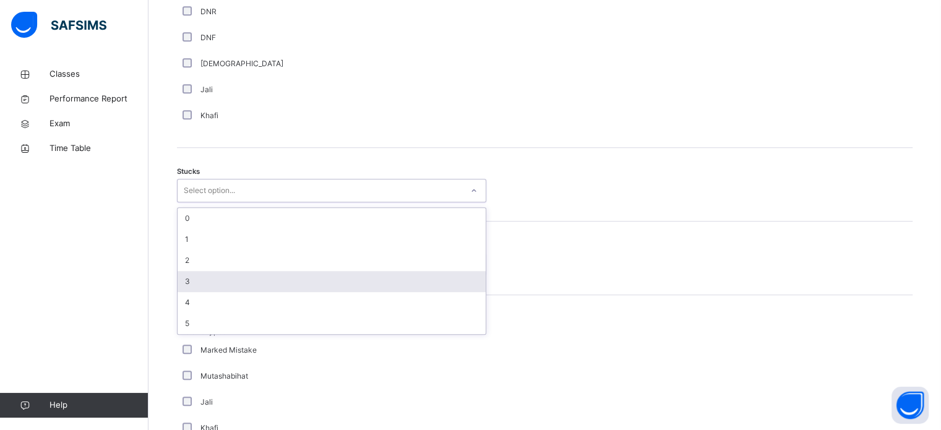
click at [194, 271] on div "3" at bounding box center [332, 281] width 308 height 21
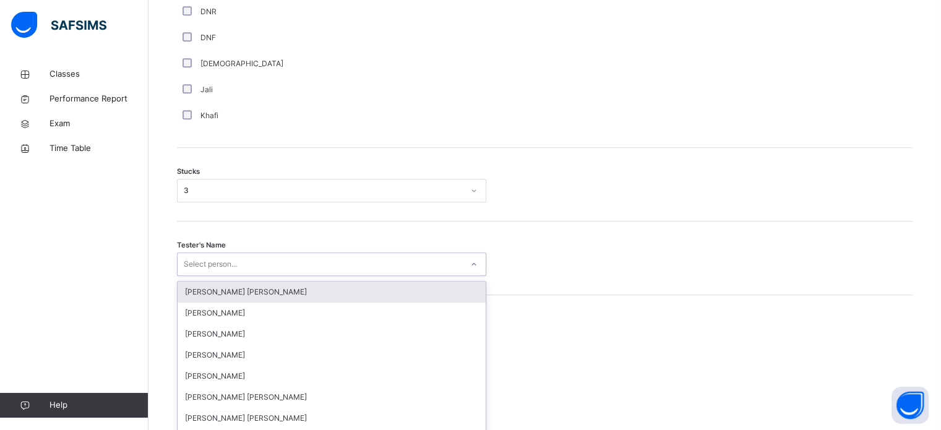
scroll to position [986, 0]
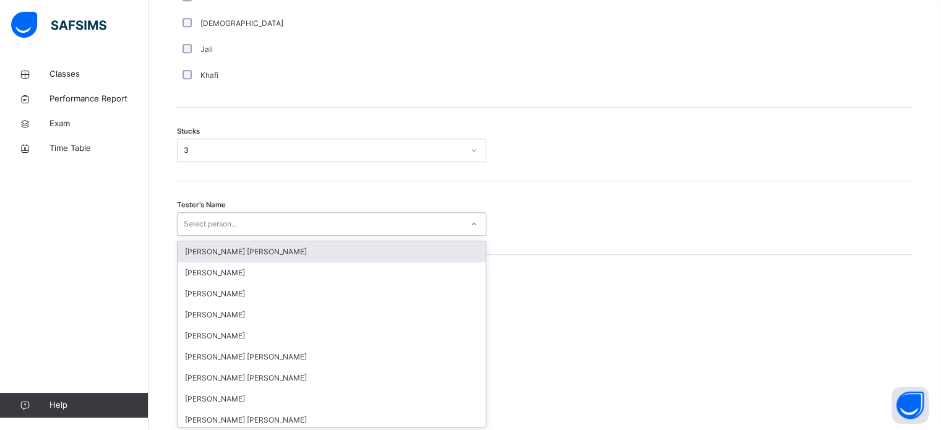
click at [194, 236] on div "option [PERSON_NAME] [PERSON_NAME] focused, 1 of 90. 90 results available. Use …" at bounding box center [331, 224] width 309 height 24
click at [252, 140] on div "3" at bounding box center [320, 149] width 285 height 19
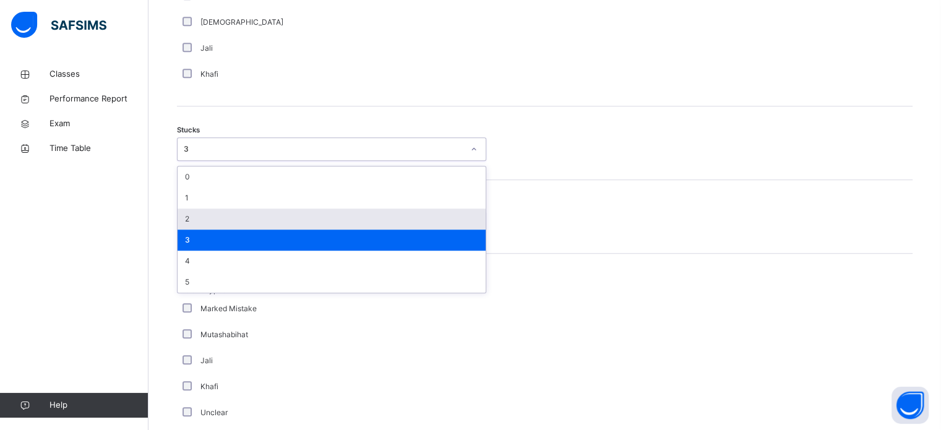
click at [218, 210] on div "2" at bounding box center [332, 219] width 308 height 21
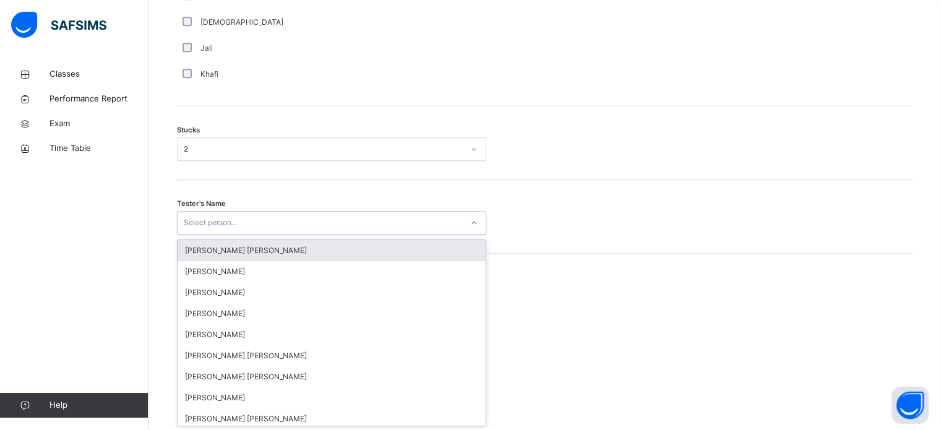
click at [225, 220] on div "Select person..." at bounding box center [210, 223] width 53 height 24
click at [259, 246] on div "[PERSON_NAME] [PERSON_NAME]" at bounding box center [332, 250] width 308 height 21
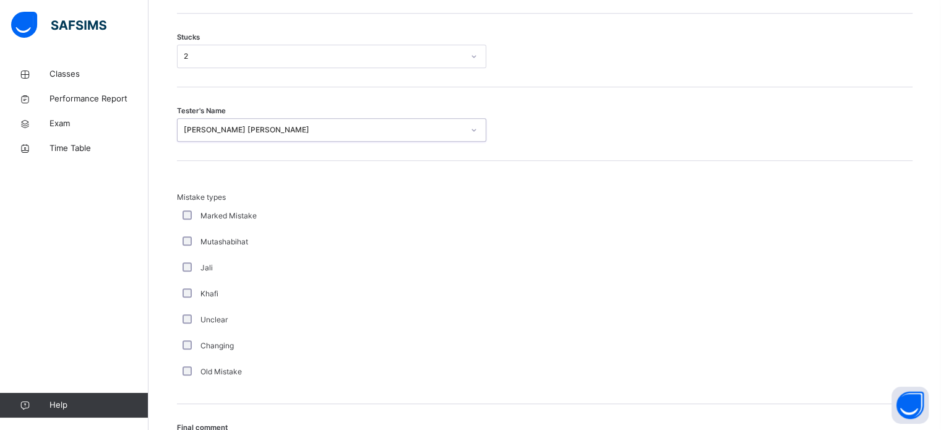
scroll to position [1213, 0]
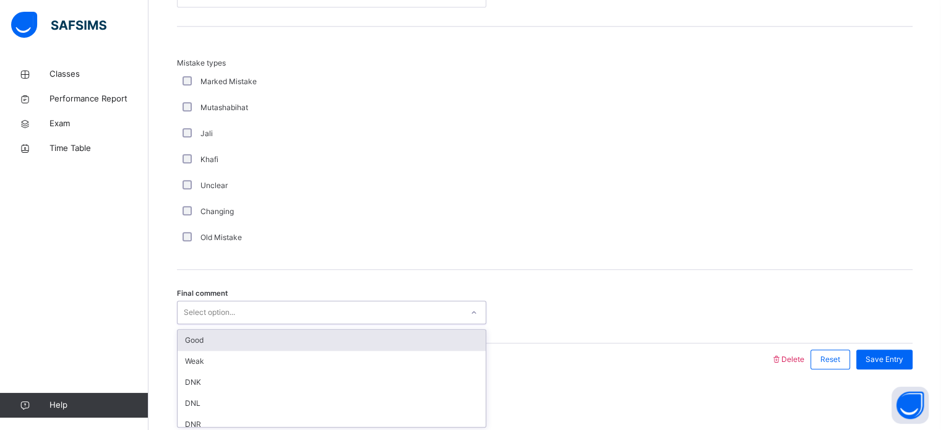
click at [331, 308] on div "Select option..." at bounding box center [320, 312] width 285 height 19
click at [370, 333] on div "Good" at bounding box center [332, 340] width 308 height 21
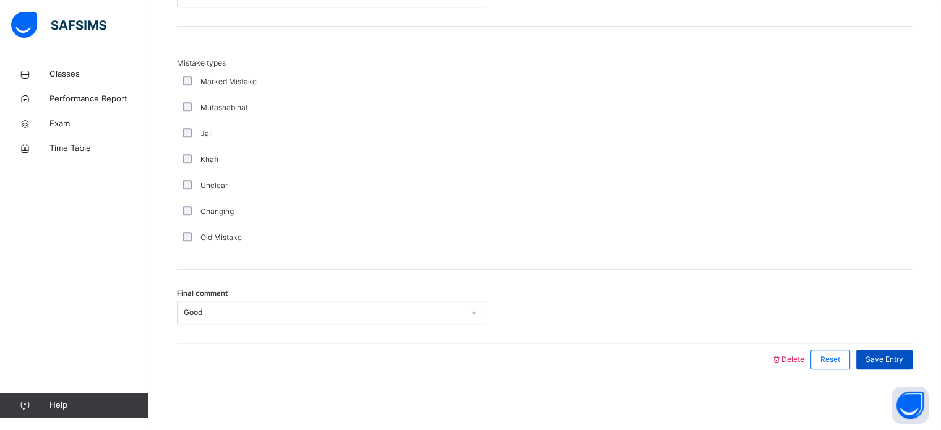
click at [902, 358] on span "Save Entry" at bounding box center [885, 359] width 38 height 11
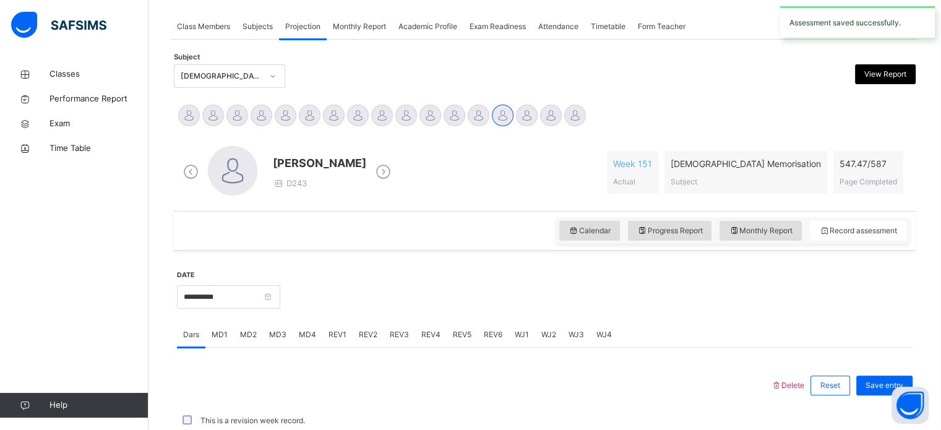
scroll to position [499, 0]
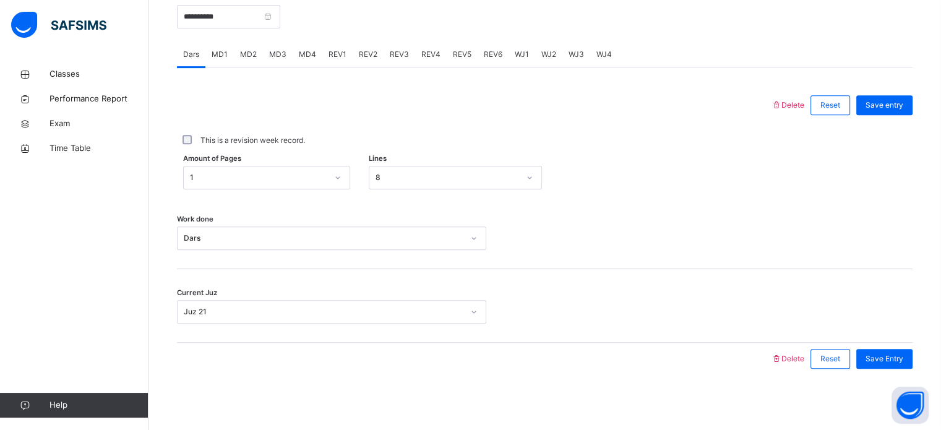
click at [304, 59] on div "MD4" at bounding box center [308, 54] width 30 height 25
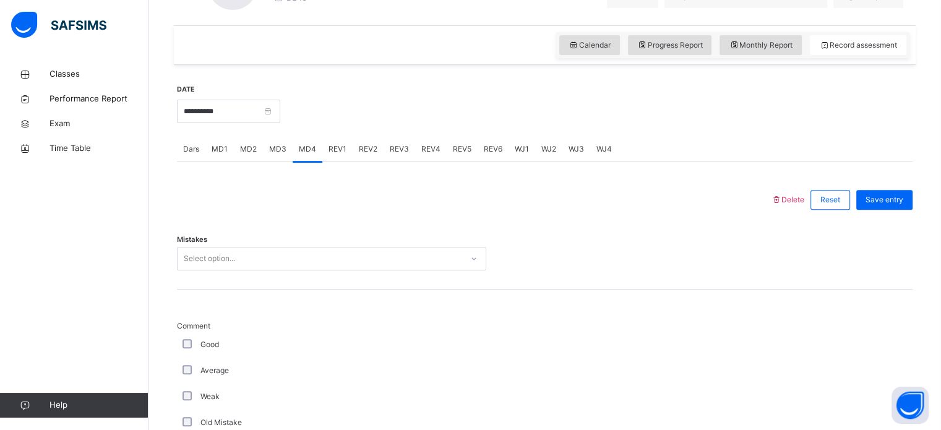
scroll to position [403, 0]
click at [278, 242] on div "Mistakes Select option..." at bounding box center [545, 254] width 736 height 74
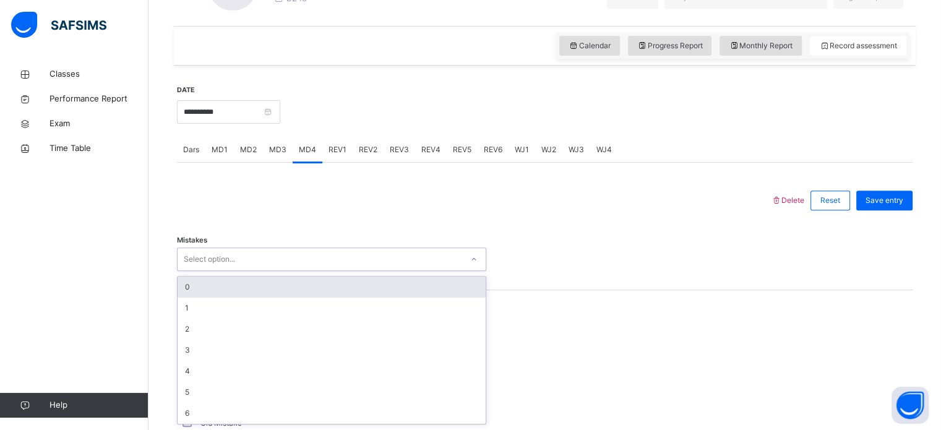
click at [279, 247] on div "Select option..." at bounding box center [331, 259] width 309 height 24
click at [267, 285] on div "0" at bounding box center [332, 287] width 308 height 21
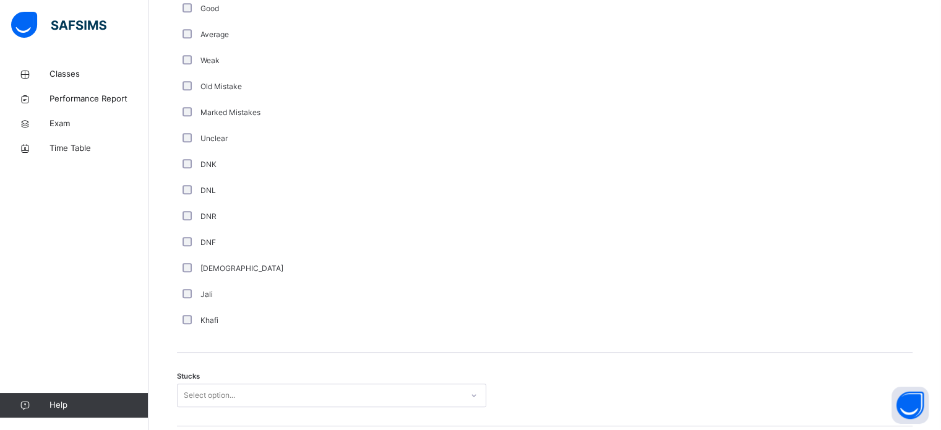
scroll to position [856, 0]
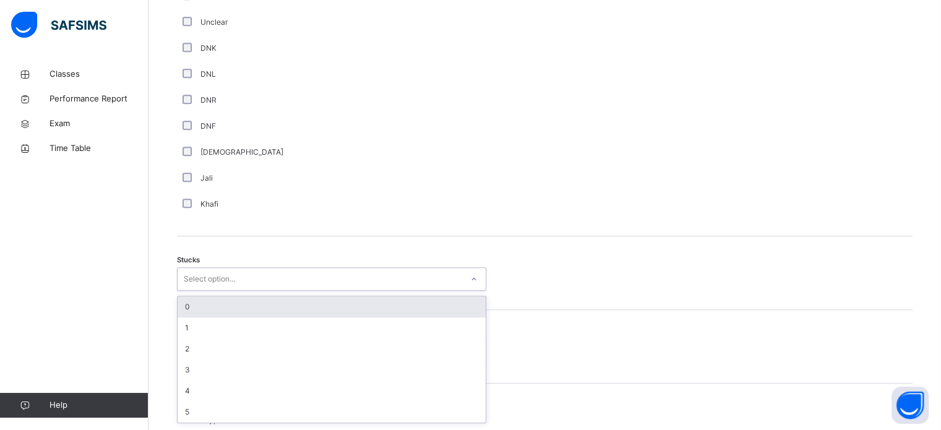
click at [272, 277] on div "Select option..." at bounding box center [320, 279] width 285 height 19
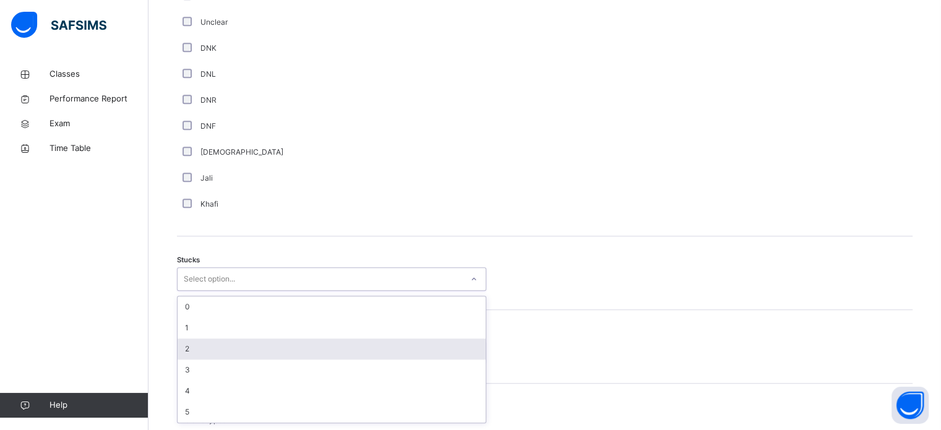
click at [248, 340] on div "2" at bounding box center [332, 348] width 308 height 21
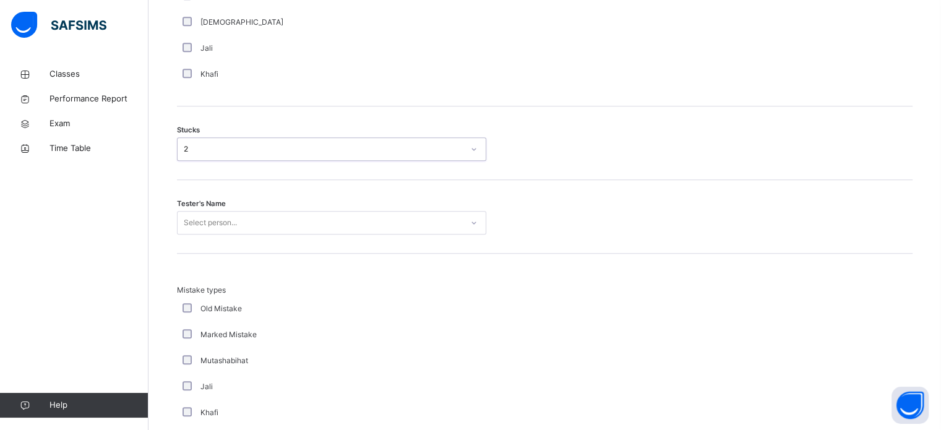
scroll to position [989, 0]
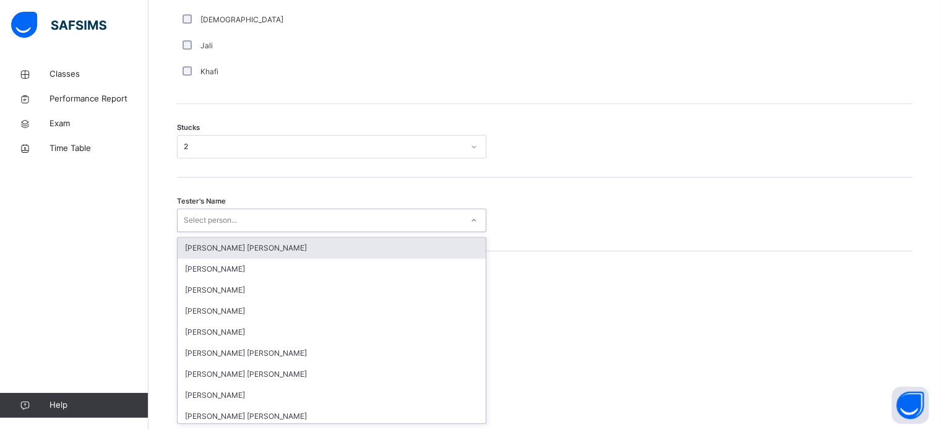
drag, startPoint x: 257, startPoint y: 226, endPoint x: 264, endPoint y: 218, distance: 11.0
click at [264, 218] on div "Select person..." at bounding box center [320, 220] width 285 height 19
click at [349, 245] on div "[PERSON_NAME] [PERSON_NAME]" at bounding box center [332, 248] width 308 height 21
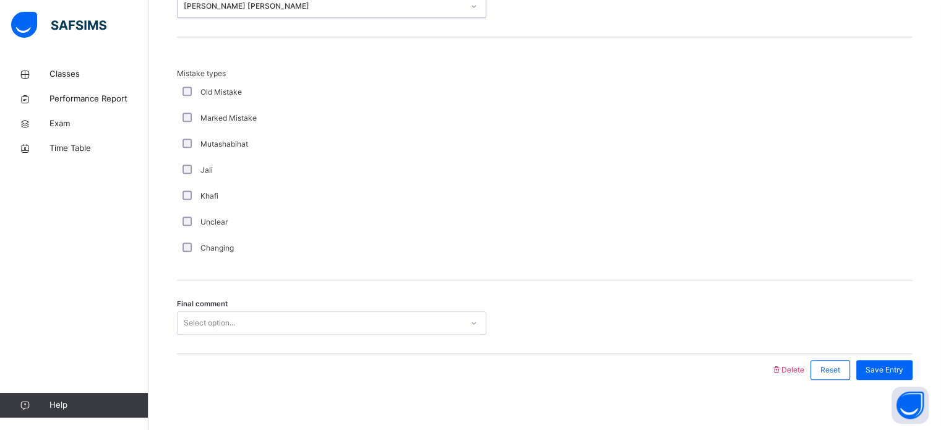
scroll to position [1213, 0]
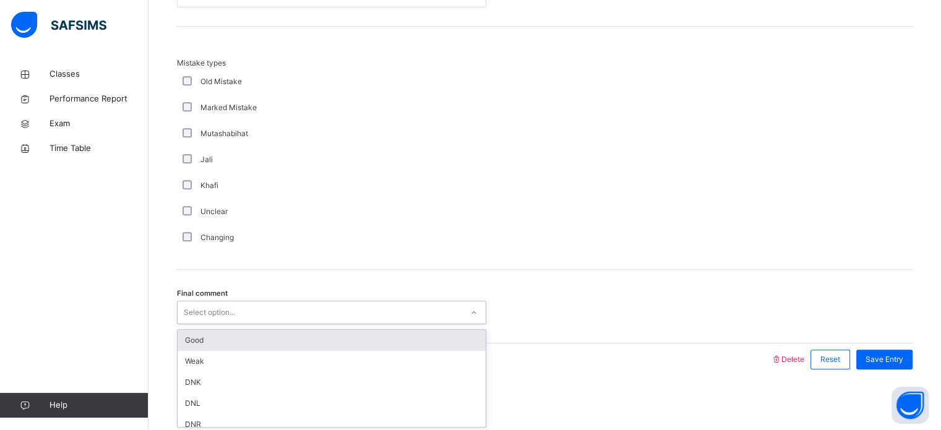
click at [371, 322] on div "Select option..." at bounding box center [331, 313] width 309 height 24
click at [369, 343] on div "Good" at bounding box center [332, 340] width 308 height 21
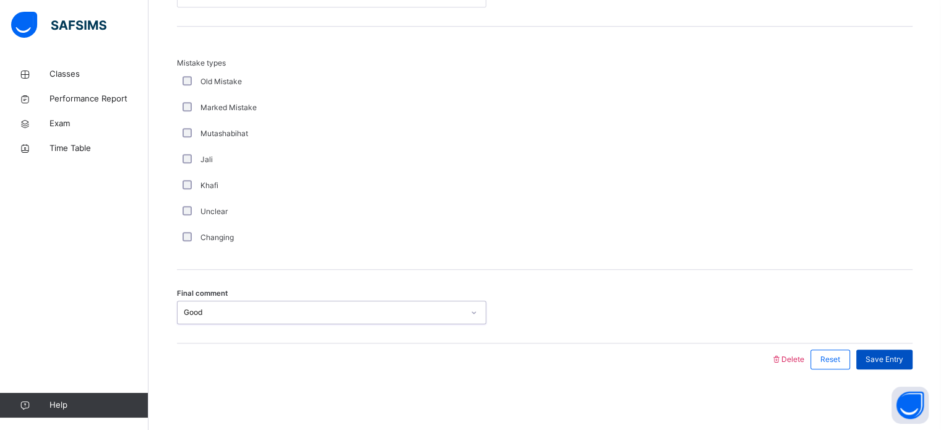
click at [893, 366] on div "Save Entry" at bounding box center [884, 360] width 56 height 20
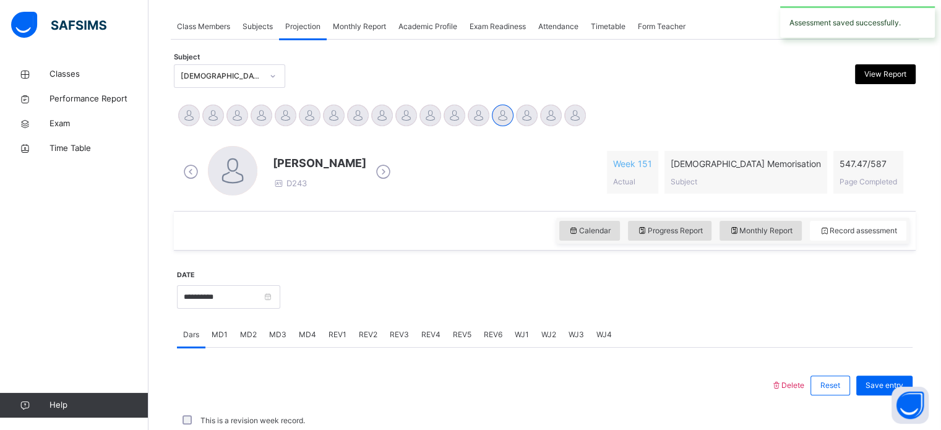
scroll to position [499, 0]
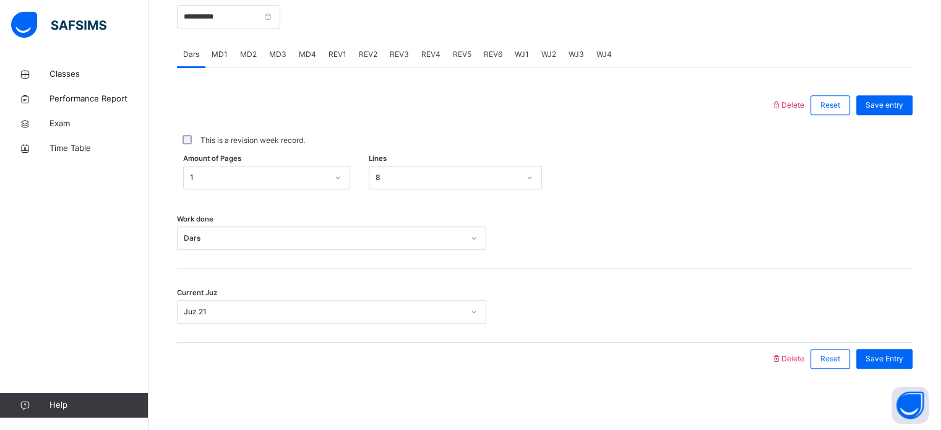
click at [338, 53] on span "REV1" at bounding box center [338, 54] width 18 height 11
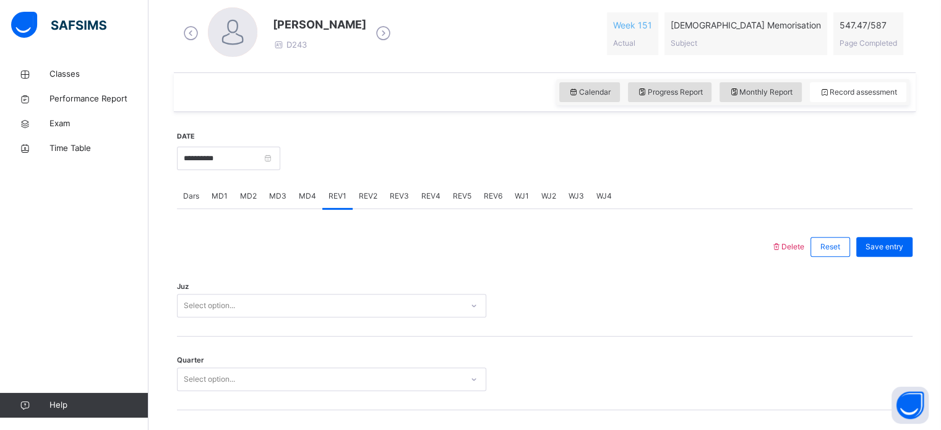
scroll to position [352, 0]
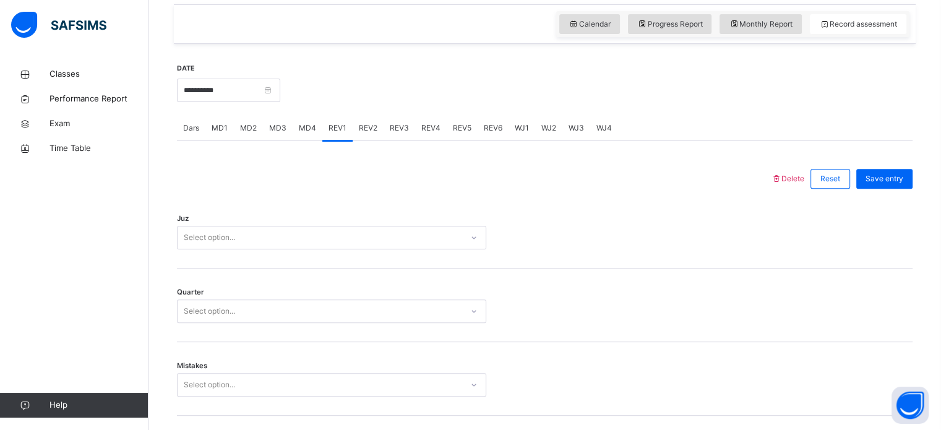
click at [288, 249] on div "Select option..." at bounding box center [331, 238] width 309 height 24
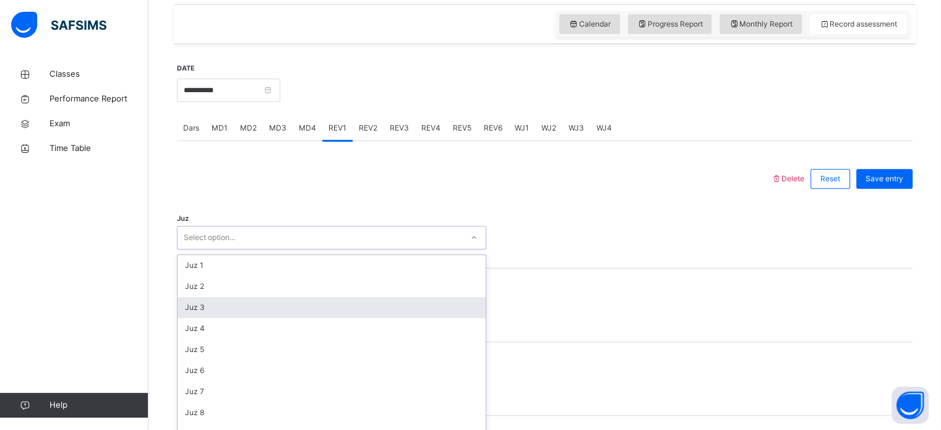
scroll to position [441, 0]
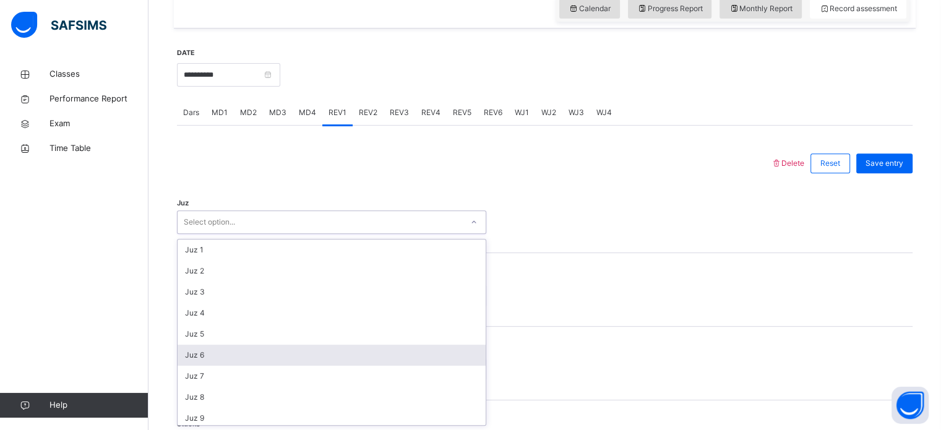
click at [299, 350] on div "Juz 6" at bounding box center [332, 355] width 308 height 21
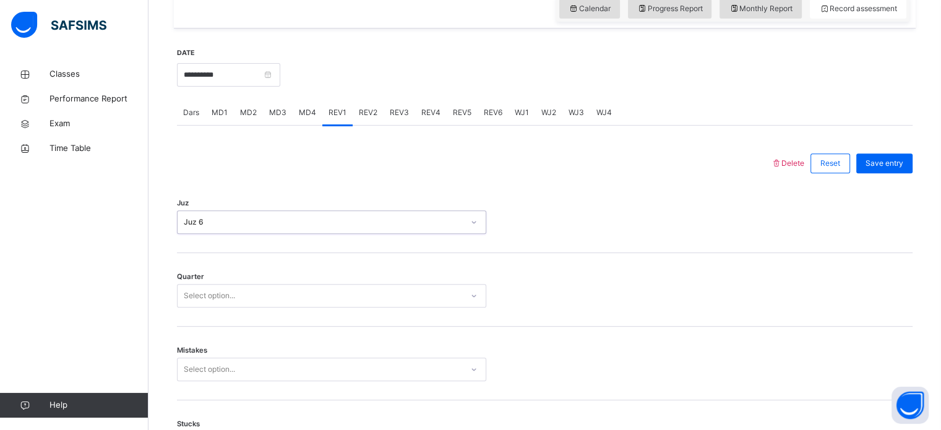
click at [313, 293] on div "Select option..." at bounding box center [320, 295] width 285 height 19
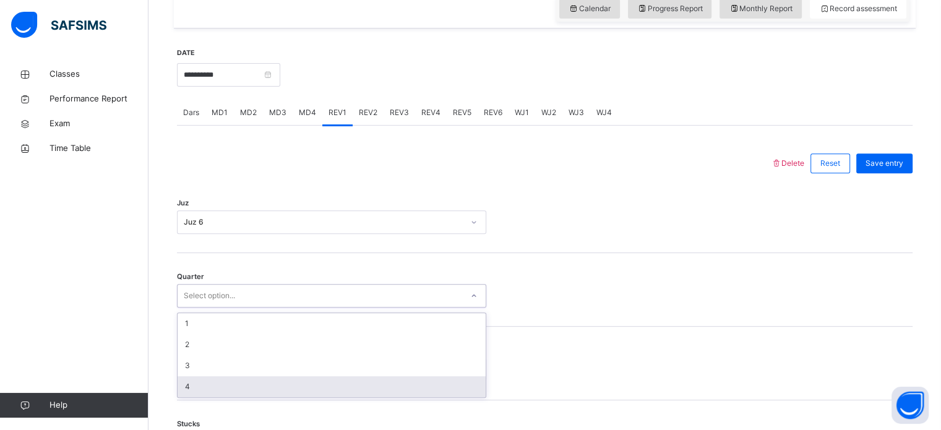
click at [277, 389] on div "4" at bounding box center [332, 386] width 308 height 21
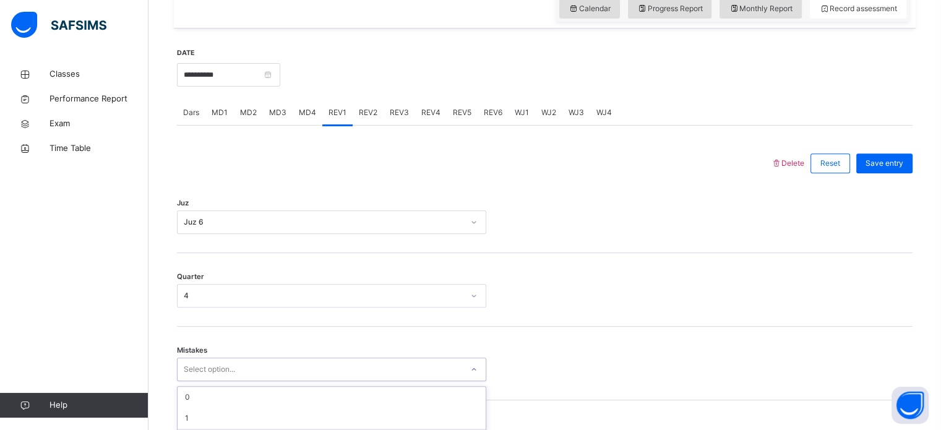
click at [252, 364] on div "option 2 focused, 3 of 7. 7 results available. Use Up and Down to choose option…" at bounding box center [331, 370] width 309 height 24
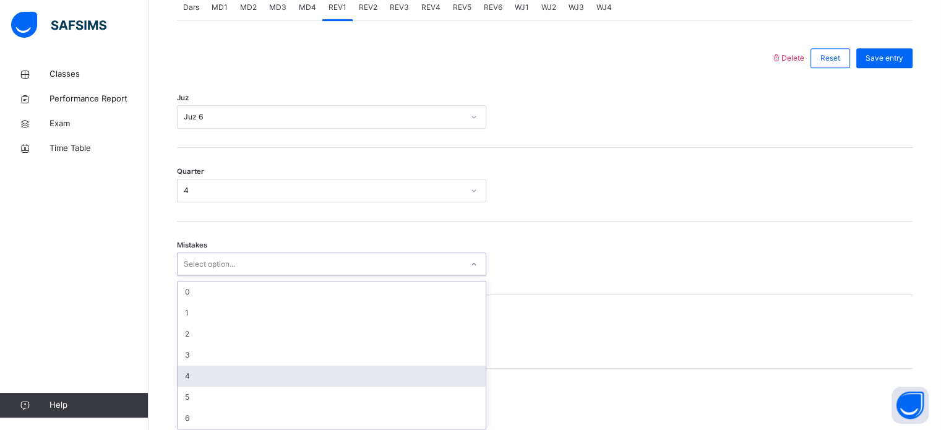
scroll to position [549, 0]
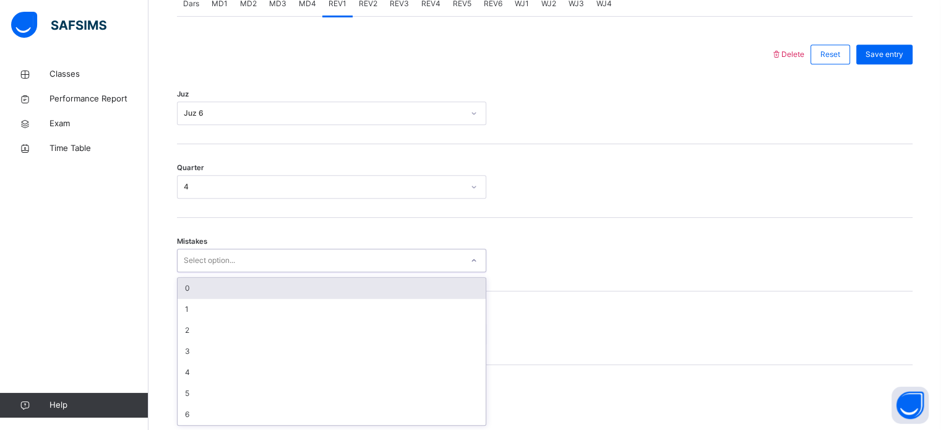
drag, startPoint x: 287, startPoint y: 301, endPoint x: 296, endPoint y: 282, distance: 21.9
click at [296, 282] on div "0 1 2 3 4 5 6" at bounding box center [332, 351] width 308 height 147
click at [296, 282] on div "0" at bounding box center [332, 288] width 308 height 21
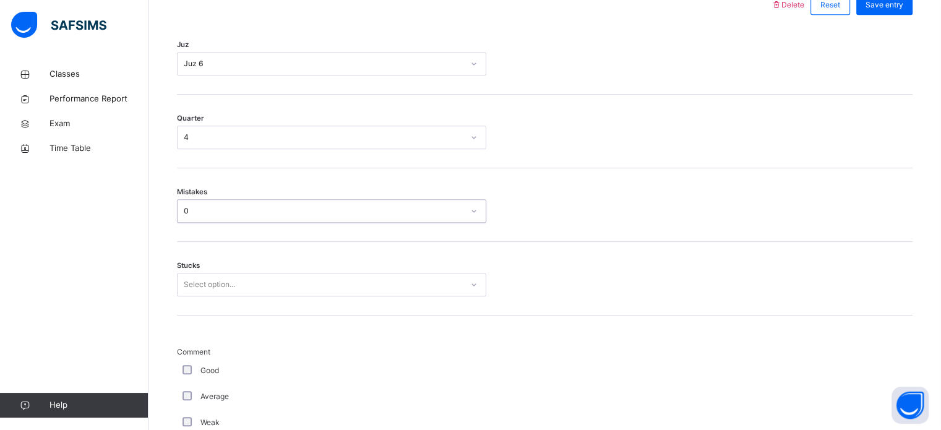
click at [262, 296] on div "Select option..." at bounding box center [331, 285] width 309 height 24
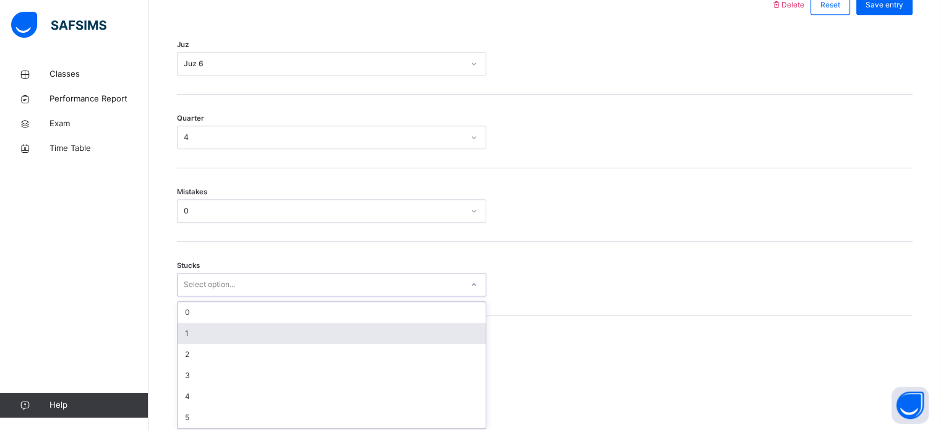
scroll to position [601, 0]
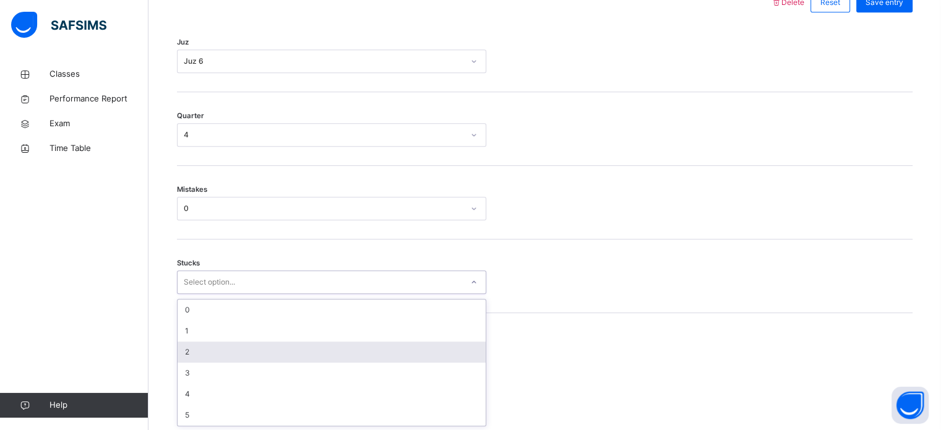
click at [260, 345] on div "2" at bounding box center [332, 352] width 308 height 21
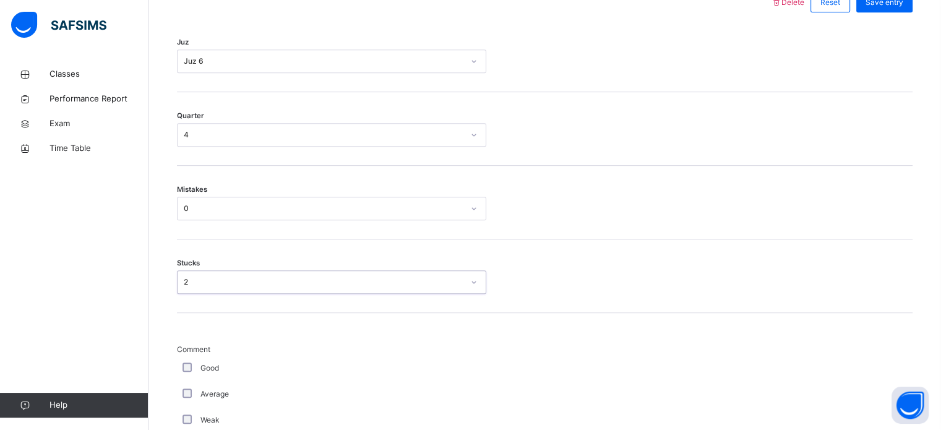
scroll to position [658, 0]
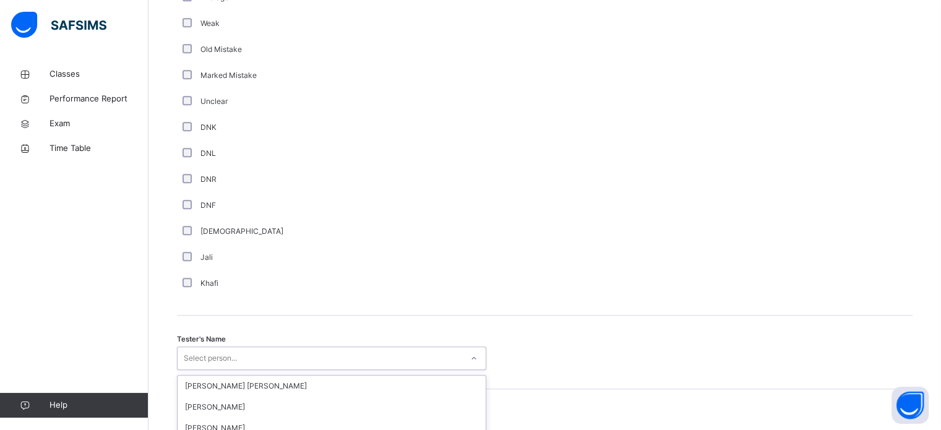
click at [225, 356] on div "option [PERSON_NAME] focused, 4 of 90. 90 results available. Use Up and Down to…" at bounding box center [331, 358] width 309 height 24
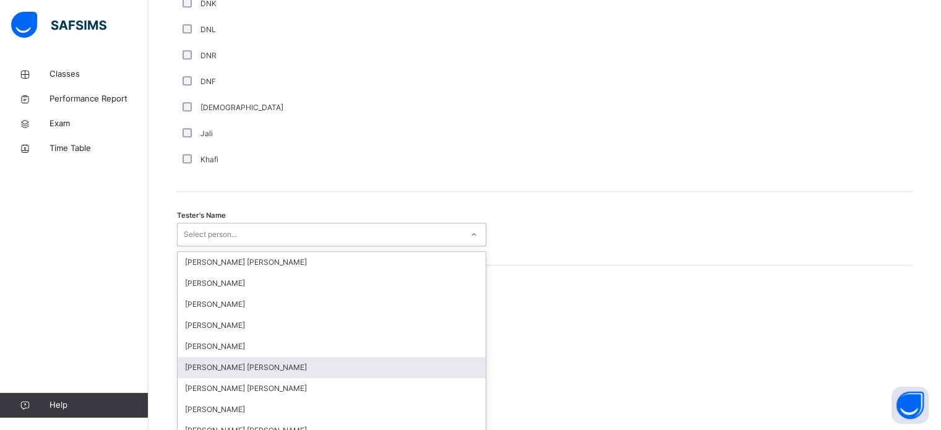
scroll to position [1133, 0]
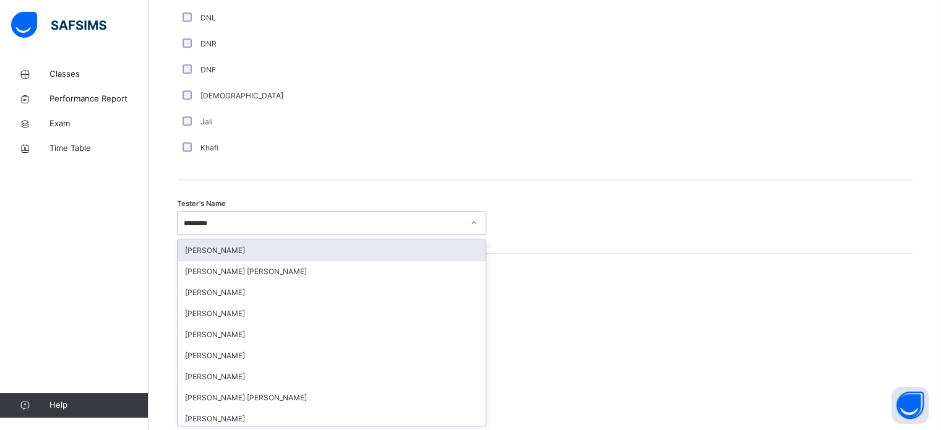
type input "********"
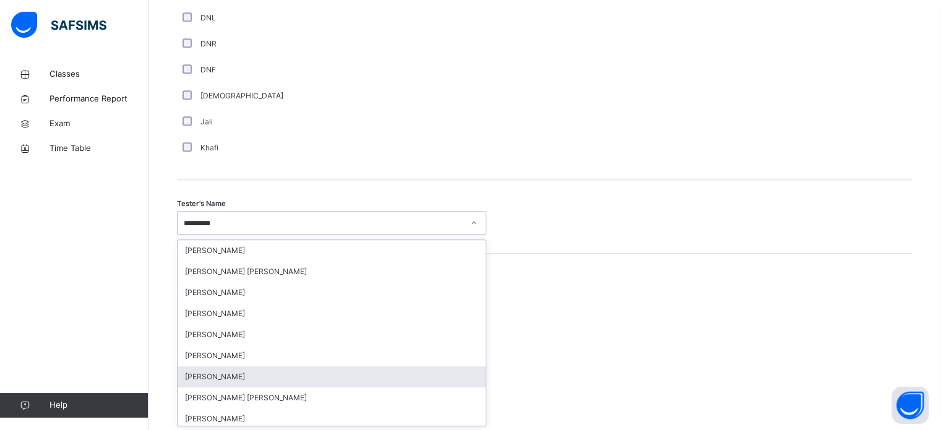
click at [312, 378] on div "[PERSON_NAME]" at bounding box center [332, 376] width 308 height 21
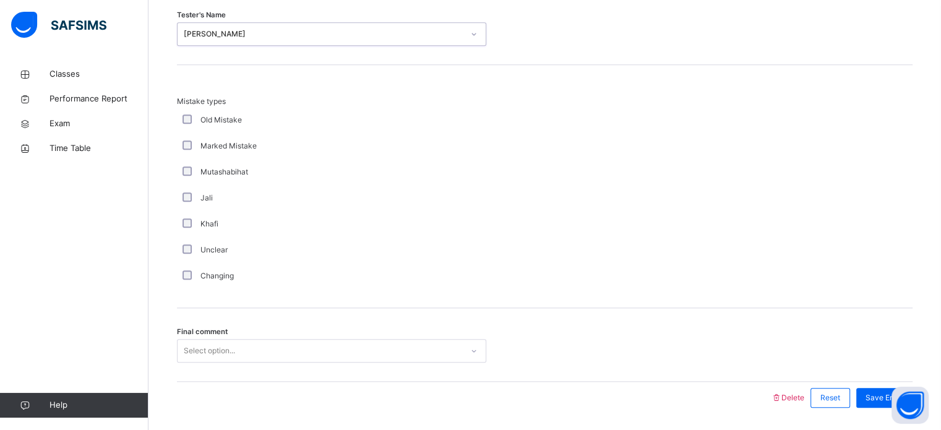
scroll to position [1361, 0]
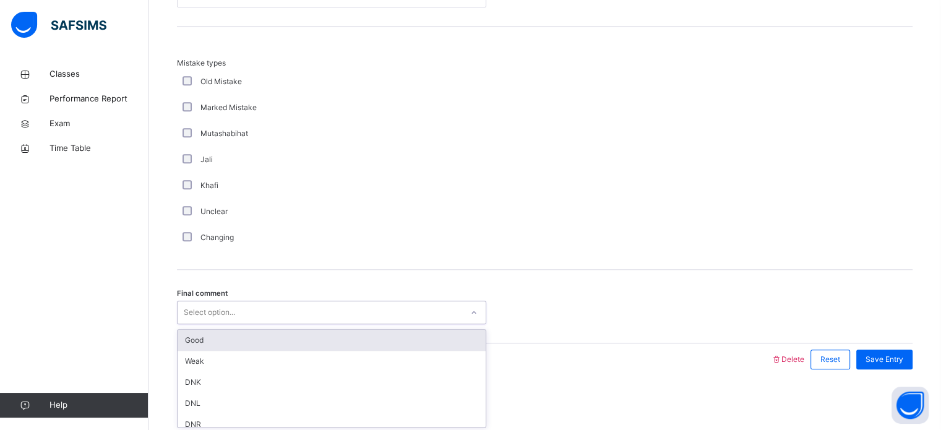
click at [345, 304] on div "Select option..." at bounding box center [320, 312] width 285 height 19
click at [376, 341] on div "Good" at bounding box center [332, 340] width 308 height 21
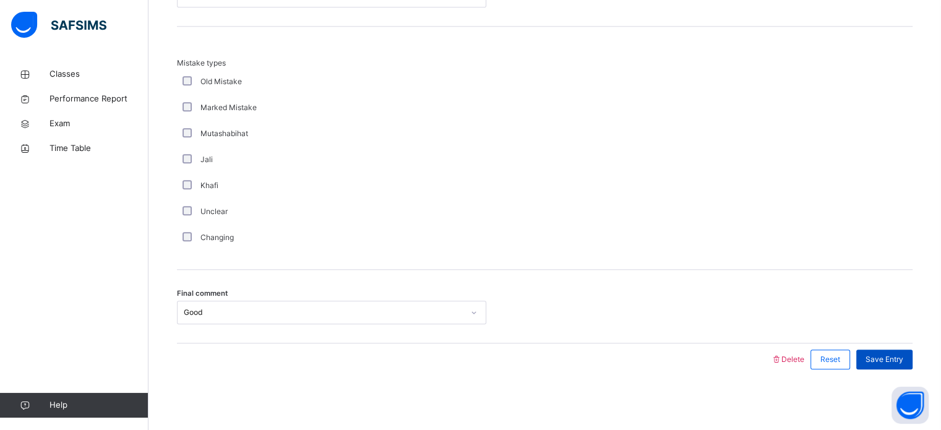
click at [903, 358] on span "Save Entry" at bounding box center [885, 359] width 38 height 11
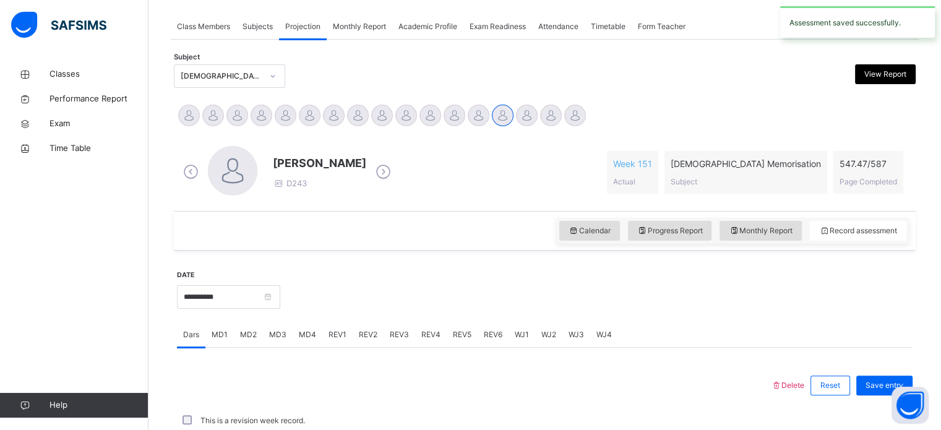
scroll to position [499, 0]
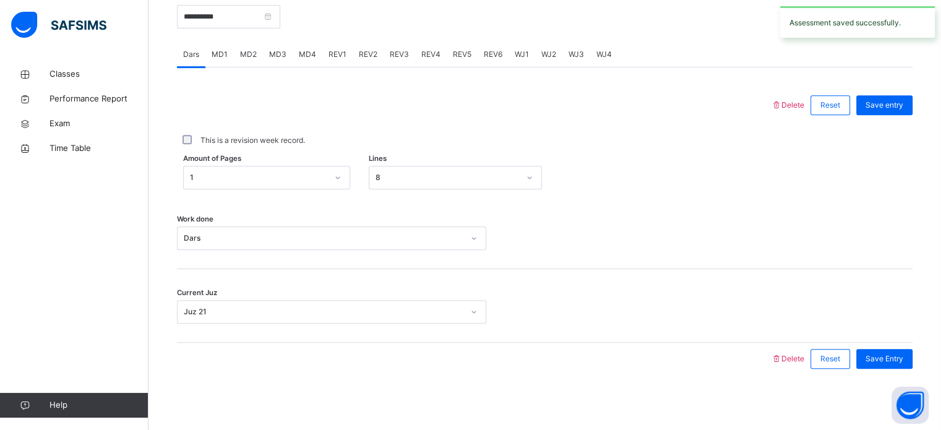
click at [369, 53] on span "REV2" at bounding box center [368, 54] width 19 height 11
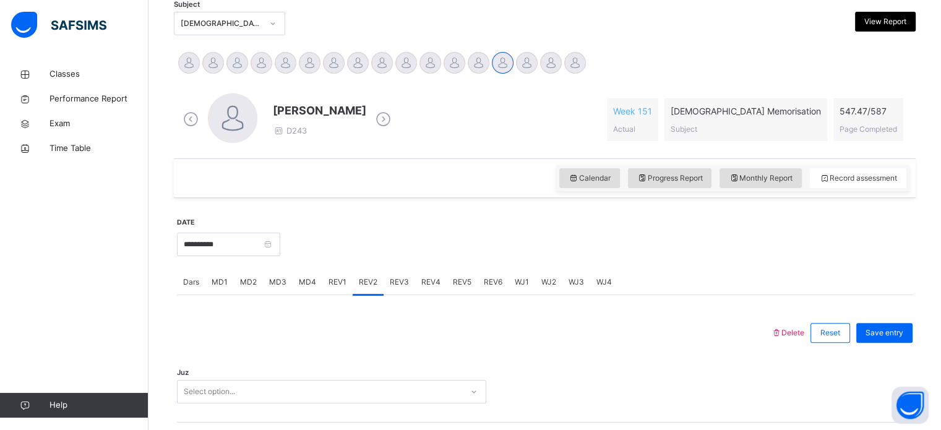
scroll to position [259, 0]
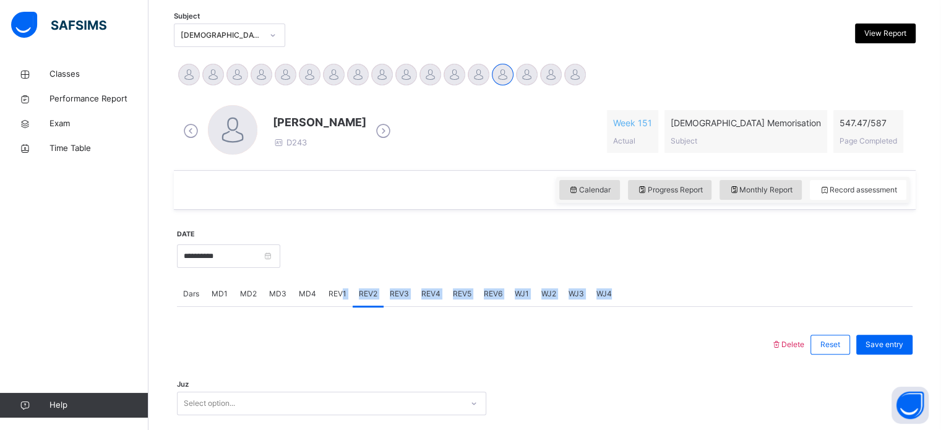
drag, startPoint x: 343, startPoint y: 329, endPoint x: 340, endPoint y: 304, distance: 24.9
click at [337, 284] on div "REV1" at bounding box center [337, 294] width 30 height 25
click at [365, 294] on span "REV2" at bounding box center [368, 293] width 19 height 11
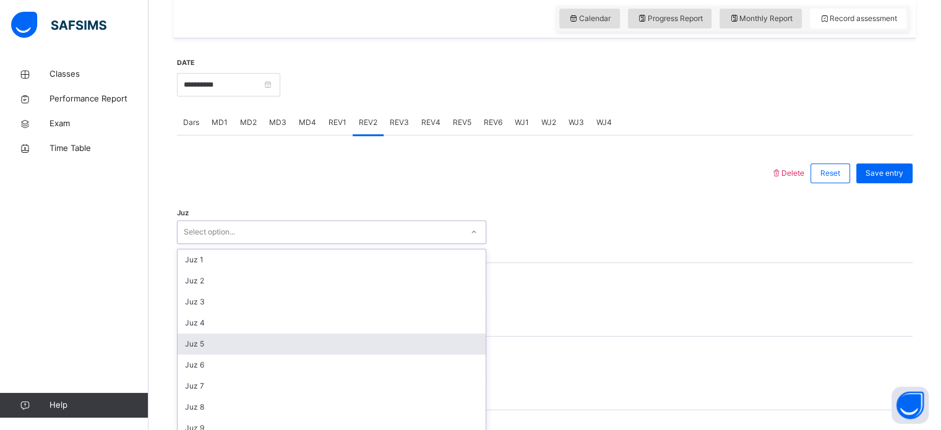
click at [317, 244] on div "option Juz 5 focused, 5 of 30. 30 results available. Use Up and Down to choose …" at bounding box center [331, 232] width 309 height 24
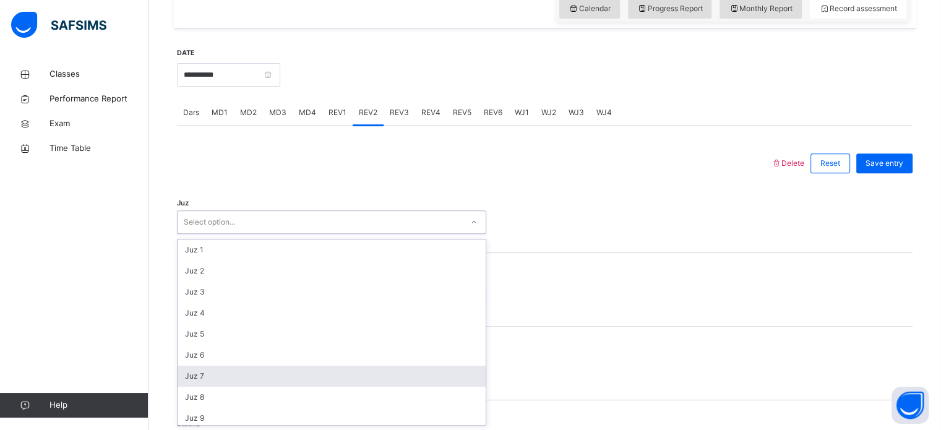
click at [292, 371] on div "Juz 7" at bounding box center [332, 376] width 308 height 21
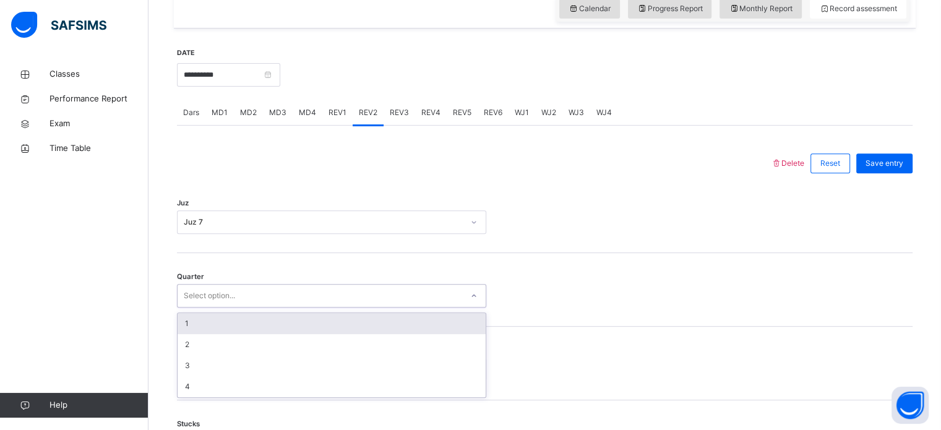
click at [268, 295] on div "Select option..." at bounding box center [320, 295] width 285 height 19
click at [265, 330] on div "1" at bounding box center [332, 323] width 308 height 21
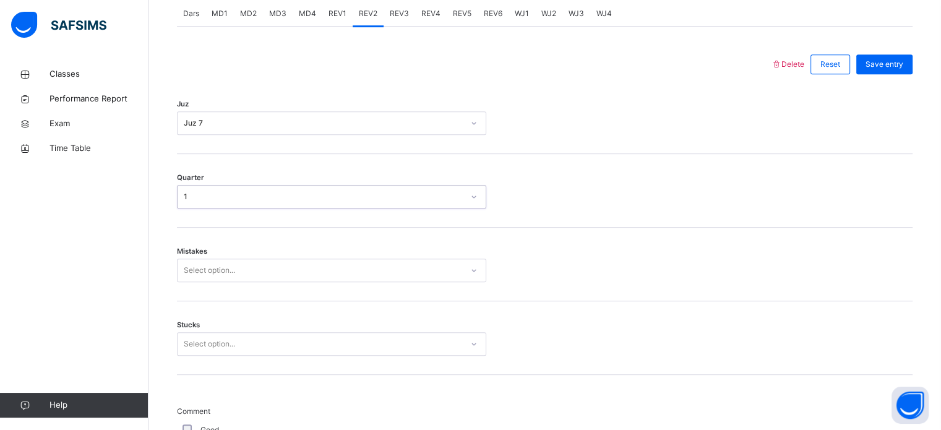
click at [262, 282] on div "Select option..." at bounding box center [331, 271] width 309 height 24
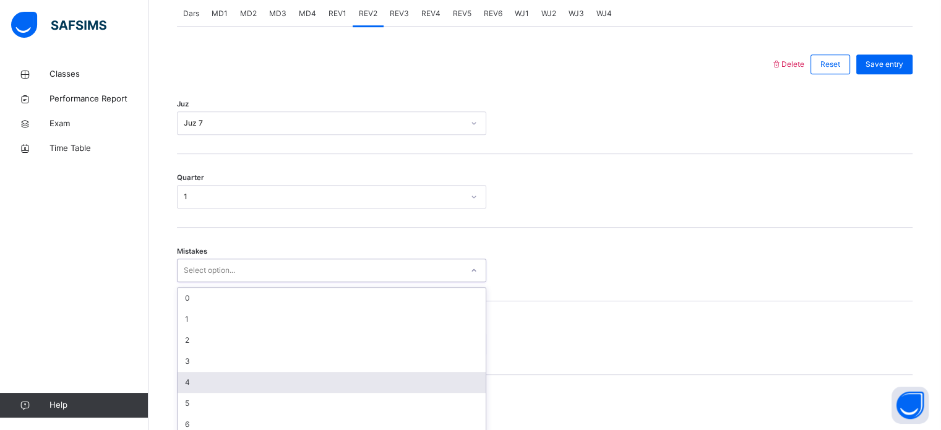
scroll to position [549, 0]
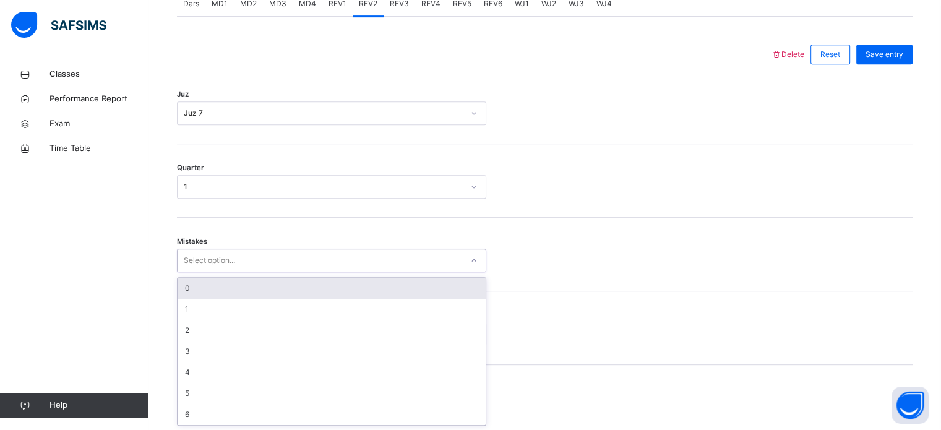
click at [312, 283] on div "0" at bounding box center [332, 288] width 308 height 21
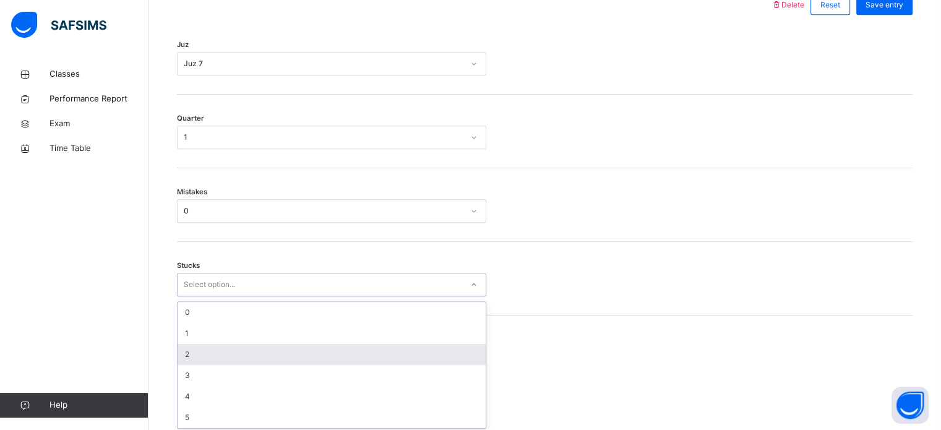
click at [271, 296] on div "option 2 focused, 3 of 6. 6 results available. Use Up and Down to choose option…" at bounding box center [331, 285] width 309 height 24
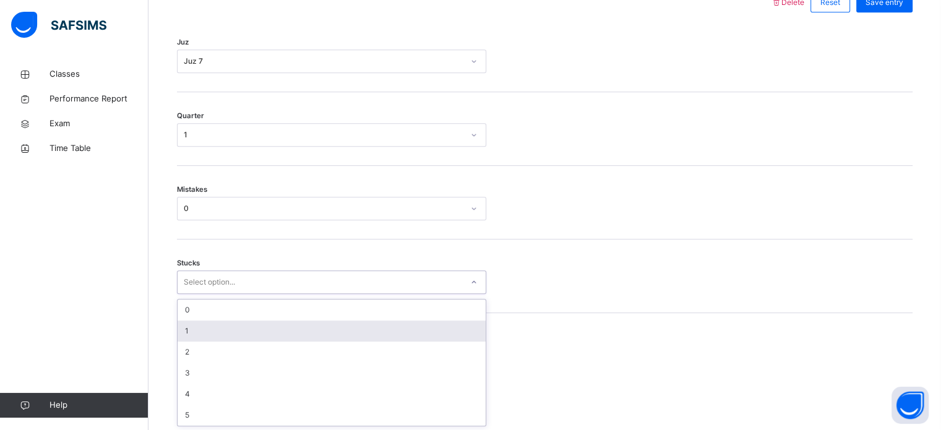
click at [291, 321] on div "1" at bounding box center [332, 330] width 308 height 21
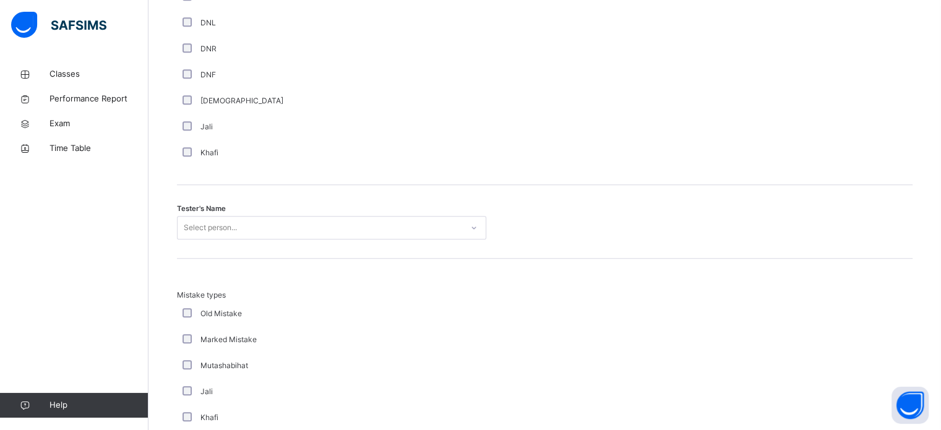
click at [222, 239] on div "Select person..." at bounding box center [331, 228] width 309 height 24
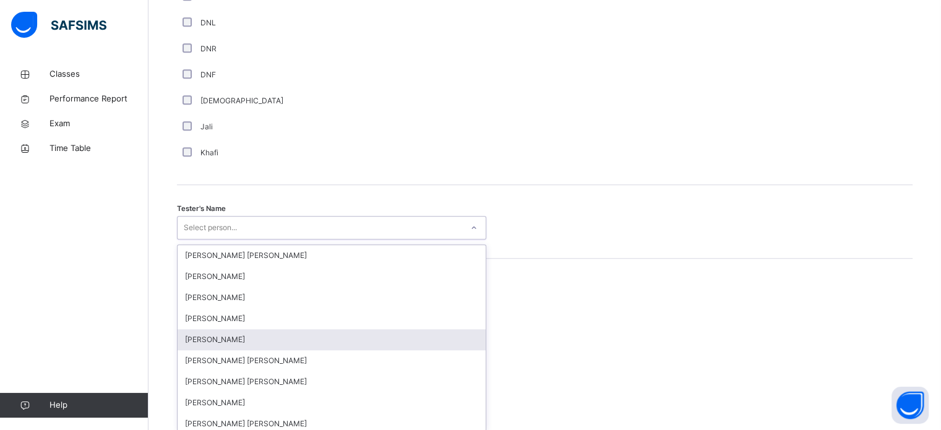
scroll to position [1133, 0]
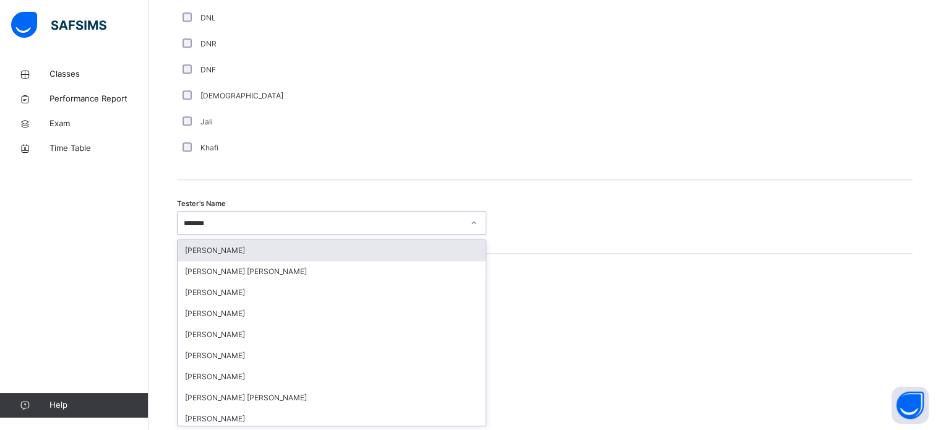
type input "*******"
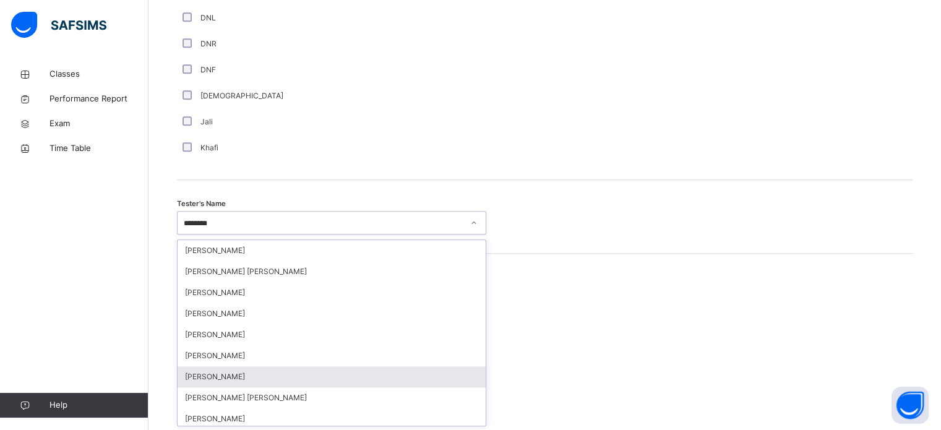
click at [262, 381] on div "[PERSON_NAME]" at bounding box center [332, 376] width 308 height 21
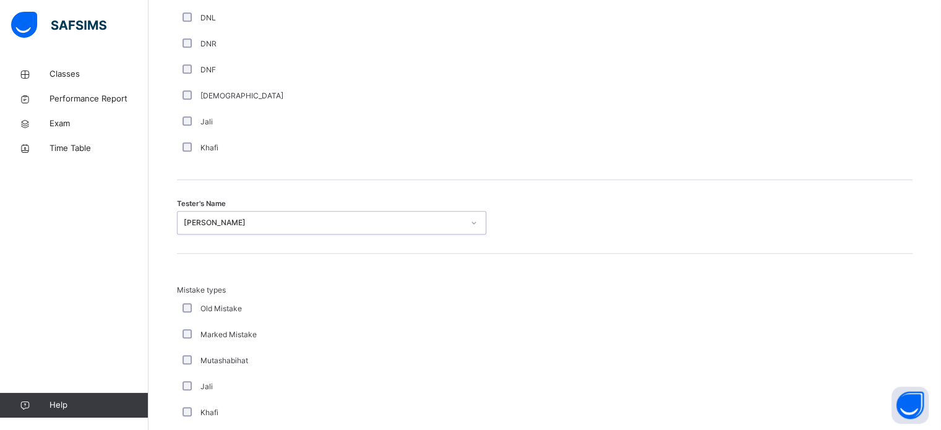
scroll to position [1361, 0]
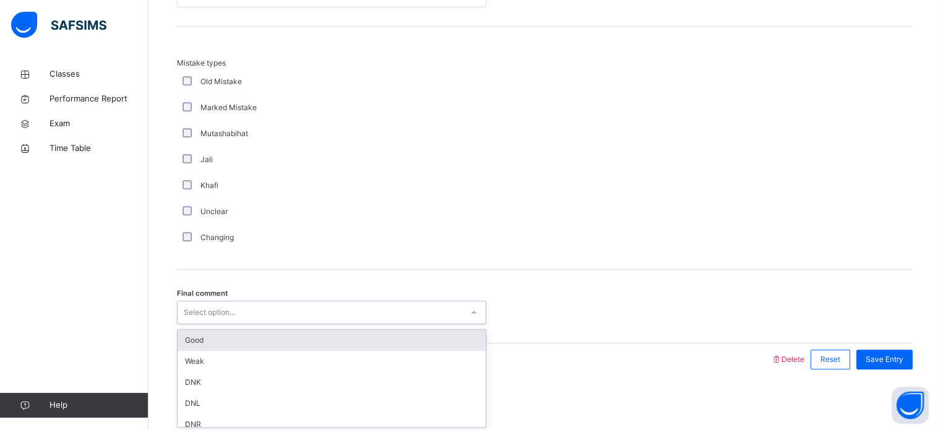
click at [241, 306] on div "Select option..." at bounding box center [320, 312] width 285 height 19
click at [282, 334] on div "Good" at bounding box center [332, 340] width 308 height 21
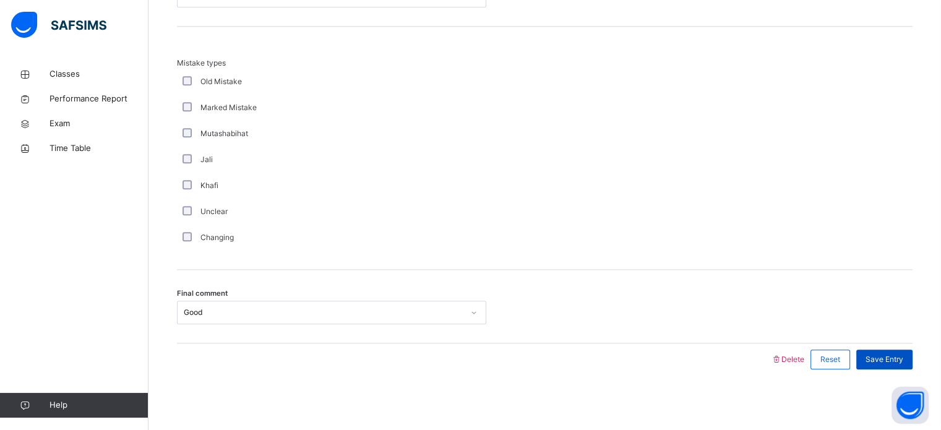
click at [876, 359] on span "Save Entry" at bounding box center [885, 359] width 38 height 11
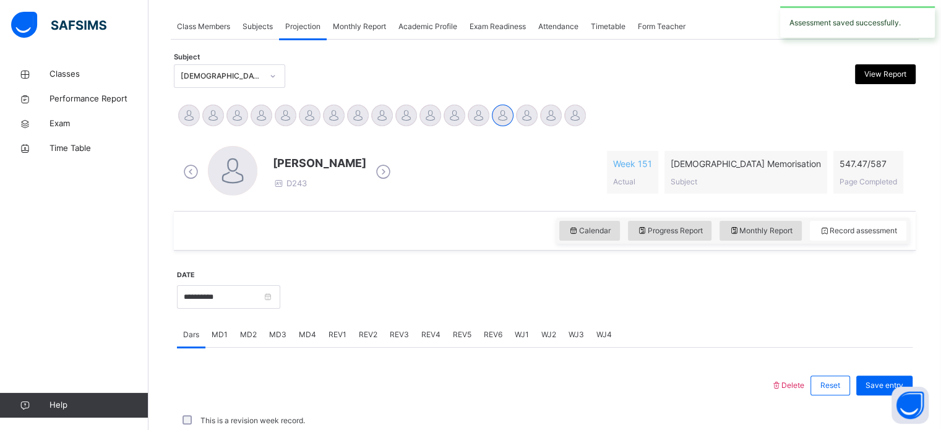
scroll to position [499, 0]
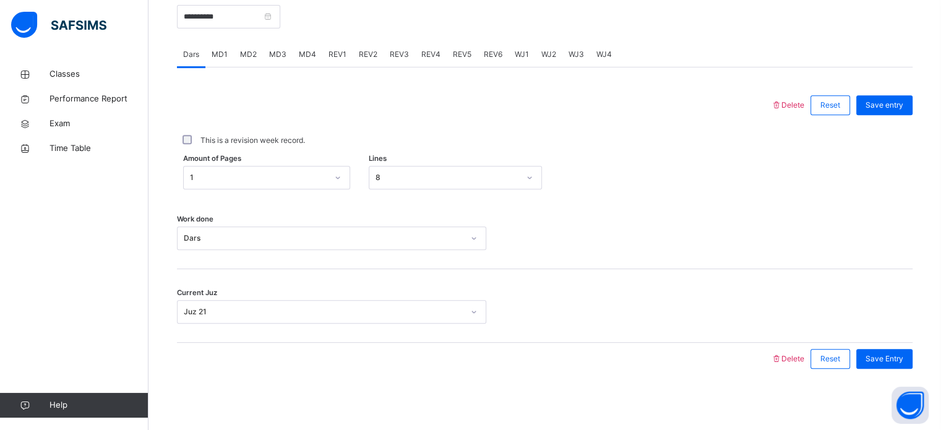
click at [407, 46] on div "REV3" at bounding box center [400, 54] width 32 height 25
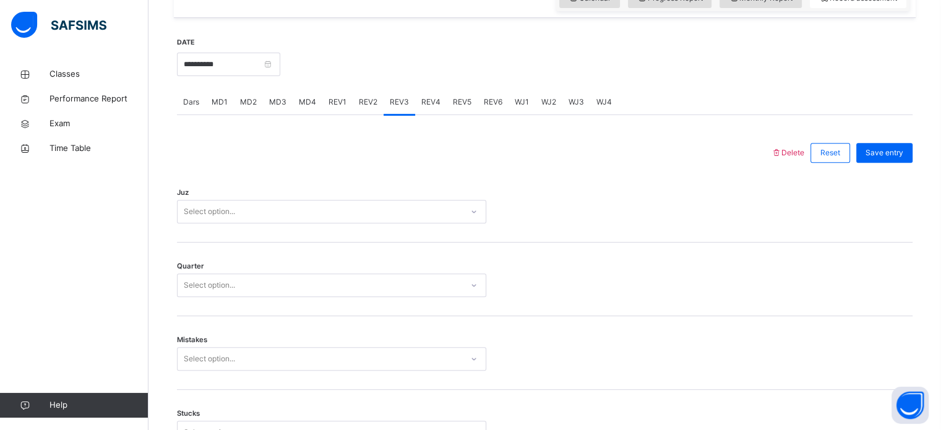
scroll to position [454, 0]
click at [349, 210] on div "Select option..." at bounding box center [320, 209] width 285 height 19
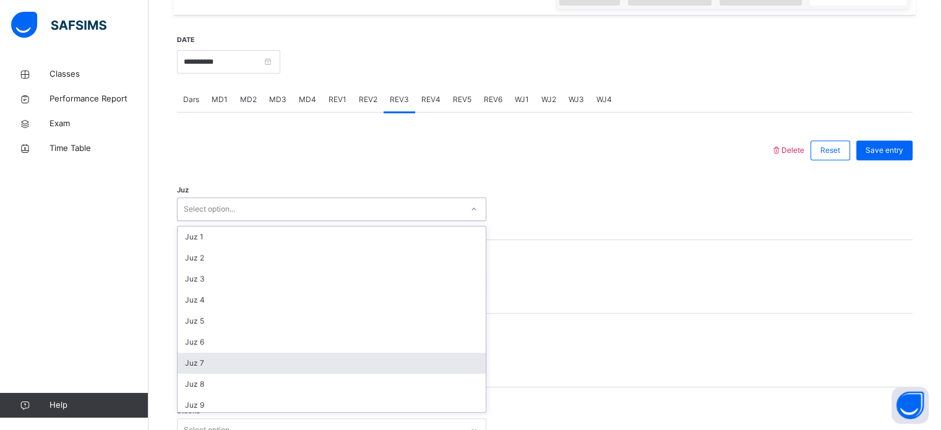
click at [302, 368] on div "Juz 7" at bounding box center [332, 363] width 308 height 21
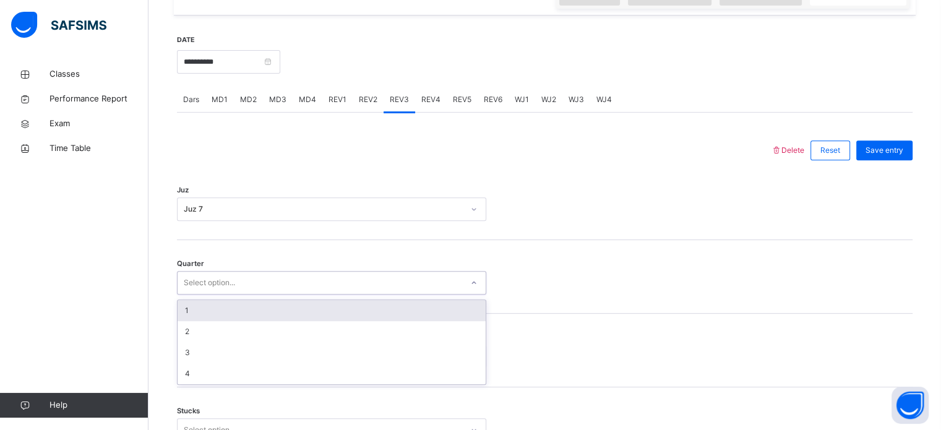
click at [298, 275] on div "Select option..." at bounding box center [320, 282] width 285 height 19
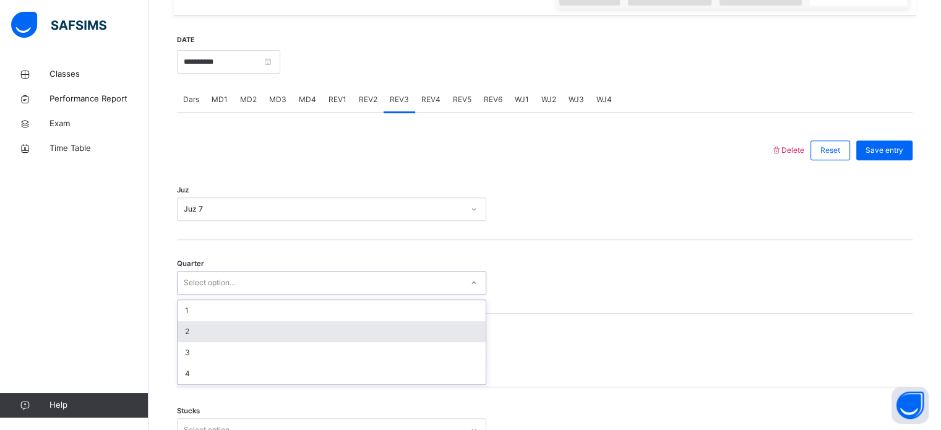
click at [274, 336] on div "2" at bounding box center [332, 331] width 308 height 21
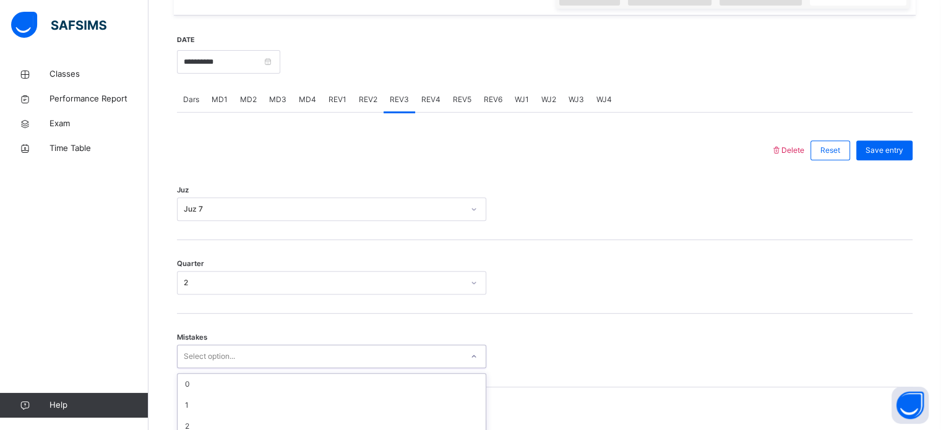
scroll to position [549, 0]
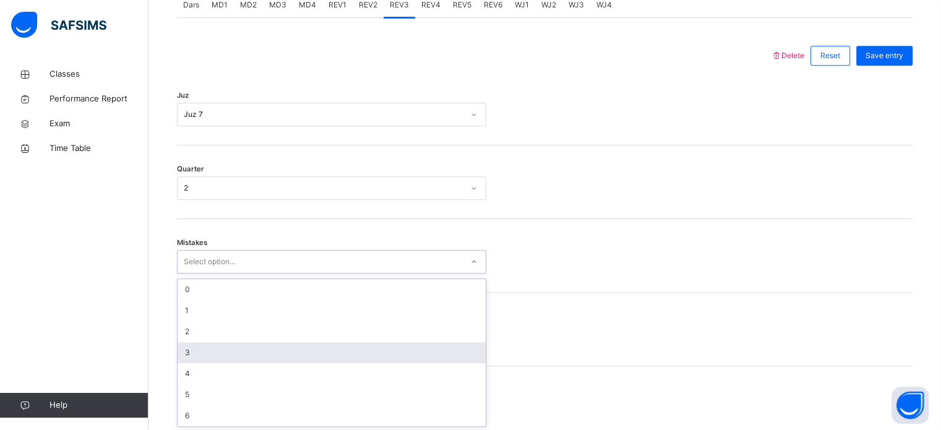
click at [226, 273] on div "option 3 focused, 4 of 7. 7 results available. Use Up and Down to choose option…" at bounding box center [331, 262] width 309 height 24
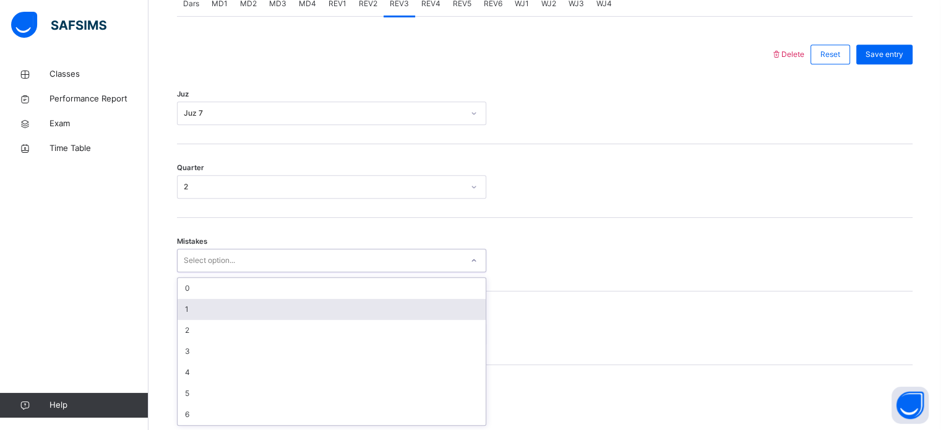
click at [271, 300] on div "1" at bounding box center [332, 309] width 308 height 21
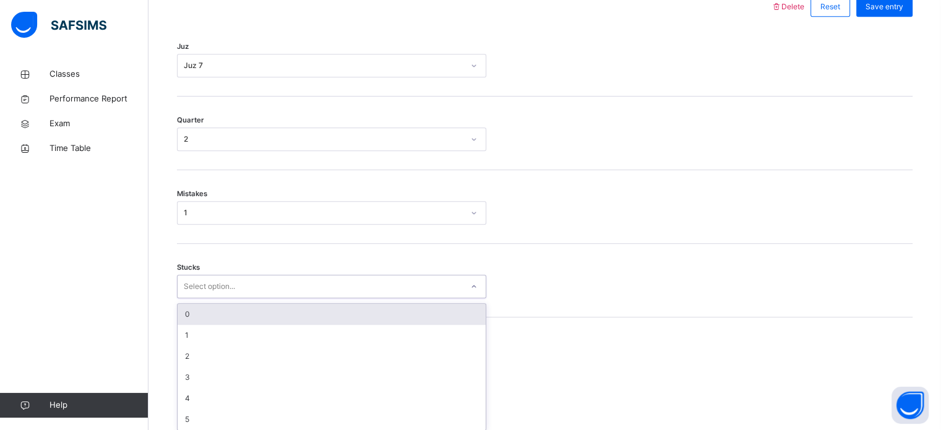
scroll to position [601, 0]
click at [260, 295] on div "option 0 focused, 1 of 6. 6 results available. Use Up and Down to choose option…" at bounding box center [331, 283] width 309 height 24
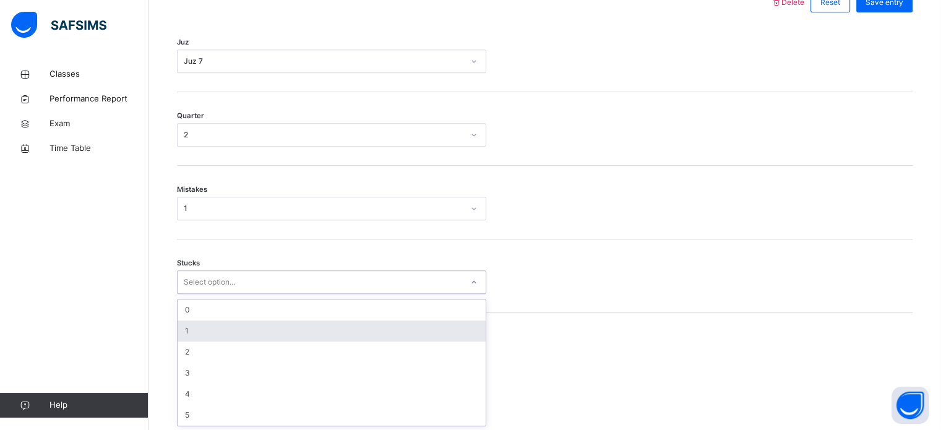
click at [265, 333] on div "1" at bounding box center [332, 330] width 308 height 21
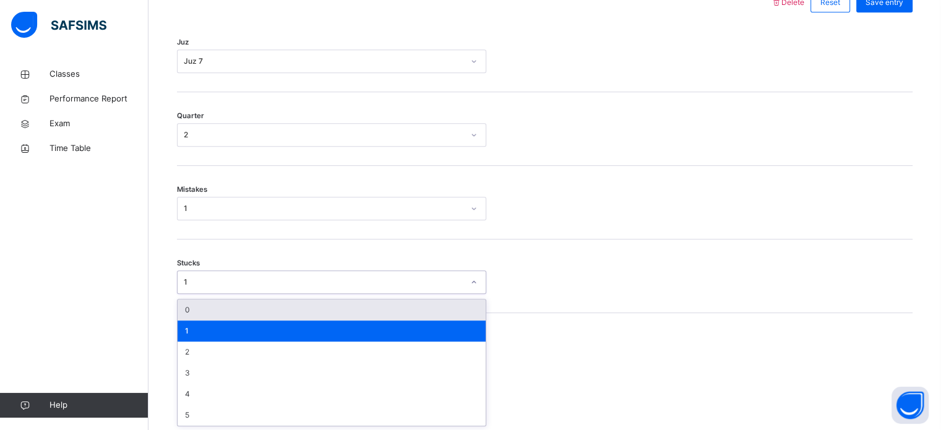
click at [228, 284] on div "1" at bounding box center [324, 282] width 280 height 11
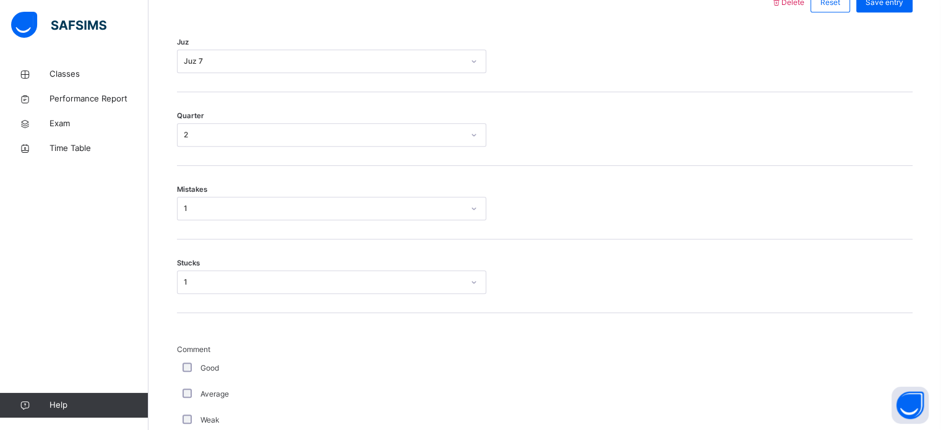
click at [506, 260] on div "Stucks 1" at bounding box center [545, 276] width 736 height 74
click at [188, 368] on div "Good" at bounding box center [331, 373] width 309 height 26
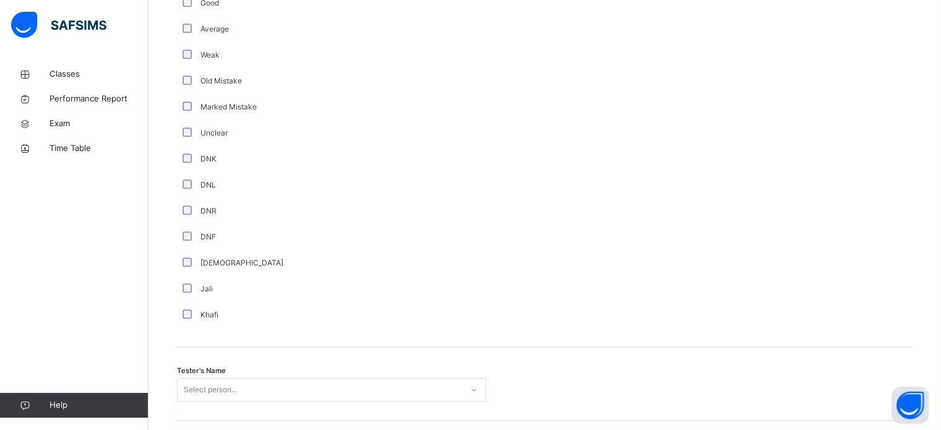
scroll to position [978, 0]
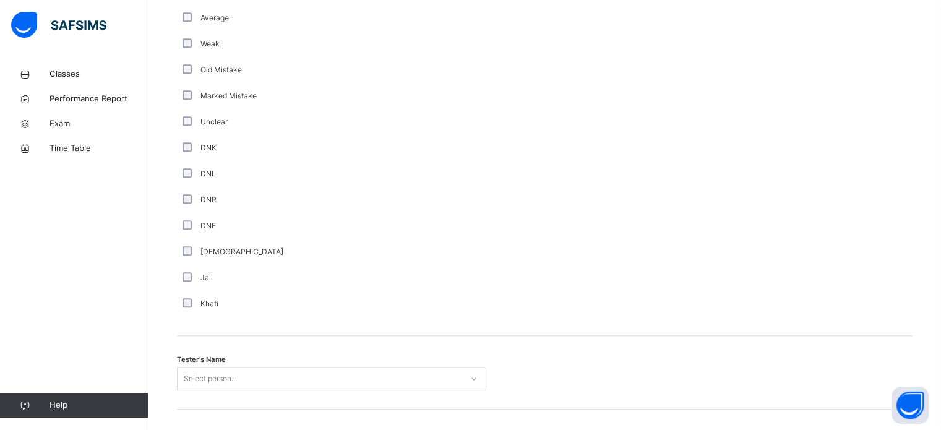
click at [415, 394] on div "Tester's Name Select person..." at bounding box center [545, 373] width 736 height 74
click at [411, 383] on div "option [PERSON_NAME] [PERSON_NAME] focused, 6 of 90. 90 results available. Use …" at bounding box center [331, 379] width 309 height 24
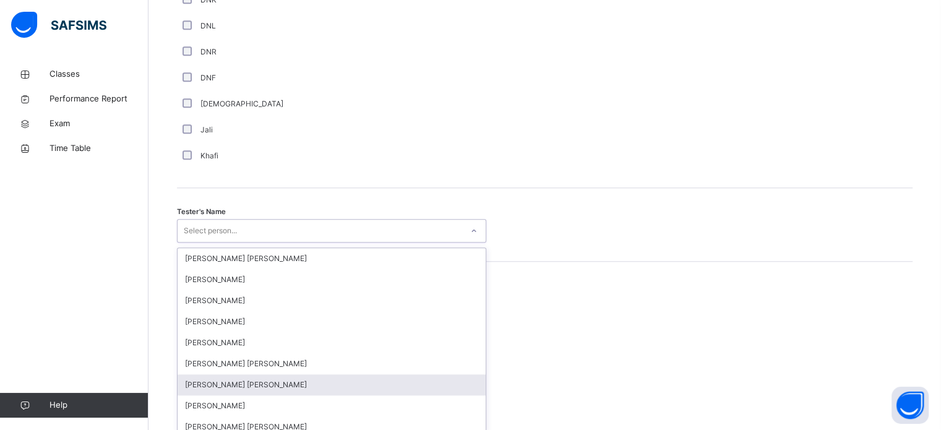
scroll to position [1133, 0]
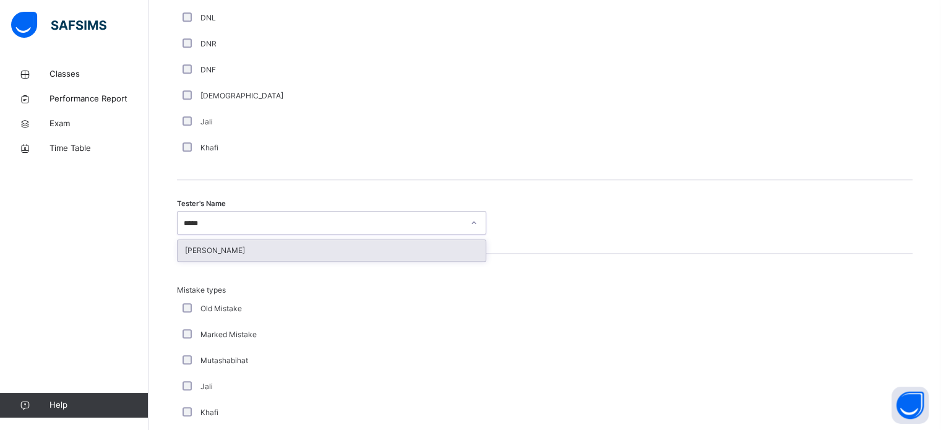
type input "*****"
click at [463, 247] on div "[PERSON_NAME]" at bounding box center [332, 250] width 308 height 21
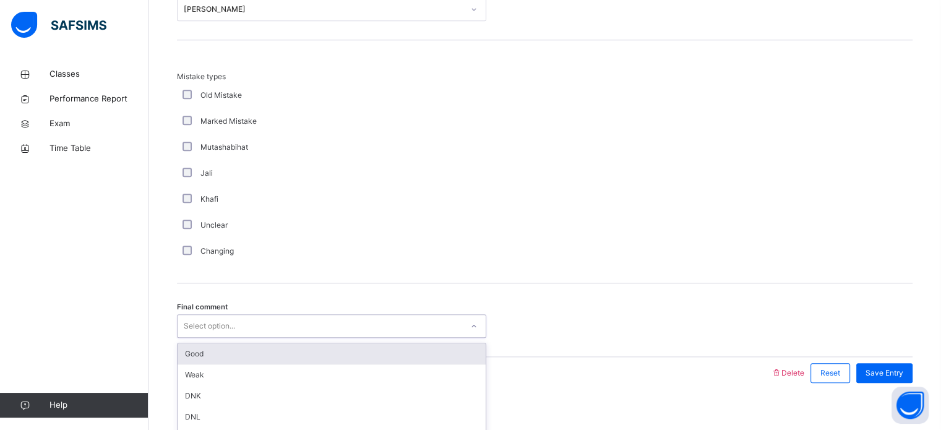
scroll to position [1361, 0]
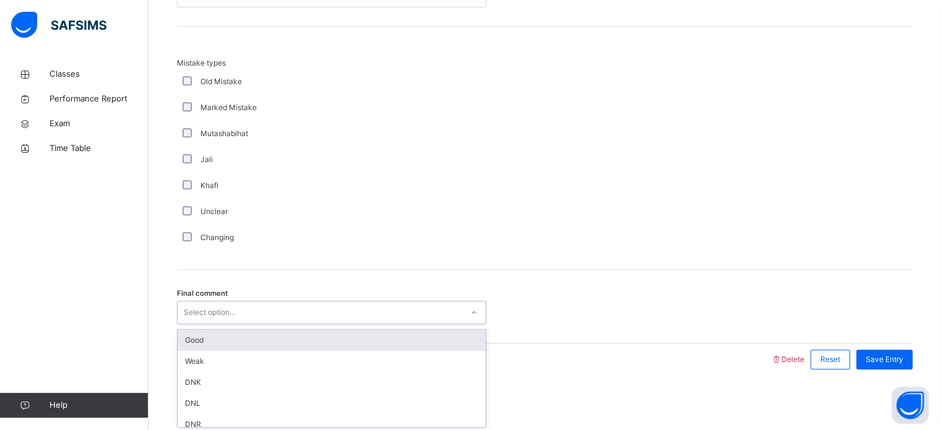
click at [342, 314] on div "Select option..." at bounding box center [331, 313] width 309 height 24
click at [233, 339] on div "Good" at bounding box center [332, 340] width 308 height 21
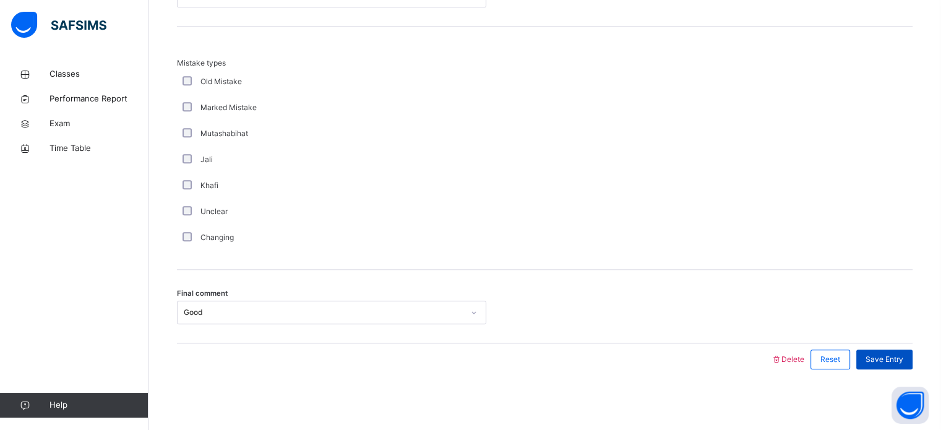
click at [884, 362] on span "Save Entry" at bounding box center [885, 359] width 38 height 11
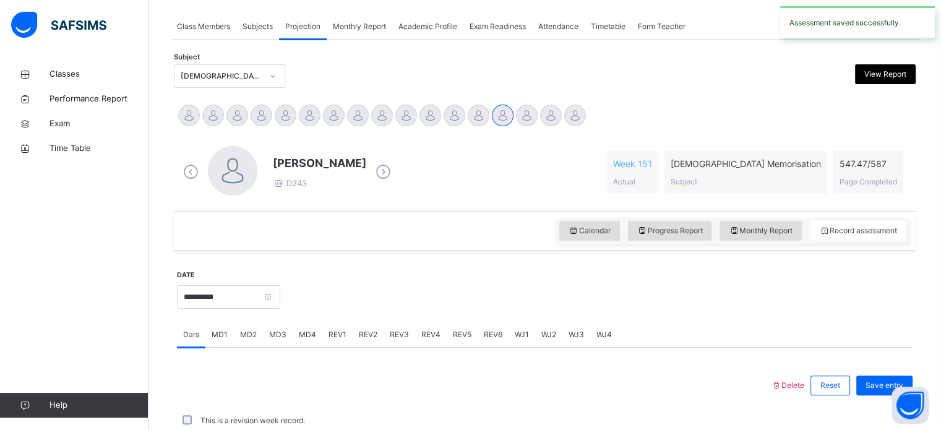
scroll to position [499, 0]
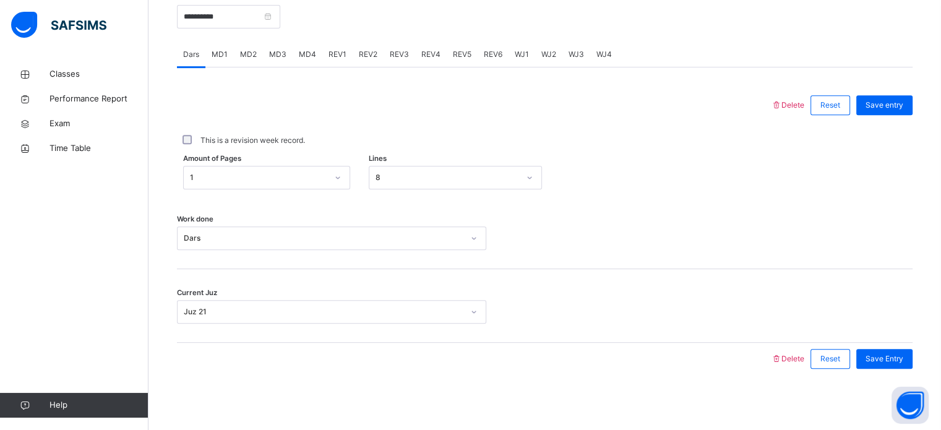
click at [421, 53] on span "REV4" at bounding box center [430, 54] width 19 height 11
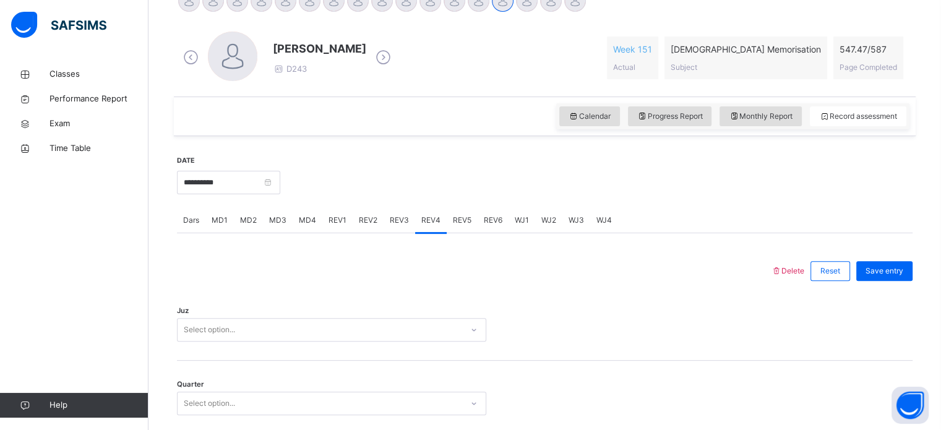
scroll to position [340, 0]
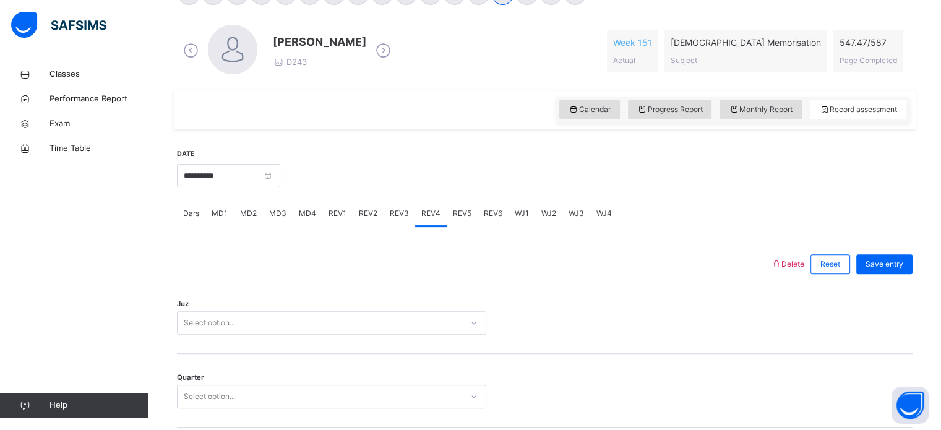
click at [401, 208] on span "REV3" at bounding box center [399, 213] width 19 height 11
click at [427, 215] on span "REV4" at bounding box center [430, 213] width 19 height 11
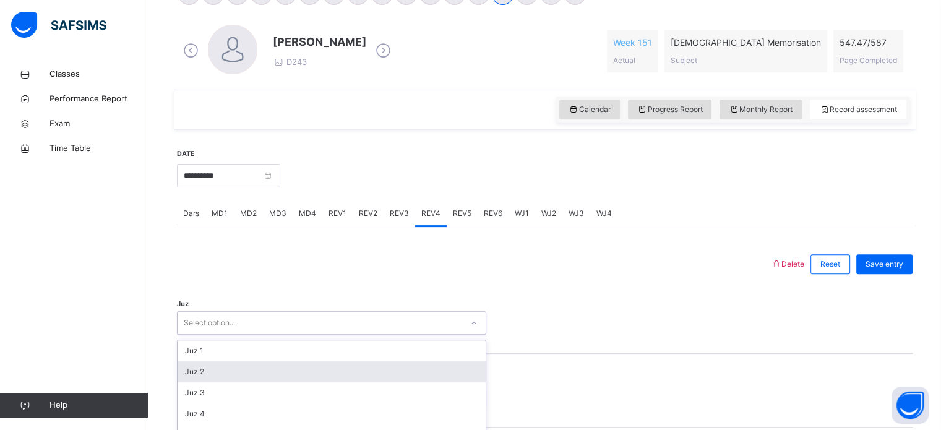
scroll to position [441, 0]
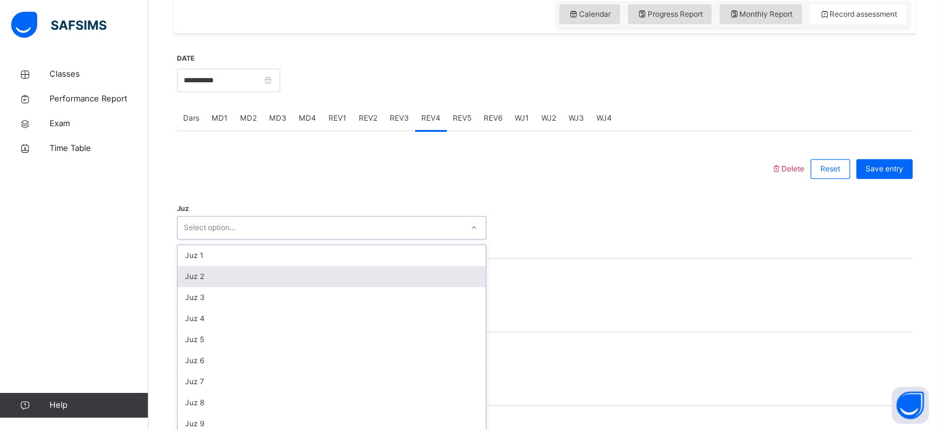
click at [366, 239] on div "option Juz 2 focused, 2 of 30. 30 results available. Use Up and Down to choose …" at bounding box center [331, 228] width 309 height 24
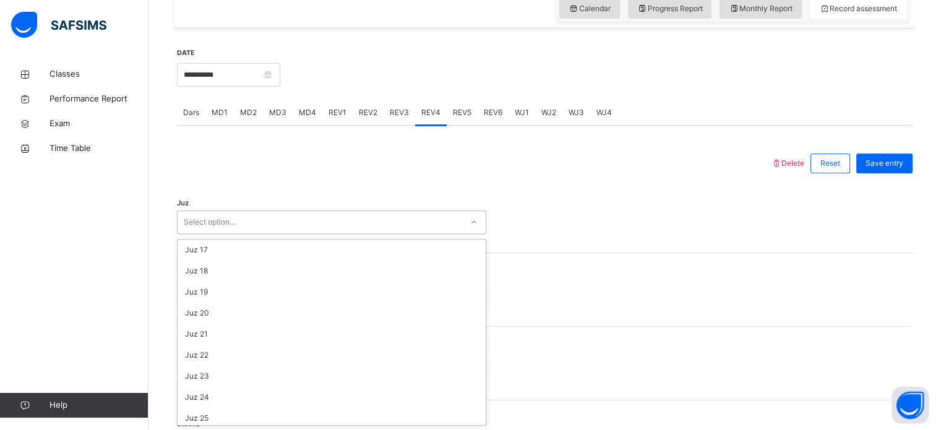
scroll to position [341, 0]
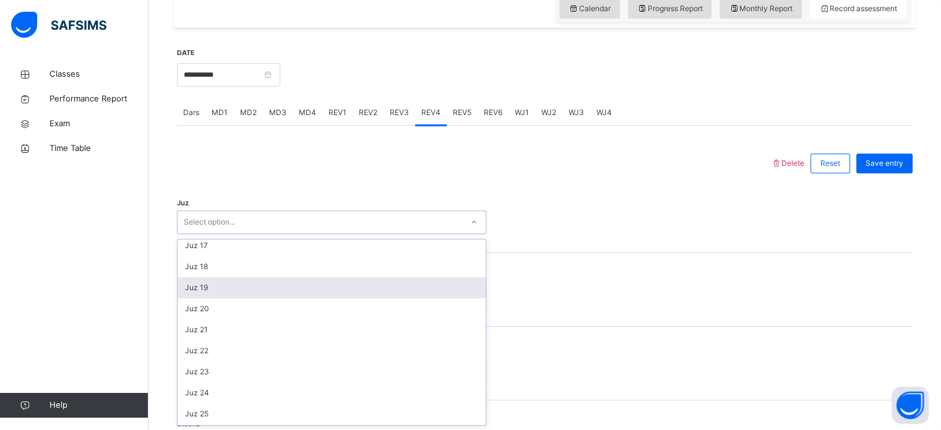
click at [220, 280] on div "Juz 19" at bounding box center [332, 287] width 308 height 21
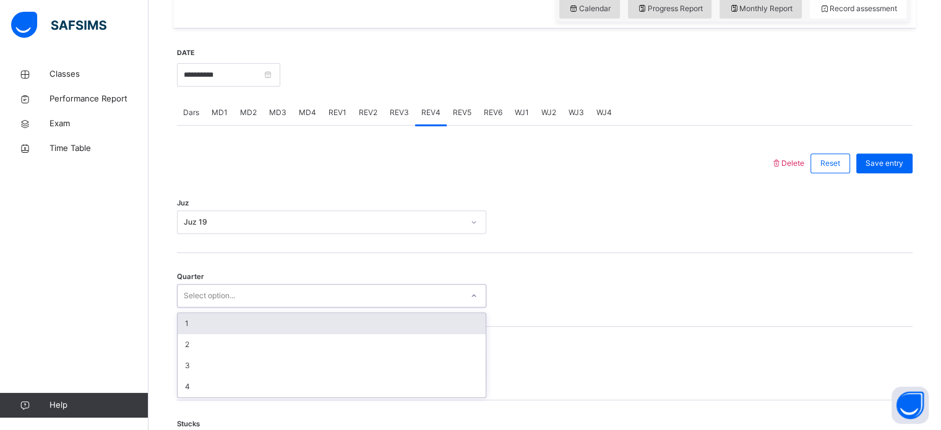
click at [234, 304] on div "Select option..." at bounding box center [209, 296] width 51 height 24
click at [247, 328] on div "1" at bounding box center [332, 323] width 308 height 21
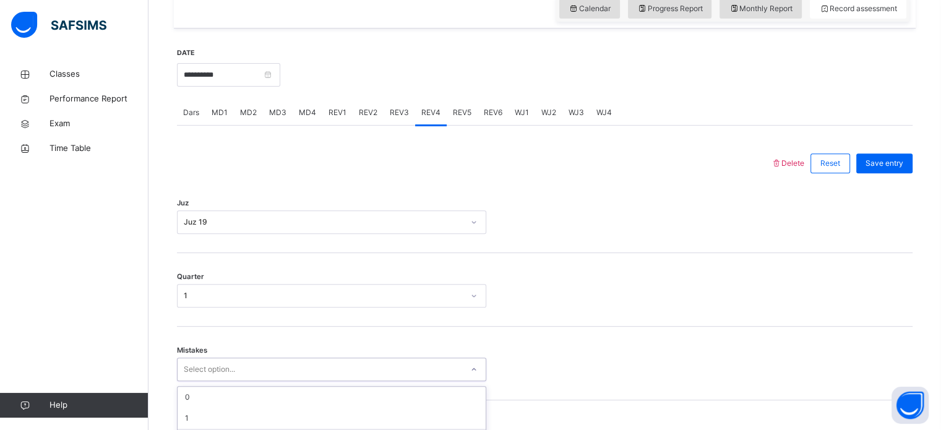
scroll to position [549, 0]
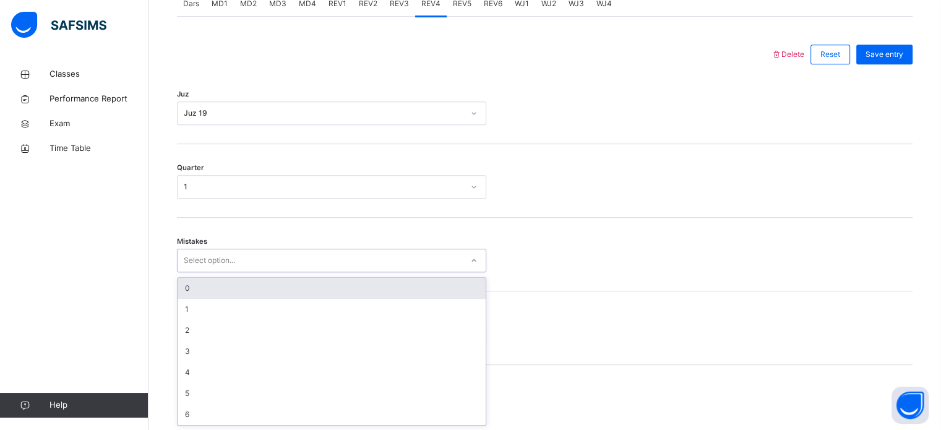
drag, startPoint x: 220, startPoint y: 366, endPoint x: 271, endPoint y: 291, distance: 90.3
click at [271, 272] on div "option 0 focused, 1 of 7. 7 results available. Use Up and Down to choose option…" at bounding box center [331, 261] width 309 height 24
click at [271, 291] on div "0" at bounding box center [332, 288] width 308 height 21
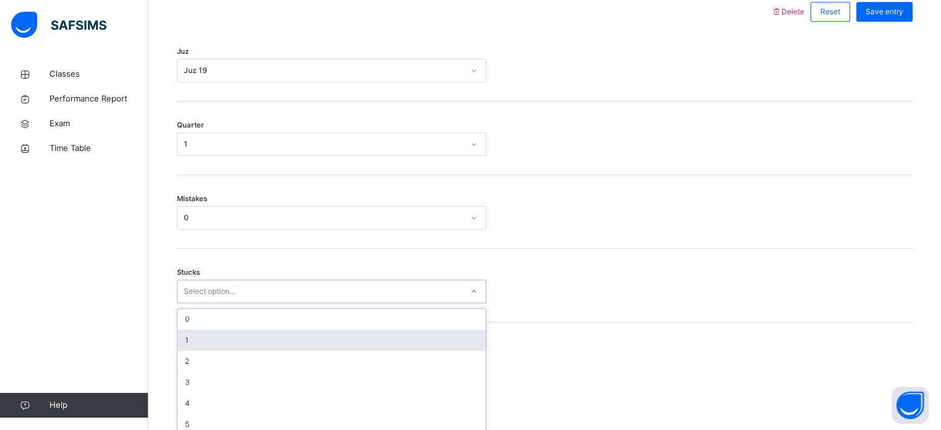
click at [247, 303] on div "option 1 focused, 2 of 6. 6 results available. Use Up and Down to choose option…" at bounding box center [331, 292] width 309 height 24
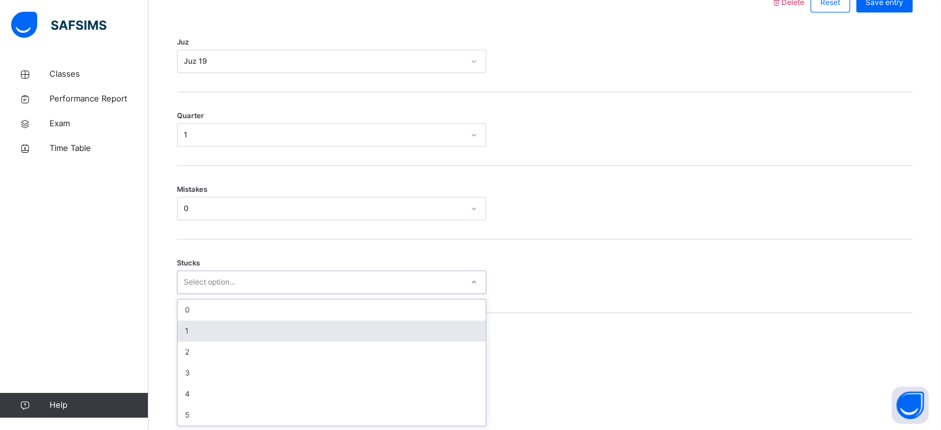
click at [247, 337] on div "1" at bounding box center [332, 330] width 308 height 21
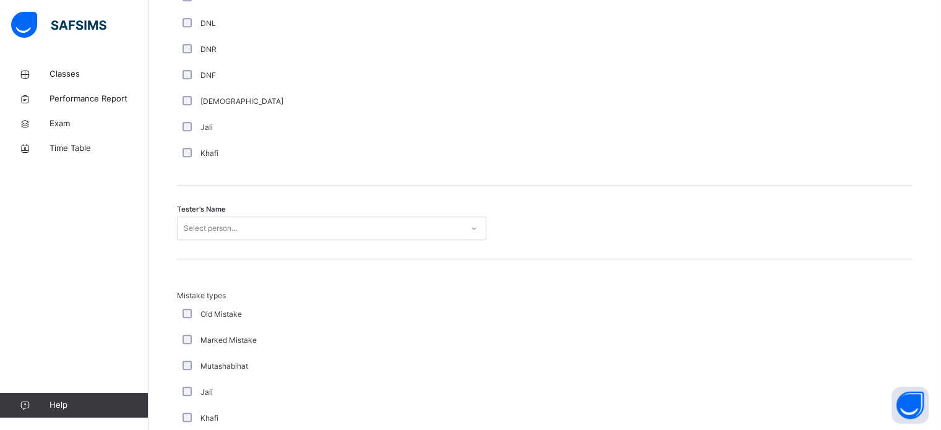
click at [274, 240] on div "Select person..." at bounding box center [331, 229] width 309 height 24
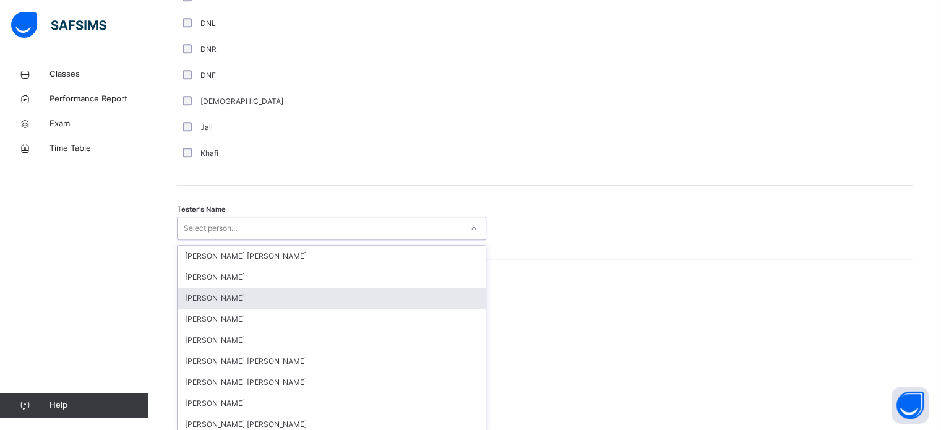
scroll to position [1133, 0]
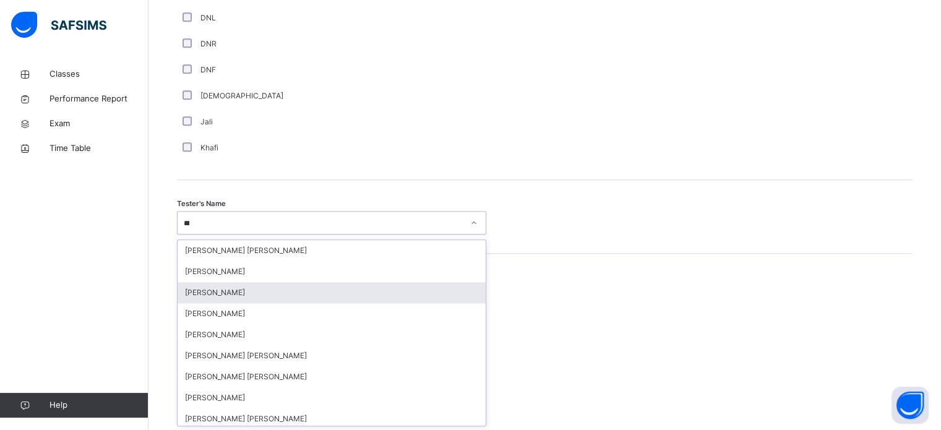
type input "****"
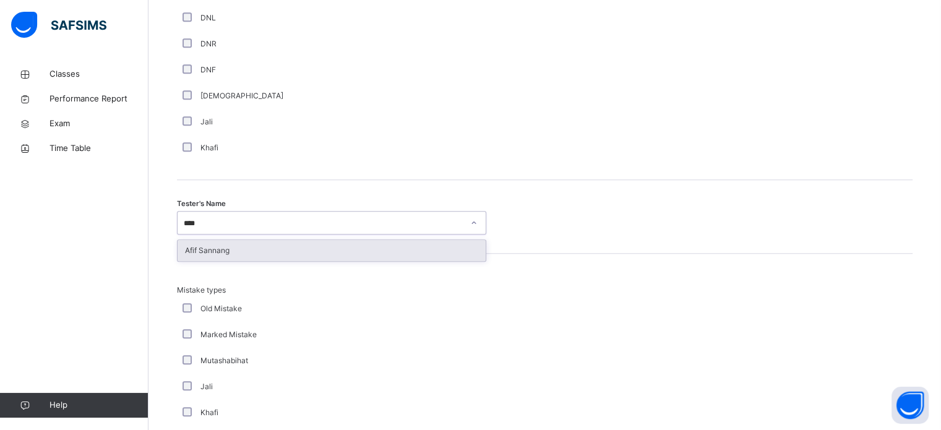
click at [316, 255] on div "Afif Sannang" at bounding box center [332, 250] width 308 height 21
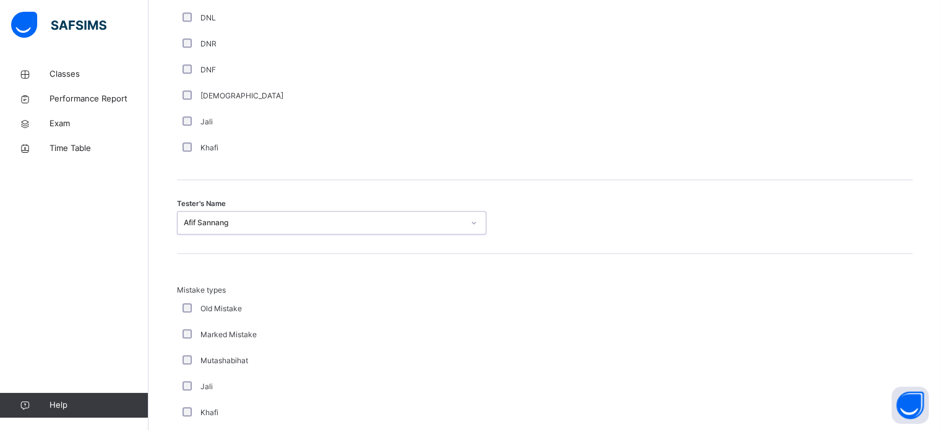
scroll to position [1361, 0]
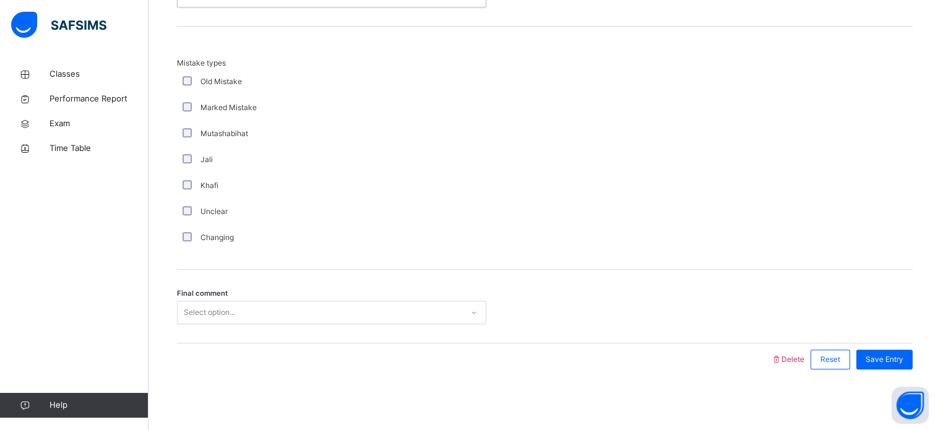
click at [322, 313] on div "Select option..." at bounding box center [320, 312] width 285 height 19
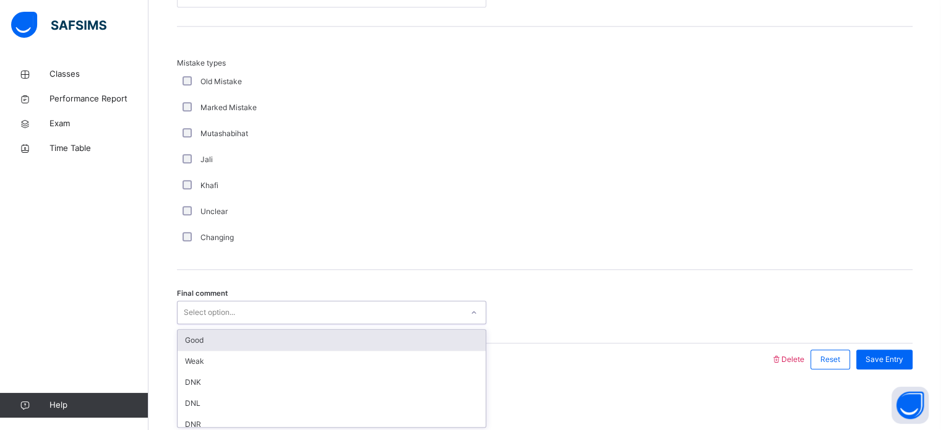
click at [361, 333] on div "Good" at bounding box center [332, 340] width 308 height 21
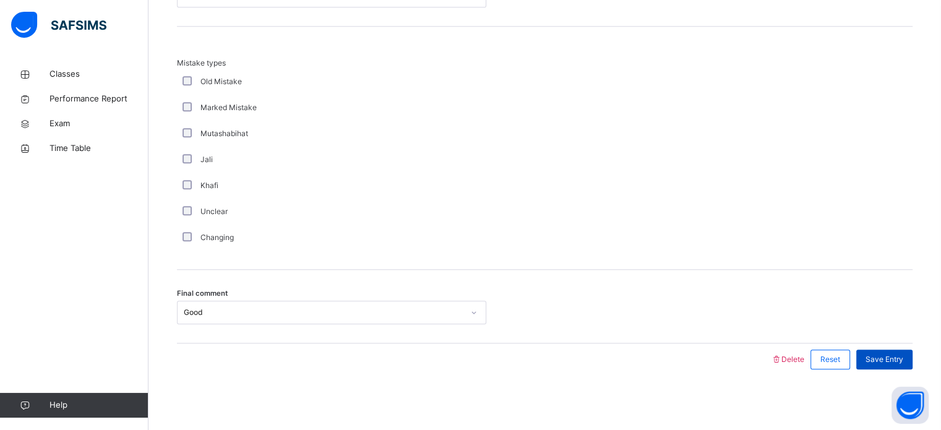
click at [888, 364] on div "Save Entry" at bounding box center [884, 360] width 56 height 20
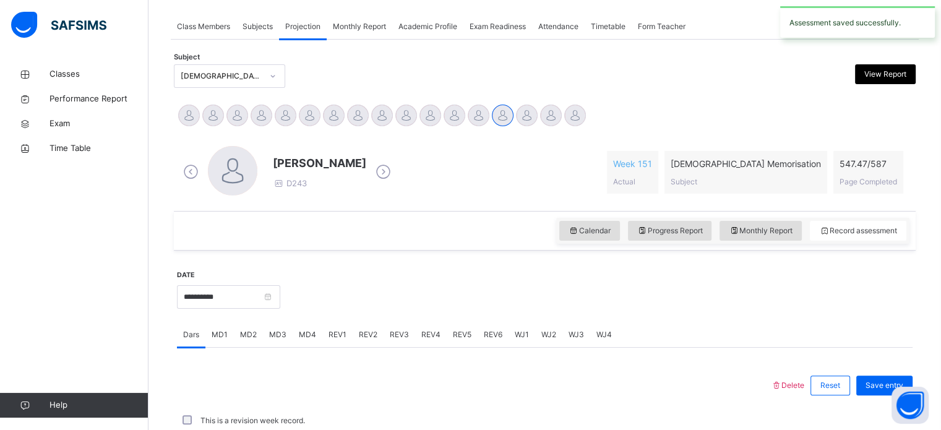
scroll to position [499, 0]
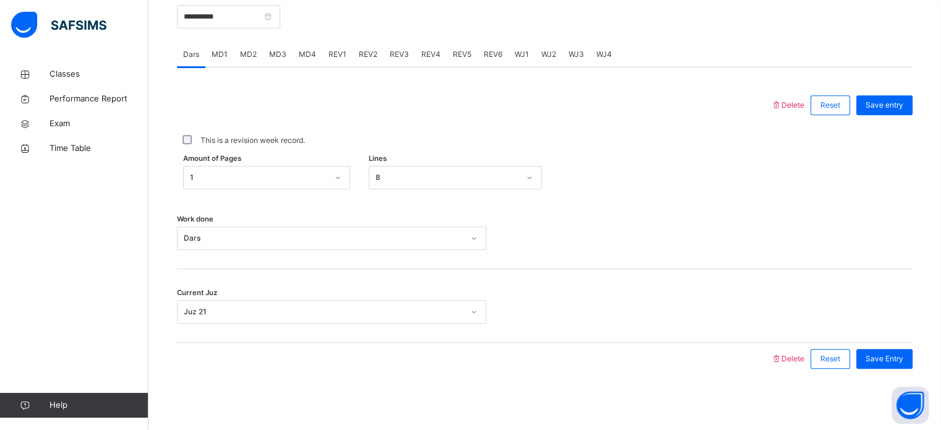
click at [425, 49] on span "REV4" at bounding box center [430, 54] width 19 height 11
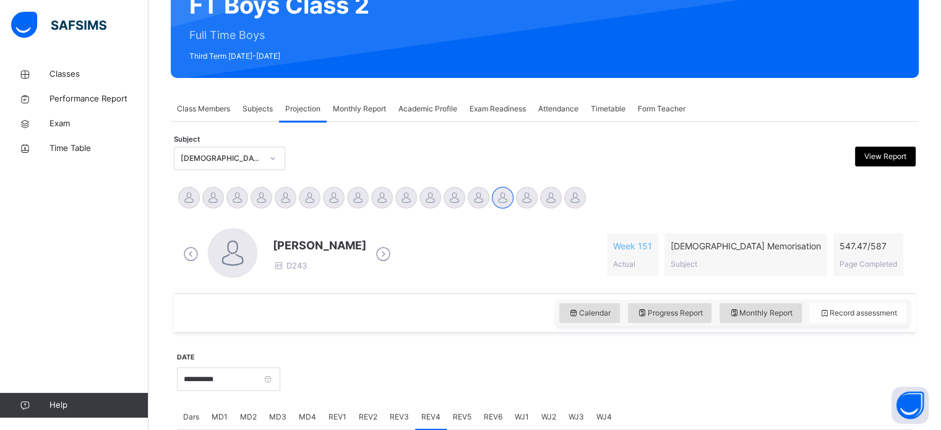
scroll to position [140, 0]
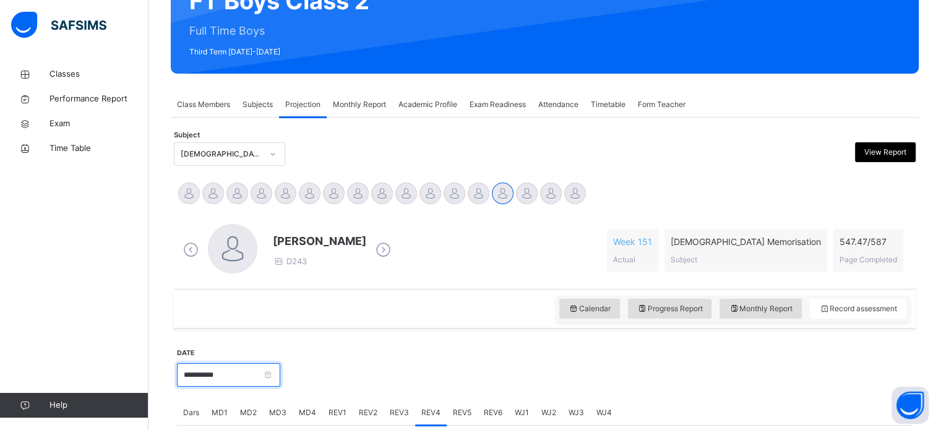
click at [259, 374] on input "**********" at bounding box center [228, 375] width 103 height 24
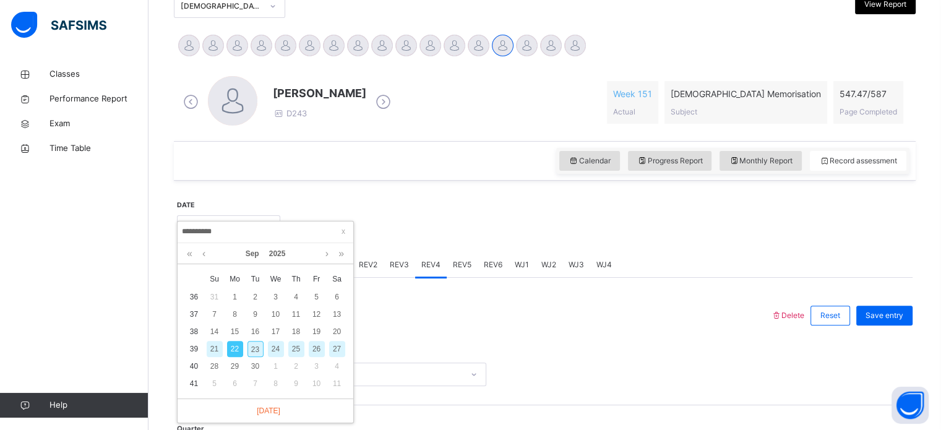
click at [213, 347] on div "21" at bounding box center [215, 349] width 16 height 16
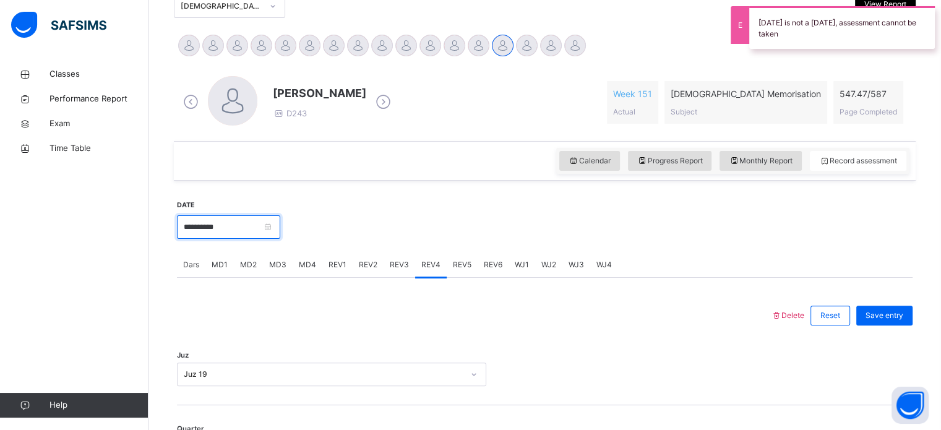
click at [274, 222] on input "**********" at bounding box center [228, 227] width 103 height 24
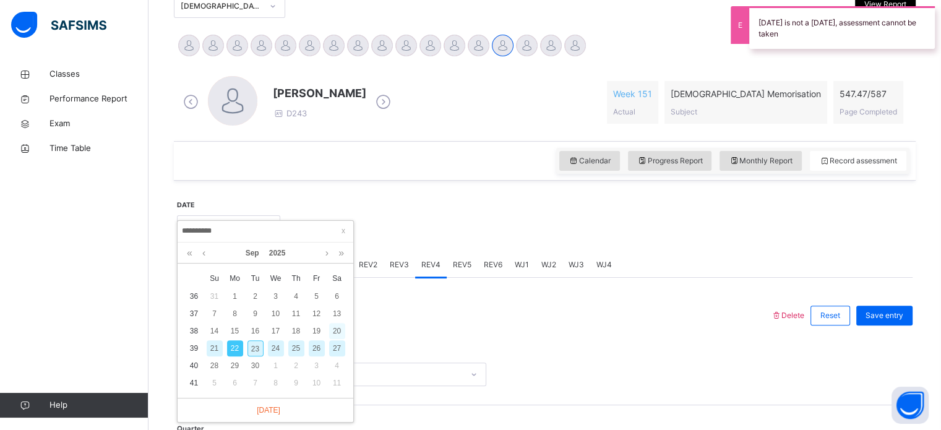
click at [339, 333] on div "20" at bounding box center [337, 331] width 16 height 16
type input "**********"
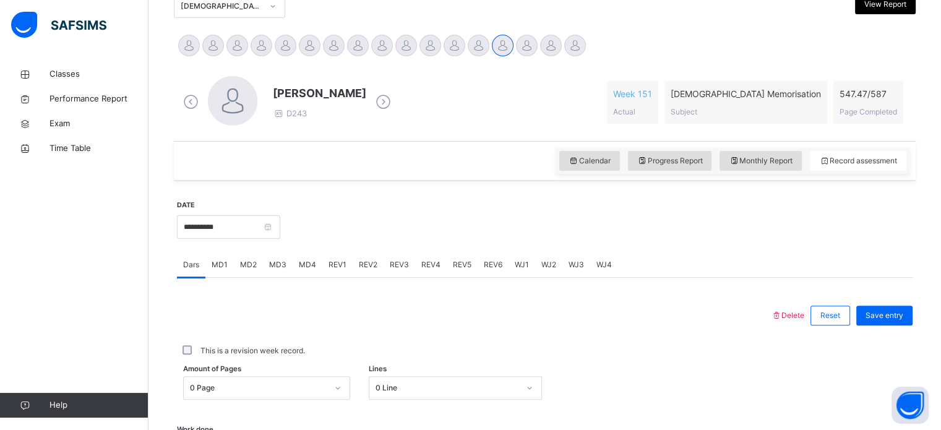
click at [267, 384] on div "0 Page" at bounding box center [266, 388] width 167 height 24
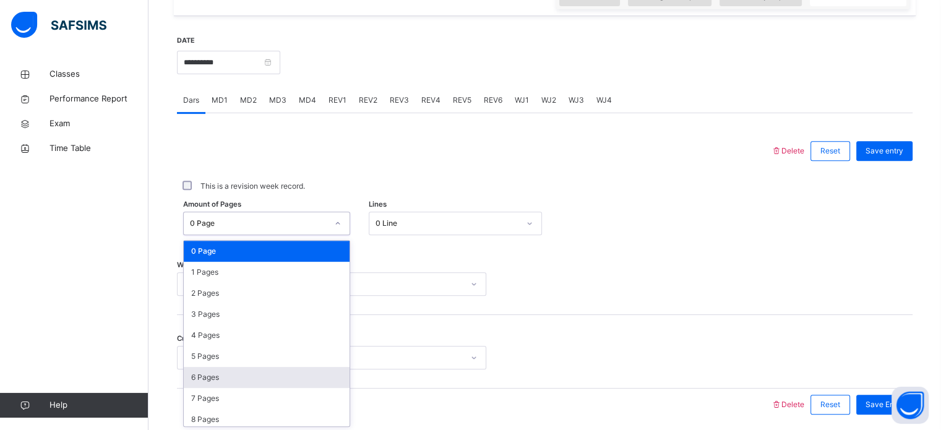
scroll to position [454, 0]
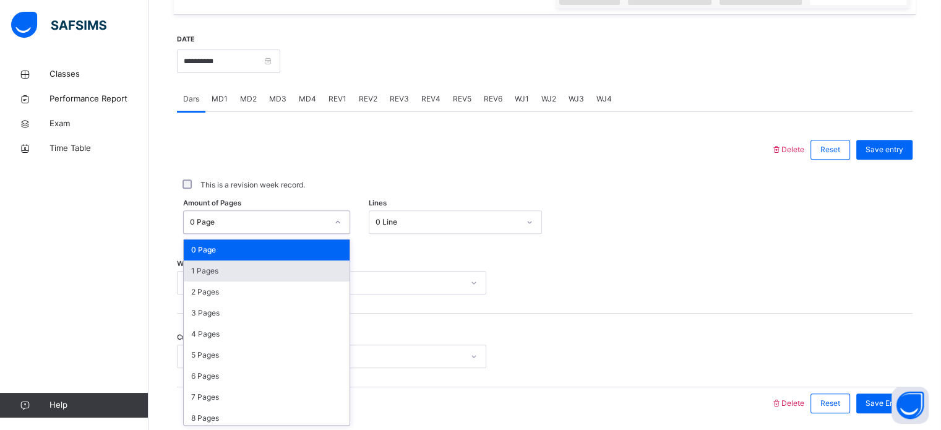
click at [277, 278] on div "1 Pages" at bounding box center [267, 270] width 166 height 21
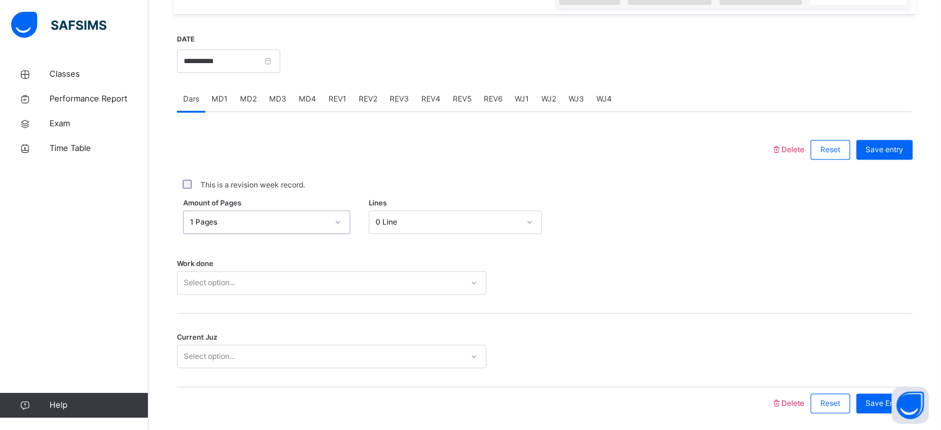
scroll to position [499, 0]
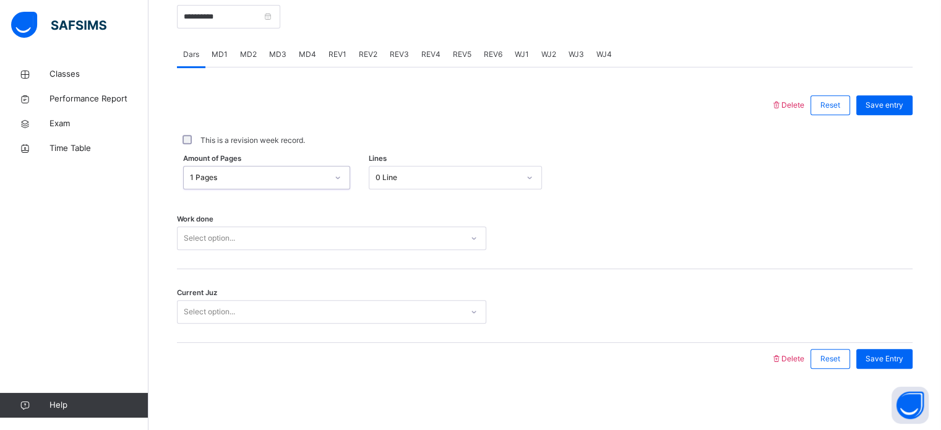
click at [280, 250] on div "Select option..." at bounding box center [331, 238] width 309 height 24
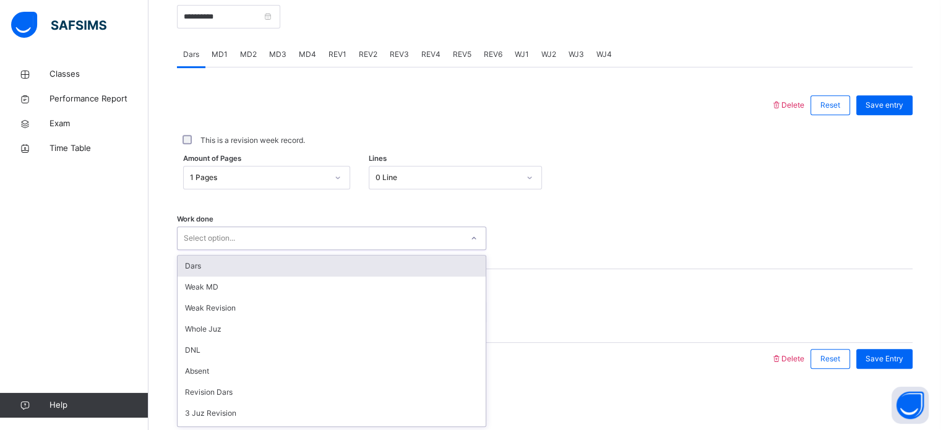
click at [271, 272] on div "Dars" at bounding box center [332, 266] width 308 height 21
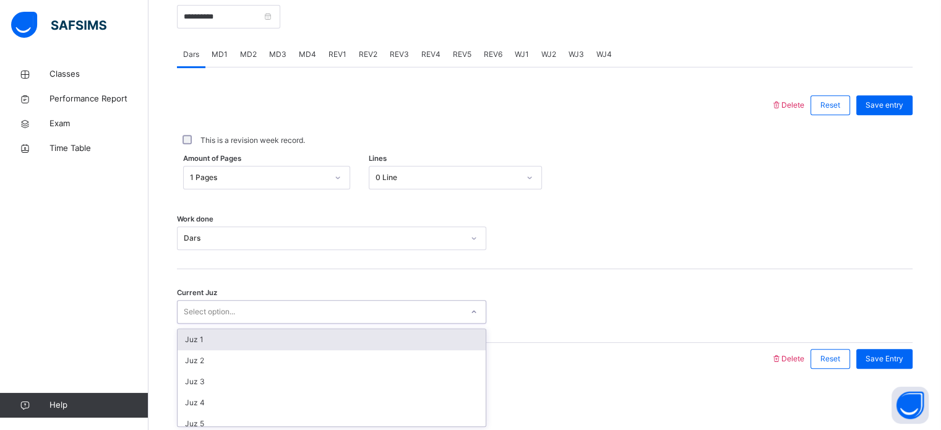
click at [255, 301] on div "Select option..." at bounding box center [331, 312] width 309 height 24
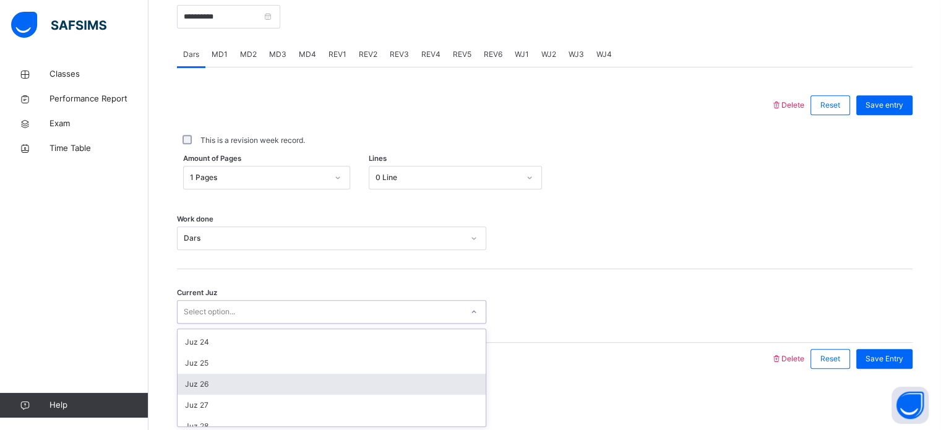
scroll to position [403, 0]
click at [270, 377] on div "Juz 22" at bounding box center [332, 378] width 308 height 21
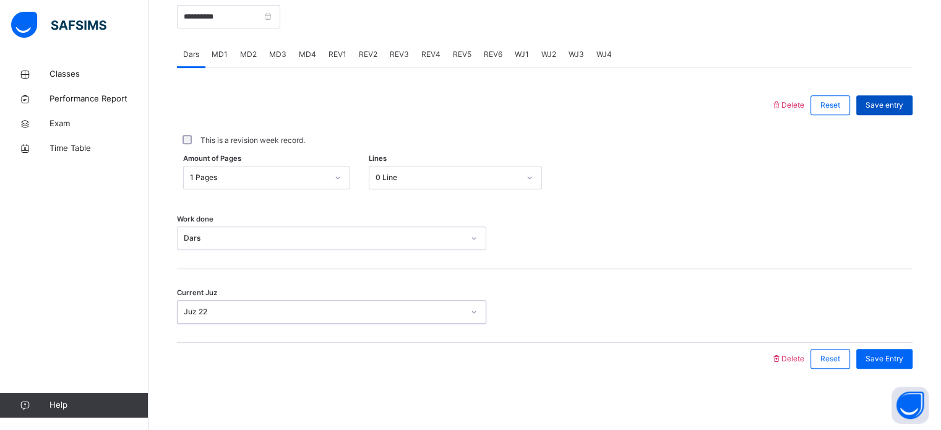
click at [909, 111] on div "Save entry" at bounding box center [884, 105] width 56 height 20
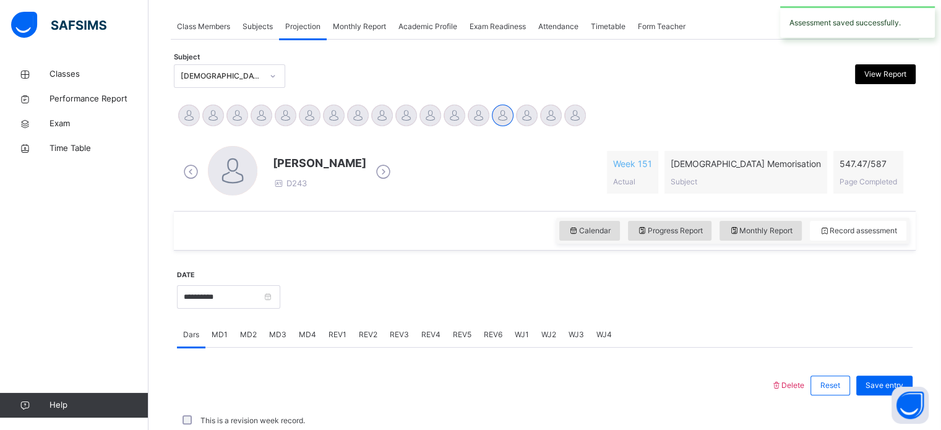
scroll to position [499, 0]
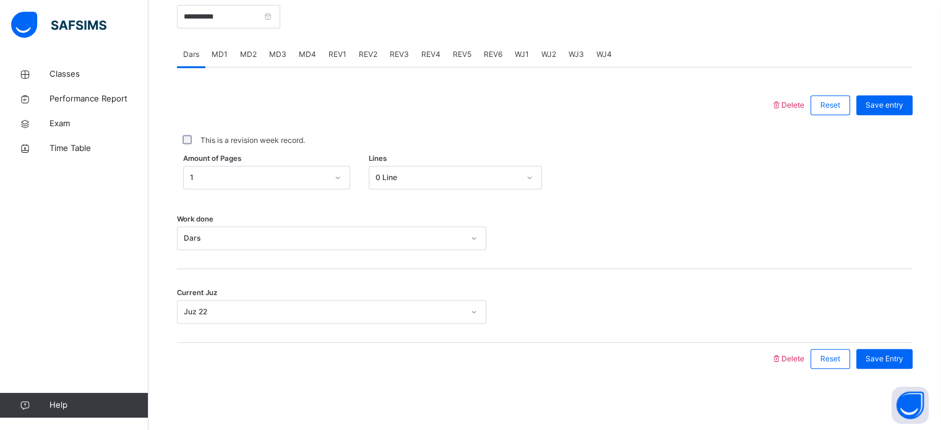
click at [226, 54] on span "MD1" at bounding box center [220, 54] width 16 height 11
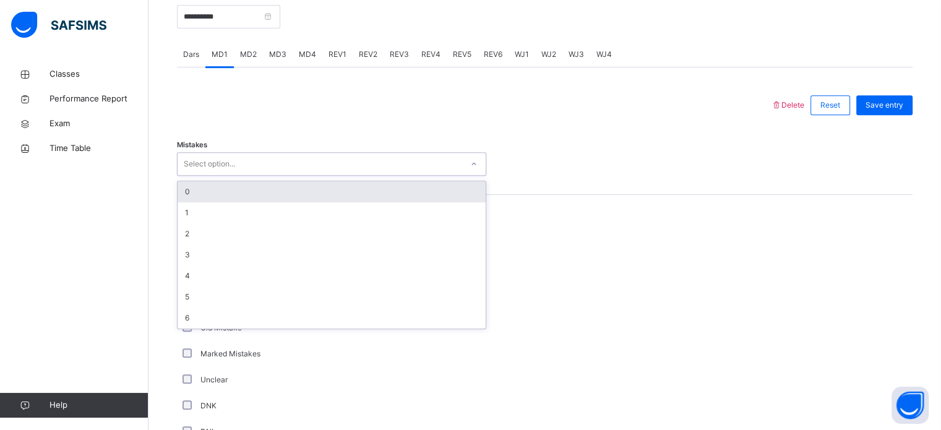
click at [233, 160] on div "Select option..." at bounding box center [209, 164] width 51 height 24
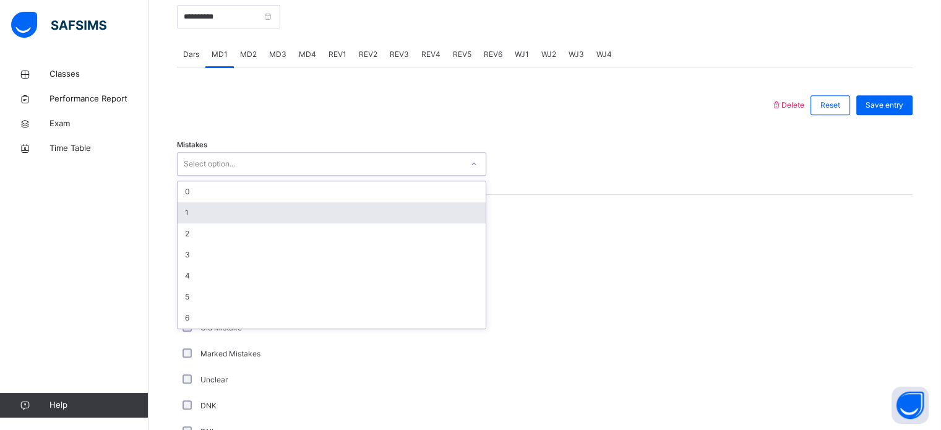
click at [223, 210] on div "1" at bounding box center [332, 212] width 308 height 21
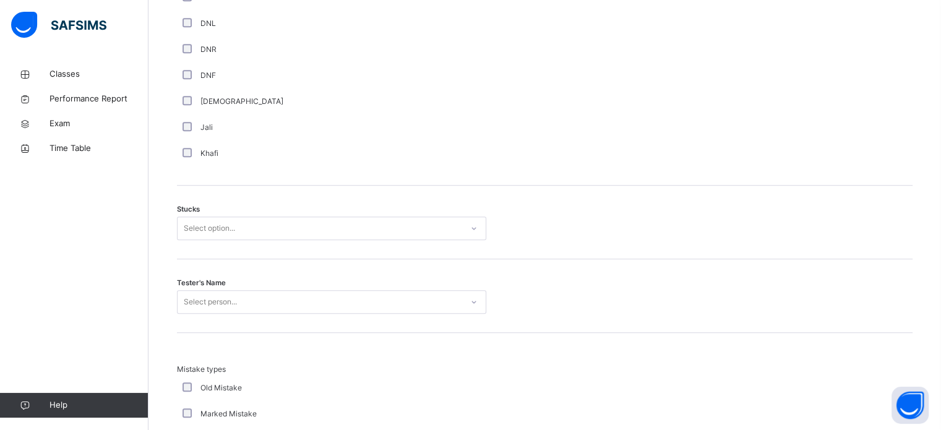
scroll to position [912, 0]
click at [261, 207] on div "Stucks Select option..." at bounding box center [545, 218] width 736 height 74
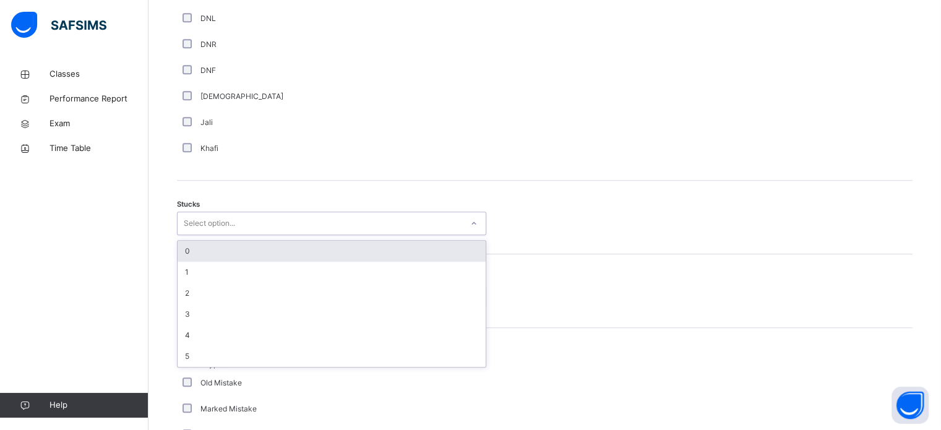
click at [257, 220] on div "Select option..." at bounding box center [320, 223] width 285 height 19
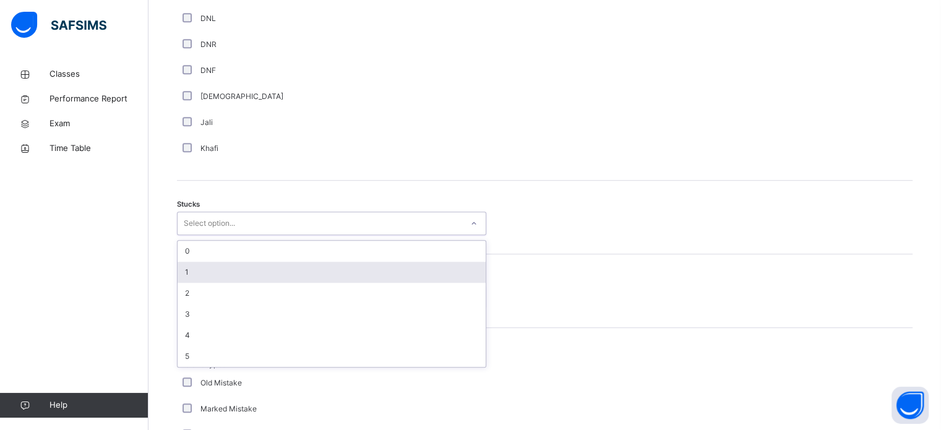
click at [233, 274] on div "1" at bounding box center [332, 272] width 308 height 21
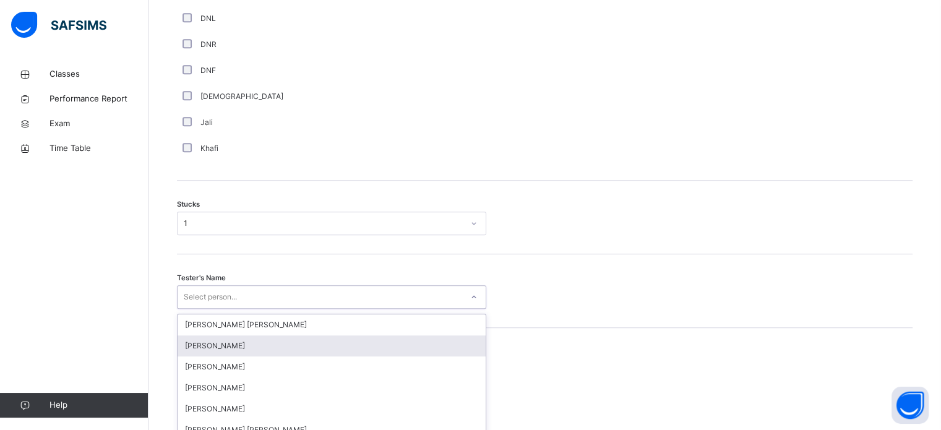
scroll to position [986, 0]
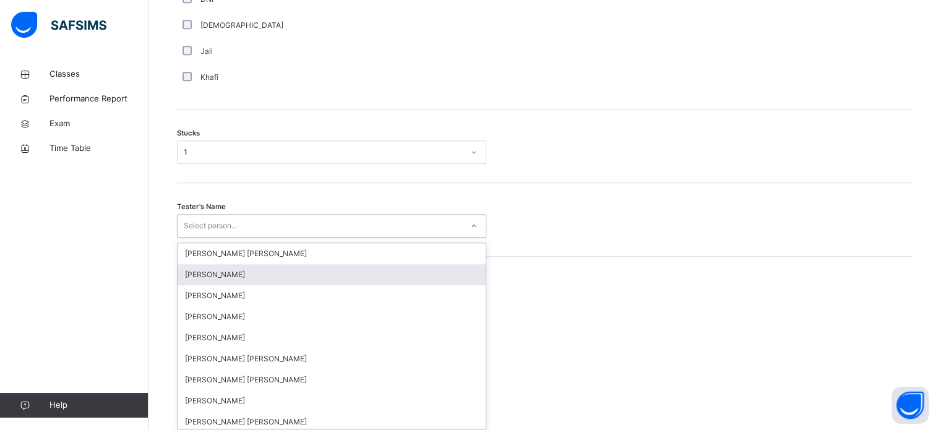
click at [222, 238] on div "option [PERSON_NAME] focused, 2 of 90. 90 results available. Use Up and Down to…" at bounding box center [331, 226] width 309 height 24
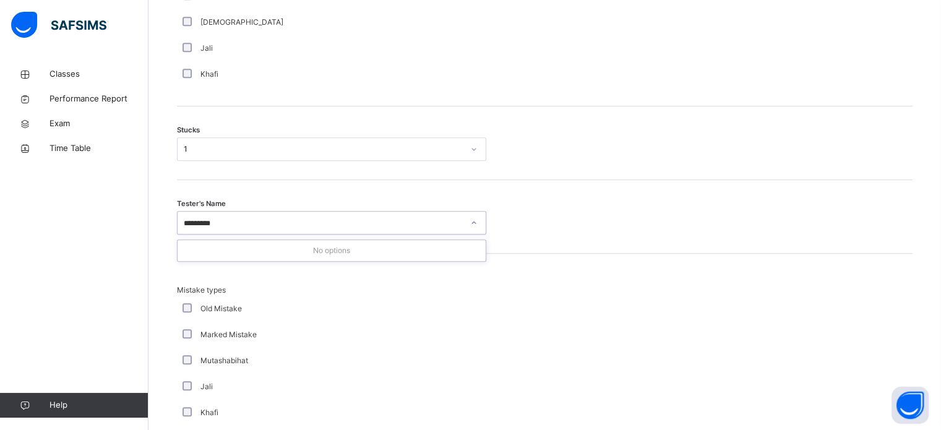
type input "********"
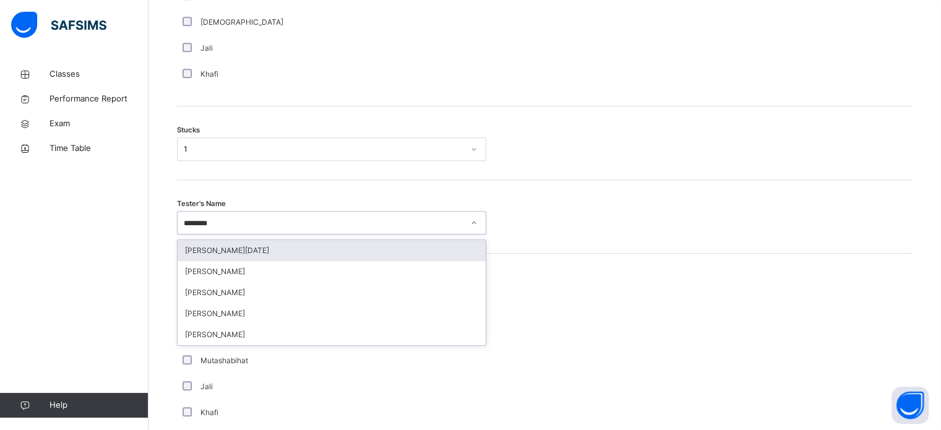
click at [249, 256] on div "[PERSON_NAME][DATE]" at bounding box center [332, 250] width 308 height 21
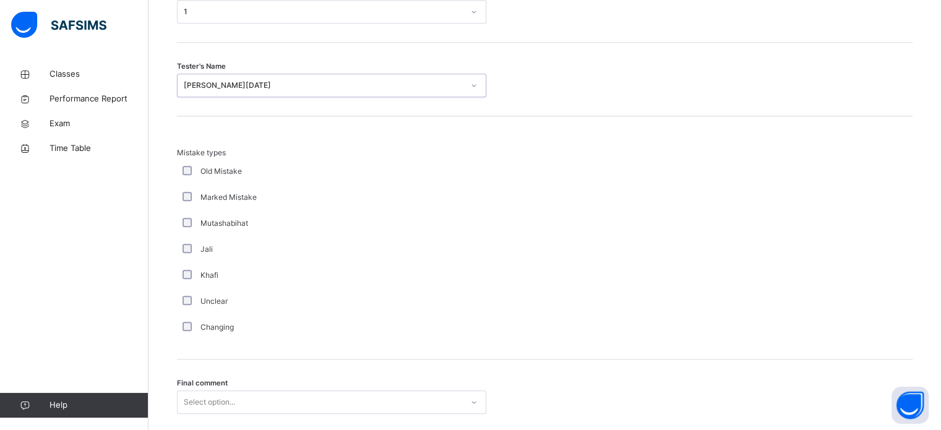
scroll to position [1213, 0]
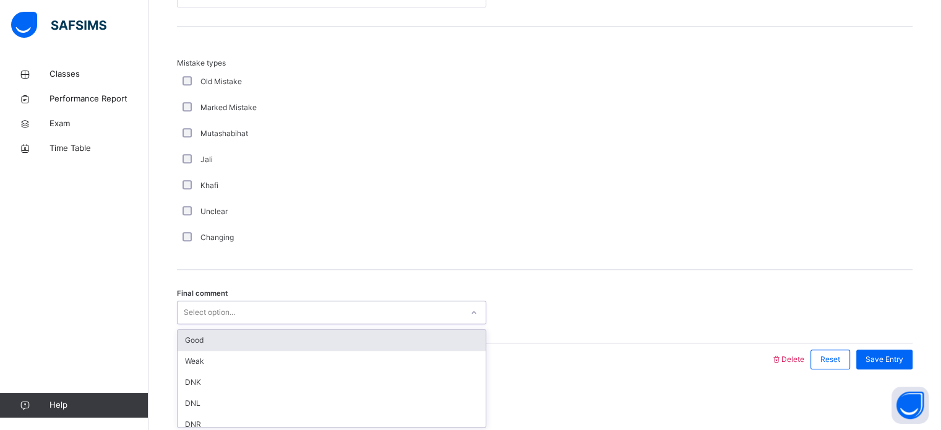
drag, startPoint x: 294, startPoint y: 394, endPoint x: 335, endPoint y: 339, distance: 68.9
click at [335, 324] on div "option Good focused, 1 of 6. 6 results available. Use Up and Down to choose opt…" at bounding box center [331, 313] width 309 height 24
click at [335, 339] on div "Good" at bounding box center [332, 340] width 308 height 21
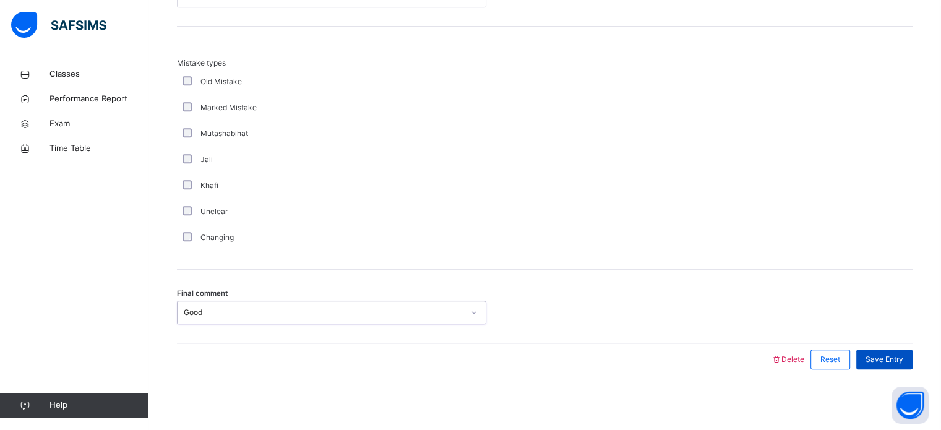
click at [887, 362] on span "Save Entry" at bounding box center [885, 359] width 38 height 11
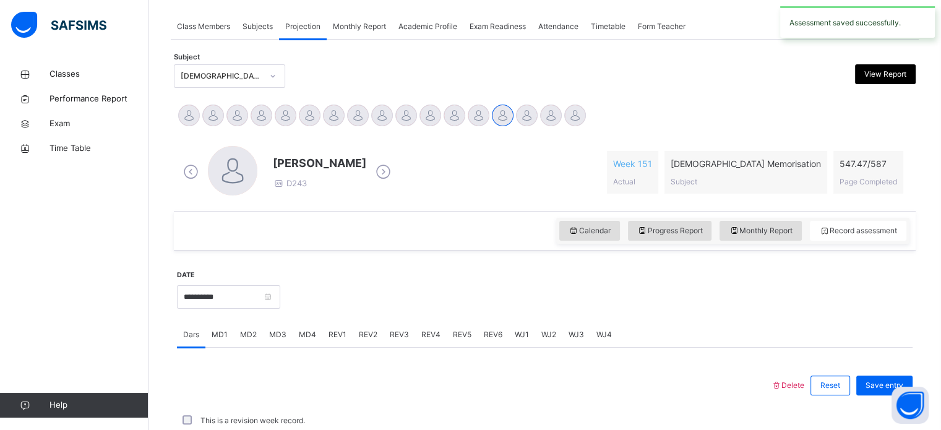
scroll to position [499, 0]
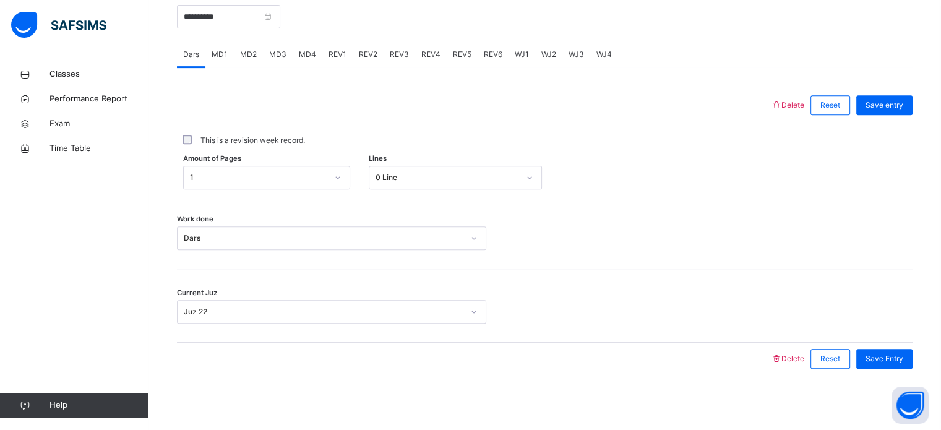
click at [295, 48] on div "MD4" at bounding box center [308, 54] width 30 height 25
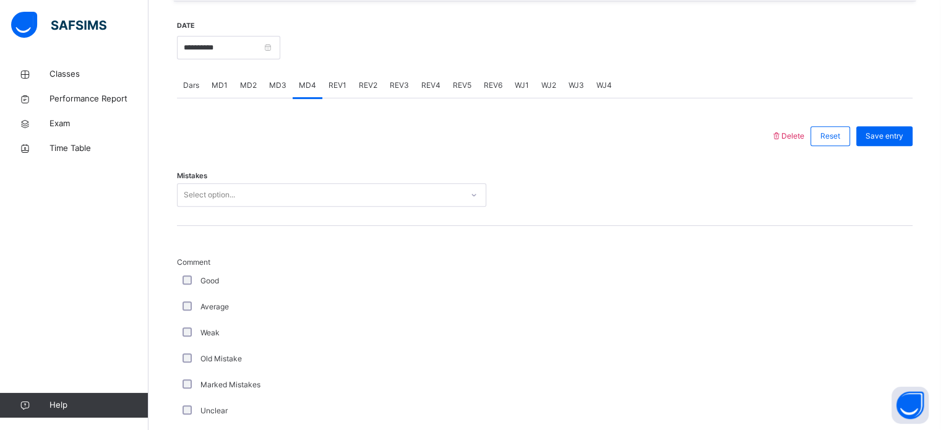
scroll to position [468, 0]
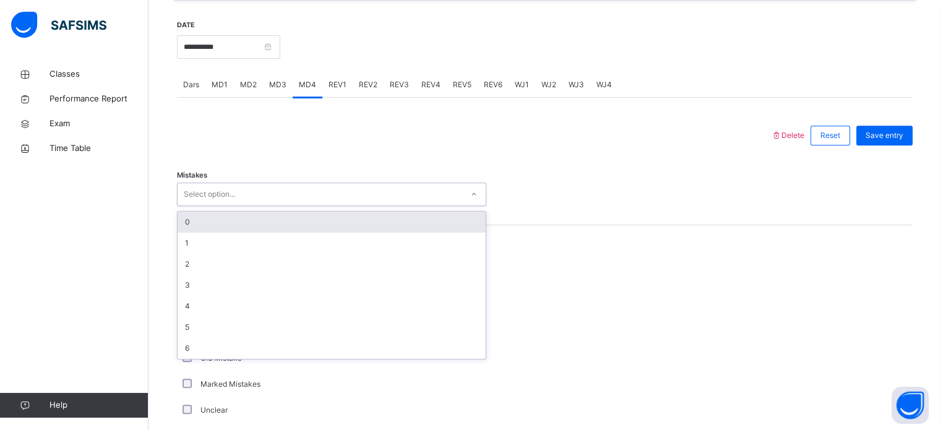
click at [259, 204] on div "Select option..." at bounding box center [331, 195] width 309 height 24
click at [299, 220] on div "0" at bounding box center [332, 222] width 308 height 21
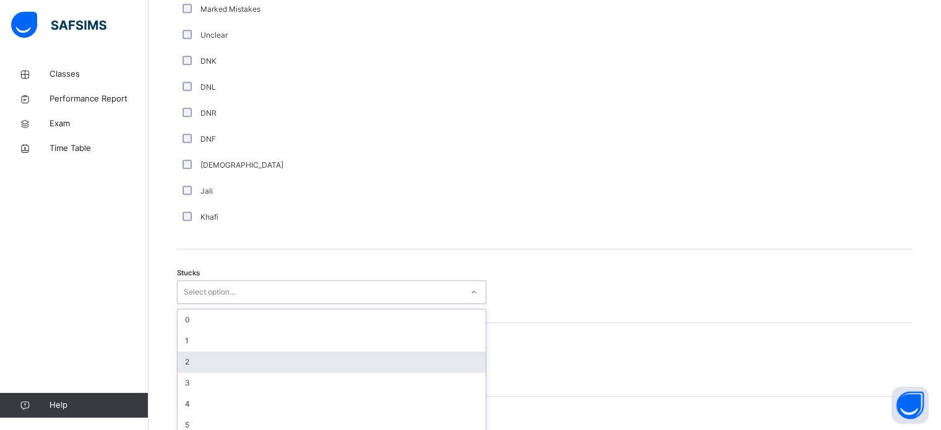
scroll to position [854, 0]
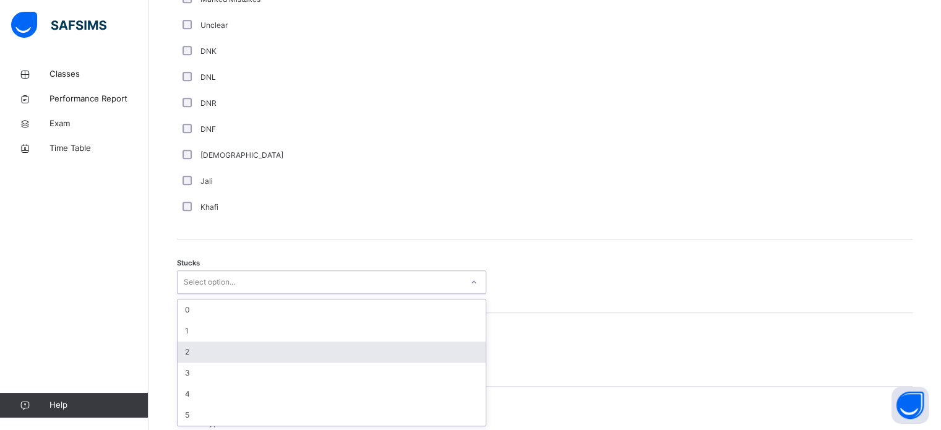
click at [275, 294] on div "option 2 focused, 3 of 6. 6 results available. Use Up and Down to choose option…" at bounding box center [331, 282] width 309 height 24
click at [282, 343] on div "2" at bounding box center [332, 351] width 308 height 21
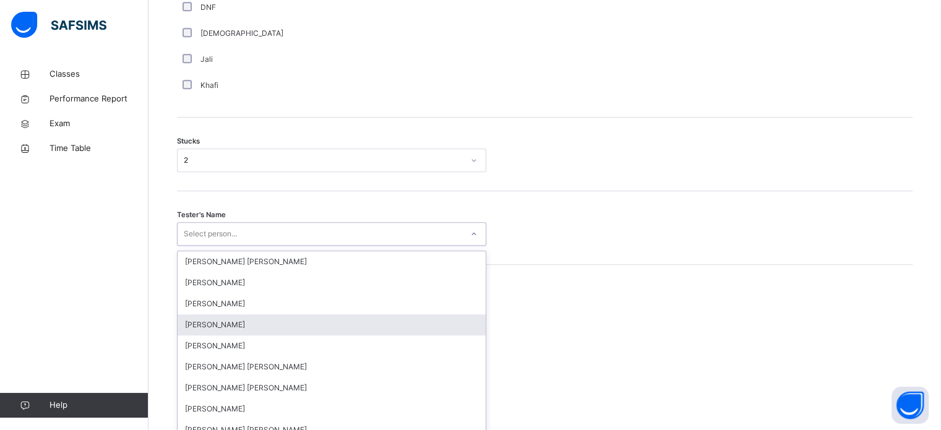
click at [248, 246] on div "option [PERSON_NAME] focused, 4 of 90. 90 results available. Use Up and Down to…" at bounding box center [331, 234] width 309 height 24
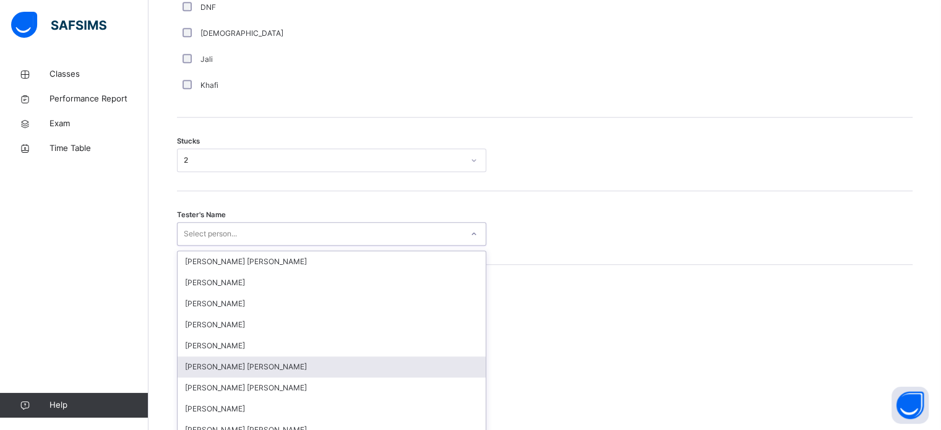
scroll to position [986, 0]
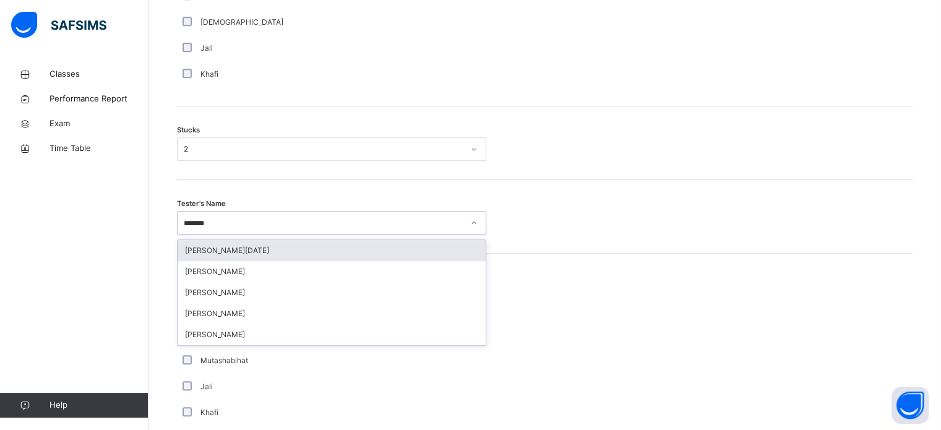
type input "*******"
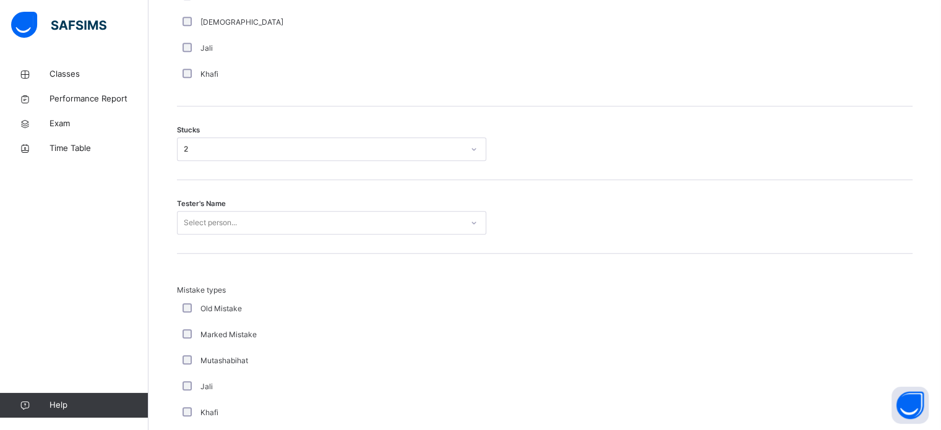
click at [257, 238] on div "Tester's Name Select person..." at bounding box center [545, 217] width 736 height 74
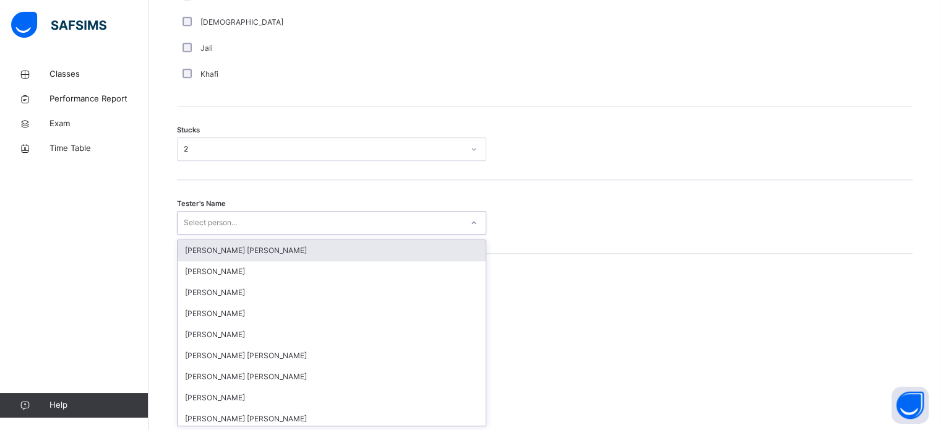
click at [272, 222] on div "Select person..." at bounding box center [320, 222] width 285 height 19
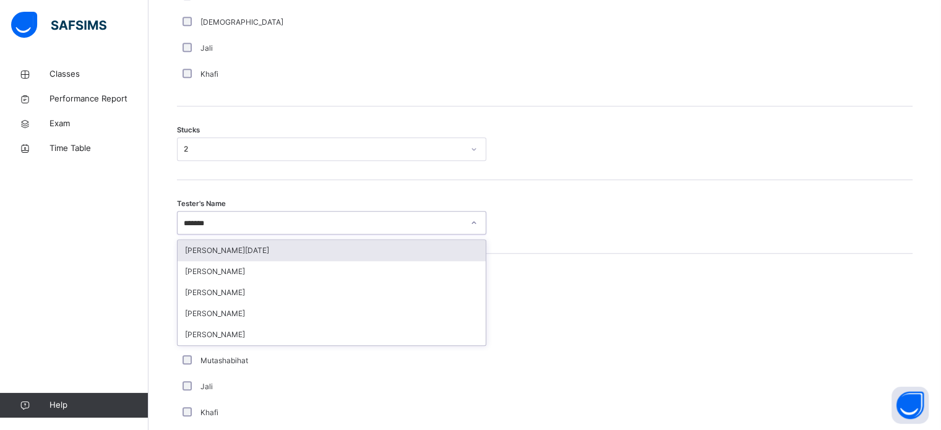
type input "********"
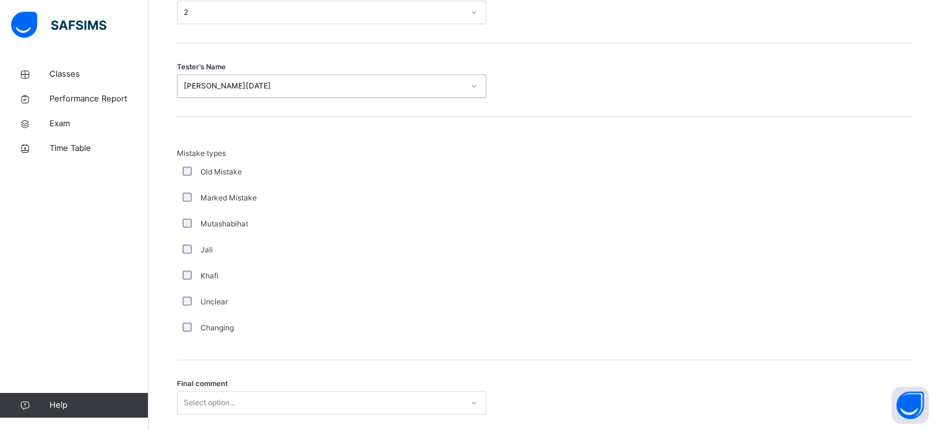
scroll to position [1213, 0]
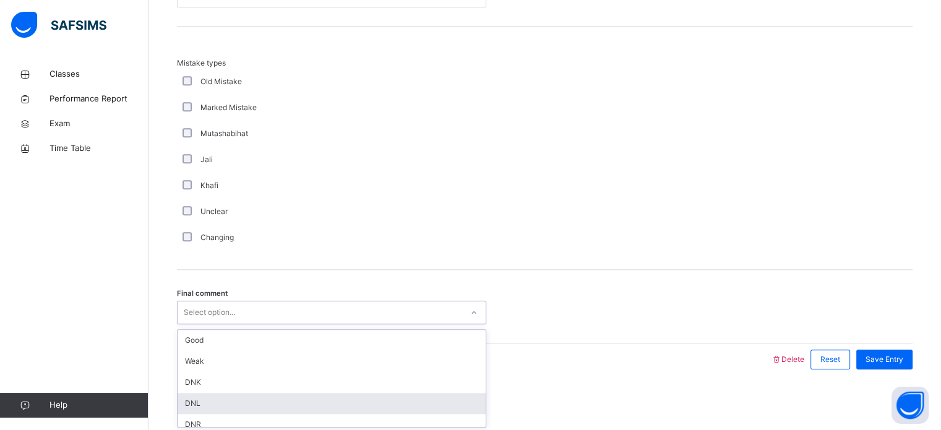
click at [265, 324] on div "option DNL focused, 4 of 6. 6 results available. Use Up and Down to choose opti…" at bounding box center [331, 313] width 309 height 24
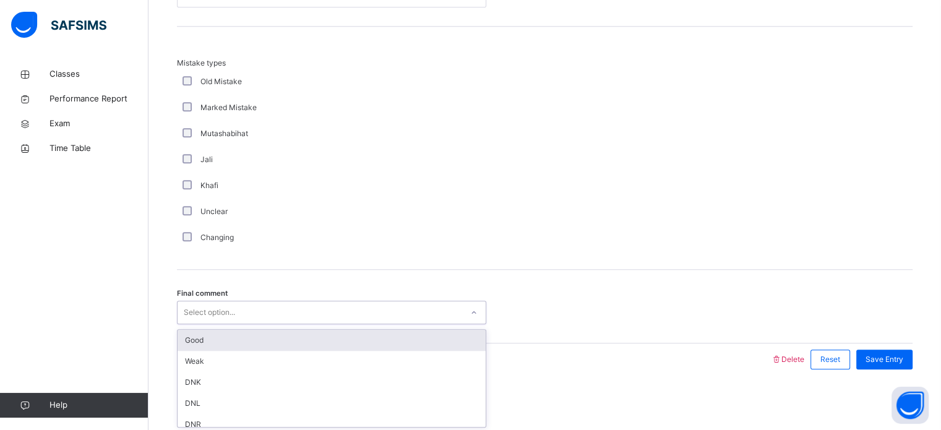
click at [279, 346] on div "Good" at bounding box center [332, 340] width 308 height 21
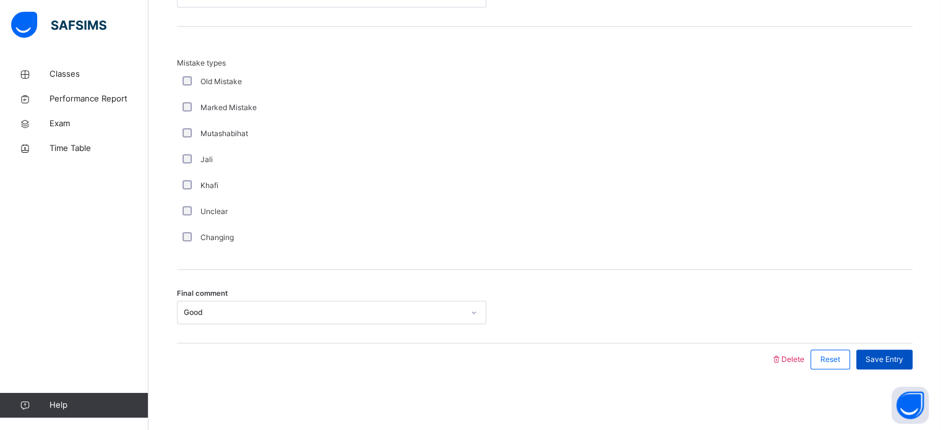
click at [885, 358] on span "Save Entry" at bounding box center [885, 359] width 38 height 11
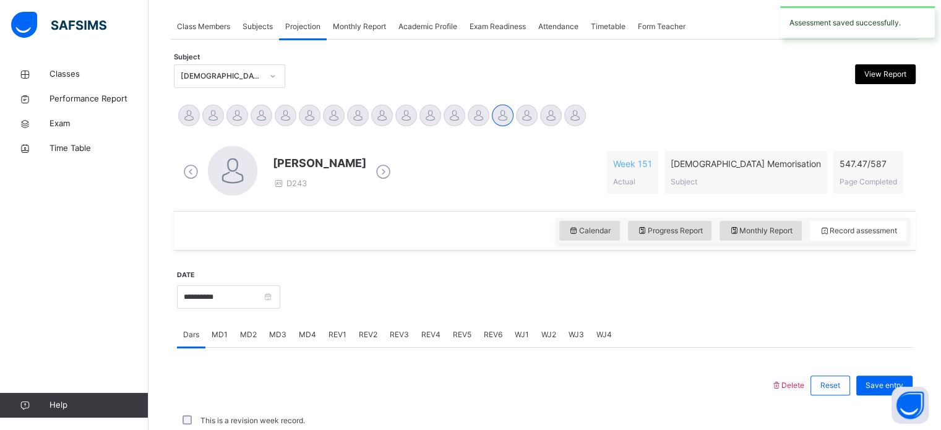
scroll to position [499, 0]
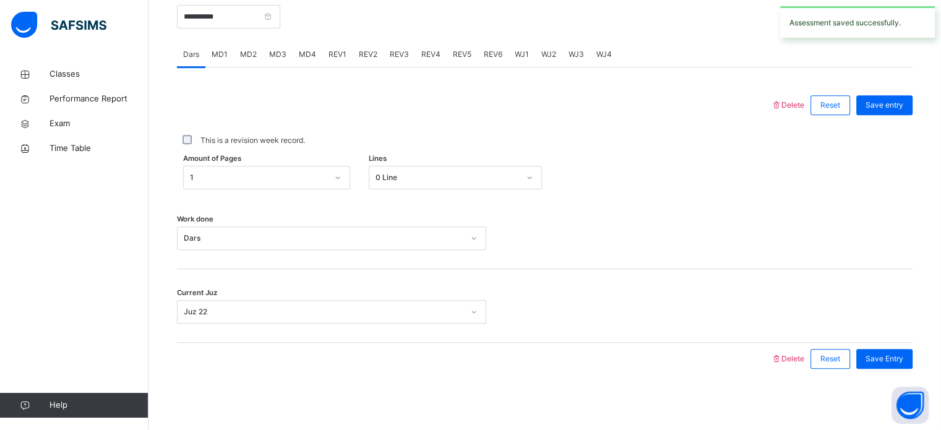
click at [337, 58] on span "REV1" at bounding box center [338, 54] width 18 height 11
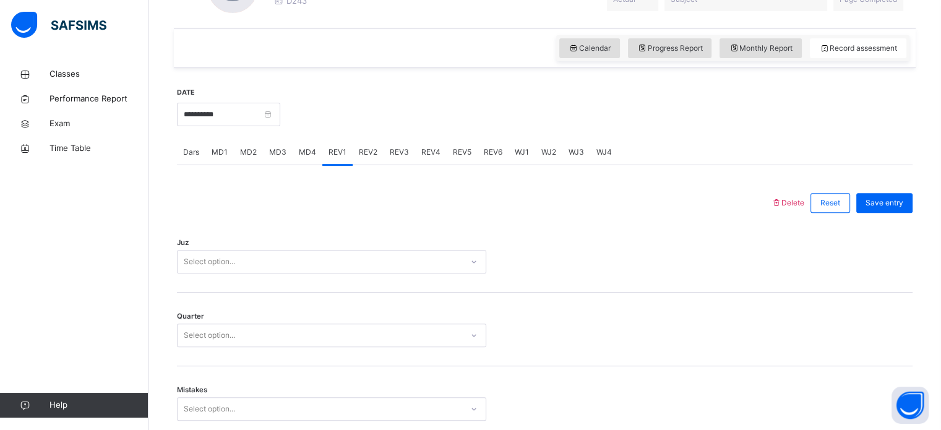
scroll to position [403, 0]
drag, startPoint x: 322, startPoint y: 278, endPoint x: 338, endPoint y: 262, distance: 22.3
click at [338, 262] on div "Juz Select option..." at bounding box center [545, 254] width 736 height 74
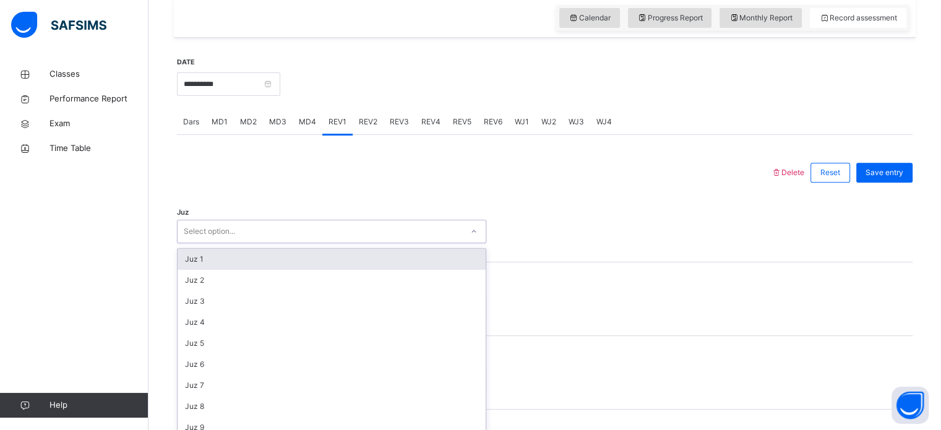
click at [338, 243] on div "option Juz 1 focused, 1 of 30. 30 results available. Use Up and Down to choose …" at bounding box center [331, 232] width 309 height 24
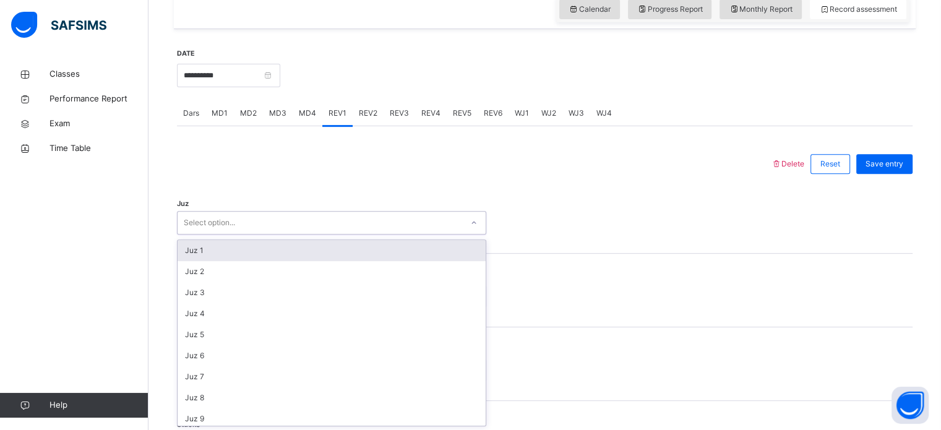
scroll to position [441, 0]
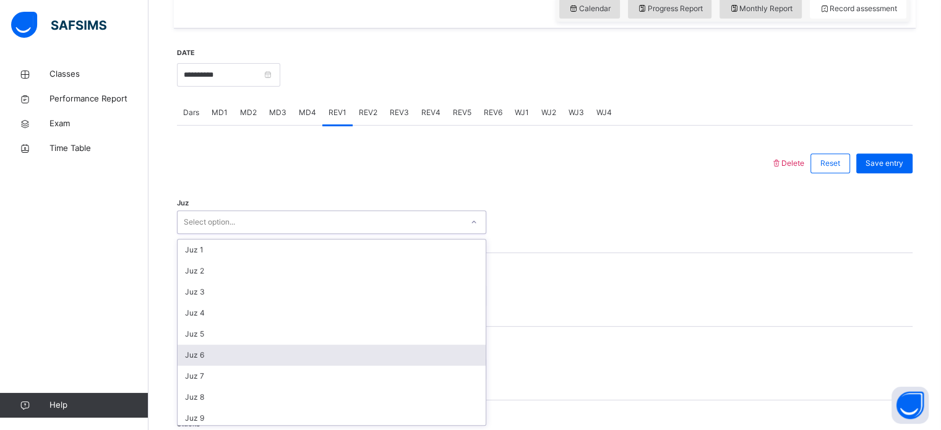
click at [309, 353] on div "Juz 6" at bounding box center [332, 355] width 308 height 21
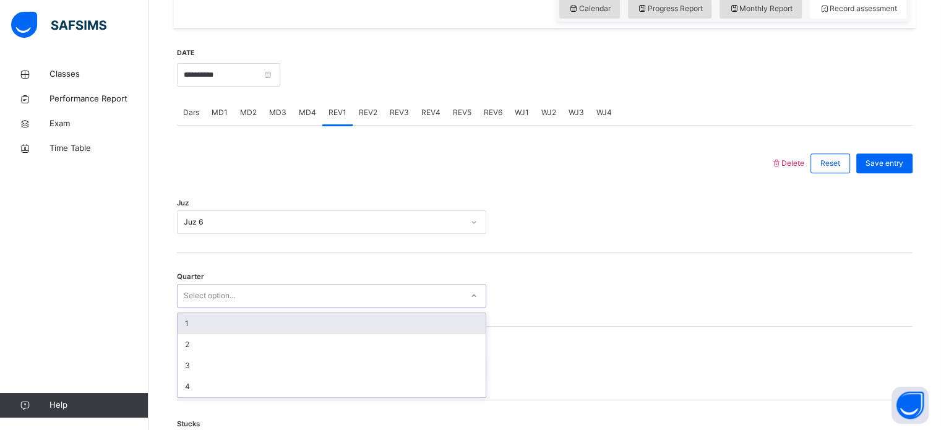
click at [237, 305] on div "Select option..." at bounding box center [331, 296] width 309 height 24
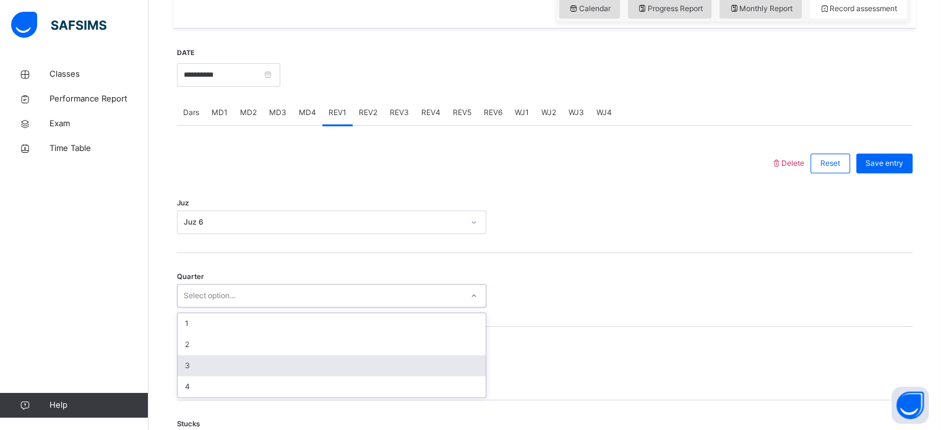
click at [225, 368] on div "3" at bounding box center [332, 365] width 308 height 21
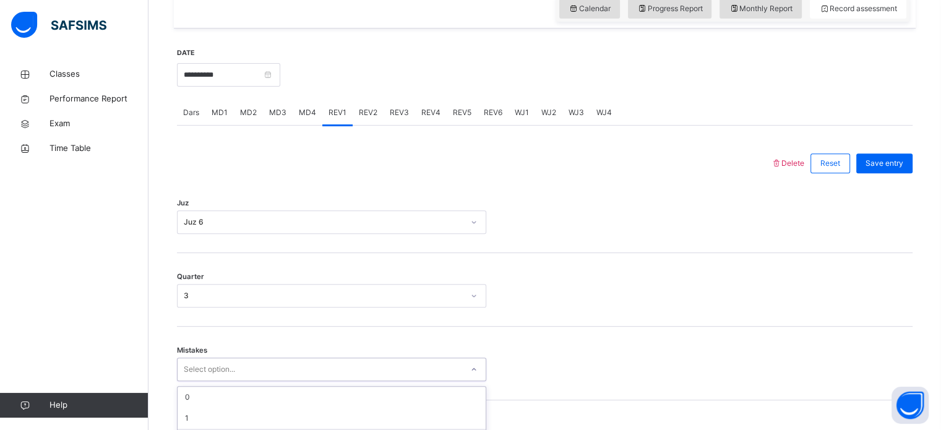
scroll to position [549, 0]
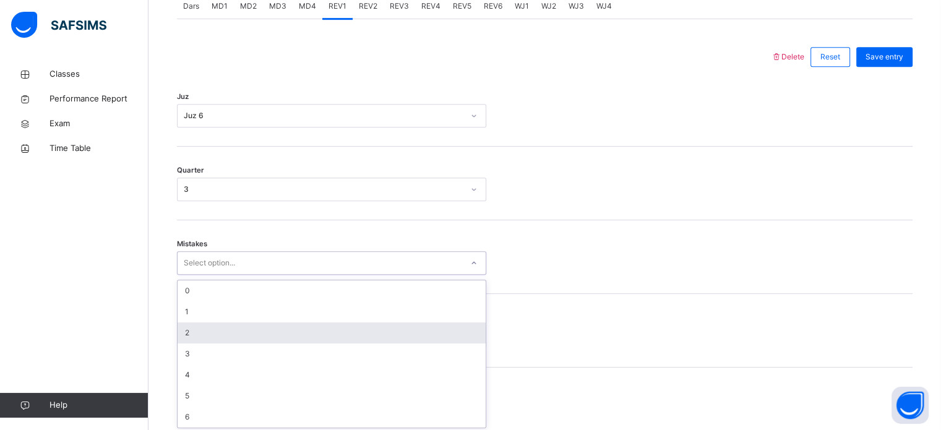
click at [231, 275] on div "option 2 focused, 3 of 7. 7 results available. Use Up and Down to choose option…" at bounding box center [331, 263] width 309 height 24
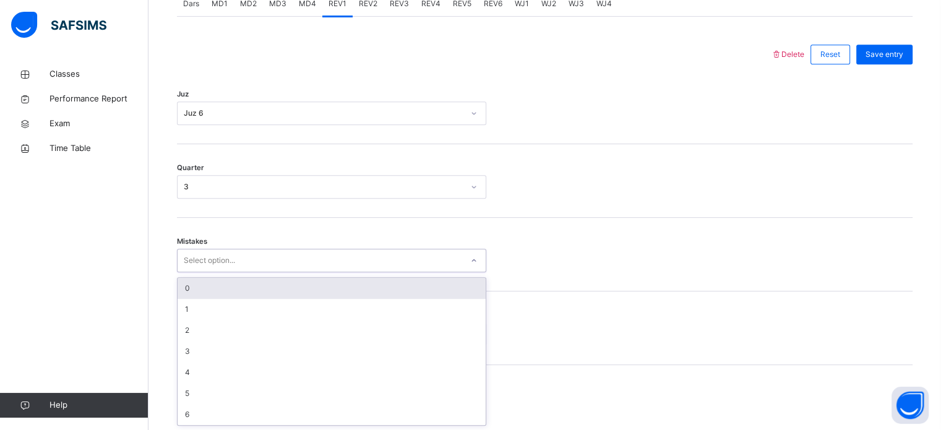
click at [266, 291] on div "0" at bounding box center [332, 288] width 308 height 21
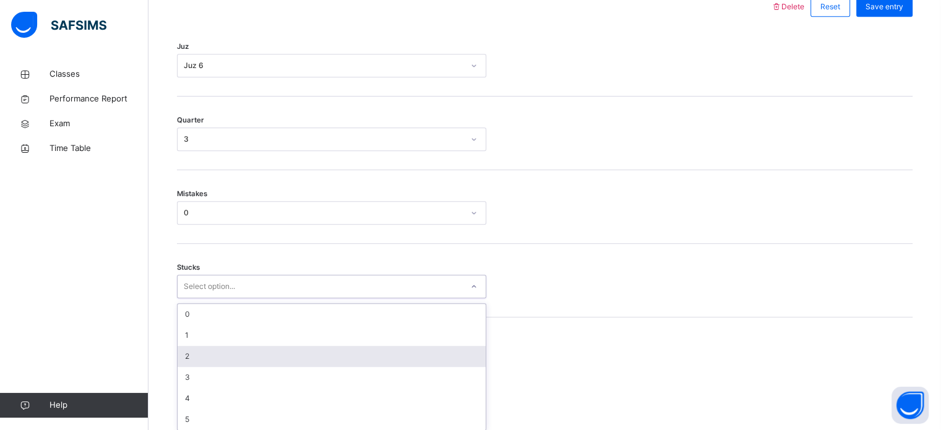
scroll to position [601, 0]
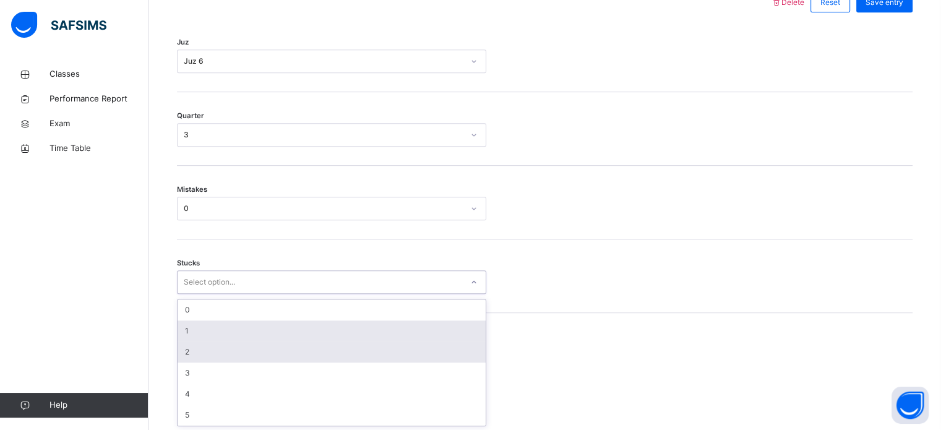
drag, startPoint x: 233, startPoint y: 343, endPoint x: 250, endPoint y: 327, distance: 23.6
click at [250, 294] on div "option 2 focused, 3 of 6. 6 results available. Use Up and Down to choose option…" at bounding box center [331, 282] width 309 height 24
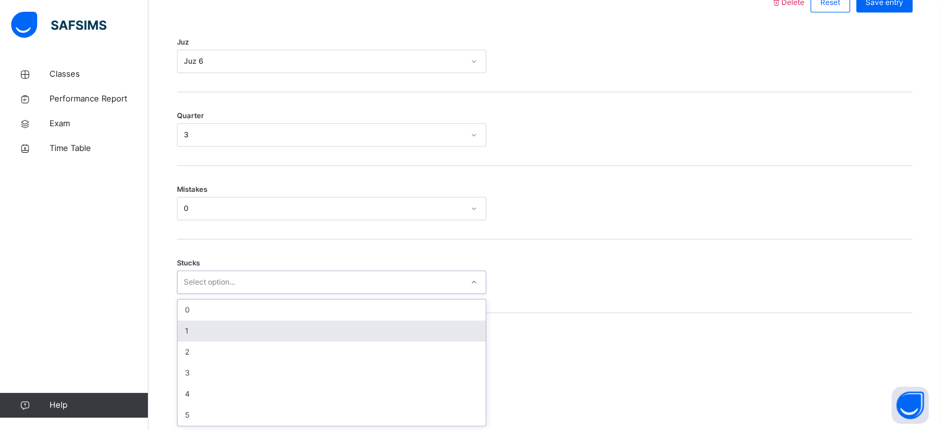
click at [250, 327] on div "1" at bounding box center [332, 330] width 308 height 21
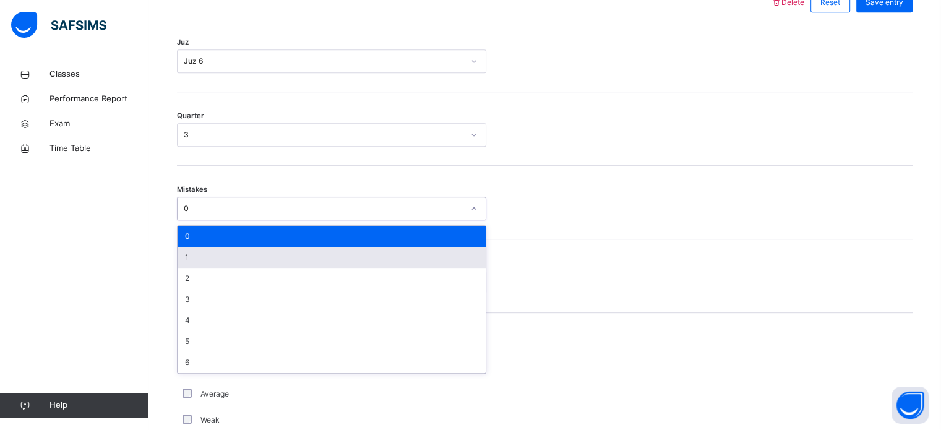
drag, startPoint x: 267, startPoint y: 207, endPoint x: 258, endPoint y: 252, distance: 45.5
click at [258, 220] on div "option 0, selected. option 1 focused, 2 of 7. 7 results available. Use Up and D…" at bounding box center [331, 209] width 309 height 24
click at [258, 252] on div "1" at bounding box center [332, 257] width 308 height 21
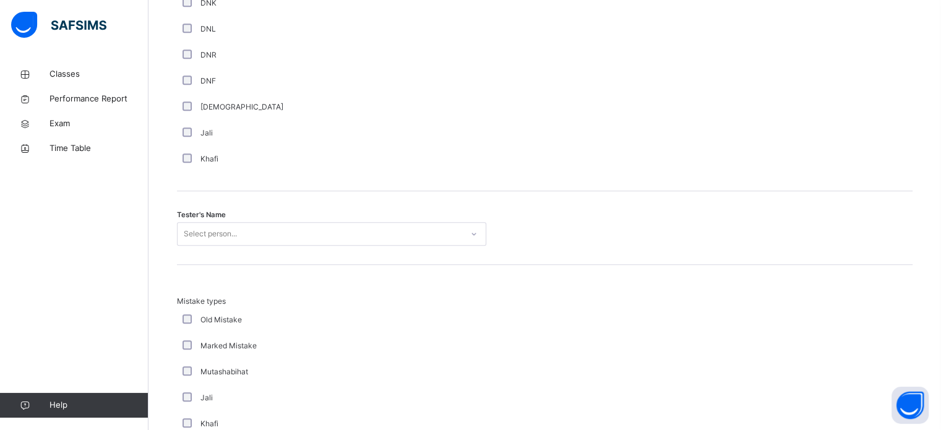
scroll to position [1132, 0]
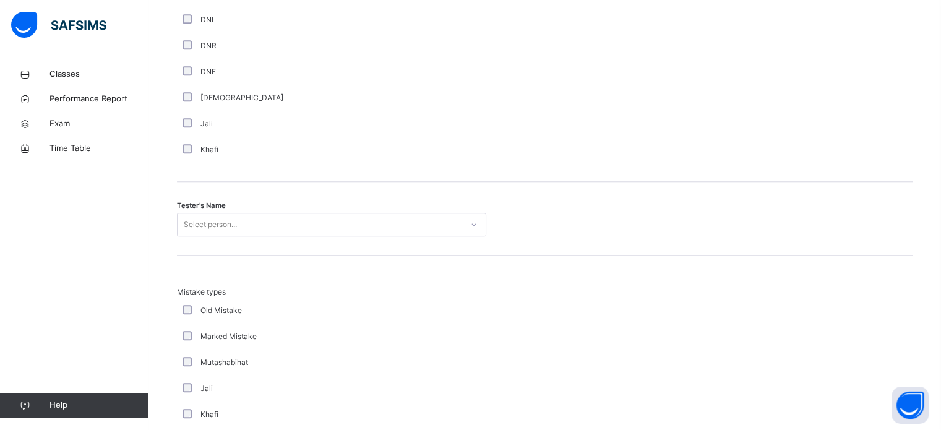
click at [257, 215] on div "Select person..." at bounding box center [320, 224] width 285 height 19
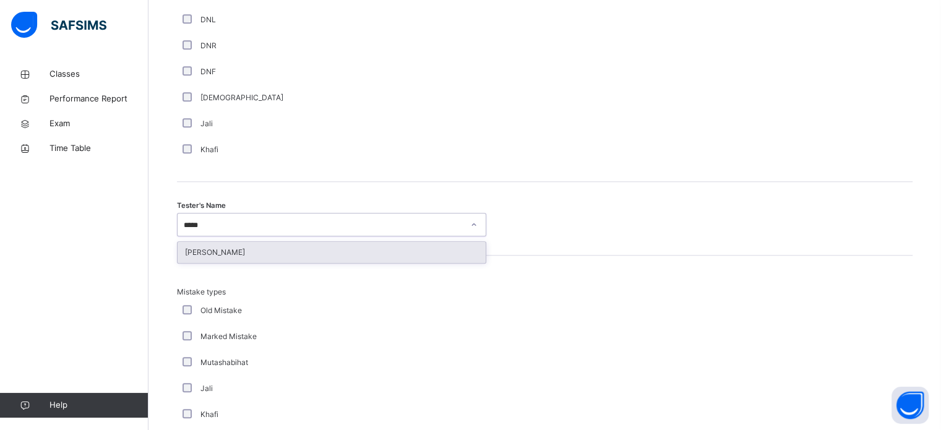
type input "*****"
click at [287, 244] on div "[PERSON_NAME]" at bounding box center [332, 252] width 308 height 21
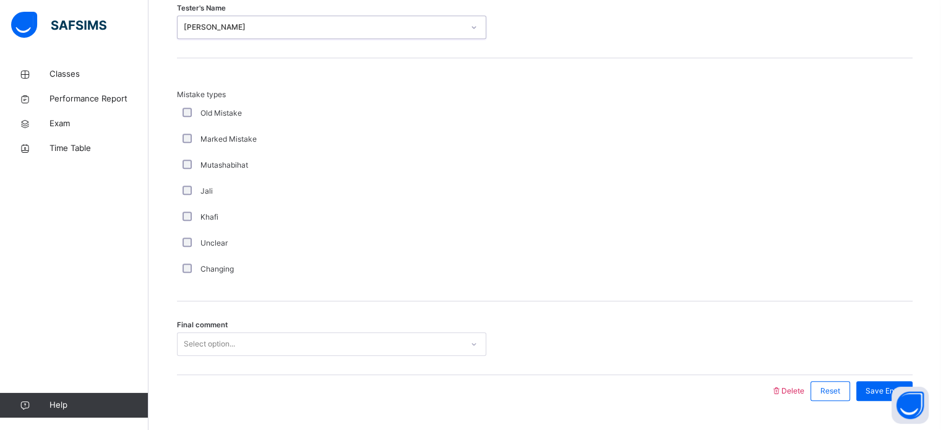
scroll to position [1361, 0]
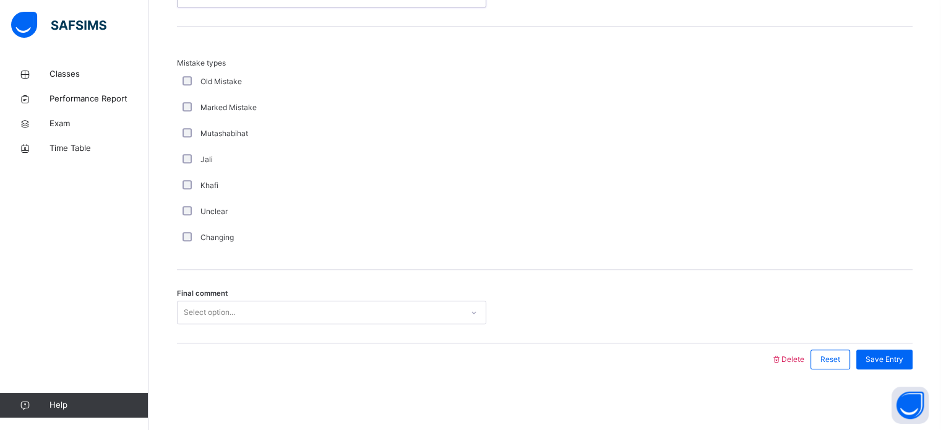
click at [260, 324] on div "Select option..." at bounding box center [331, 313] width 309 height 24
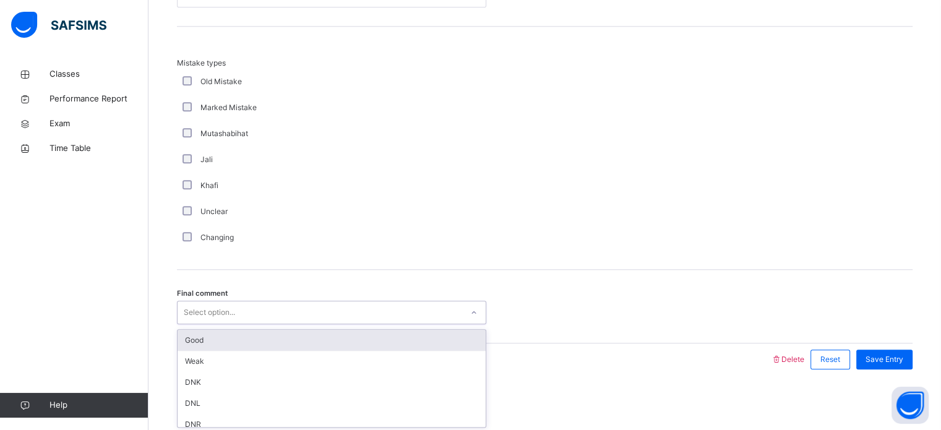
click at [271, 341] on div "Good" at bounding box center [332, 340] width 308 height 21
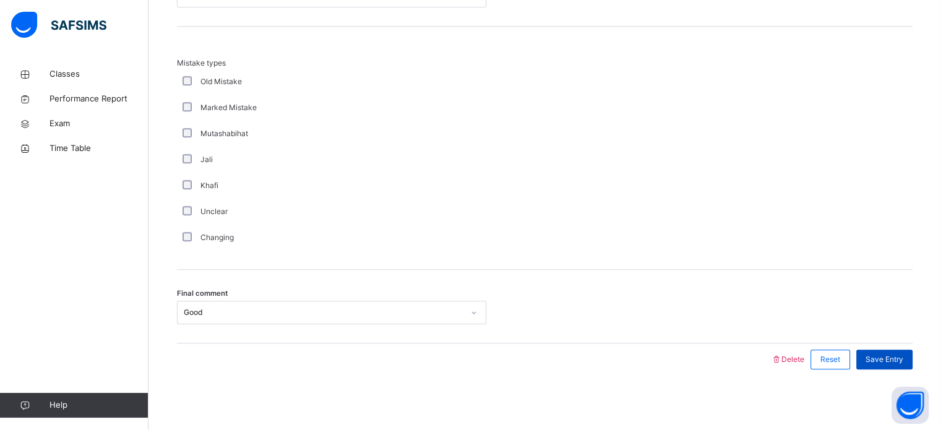
click at [871, 354] on div "Save Entry" at bounding box center [884, 360] width 56 height 20
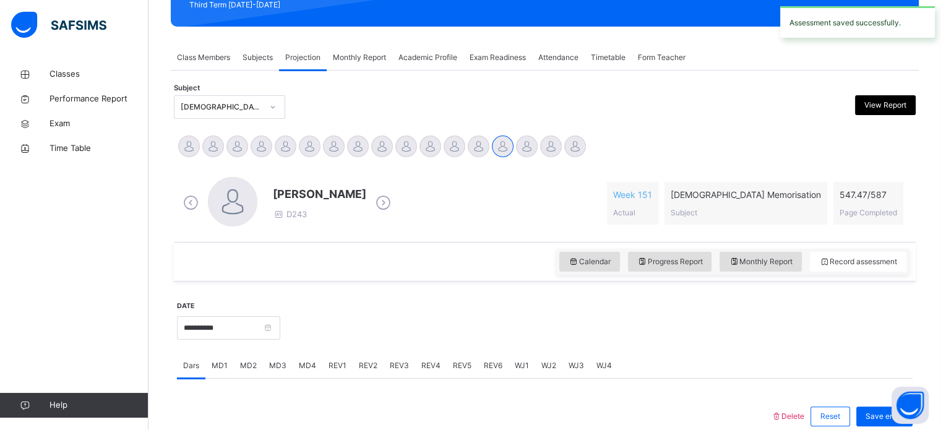
scroll to position [186, 0]
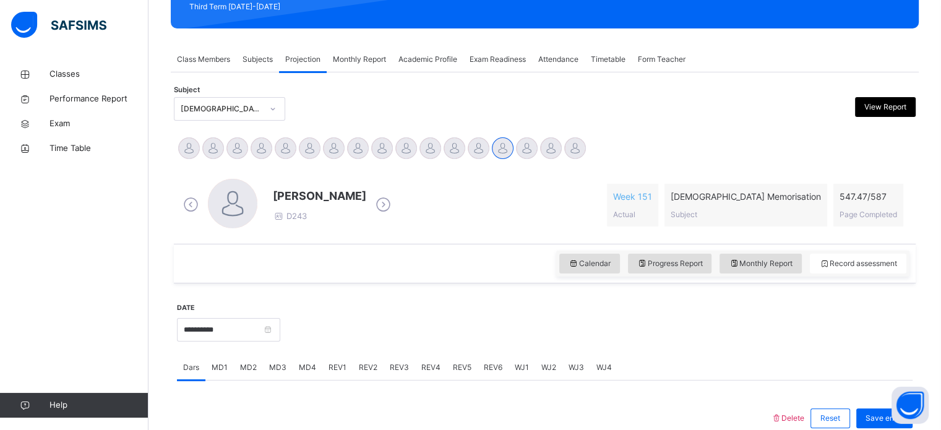
click at [652, 196] on span "Week 151" at bounding box center [632, 196] width 39 height 13
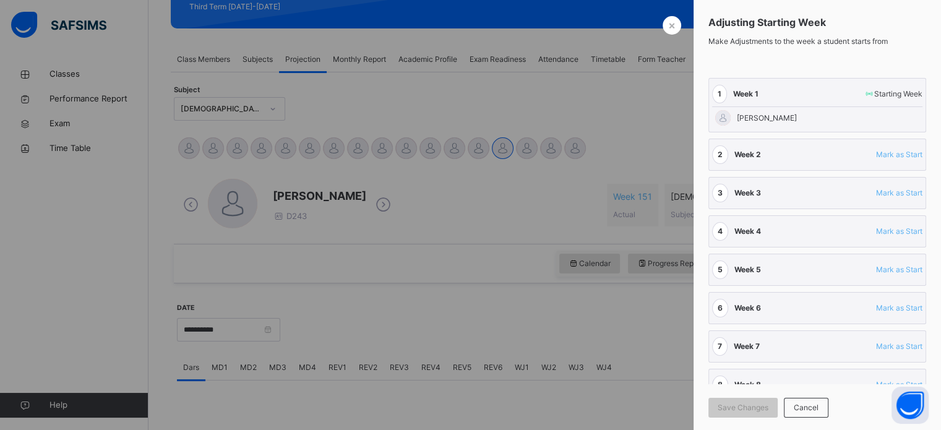
click at [713, 196] on div at bounding box center [470, 215] width 941 height 430
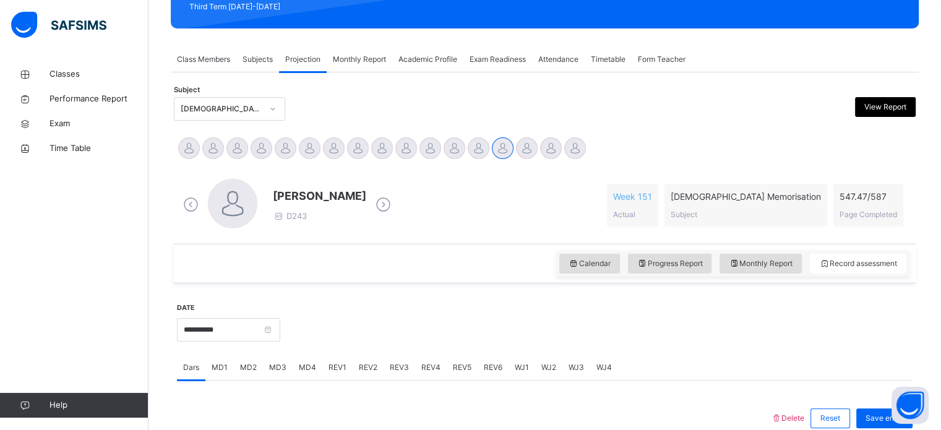
click at [652, 196] on span "Week 151" at bounding box center [632, 196] width 39 height 13
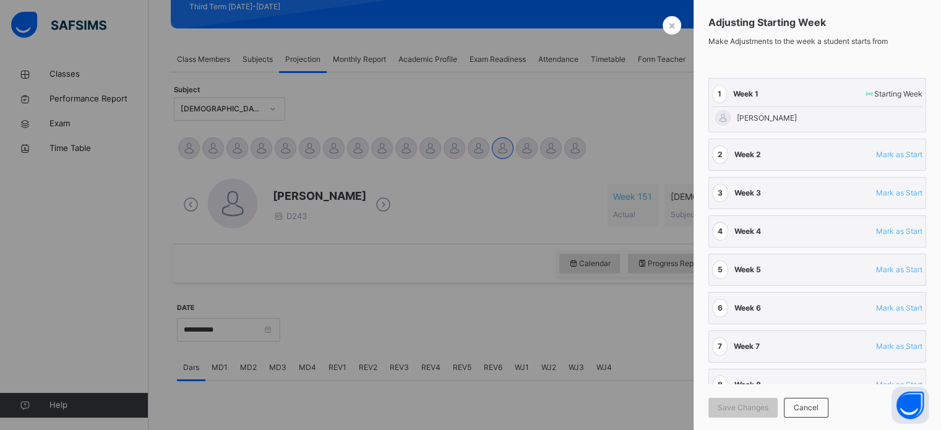
click at [713, 196] on div at bounding box center [470, 215] width 941 height 430
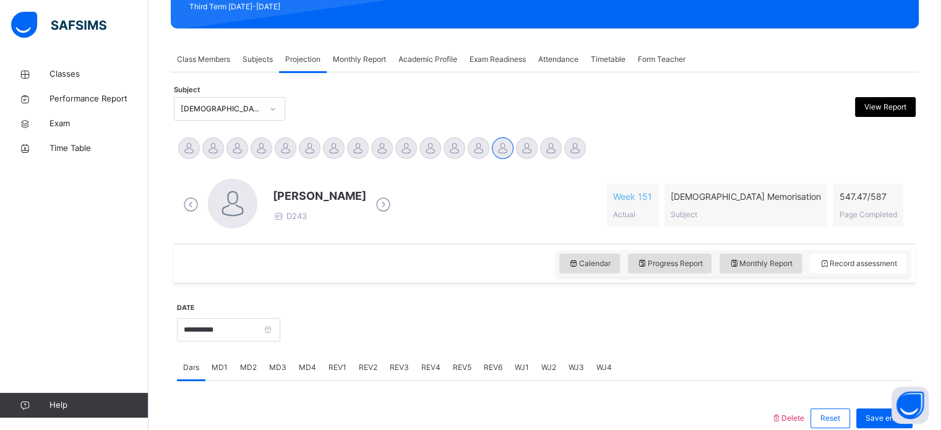
click at [652, 194] on span "Week 151" at bounding box center [632, 196] width 39 height 13
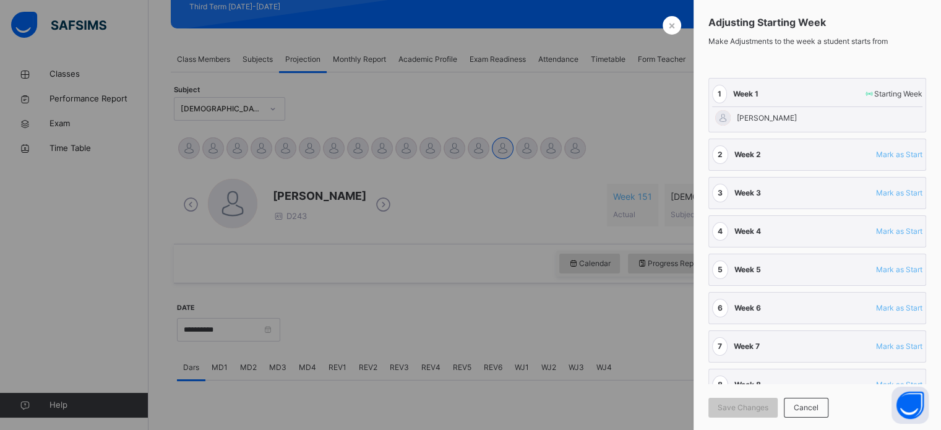
scroll to position [64, 0]
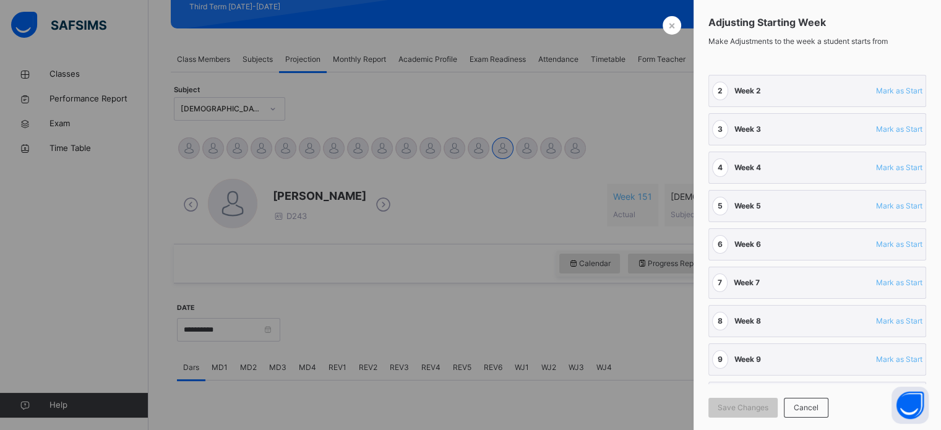
click at [823, 277] on span "7 Week 7 Mark as Start" at bounding box center [817, 282] width 210 height 25
click at [819, 277] on span "7 Week 7 Mark as Start" at bounding box center [817, 282] width 210 height 25
click at [718, 276] on span "7" at bounding box center [719, 282] width 15 height 19
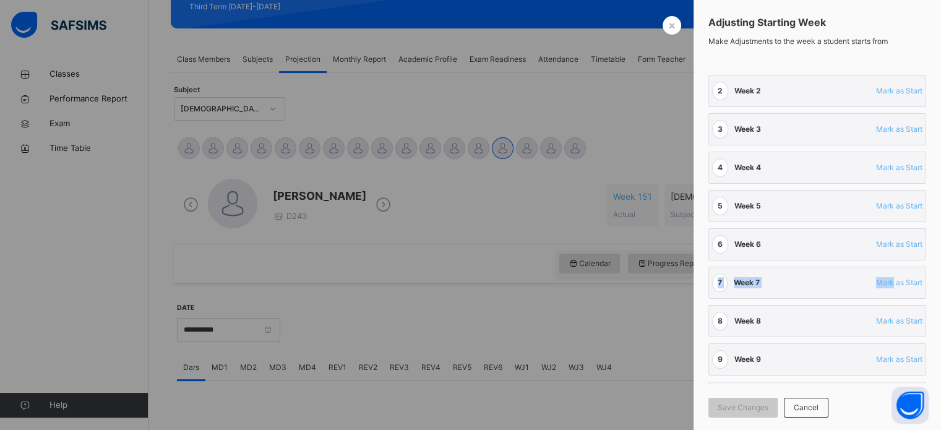
drag, startPoint x: 718, startPoint y: 276, endPoint x: 884, endPoint y: 273, distance: 166.5
click at [884, 273] on span "7 Week 7 Mark as Start" at bounding box center [817, 282] width 210 height 25
click at [884, 277] on span "Mark as Start" at bounding box center [899, 282] width 46 height 11
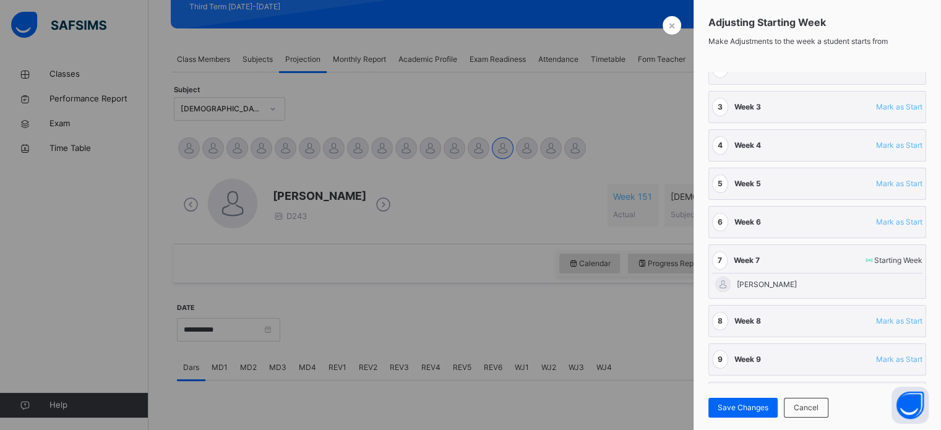
scroll to position [41, 0]
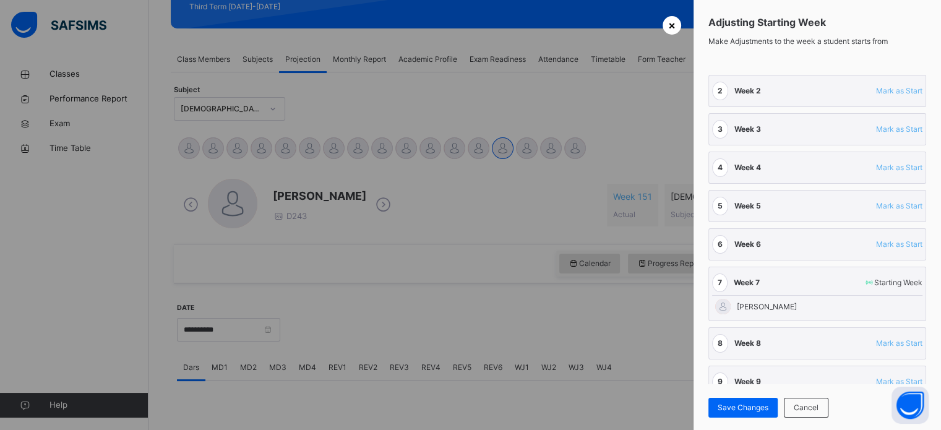
click at [678, 20] on div "×" at bounding box center [672, 25] width 19 height 19
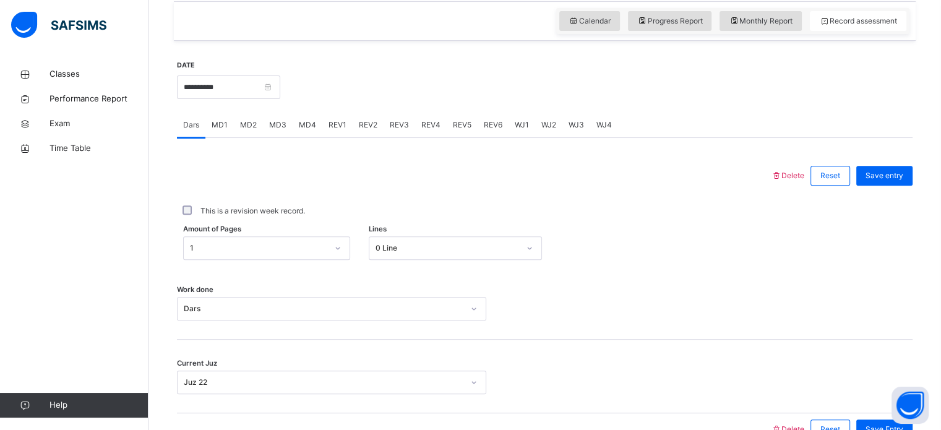
scroll to position [499, 0]
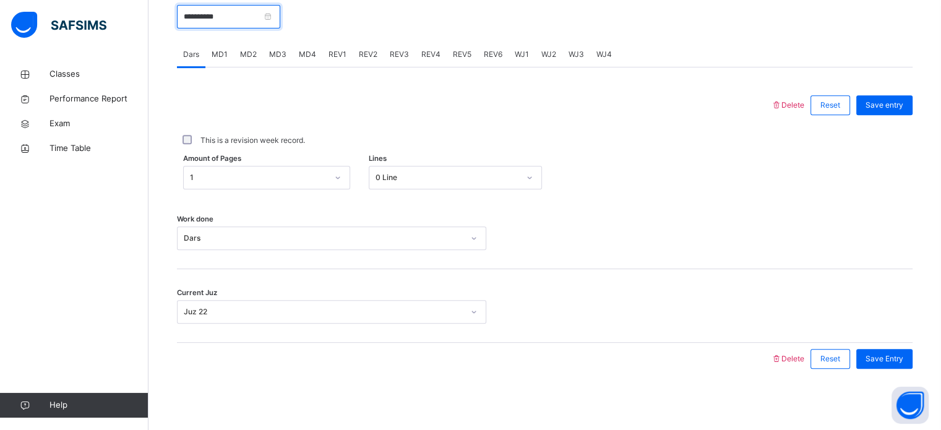
click at [275, 24] on input "**********" at bounding box center [228, 17] width 103 height 24
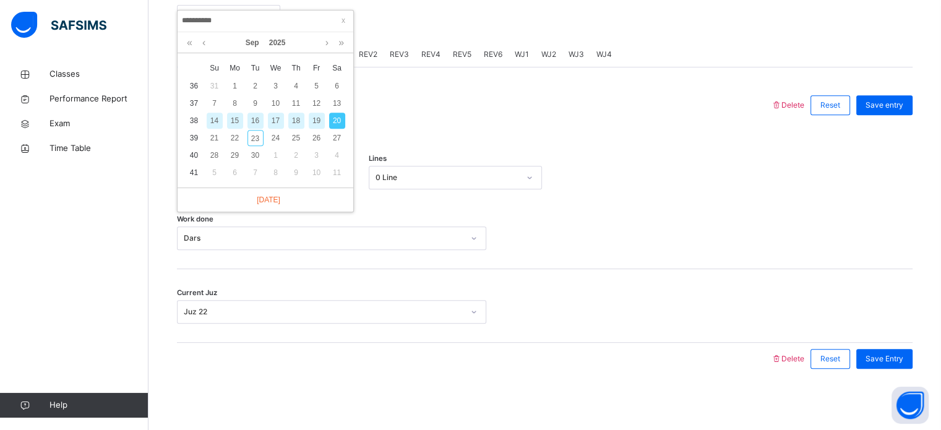
click at [317, 114] on div "19" at bounding box center [317, 121] width 16 height 16
type input "**********"
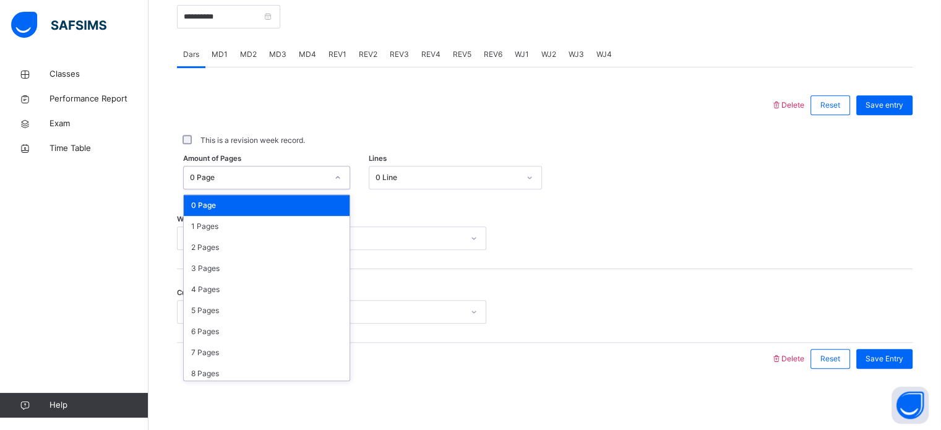
click at [311, 184] on div "0 Page" at bounding box center [255, 177] width 142 height 19
click at [299, 228] on div "1 Pages" at bounding box center [267, 226] width 166 height 21
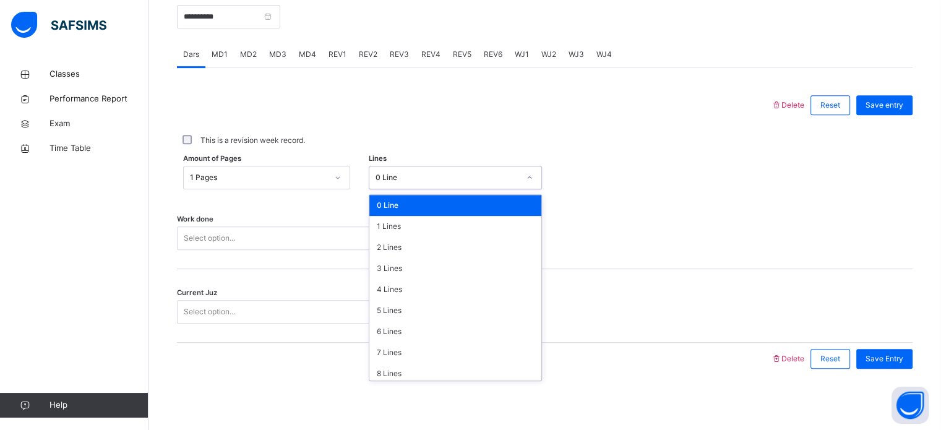
click at [371, 173] on div "0 Line" at bounding box center [443, 177] width 148 height 19
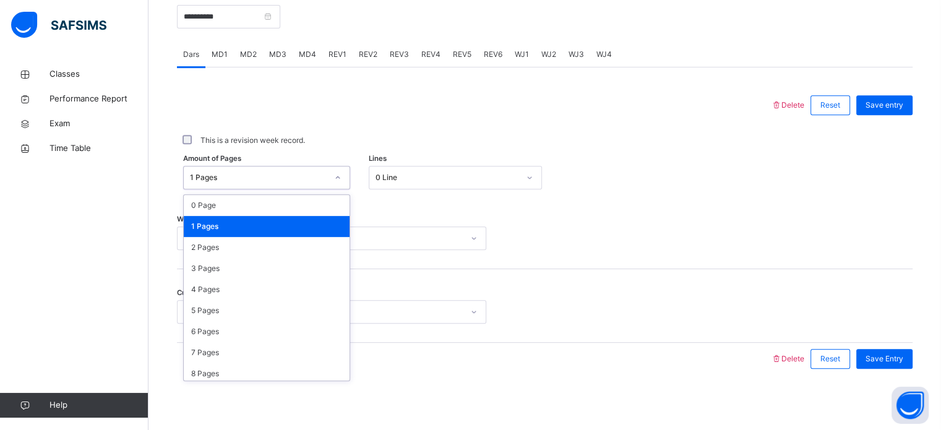
click at [304, 179] on div "1 Pages" at bounding box center [258, 177] width 137 height 11
click at [281, 250] on div "2 Pages" at bounding box center [267, 247] width 166 height 21
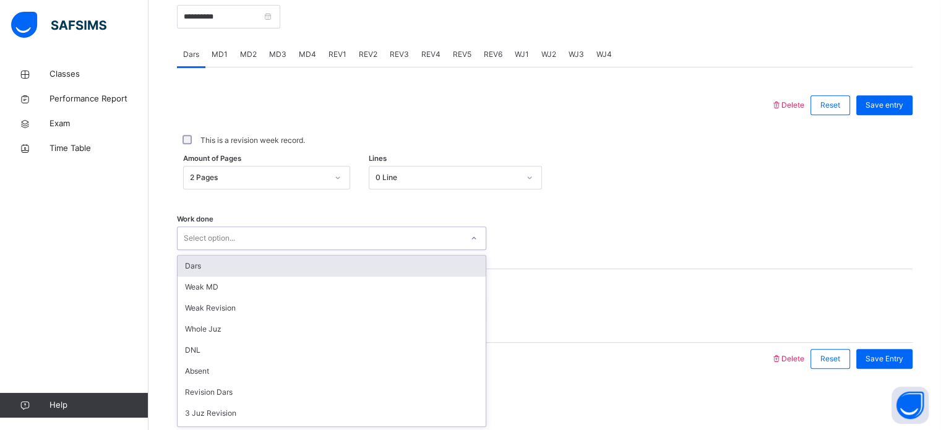
drag, startPoint x: 281, startPoint y: 247, endPoint x: 294, endPoint y: 259, distance: 17.5
click at [294, 250] on div "option Dars focused, 1 of 16. 16 results available. Use Up and Down to choose o…" at bounding box center [331, 238] width 309 height 24
click at [294, 259] on div "Dars" at bounding box center [332, 266] width 308 height 21
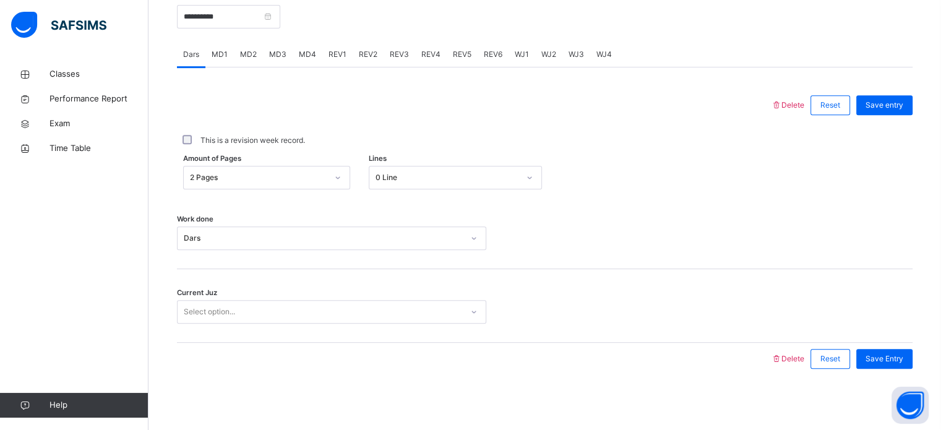
click at [255, 296] on div "Current Juz Select option..." at bounding box center [545, 306] width 736 height 74
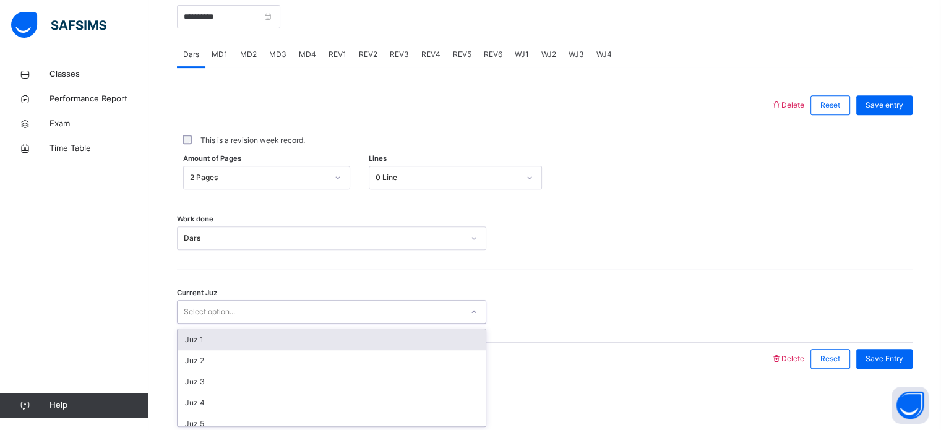
click at [255, 309] on div "Select option..." at bounding box center [320, 312] width 285 height 19
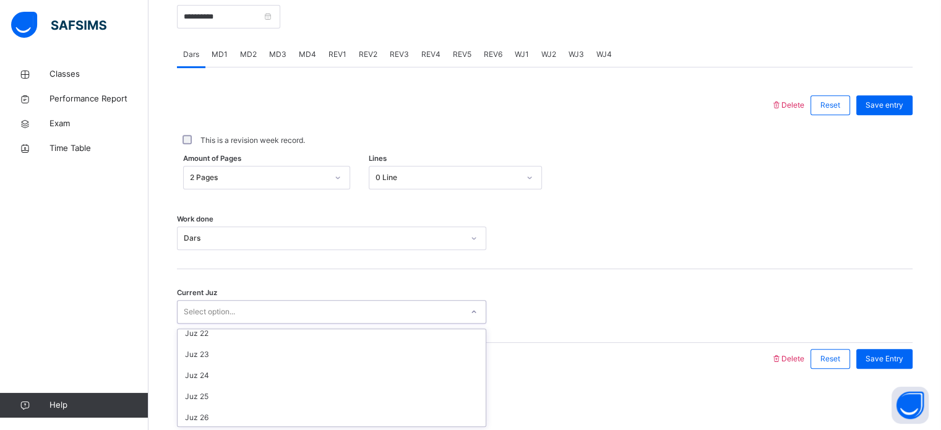
scroll to position [361, 0]
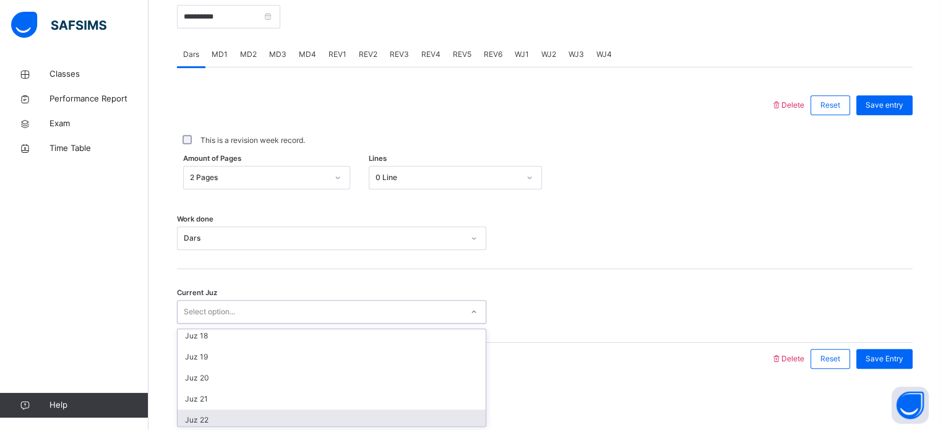
click at [235, 422] on div "Juz 22" at bounding box center [332, 420] width 308 height 21
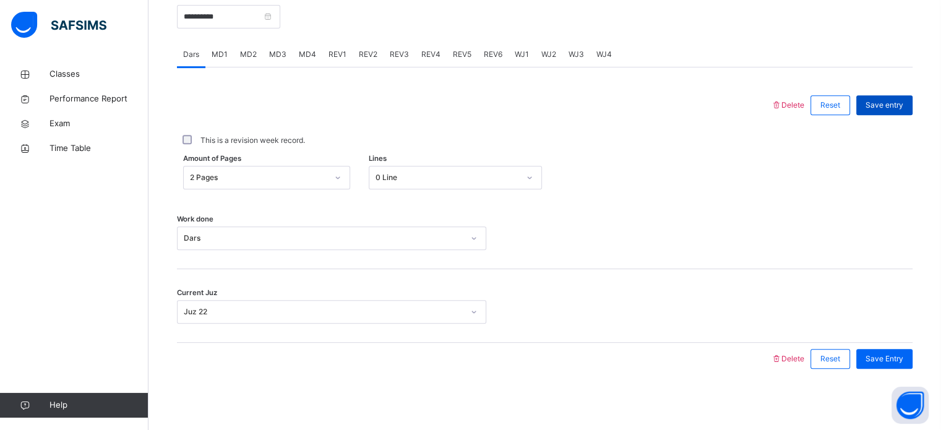
drag, startPoint x: 893, startPoint y: 89, endPoint x: 892, endPoint y: 101, distance: 11.9
click at [892, 101] on div "Save entry" at bounding box center [881, 105] width 62 height 32
click at [892, 101] on span "Save entry" at bounding box center [885, 105] width 38 height 11
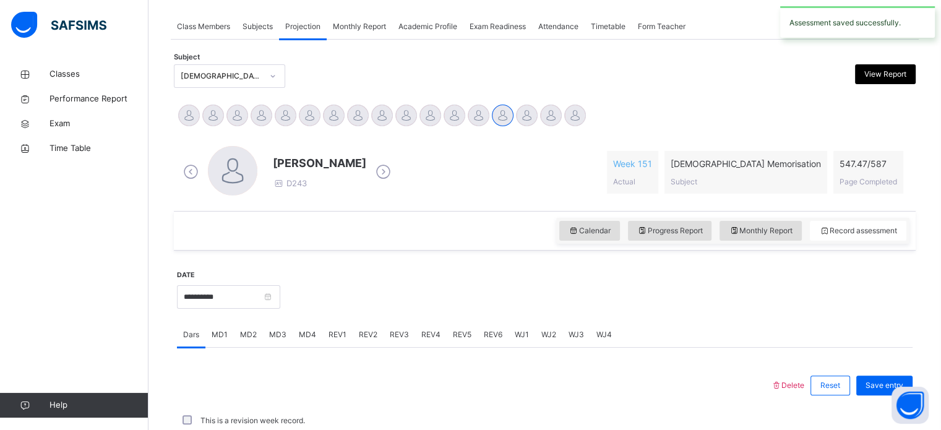
scroll to position [499, 0]
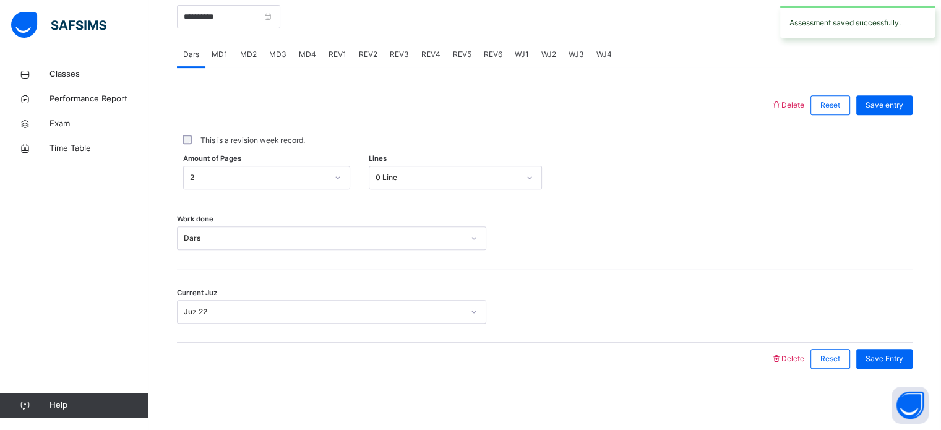
click at [242, 53] on span "MD2" at bounding box center [248, 54] width 17 height 11
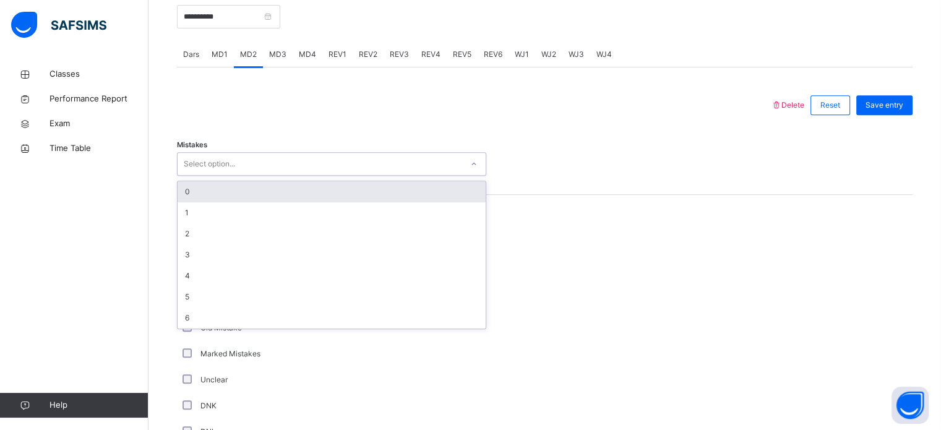
click at [234, 159] on div "Select option..." at bounding box center [209, 164] width 51 height 24
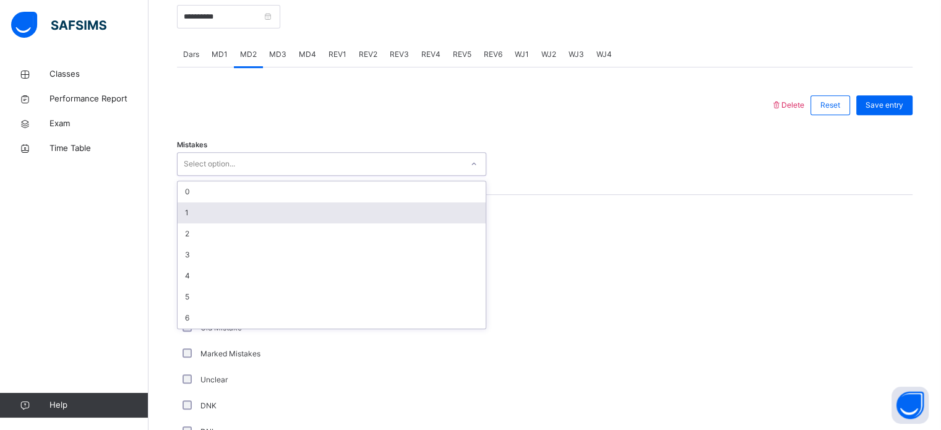
click at [241, 212] on div "1" at bounding box center [332, 212] width 308 height 21
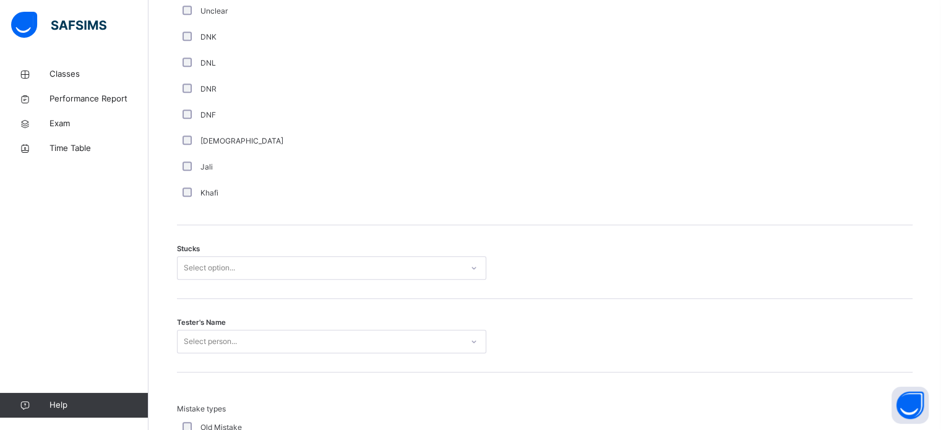
scroll to position [886, 0]
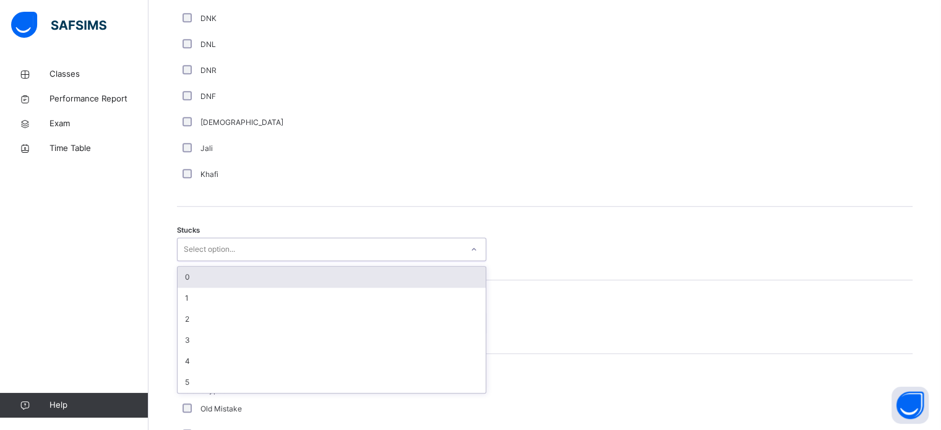
click at [192, 247] on div "Select option..." at bounding box center [209, 250] width 51 height 24
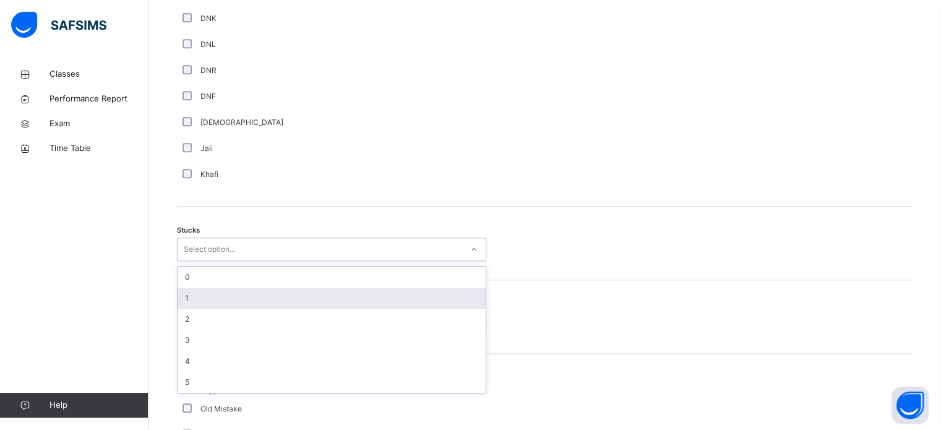
click at [200, 301] on div "1" at bounding box center [332, 298] width 308 height 21
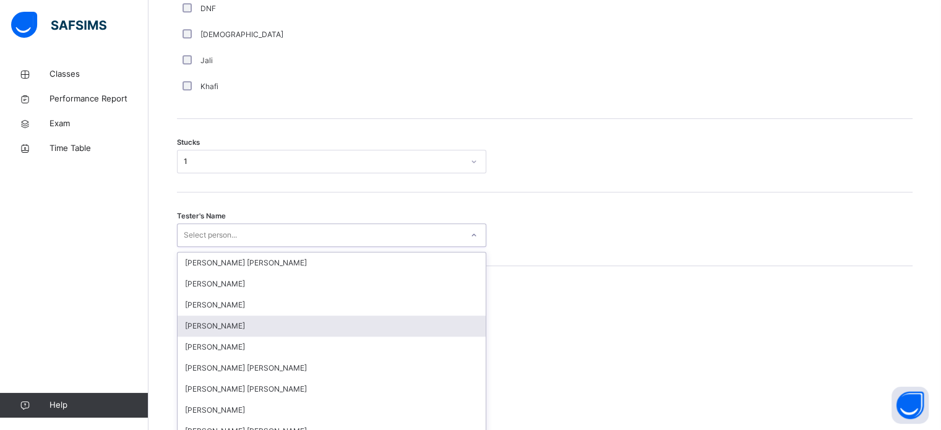
click at [199, 247] on div "option [PERSON_NAME] focused, 4 of 90. 90 results available. Use Up and Down to…" at bounding box center [331, 235] width 309 height 24
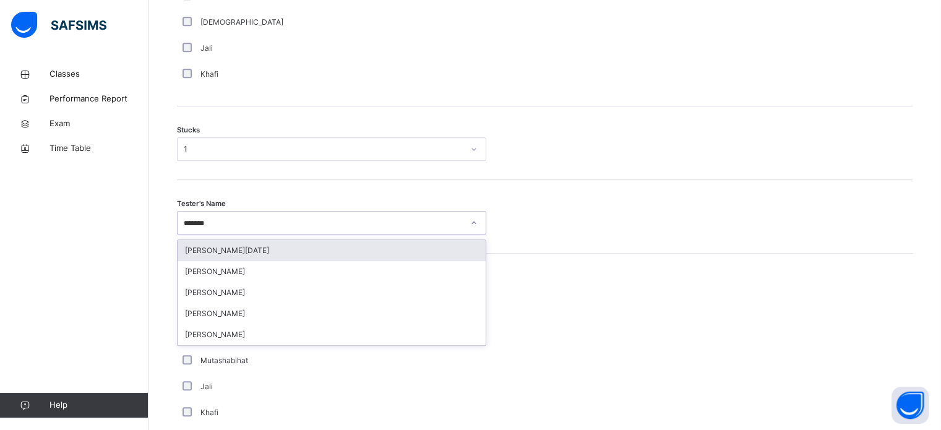
type input "********"
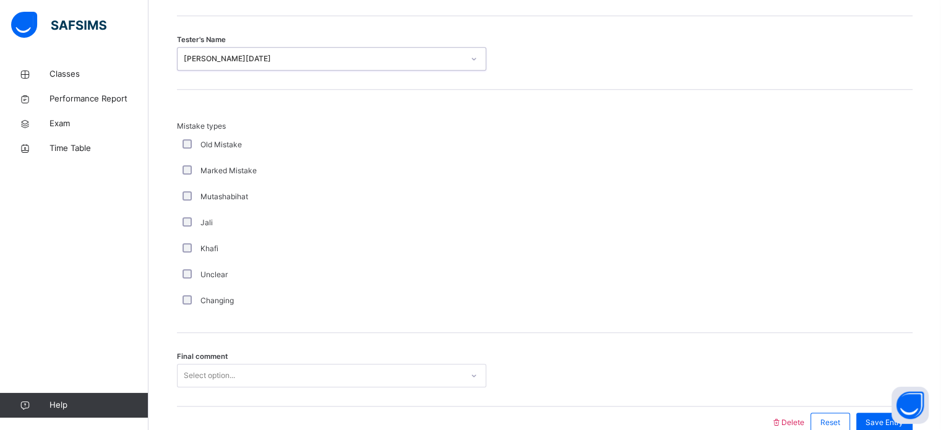
scroll to position [1213, 0]
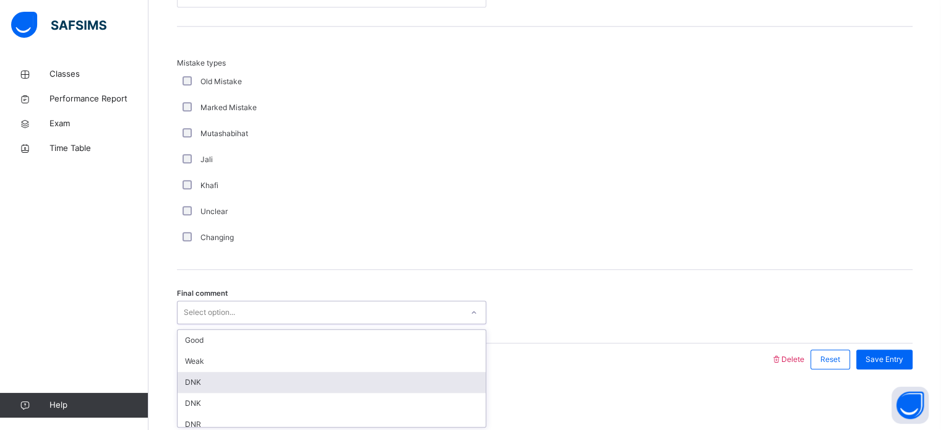
click at [223, 324] on div "option DNK focused, 3 of 6. 6 results available. Use Up and Down to choose opti…" at bounding box center [331, 313] width 309 height 24
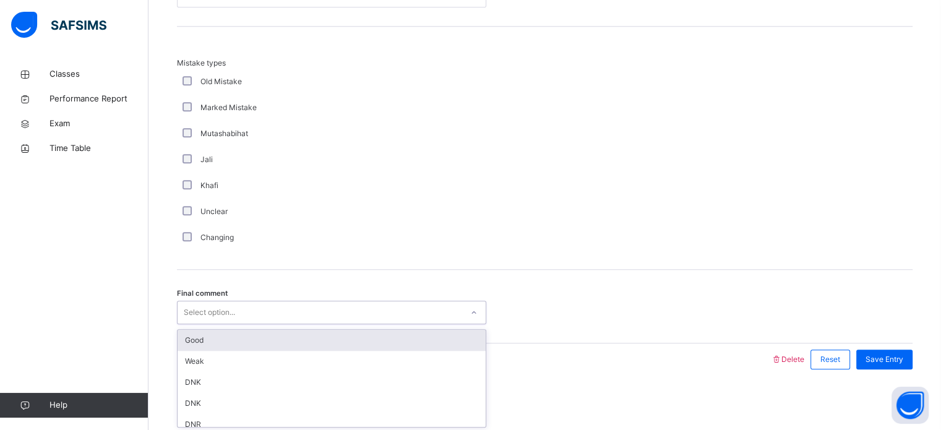
click at [288, 331] on div "Good" at bounding box center [332, 340] width 308 height 21
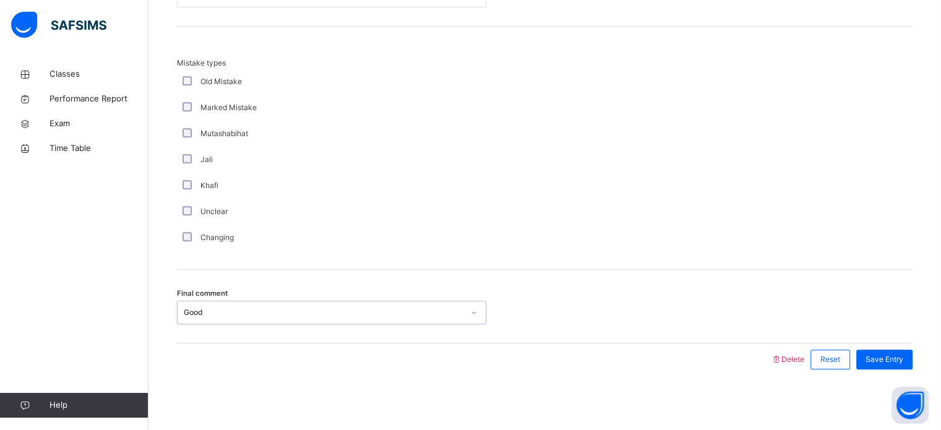
click at [894, 345] on div "Save Entry" at bounding box center [881, 359] width 62 height 32
click at [894, 356] on span "Save Entry" at bounding box center [885, 359] width 38 height 11
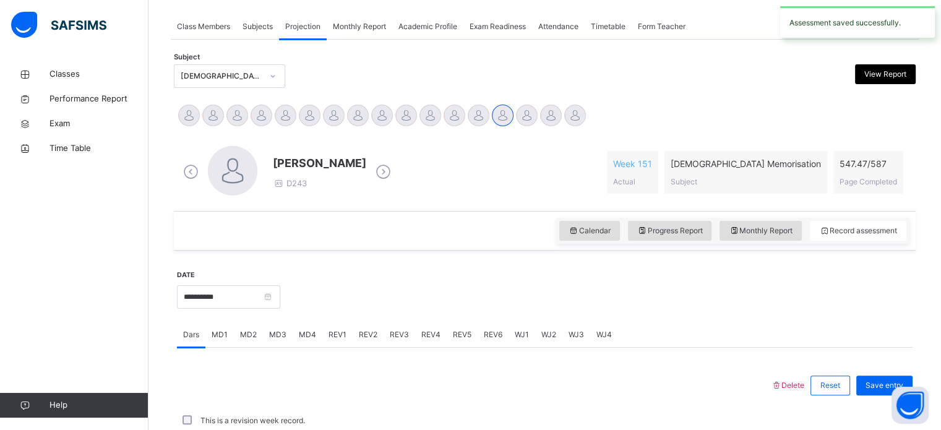
scroll to position [499, 0]
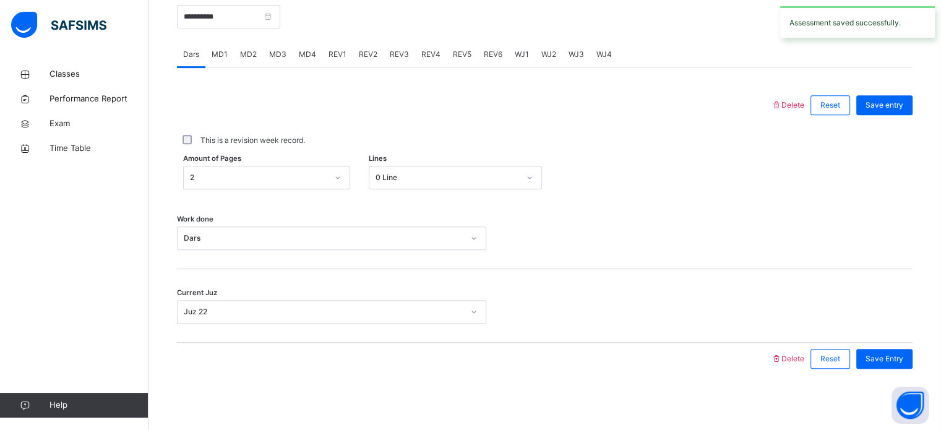
click at [308, 66] on div "MD4" at bounding box center [308, 54] width 30 height 25
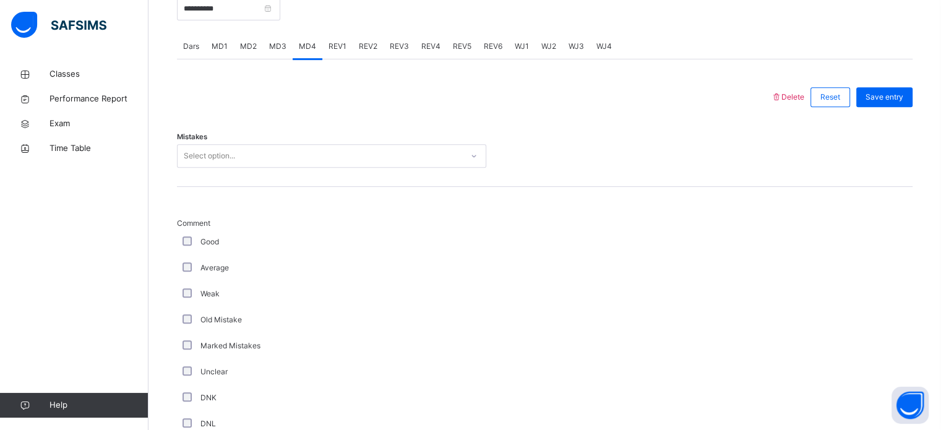
scroll to position [507, 0]
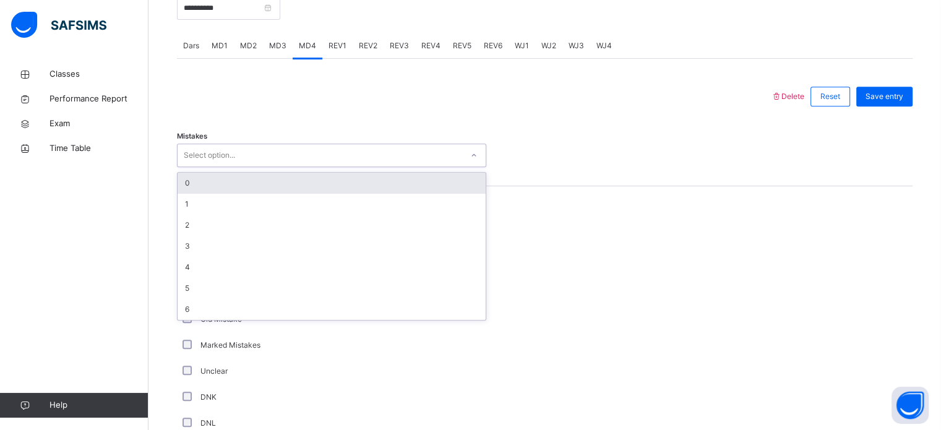
click at [296, 152] on div "Select option..." at bounding box center [320, 155] width 285 height 19
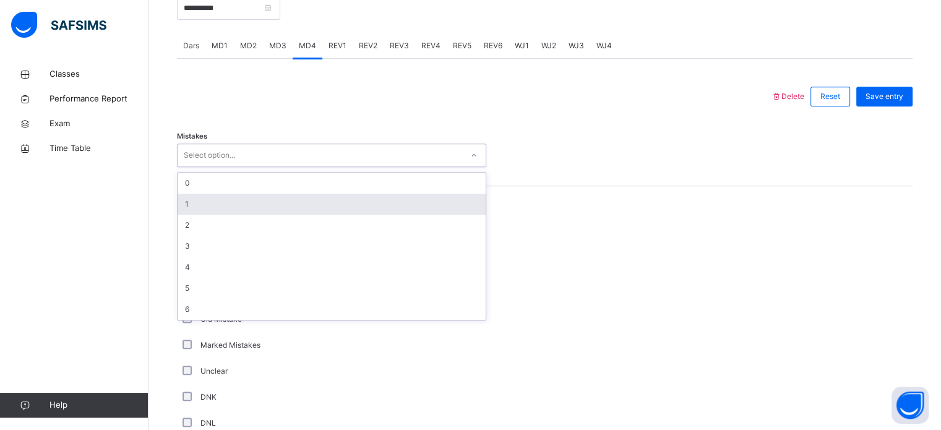
click at [295, 210] on div "1" at bounding box center [332, 204] width 308 height 21
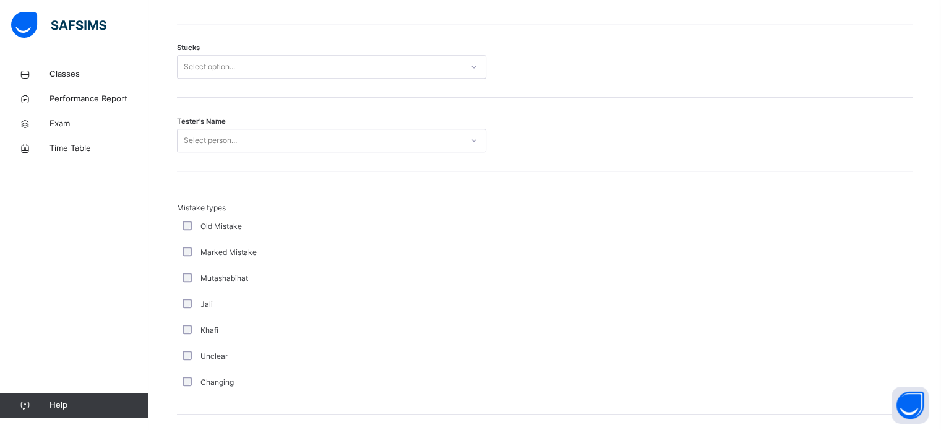
scroll to position [1068, 0]
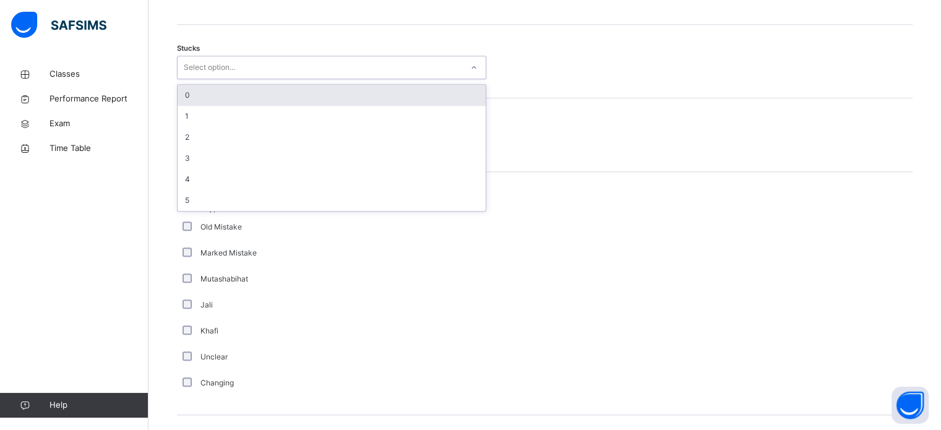
click at [240, 75] on div "Select option..." at bounding box center [320, 67] width 285 height 19
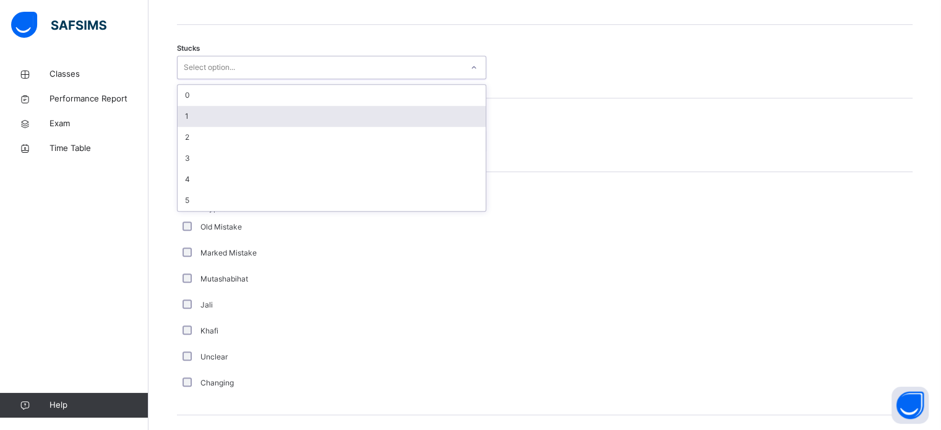
click at [235, 117] on div "1" at bounding box center [332, 116] width 308 height 21
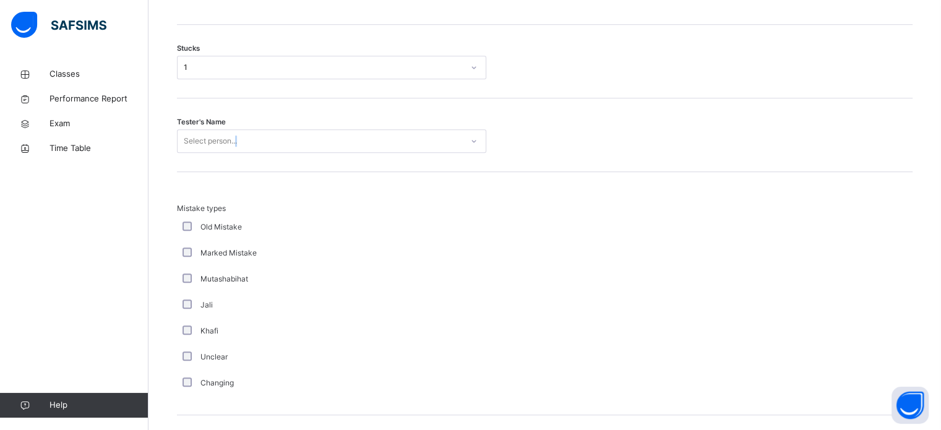
drag, startPoint x: 235, startPoint y: 117, endPoint x: 236, endPoint y: 145, distance: 28.5
click at [236, 145] on div "Tester's Name Select person..." at bounding box center [545, 135] width 736 height 74
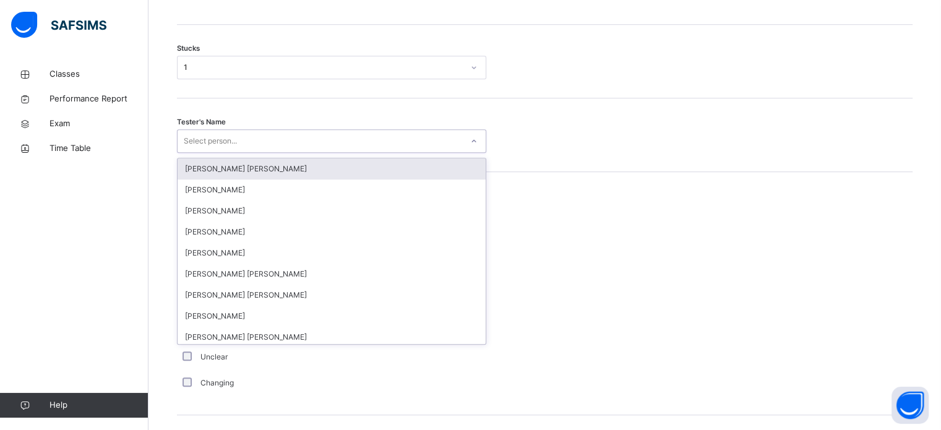
click at [236, 145] on div "Select person..." at bounding box center [210, 141] width 53 height 24
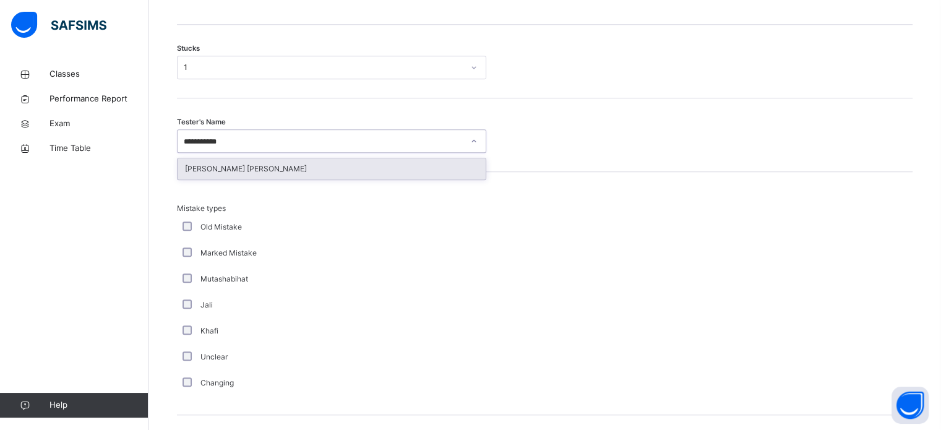
type input "**********"
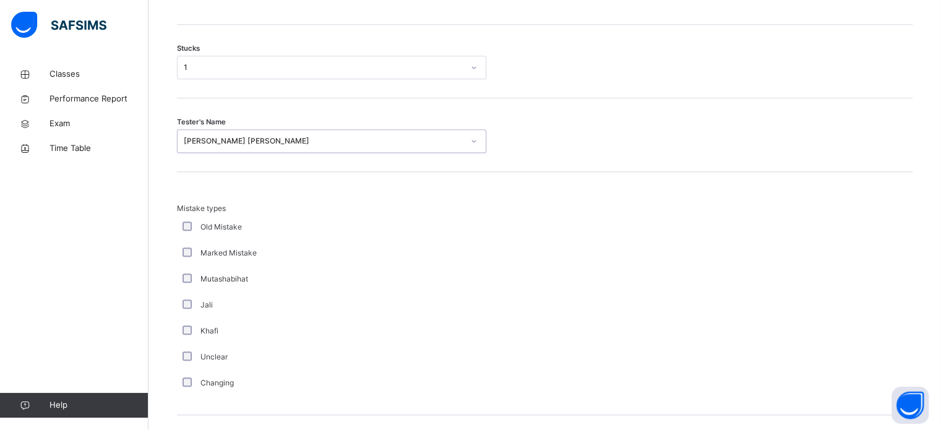
scroll to position [1213, 0]
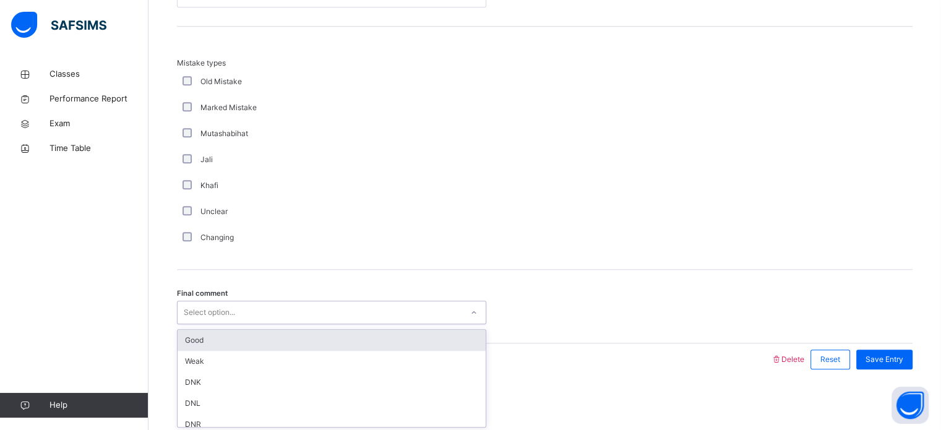
click at [283, 306] on div "Select option..." at bounding box center [320, 312] width 285 height 19
click at [339, 344] on div "Good" at bounding box center [332, 340] width 308 height 21
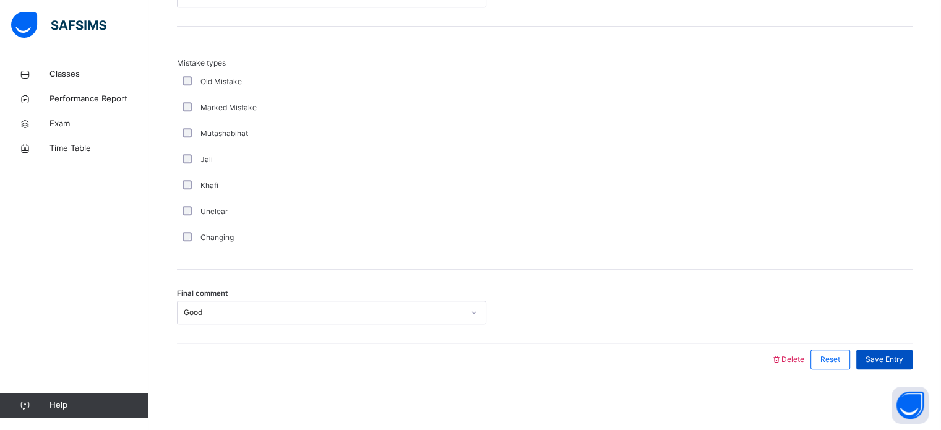
click at [903, 355] on span "Save Entry" at bounding box center [885, 359] width 38 height 11
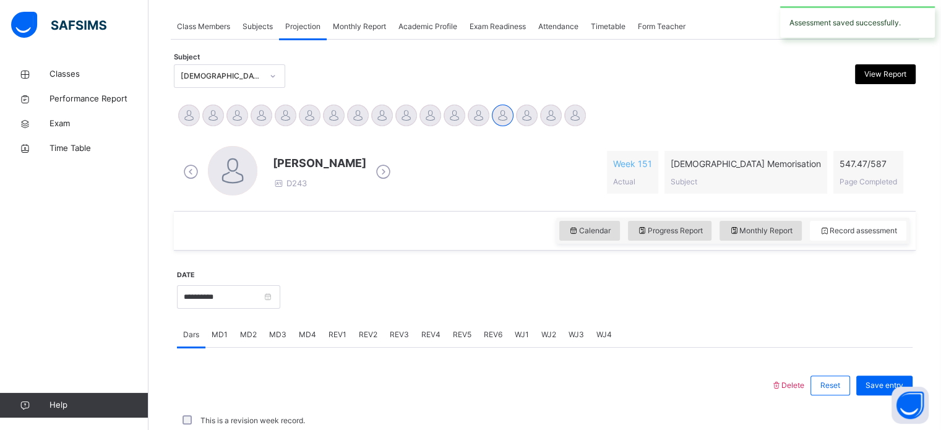
scroll to position [499, 0]
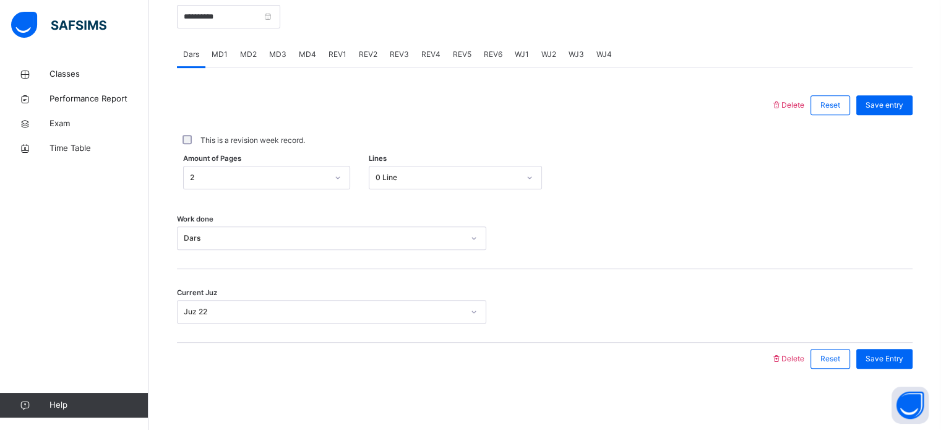
click at [330, 53] on span "REV1" at bounding box center [338, 54] width 18 height 11
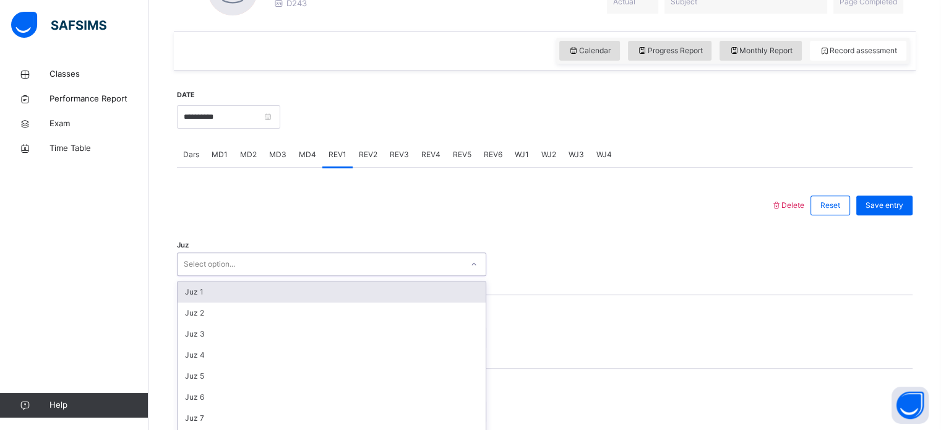
scroll to position [441, 0]
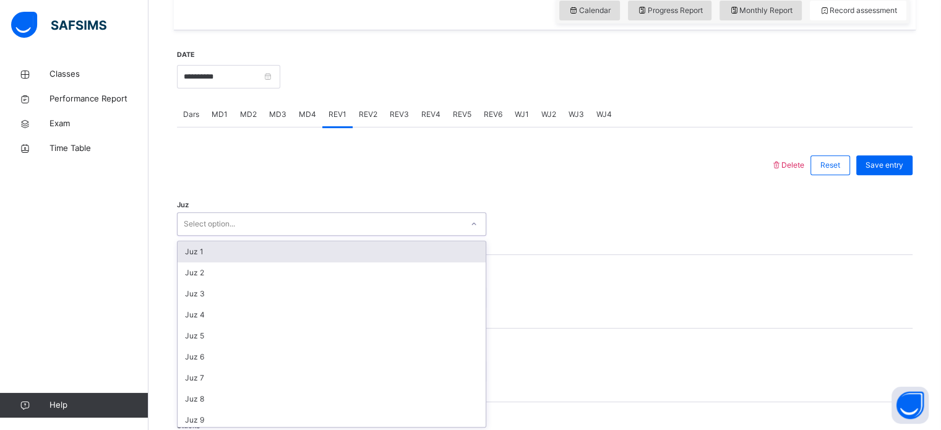
click at [267, 236] on div "option Juz 1 focused, 1 of 30. 30 results available. Use Up and Down to choose …" at bounding box center [331, 224] width 309 height 24
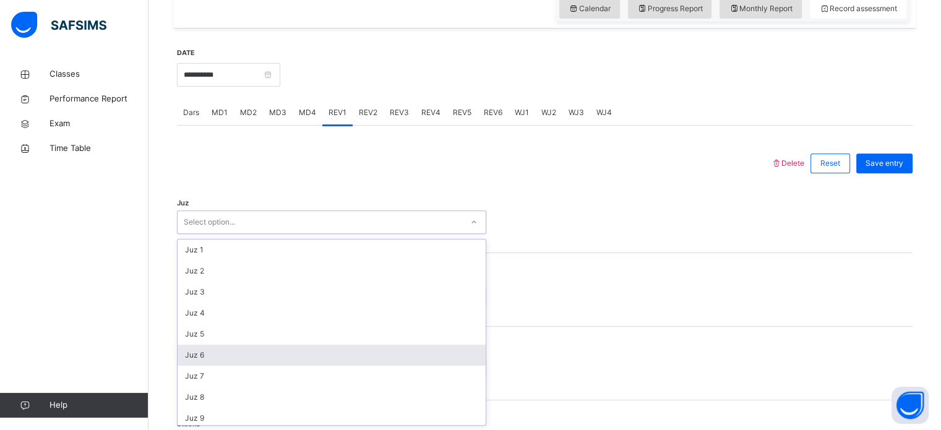
click at [256, 354] on div "Juz 6" at bounding box center [332, 355] width 308 height 21
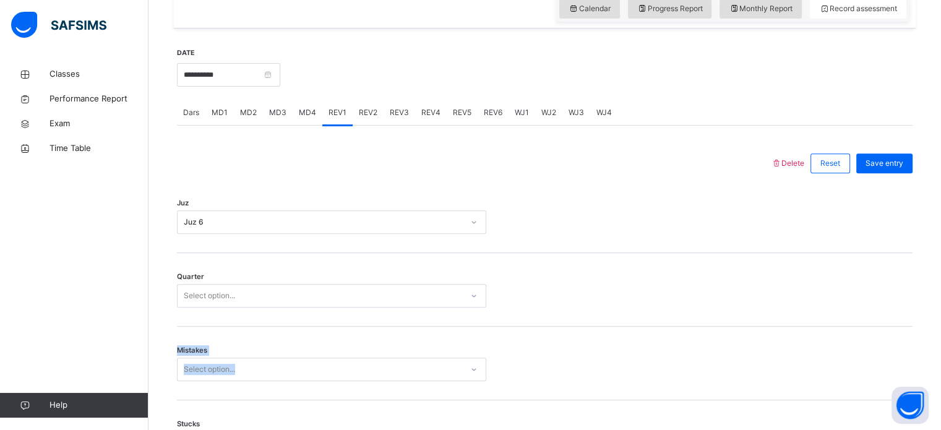
drag, startPoint x: 256, startPoint y: 354, endPoint x: 246, endPoint y: 288, distance: 66.9
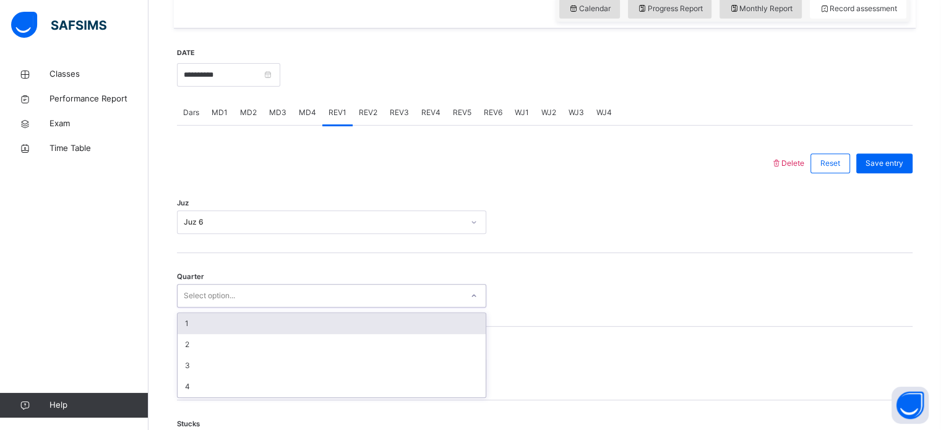
click at [246, 288] on div "Select option..." at bounding box center [320, 295] width 285 height 19
click at [243, 324] on div "1" at bounding box center [332, 323] width 308 height 21
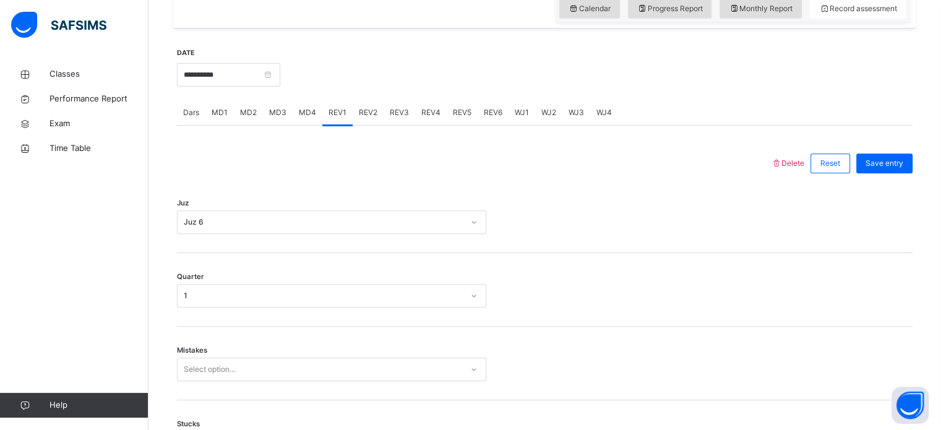
drag, startPoint x: 272, startPoint y: 282, endPoint x: 271, endPoint y: 297, distance: 15.5
click at [271, 297] on div "Quarter 1" at bounding box center [545, 290] width 736 height 74
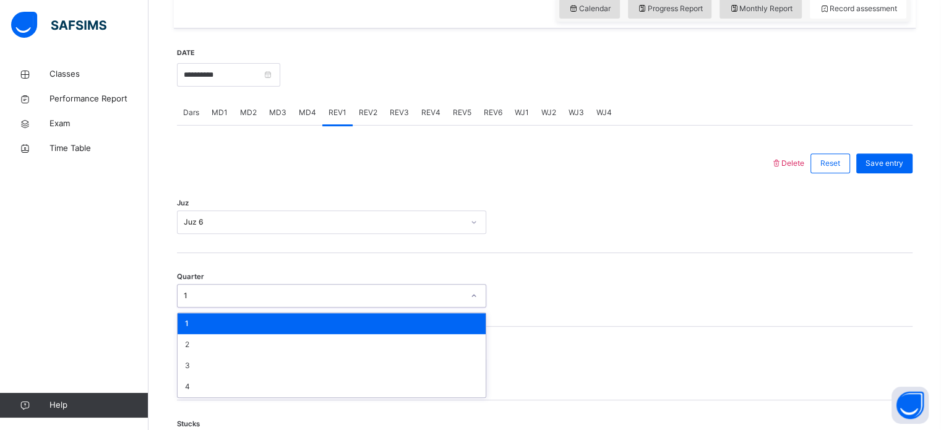
click at [271, 297] on div "1" at bounding box center [324, 295] width 280 height 11
click at [265, 324] on div "1" at bounding box center [332, 323] width 308 height 21
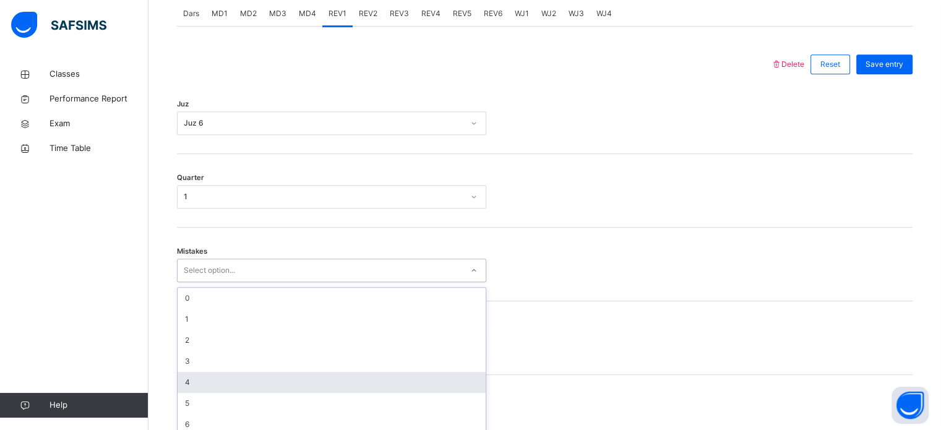
click at [251, 282] on div "option 4 focused, 5 of 7. 7 results available. Use Up and Down to choose option…" at bounding box center [331, 271] width 309 height 24
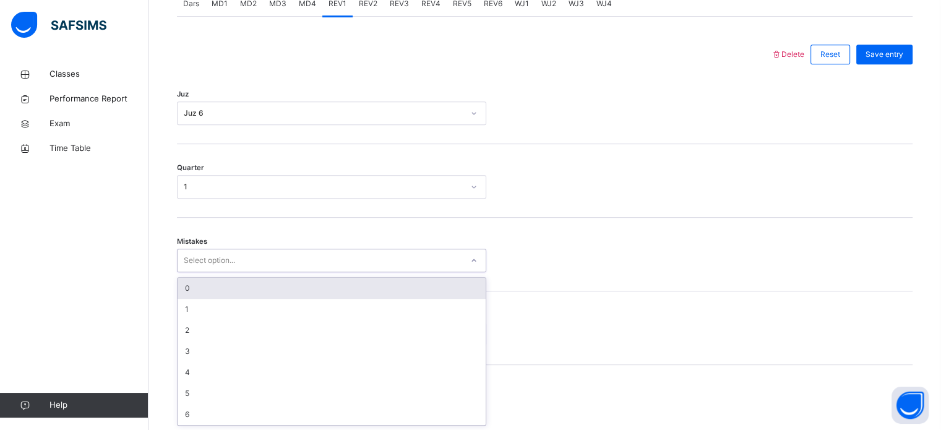
click at [263, 290] on div "0" at bounding box center [332, 288] width 308 height 21
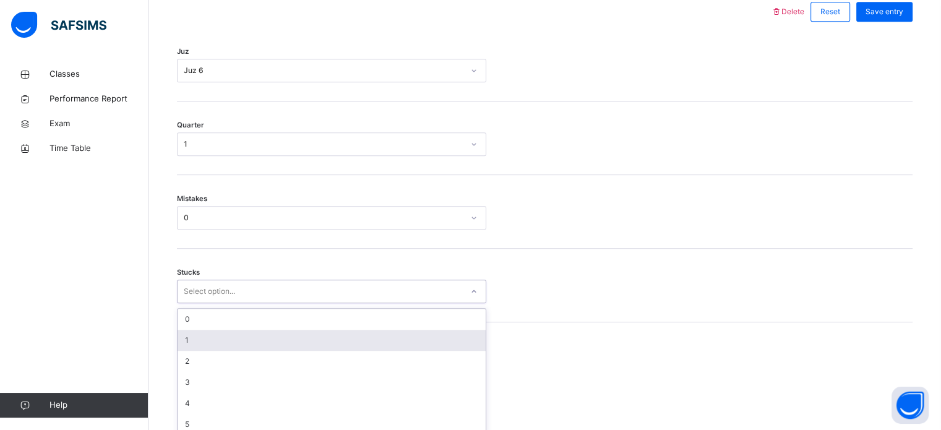
scroll to position [601, 0]
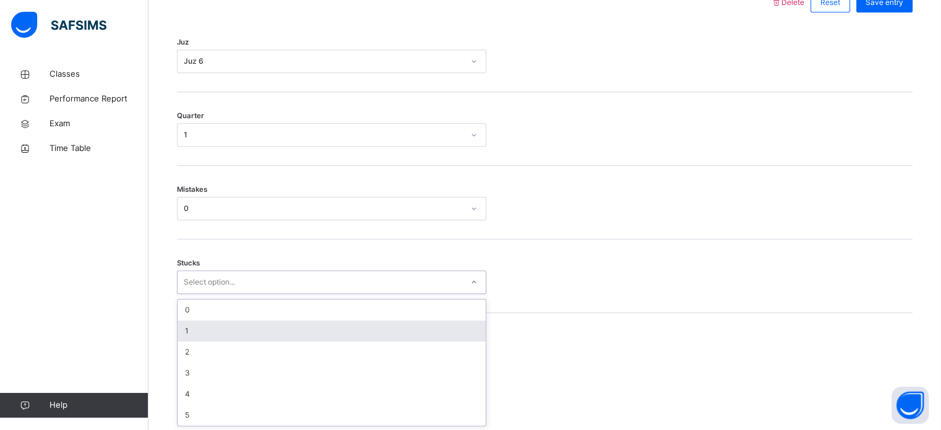
click at [247, 294] on div "option 1 focused, 2 of 6. 6 results available. Use Up and Down to choose option…" at bounding box center [331, 282] width 309 height 24
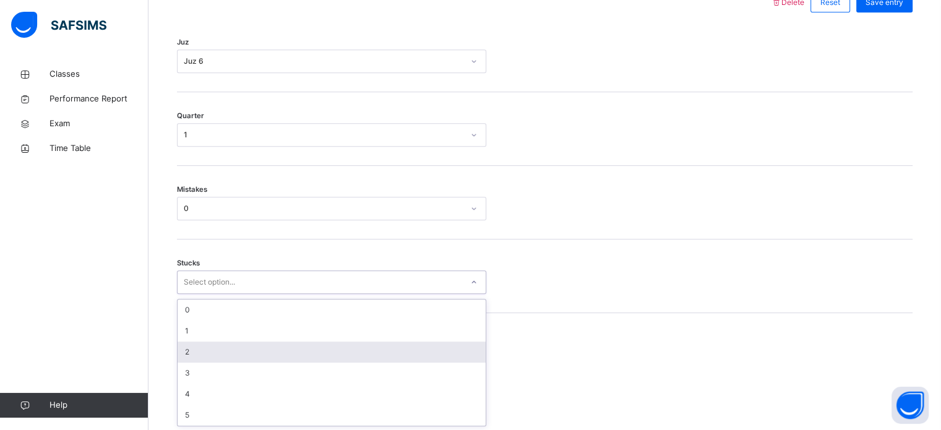
click at [245, 345] on div "2" at bounding box center [332, 352] width 308 height 21
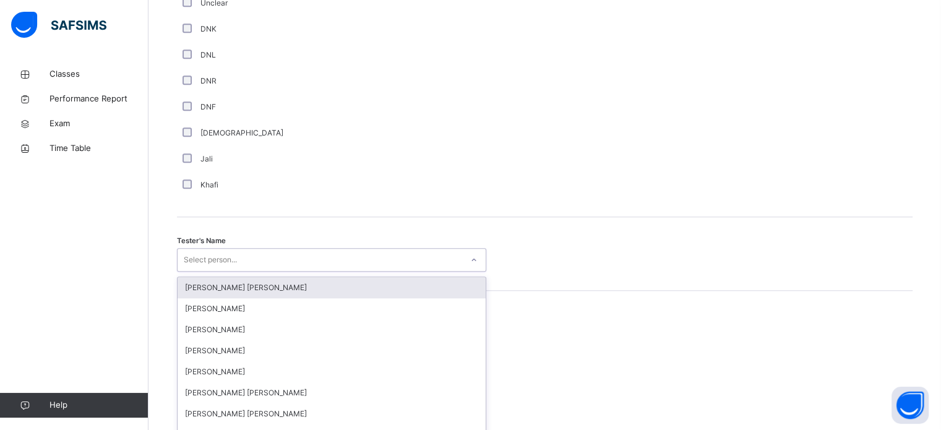
scroll to position [1133, 0]
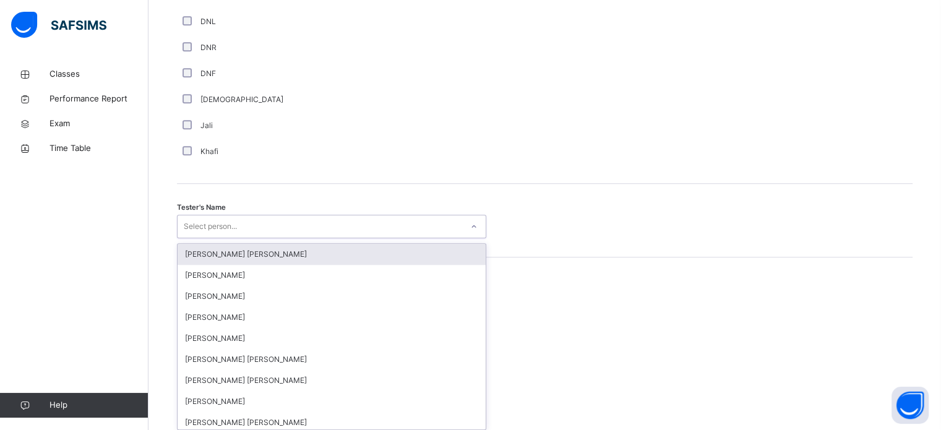
click at [235, 238] on div "option [PERSON_NAME] [PERSON_NAME] focused, 1 of 90. 90 results available. Use …" at bounding box center [331, 227] width 309 height 24
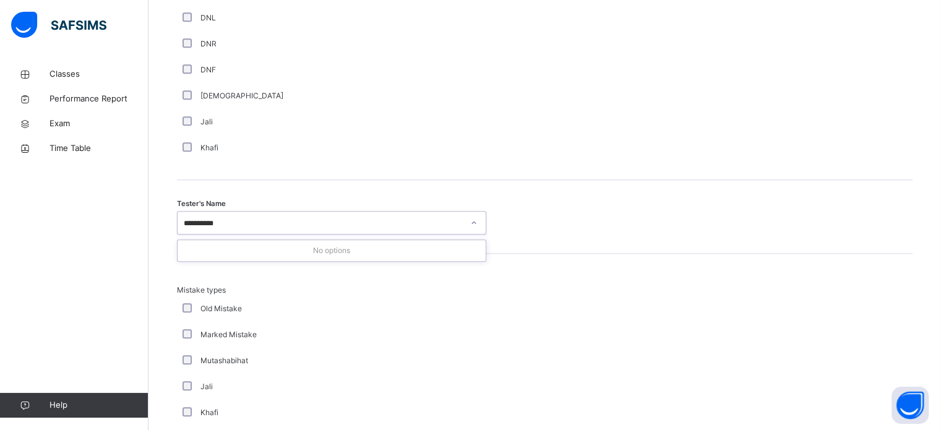
type input "********"
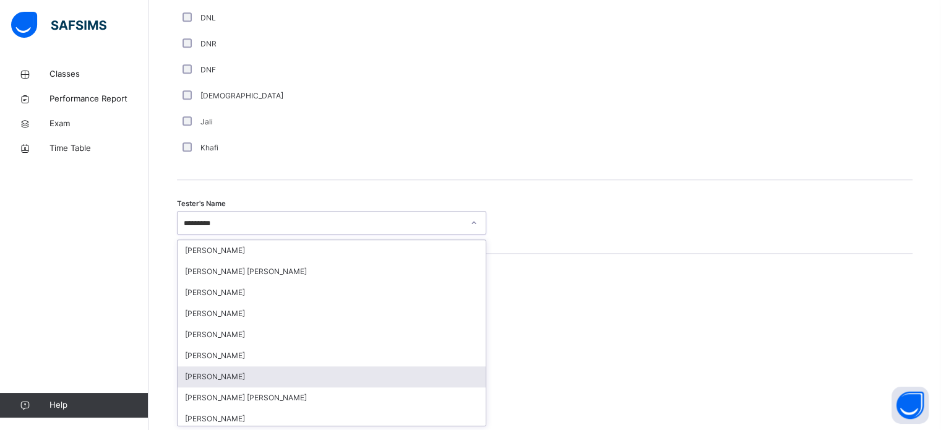
click at [277, 377] on div "[PERSON_NAME]" at bounding box center [332, 376] width 308 height 21
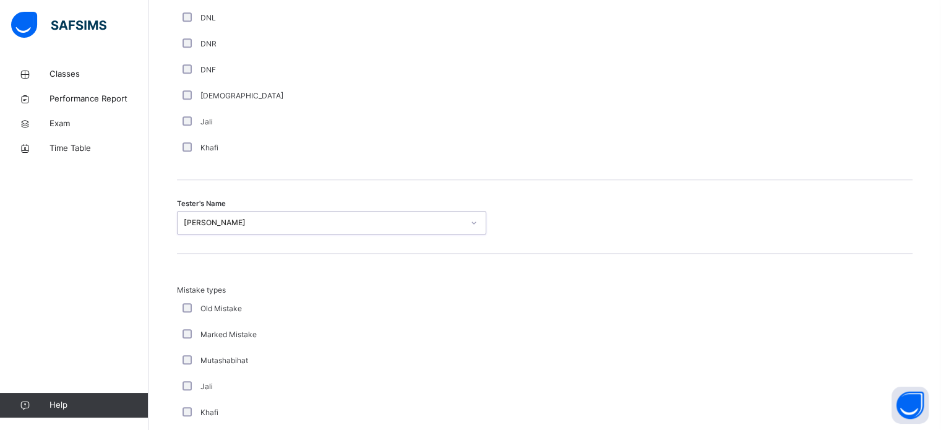
scroll to position [1361, 0]
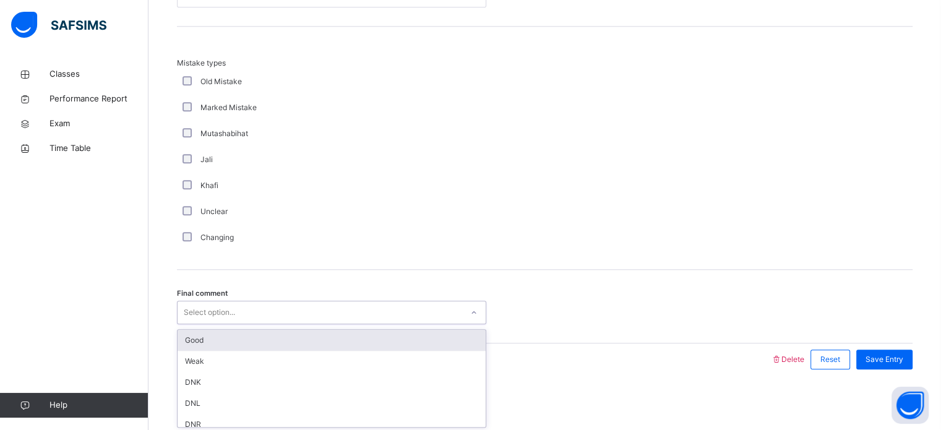
click at [282, 303] on div "Select option..." at bounding box center [320, 312] width 285 height 19
click at [277, 330] on div "Good" at bounding box center [332, 340] width 308 height 21
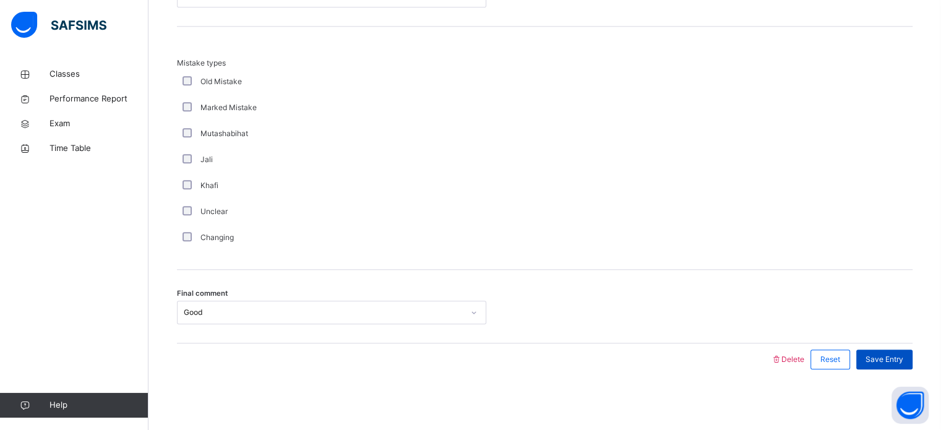
click at [883, 359] on span "Save Entry" at bounding box center [885, 359] width 38 height 11
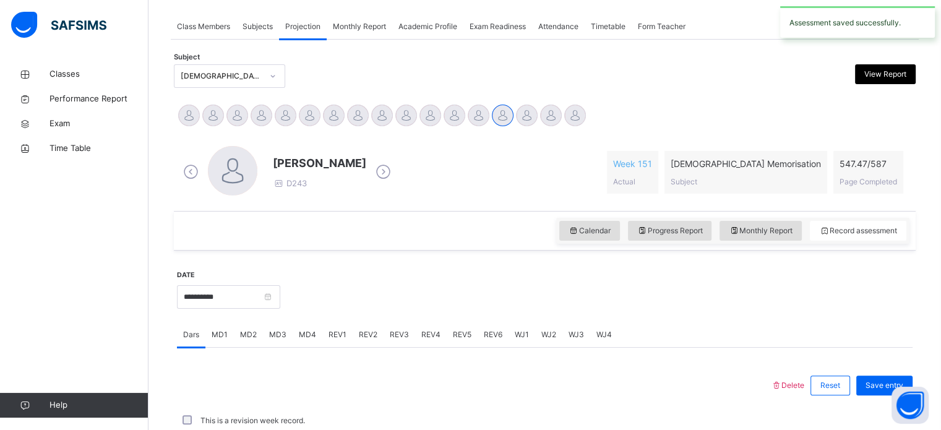
scroll to position [499, 0]
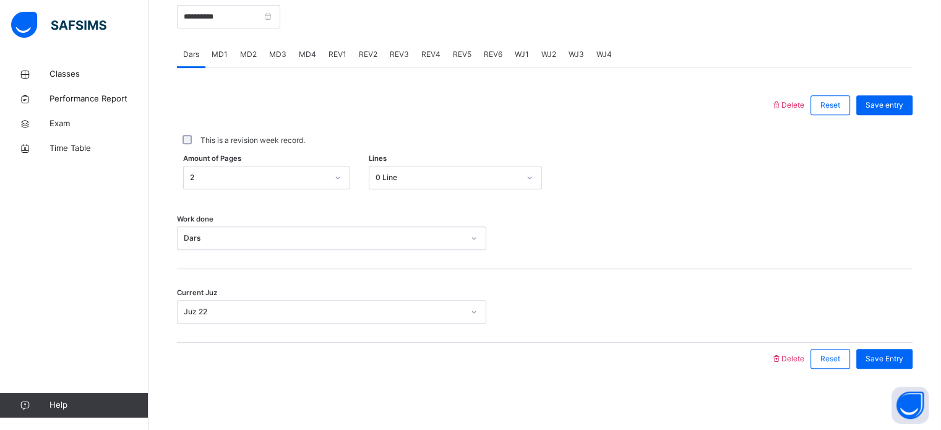
click at [369, 51] on span "REV2" at bounding box center [368, 54] width 19 height 11
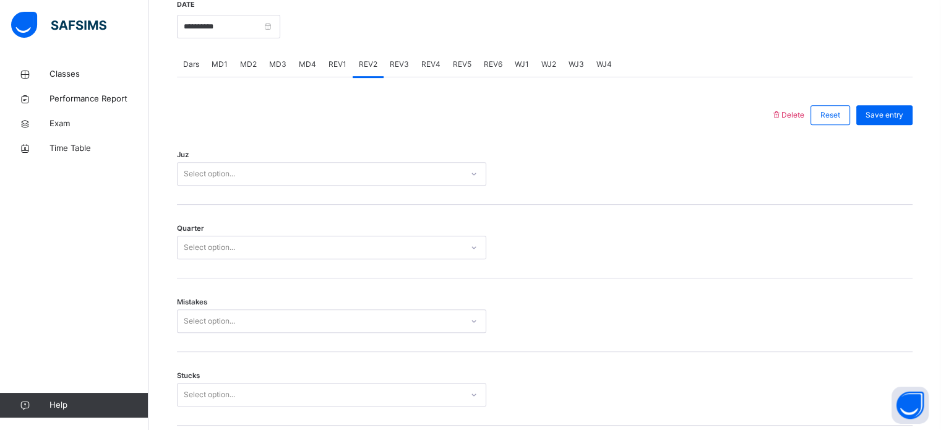
scroll to position [489, 0]
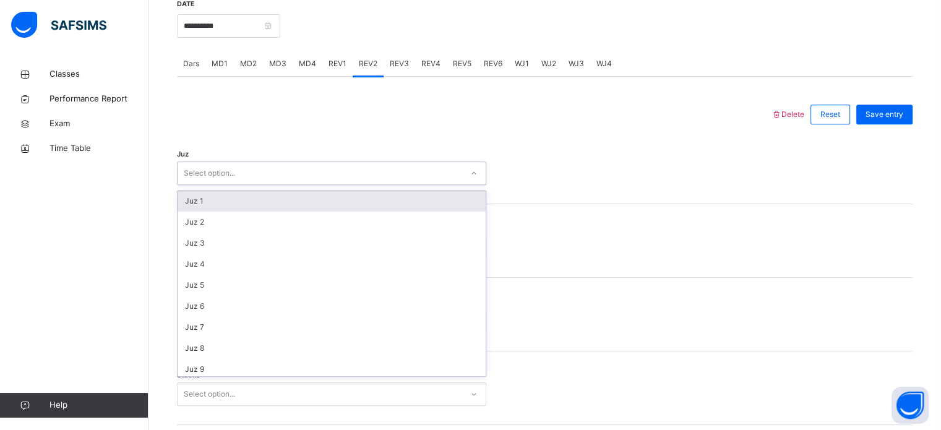
click at [329, 175] on div "Select option..." at bounding box center [320, 173] width 285 height 19
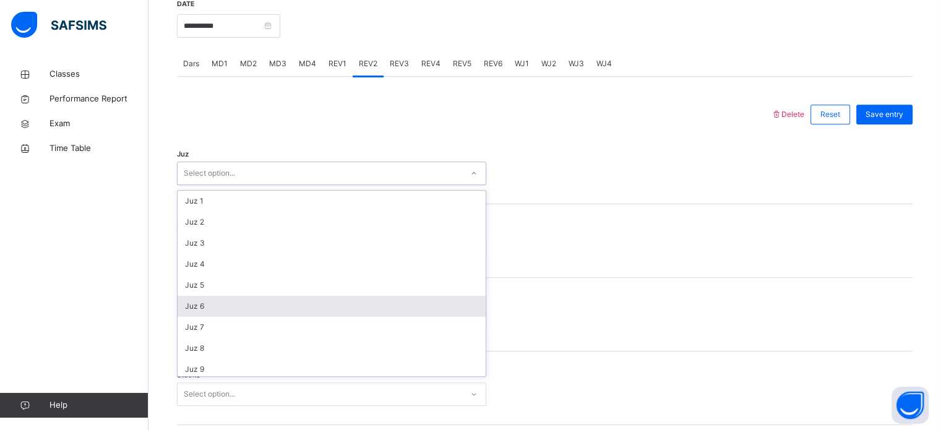
click at [267, 296] on div "Juz 6" at bounding box center [332, 306] width 308 height 21
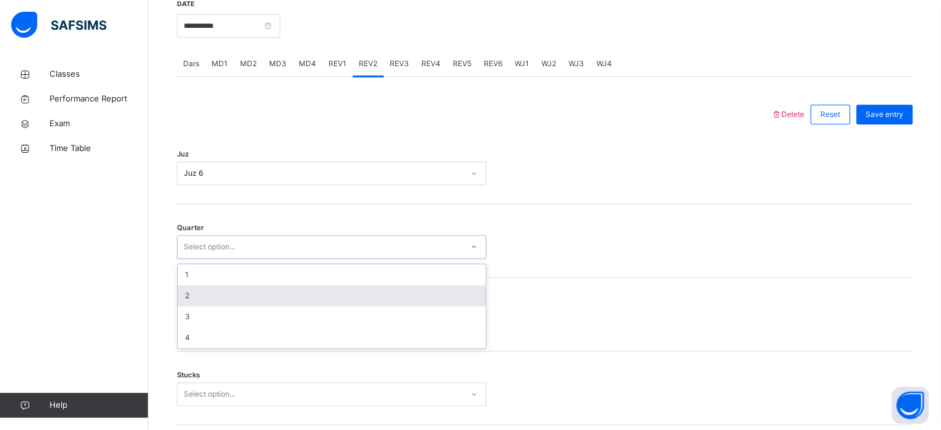
drag, startPoint x: 255, startPoint y: 256, endPoint x: 233, endPoint y: 299, distance: 48.7
click at [233, 259] on div "option 2 focused, 2 of 4. 4 results available. Use Up and Down to choose option…" at bounding box center [331, 247] width 309 height 24
click at [233, 299] on div "2" at bounding box center [332, 295] width 308 height 21
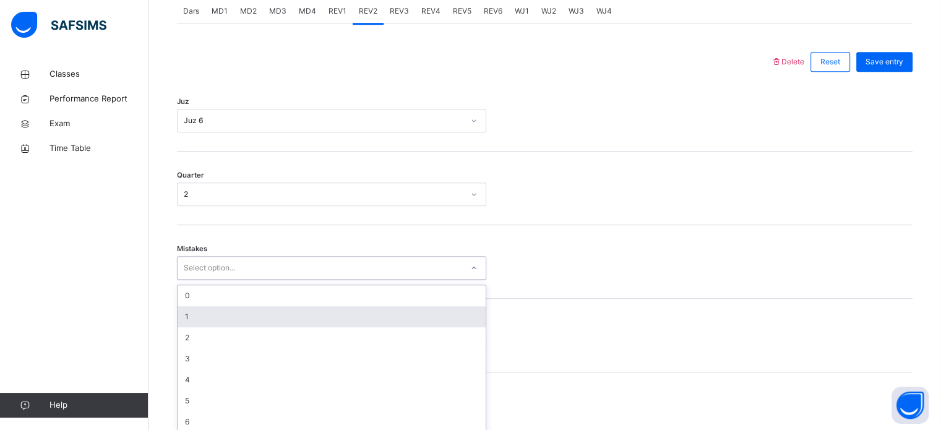
click at [214, 280] on div "option 1 focused, 2 of 7. 7 results available. Use Up and Down to choose option…" at bounding box center [331, 268] width 309 height 24
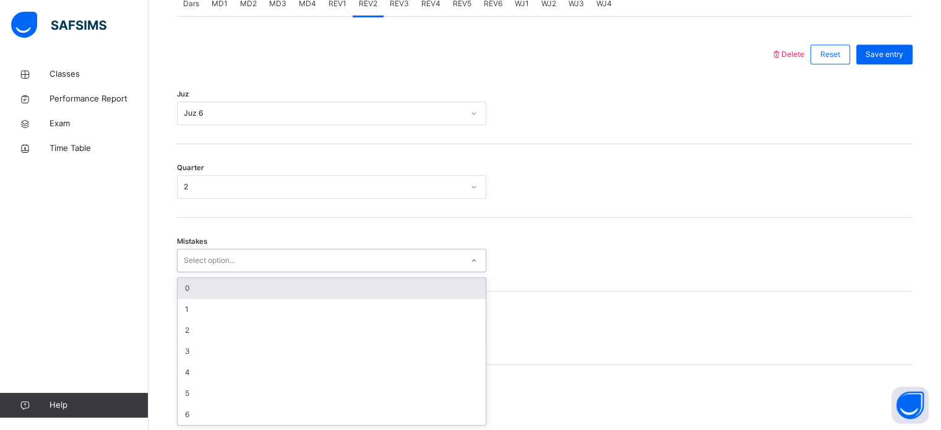
click at [223, 278] on div "0" at bounding box center [332, 288] width 308 height 21
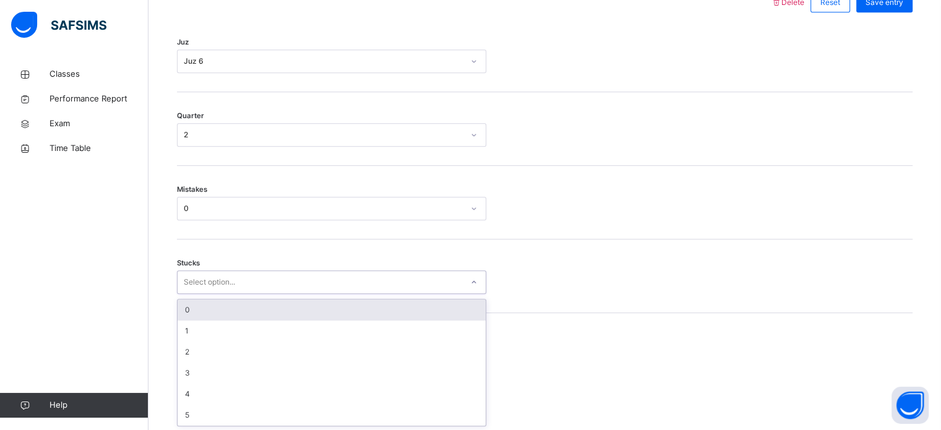
click at [216, 294] on div "option 0 focused, 1 of 6. 6 results available. Use Up and Down to choose option…" at bounding box center [331, 282] width 309 height 24
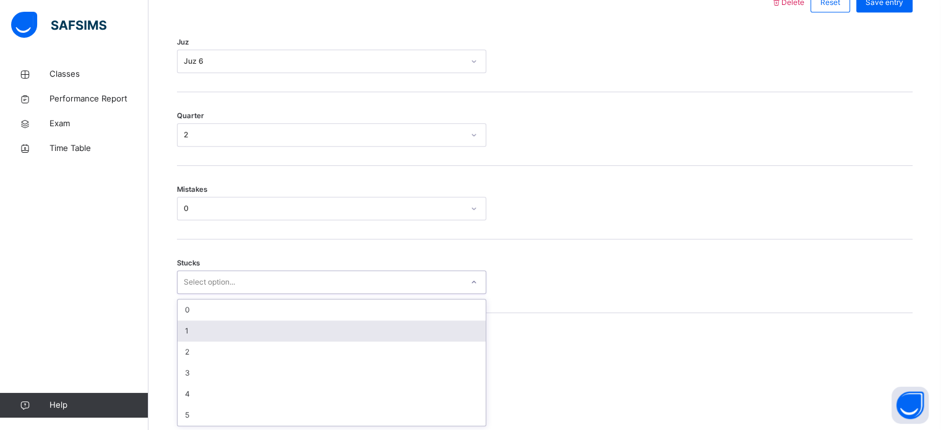
scroll to position [601, 0]
click at [216, 337] on div "1" at bounding box center [332, 330] width 308 height 21
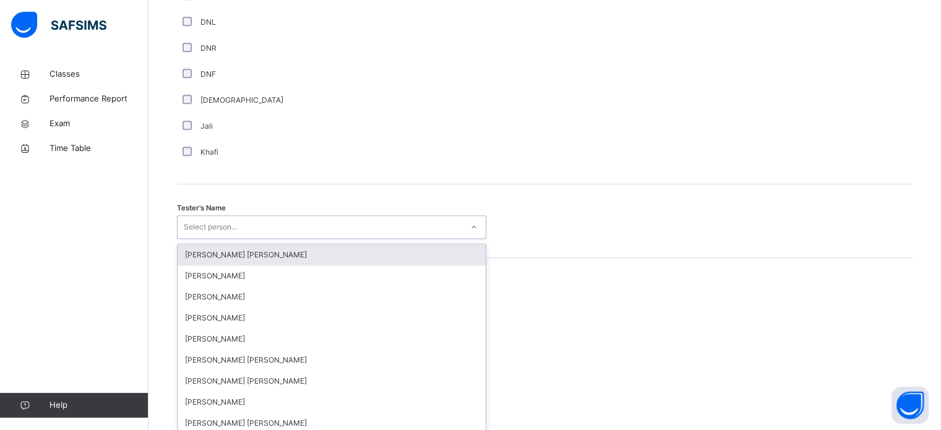
click at [225, 239] on div "option [PERSON_NAME] [PERSON_NAME] focused, 1 of 90. 90 results available. Use …" at bounding box center [331, 227] width 309 height 24
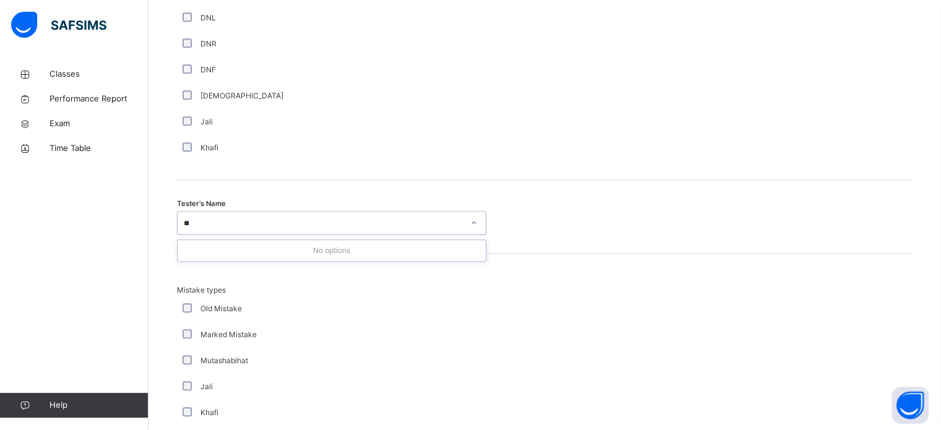
type input "*"
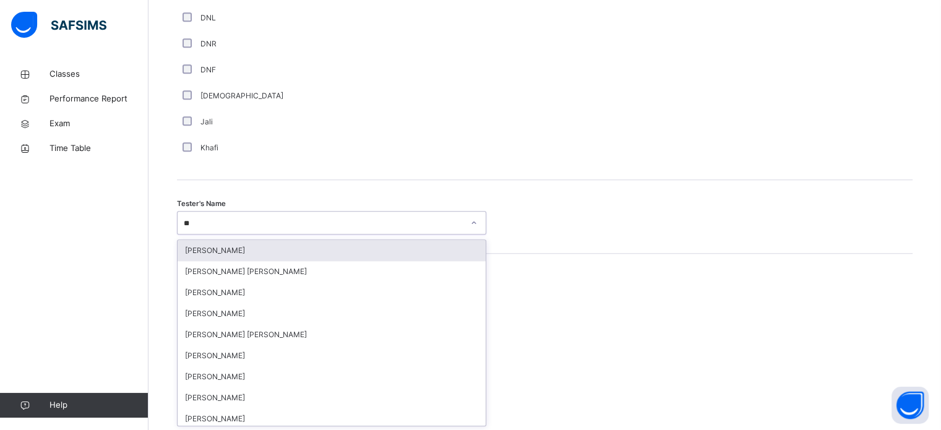
type input "*"
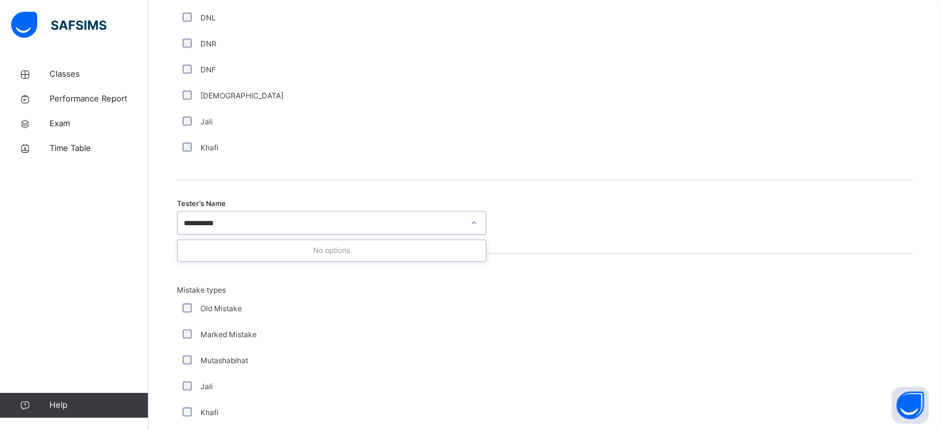
type input "********"
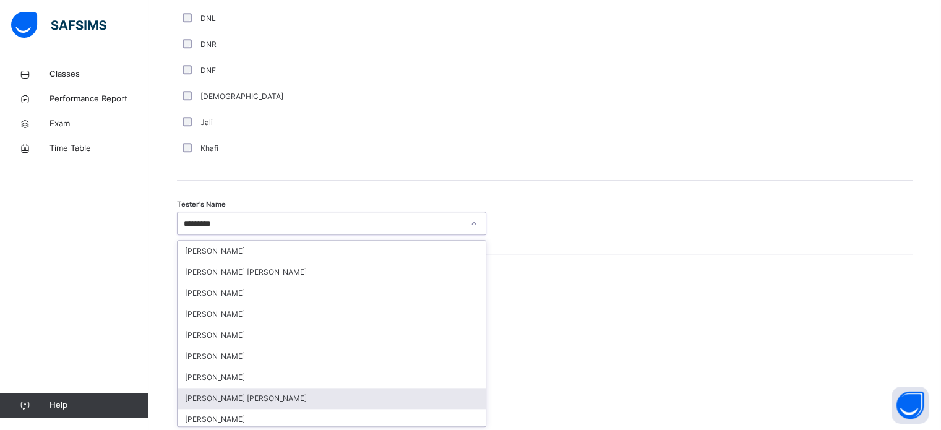
scroll to position [4, 0]
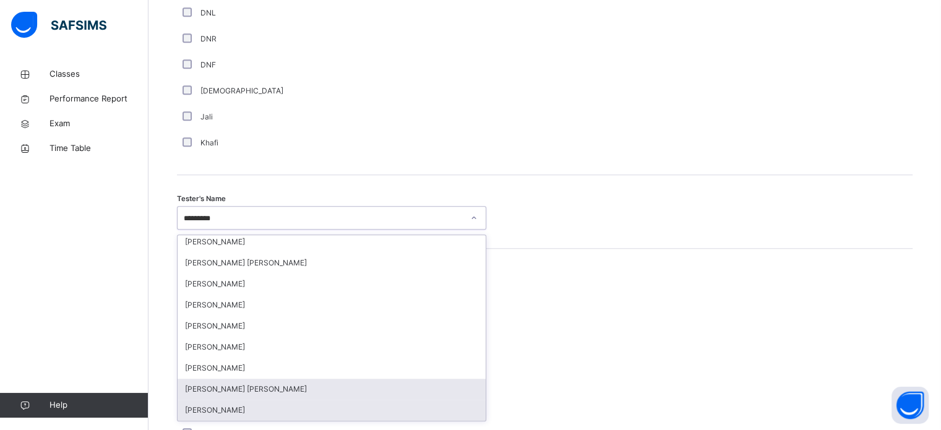
click at [257, 403] on div "[PERSON_NAME]" at bounding box center [332, 410] width 308 height 21
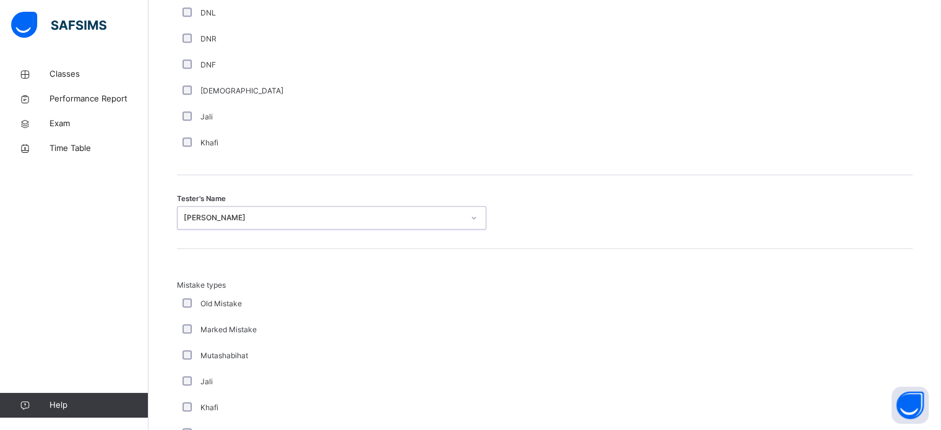
scroll to position [1361, 0]
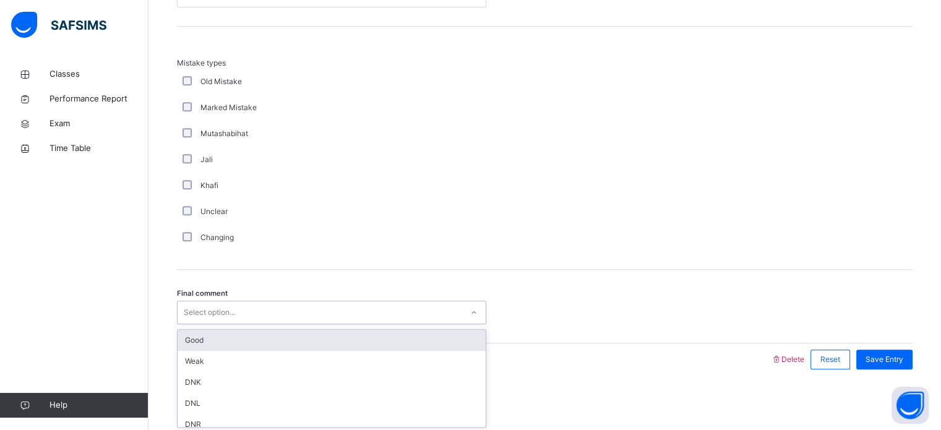
click at [262, 319] on div "Select option..." at bounding box center [320, 312] width 285 height 19
click at [275, 341] on div "Good" at bounding box center [332, 340] width 308 height 21
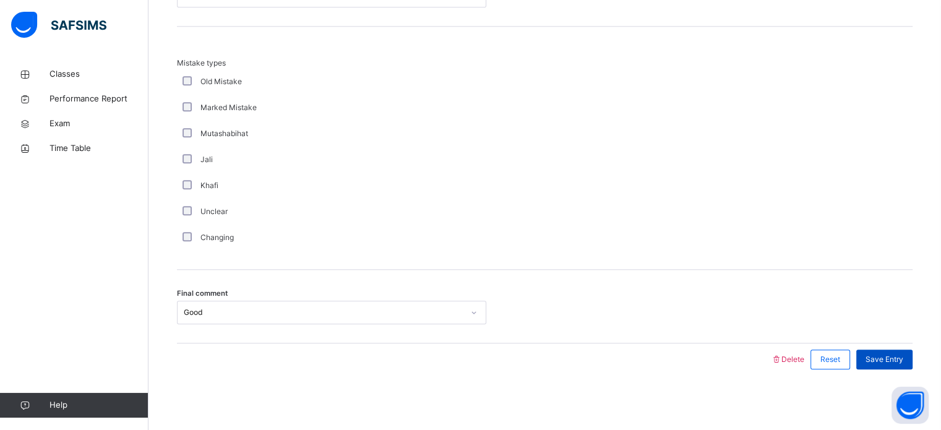
click at [891, 350] on div "Save Entry" at bounding box center [884, 360] width 56 height 20
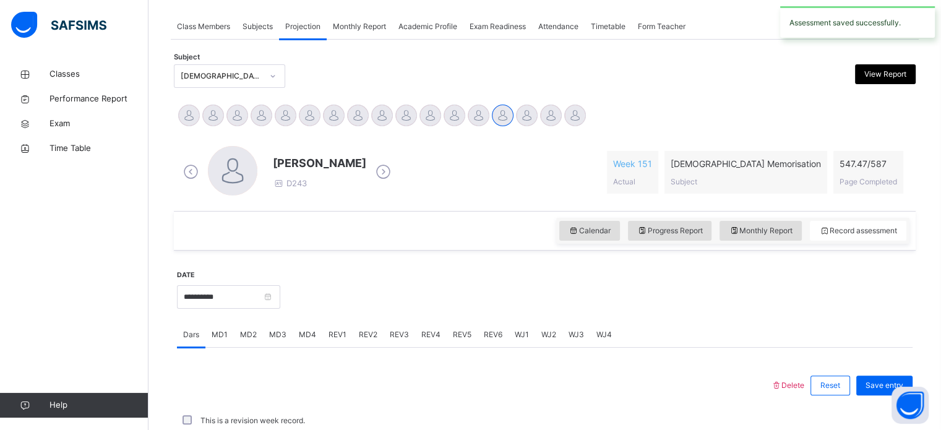
scroll to position [499, 0]
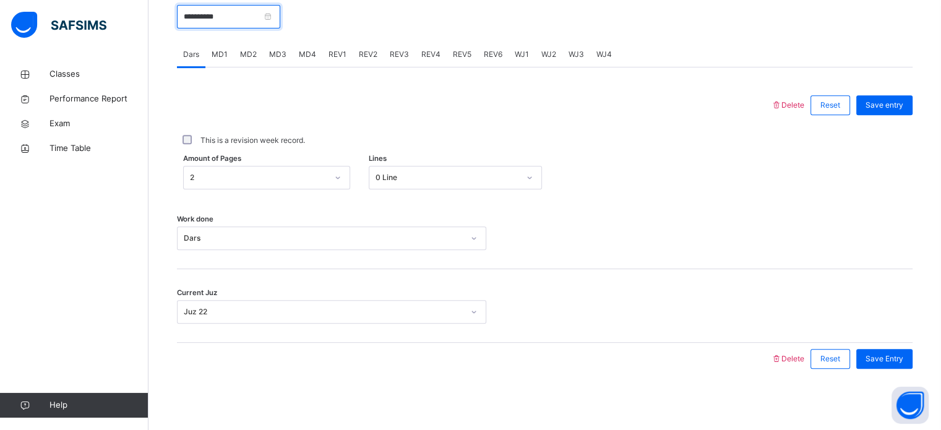
click at [257, 19] on input "**********" at bounding box center [228, 17] width 103 height 24
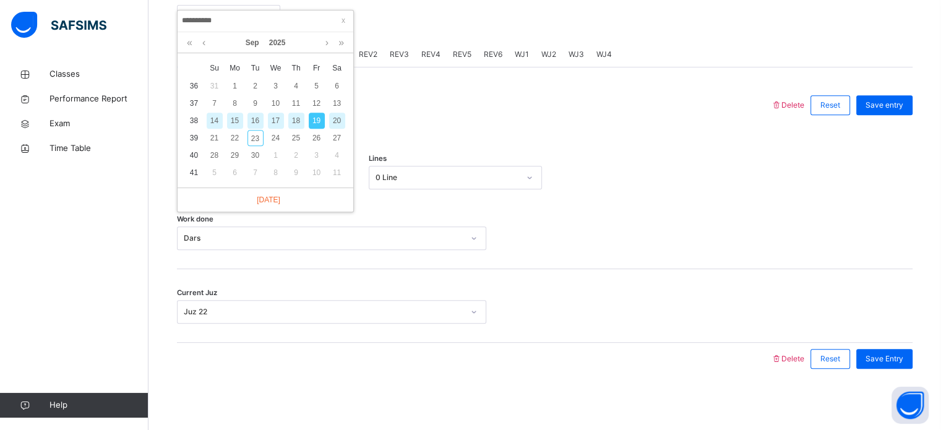
click at [293, 121] on div "18" at bounding box center [296, 121] width 16 height 16
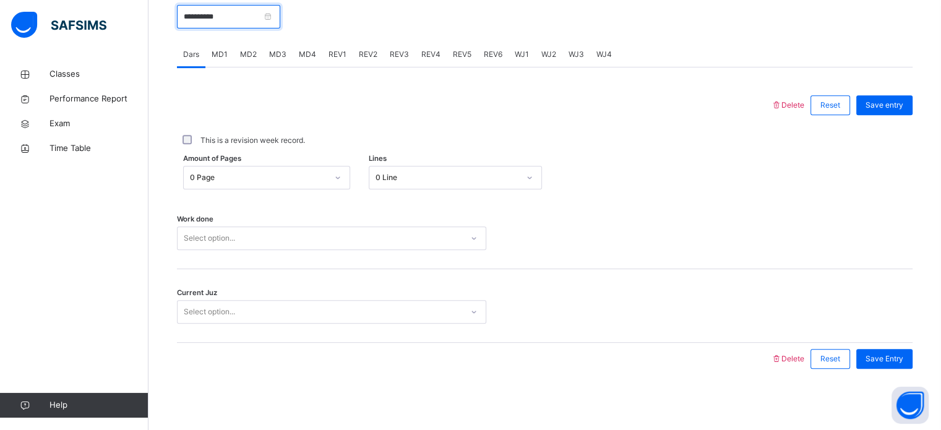
click at [266, 17] on input "**********" at bounding box center [228, 17] width 103 height 24
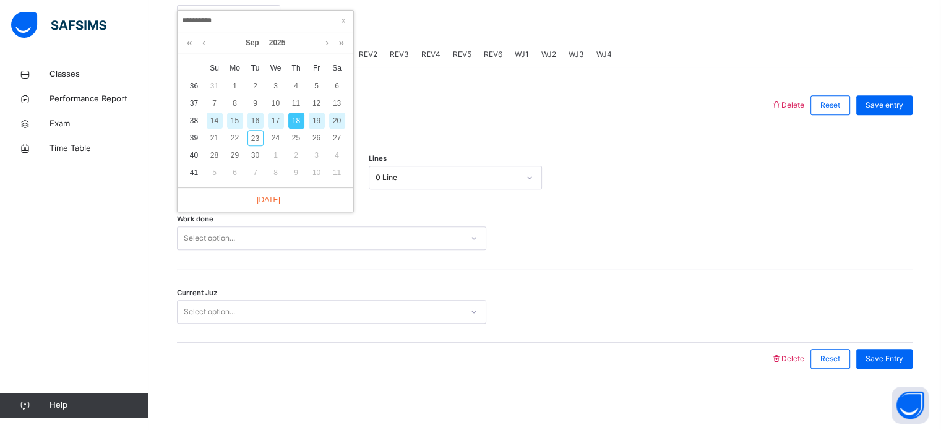
click at [275, 119] on div "17" at bounding box center [276, 121] width 16 height 16
type input "**********"
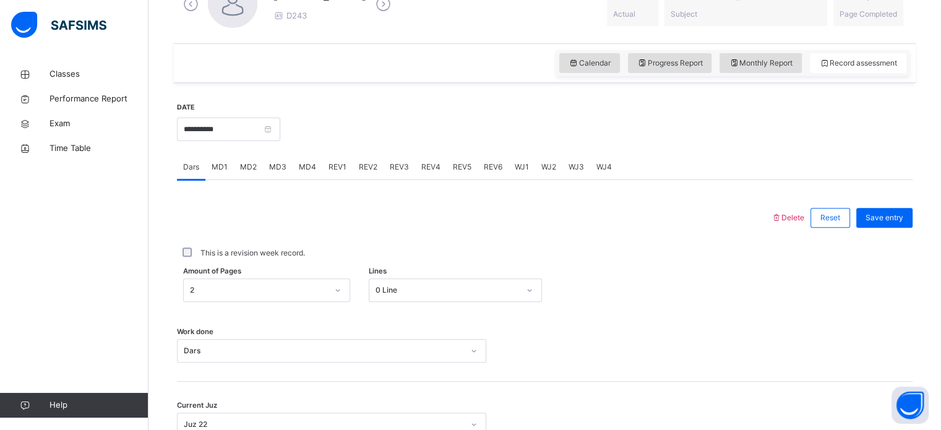
scroll to position [385, 0]
click at [750, 59] on span "Monthly Report" at bounding box center [761, 64] width 64 height 11
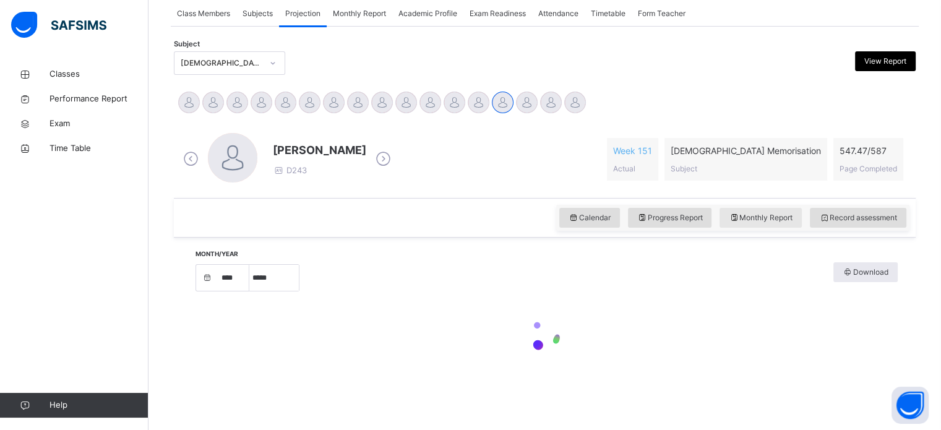
select select "****"
select select "*"
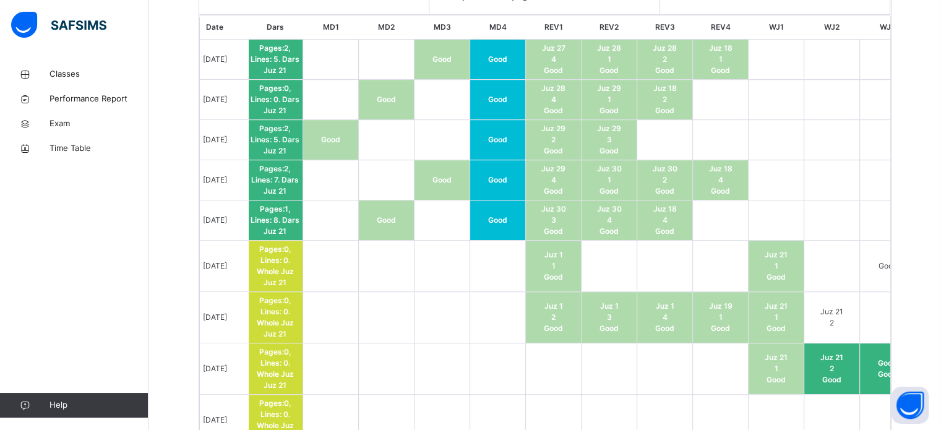
scroll to position [759, 0]
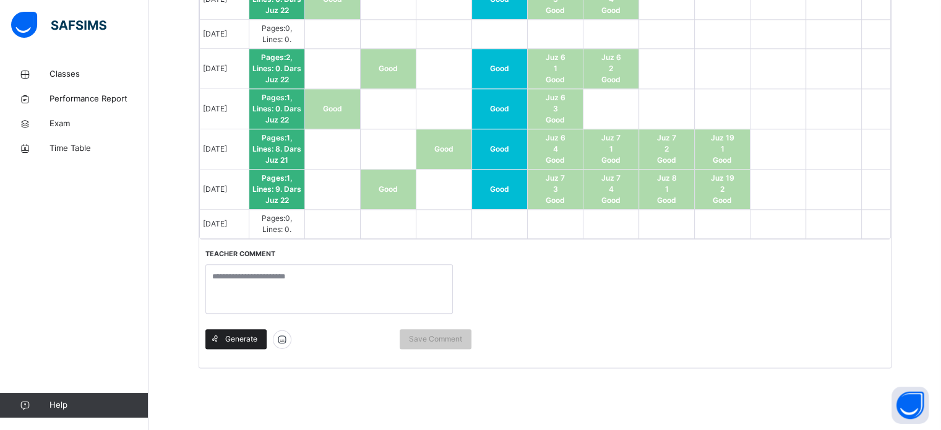
click at [249, 331] on div "Generate" at bounding box center [235, 339] width 61 height 20
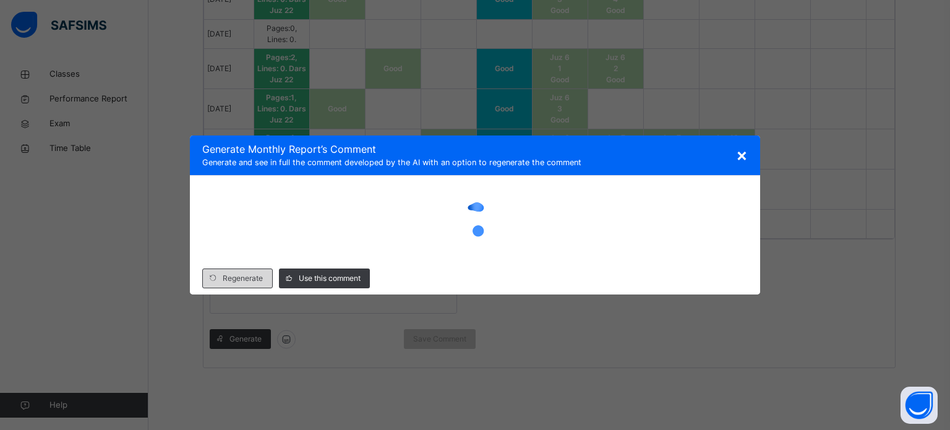
click at [250, 280] on span "Regenerate" at bounding box center [243, 278] width 40 height 11
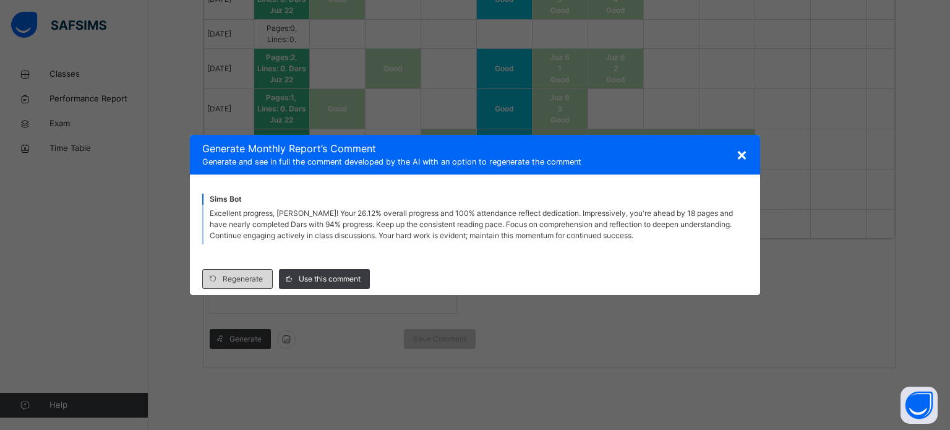
click at [254, 285] on div "Regenerate" at bounding box center [237, 279] width 71 height 20
click at [742, 155] on span "×" at bounding box center [742, 154] width 12 height 21
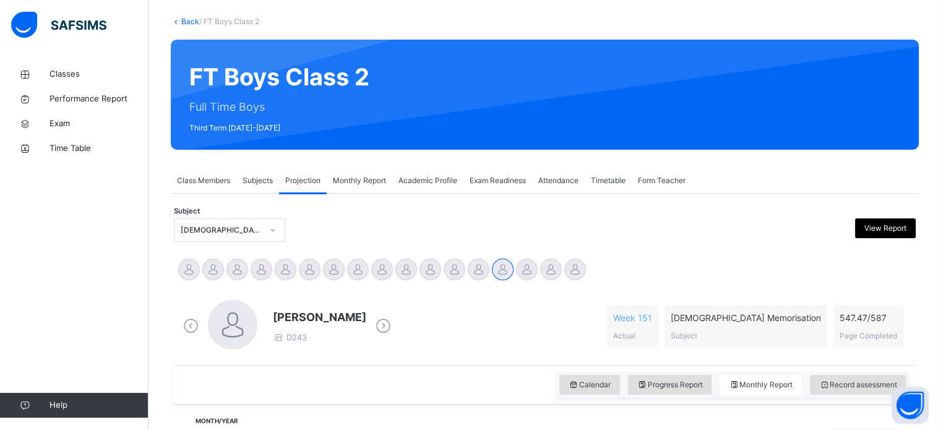
scroll to position [61, 0]
